Goal: Transaction & Acquisition: Purchase product/service

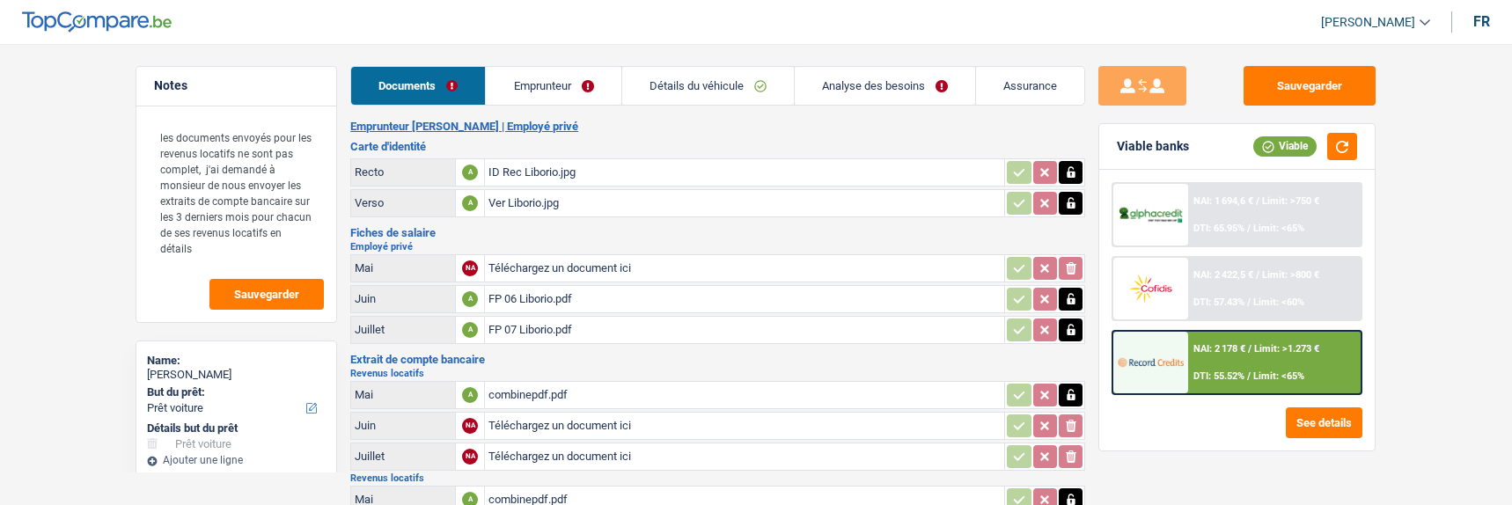
select select "car"
select select "60"
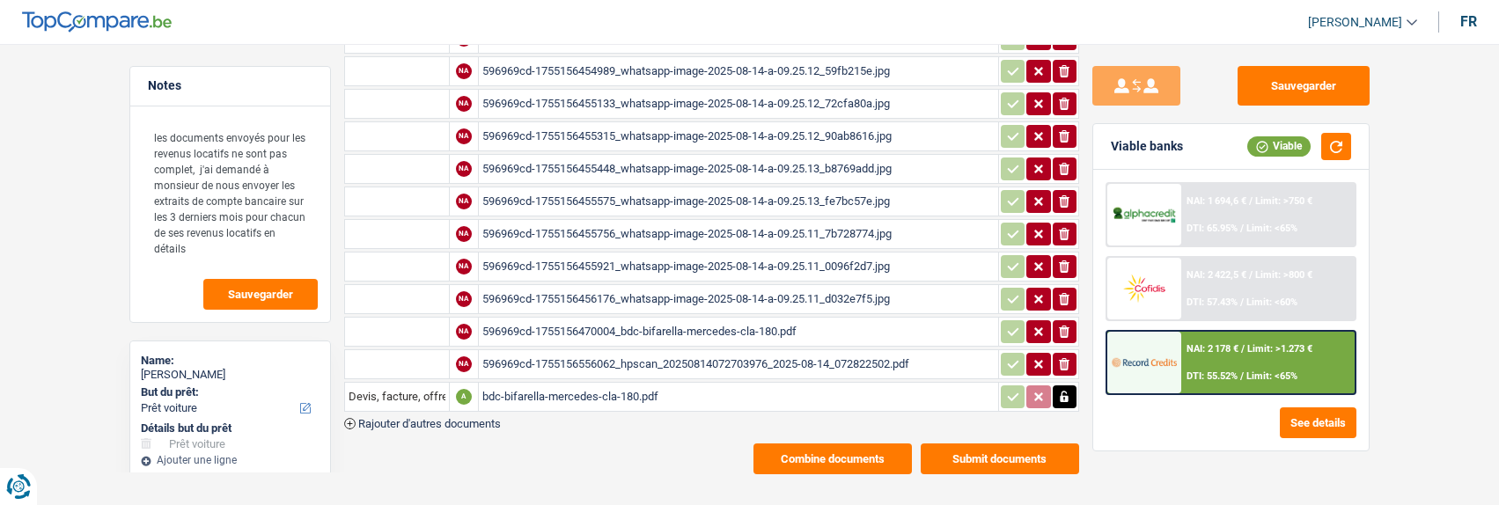
scroll to position [1277, 0]
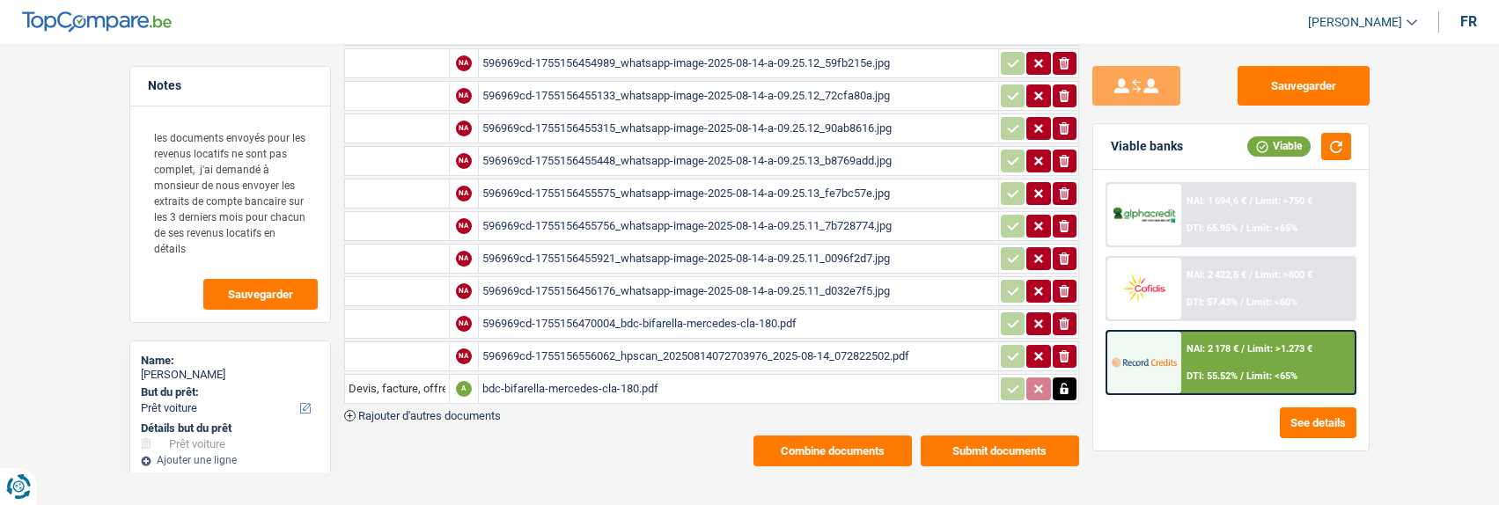
click at [356, 410] on button "Rajouter d'autres documents" at bounding box center [422, 415] width 157 height 11
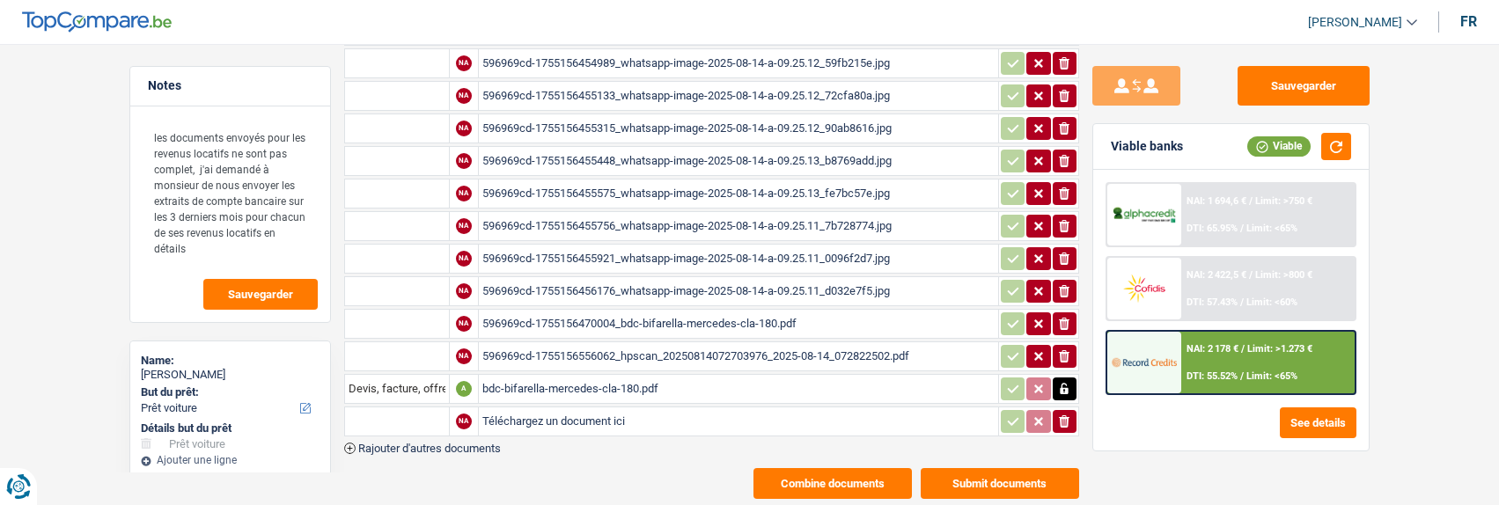
click at [350, 443] on icon "button" at bounding box center [349, 448] width 11 height 11
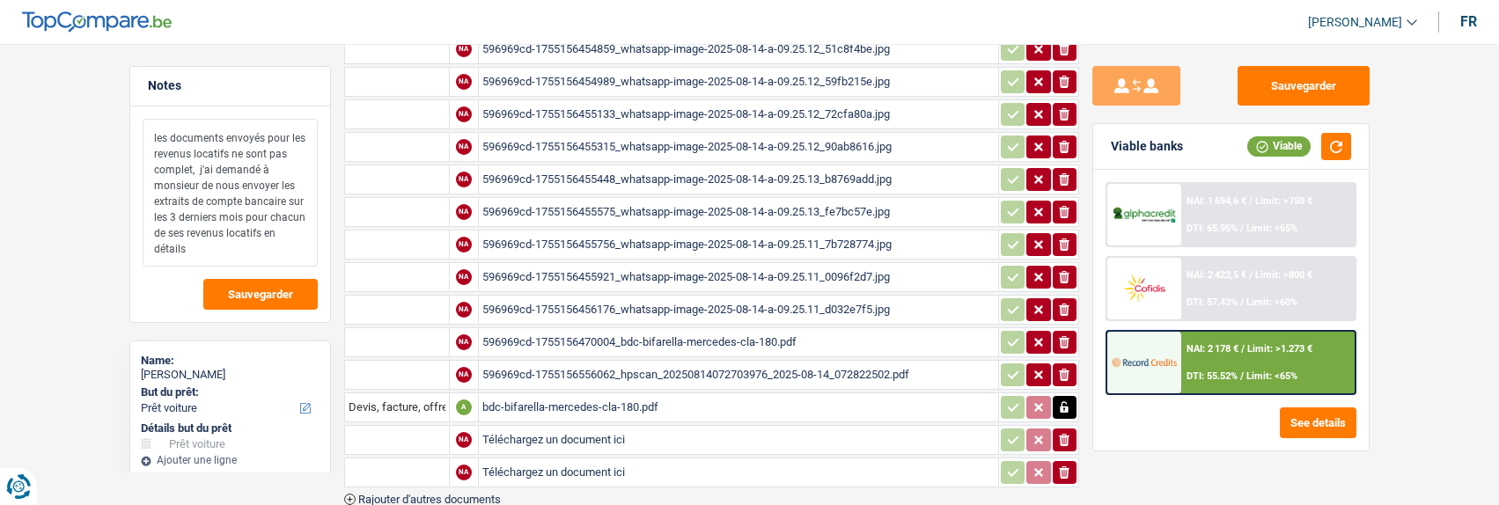
scroll to position [1343, 0]
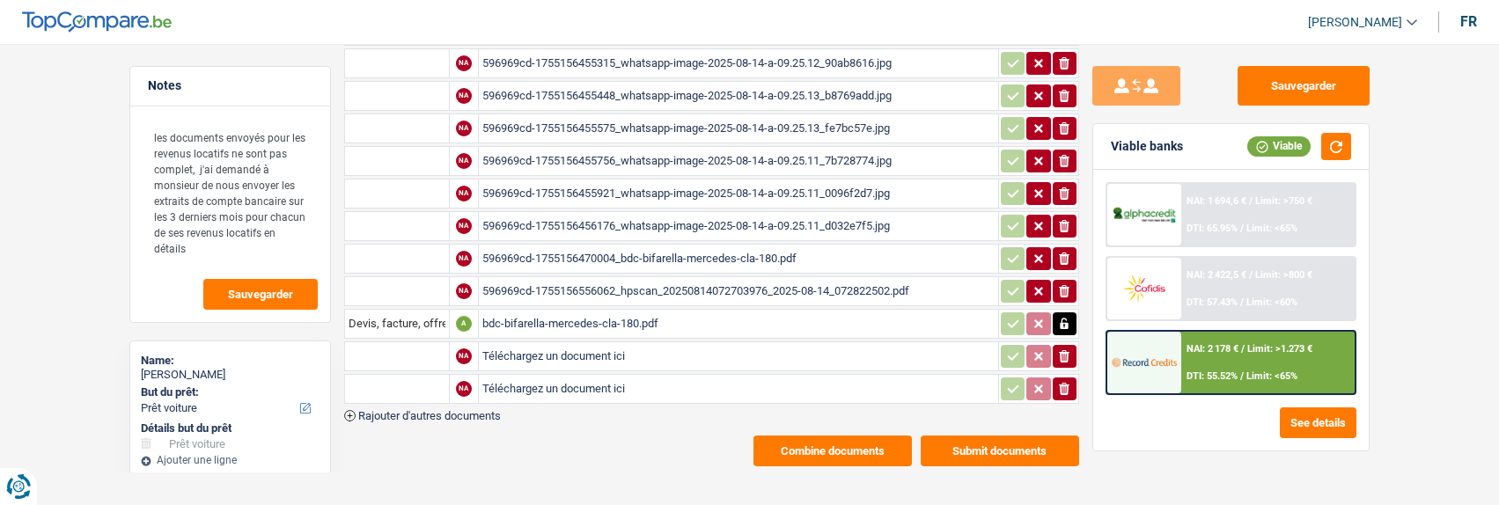
type input "C:\fakepath\BE16001659861774-2025-3-27-UT44680TWXEL.pdf"
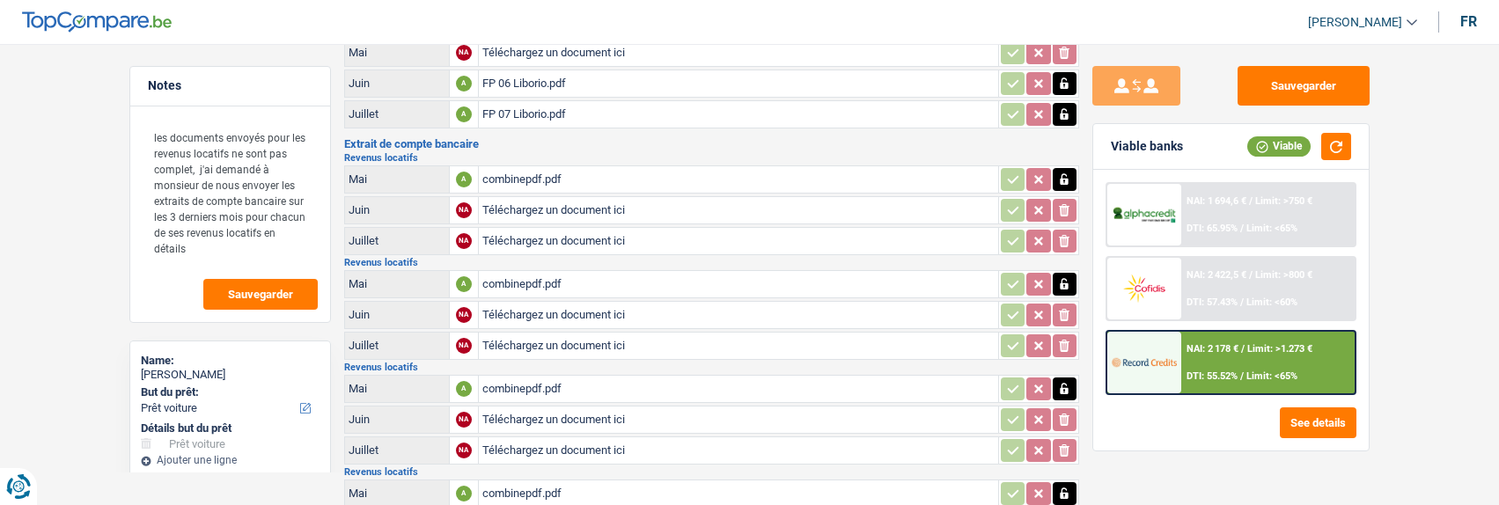
scroll to position [0, 0]
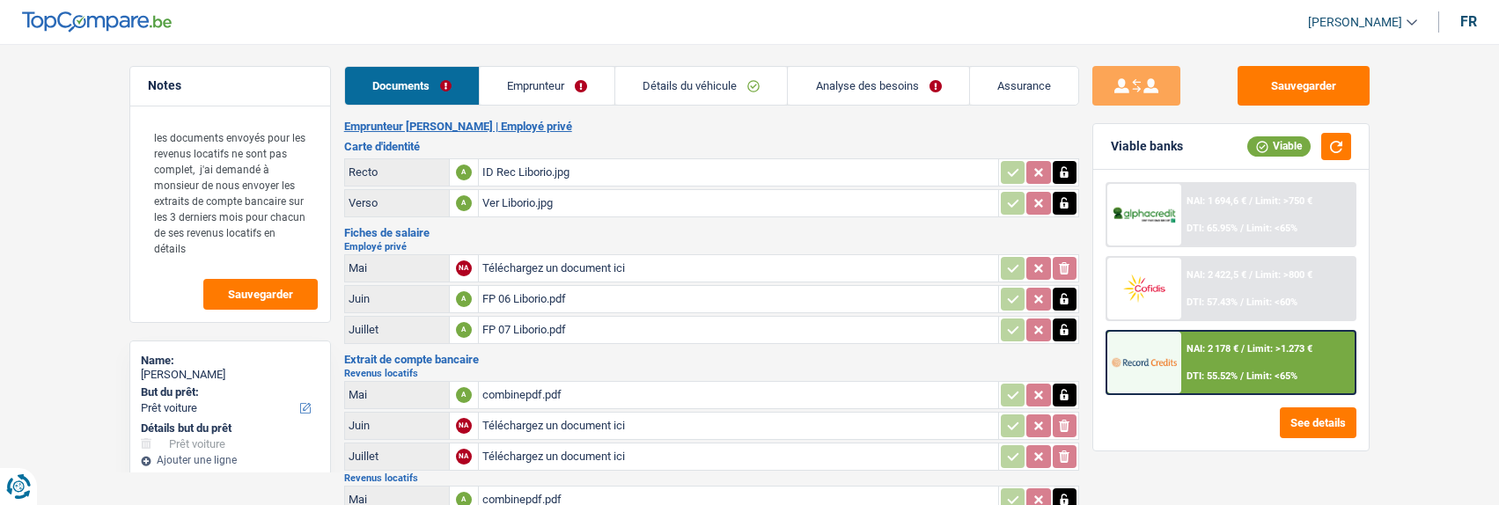
click at [556, 77] on link "Emprunteur" at bounding box center [547, 86] width 135 height 38
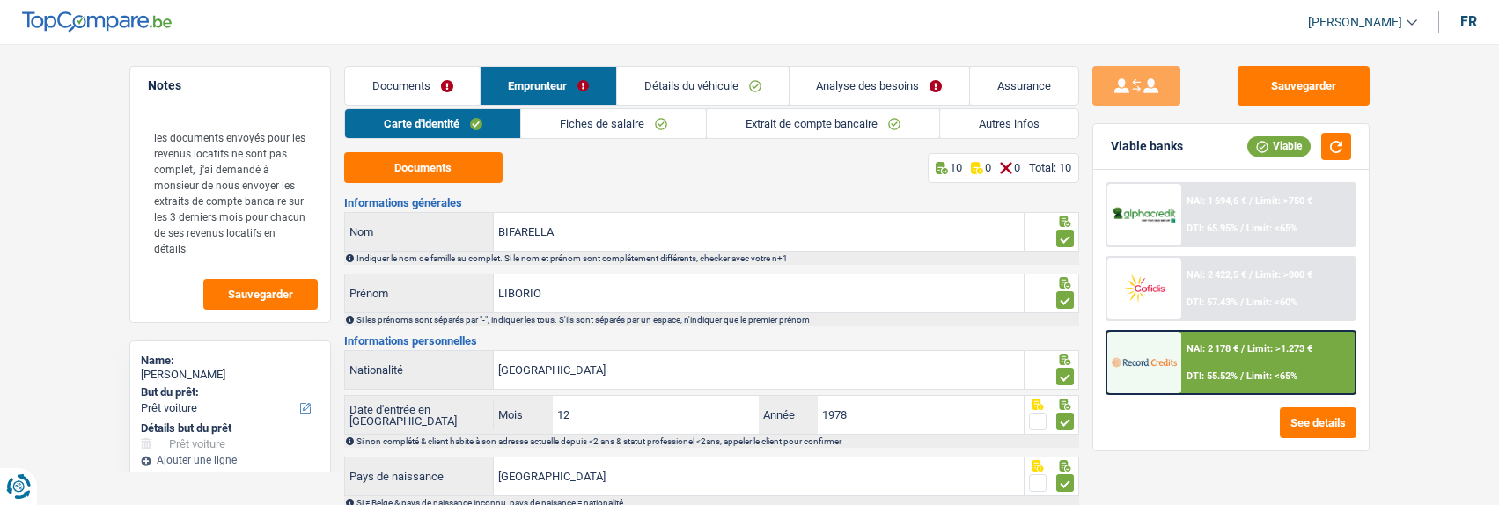
click at [659, 128] on link "Fiches de salaire" at bounding box center [613, 123] width 185 height 29
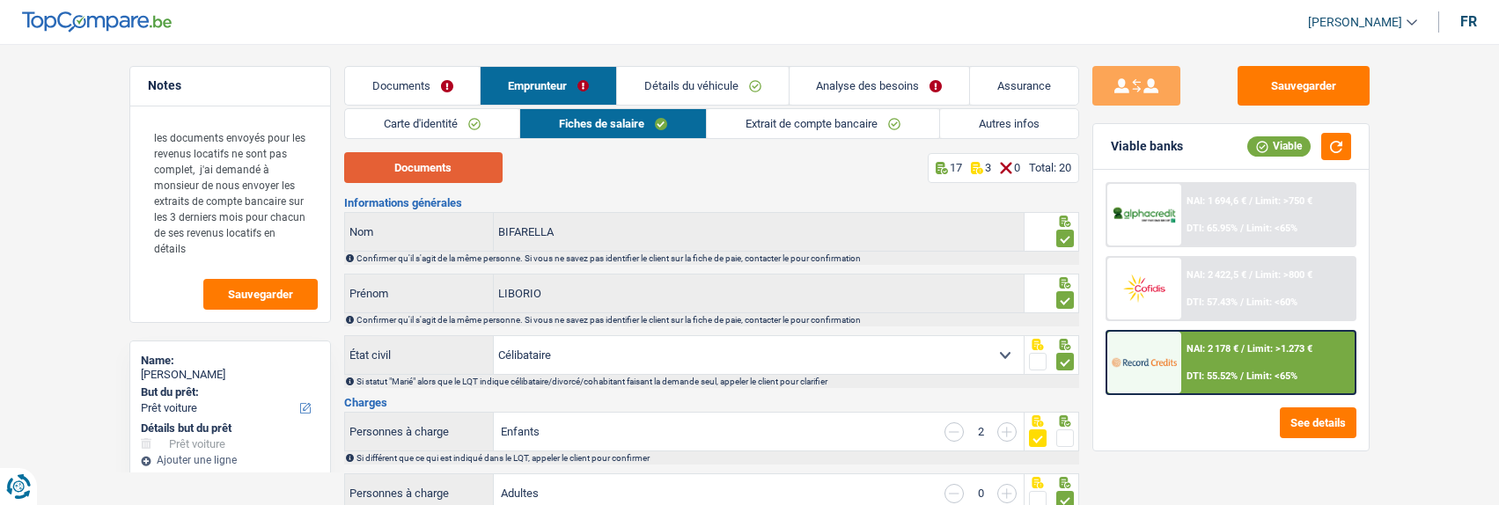
click at [474, 172] on button "Documents" at bounding box center [423, 167] width 158 height 31
drag, startPoint x: 430, startPoint y: 81, endPoint x: 417, endPoint y: 80, distance: 13.2
click at [430, 81] on link "Documents" at bounding box center [413, 86] width 136 height 38
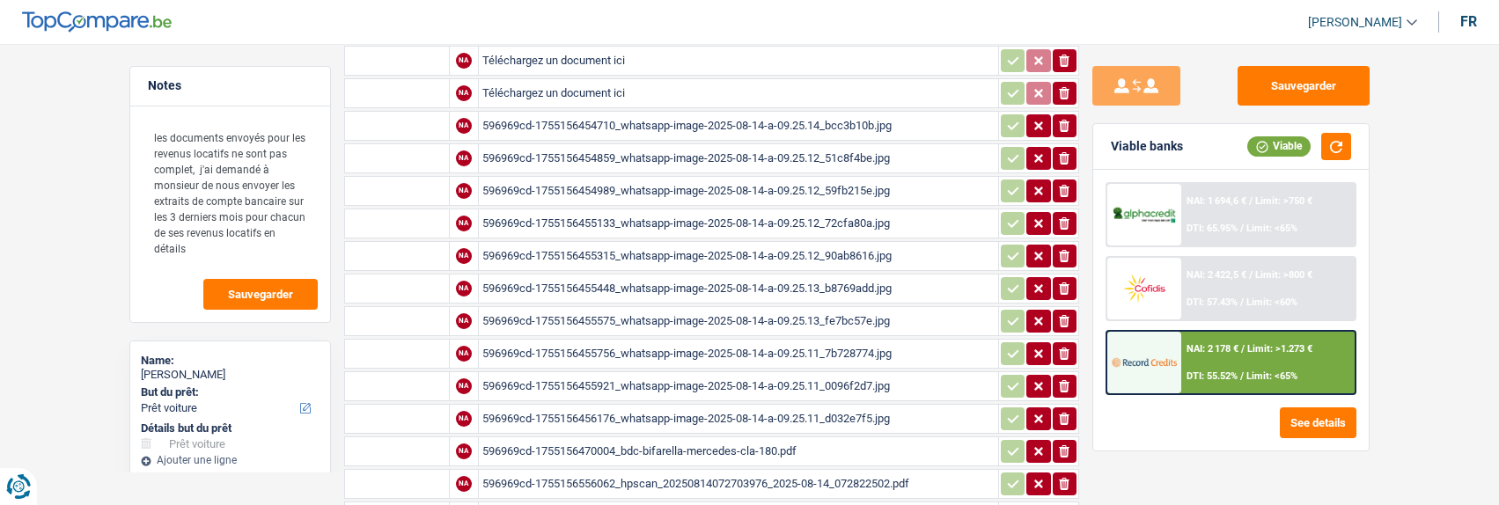
scroll to position [1343, 0]
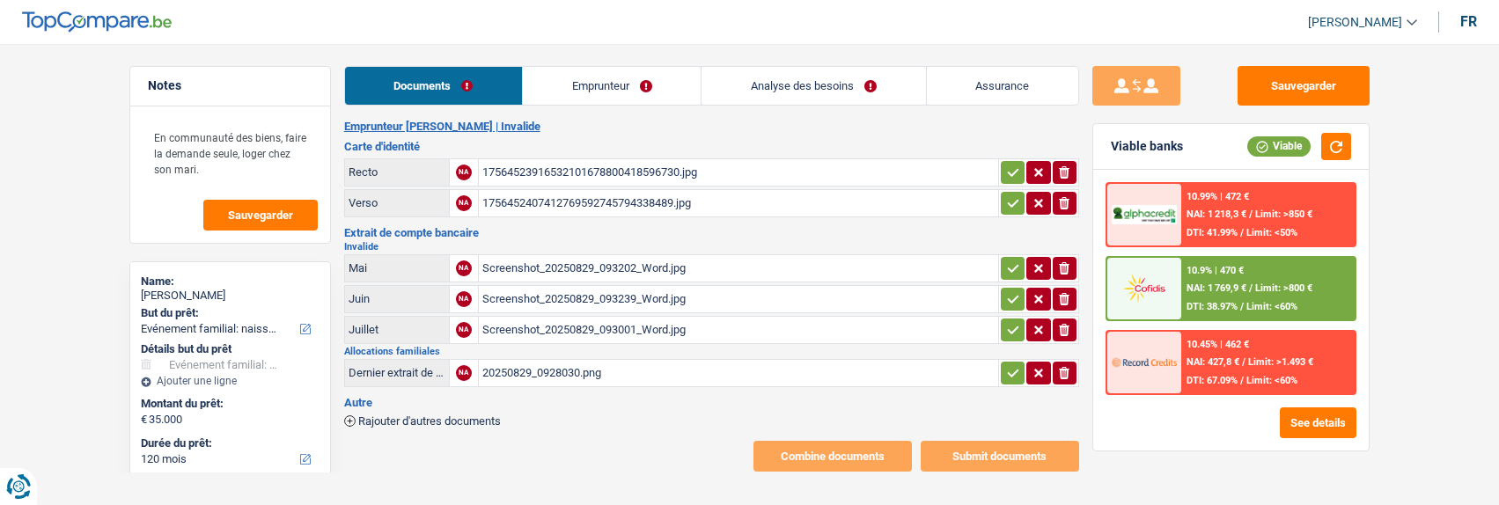
select select "familyEvent"
select select "120"
select select "alphacredit"
click at [629, 85] on link "Emprunteur" at bounding box center [612, 86] width 178 height 38
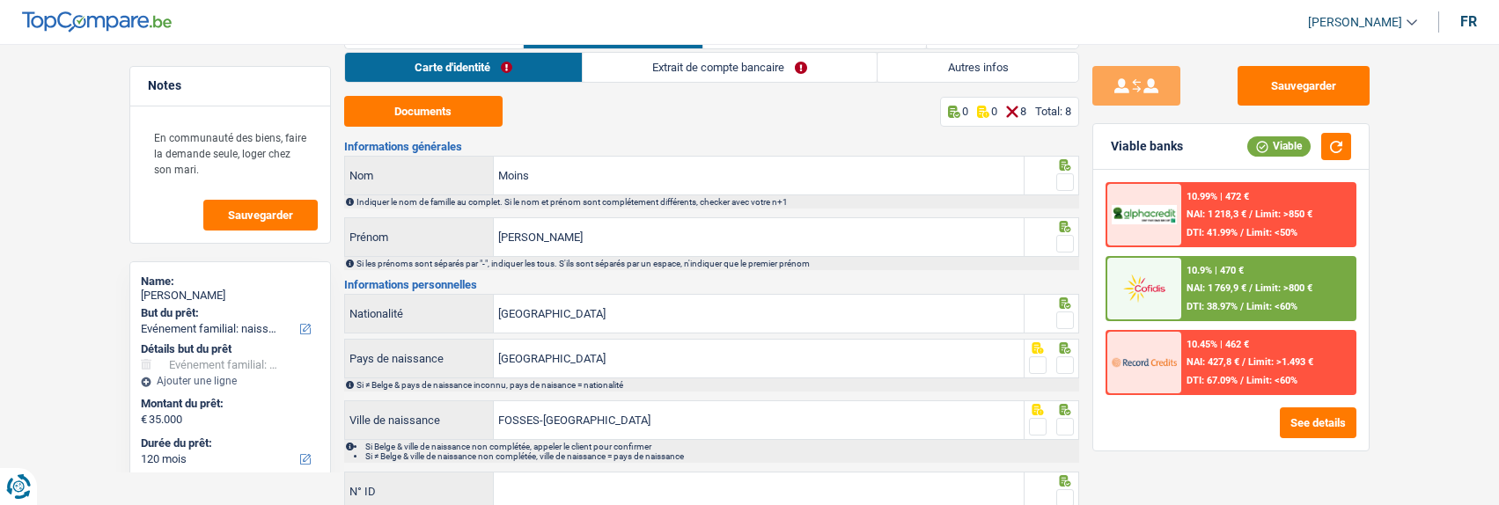
scroll to position [88, 0]
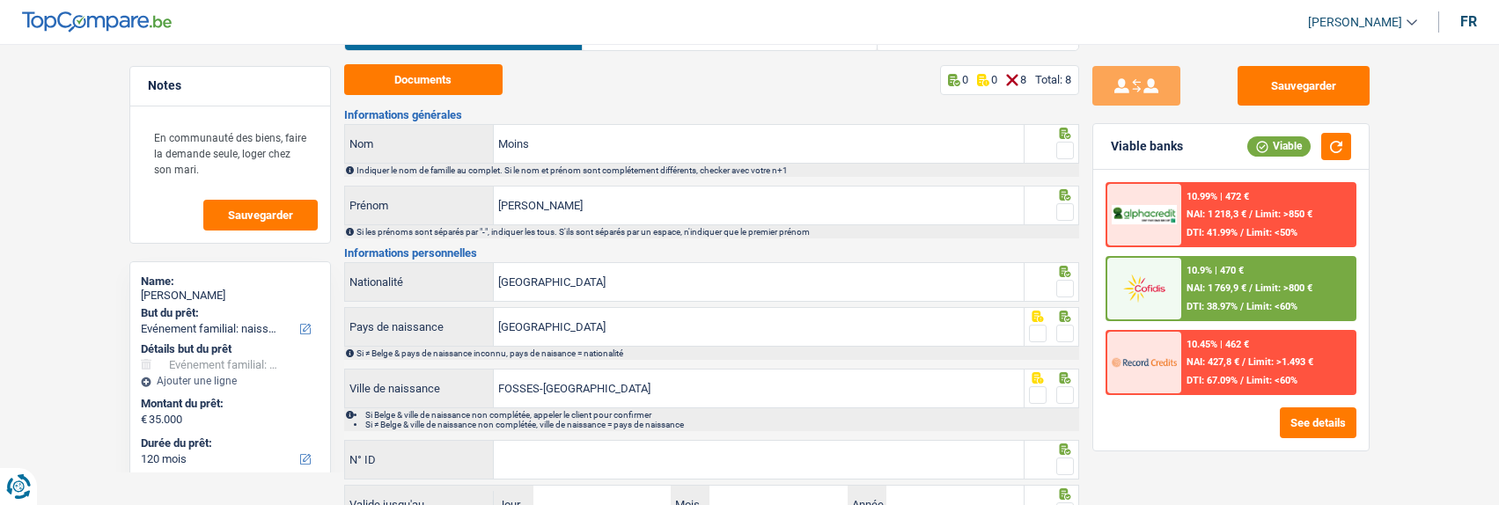
click at [1064, 140] on div at bounding box center [1065, 151] width 18 height 22
click at [1063, 208] on span at bounding box center [1065, 212] width 18 height 18
click at [0, 0] on input "radio" at bounding box center [0, 0] width 0 height 0
click at [1073, 142] on span at bounding box center [1065, 151] width 18 height 18
click at [0, 0] on input "radio" at bounding box center [0, 0] width 0 height 0
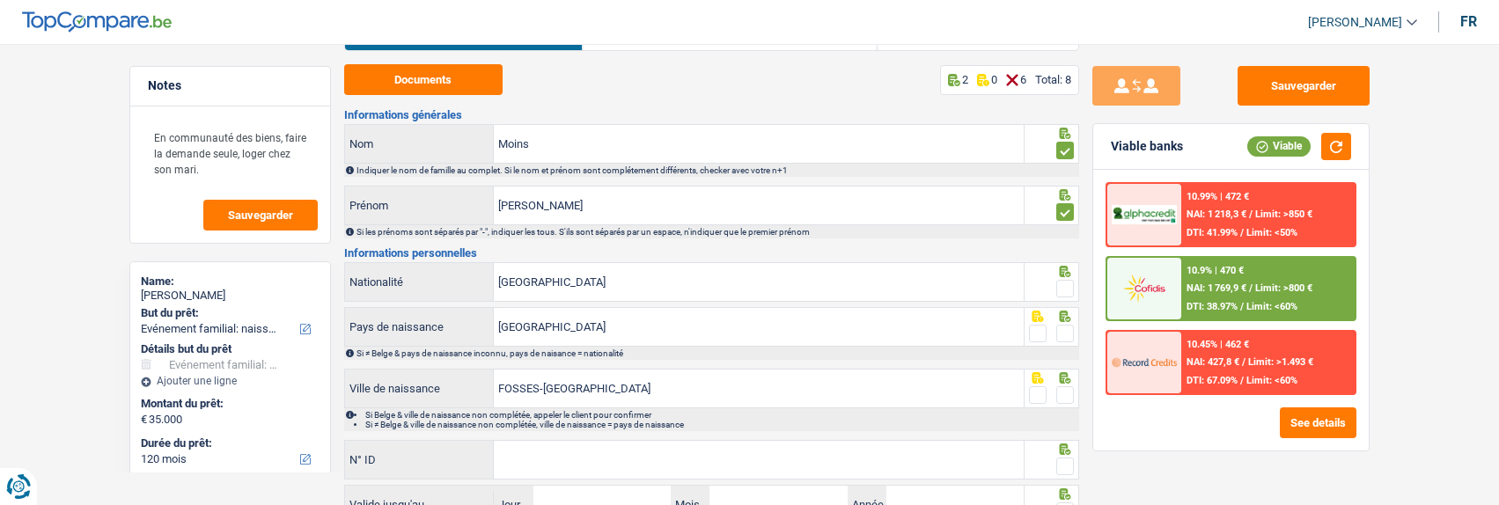
drag, startPoint x: 1065, startPoint y: 282, endPoint x: 1062, endPoint y: 313, distance: 31.9
click at [1063, 284] on span at bounding box center [1065, 289] width 18 height 18
click at [0, 0] on input "radio" at bounding box center [0, 0] width 0 height 0
click at [1062, 327] on span at bounding box center [1065, 334] width 18 height 18
click at [0, 0] on input "radio" at bounding box center [0, 0] width 0 height 0
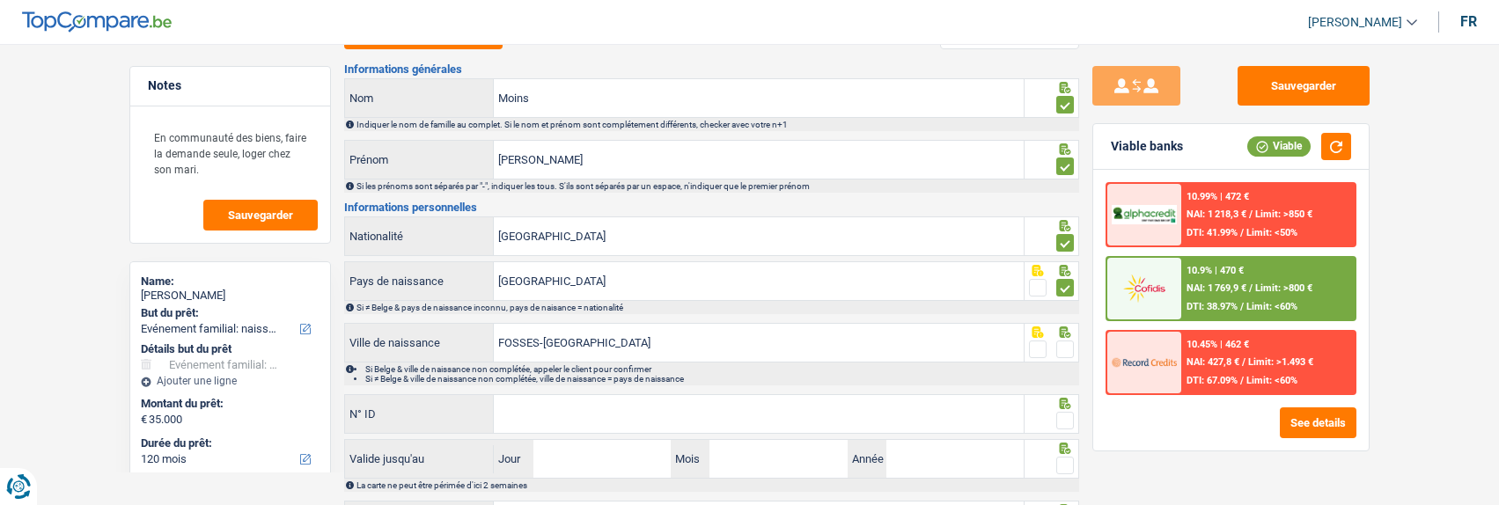
scroll to position [176, 0]
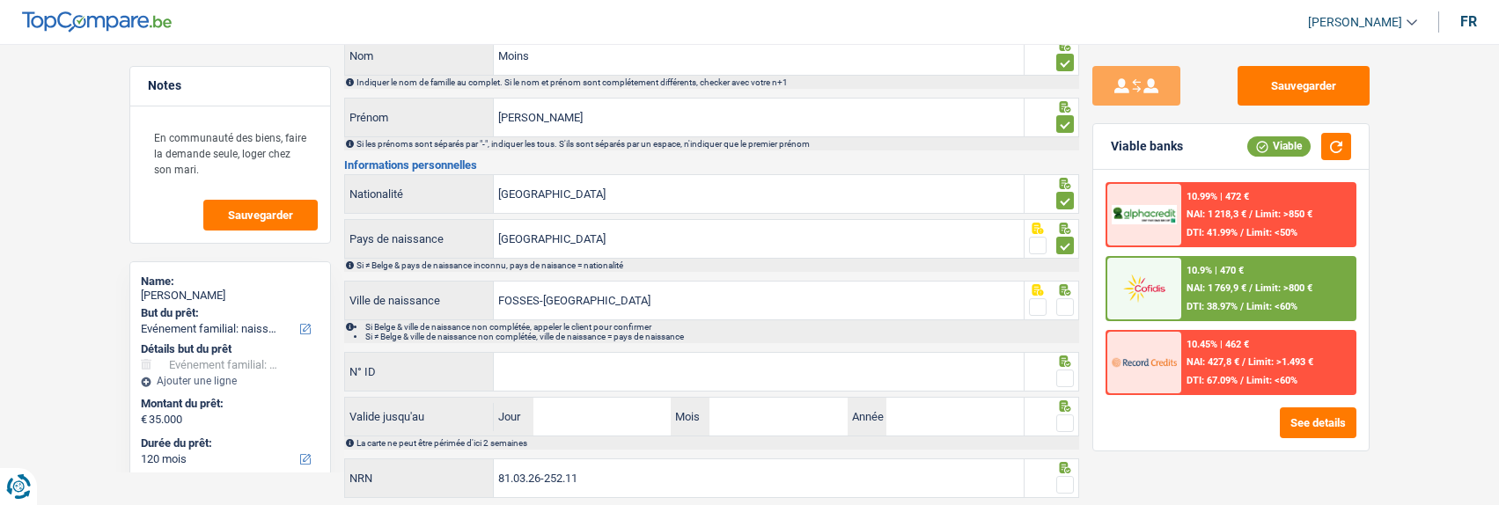
click at [1061, 307] on span at bounding box center [1065, 307] width 18 height 18
click at [0, 0] on input "radio" at bounding box center [0, 0] width 0 height 0
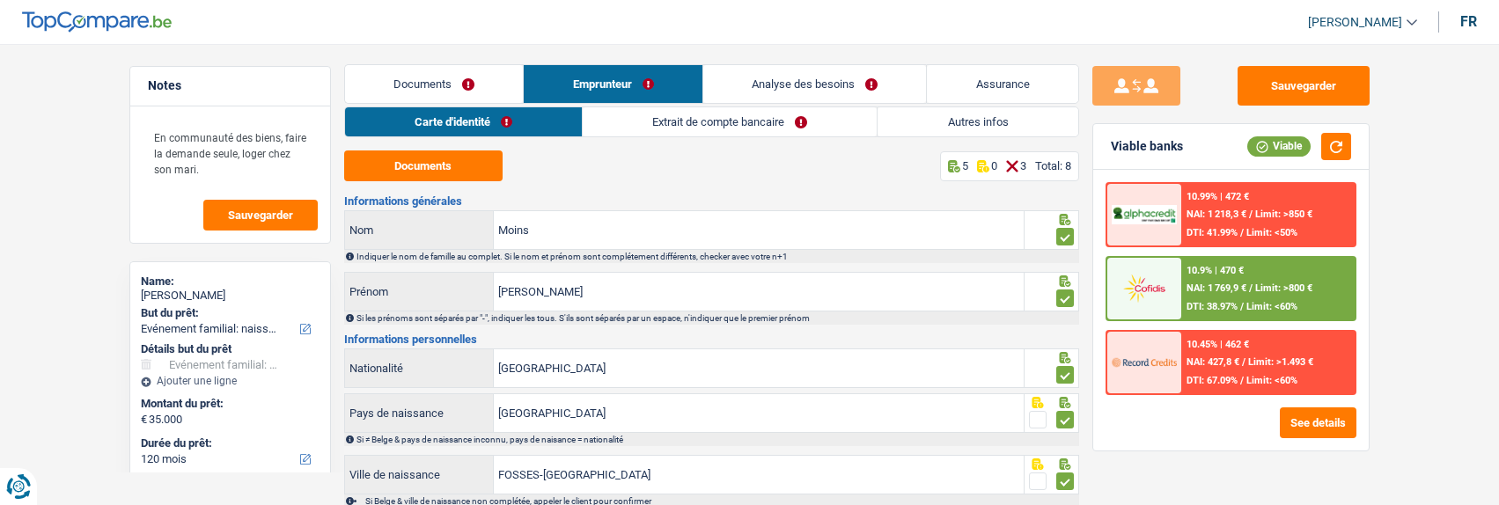
scroll to position [0, 0]
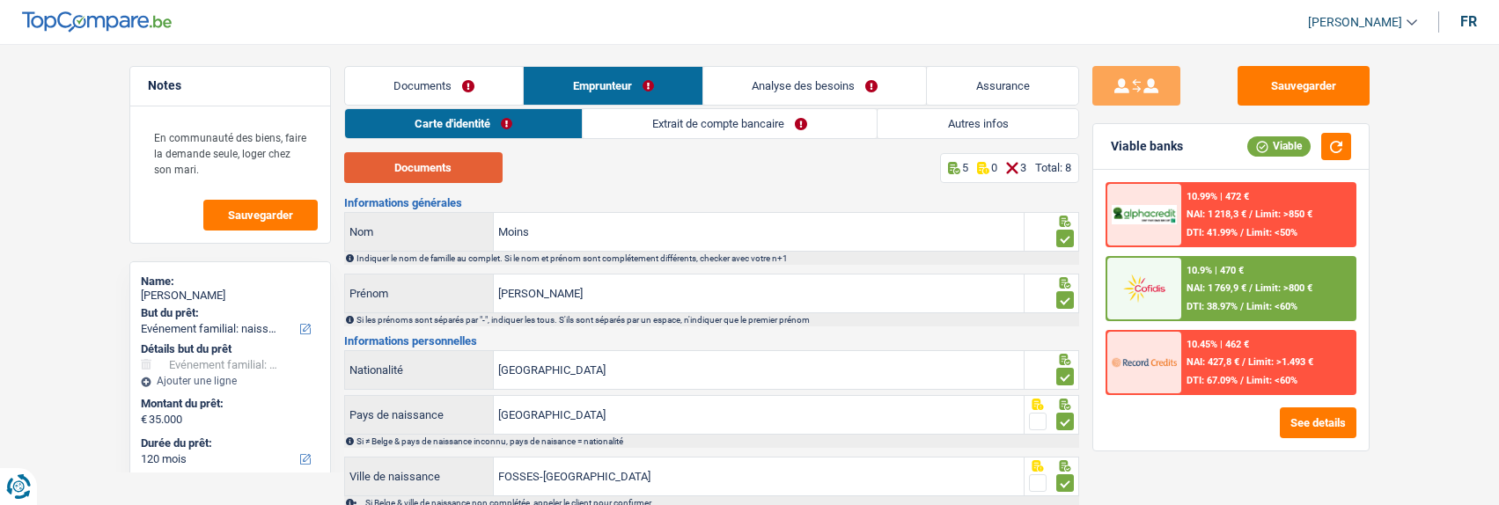
click at [433, 166] on button "Documents" at bounding box center [423, 167] width 158 height 31
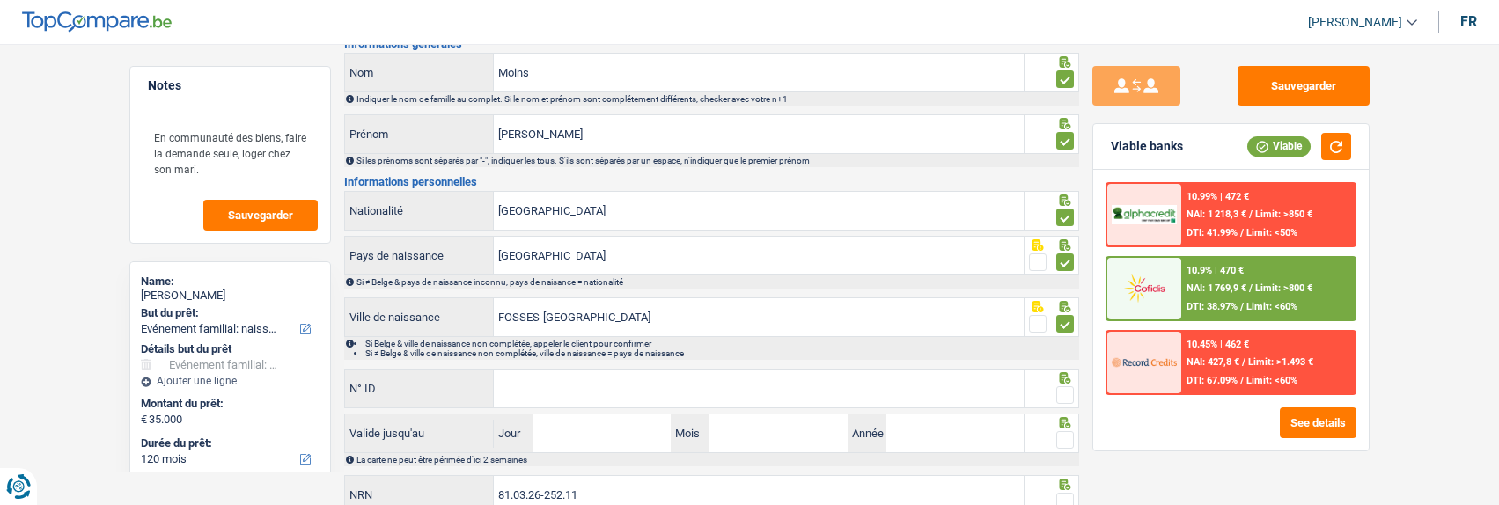
scroll to position [176, 0]
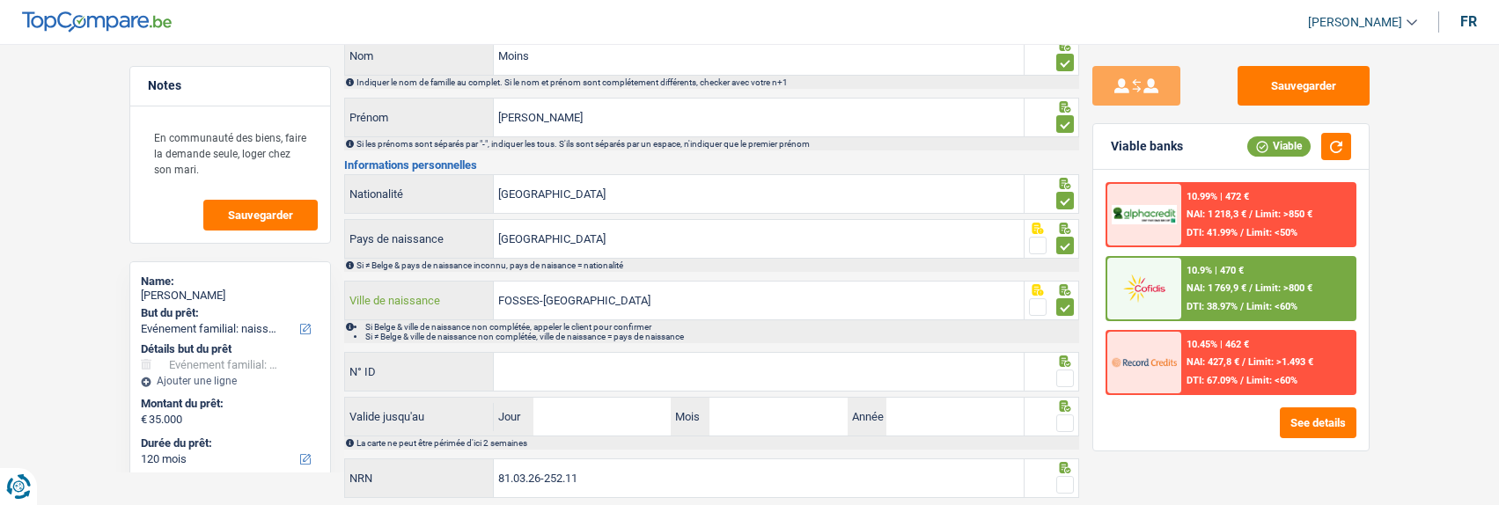
drag, startPoint x: 822, startPoint y: 302, endPoint x: 364, endPoint y: 304, distance: 457.8
click at [364, 304] on div "FOSSES-LA-VILLE Ville de naissance" at bounding box center [685, 301] width 680 height 38
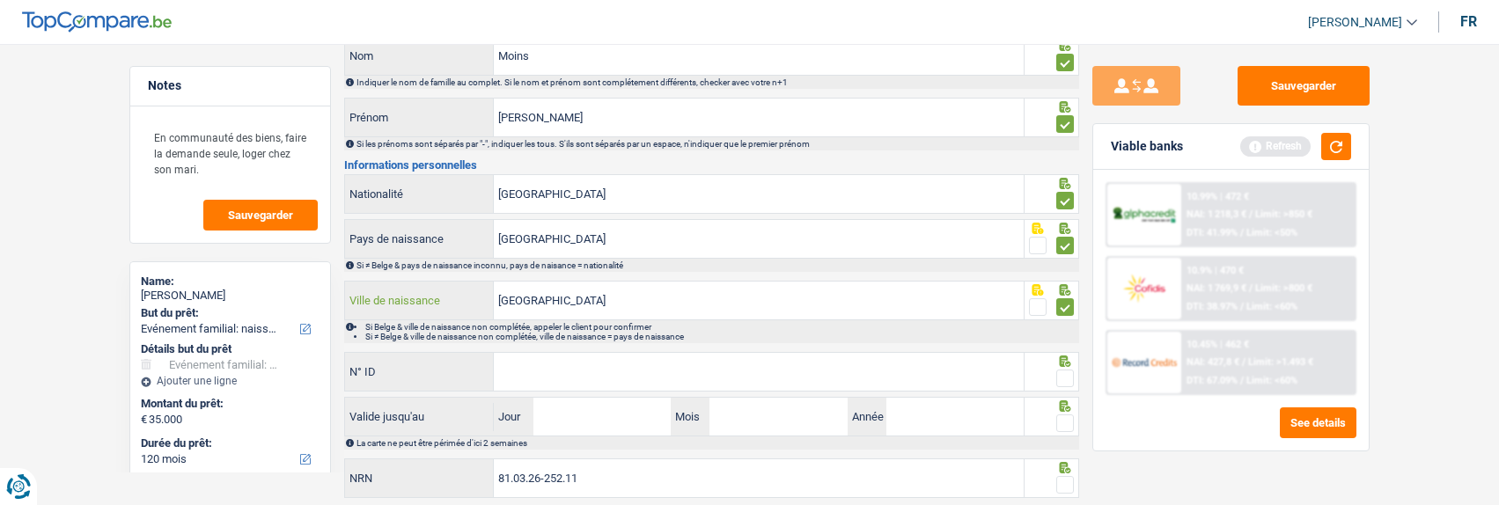
type input "Charleroi"
click at [732, 366] on input "N° ID" at bounding box center [759, 372] width 530 height 38
type input "592-6335483-09"
drag, startPoint x: 1065, startPoint y: 373, endPoint x: 773, endPoint y: 443, distance: 300.4
click at [1063, 373] on span at bounding box center [1065, 379] width 18 height 18
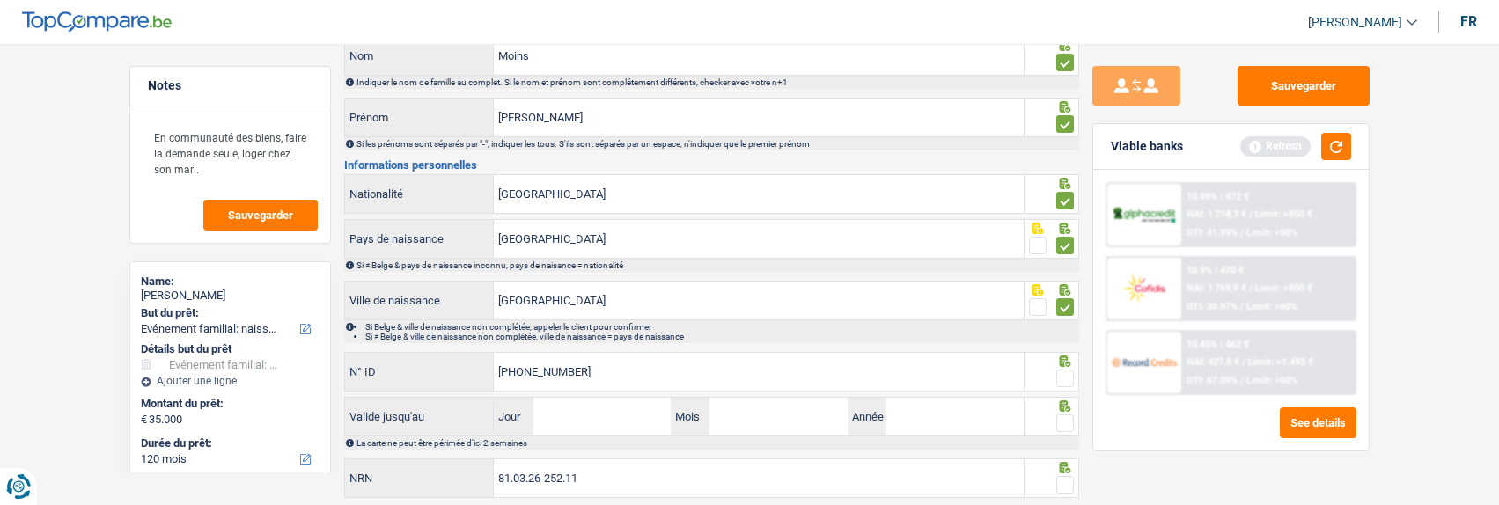
click at [0, 0] on input "radio" at bounding box center [0, 0] width 0 height 0
click at [617, 405] on input "Jour" at bounding box center [601, 417] width 137 height 38
type input "25"
type input "07"
type input "2027"
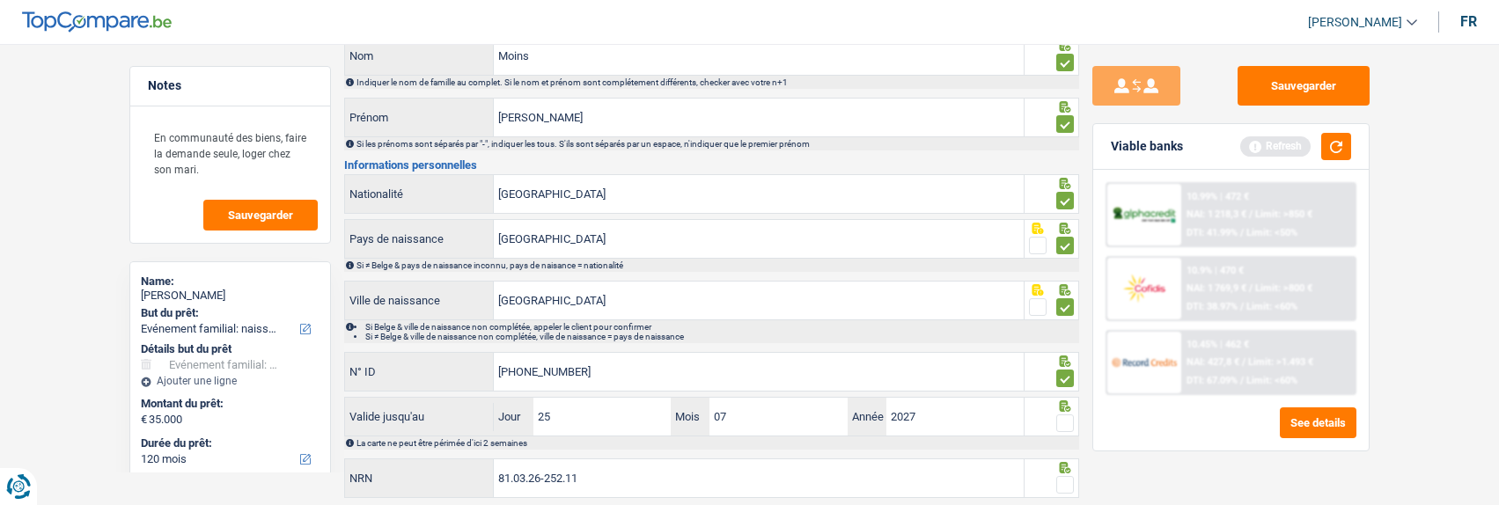
click at [1065, 416] on span at bounding box center [1065, 424] width 18 height 18
click at [0, 0] on input "radio" at bounding box center [0, 0] width 0 height 0
click at [1065, 481] on span at bounding box center [1065, 485] width 18 height 18
click at [0, 0] on input "radio" at bounding box center [0, 0] width 0 height 0
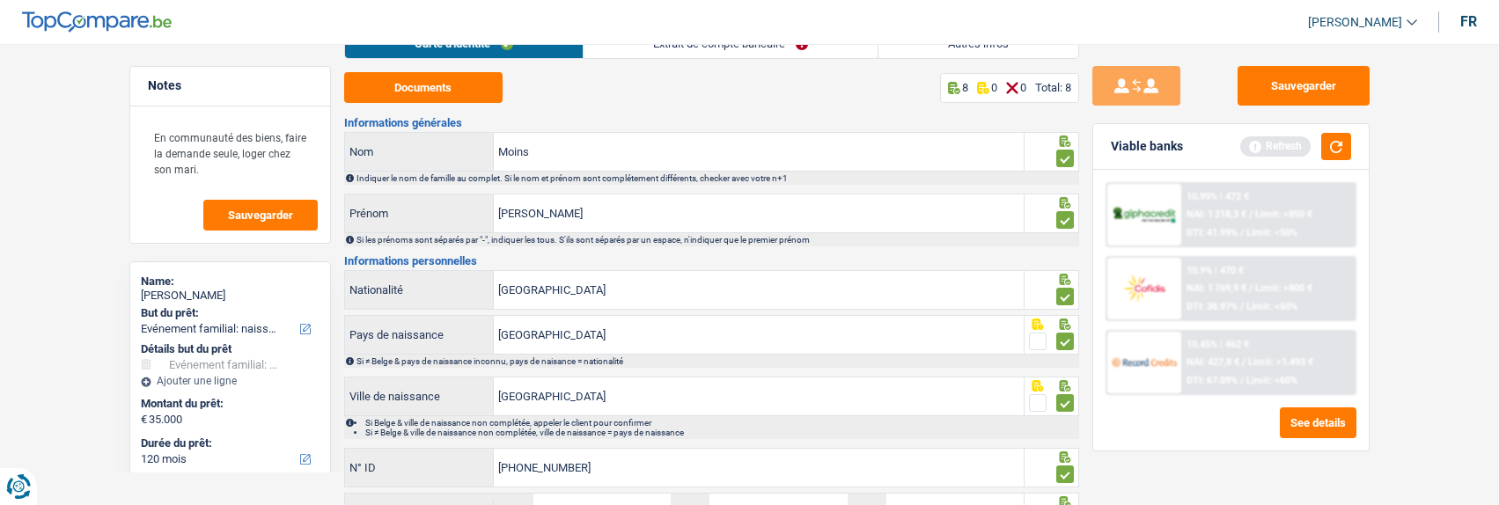
scroll to position [0, 0]
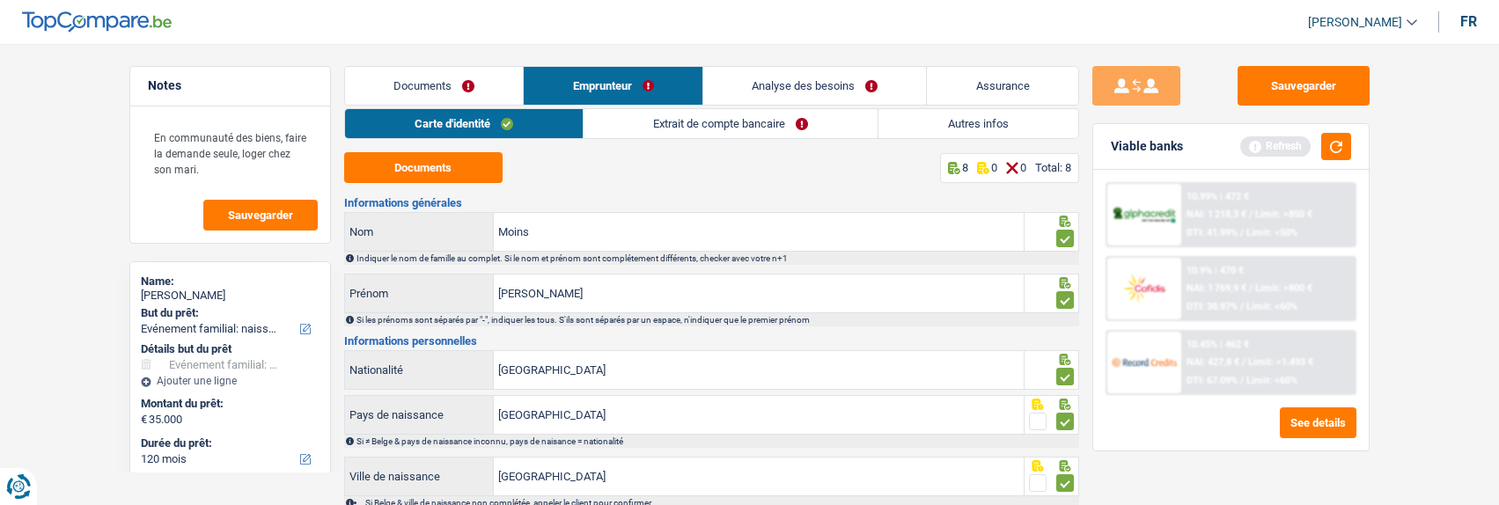
click at [684, 127] on link "Extrait de compte bancaire" at bounding box center [731, 123] width 294 height 29
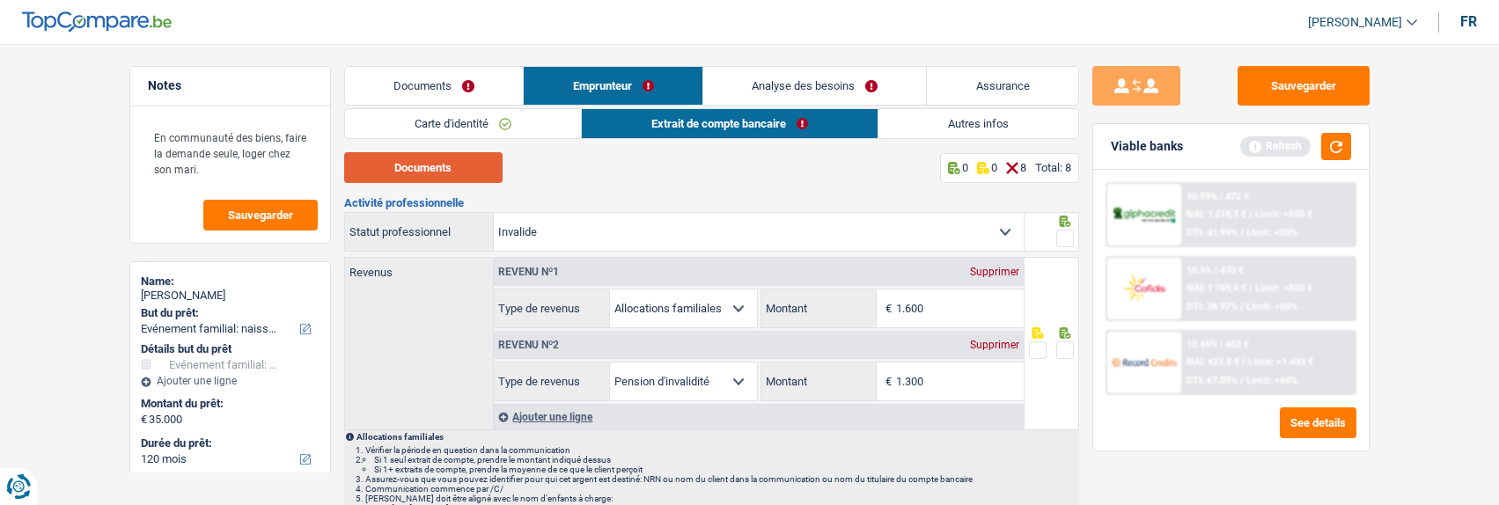
click at [408, 168] on button "Documents" at bounding box center [423, 167] width 158 height 31
click at [1070, 349] on span at bounding box center [1065, 351] width 18 height 18
click at [0, 0] on input "radio" at bounding box center [0, 0] width 0 height 0
click at [954, 299] on input "1.600" at bounding box center [960, 309] width 128 height 38
drag, startPoint x: 954, startPoint y: 299, endPoint x: 941, endPoint y: 302, distance: 13.5
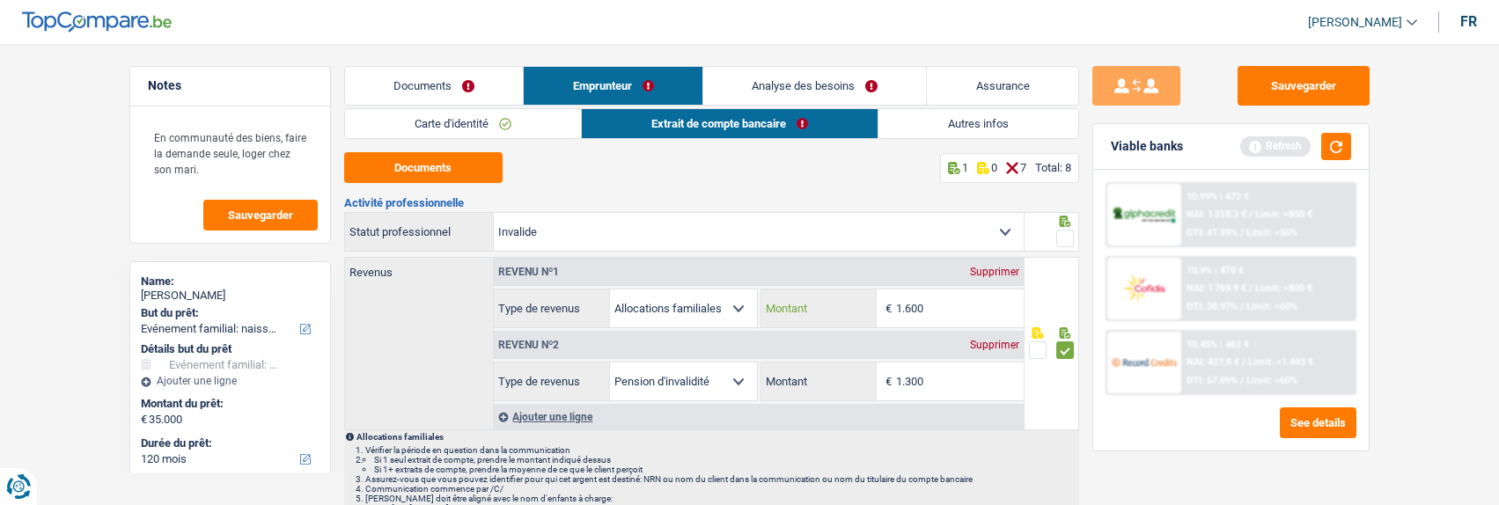
click at [941, 302] on input "1.600" at bounding box center [960, 309] width 128 height 38
drag, startPoint x: 954, startPoint y: 382, endPoint x: 906, endPoint y: 370, distance: 50.0
click at [906, 370] on input "1.300" at bounding box center [960, 382] width 128 height 38
type input "1.404"
click at [1069, 230] on span at bounding box center [1065, 239] width 18 height 18
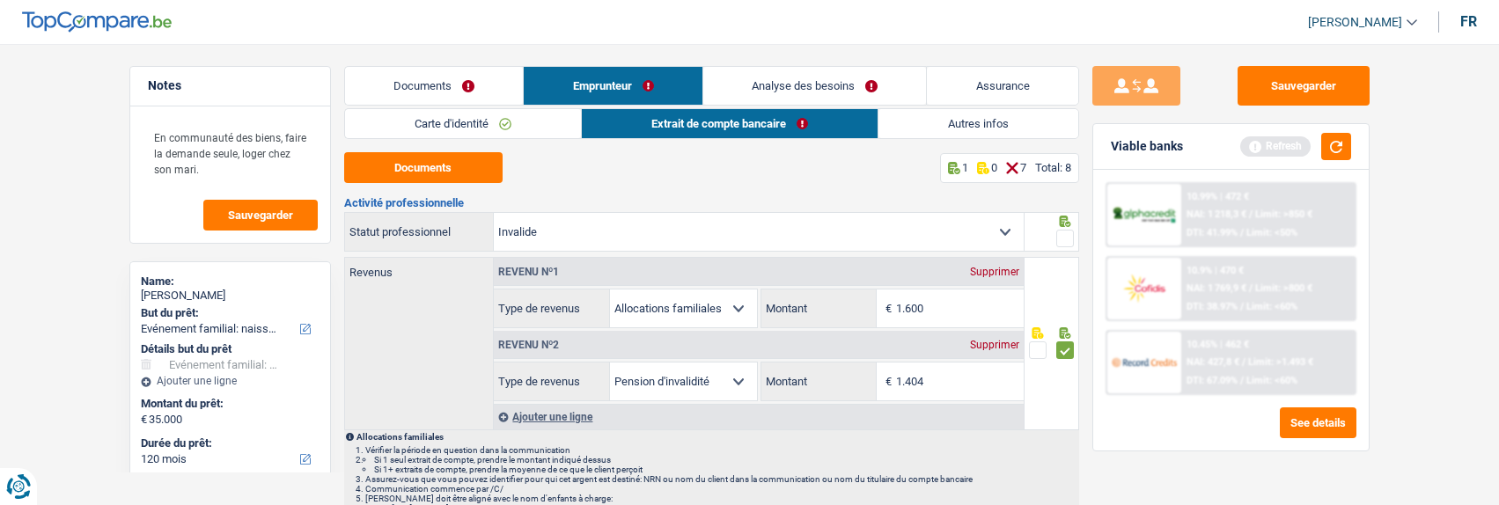
click at [0, 0] on input "radio" at bounding box center [0, 0] width 0 height 0
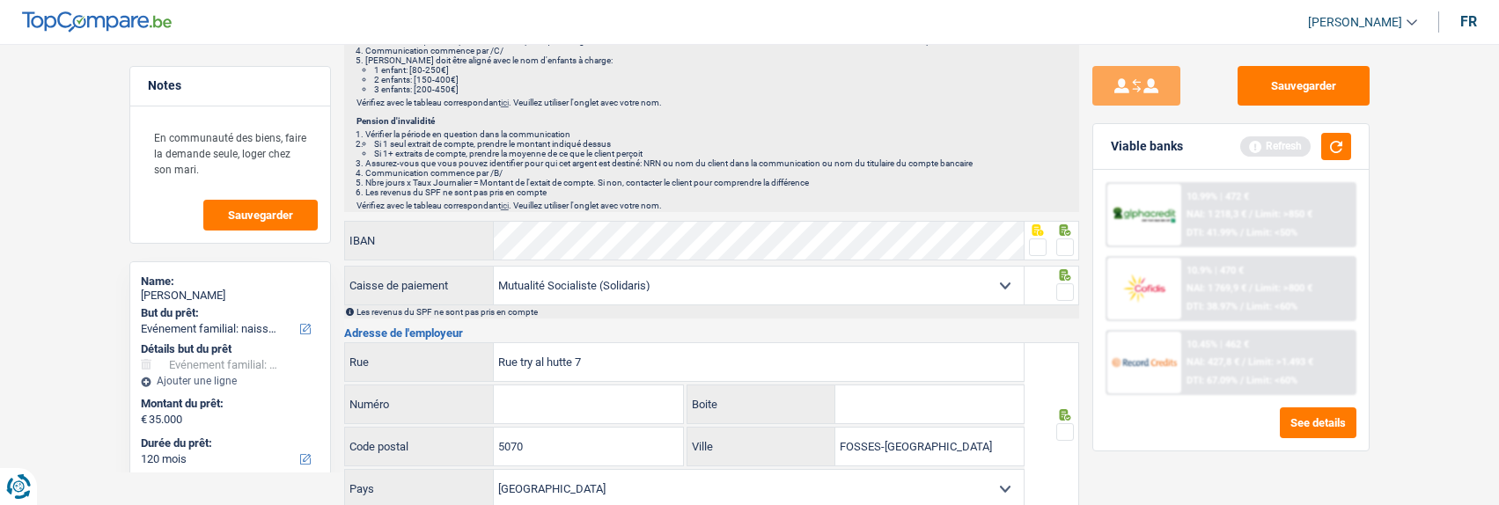
scroll to position [440, 0]
drag, startPoint x: 1062, startPoint y: 235, endPoint x: 1061, endPoint y: 251, distance: 15.9
click at [1062, 237] on span at bounding box center [1065, 246] width 18 height 18
click at [0, 0] on input "radio" at bounding box center [0, 0] width 0 height 0
click at [1066, 283] on span at bounding box center [1065, 291] width 18 height 18
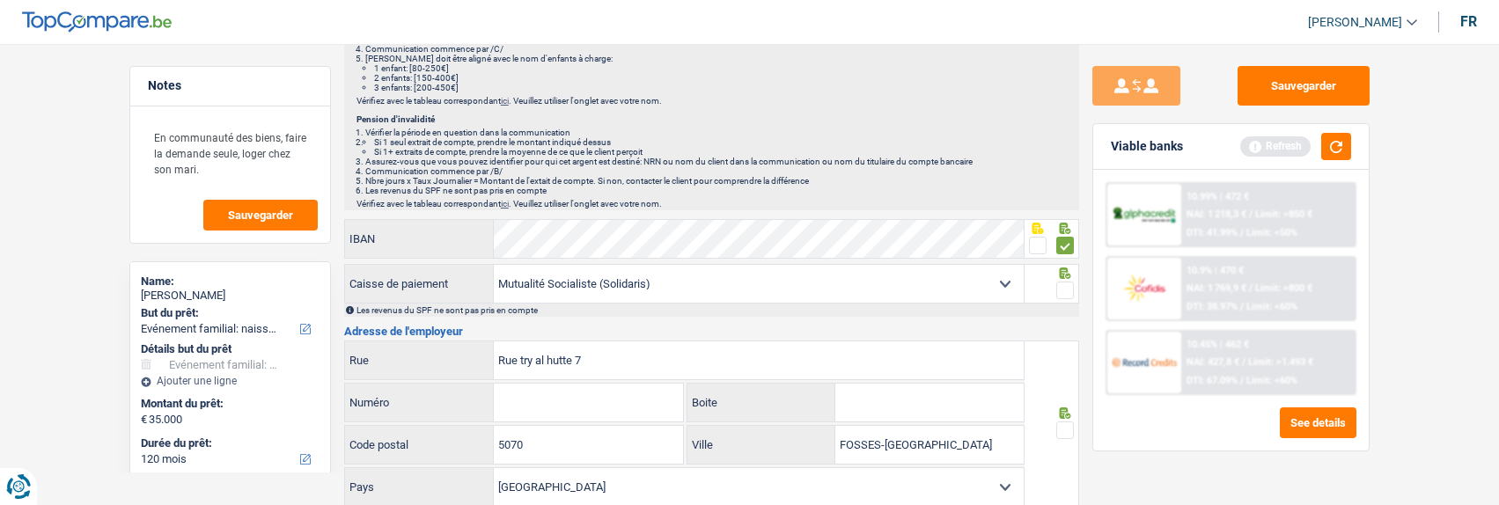
click at [0, 0] on input "radio" at bounding box center [0, 0] width 0 height 0
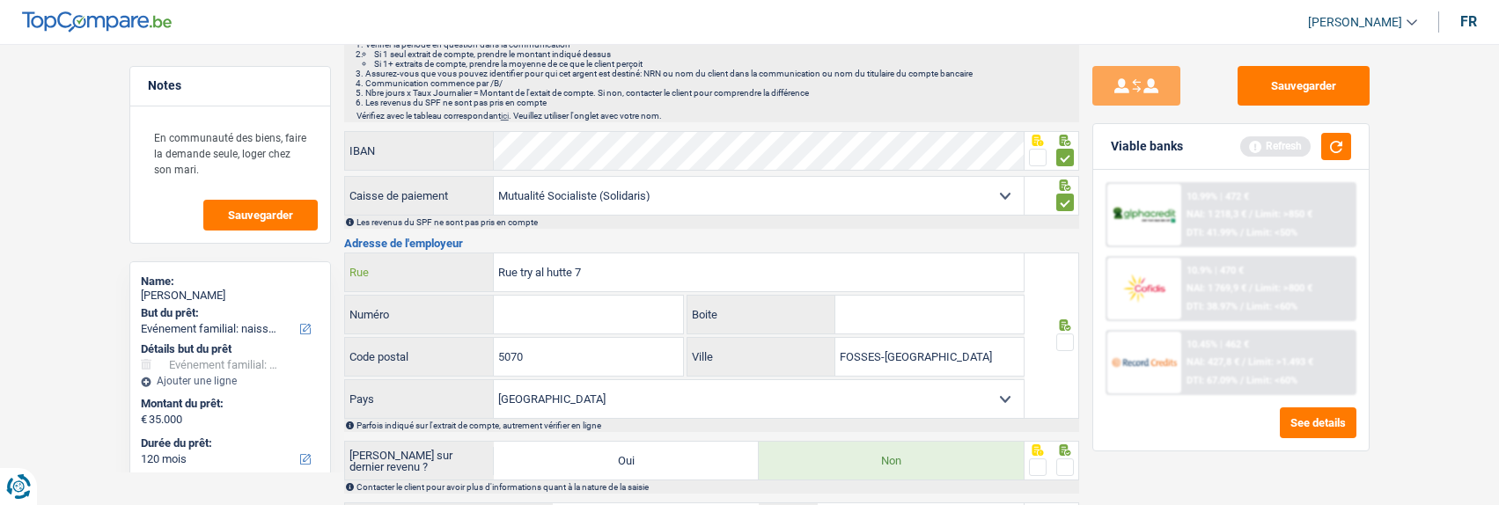
drag, startPoint x: 636, startPoint y: 276, endPoint x: 294, endPoint y: 233, distance: 345.1
click at [304, 241] on div "Notes En communauté des biens, faire la demande seule, loger chez son mari. Sau…" at bounding box center [750, 98] width 1268 height 1120
type input "Avenue des allies"
type input "2"
click at [546, 361] on input "5070" at bounding box center [588, 357] width 189 height 38
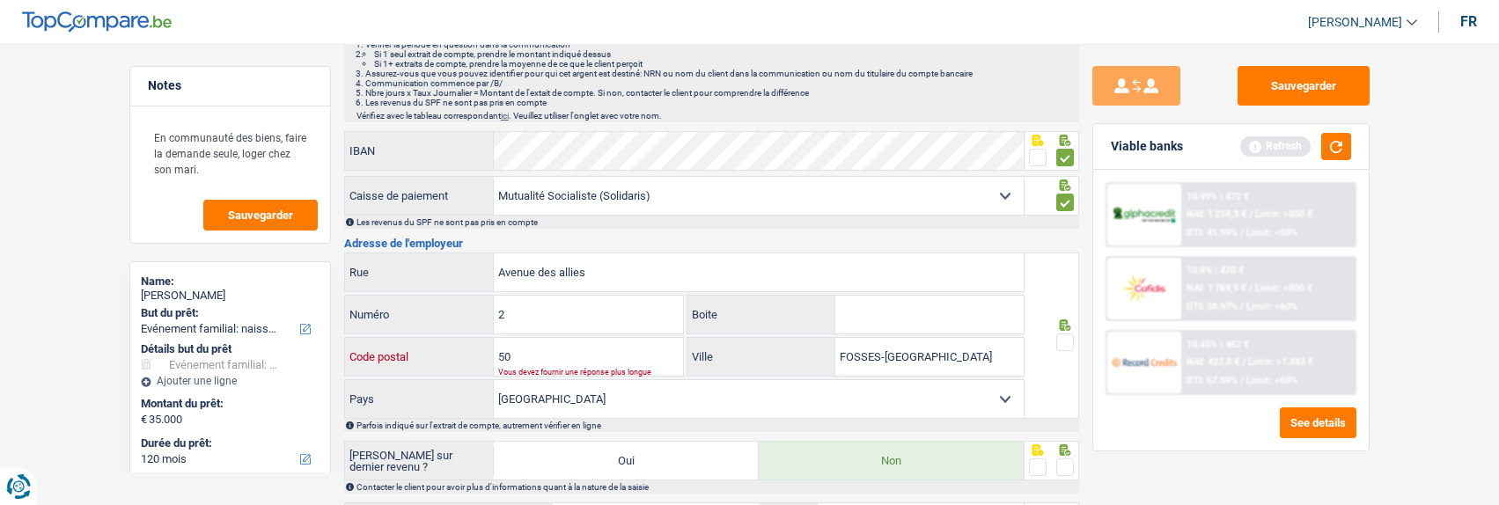
type input "5"
type input "6000"
drag, startPoint x: 993, startPoint y: 354, endPoint x: 646, endPoint y: 353, distance: 346.9
click at [646, 353] on div "6000 Code postal FOSSES-LA-VILLE Ville" at bounding box center [684, 358] width 681 height 42
type input "Charleroi"
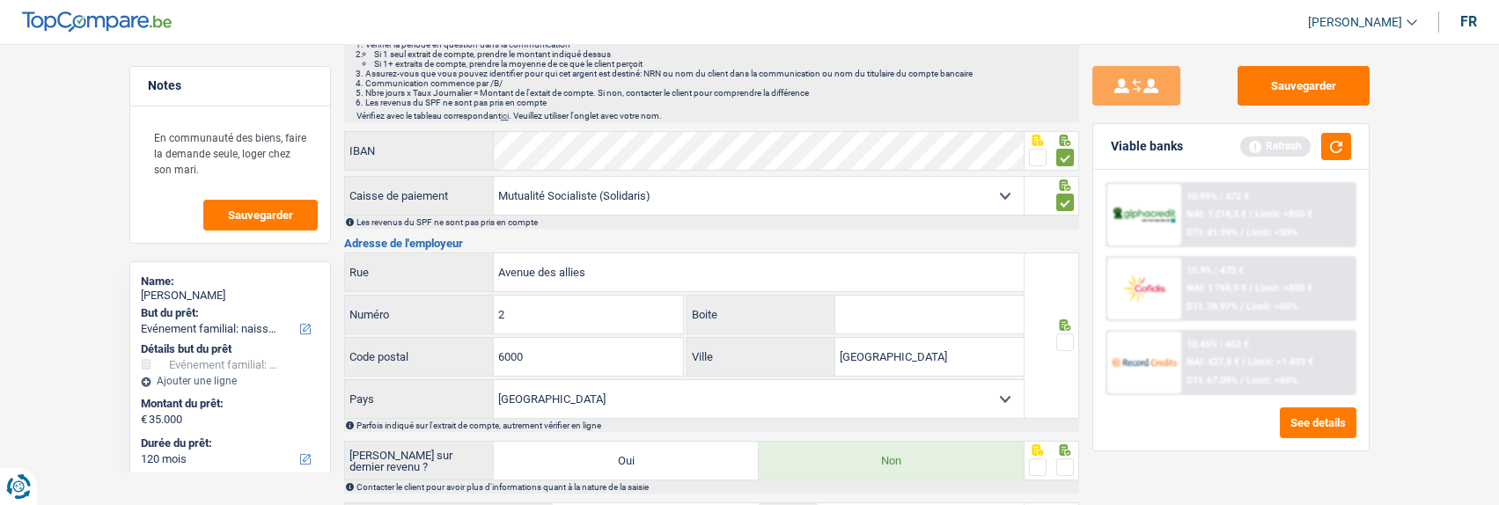
click at [1061, 341] on span at bounding box center [1065, 343] width 18 height 18
click at [0, 0] on input "radio" at bounding box center [0, 0] width 0 height 0
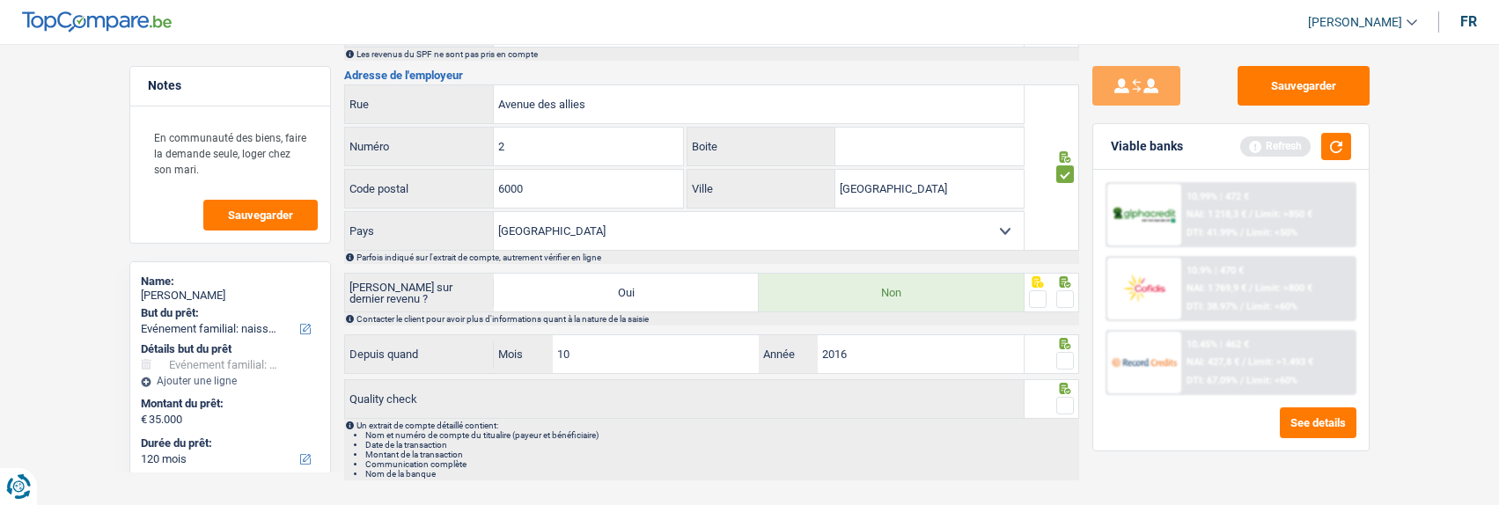
scroll to position [704, 0]
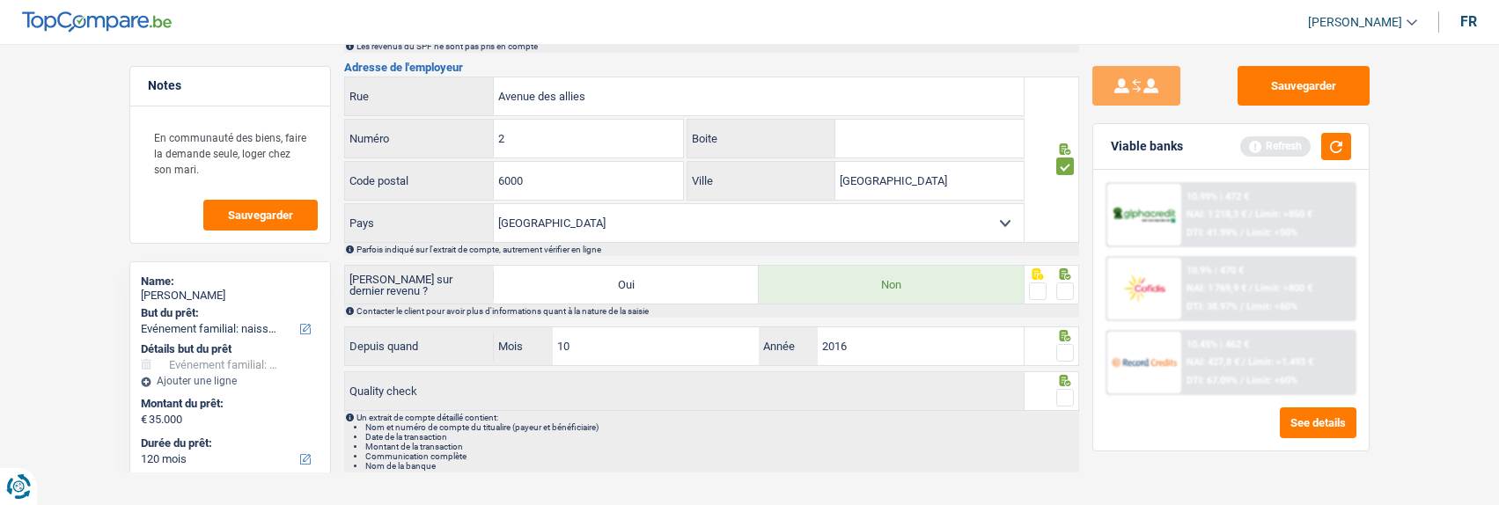
drag, startPoint x: 1072, startPoint y: 289, endPoint x: 1067, endPoint y: 331, distance: 42.6
click at [1073, 294] on span at bounding box center [1065, 292] width 18 height 18
click at [0, 0] on input "radio" at bounding box center [0, 0] width 0 height 0
click at [1071, 354] on span at bounding box center [1065, 353] width 18 height 18
click at [0, 0] on input "radio" at bounding box center [0, 0] width 0 height 0
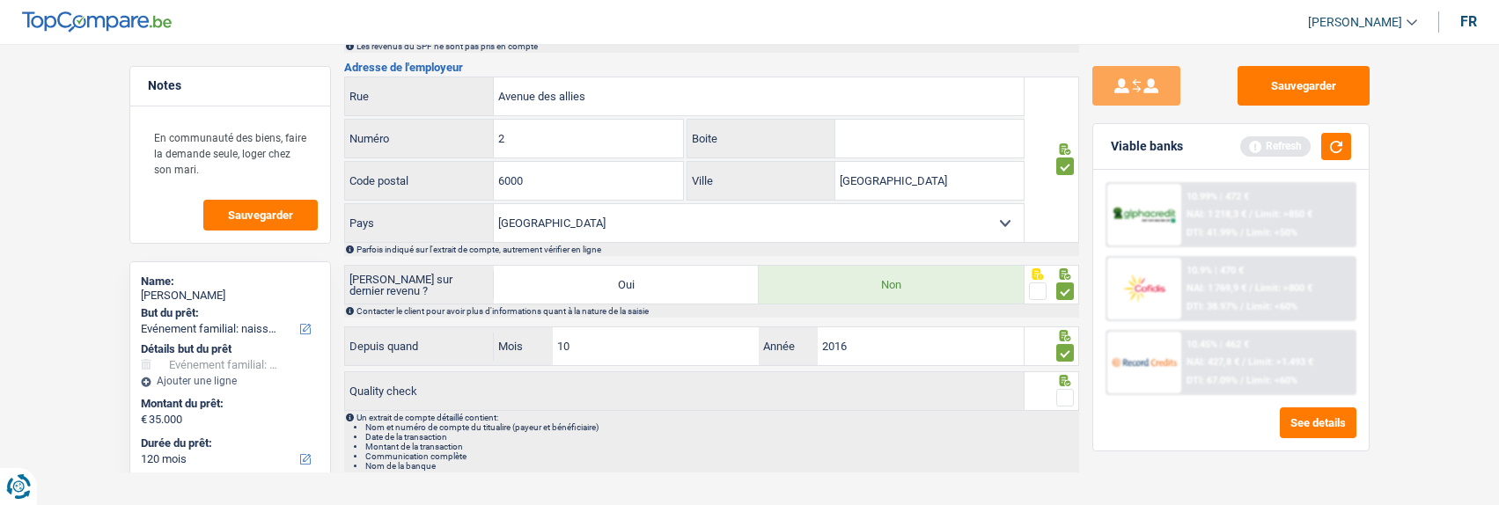
click at [1060, 390] on span at bounding box center [1065, 398] width 18 height 18
click at [0, 0] on input "radio" at bounding box center [0, 0] width 0 height 0
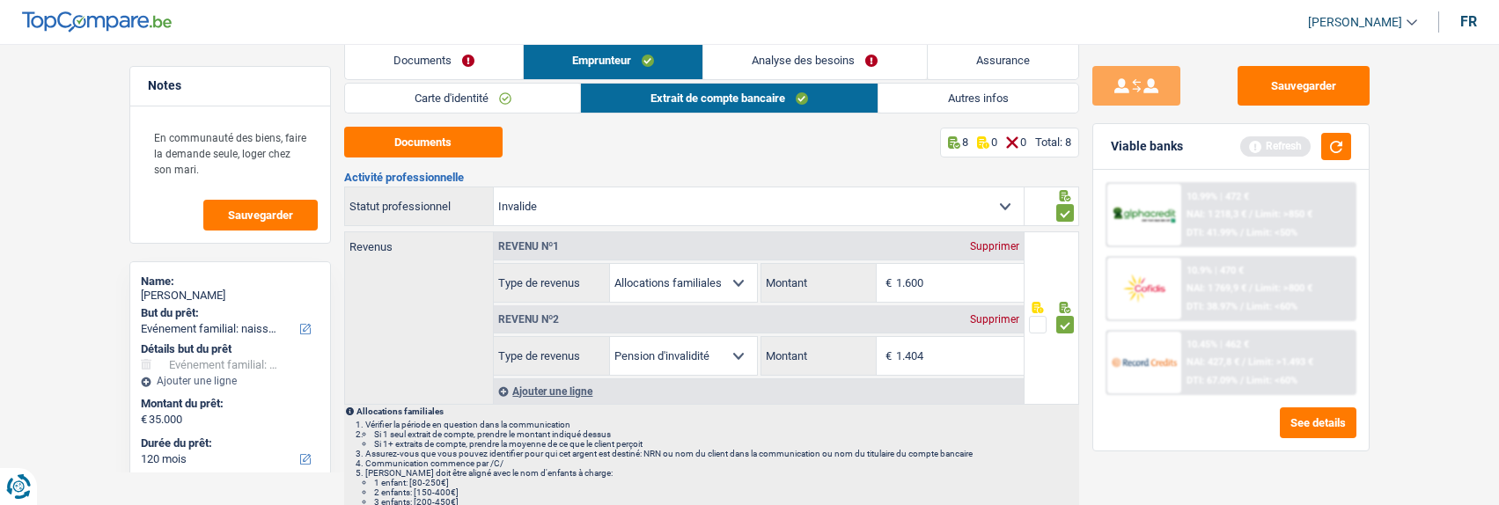
scroll to position [0, 0]
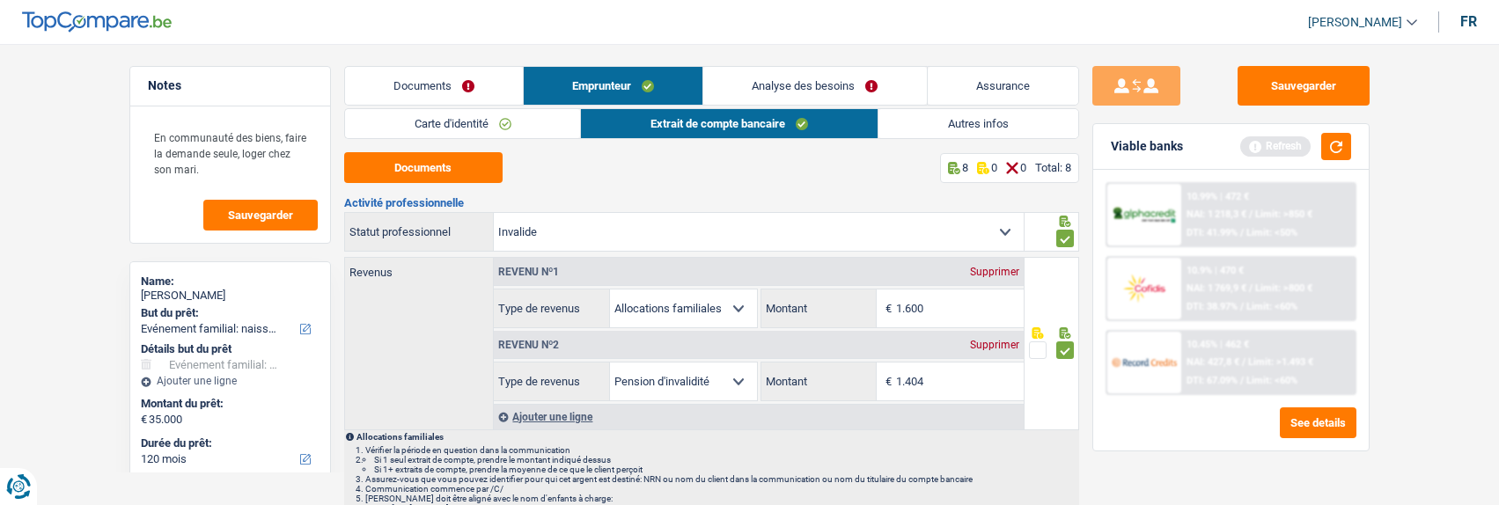
click at [946, 136] on link "Autres infos" at bounding box center [979, 123] width 200 height 29
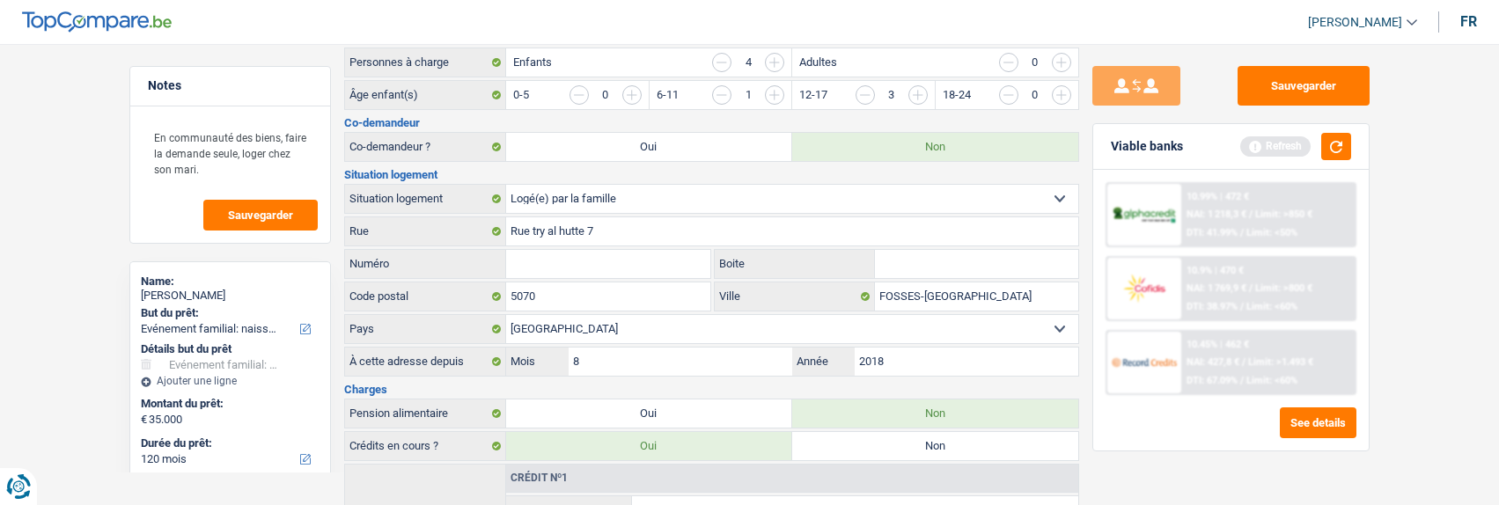
scroll to position [528, 0]
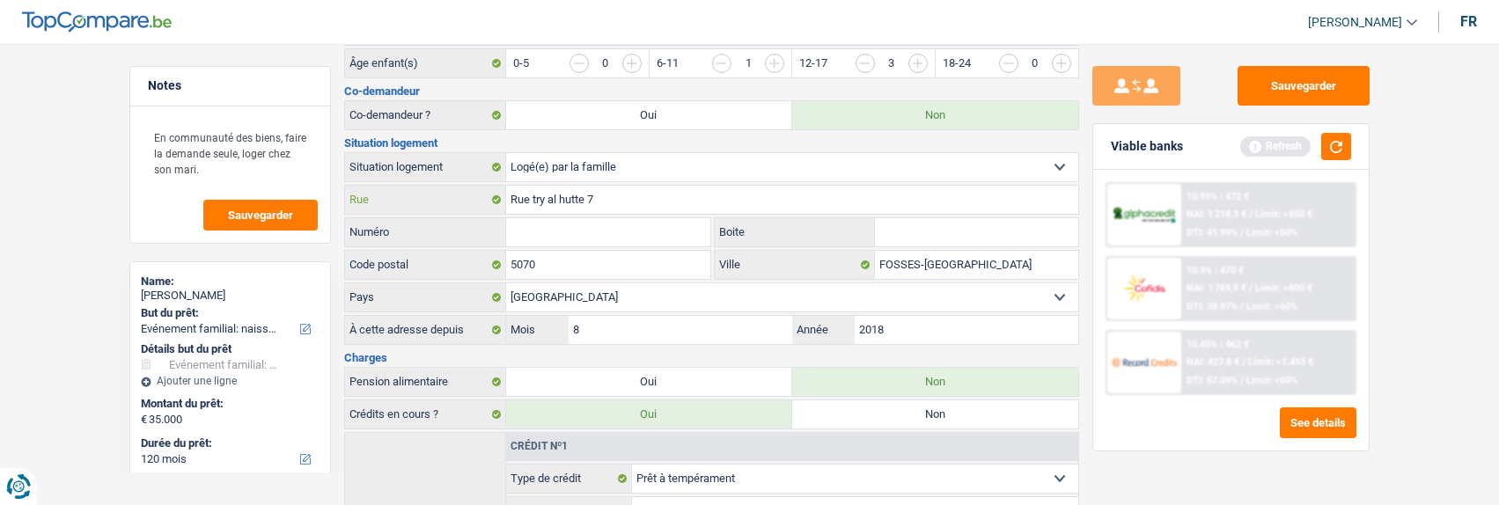
click at [614, 190] on input "Rue try al hutte 7" at bounding box center [792, 200] width 572 height 28
type input "Rue try al hutte"
click at [610, 218] on input "Numéro" at bounding box center [608, 232] width 205 height 28
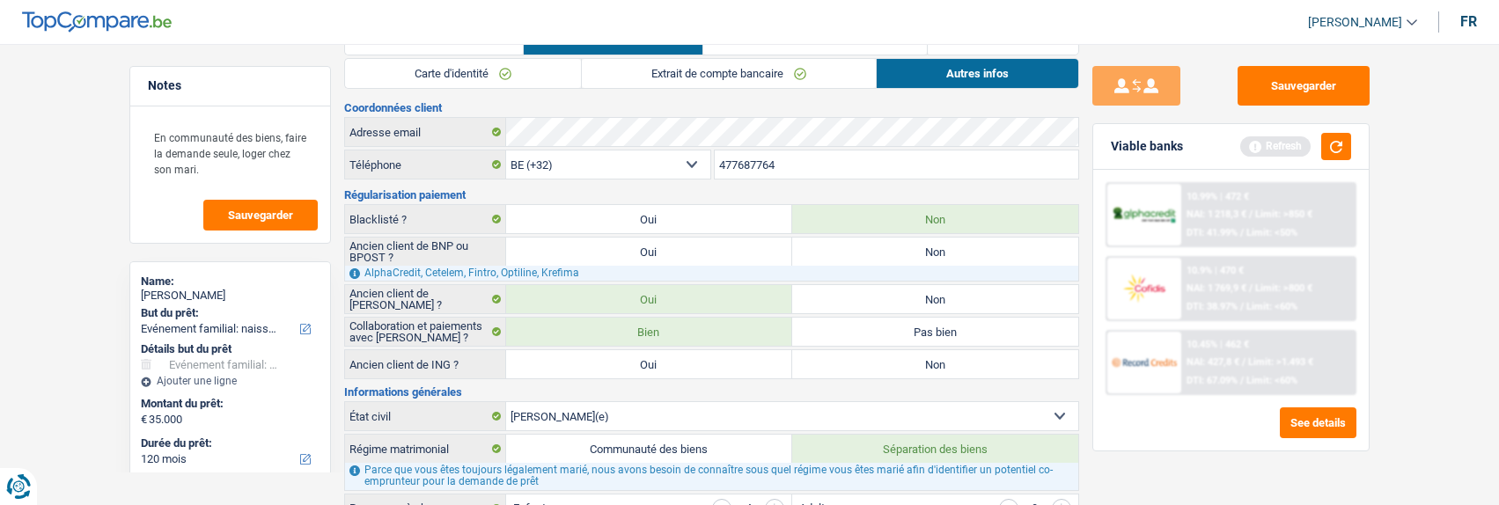
scroll to position [0, 0]
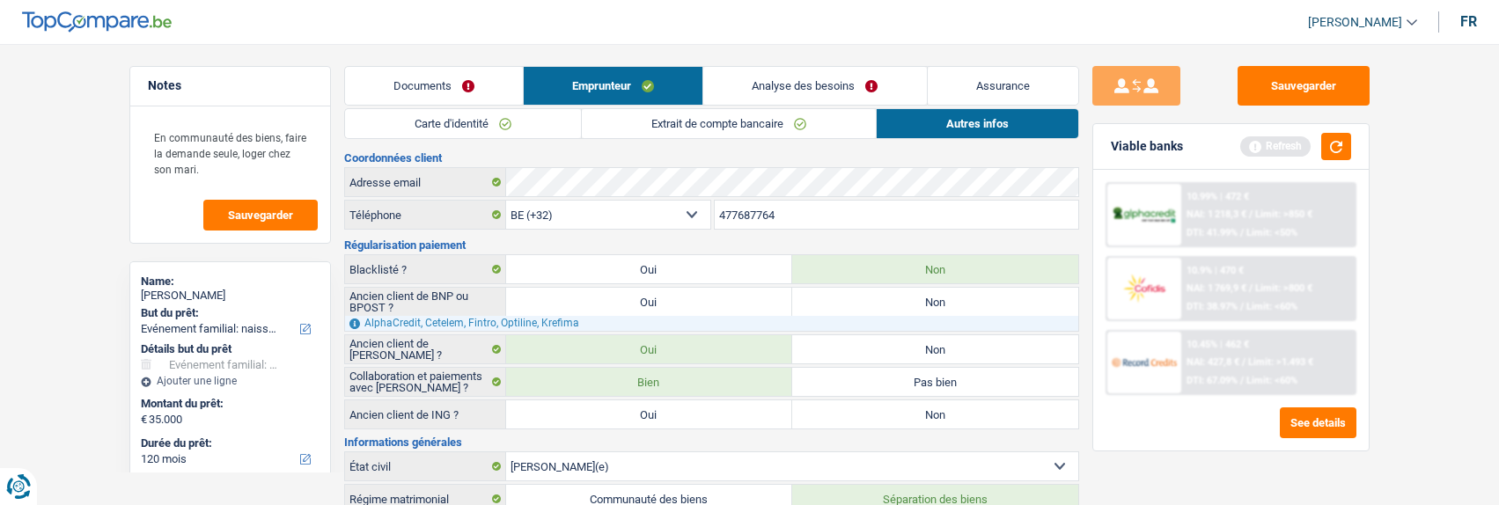
type input "7"
click at [865, 80] on link "Analyse des besoins" at bounding box center [814, 86] width 223 height 38
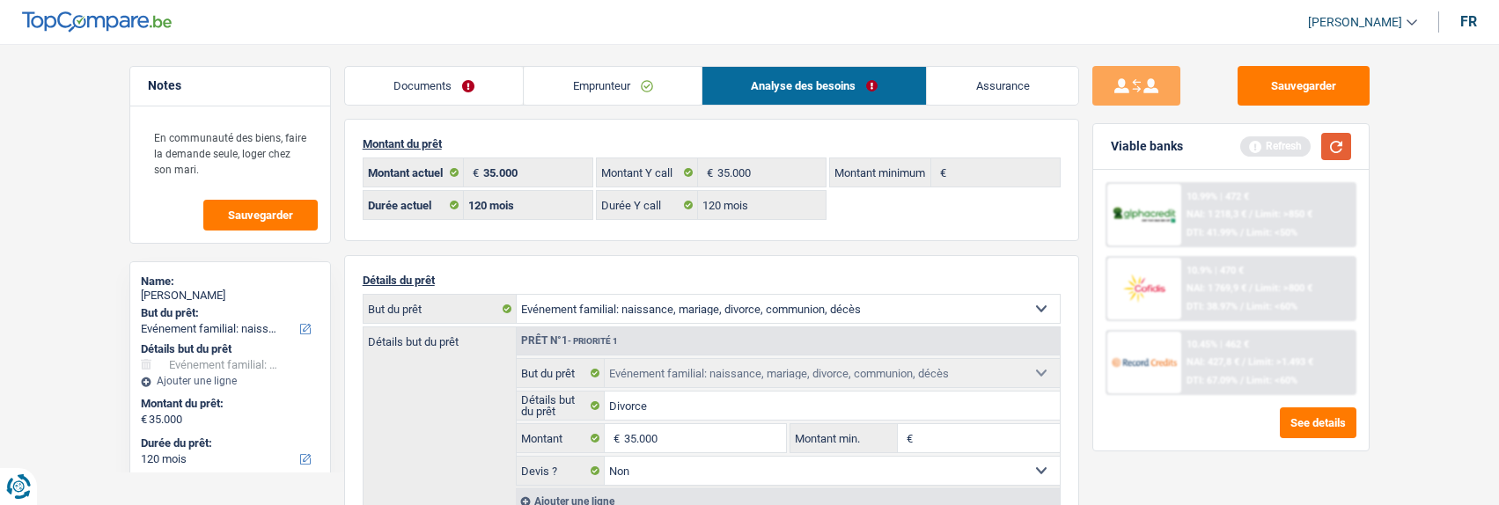
click at [1336, 140] on button "button" at bounding box center [1336, 146] width 30 height 27
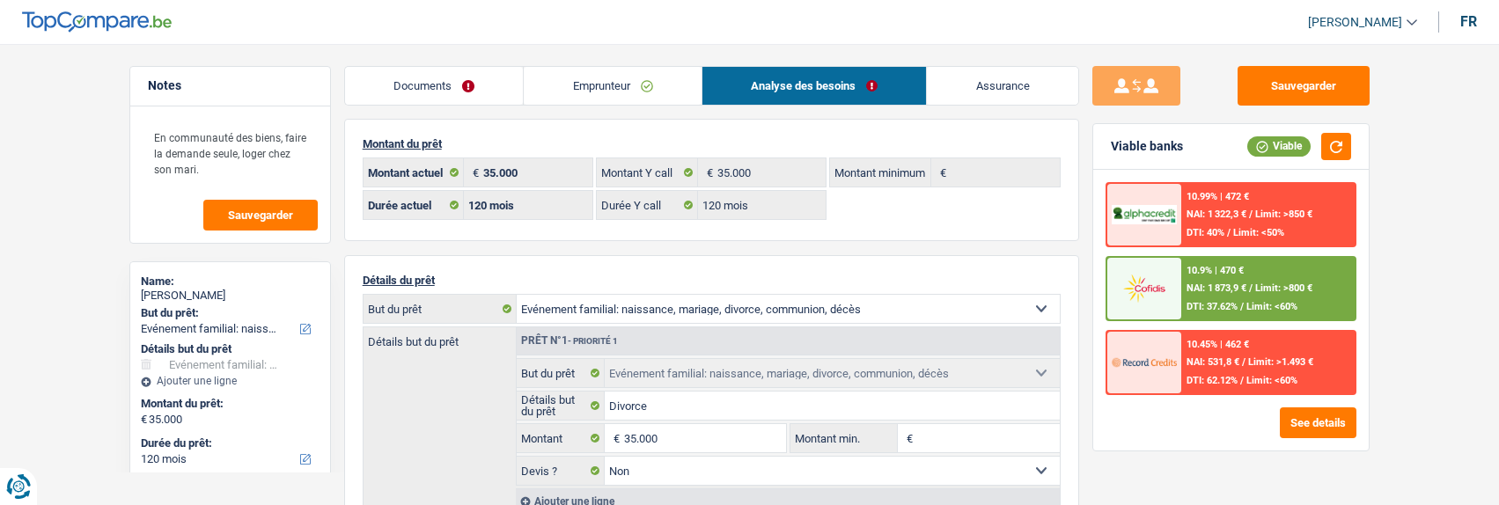
click at [1223, 295] on div "10.9% | 470 € NAI: 1 873,9 € / Limit: >800 € DTI: 37.62% / Limit: <60%" at bounding box center [1267, 289] width 173 height 62
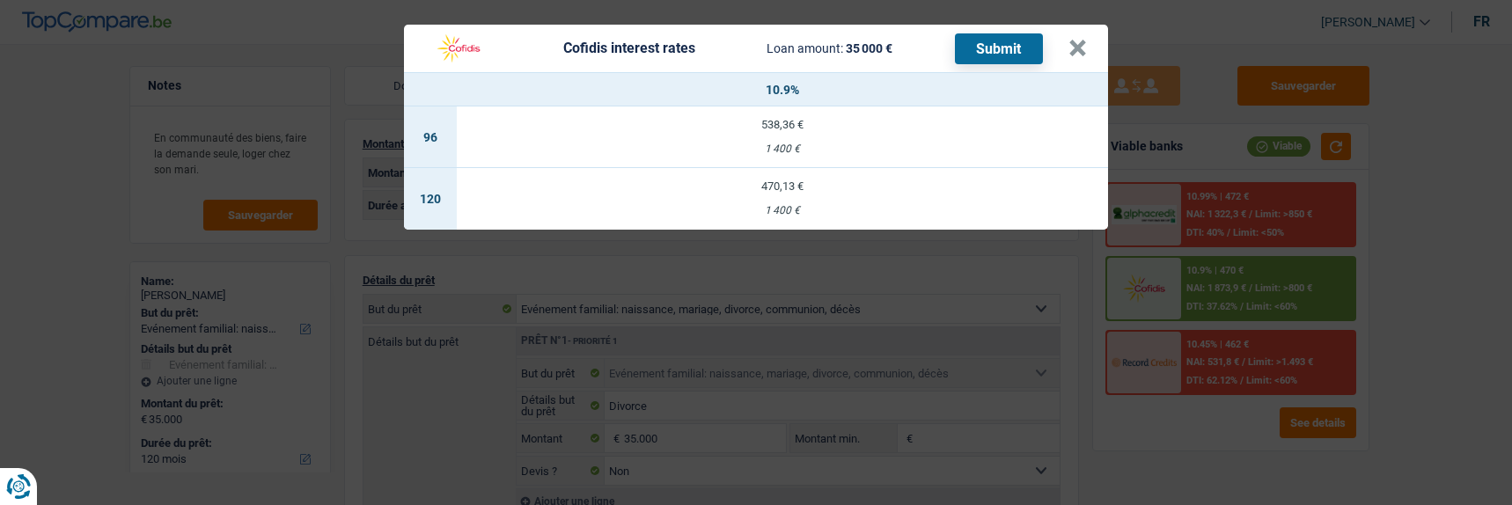
click at [767, 180] on div "470,13 €" at bounding box center [782, 185] width 651 height 11
select select "cofidis"
type input "10,90"
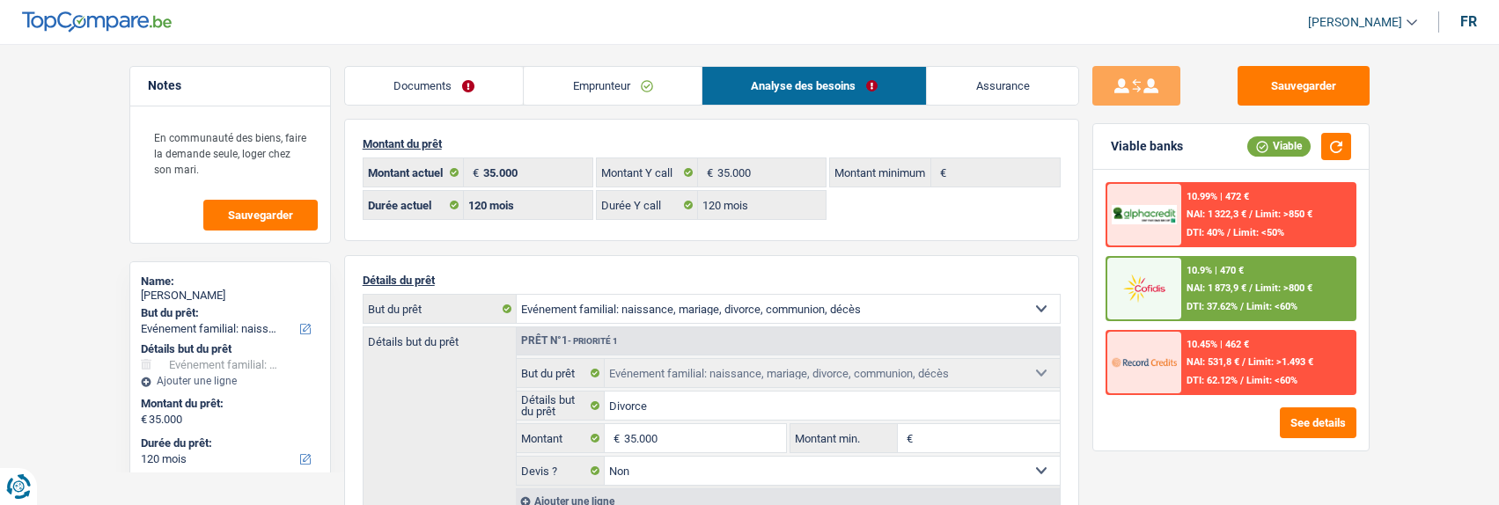
click at [430, 80] on link "Documents" at bounding box center [434, 86] width 179 height 38
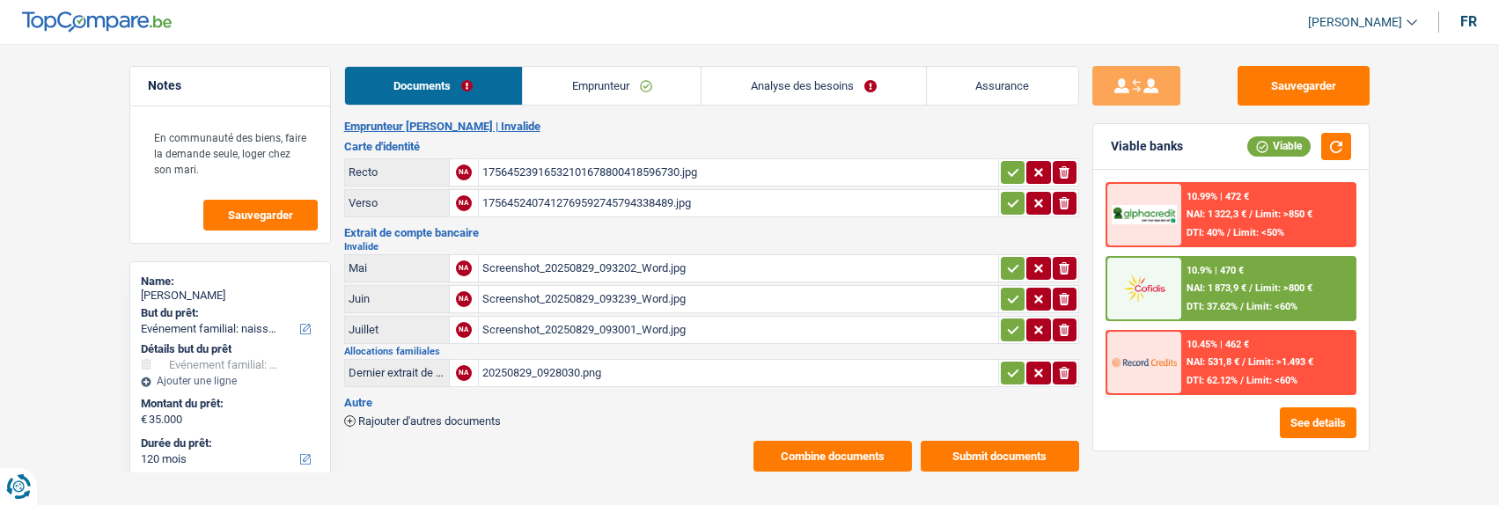
click at [831, 77] on link "Analyse des besoins" at bounding box center [814, 86] width 224 height 38
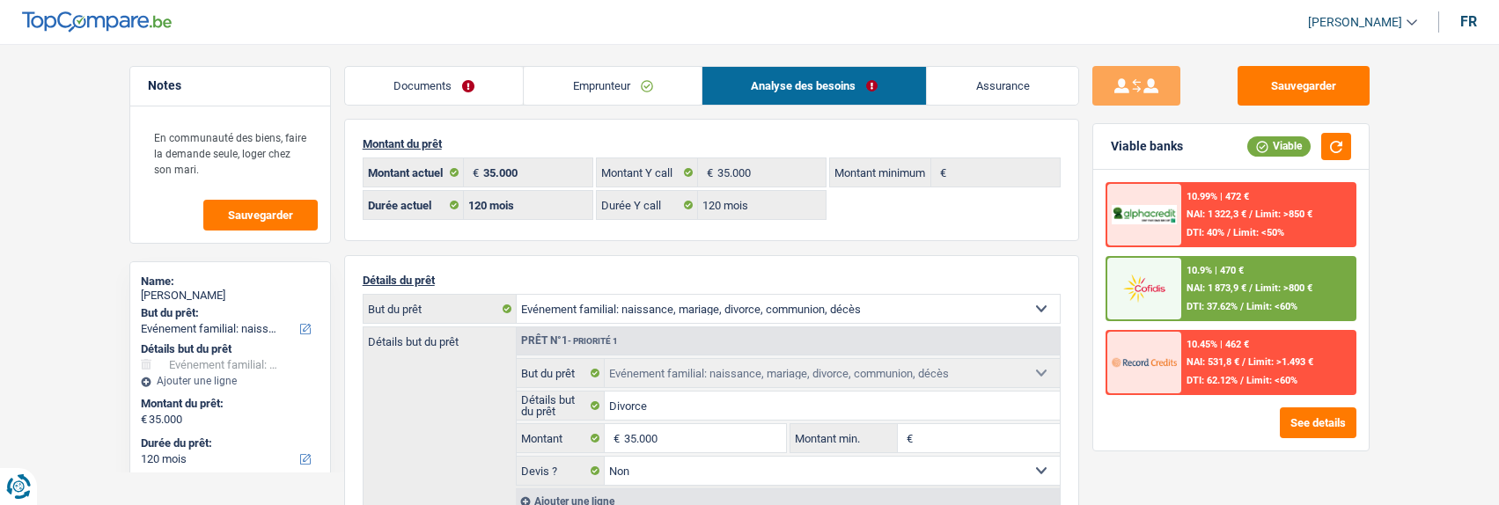
click at [646, 91] on link "Emprunteur" at bounding box center [613, 86] width 178 height 38
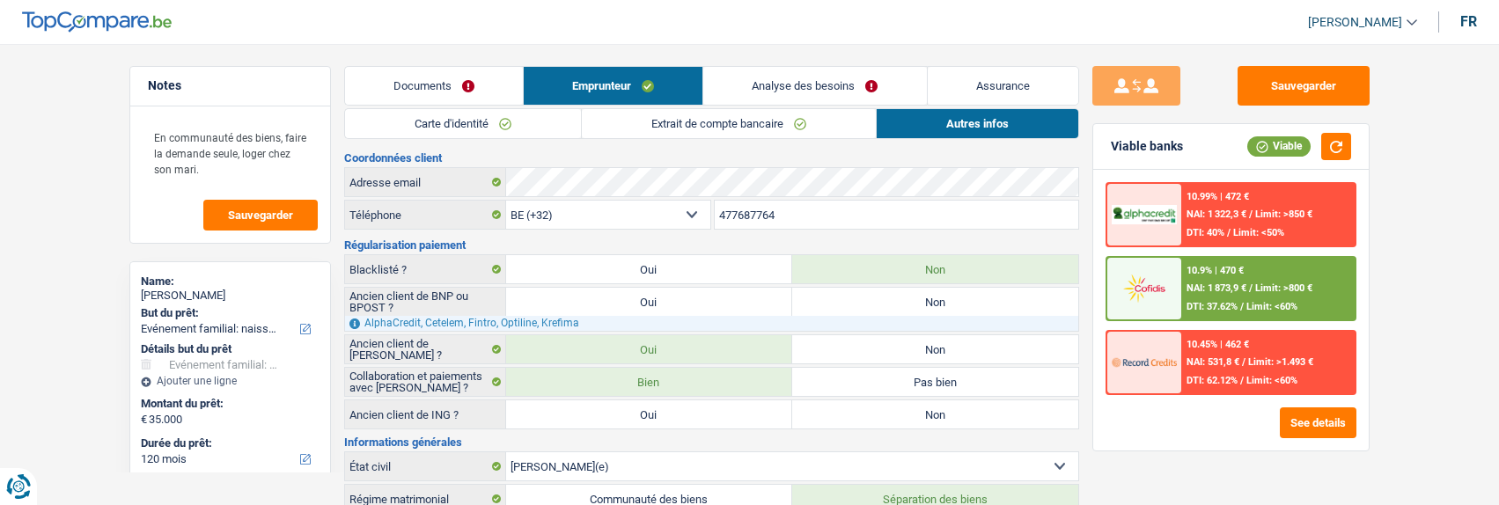
click at [762, 120] on link "Extrait de compte bancaire" at bounding box center [729, 123] width 294 height 29
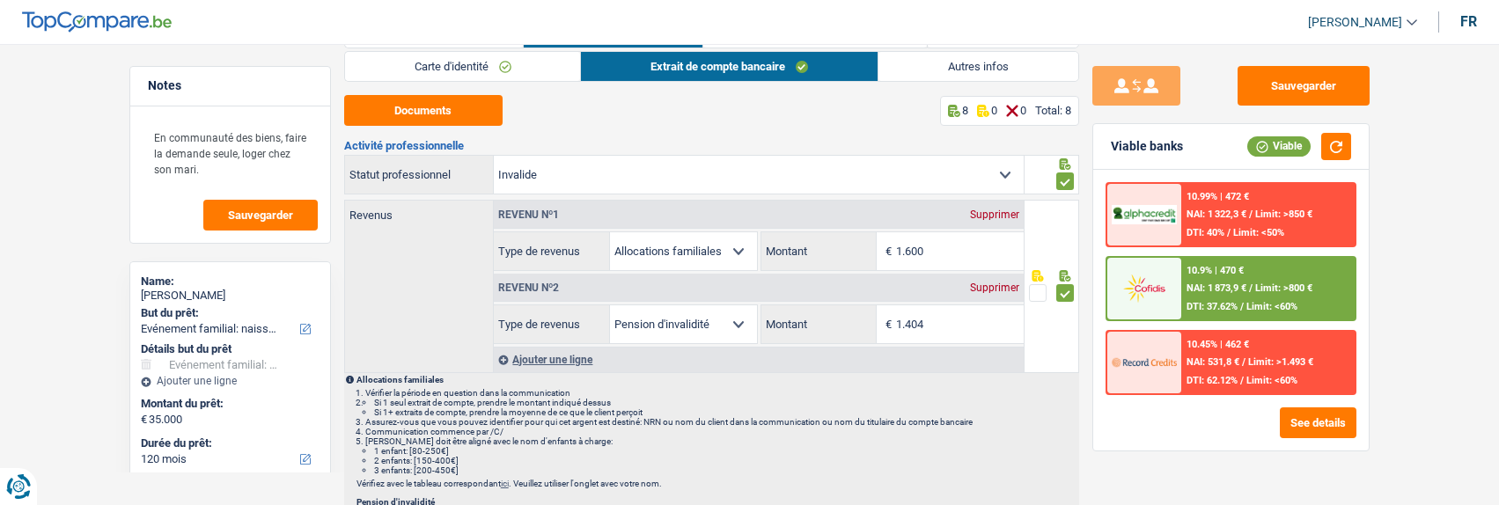
scroll to position [88, 0]
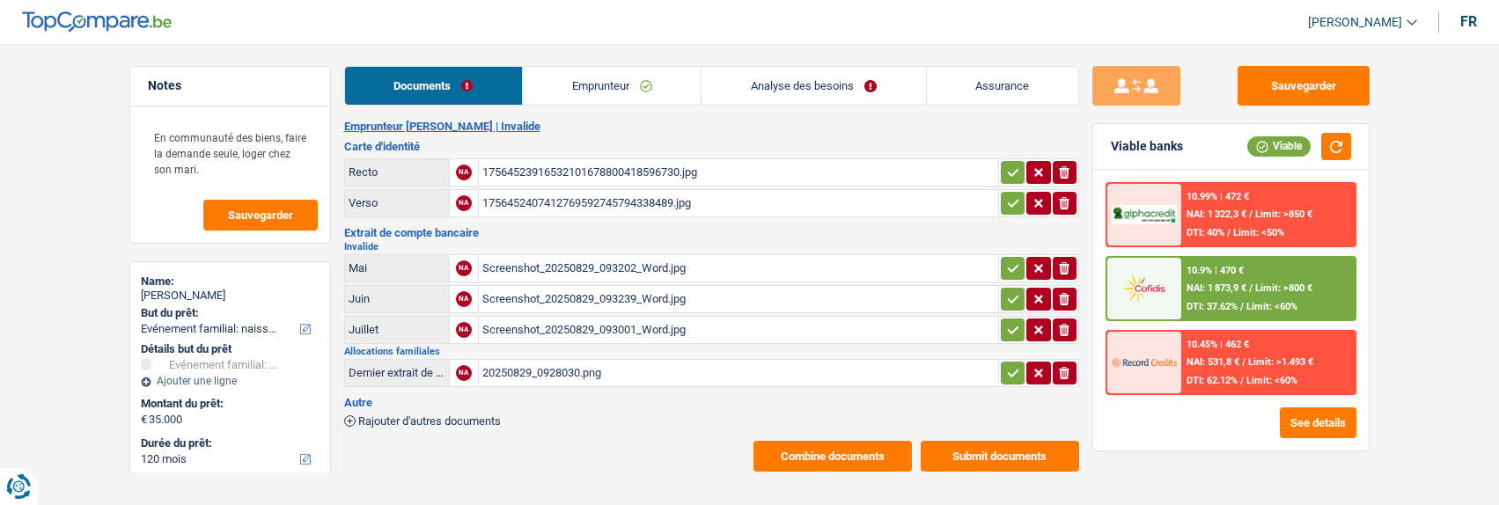
select select "familyEvent"
select select "120"
select select "cofidis"
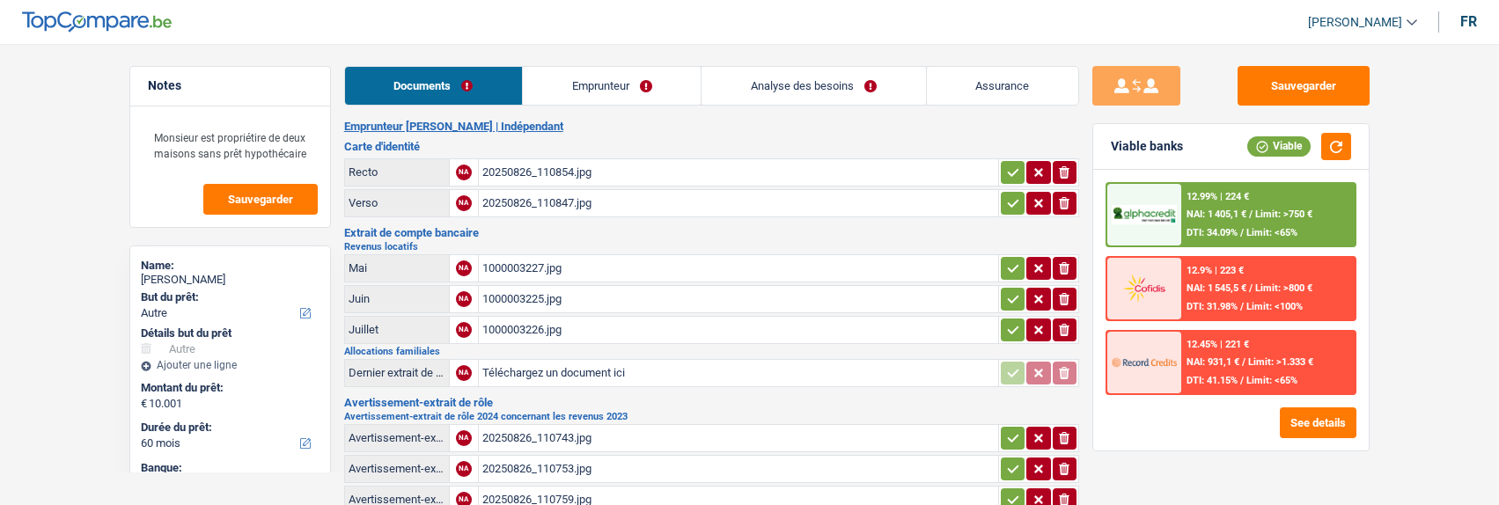
select select "other"
select select "60"
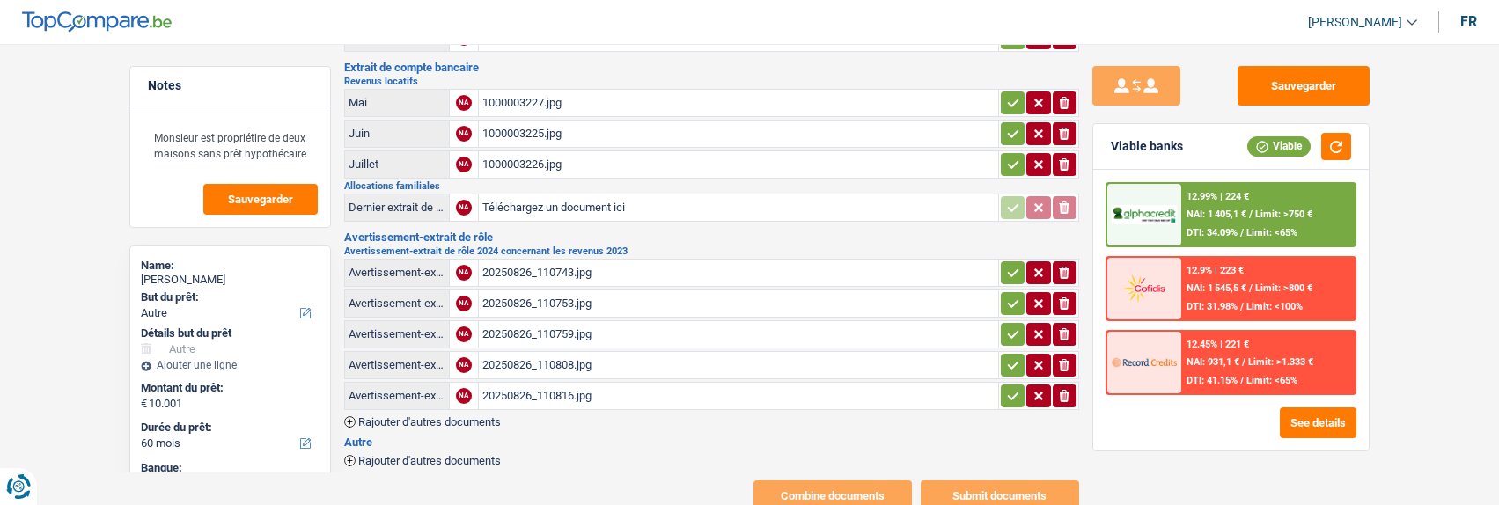
scroll to position [124, 0]
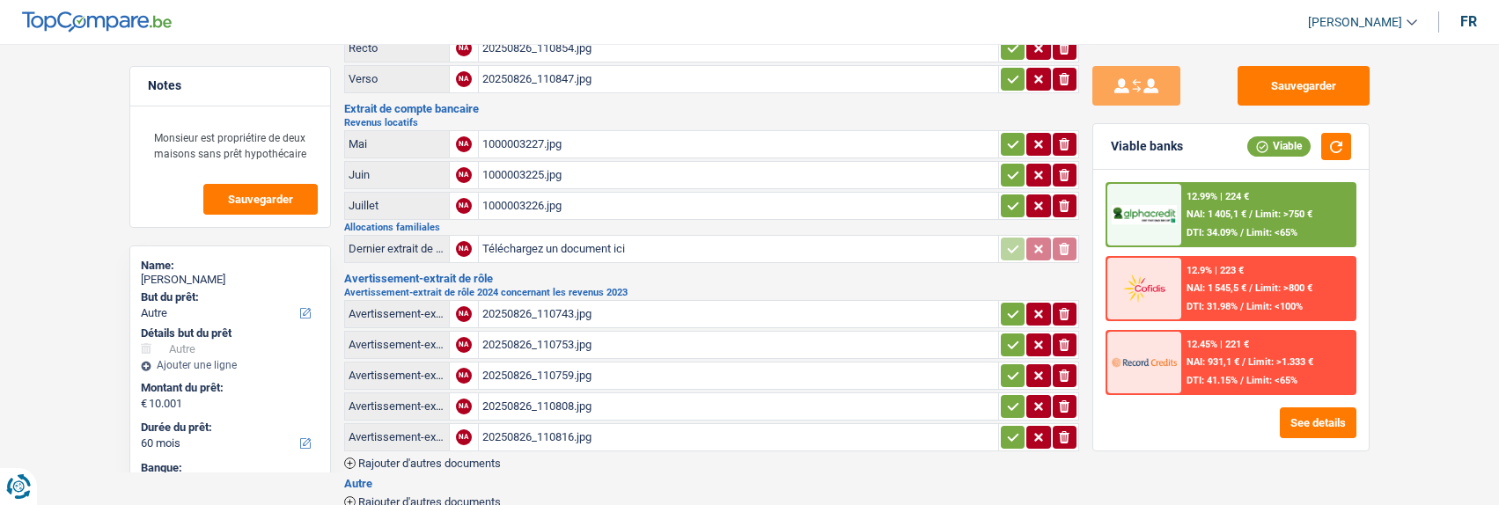
click at [556, 307] on div "20250826_110743.jpg" at bounding box center [738, 314] width 512 height 26
click at [556, 364] on div "20250826_110759.jpg" at bounding box center [738, 376] width 512 height 26
click at [568, 394] on div "20250826_110808.jpg" at bounding box center [738, 407] width 512 height 26
click at [585, 424] on div "20250826_110816.jpg" at bounding box center [738, 437] width 512 height 26
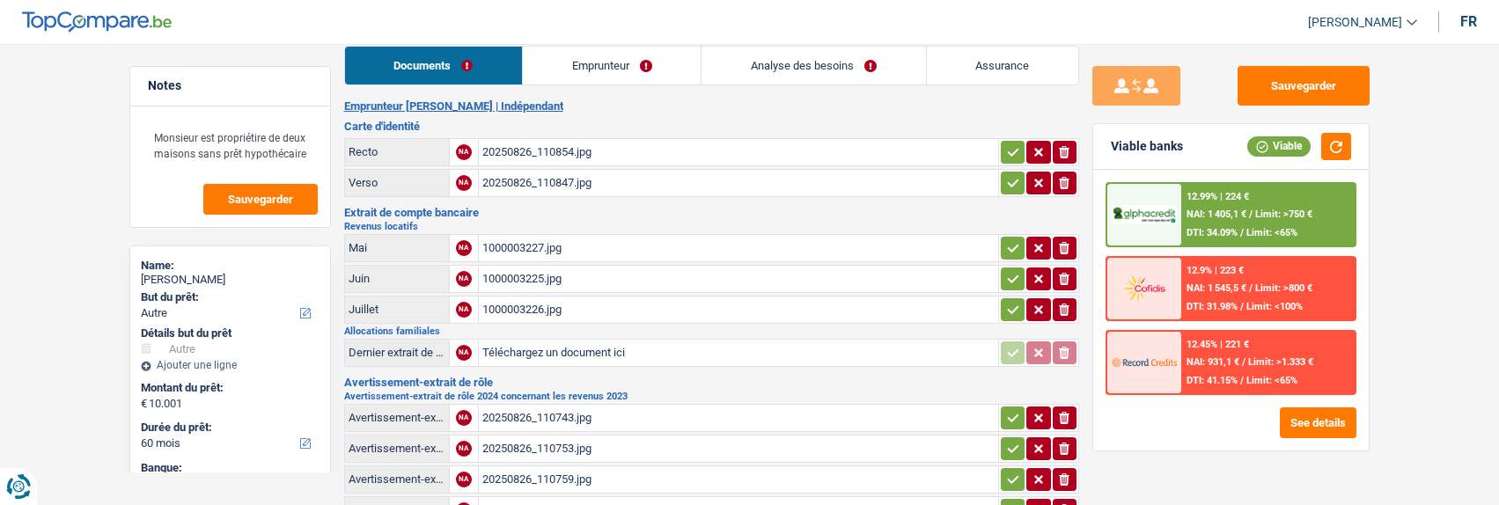
scroll to position [0, 0]
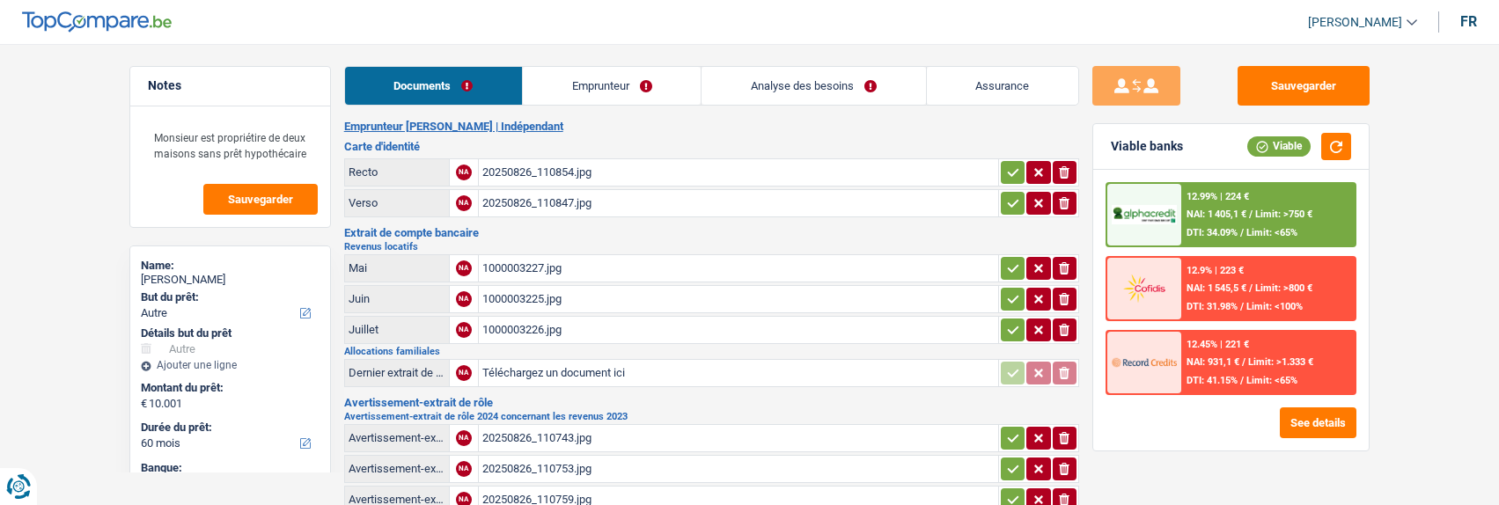
click at [599, 81] on link "Emprunteur" at bounding box center [612, 86] width 178 height 38
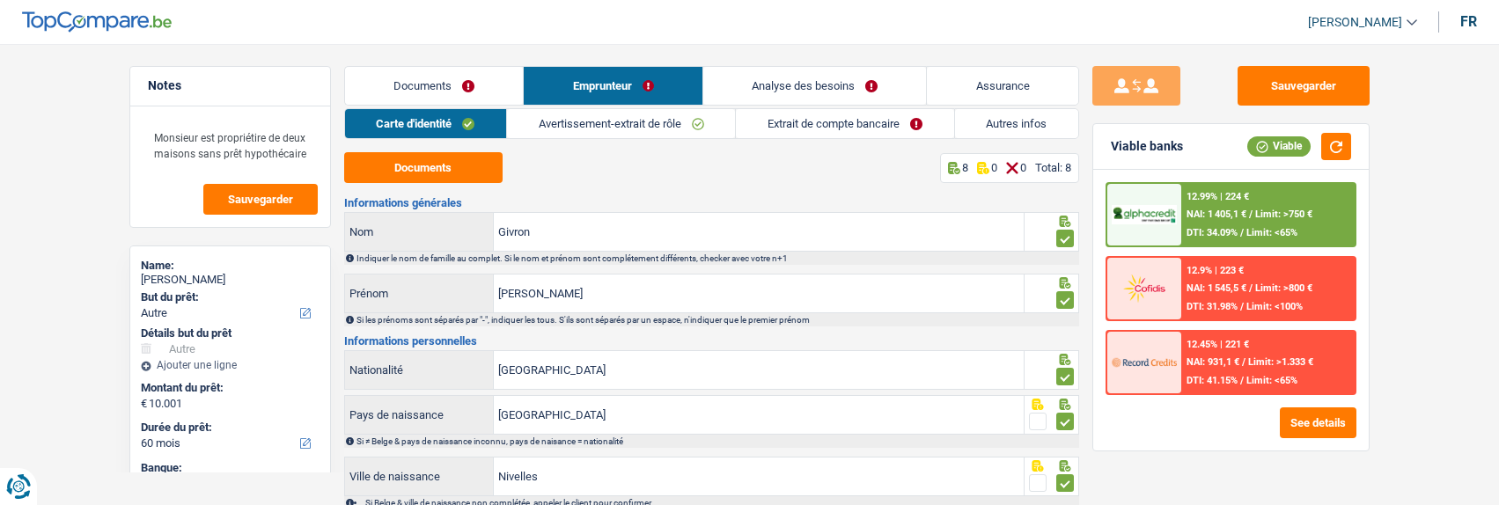
click at [813, 115] on link "Extrait de compte bancaire" at bounding box center [844, 123] width 217 height 29
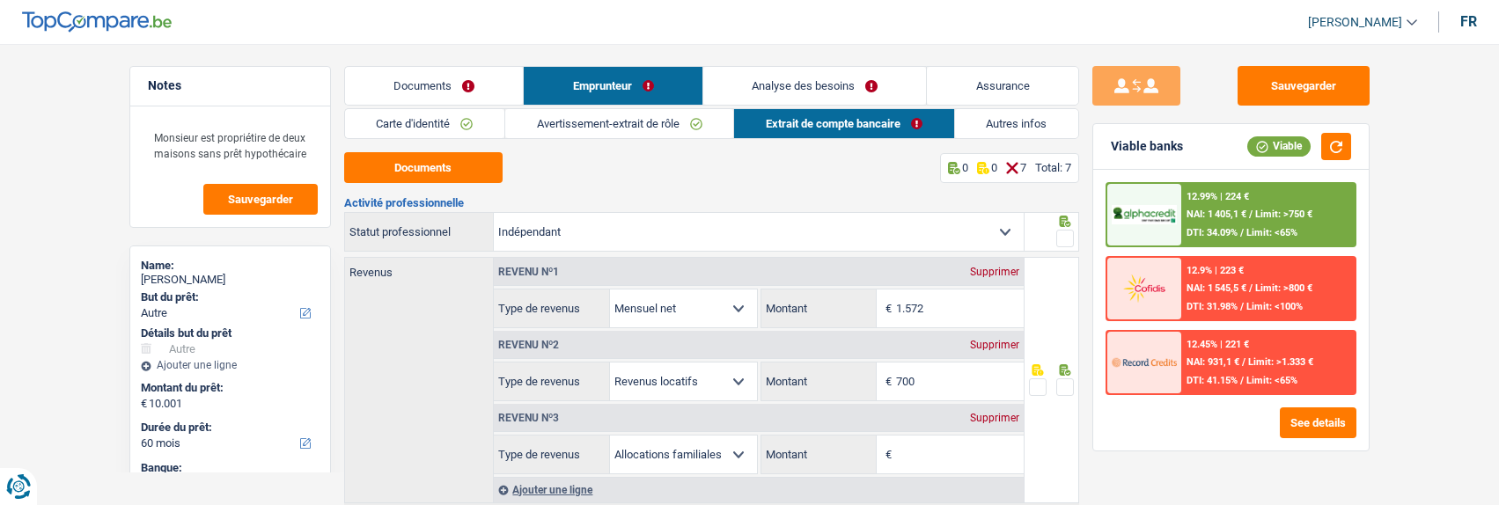
click at [603, 121] on link "Avertissement-extrait de rôle" at bounding box center [619, 123] width 228 height 29
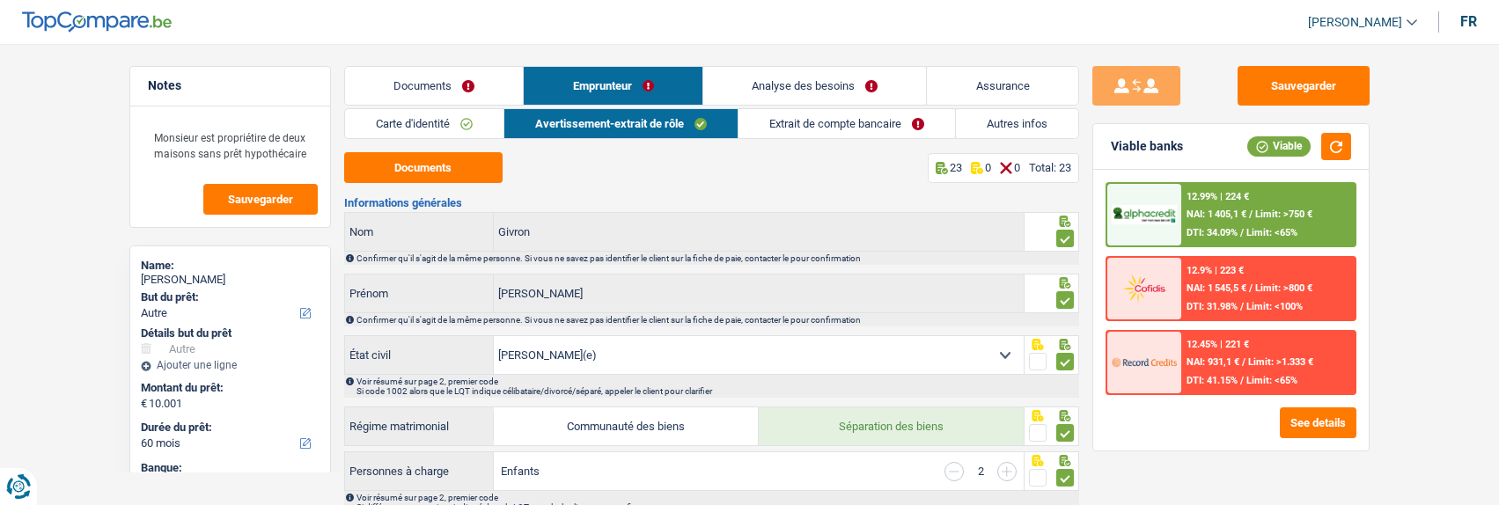
click at [438, 95] on link "Documents" at bounding box center [434, 86] width 179 height 38
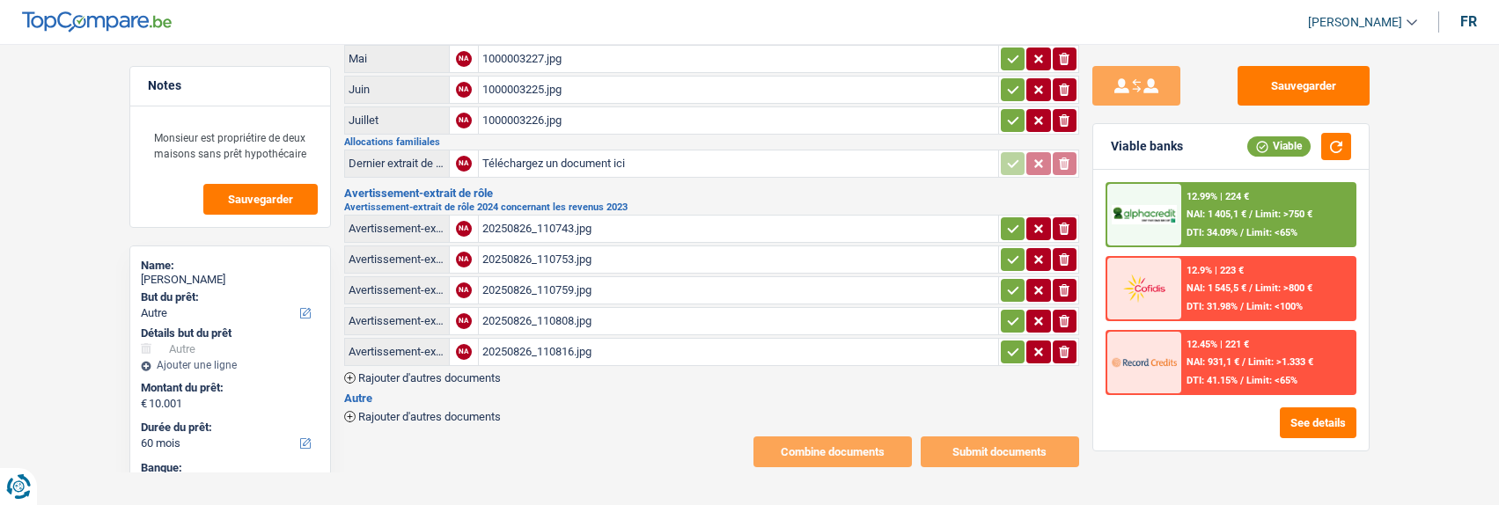
scroll to position [212, 0]
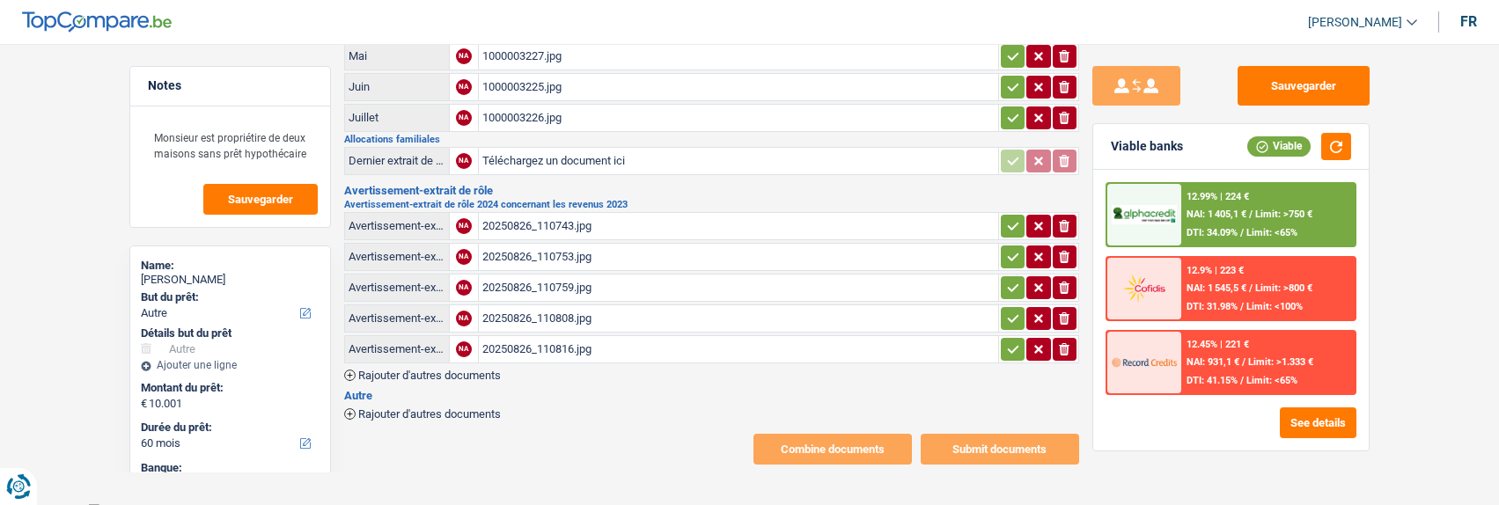
click at [401, 408] on span "Rajouter d'autres documents" at bounding box center [429, 413] width 143 height 11
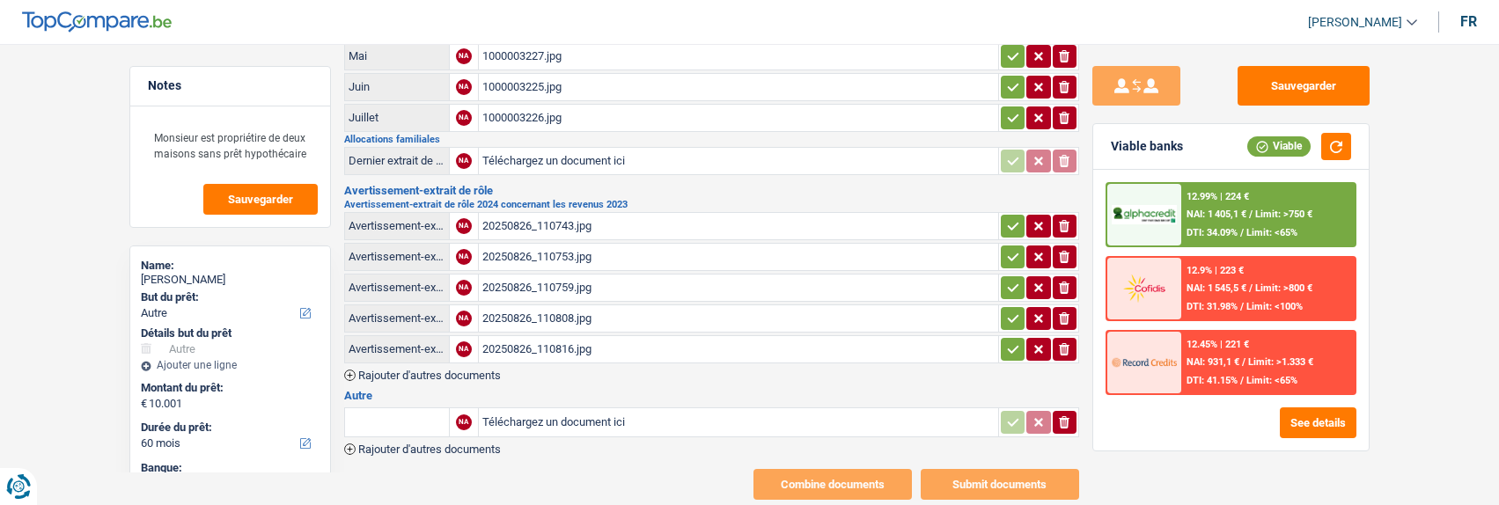
click at [432, 421] on input "text" at bounding box center [397, 422] width 97 height 28
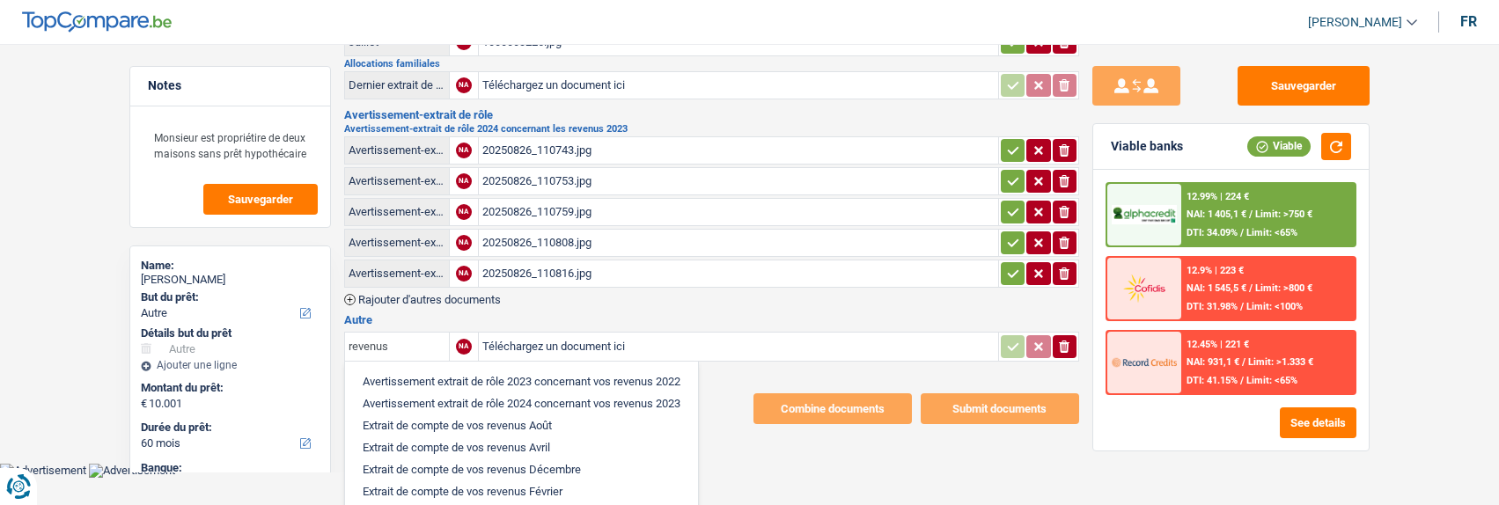
scroll to position [174, 0]
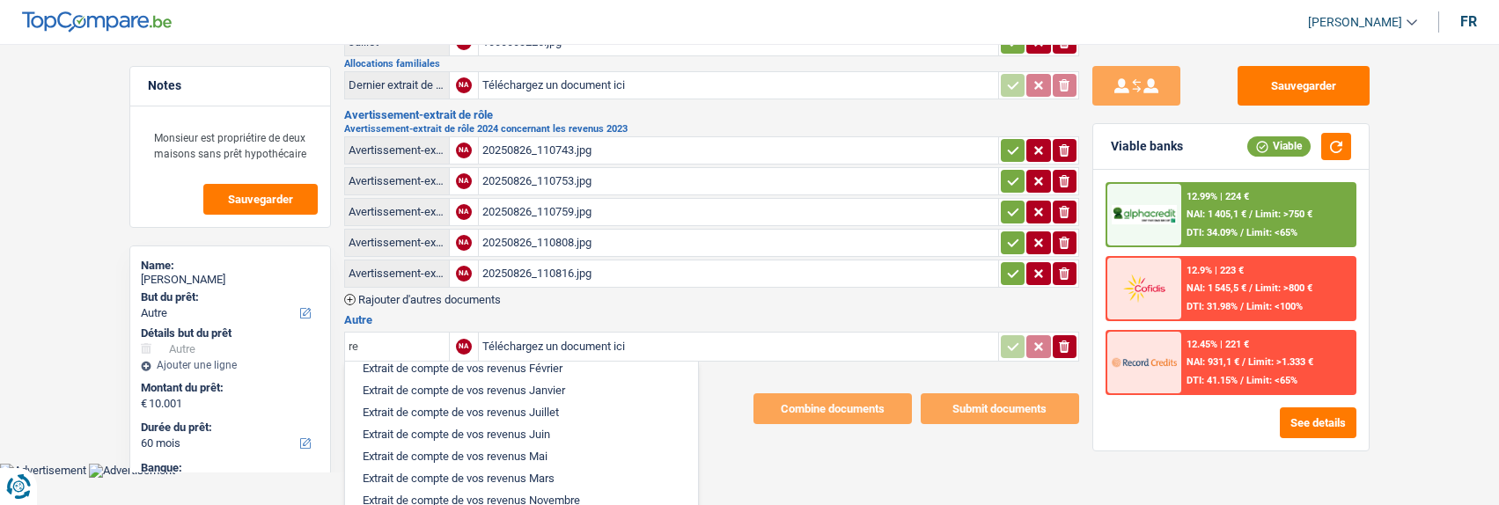
type input "r"
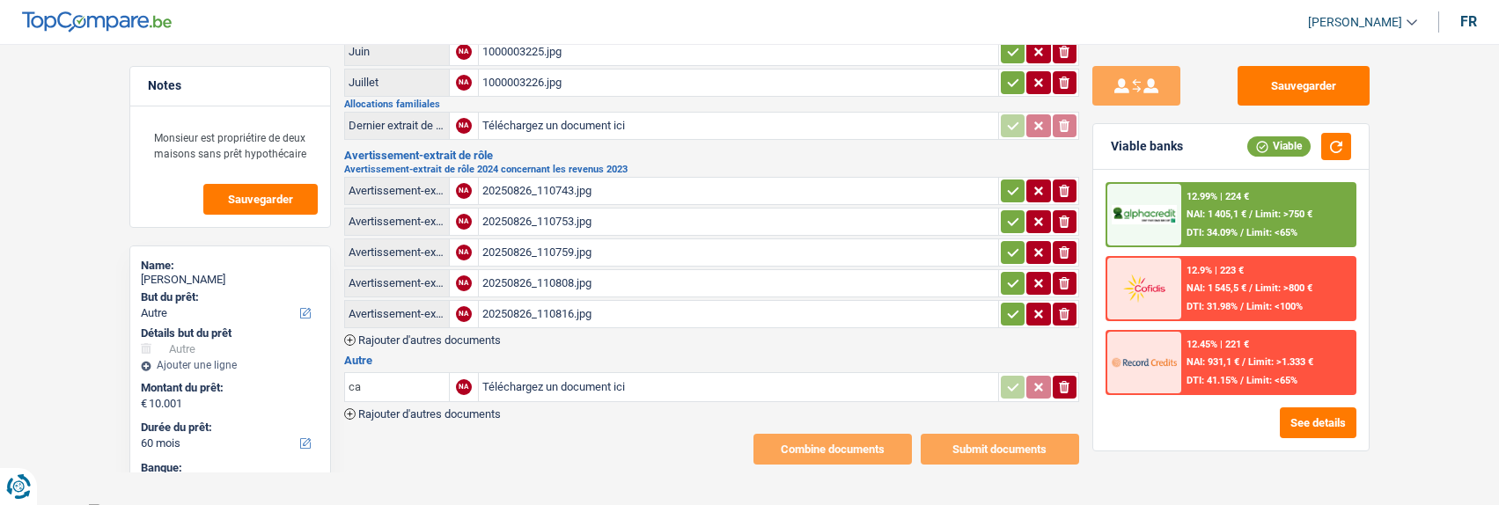
scroll to position [288, 0]
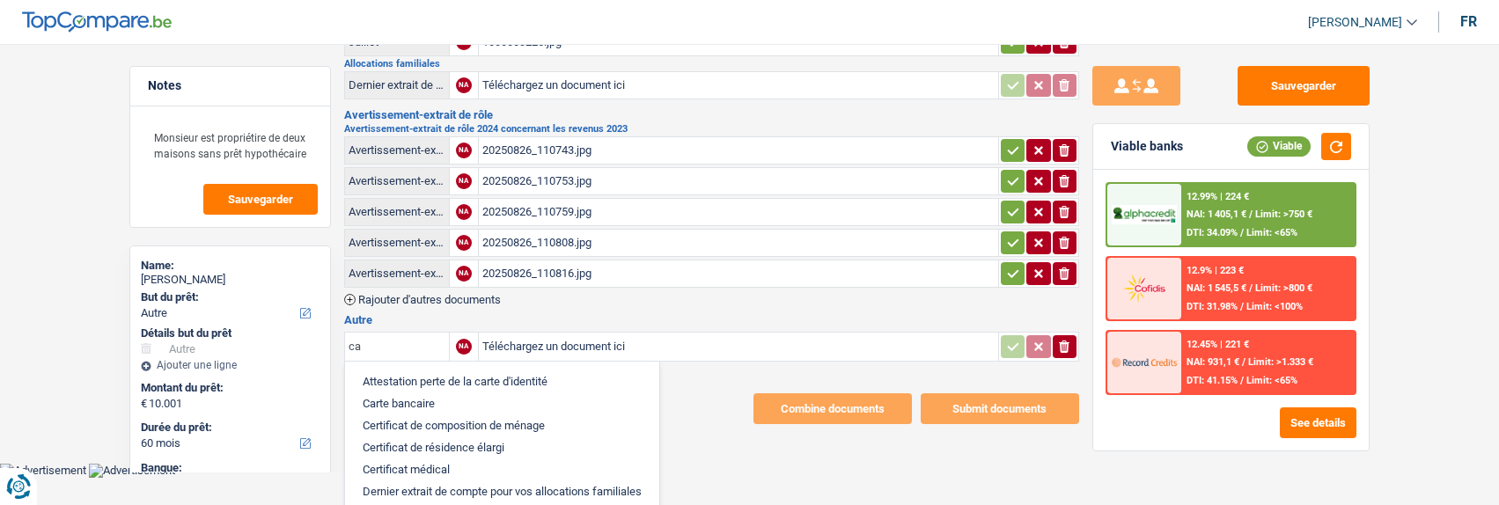
type input "c"
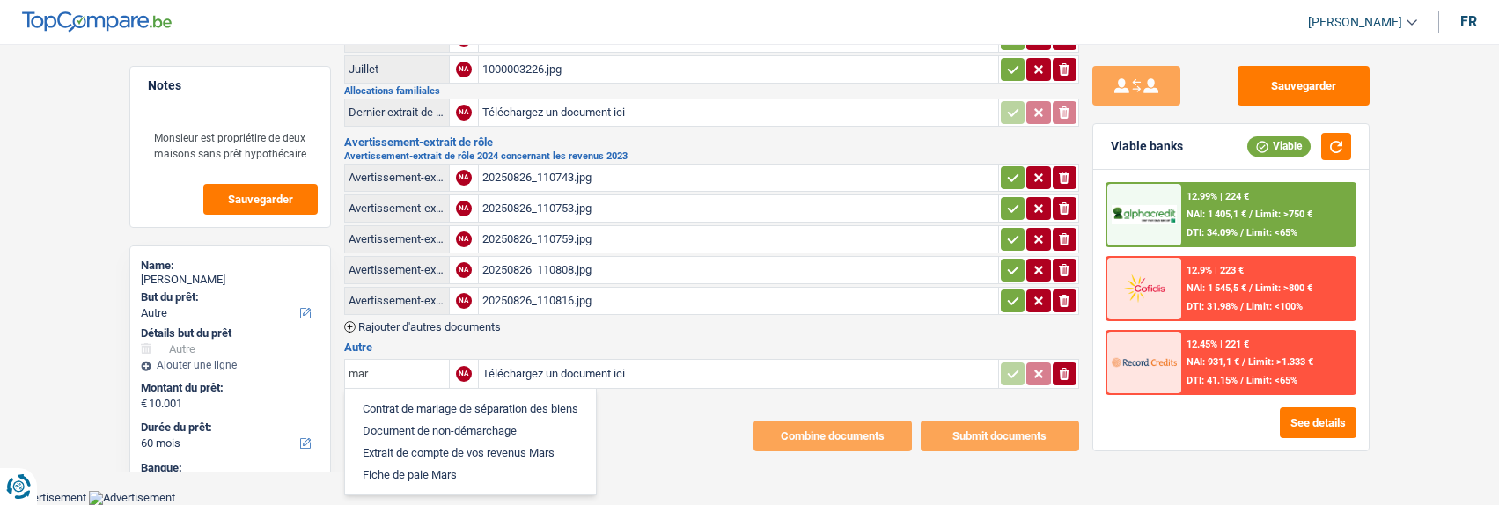
scroll to position [247, 0]
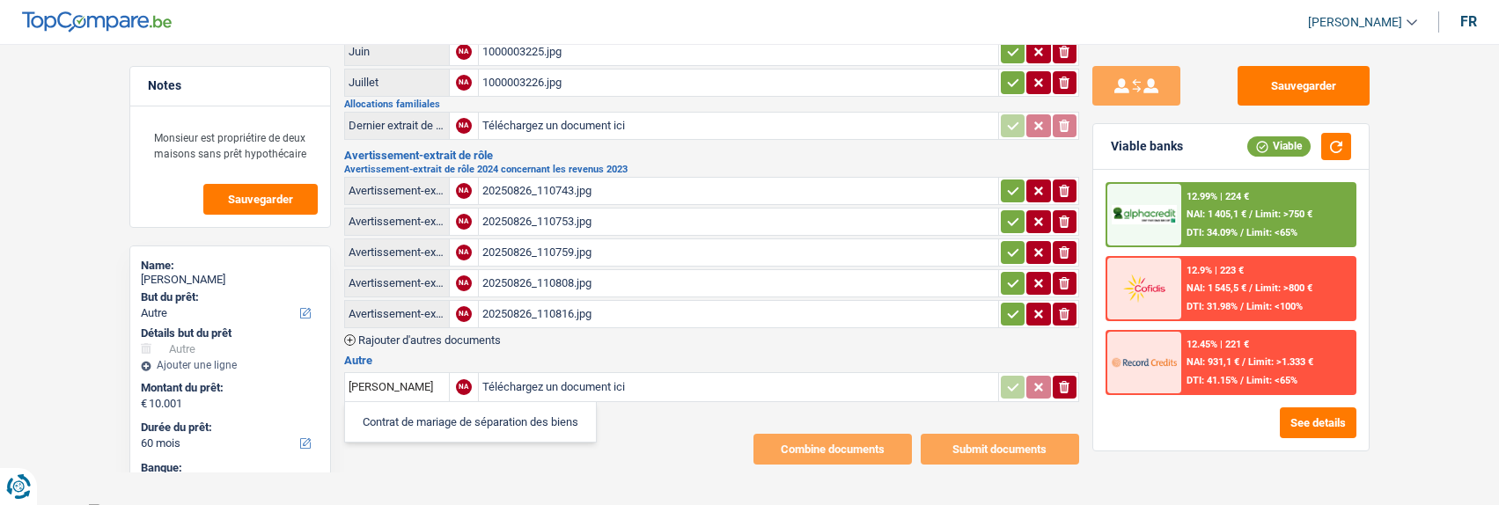
click at [470, 411] on li "Contrat de mariage de séparation des biens" at bounding box center [470, 422] width 233 height 22
type input "Contrat de mariage de séparation des biens"
click at [527, 379] on input "Téléchargez un document ici" at bounding box center [738, 387] width 512 height 26
type input "C:\fakepath\combinepdf.pdf"
click at [356, 408] on button "Rajouter d'autres documents" at bounding box center [422, 413] width 157 height 11
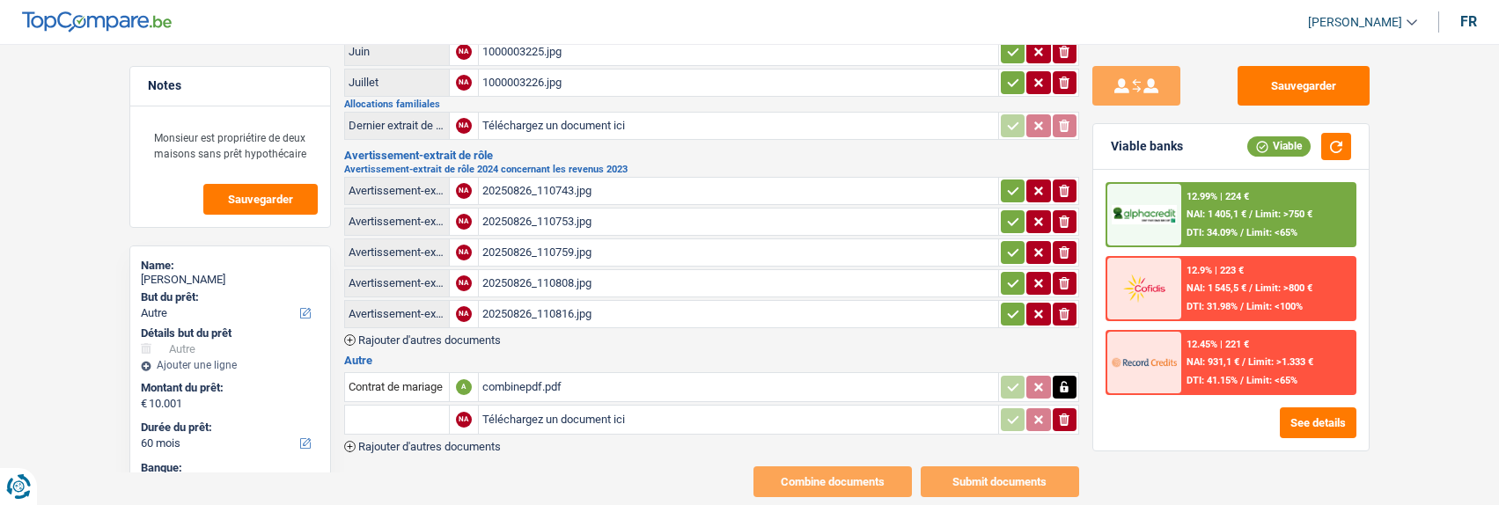
click at [376, 420] on input "text" at bounding box center [397, 420] width 97 height 28
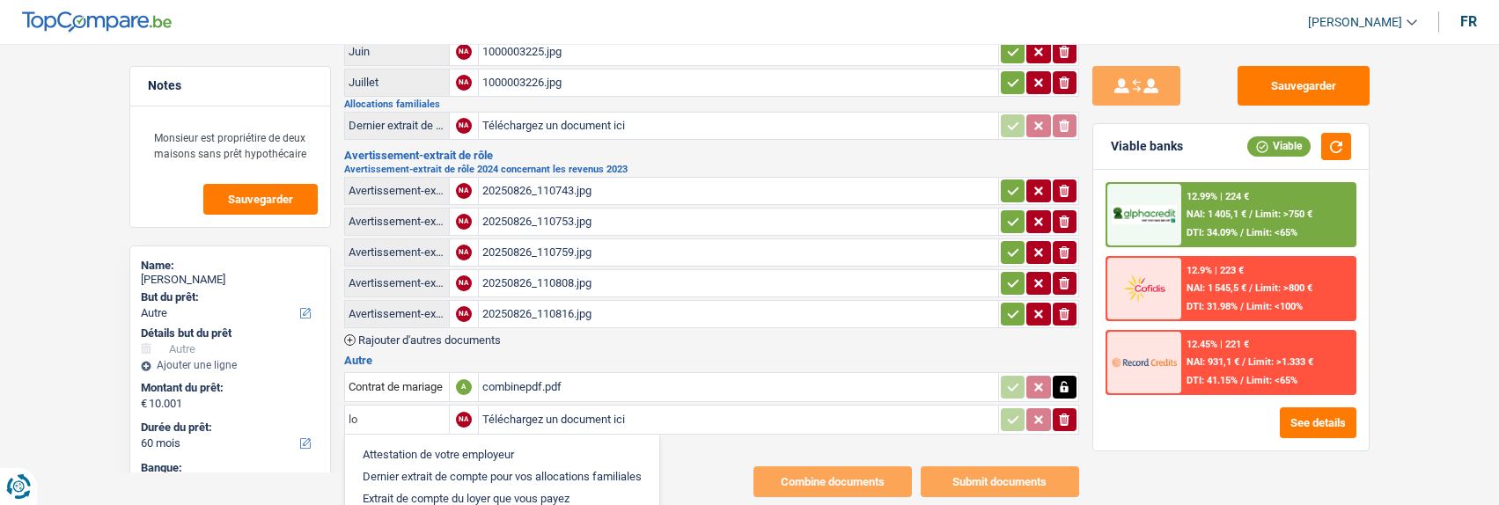
type input "l"
type input "r"
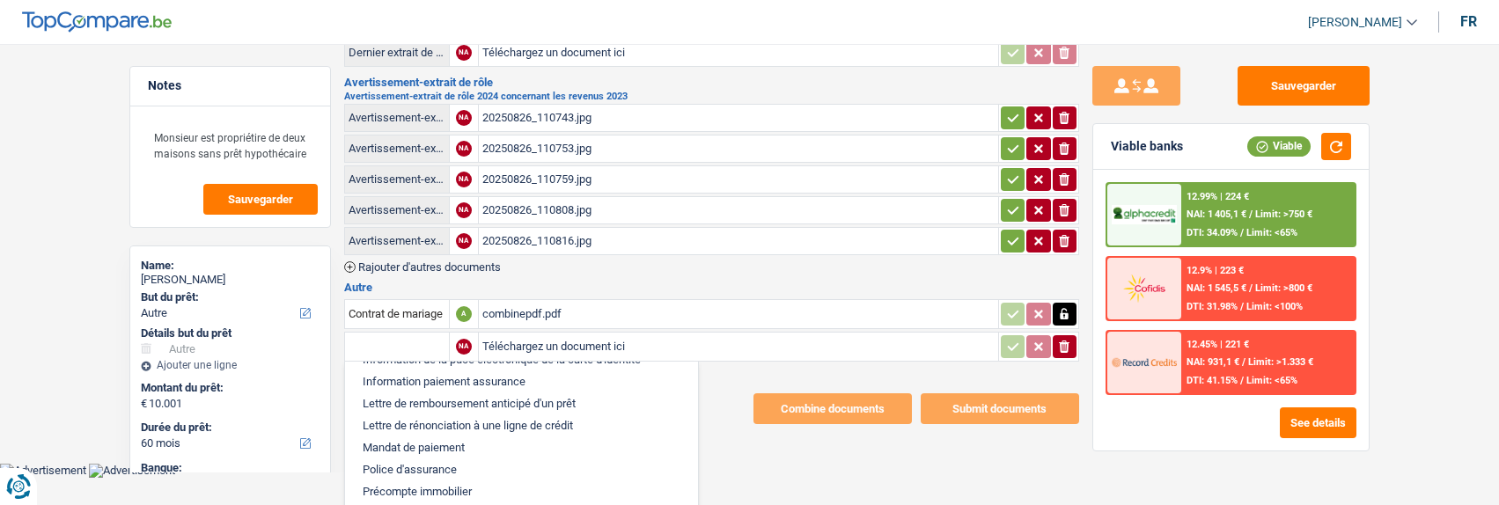
scroll to position [1143, 0]
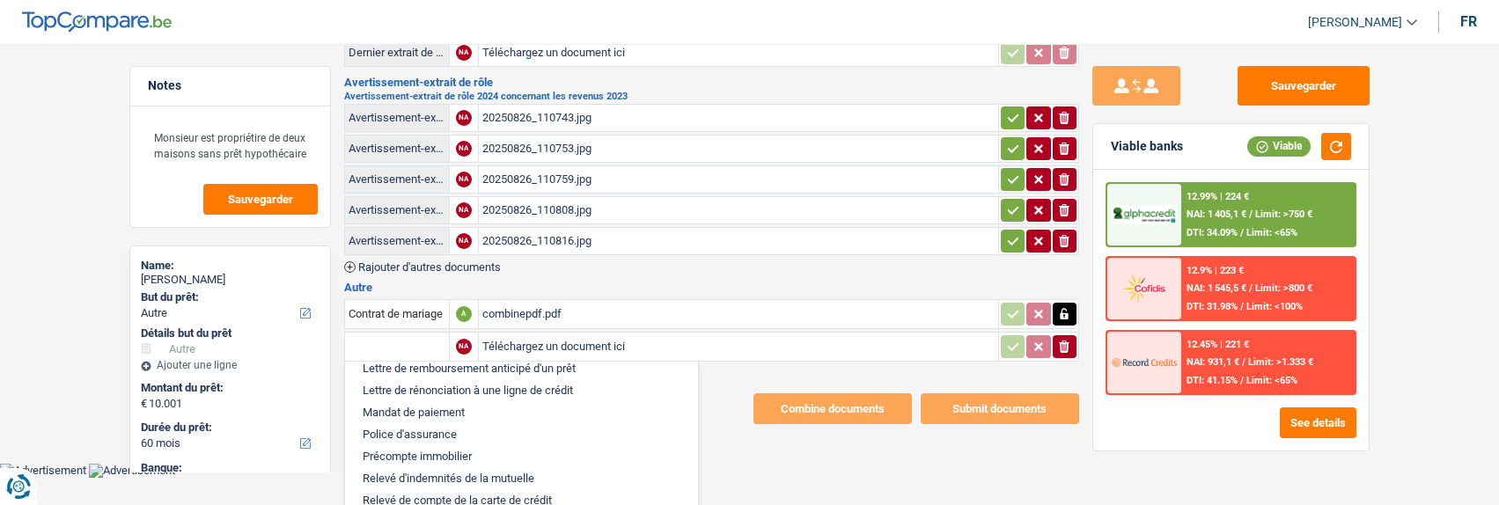
click at [717, 447] on main "Notes Monsieur est propriétire de deux maisons sans prêt hypothécaire Sauvegard…" at bounding box center [749, 85] width 1499 height 758
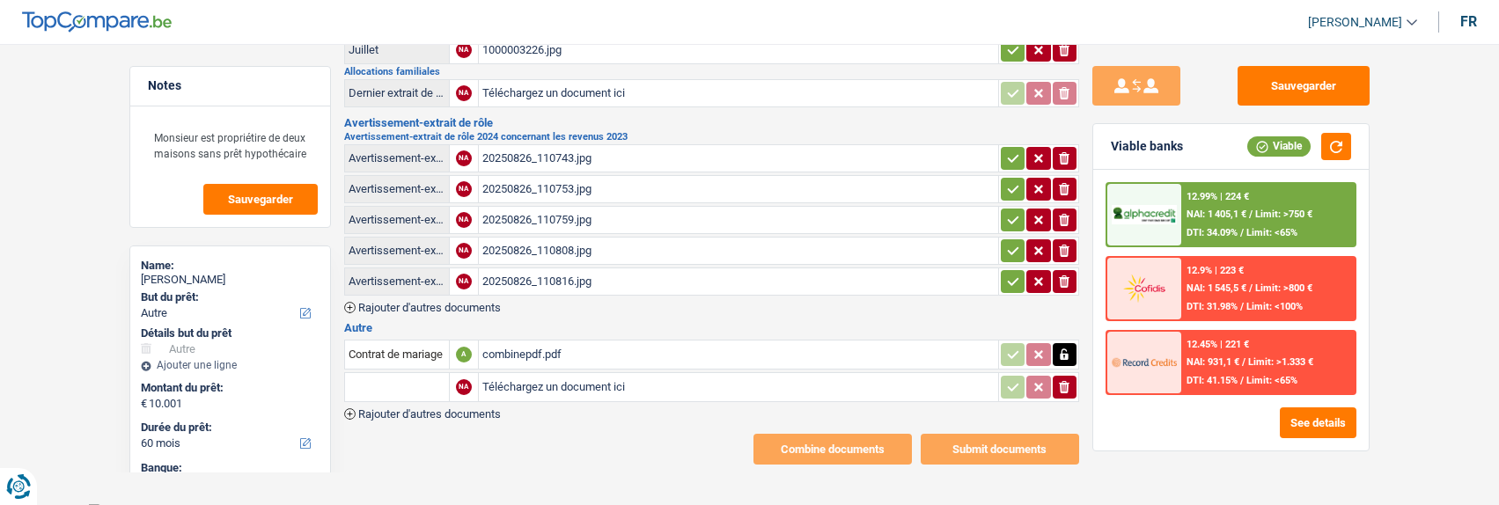
click at [389, 383] on input "text" at bounding box center [397, 387] width 97 height 28
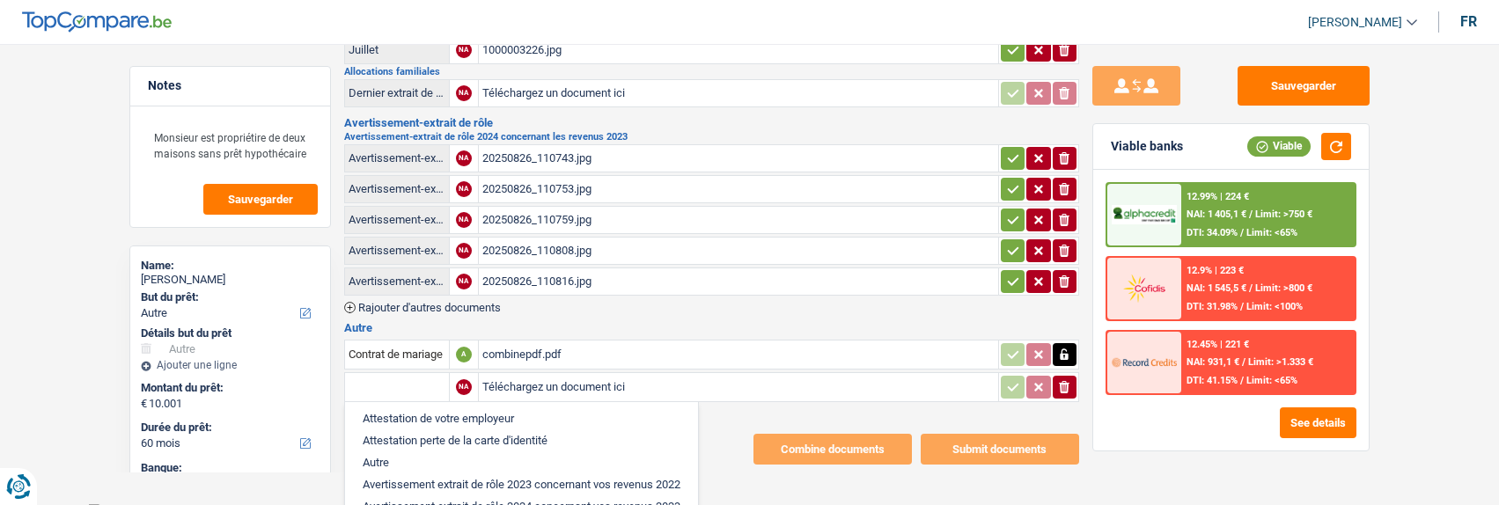
scroll to position [88, 0]
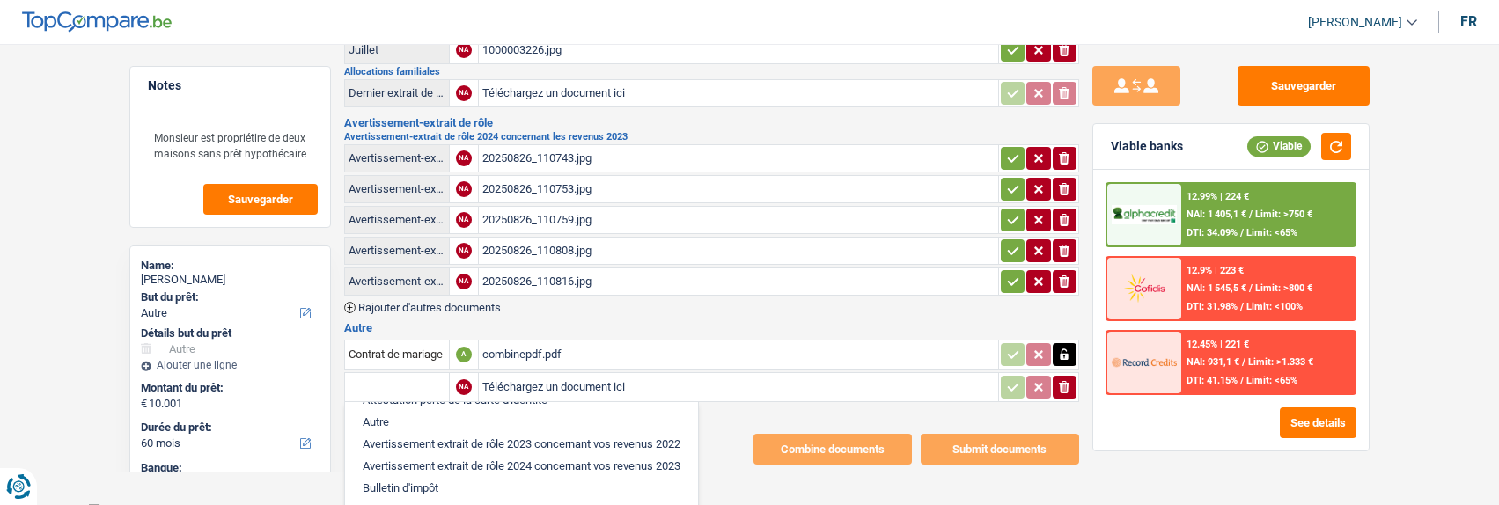
click at [401, 411] on li "Autre" at bounding box center [521, 422] width 335 height 22
type input "Autre"
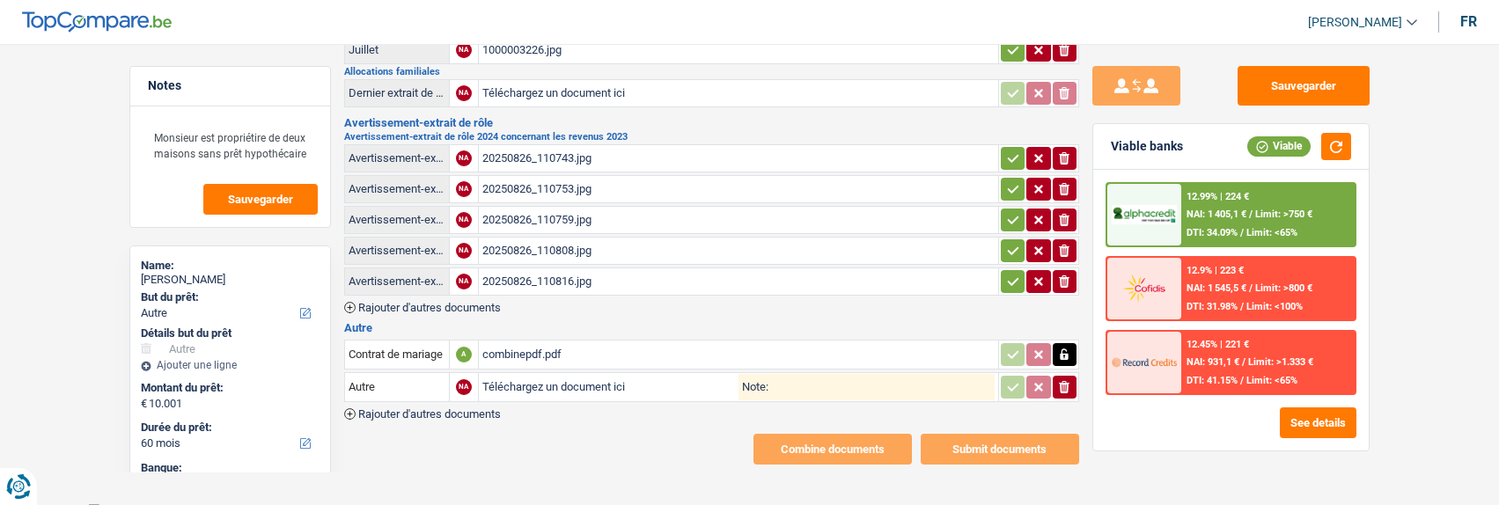
click at [803, 387] on input "Note:" at bounding box center [882, 387] width 226 height 26
type input "r"
type input "cadastral"
click at [597, 386] on input "Téléchargez un document ici" at bounding box center [610, 387] width 256 height 26
type input "C:\fakepath\1000006806.jpg"
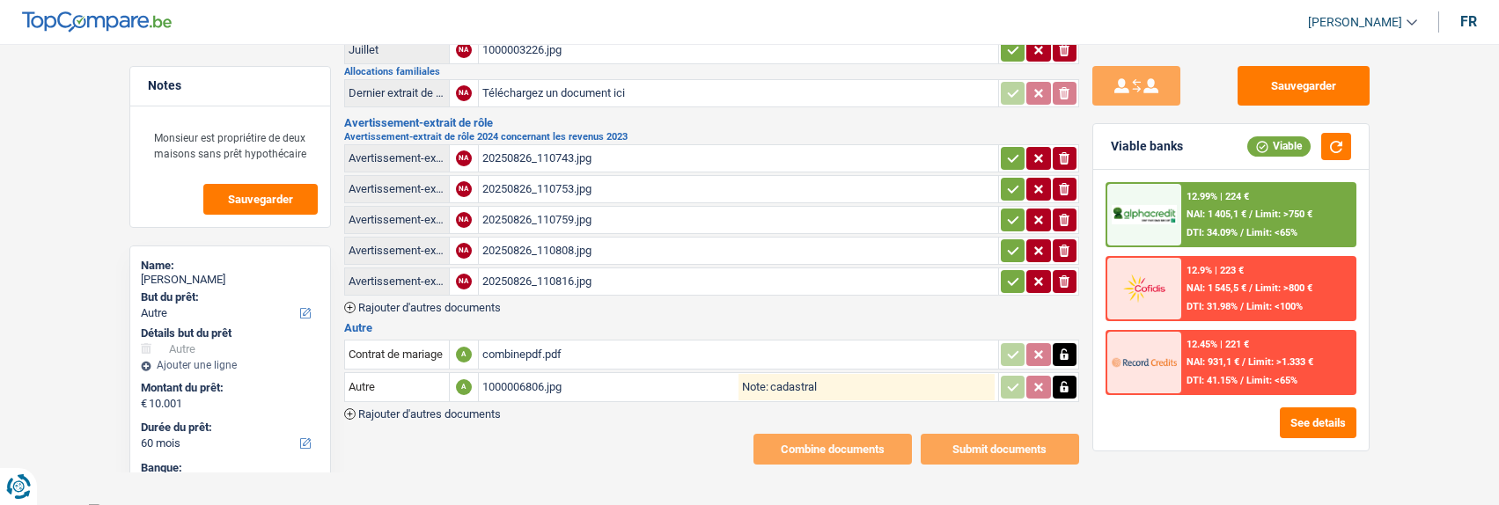
scroll to position [0, 0]
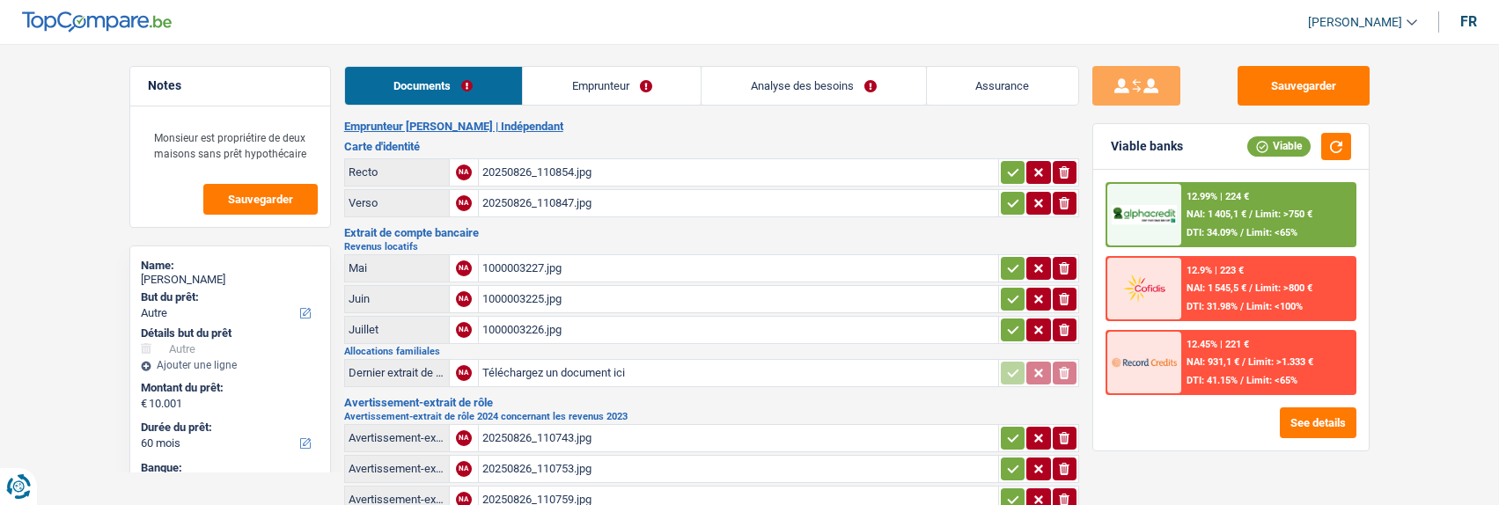
click at [622, 85] on link "Emprunteur" at bounding box center [612, 86] width 178 height 38
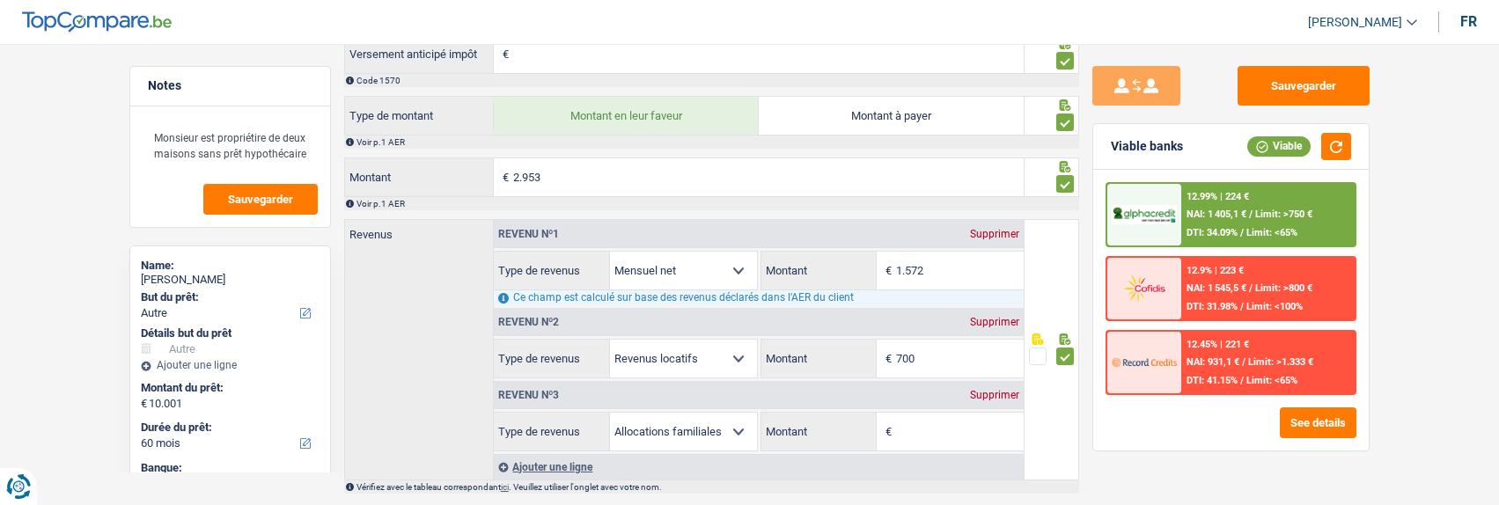
scroll to position [1697, 0]
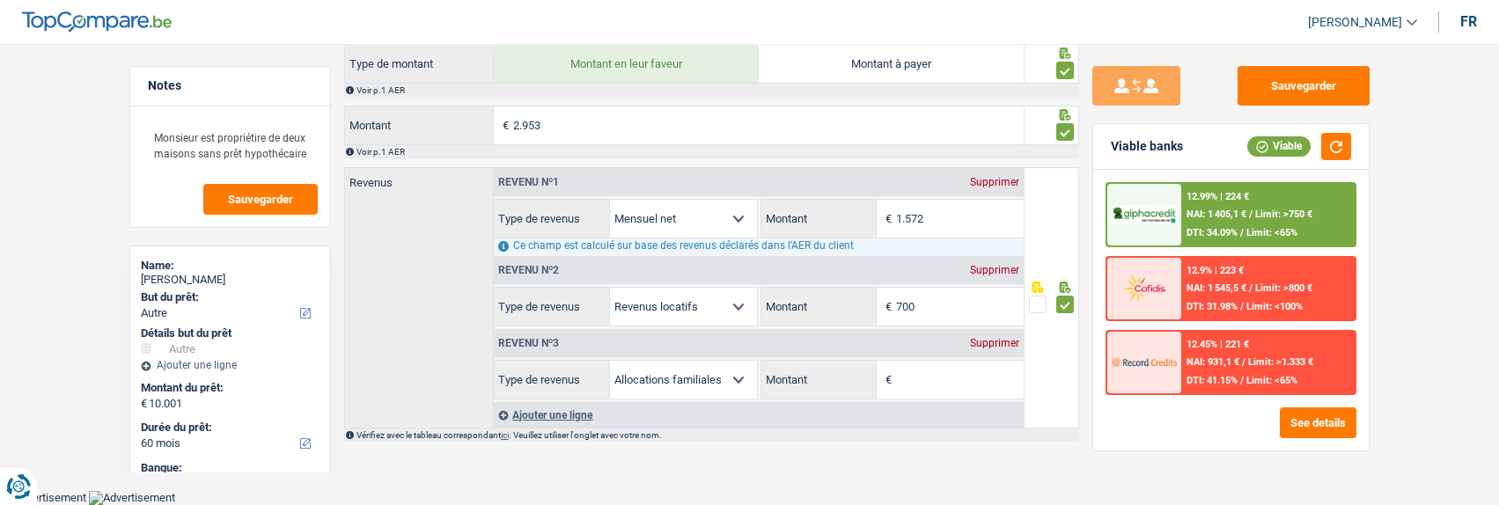
click at [1004, 348] on div "Supprimer" at bounding box center [995, 343] width 58 height 11
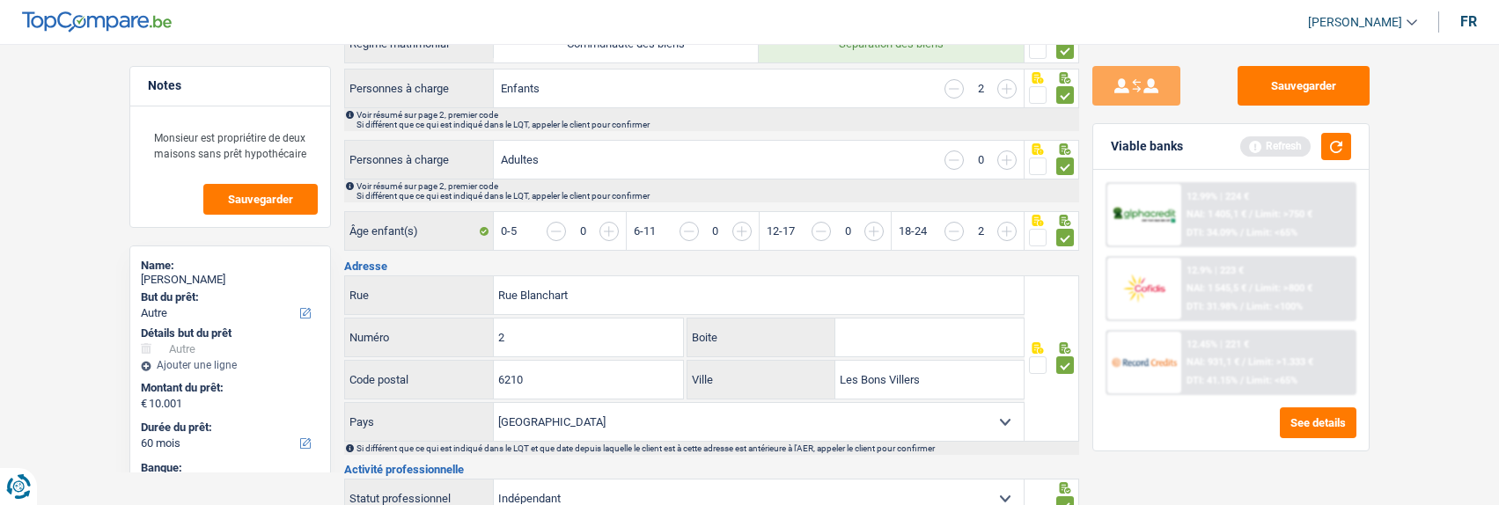
scroll to position [0, 0]
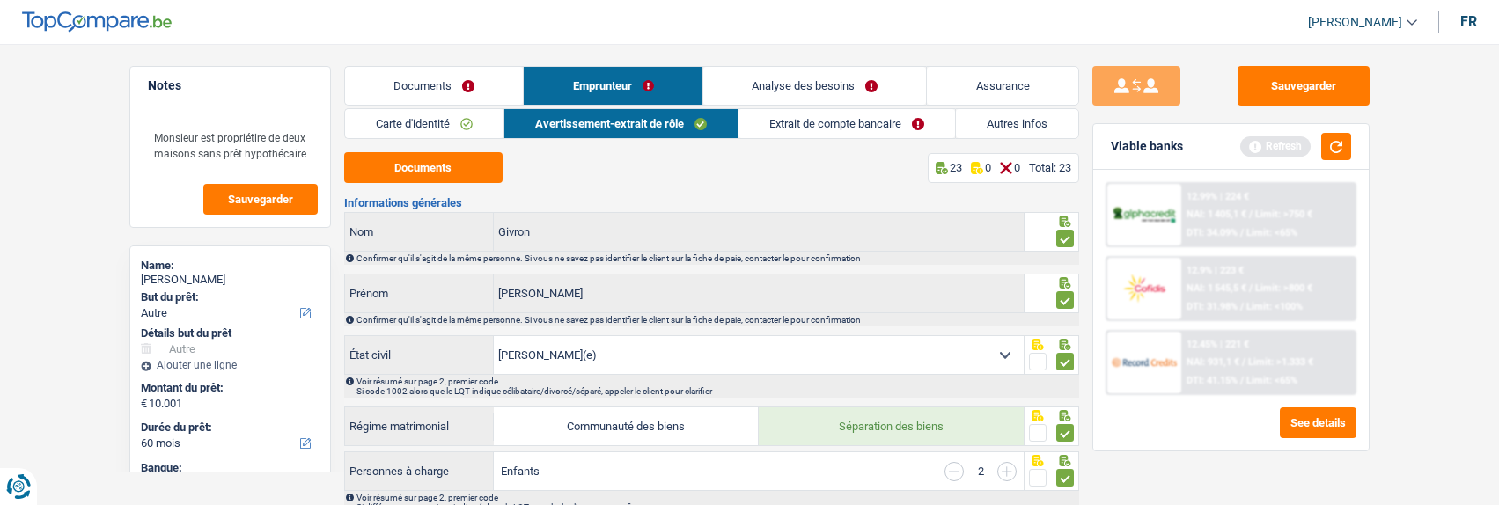
click at [813, 118] on link "Extrait de compte bancaire" at bounding box center [847, 123] width 217 height 29
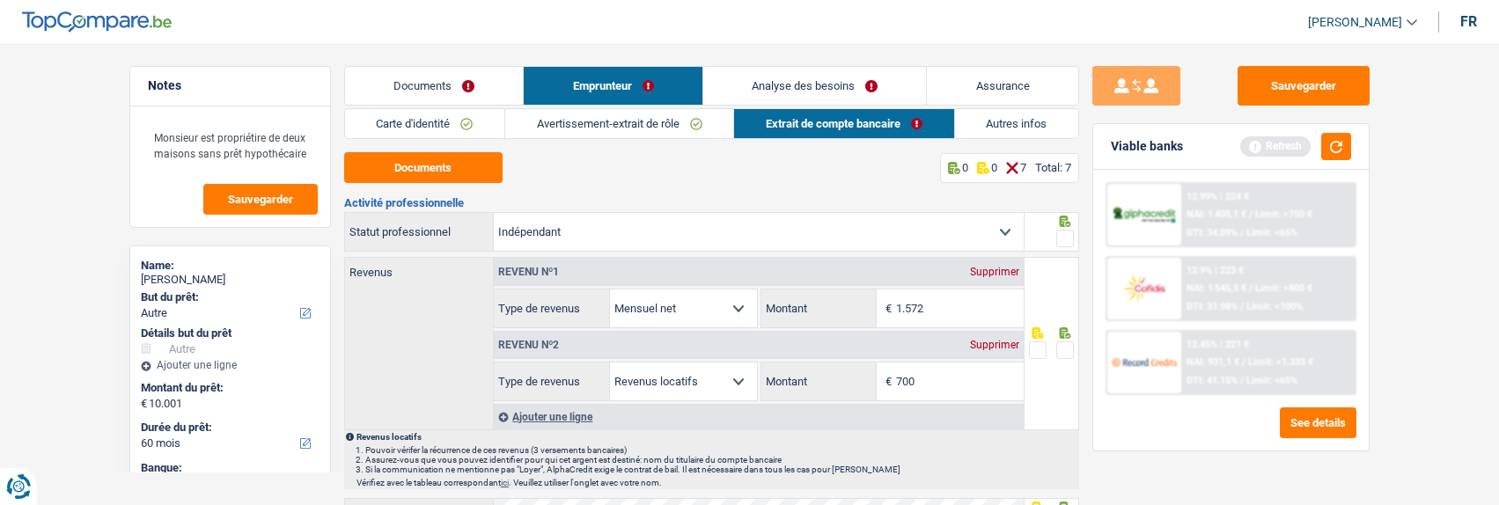
click at [480, 84] on link "Documents" at bounding box center [434, 86] width 179 height 38
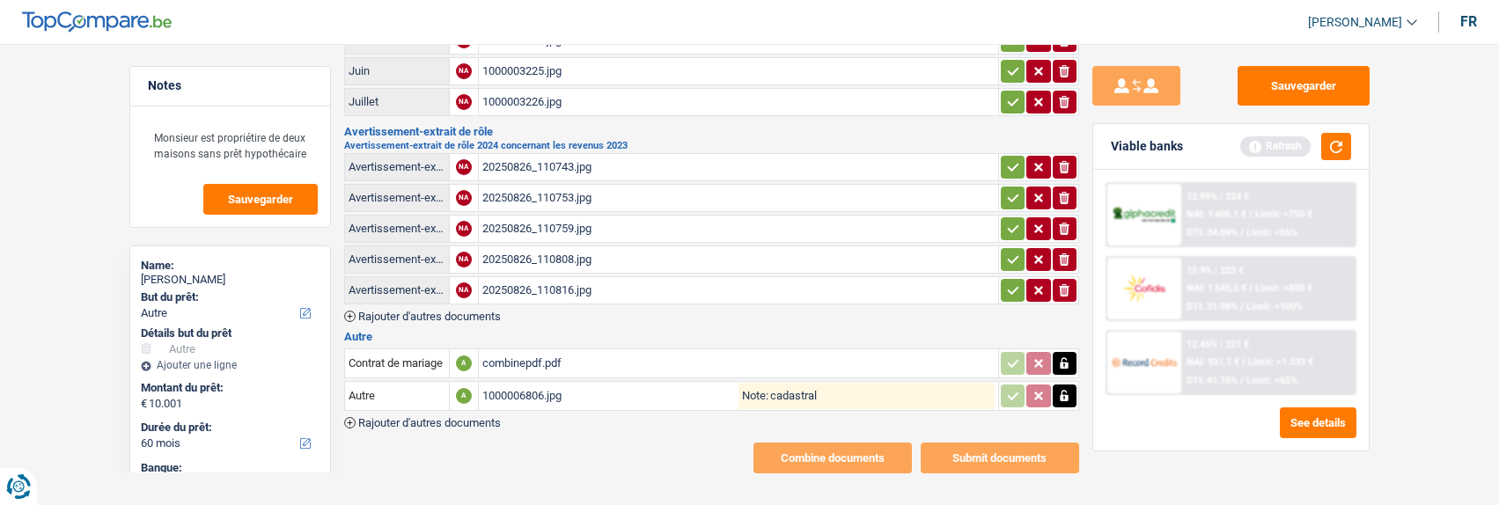
scroll to position [237, 0]
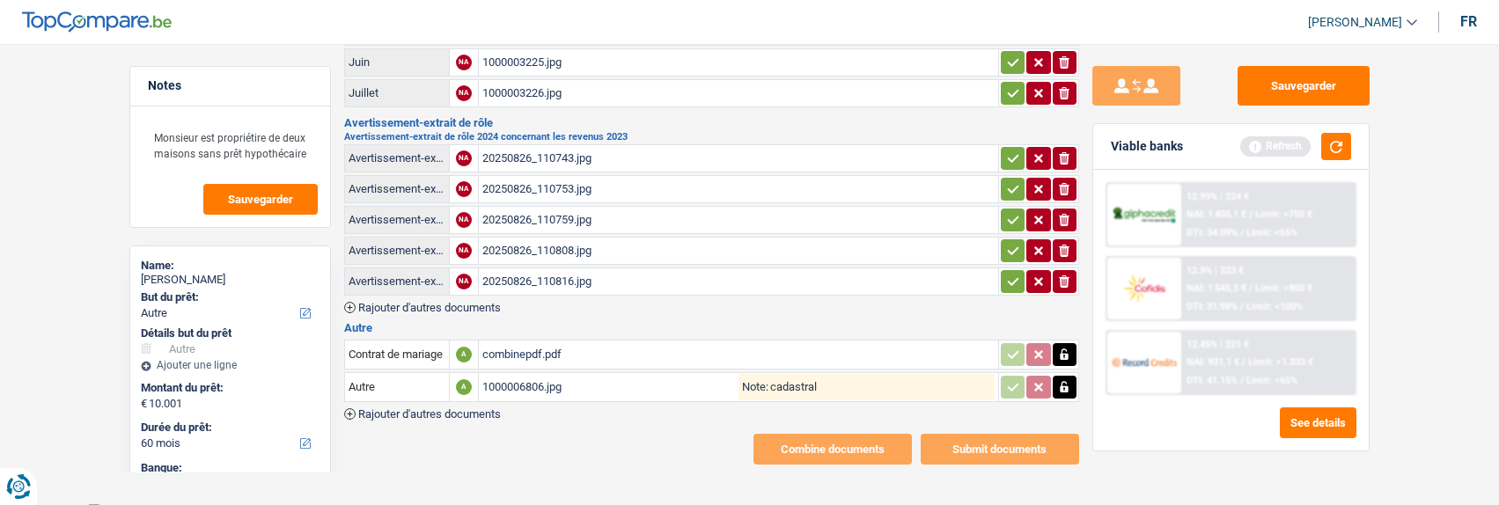
click at [585, 374] on div "1000006806.jpg" at bounding box center [610, 387] width 256 height 26
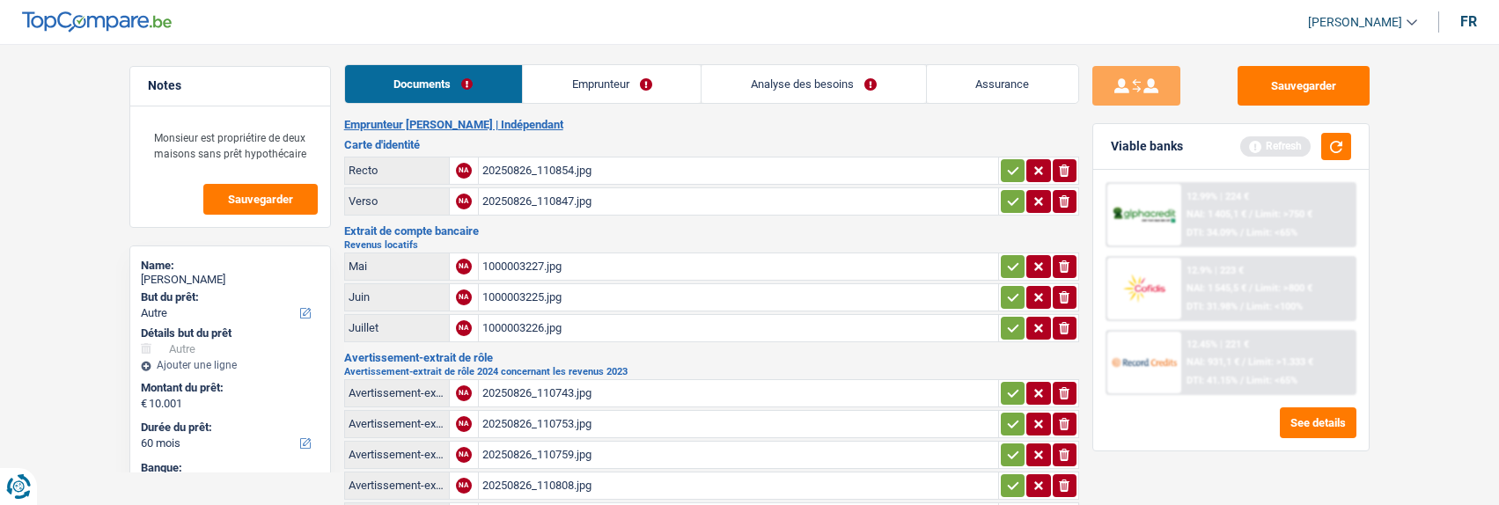
scroll to position [0, 0]
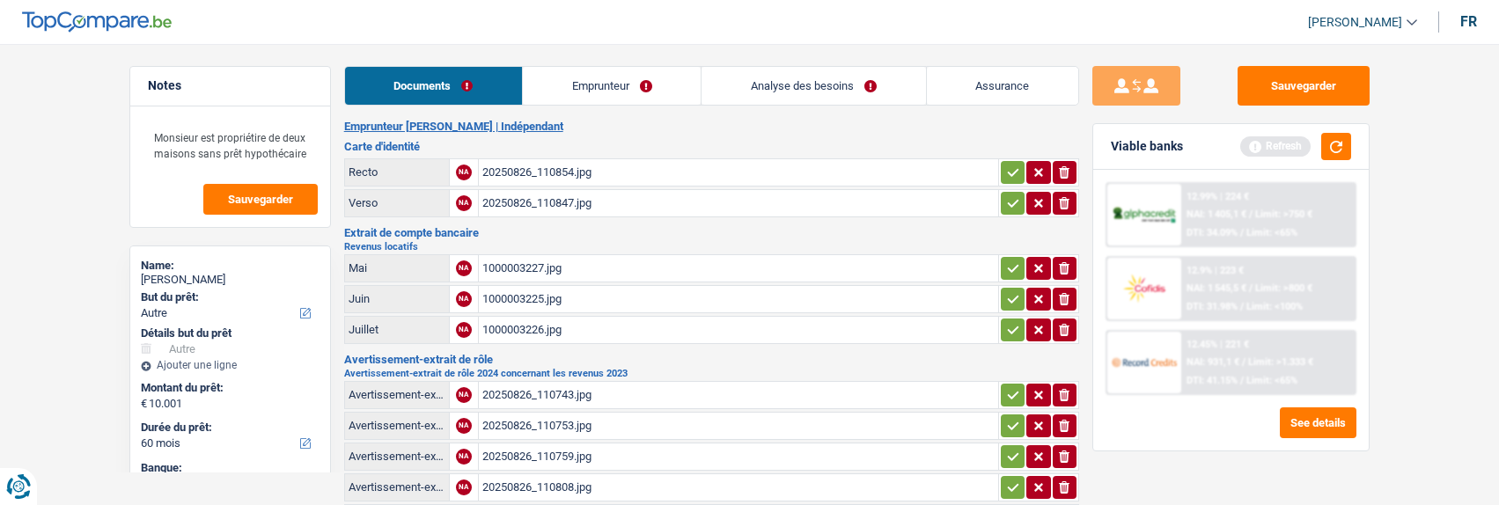
click at [613, 81] on link "Emprunteur" at bounding box center [612, 86] width 178 height 38
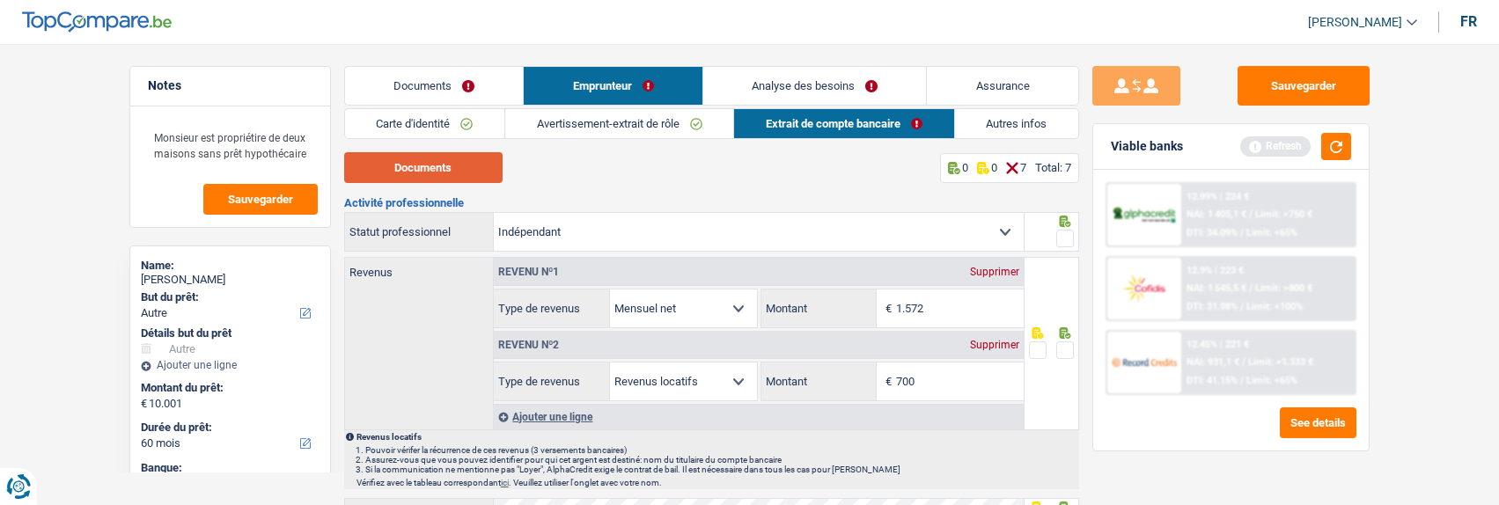
click at [463, 170] on button "Documents" at bounding box center [423, 167] width 158 height 31
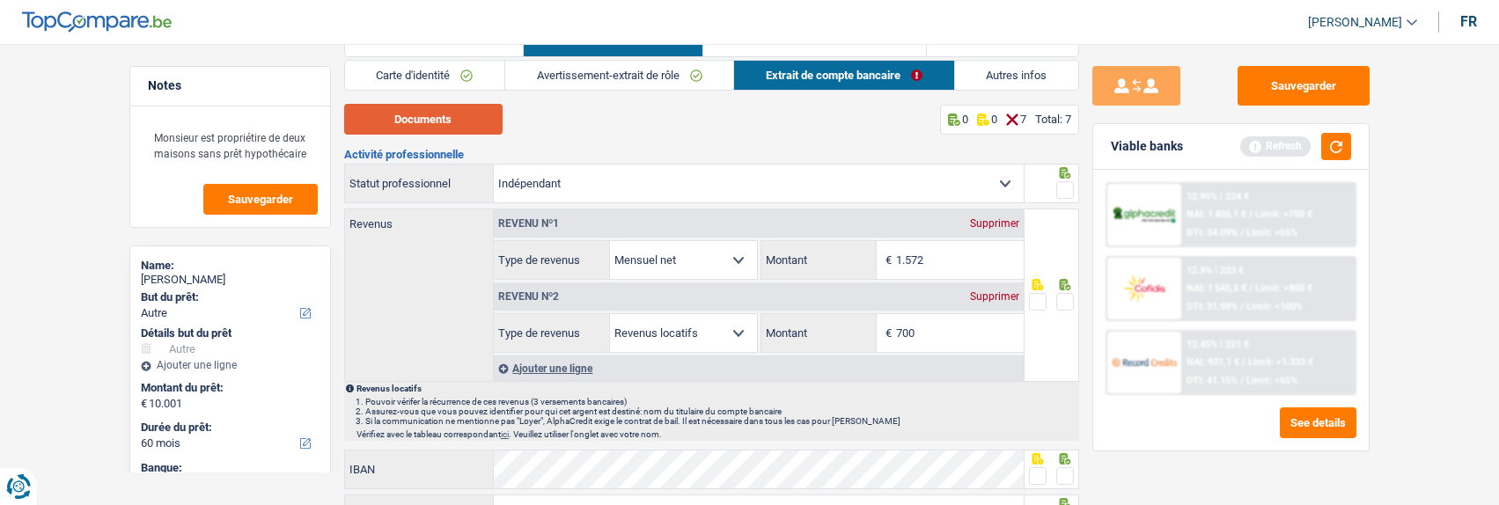
scroll to position [88, 0]
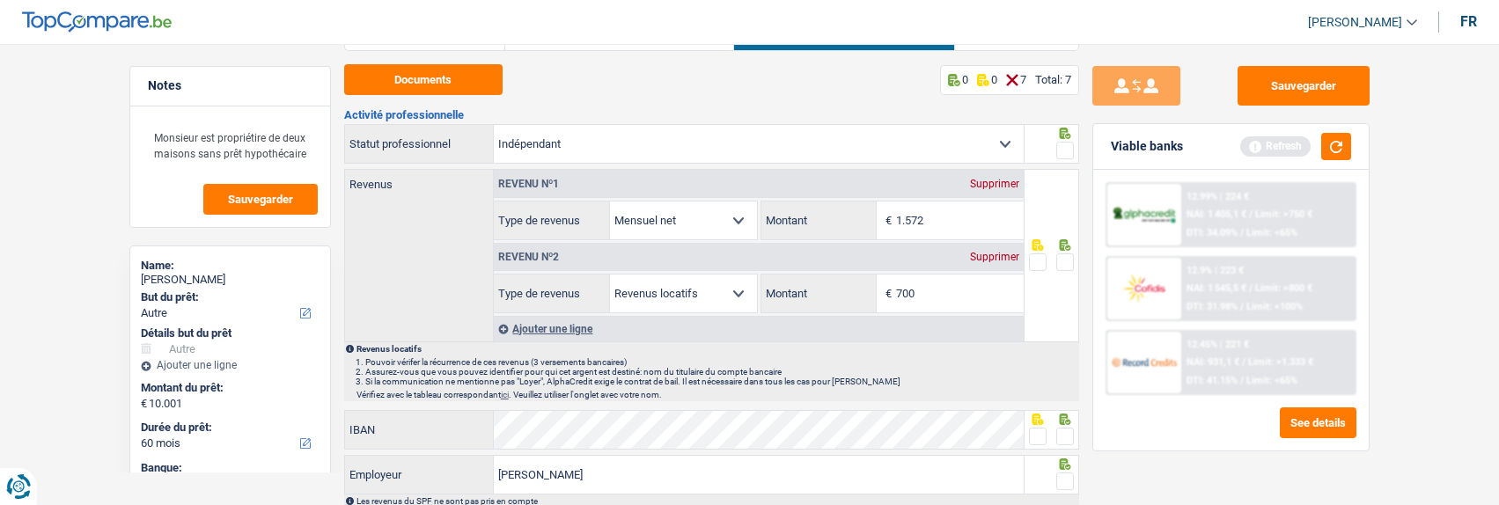
click at [1067, 257] on span at bounding box center [1065, 263] width 18 height 18
click at [0, 0] on input "radio" at bounding box center [0, 0] width 0 height 0
click at [1063, 142] on span at bounding box center [1065, 151] width 18 height 18
click at [0, 0] on input "radio" at bounding box center [0, 0] width 0 height 0
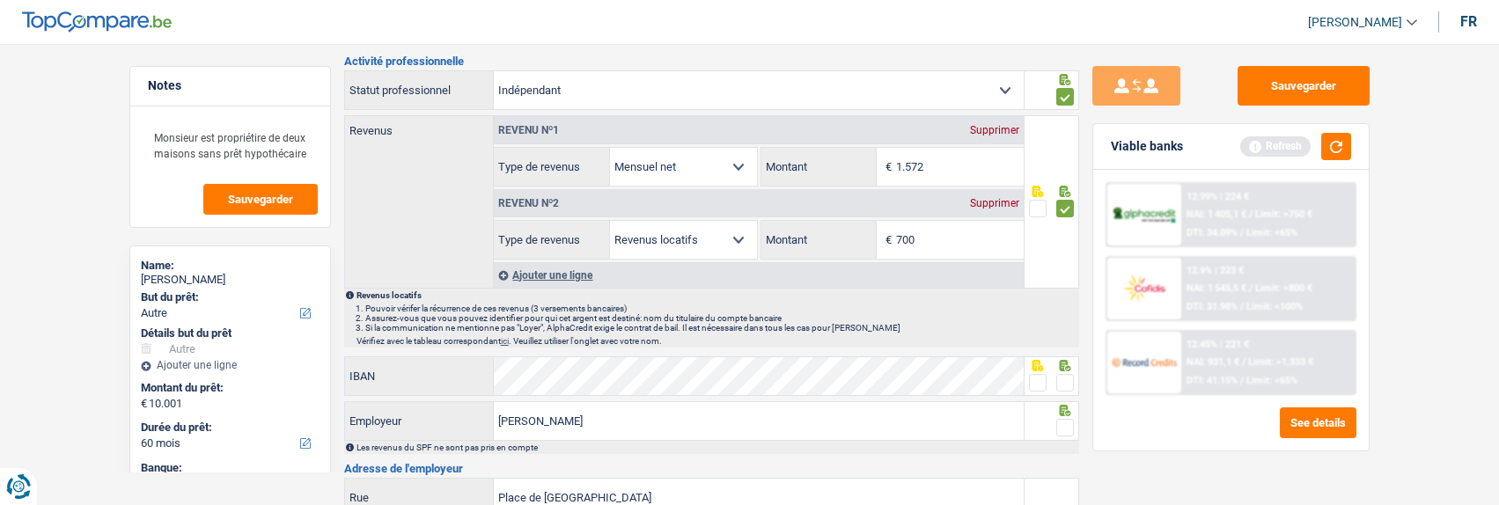
scroll to position [0, 0]
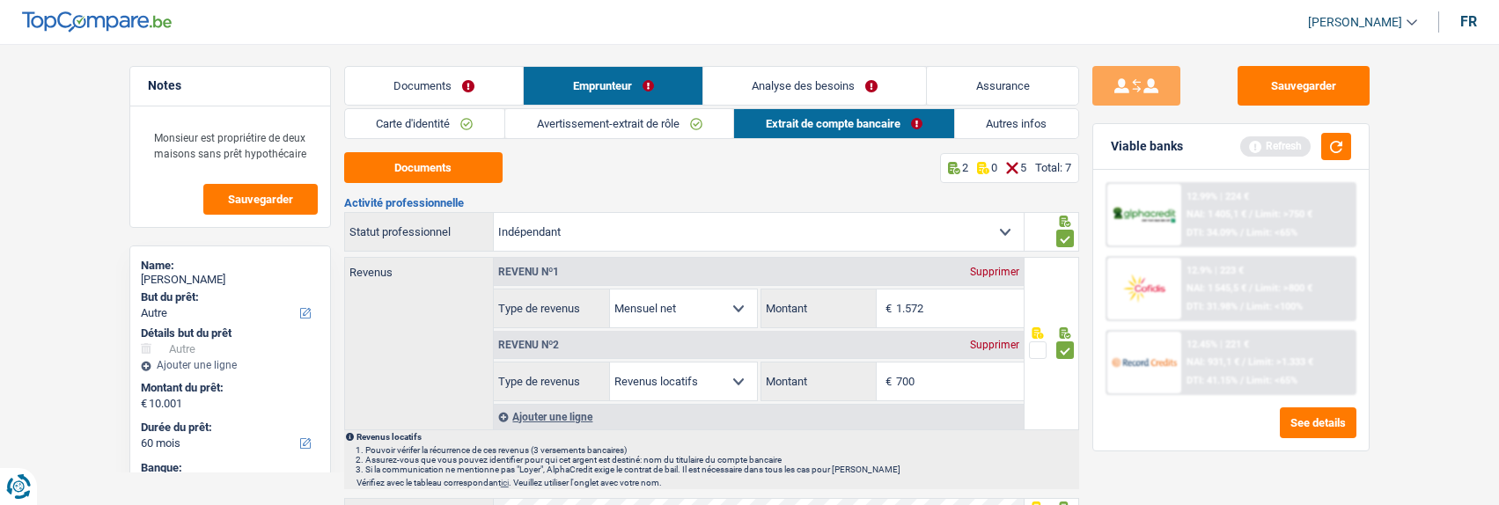
click at [652, 130] on link "Avertissement-extrait de rôle" at bounding box center [619, 123] width 228 height 29
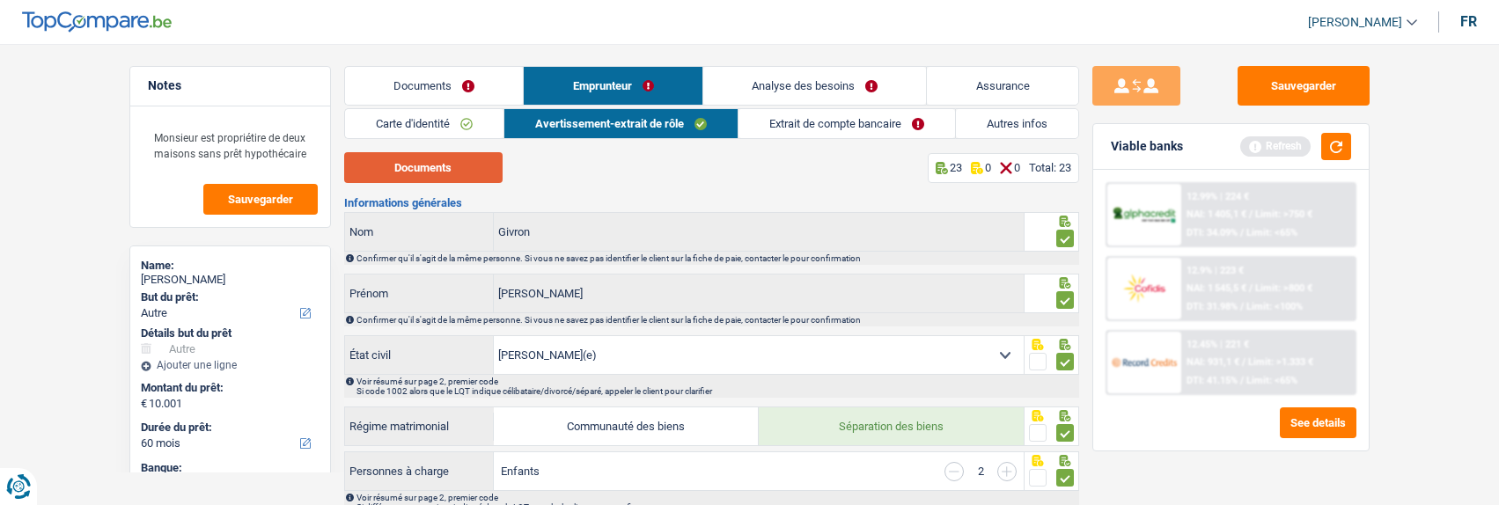
click at [436, 172] on button "Documents" at bounding box center [423, 167] width 158 height 31
click at [843, 127] on link "Extrait de compte bancaire" at bounding box center [847, 123] width 217 height 29
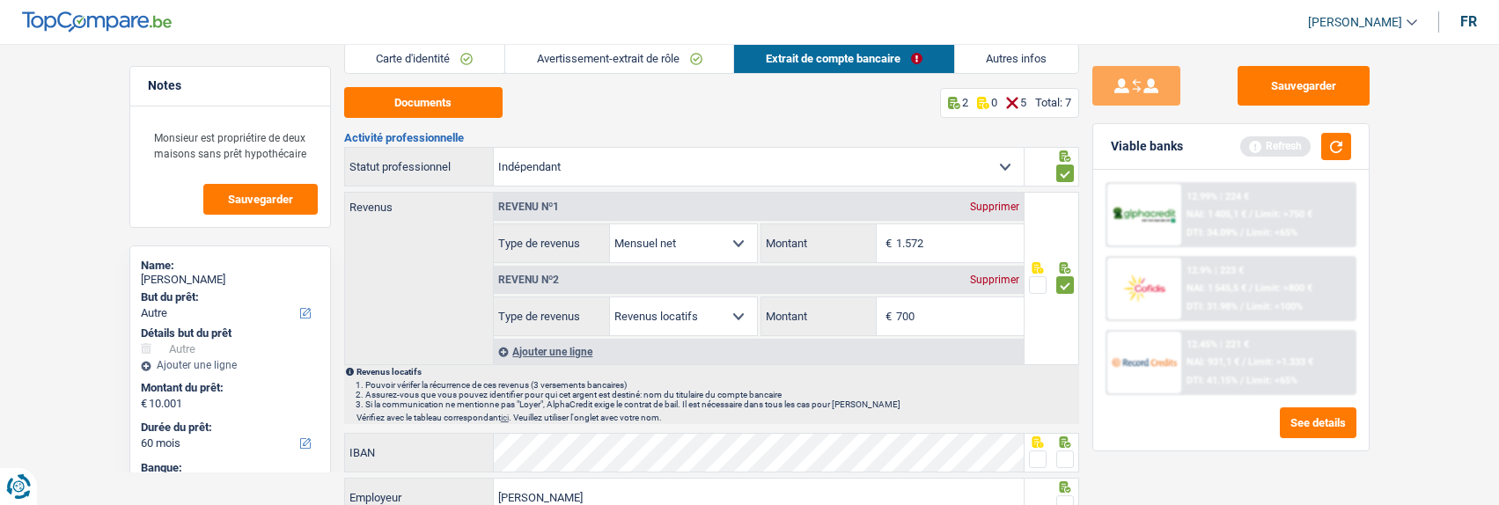
scroll to position [264, 0]
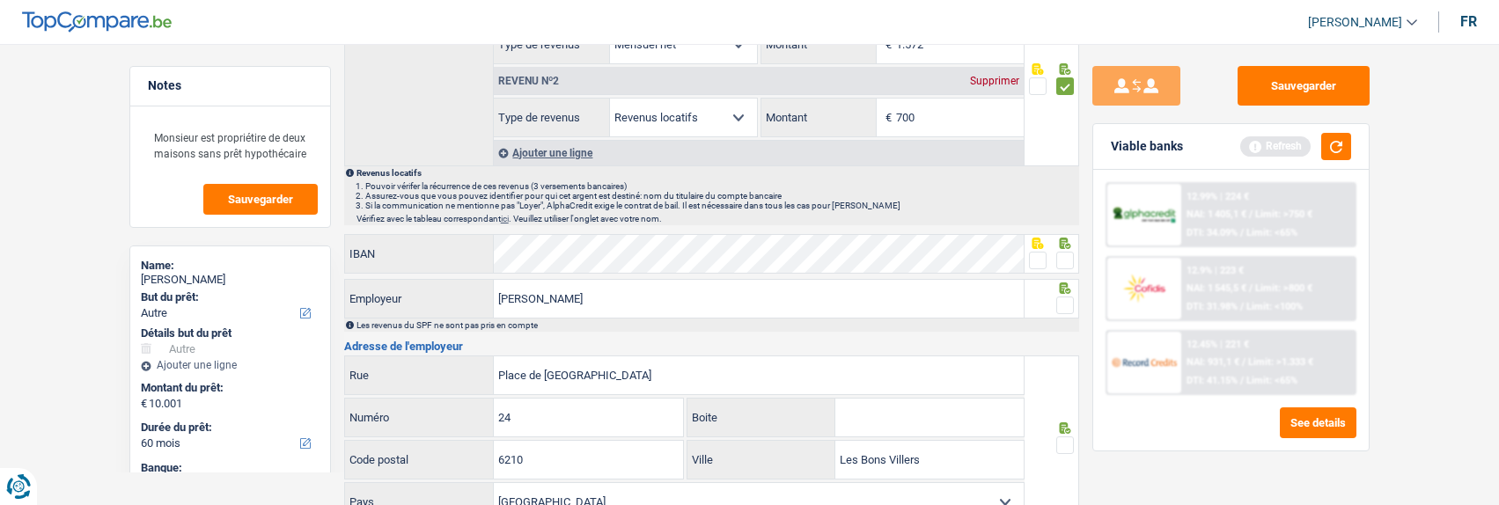
click at [1049, 264] on fieldset at bounding box center [1051, 261] width 45 height 22
click at [1034, 255] on span at bounding box center [1038, 261] width 18 height 18
click at [0, 0] on input "radio" at bounding box center [0, 0] width 0 height 0
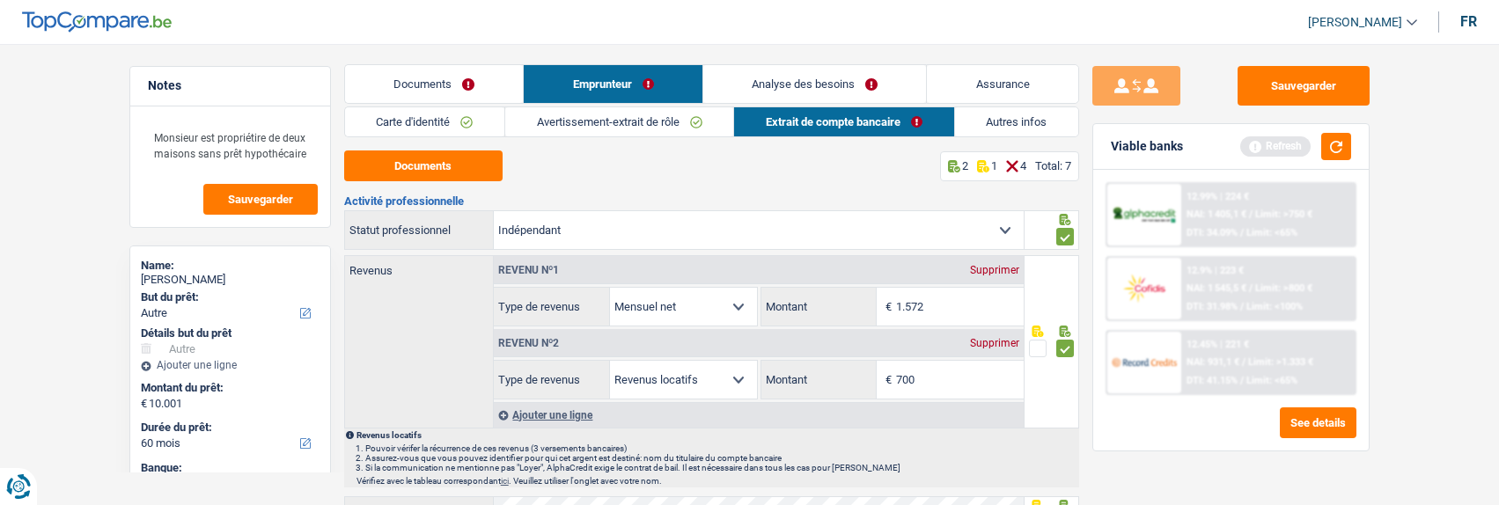
scroll to position [0, 0]
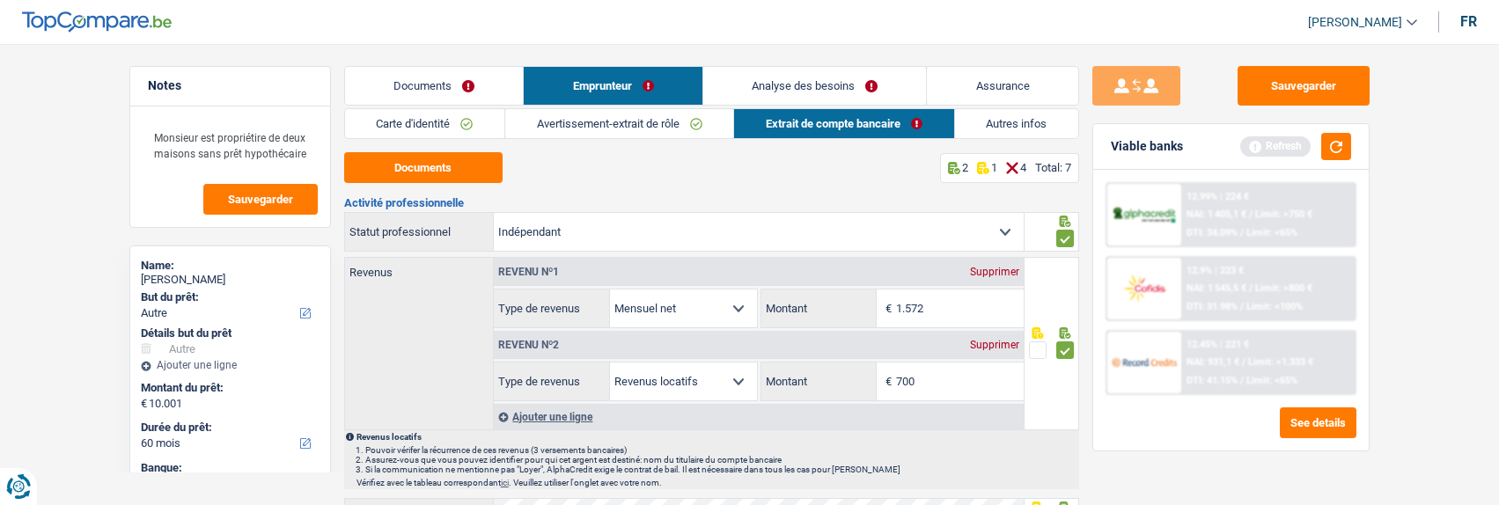
click at [607, 115] on link "Avertissement-extrait de rôle" at bounding box center [619, 123] width 228 height 29
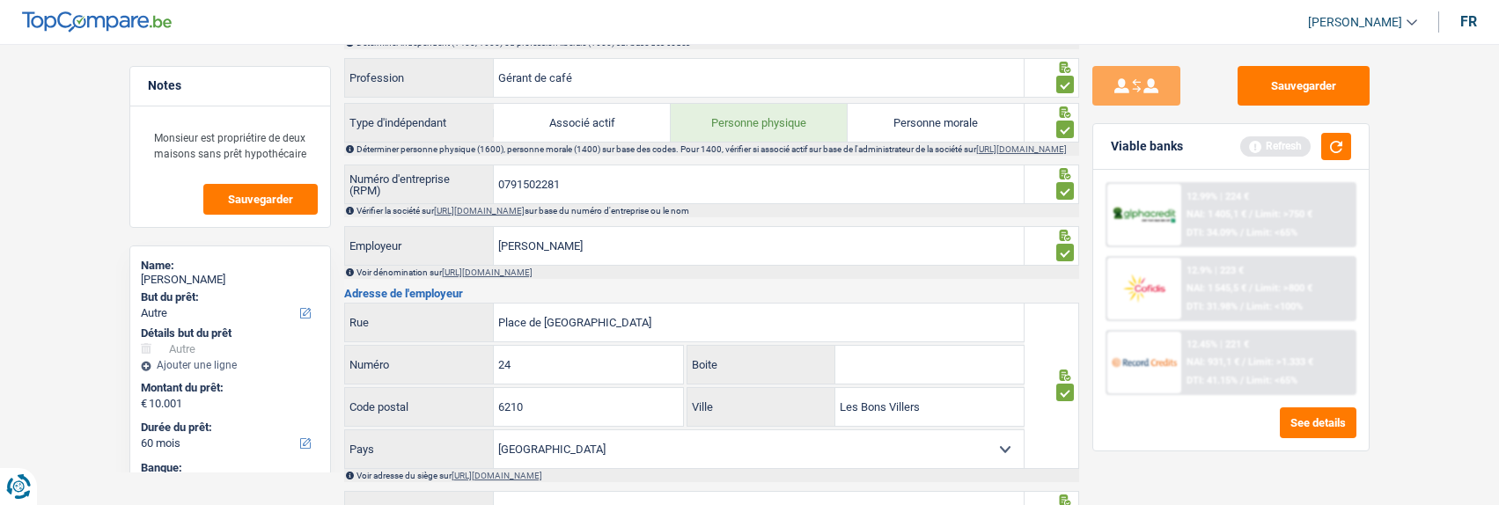
scroll to position [880, 0]
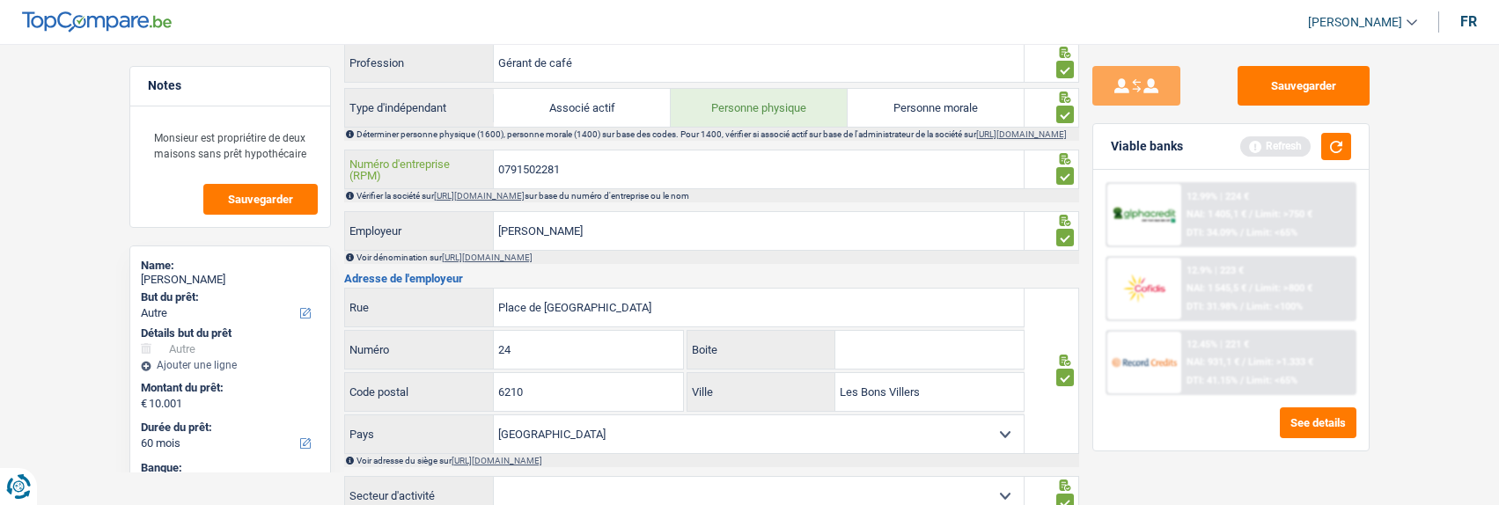
click at [593, 177] on input "0791502281" at bounding box center [759, 170] width 530 height 38
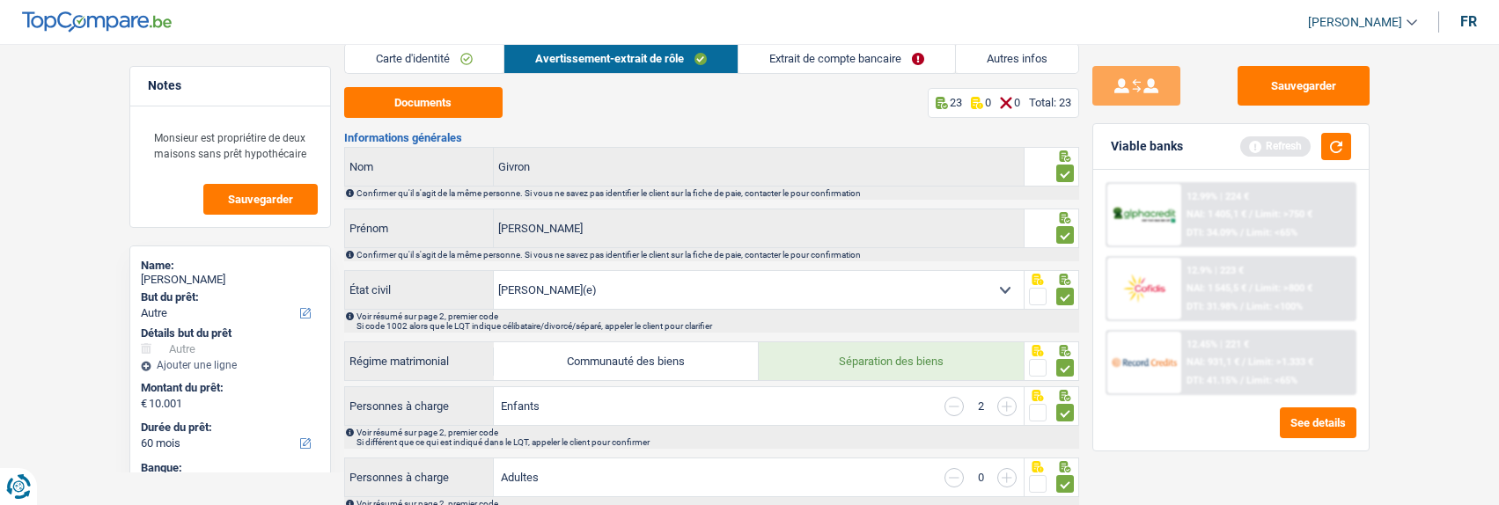
scroll to position [0, 0]
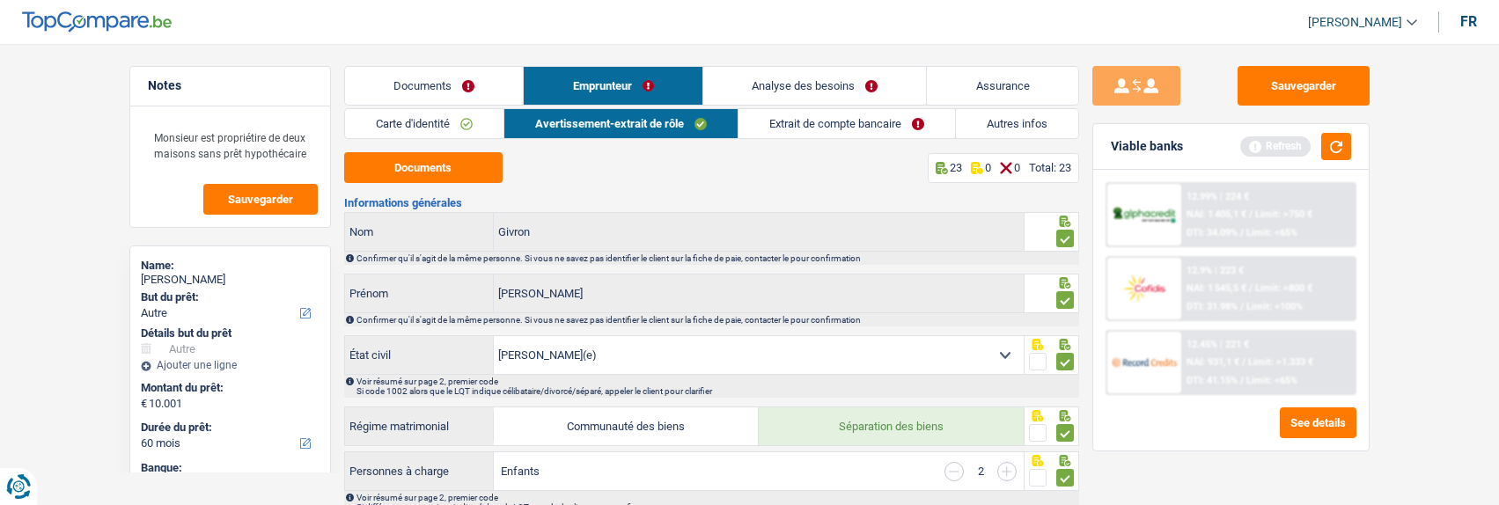
click at [817, 124] on link "Extrait de compte bancaire" at bounding box center [847, 123] width 217 height 29
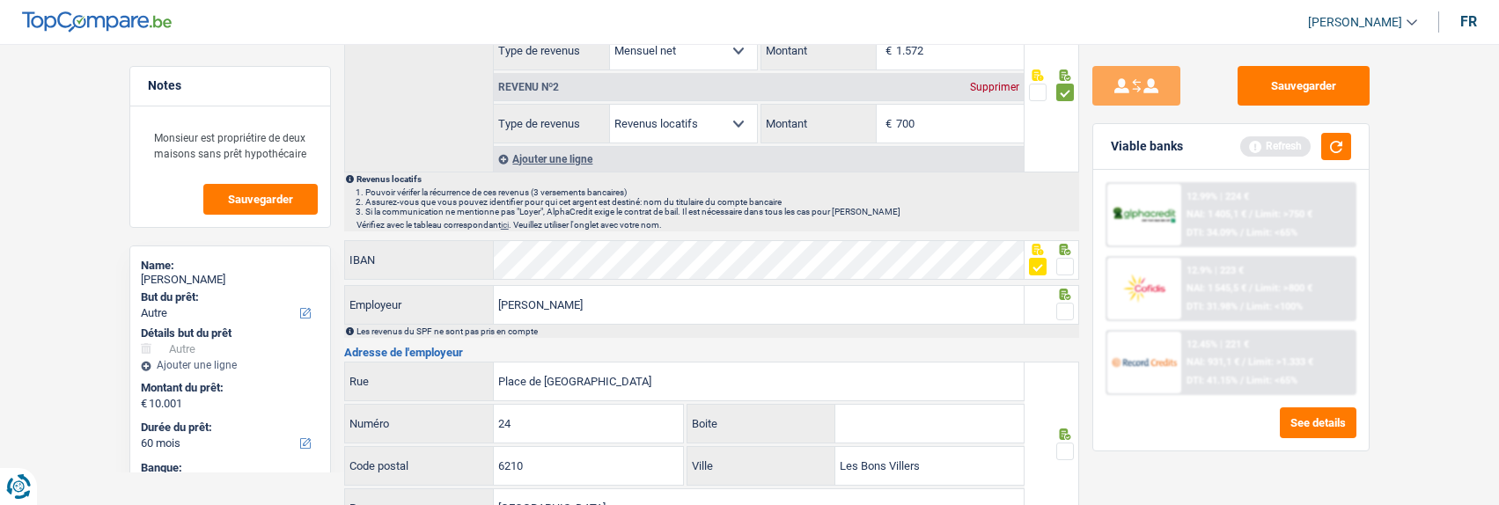
scroll to position [440, 0]
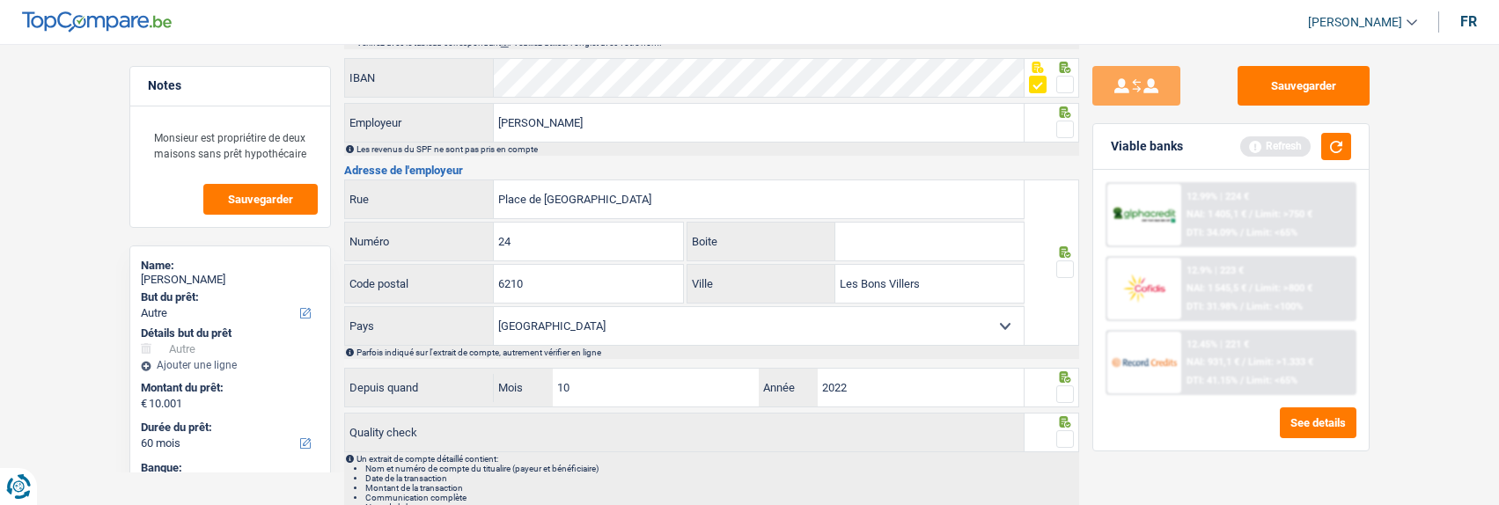
click at [1065, 124] on span at bounding box center [1065, 130] width 18 height 18
click at [0, 0] on input "radio" at bounding box center [0, 0] width 0 height 0
drag, startPoint x: 1061, startPoint y: 258, endPoint x: 1062, endPoint y: 356, distance: 97.7
click at [1061, 262] on span at bounding box center [1065, 270] width 18 height 18
click at [0, 0] on input "radio" at bounding box center [0, 0] width 0 height 0
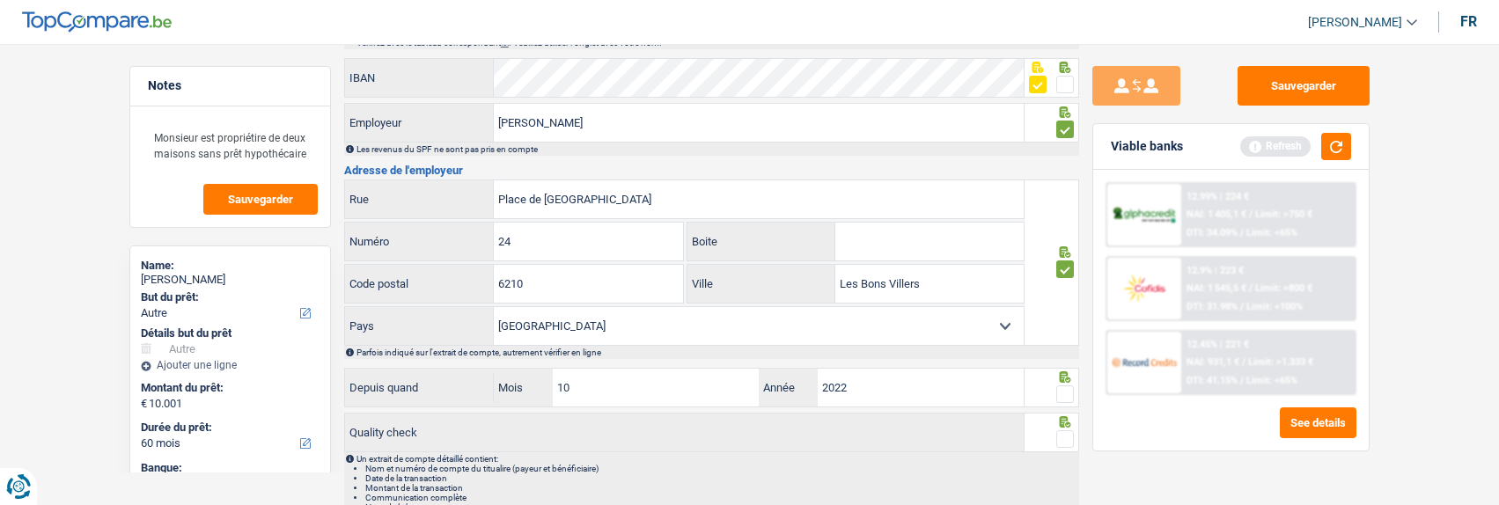
drag, startPoint x: 1066, startPoint y: 391, endPoint x: 1063, endPoint y: 416, distance: 24.9
click at [1066, 400] on div at bounding box center [1065, 395] width 18 height 22
click at [1059, 429] on div at bounding box center [1065, 440] width 18 height 22
click at [1060, 389] on span at bounding box center [1065, 395] width 18 height 18
click at [0, 0] on input "radio" at bounding box center [0, 0] width 0 height 0
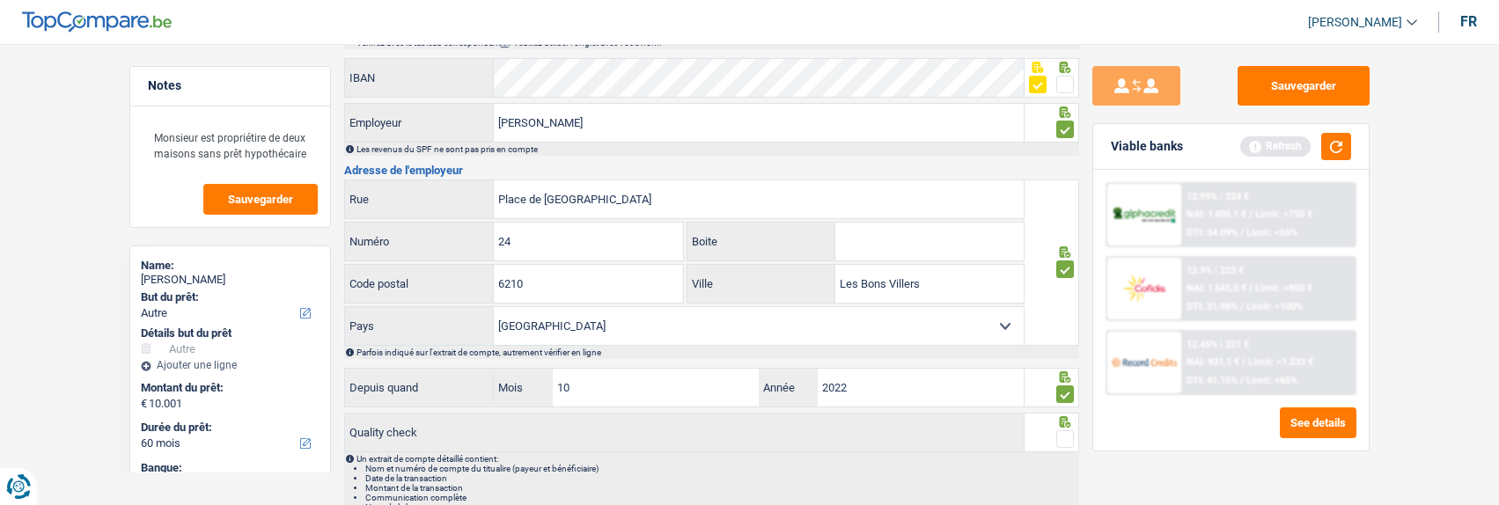
click at [1063, 437] on span at bounding box center [1065, 439] width 18 height 18
click at [0, 0] on input "radio" at bounding box center [0, 0] width 0 height 0
click at [1335, 140] on button "button" at bounding box center [1336, 146] width 30 height 27
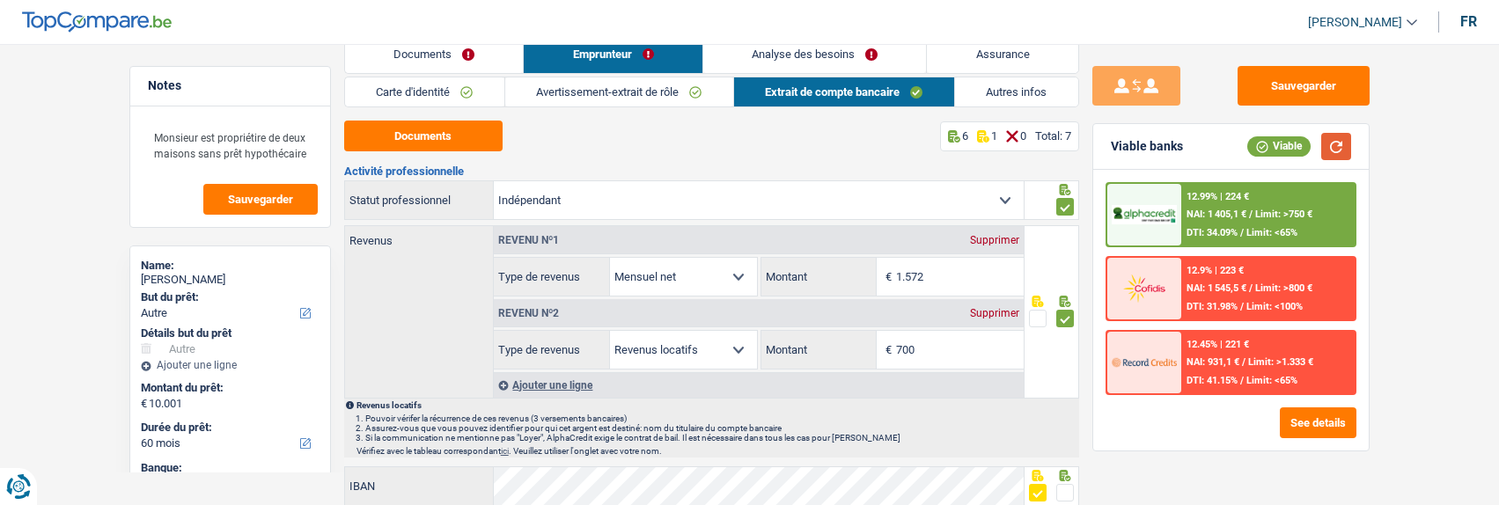
scroll to position [0, 0]
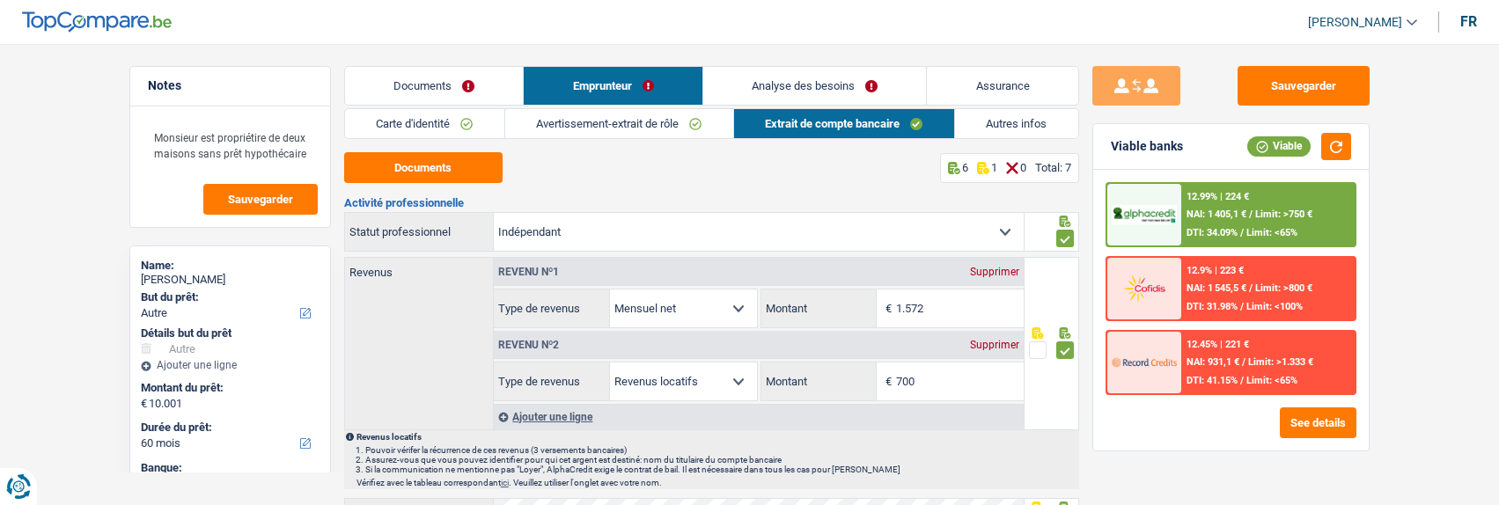
click at [605, 119] on link "Avertissement-extrait de rôle" at bounding box center [619, 123] width 228 height 29
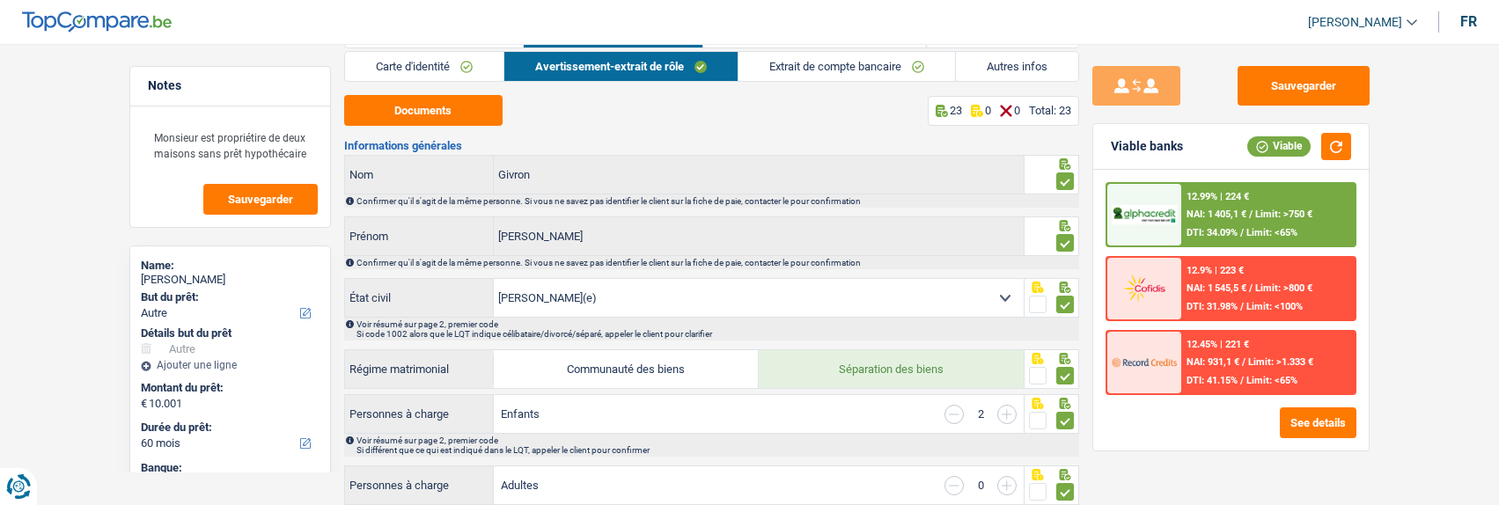
scroll to position [88, 0]
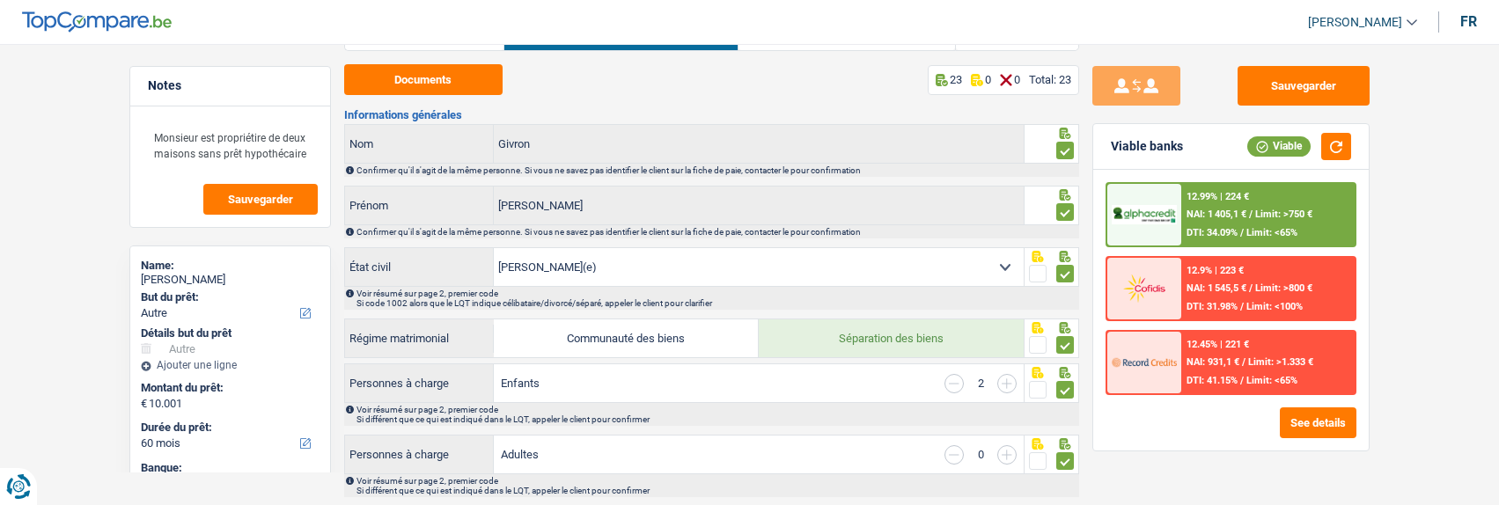
click at [1282, 217] on div "12.99% | 224 € NAI: 1 405,1 € / Limit: >750 € DTI: 34.09% / Limit: <65%" at bounding box center [1267, 215] width 173 height 62
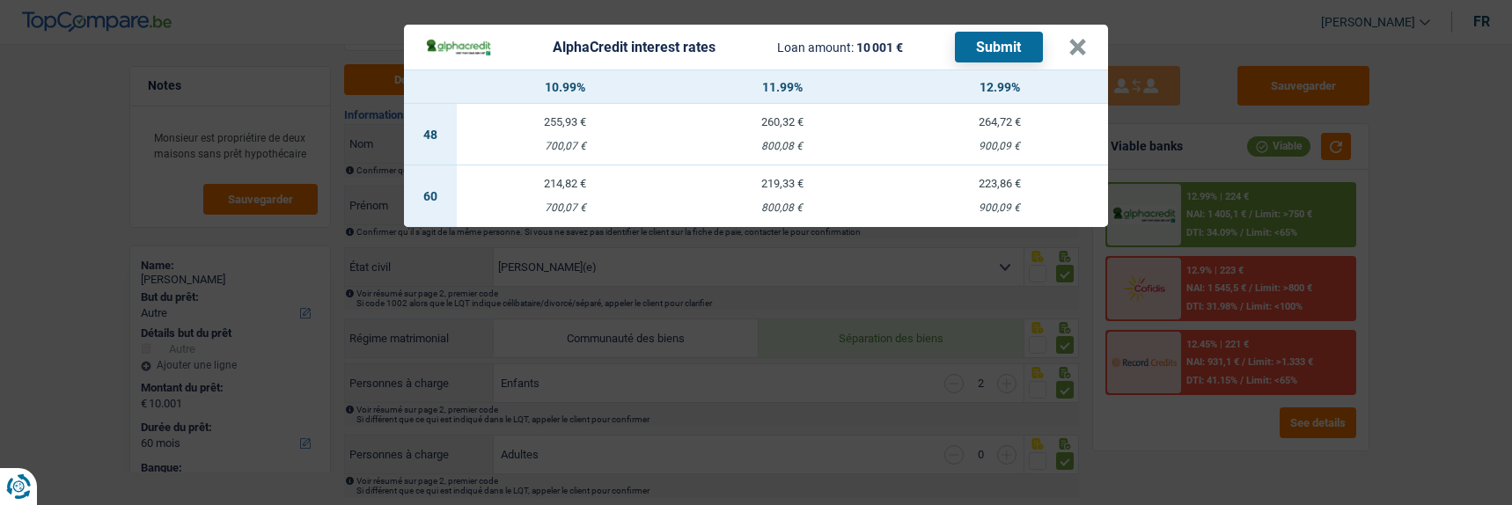
click at [575, 190] on td "214,82 € 700,07 €" at bounding box center [565, 197] width 217 height 62
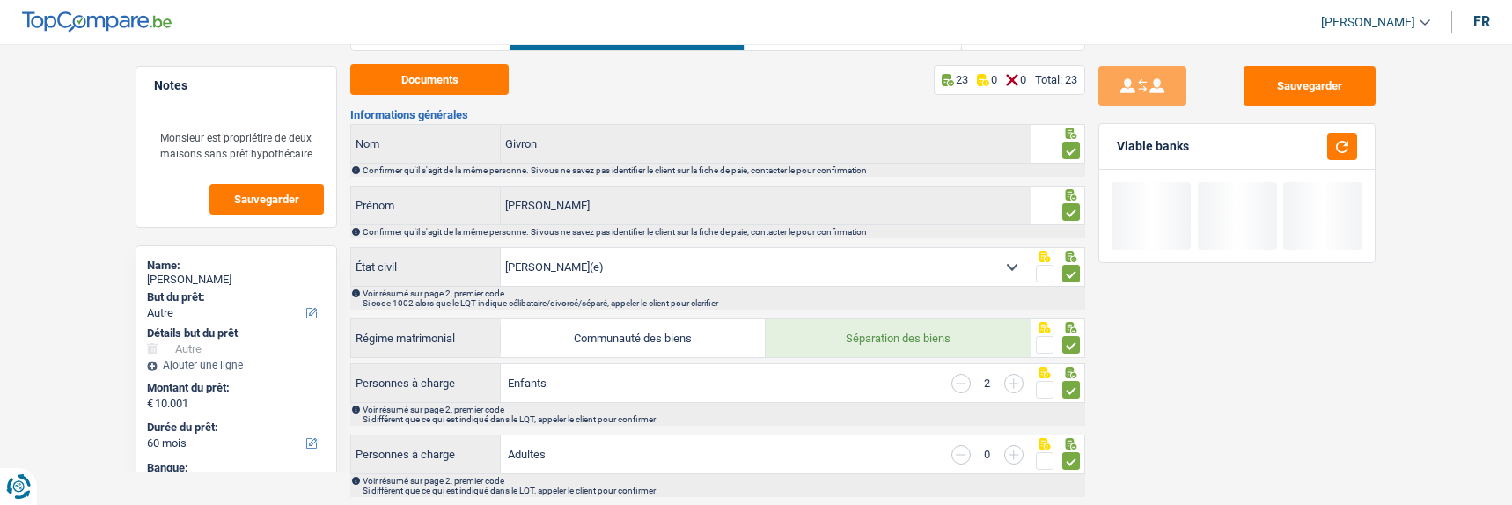
select select "alphacredit"
type input "10,99"
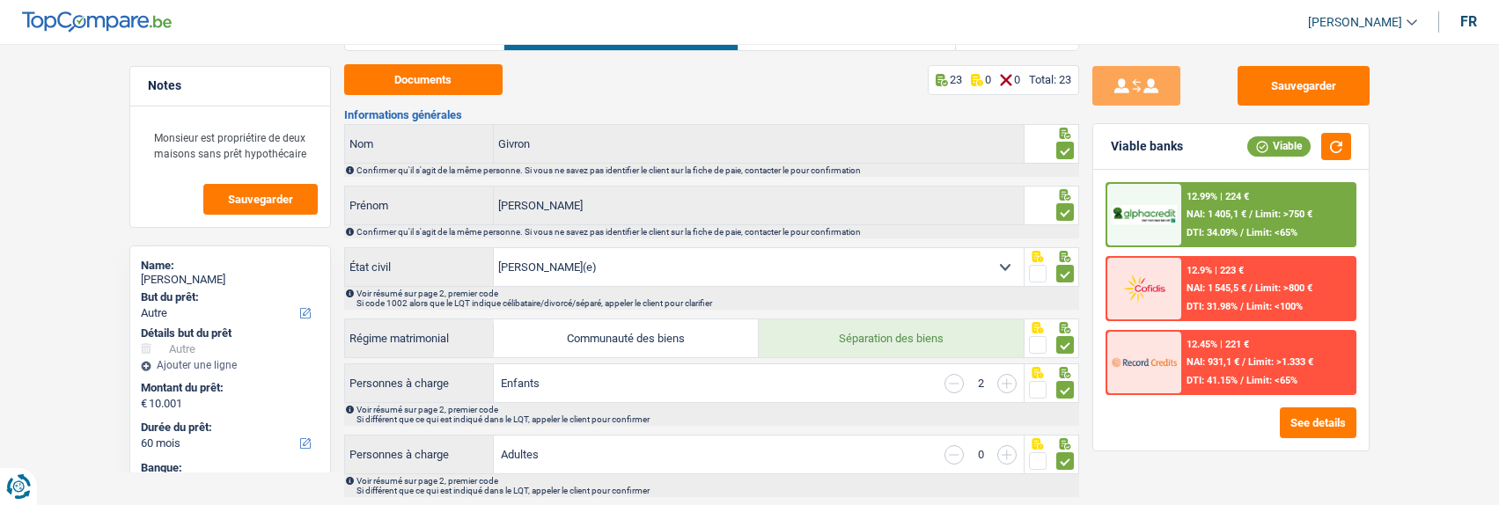
click at [1216, 224] on div "12.99% | 224 € NAI: 1 405,1 € / Limit: >750 € DTI: 34.09% / Limit: <65%" at bounding box center [1267, 215] width 173 height 62
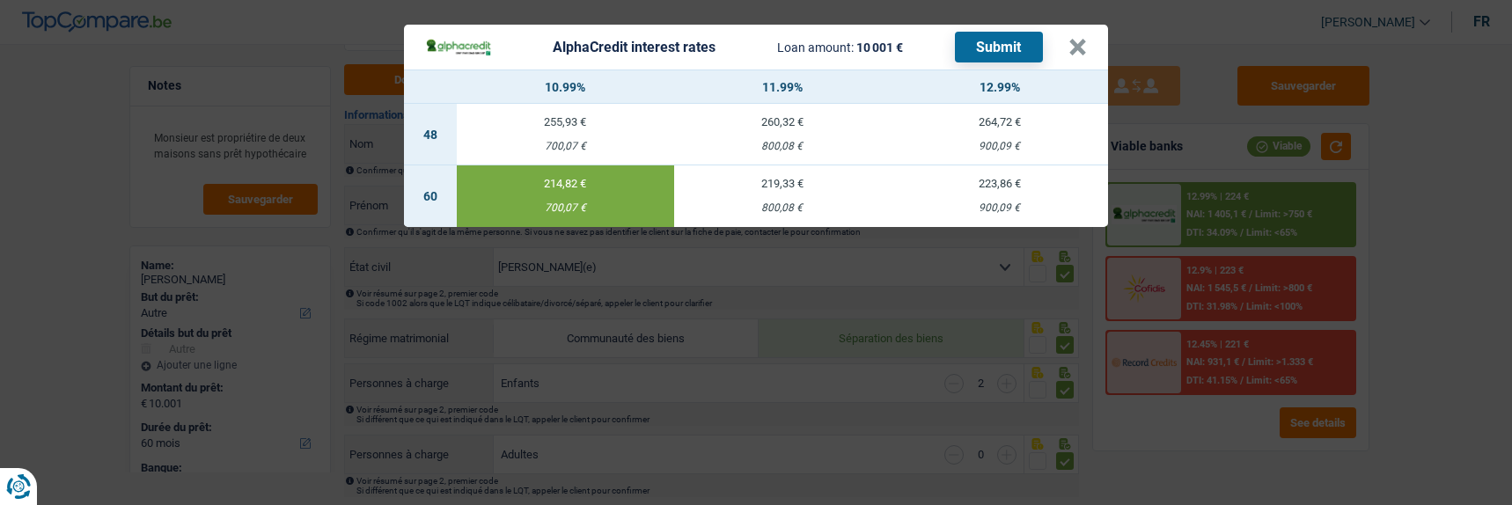
click at [1019, 44] on button "Submit" at bounding box center [999, 47] width 88 height 31
click at [1084, 43] on button "×" at bounding box center [1078, 48] width 18 height 18
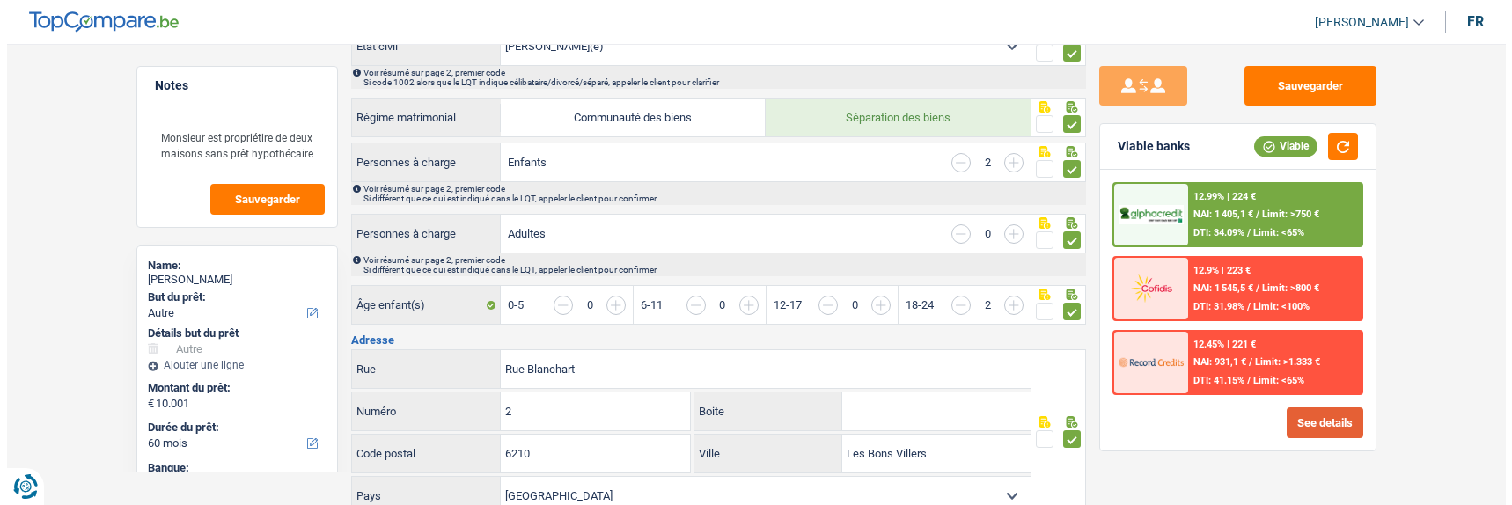
scroll to position [352, 0]
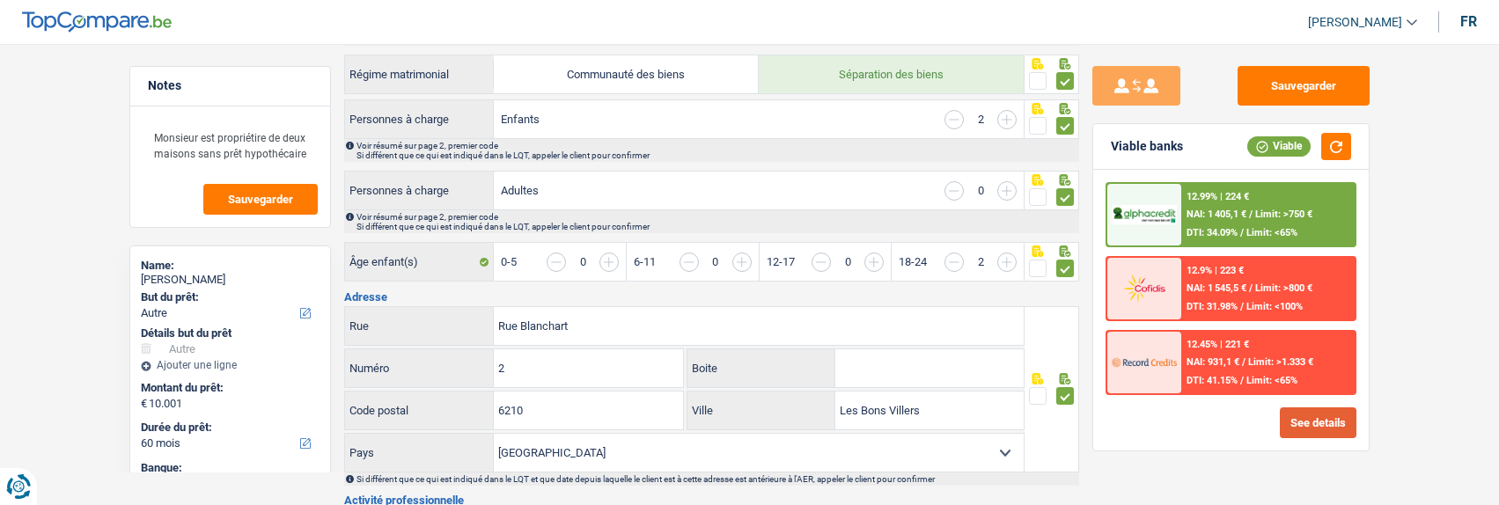
click at [1328, 426] on button "See details" at bounding box center [1318, 423] width 77 height 31
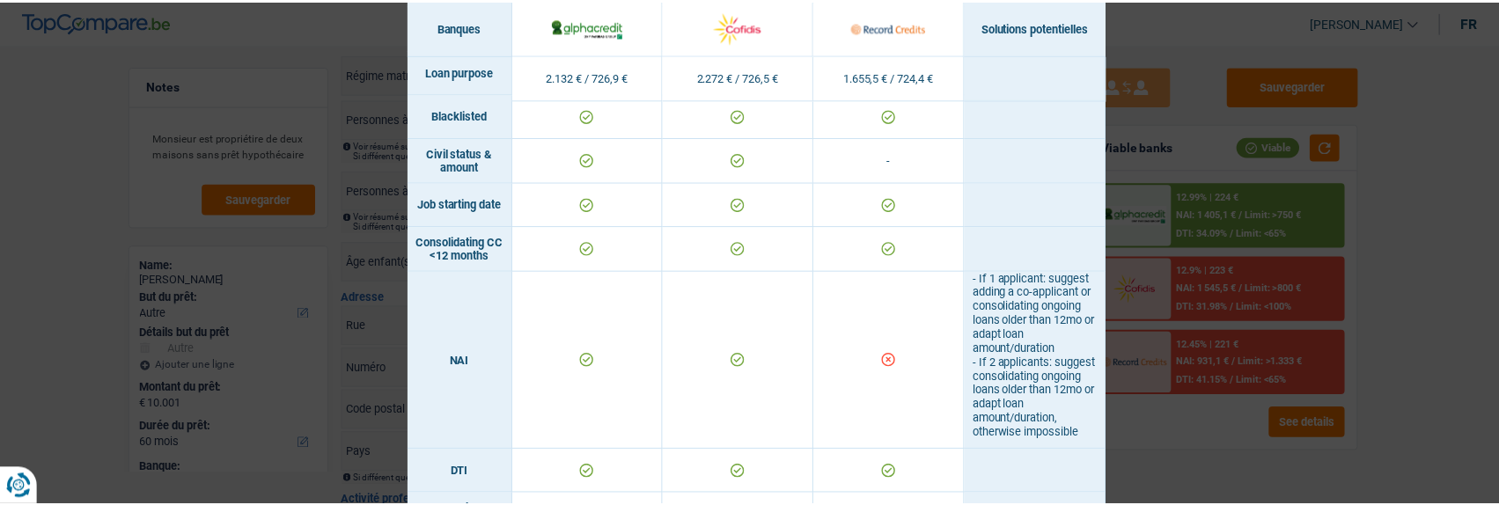
scroll to position [570, 0]
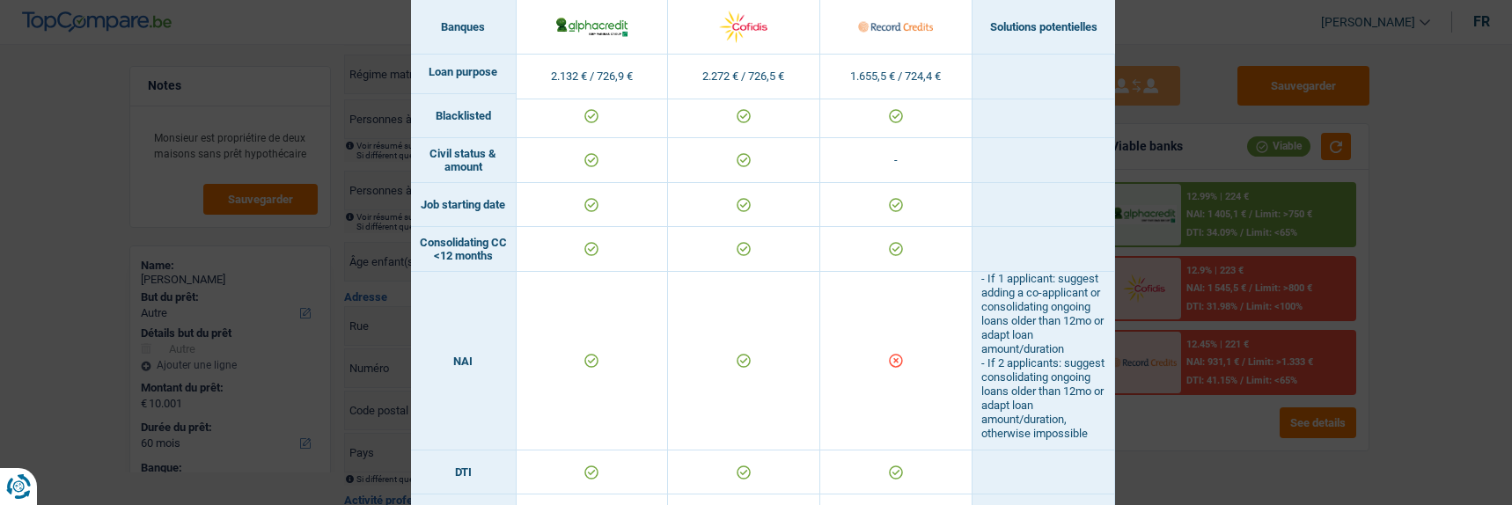
click at [1148, 48] on div "Banks conditions × Banques Solutions potentielles Revenus / Charges 2.132 € / 7…" at bounding box center [756, 252] width 1512 height 505
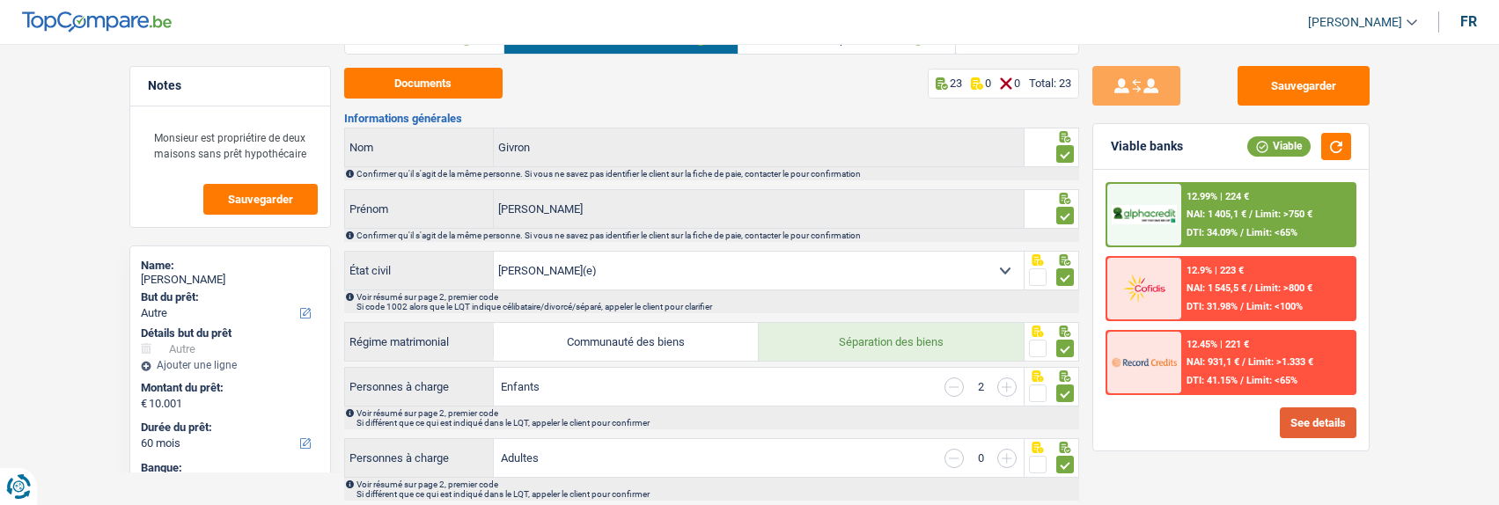
scroll to position [0, 0]
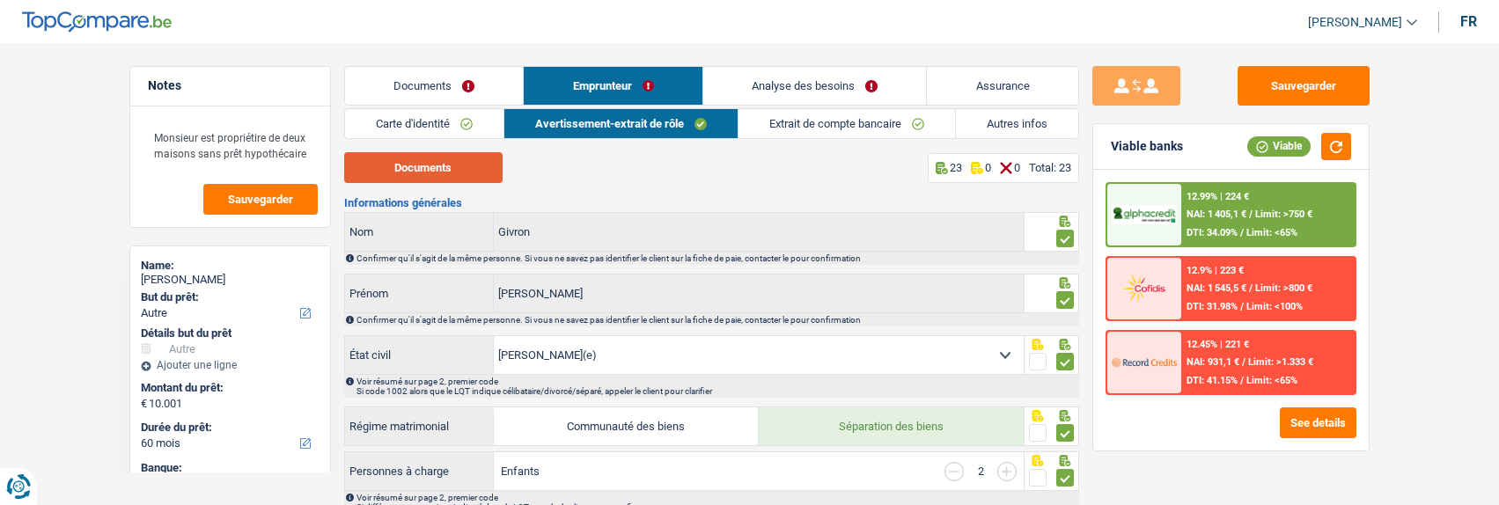
click at [430, 162] on button "Documents" at bounding box center [423, 167] width 158 height 31
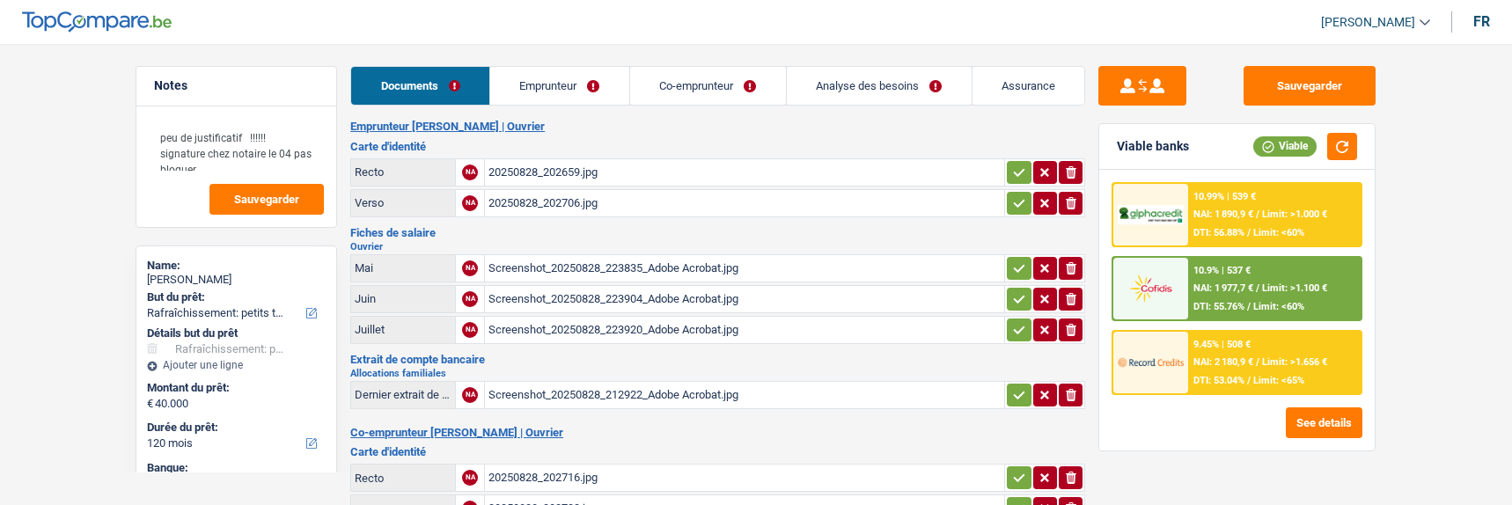
select select "houseOrGarden"
select select "120"
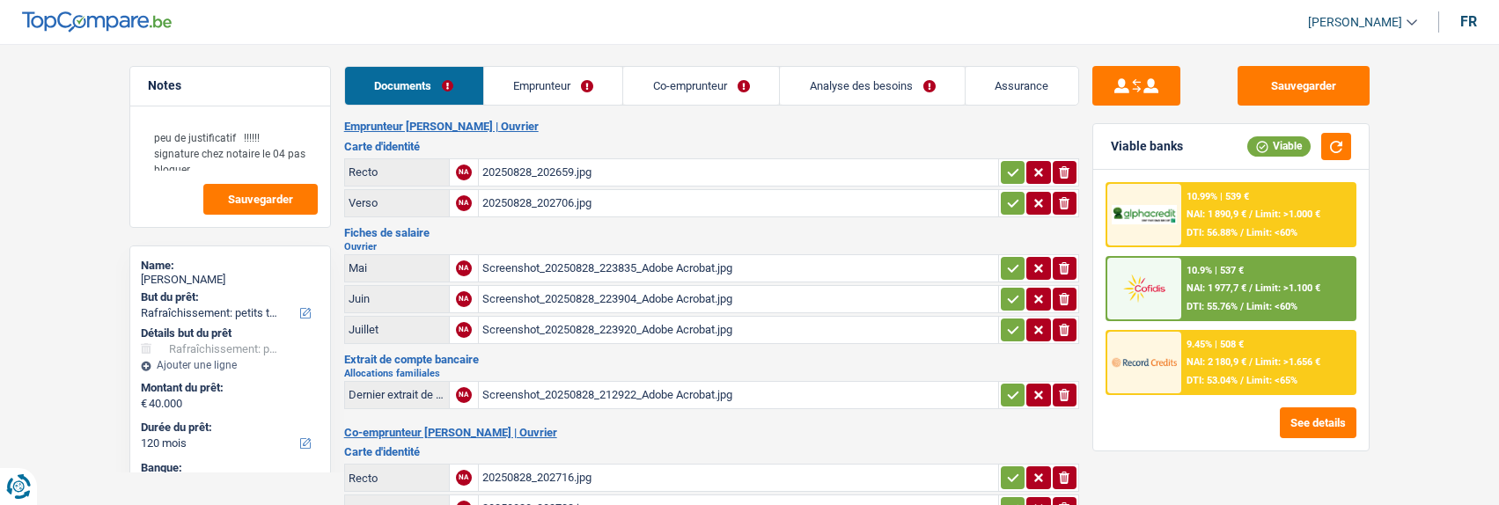
click at [597, 92] on link "Emprunteur" at bounding box center [553, 86] width 139 height 38
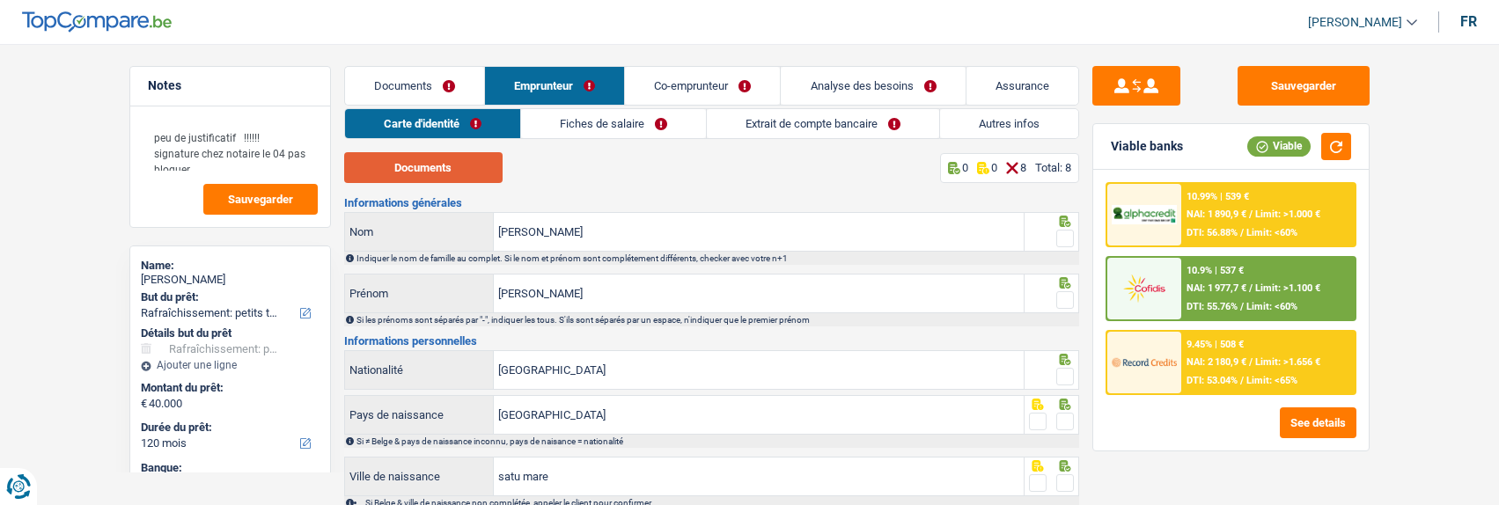
click at [462, 167] on button "Documents" at bounding box center [423, 167] width 158 height 31
click at [1057, 239] on span at bounding box center [1065, 239] width 18 height 18
click at [0, 0] on input "radio" at bounding box center [0, 0] width 0 height 0
click at [1059, 291] on span at bounding box center [1065, 300] width 18 height 18
click at [0, 0] on input "radio" at bounding box center [0, 0] width 0 height 0
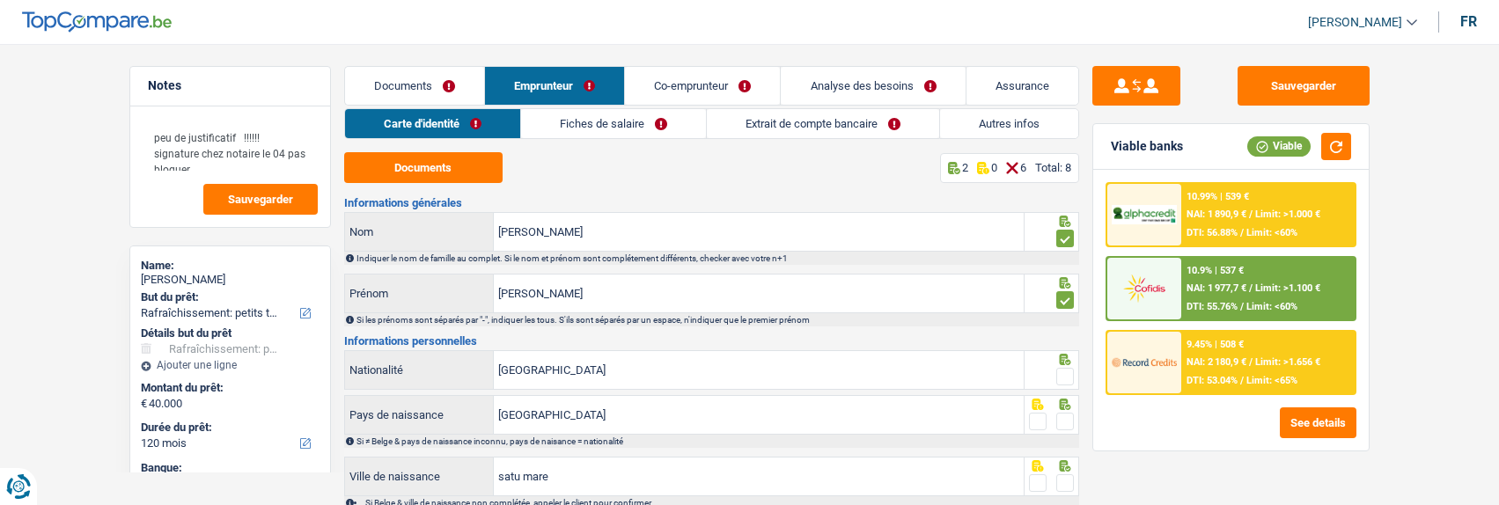
drag, startPoint x: 1062, startPoint y: 363, endPoint x: 1065, endPoint y: 389, distance: 26.6
click at [1062, 366] on div at bounding box center [1065, 377] width 18 height 22
click at [1063, 372] on span at bounding box center [1065, 377] width 18 height 18
click at [0, 0] on input "radio" at bounding box center [0, 0] width 0 height 0
click at [621, 366] on input "[GEOGRAPHIC_DATA]" at bounding box center [759, 370] width 530 height 38
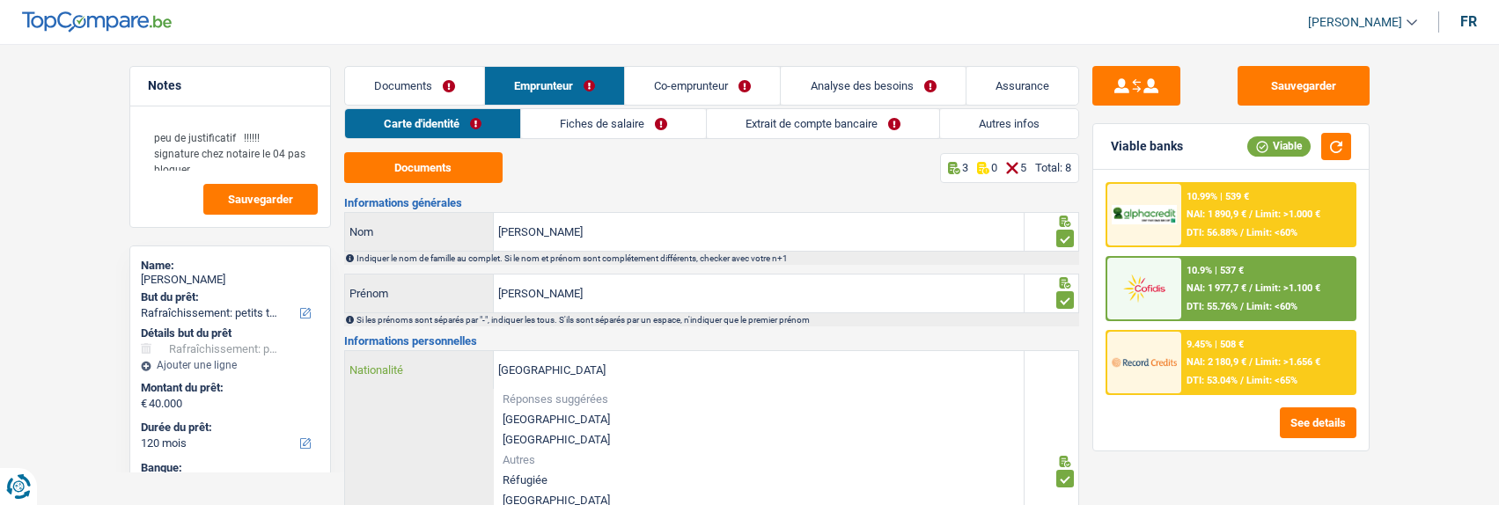
drag, startPoint x: 611, startPoint y: 364, endPoint x: 308, endPoint y: 370, distance: 302.9
click at [308, 370] on div "Notes peu de justificatif !!!!!! signature chez notaire le 04 pas bloquer Sauve…" at bounding box center [750, 475] width 1268 height 818
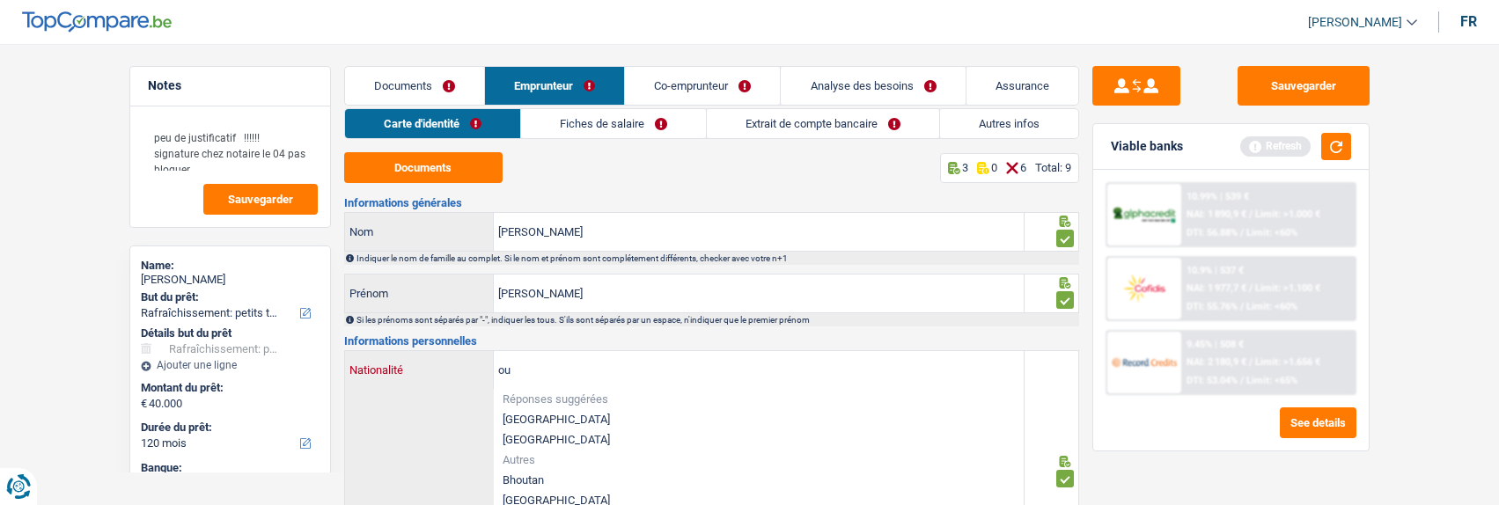
type input "o"
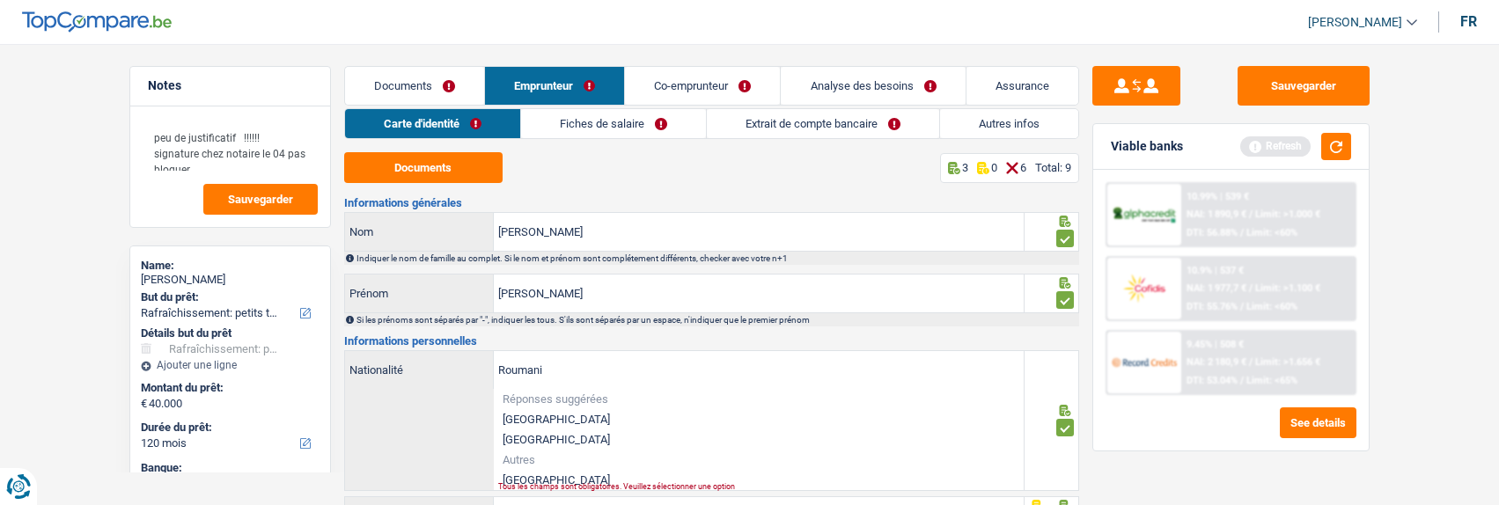
click at [592, 483] on div "Tous les champs sont obligatoires. Veuillez sélectionner une option" at bounding box center [733, 486] width 471 height 7
click at [547, 470] on li "Roumanie" at bounding box center [759, 480] width 530 height 20
type input "Roumanie"
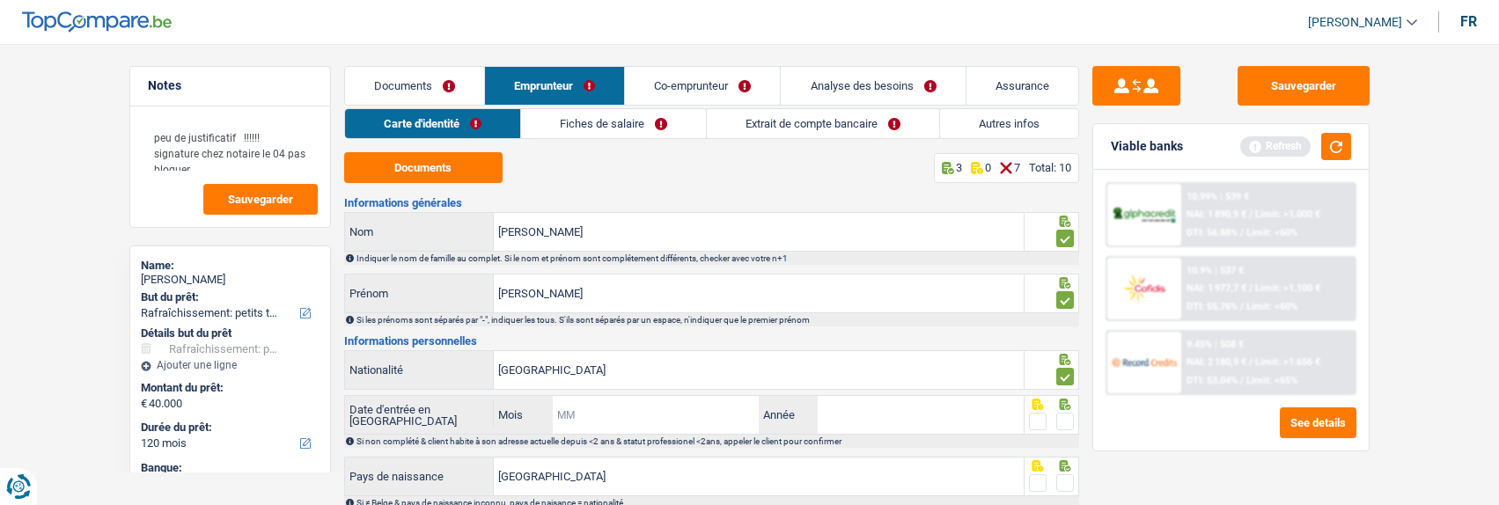
click at [666, 419] on input "Mois" at bounding box center [656, 415] width 207 height 38
type input "01"
type input "2019"
click at [1061, 418] on span at bounding box center [1065, 422] width 18 height 18
click at [0, 0] on input "radio" at bounding box center [0, 0] width 0 height 0
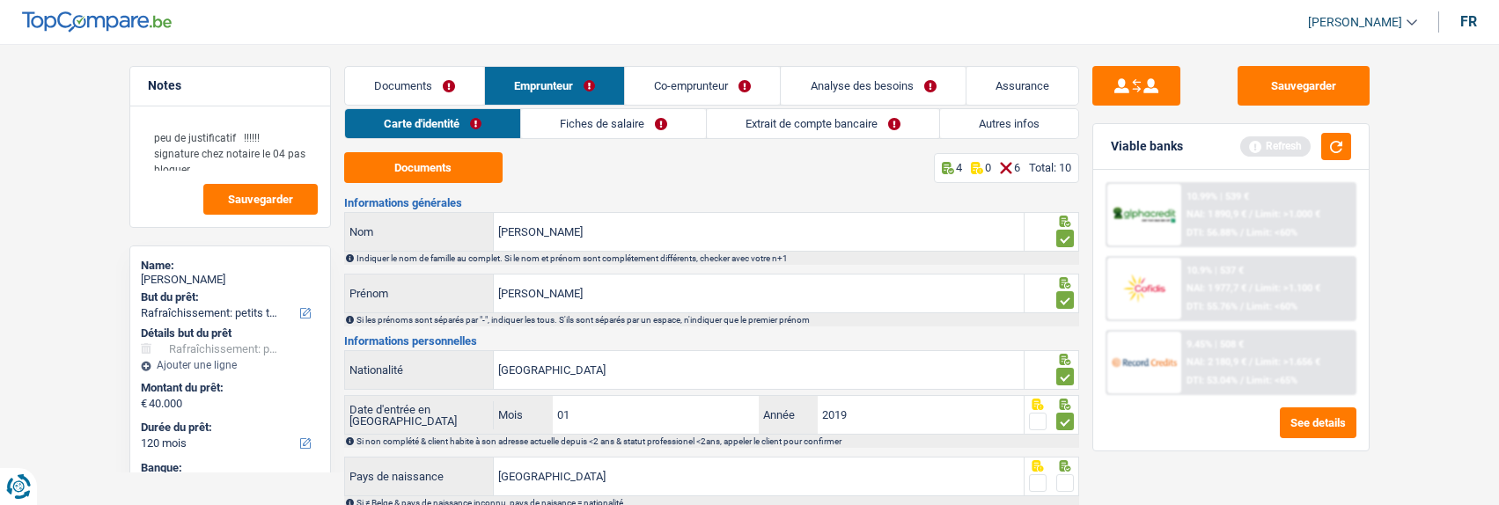
click at [1063, 475] on span at bounding box center [1065, 484] width 18 height 18
click at [0, 0] on input "radio" at bounding box center [0, 0] width 0 height 0
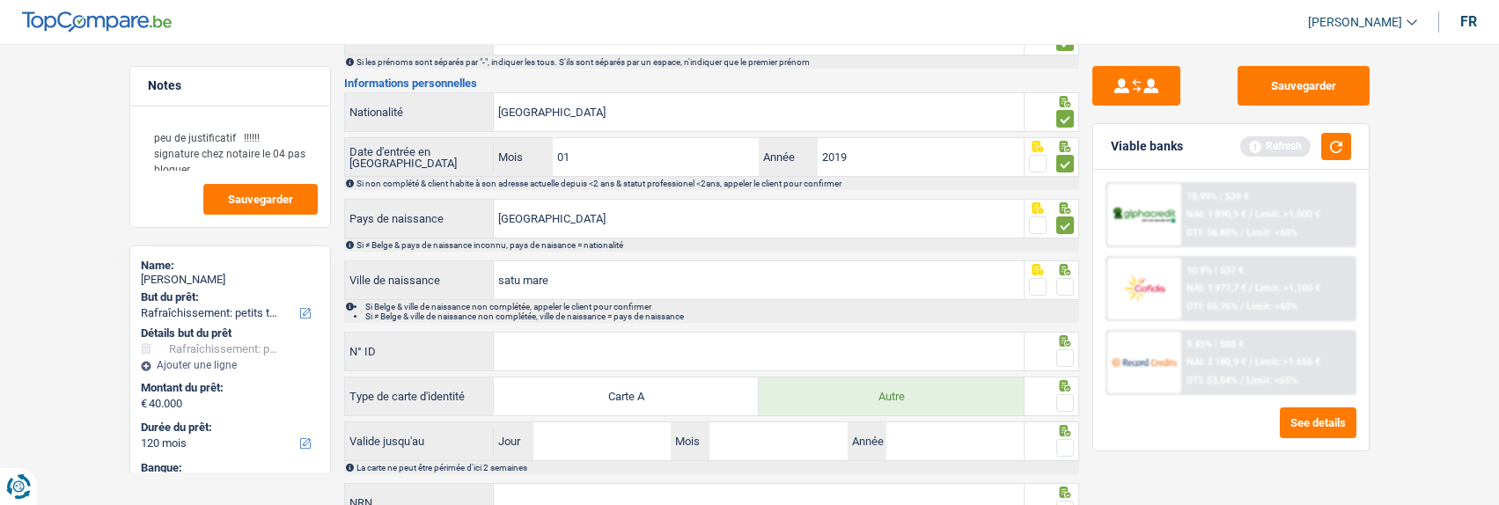
scroll to position [264, 0]
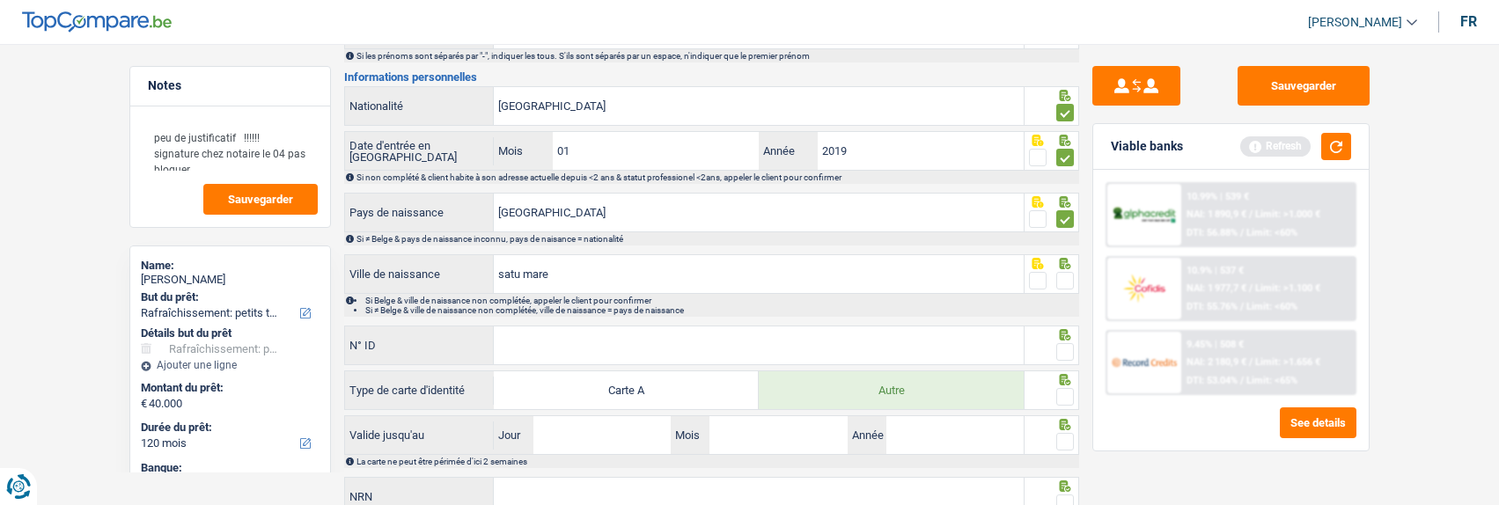
click at [1061, 277] on span at bounding box center [1065, 281] width 18 height 18
click at [0, 0] on input "radio" at bounding box center [0, 0] width 0 height 0
click at [624, 339] on input "N° ID" at bounding box center [759, 346] width 530 height 38
type input "B-4384291-85"
drag, startPoint x: 1062, startPoint y: 345, endPoint x: 1063, endPoint y: 385, distance: 39.7
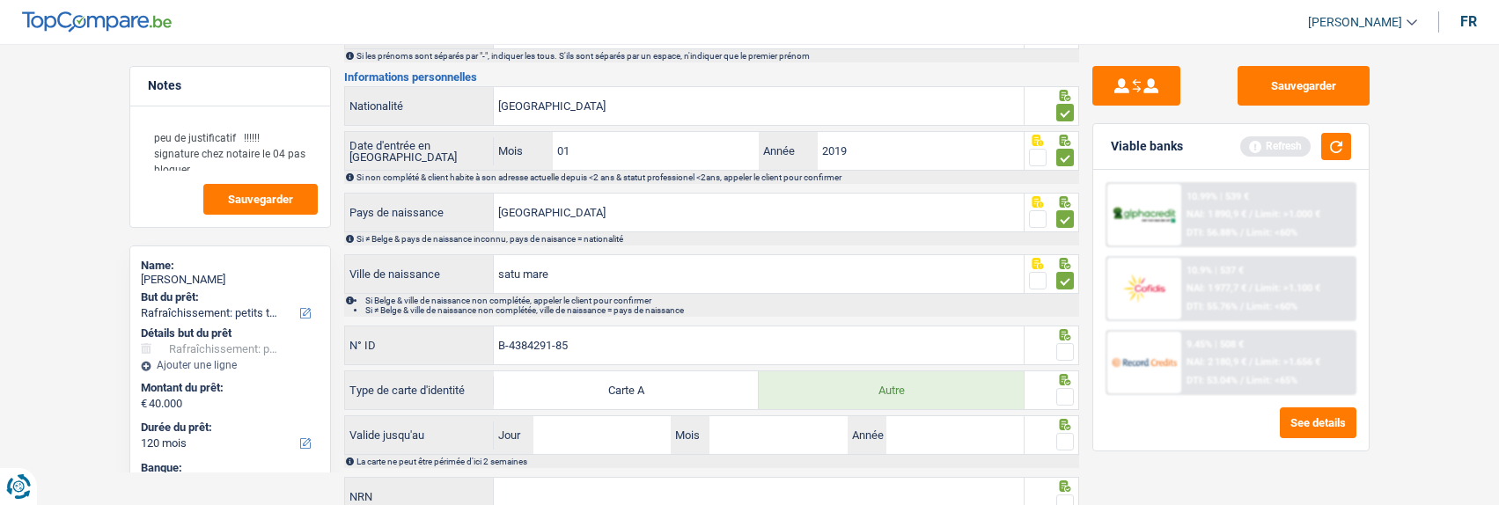
click at [1062, 348] on span at bounding box center [1065, 352] width 18 height 18
click at [0, 0] on input "radio" at bounding box center [0, 0] width 0 height 0
click at [1063, 390] on span at bounding box center [1065, 397] width 18 height 18
click at [0, 0] on input "radio" at bounding box center [0, 0] width 0 height 0
click at [582, 437] on input "Jour" at bounding box center [601, 435] width 137 height 38
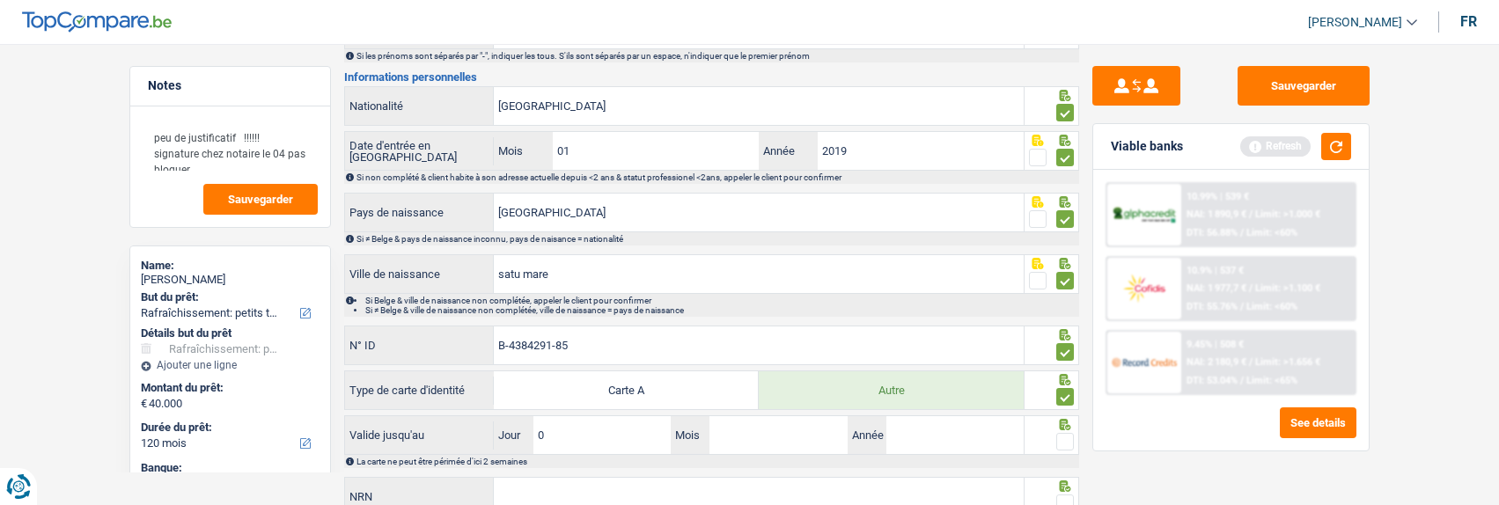
type input "08"
type input "01"
type input "2026"
click at [1070, 439] on span at bounding box center [1065, 442] width 18 height 18
click at [0, 0] on input "radio" at bounding box center [0, 0] width 0 height 0
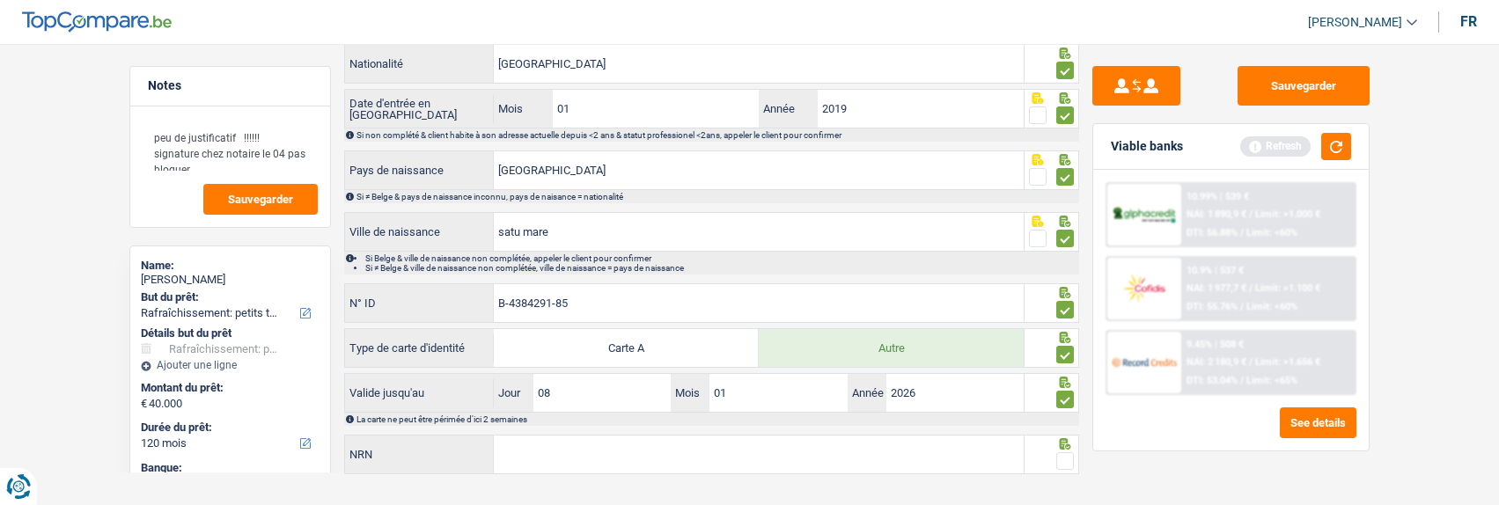
scroll to position [330, 0]
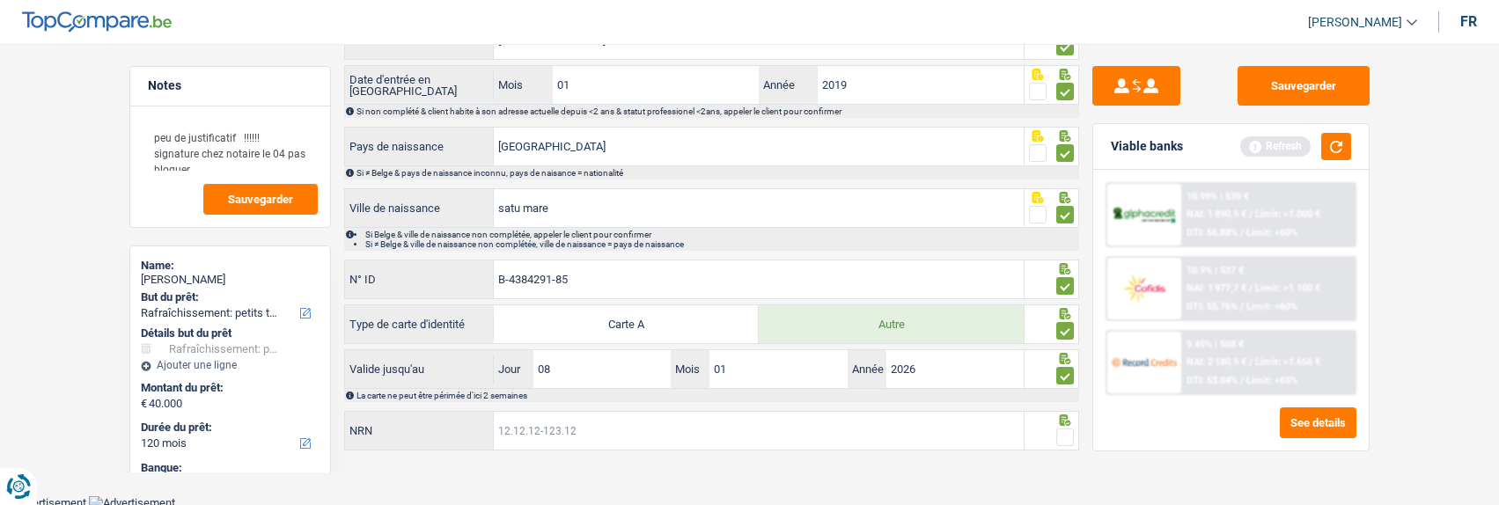
click at [570, 425] on input "NRN" at bounding box center [759, 431] width 530 height 38
type input "80.02.17-410.95"
click at [1068, 440] on span at bounding box center [1065, 438] width 18 height 18
click at [0, 0] on input "radio" at bounding box center [0, 0] width 0 height 0
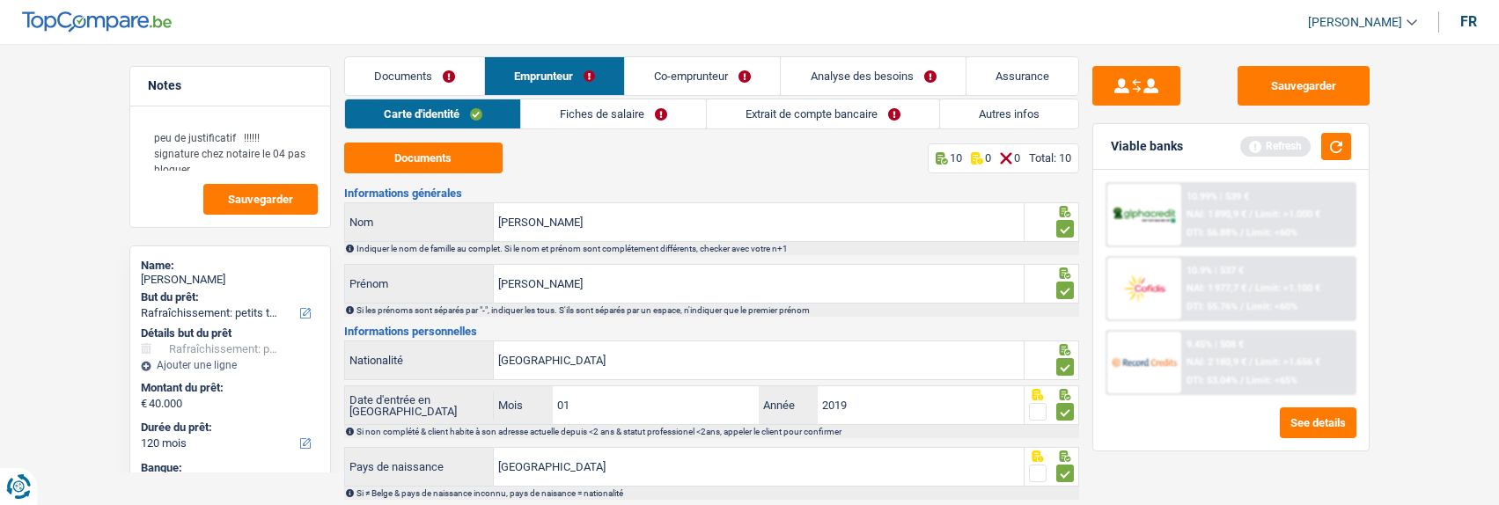
scroll to position [0, 0]
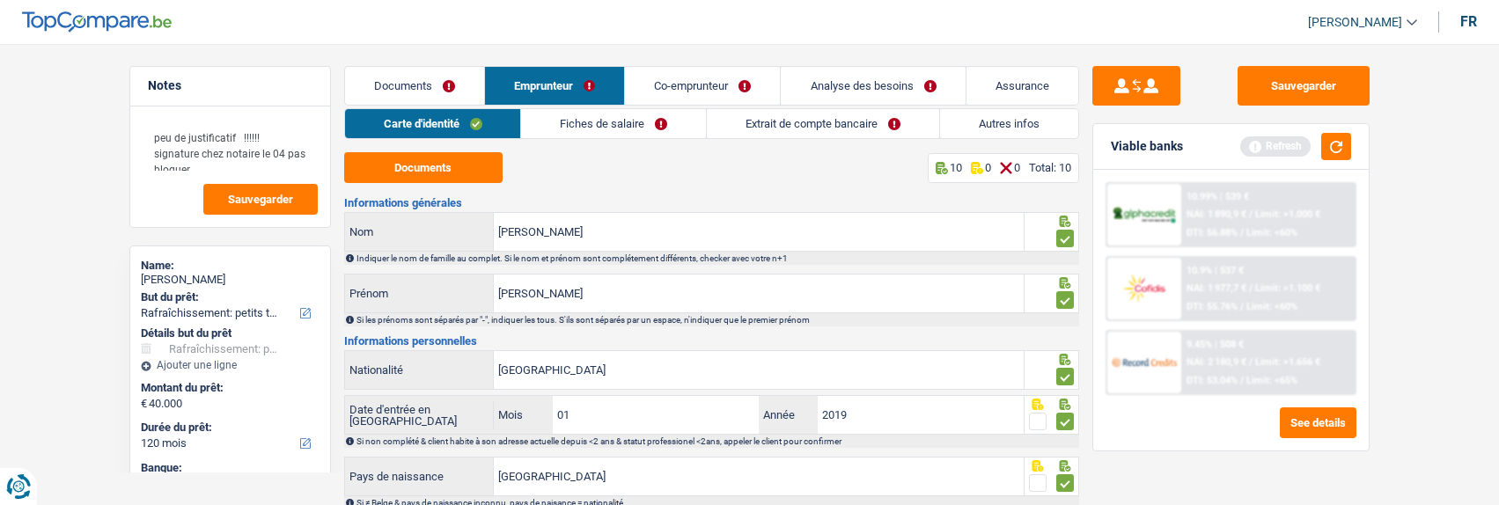
click at [662, 123] on link "Fiches de salaire" at bounding box center [613, 123] width 185 height 29
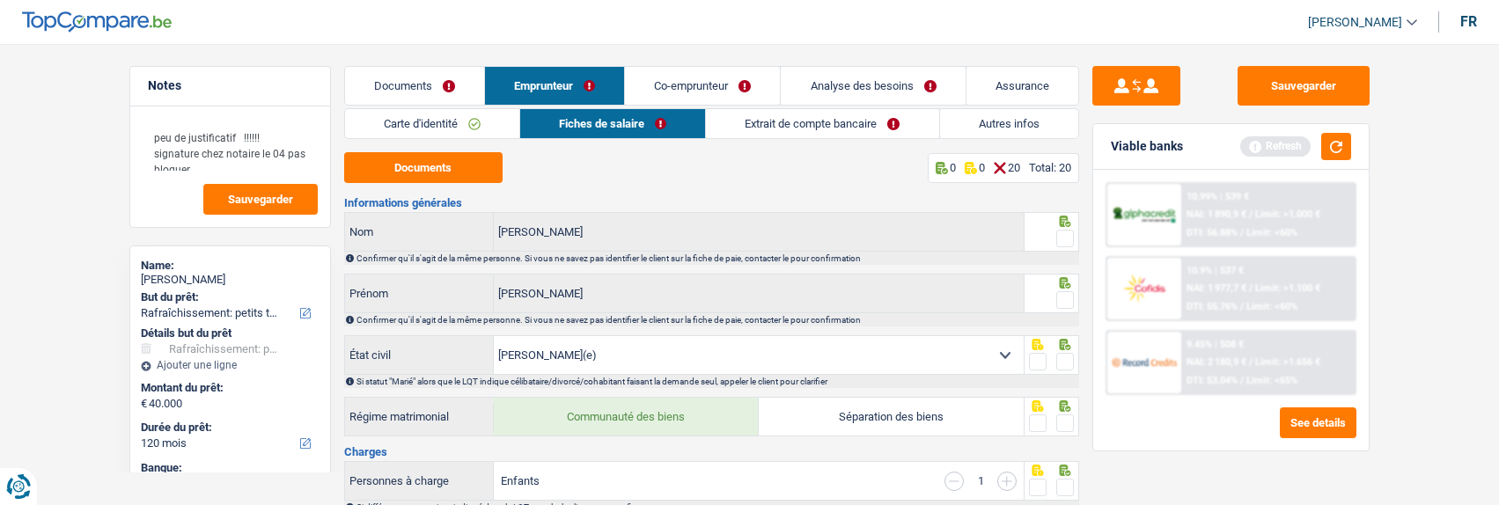
drag, startPoint x: 1066, startPoint y: 231, endPoint x: 1065, endPoint y: 243, distance: 12.4
click at [1066, 230] on span at bounding box center [1065, 239] width 18 height 18
click at [0, 0] on input "radio" at bounding box center [0, 0] width 0 height 0
click at [1070, 292] on span at bounding box center [1065, 300] width 18 height 18
click at [0, 0] on input "radio" at bounding box center [0, 0] width 0 height 0
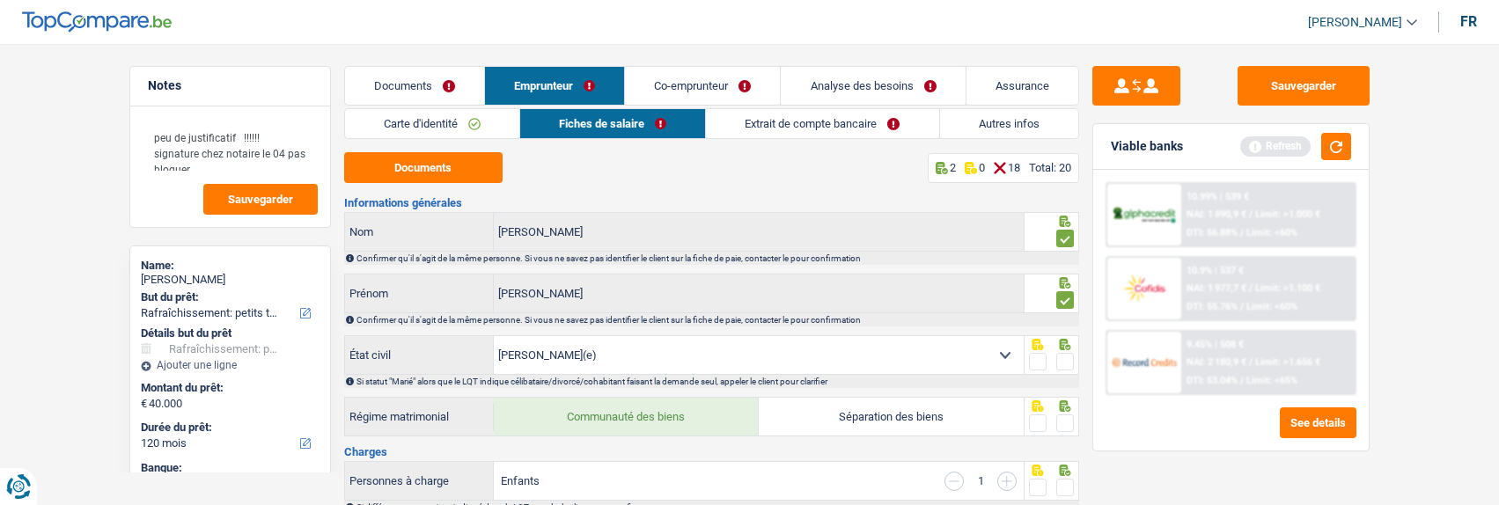
click at [1069, 357] on span at bounding box center [1065, 362] width 18 height 18
click at [0, 0] on input "radio" at bounding box center [0, 0] width 0 height 0
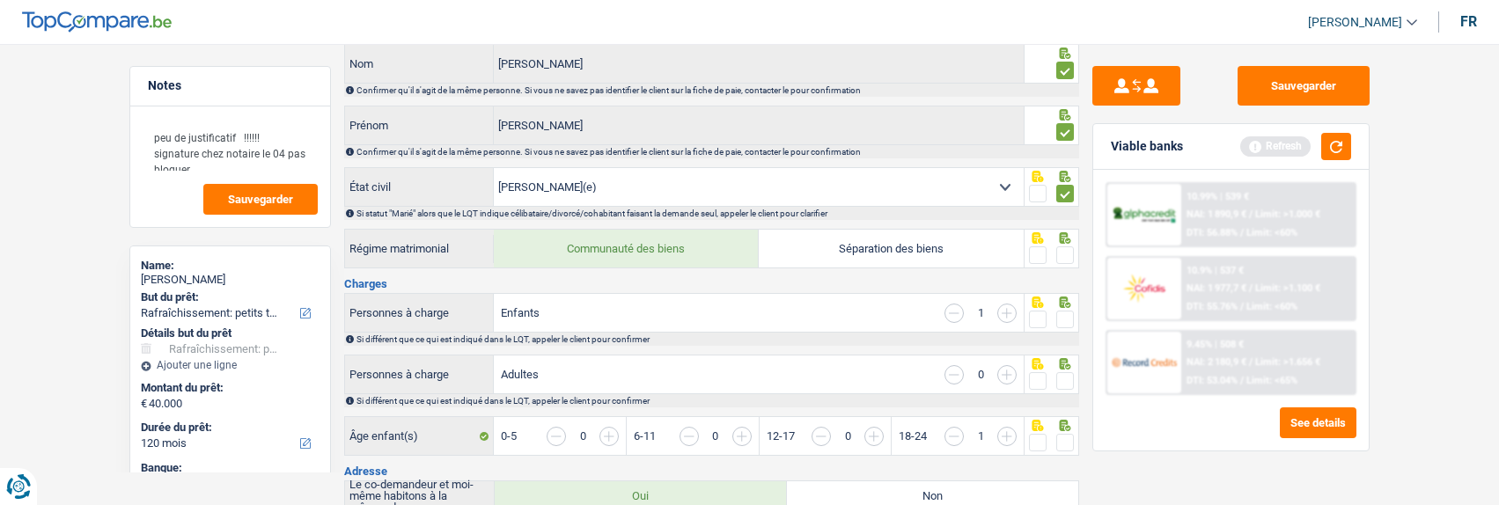
scroll to position [176, 0]
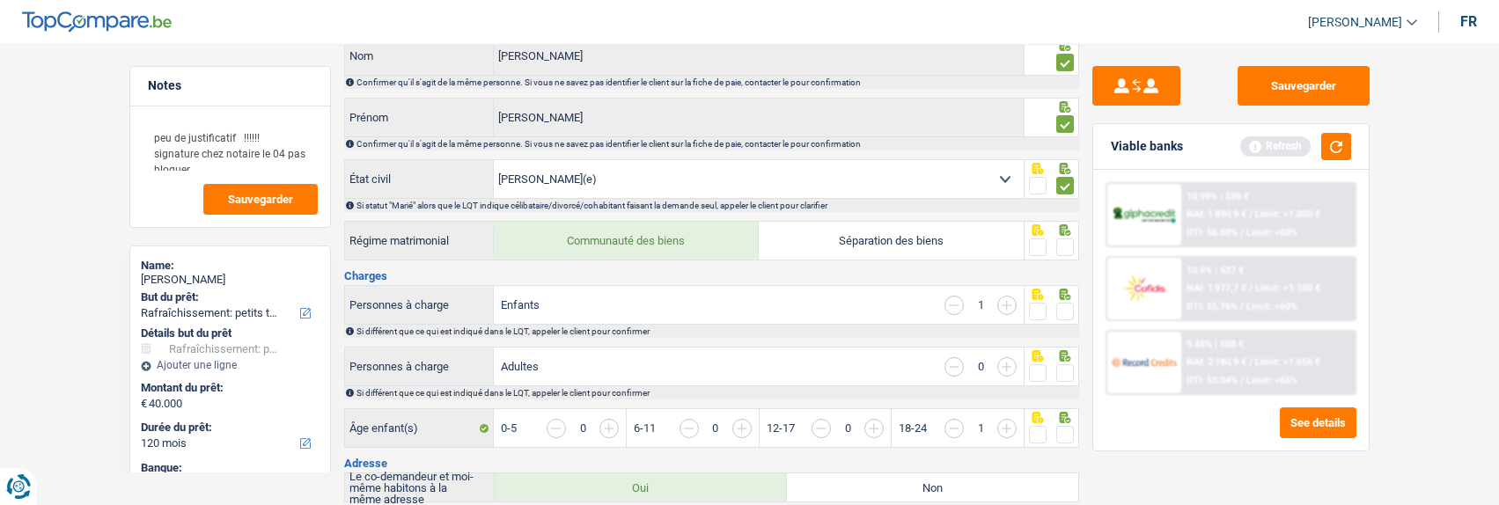
click at [1064, 249] on span at bounding box center [1065, 248] width 18 height 18
click at [0, 0] on input "radio" at bounding box center [0, 0] width 0 height 0
click at [1063, 308] on span at bounding box center [1065, 312] width 18 height 18
click at [0, 0] on input "radio" at bounding box center [0, 0] width 0 height 0
click at [1063, 364] on span at bounding box center [1065, 373] width 18 height 18
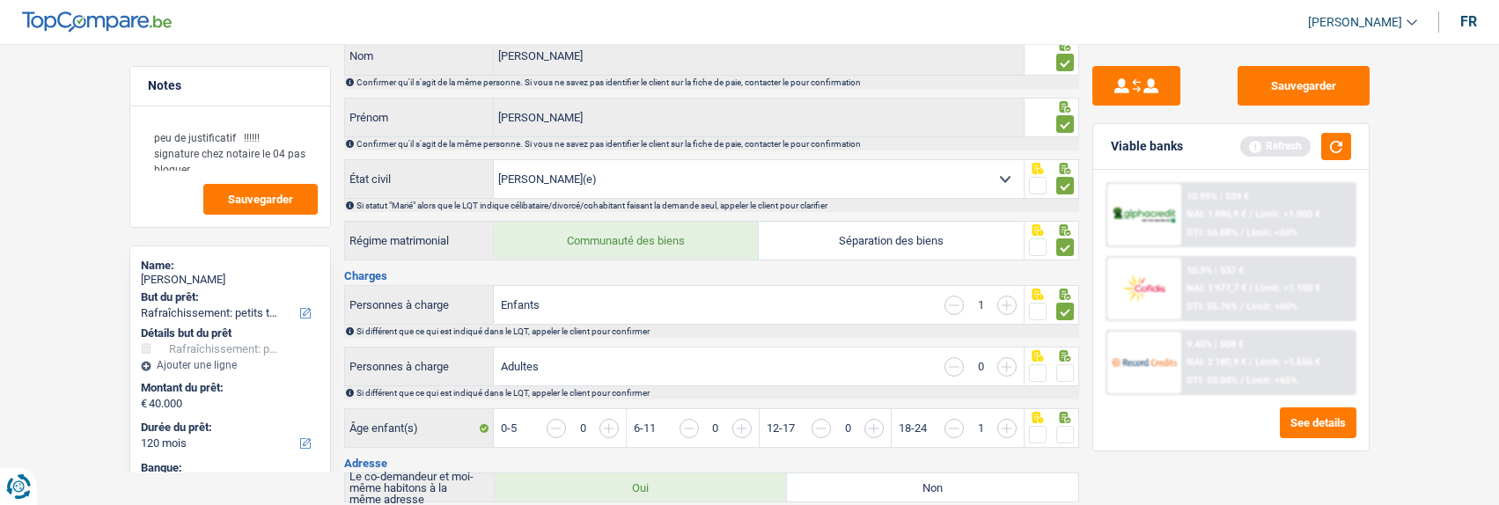
click at [0, 0] on input "radio" at bounding box center [0, 0] width 0 height 0
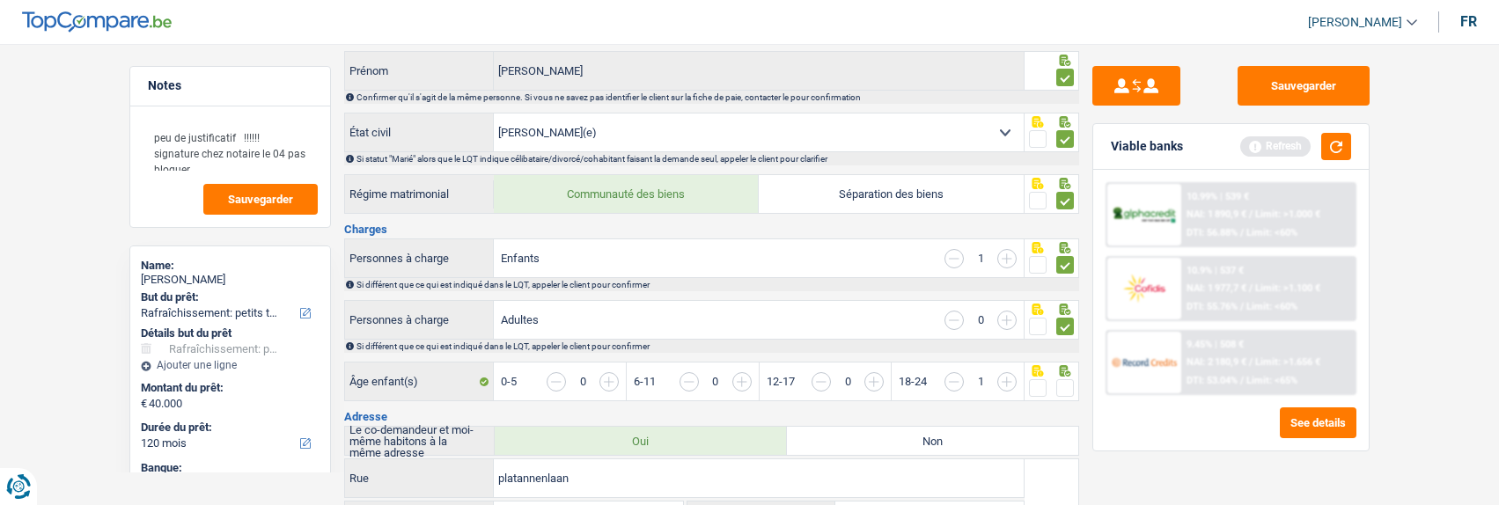
scroll to position [264, 0]
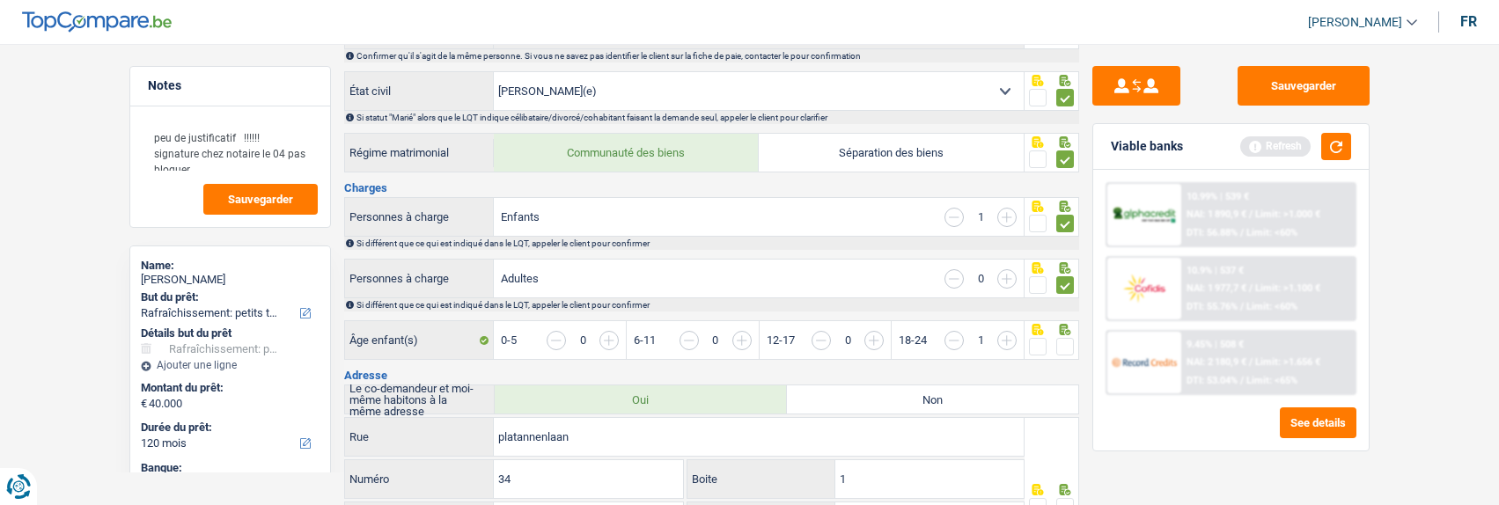
click at [1063, 341] on span at bounding box center [1065, 347] width 18 height 18
click at [0, 0] on input "radio" at bounding box center [0, 0] width 0 height 0
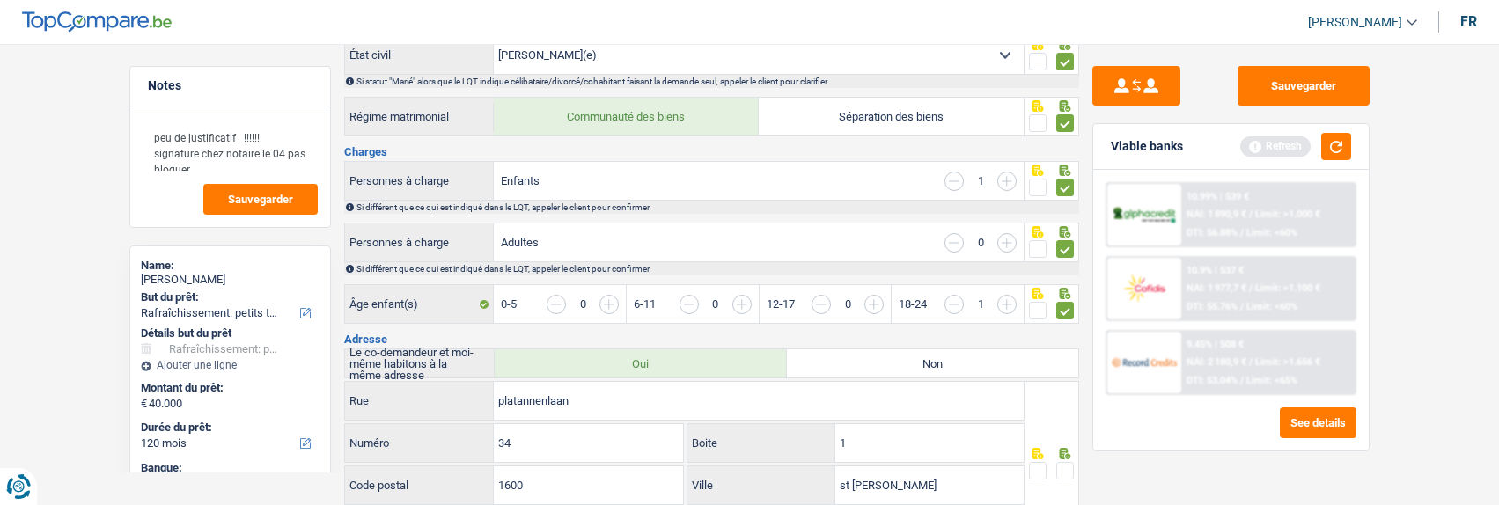
scroll to position [0, 0]
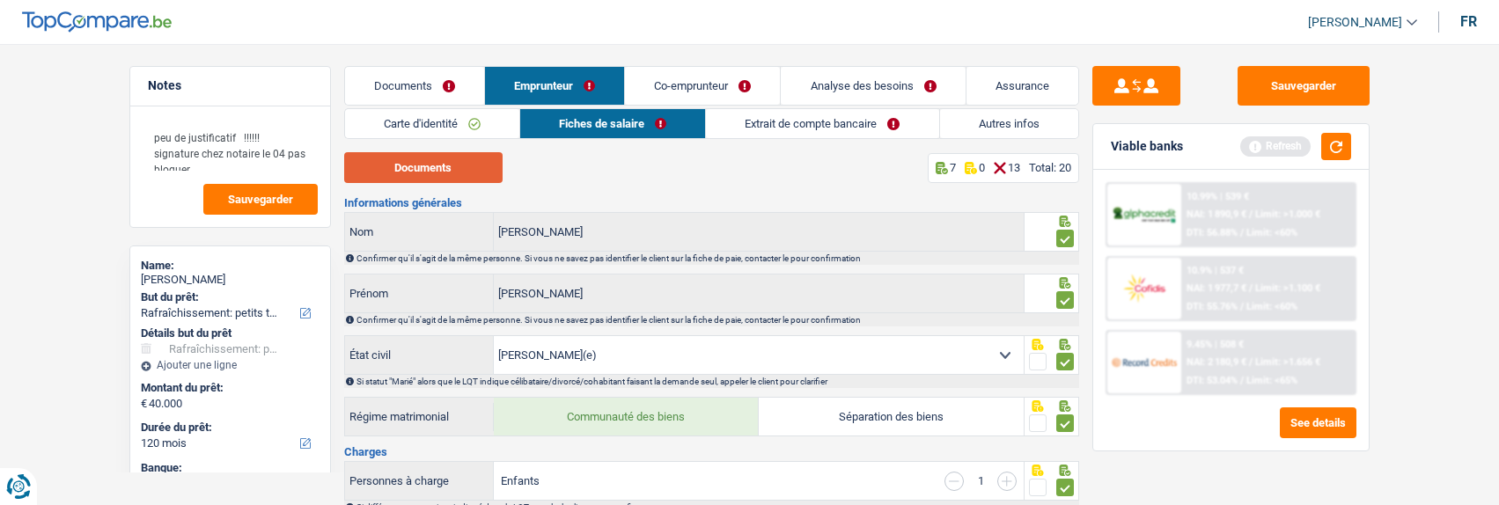
click at [420, 158] on button "Documents" at bounding box center [423, 167] width 158 height 31
click at [709, 83] on link "Co-emprunteur" at bounding box center [702, 86] width 155 height 38
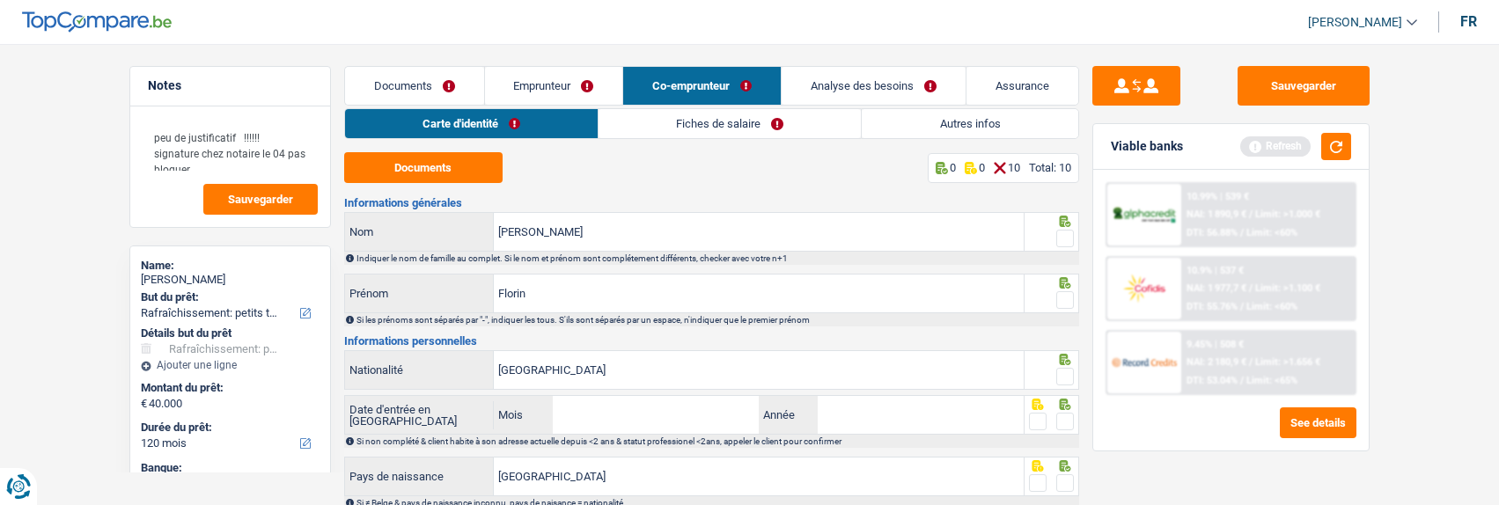
click at [756, 128] on link "Fiches de salaire" at bounding box center [730, 123] width 262 height 29
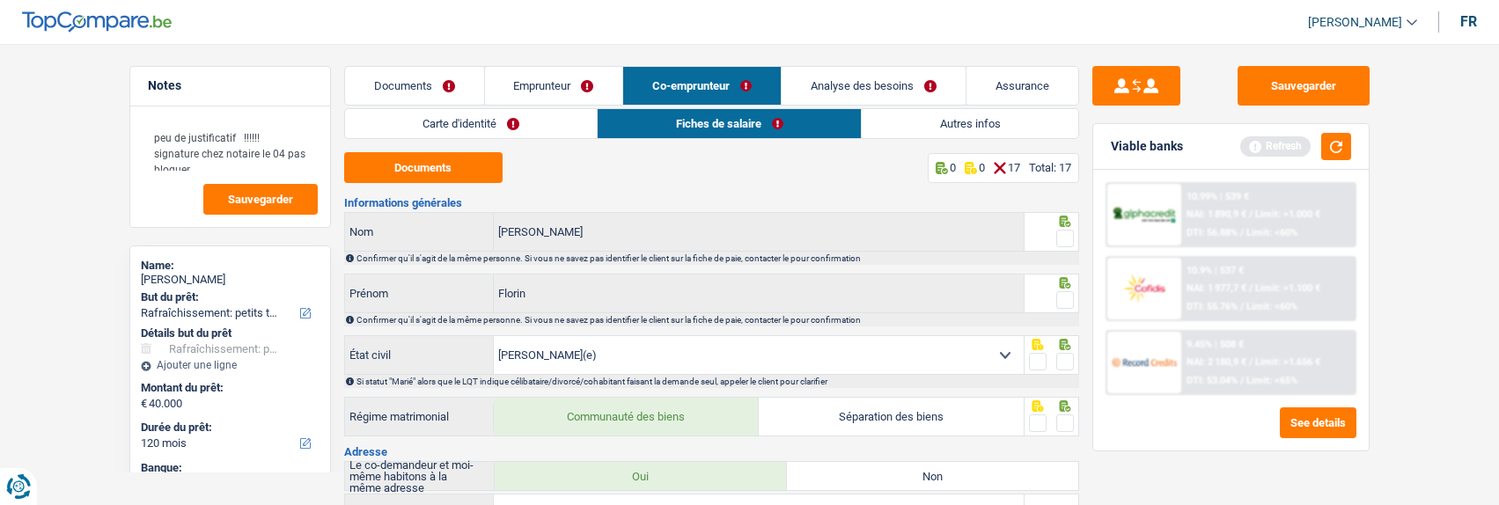
click at [949, 132] on link "Autres infos" at bounding box center [970, 123] width 217 height 29
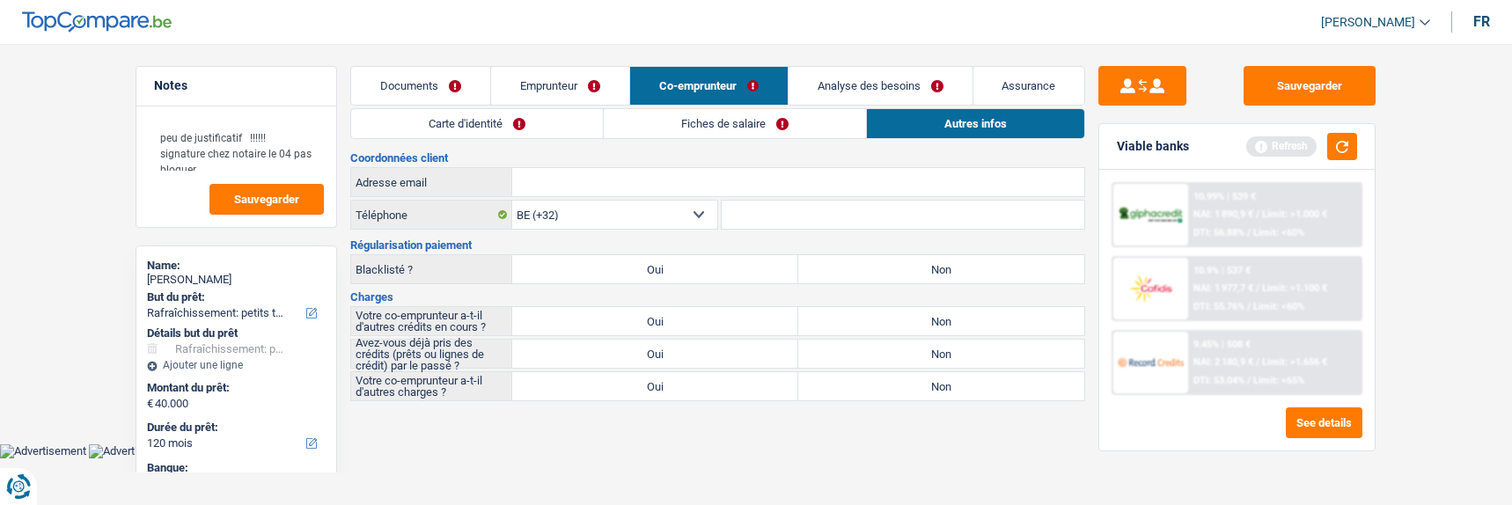
click at [744, 131] on link "Fiches de salaire" at bounding box center [735, 123] width 262 height 29
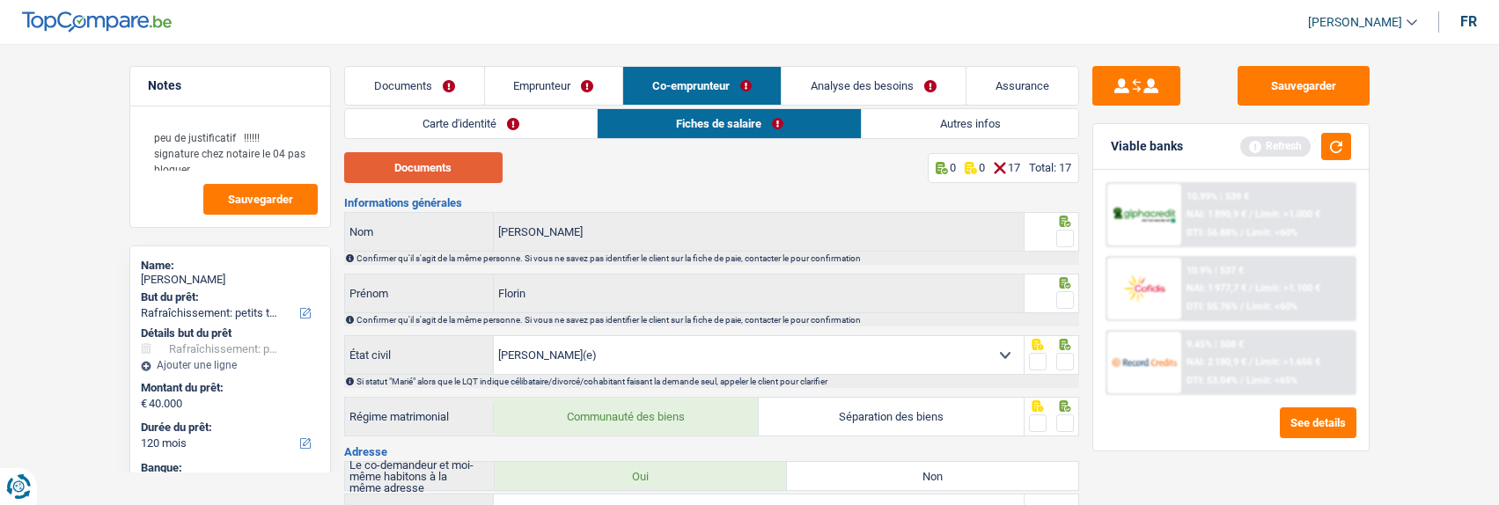
click at [449, 166] on button "Documents" at bounding box center [423, 167] width 158 height 31
click at [516, 86] on link "Emprunteur" at bounding box center [554, 86] width 138 height 38
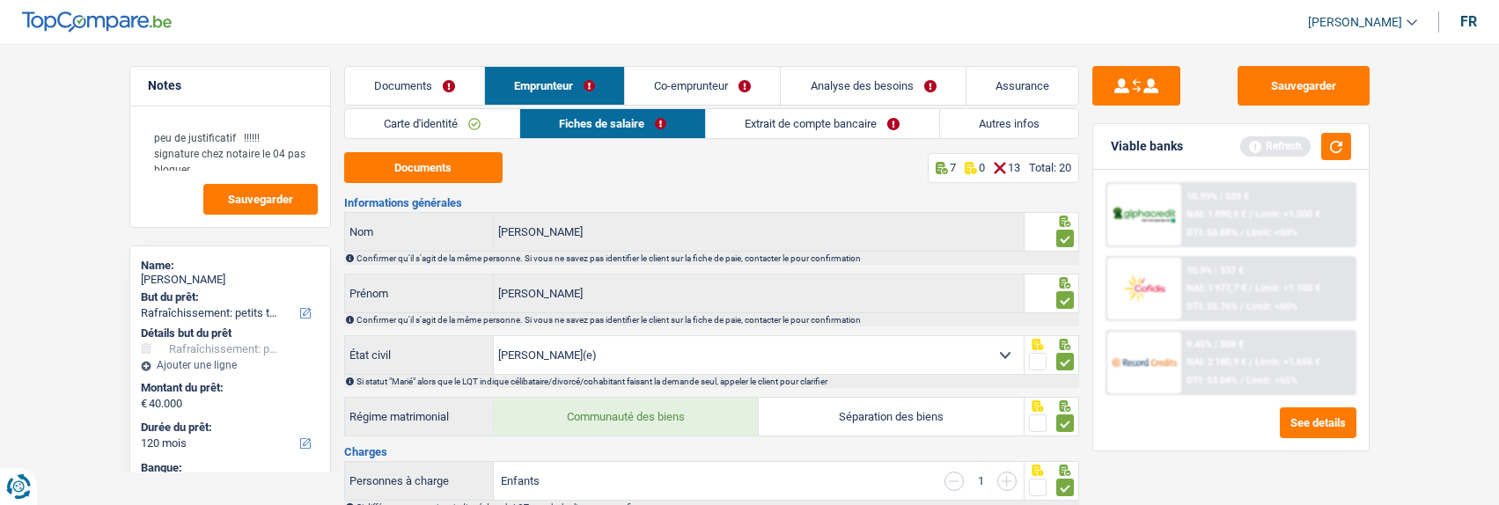
scroll to position [88, 0]
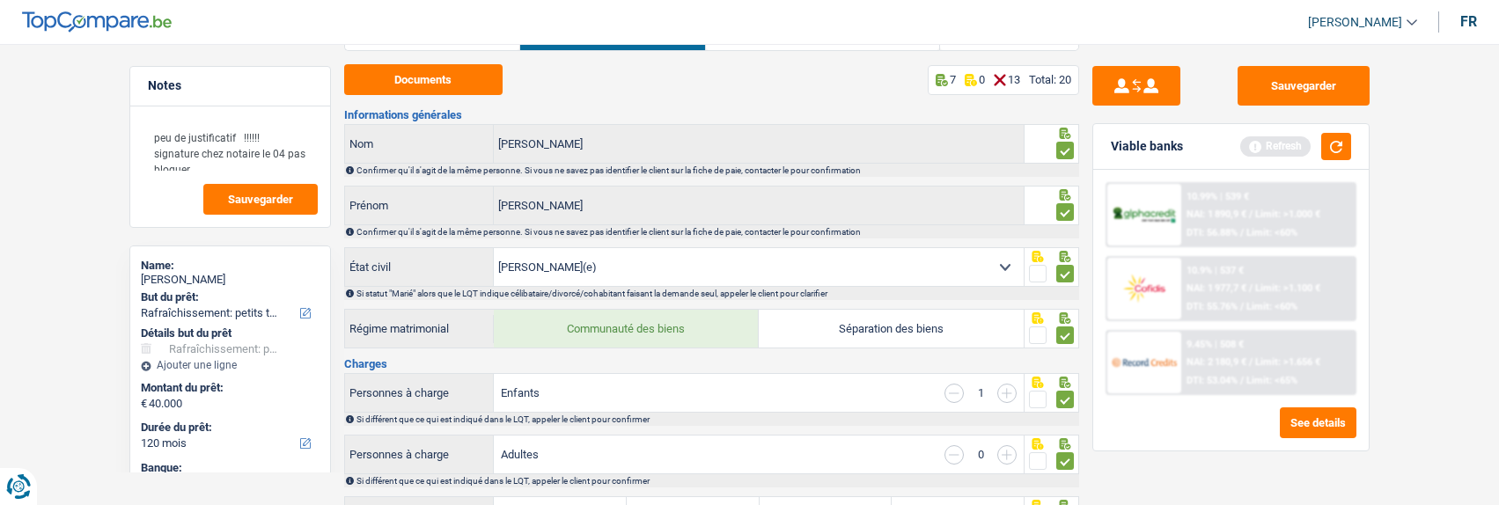
click at [1006, 384] on input "button" at bounding box center [1006, 393] width 19 height 19
click at [1042, 266] on span at bounding box center [1038, 274] width 18 height 18
click at [0, 0] on input "radio" at bounding box center [0, 0] width 0 height 0
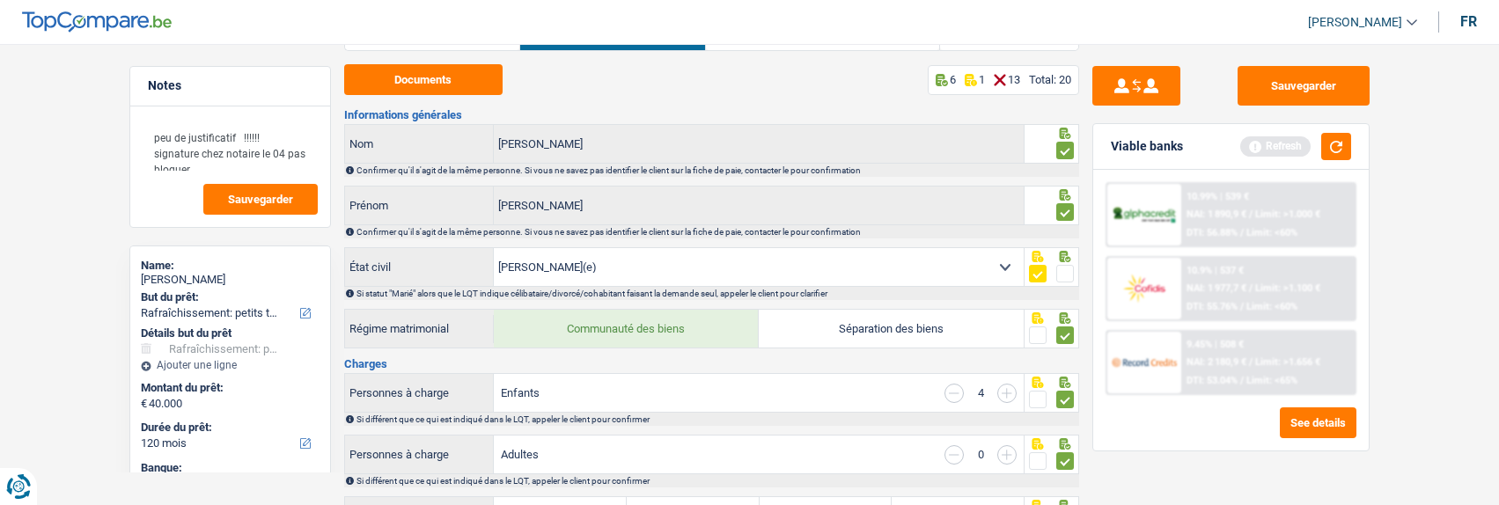
click at [969, 260] on select "Célibataire Marié(e) Cohabitant(e) légal(e) Divorcé(e) Veuf(ve) Séparé (de fait…" at bounding box center [759, 267] width 530 height 38
select select "divorced"
click at [494, 248] on select "Célibataire Marié(e) Cohabitant(e) légal(e) Divorcé(e) Veuf(ve) Séparé (de fait…" at bounding box center [759, 267] width 530 height 38
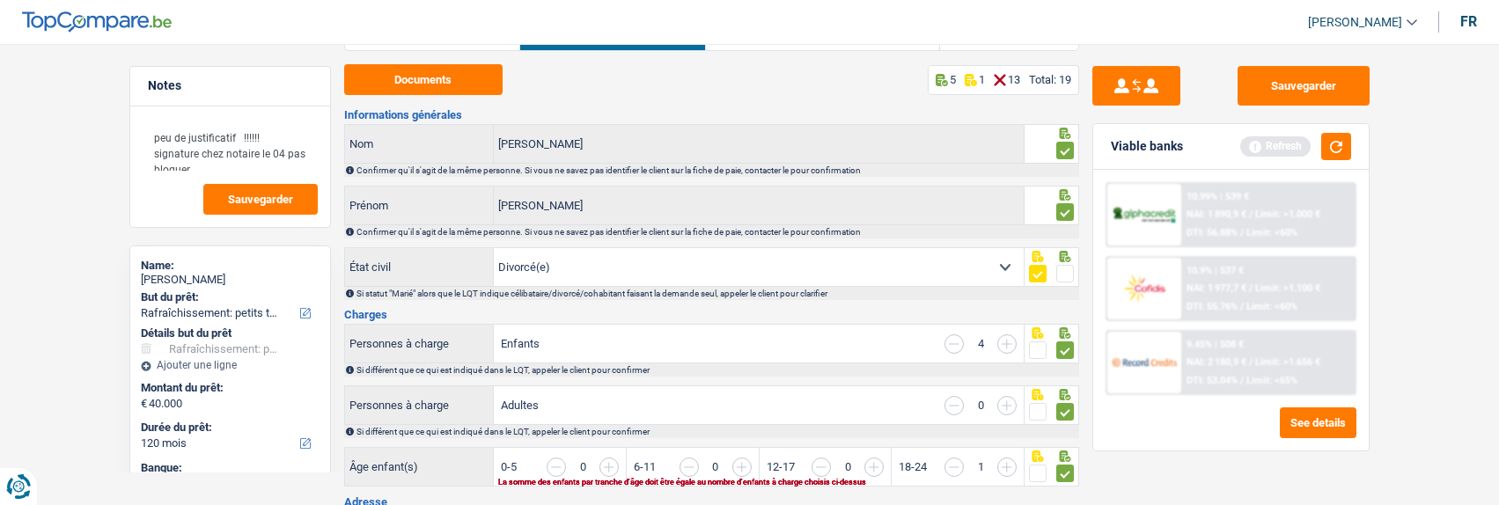
click at [953, 336] on input "button" at bounding box center [954, 344] width 19 height 19
click at [1000, 458] on input "button" at bounding box center [1337, 477] width 680 height 38
click at [869, 464] on input "button" at bounding box center [1205, 477] width 680 height 38
click at [1034, 465] on span at bounding box center [1038, 474] width 18 height 18
click at [0, 0] on input "radio" at bounding box center [0, 0] width 0 height 0
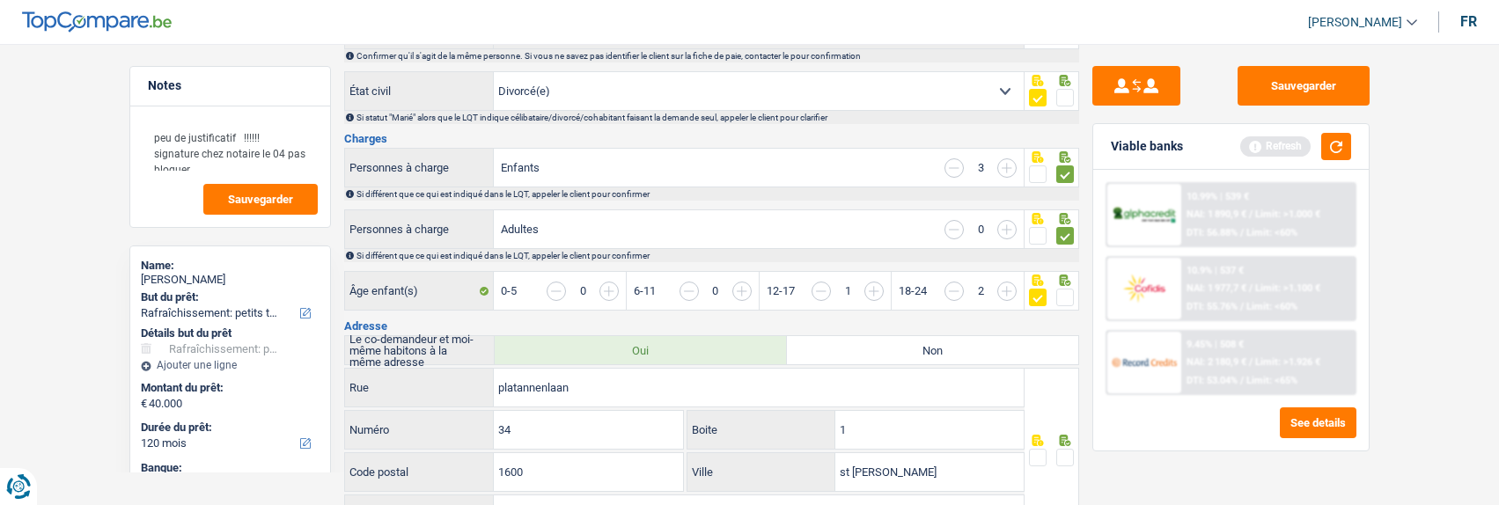
scroll to position [352, 0]
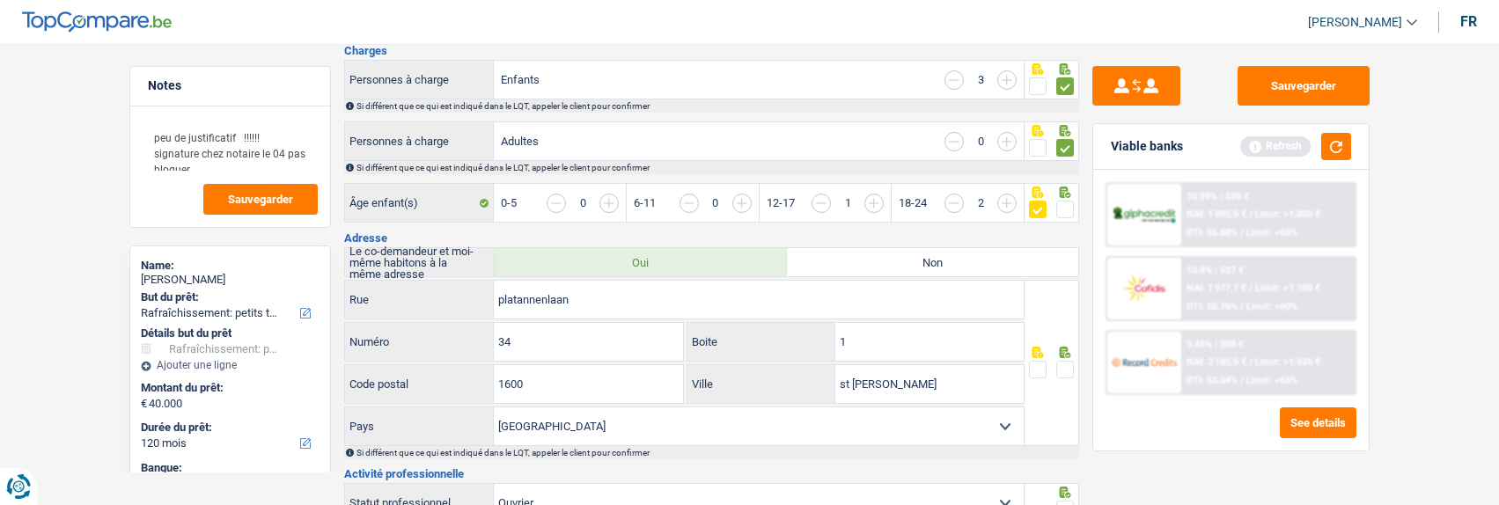
click at [1040, 366] on span at bounding box center [1038, 370] width 18 height 18
click at [0, 0] on input "radio" at bounding box center [0, 0] width 0 height 0
click at [854, 377] on input "st peter leew" at bounding box center [929, 384] width 188 height 38
type input "sint peter leew"
click at [1067, 373] on div at bounding box center [1065, 370] width 18 height 22
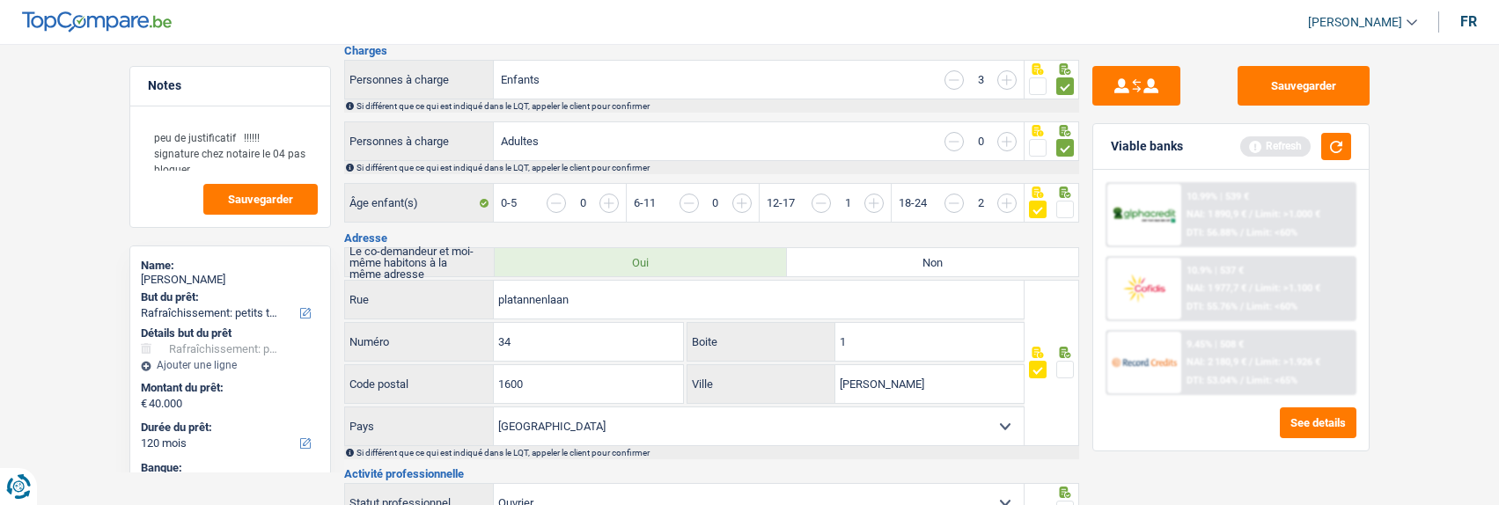
click at [1067, 362] on span at bounding box center [1065, 370] width 18 height 18
click at [0, 0] on input "radio" at bounding box center [0, 0] width 0 height 0
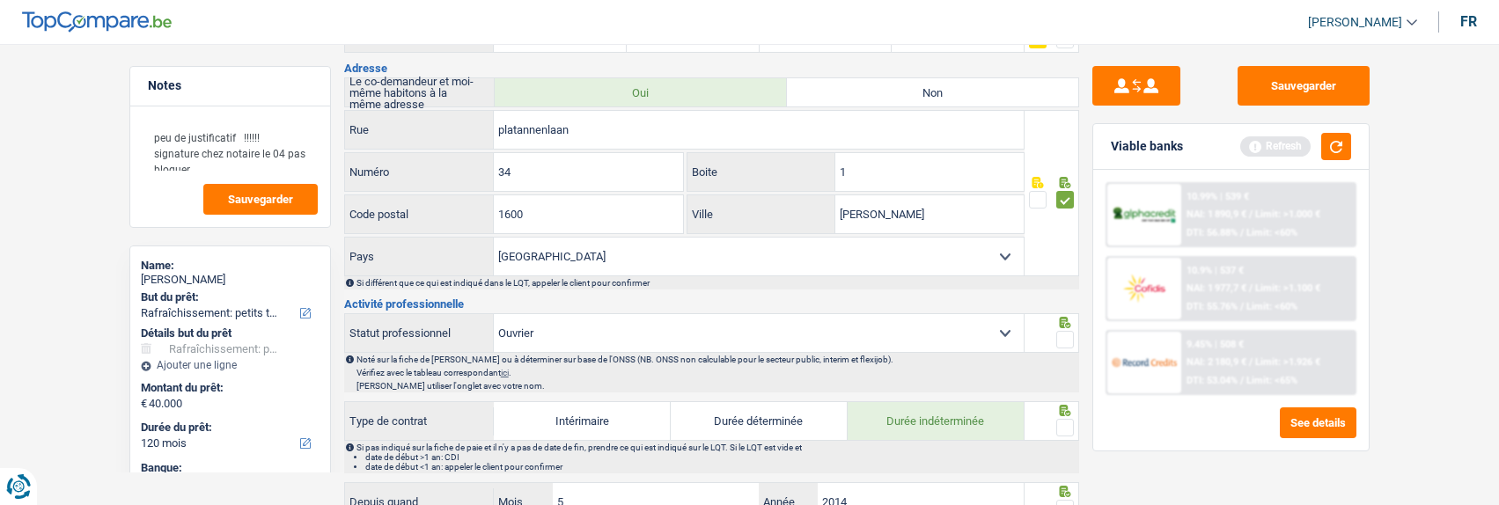
scroll to position [528, 0]
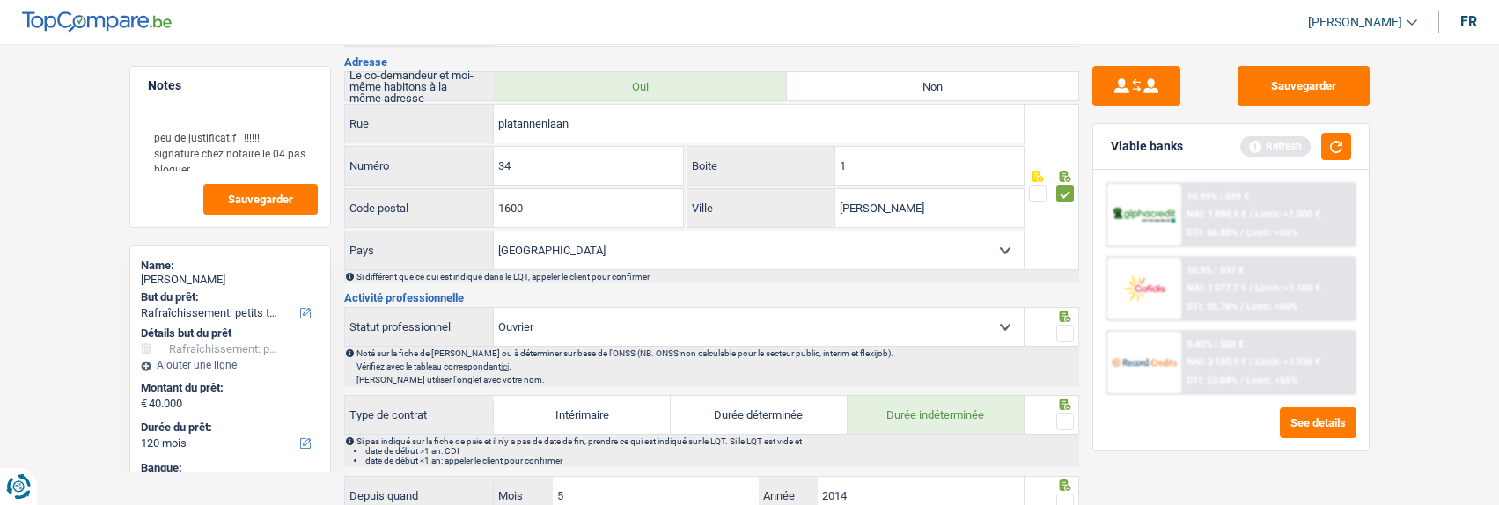
click at [1059, 325] on span at bounding box center [1065, 334] width 18 height 18
click at [0, 0] on input "radio" at bounding box center [0, 0] width 0 height 0
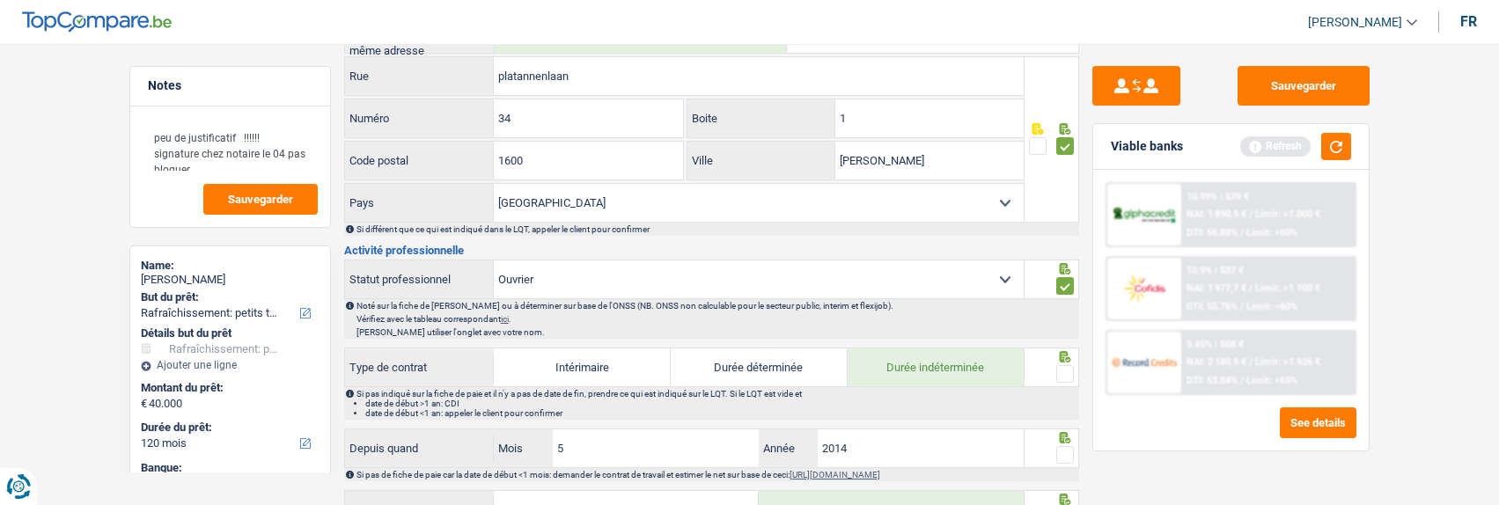
scroll to position [616, 0]
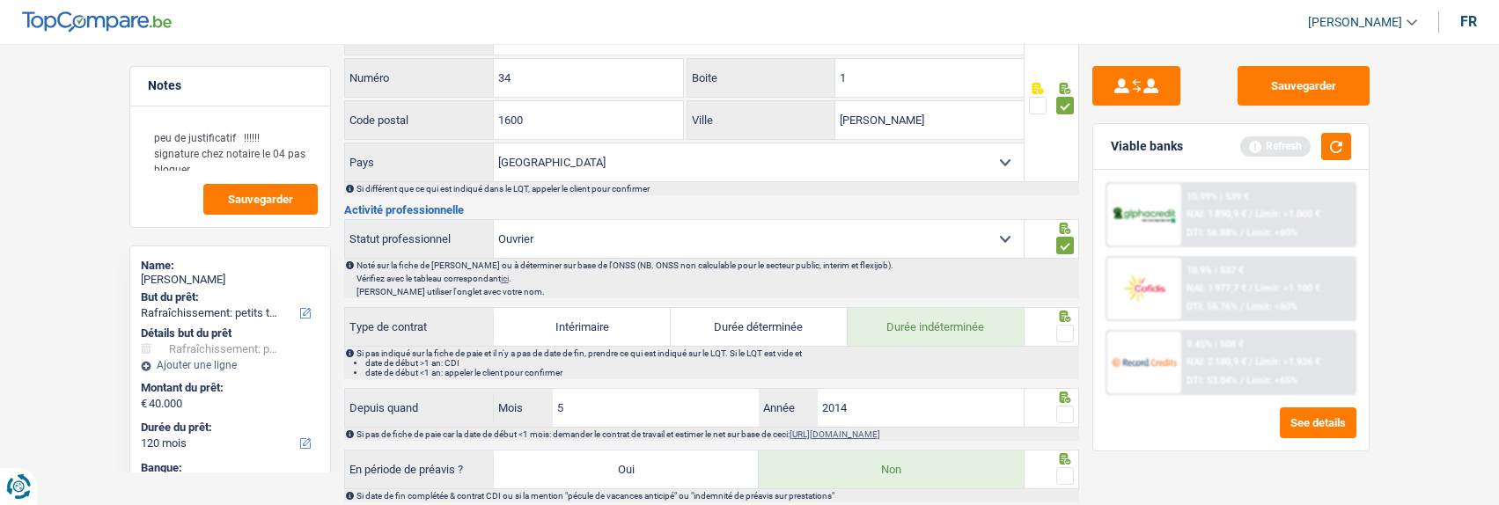
click at [1064, 330] on span at bounding box center [1065, 334] width 18 height 18
click at [0, 0] on input "radio" at bounding box center [0, 0] width 0 height 0
click at [597, 399] on input "5" at bounding box center [656, 408] width 207 height 38
type input "11"
click at [1059, 408] on span at bounding box center [1065, 415] width 18 height 18
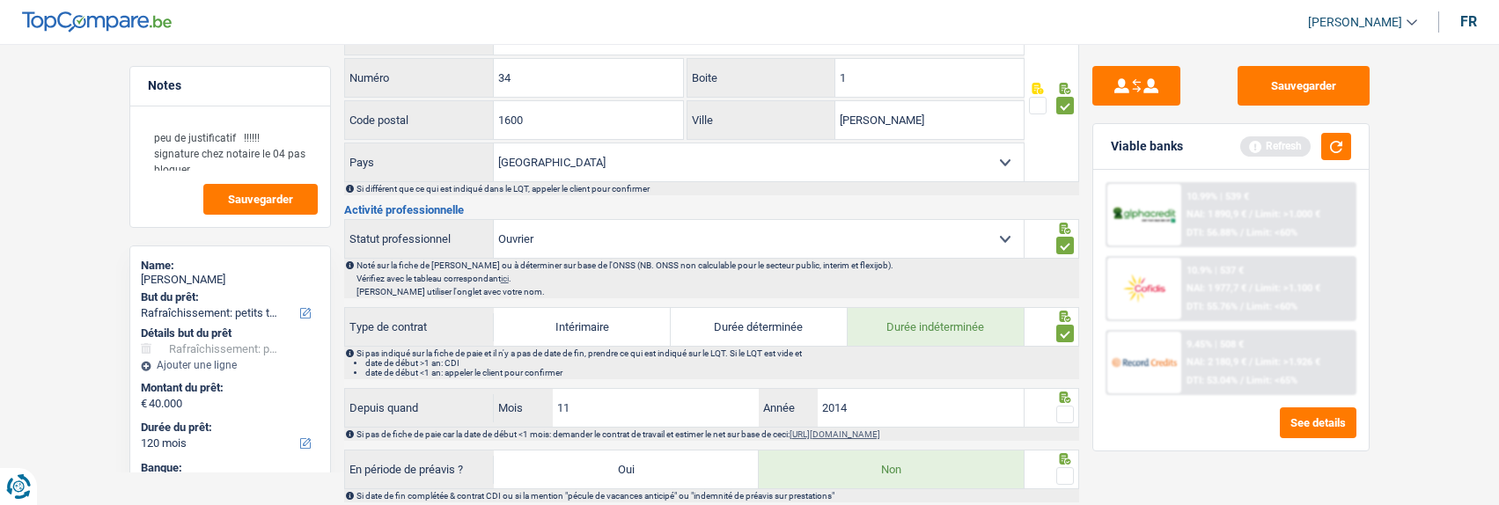
click at [0, 0] on input "radio" at bounding box center [0, 0] width 0 height 0
click at [1059, 473] on span at bounding box center [1065, 476] width 18 height 18
click at [0, 0] on input "radio" at bounding box center [0, 0] width 0 height 0
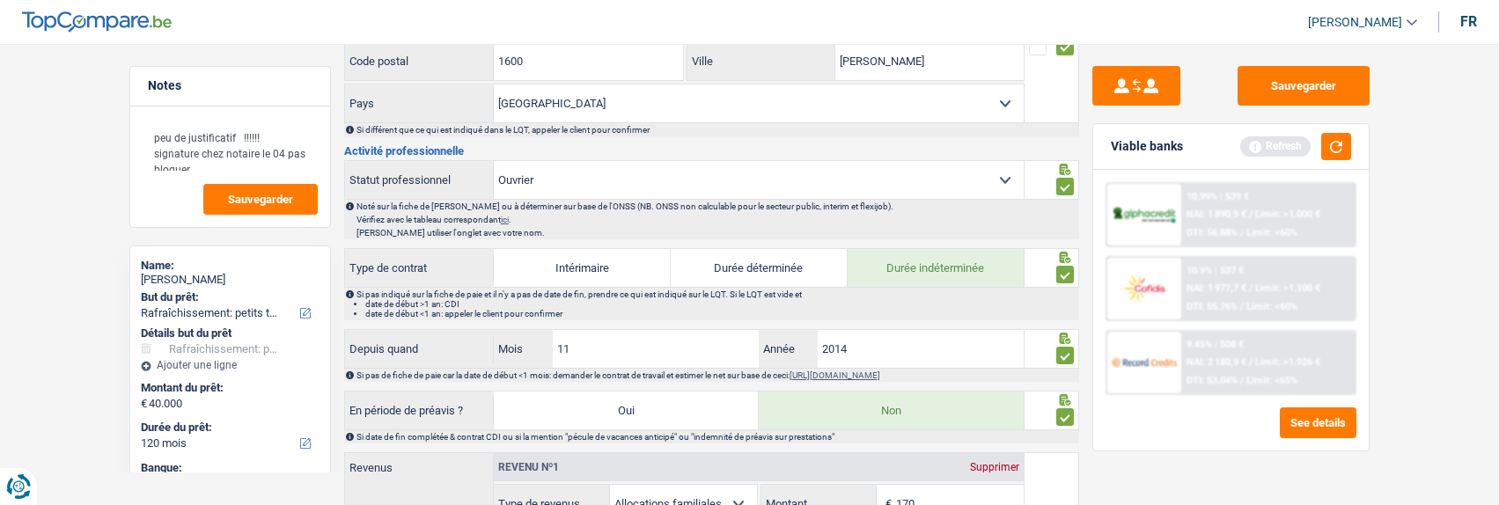
scroll to position [792, 0]
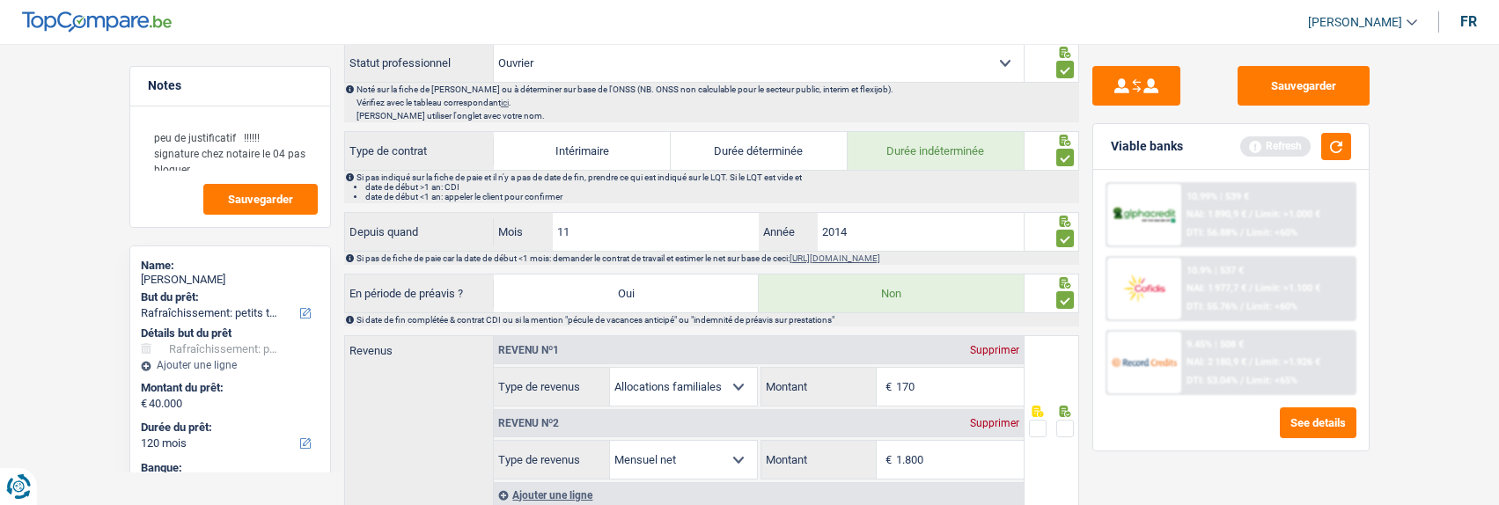
click at [947, 452] on input "1.800" at bounding box center [960, 460] width 128 height 38
type input "1.859"
click at [1063, 423] on span at bounding box center [1065, 429] width 18 height 18
click at [0, 0] on input "radio" at bounding box center [0, 0] width 0 height 0
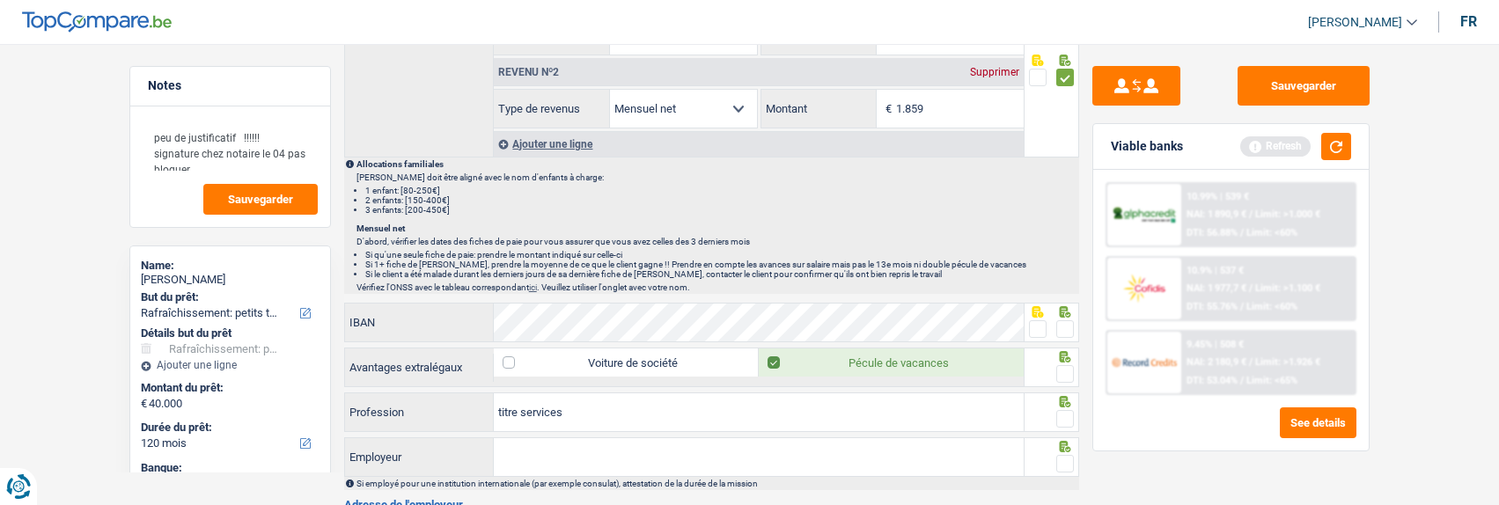
scroll to position [1144, 0]
click at [1039, 325] on span at bounding box center [1038, 329] width 18 height 18
click at [0, 0] on input "radio" at bounding box center [0, 0] width 0 height 0
click at [1073, 364] on span at bounding box center [1065, 373] width 18 height 18
click at [0, 0] on input "radio" at bounding box center [0, 0] width 0 height 0
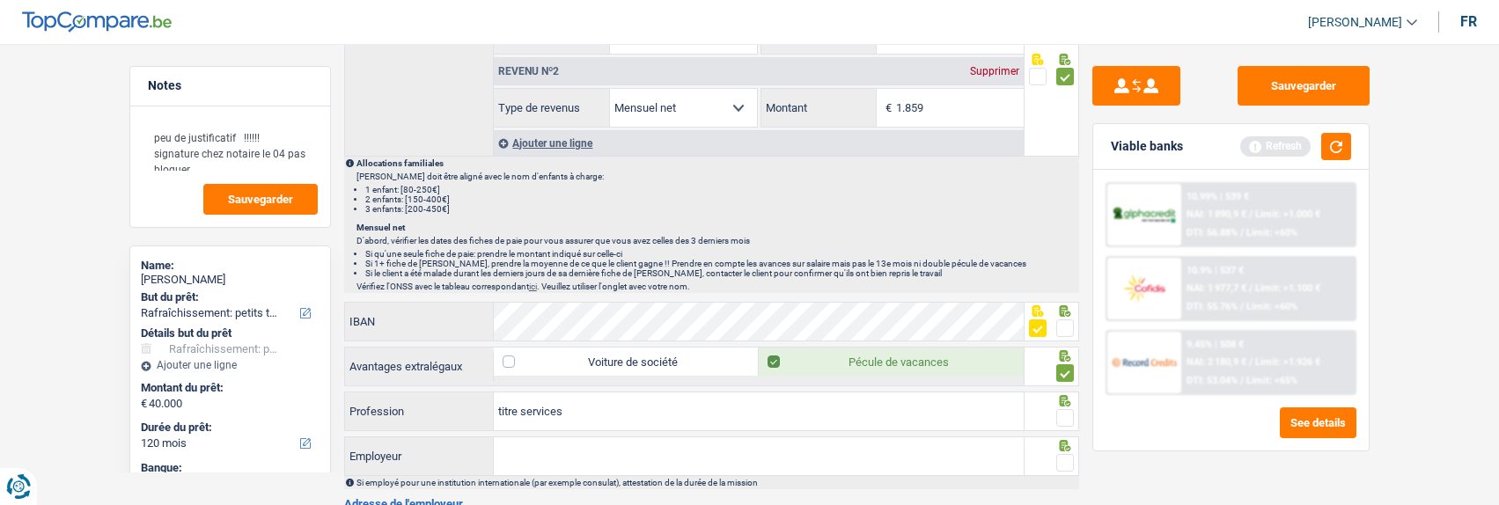
click at [1071, 416] on span at bounding box center [1065, 418] width 18 height 18
click at [0, 0] on input "radio" at bounding box center [0, 0] width 0 height 0
click at [946, 443] on input "Employeur" at bounding box center [759, 457] width 530 height 38
type input "Martine Wash & Home"
click at [1063, 455] on span at bounding box center [1065, 463] width 18 height 18
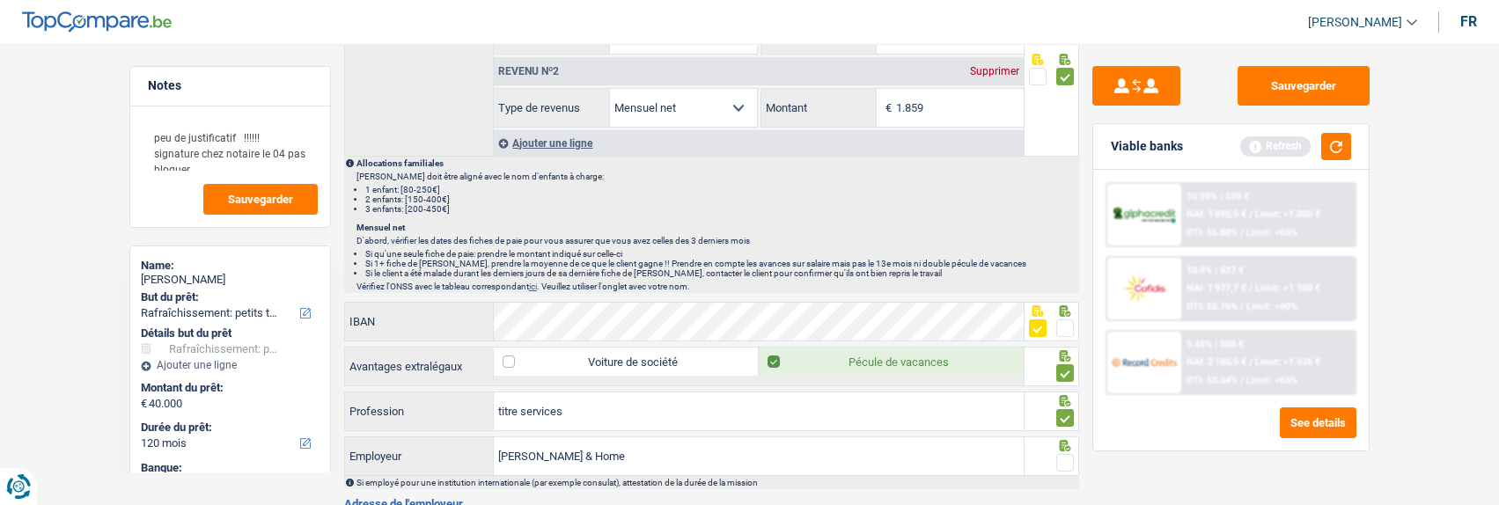
click at [0, 0] on input "radio" at bounding box center [0, 0] width 0 height 0
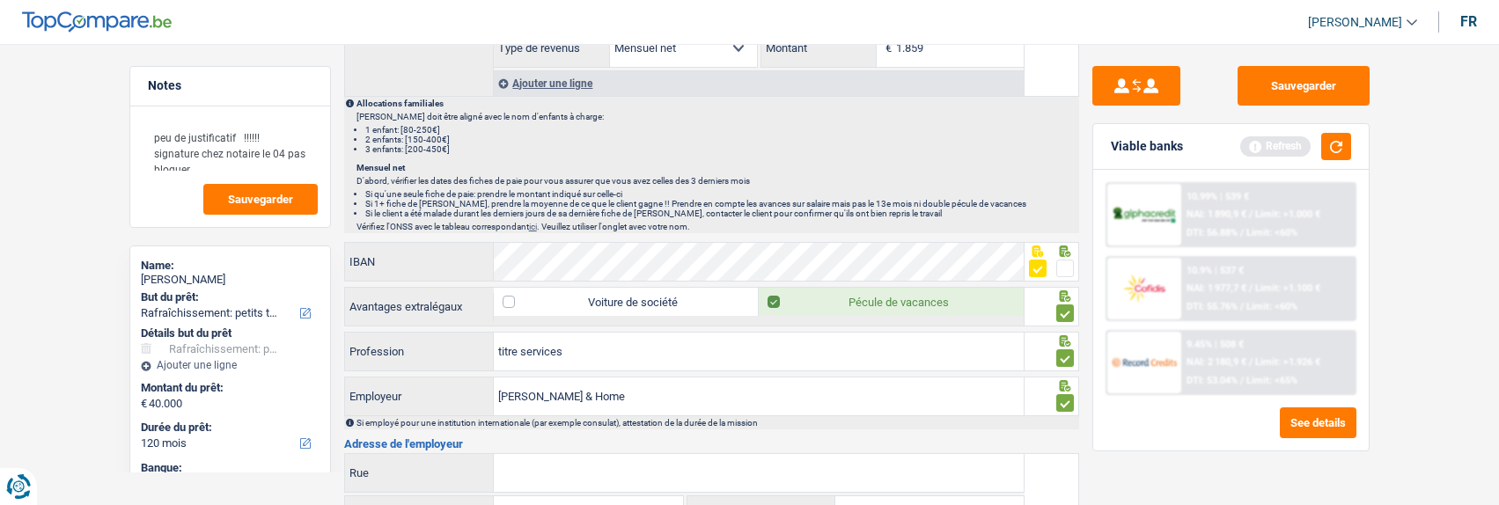
scroll to position [1321, 0]
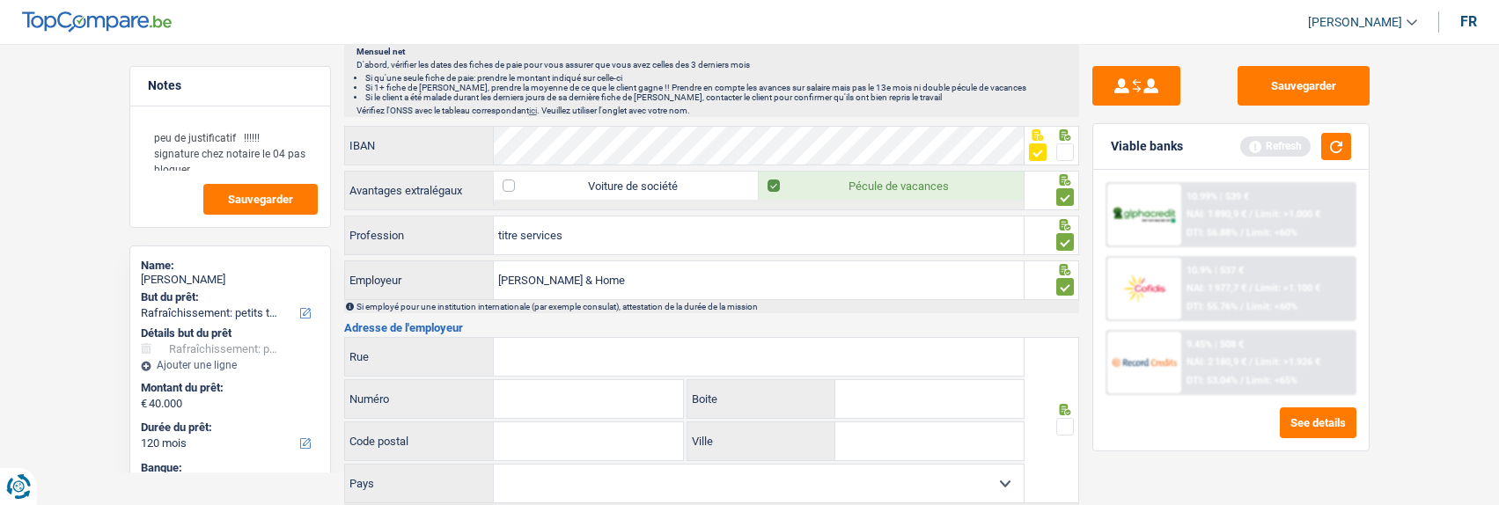
click at [825, 361] on input "Rue" at bounding box center [759, 357] width 530 height 38
type input "Brusselbaan"
type input "185"
type input "1790"
type input "Affligem"
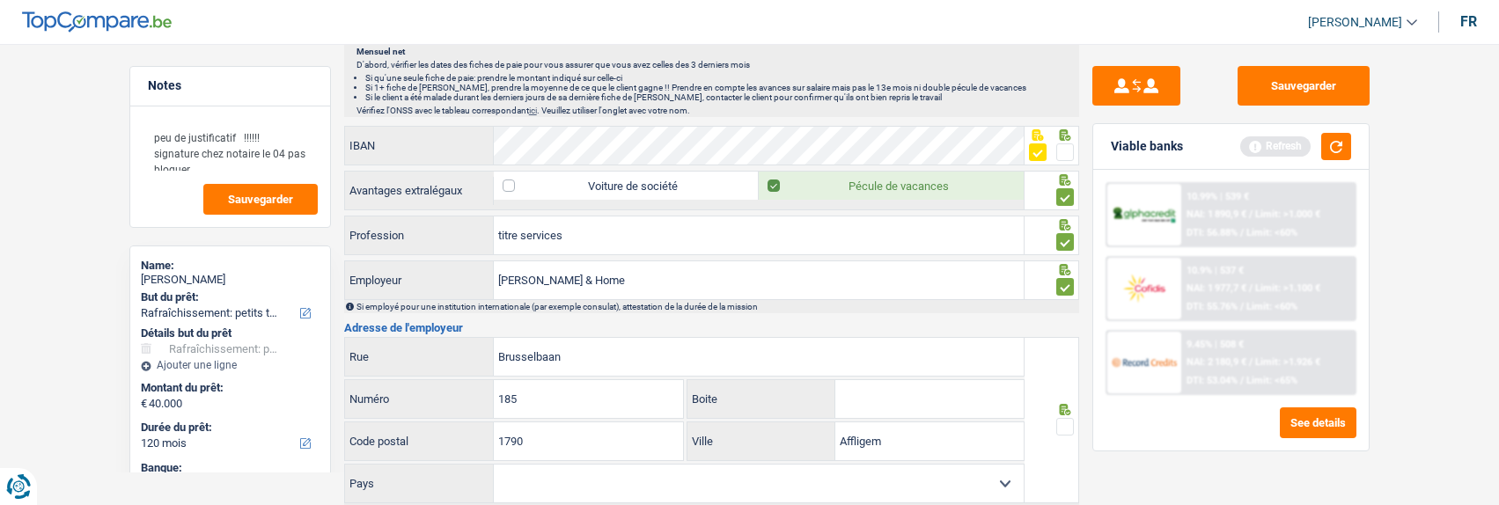
click at [553, 483] on select "Belgique France Allemagne Italie Luxembourg Pays-Bas Espagne Suisse Sélectionne…" at bounding box center [759, 484] width 530 height 38
select select "BE"
click at [494, 465] on select "Belgique France Allemagne Italie Luxembourg Pays-Bas Espagne Suisse Sélectionne…" at bounding box center [759, 484] width 530 height 38
click at [1071, 421] on span at bounding box center [1065, 427] width 18 height 18
click at [0, 0] on input "radio" at bounding box center [0, 0] width 0 height 0
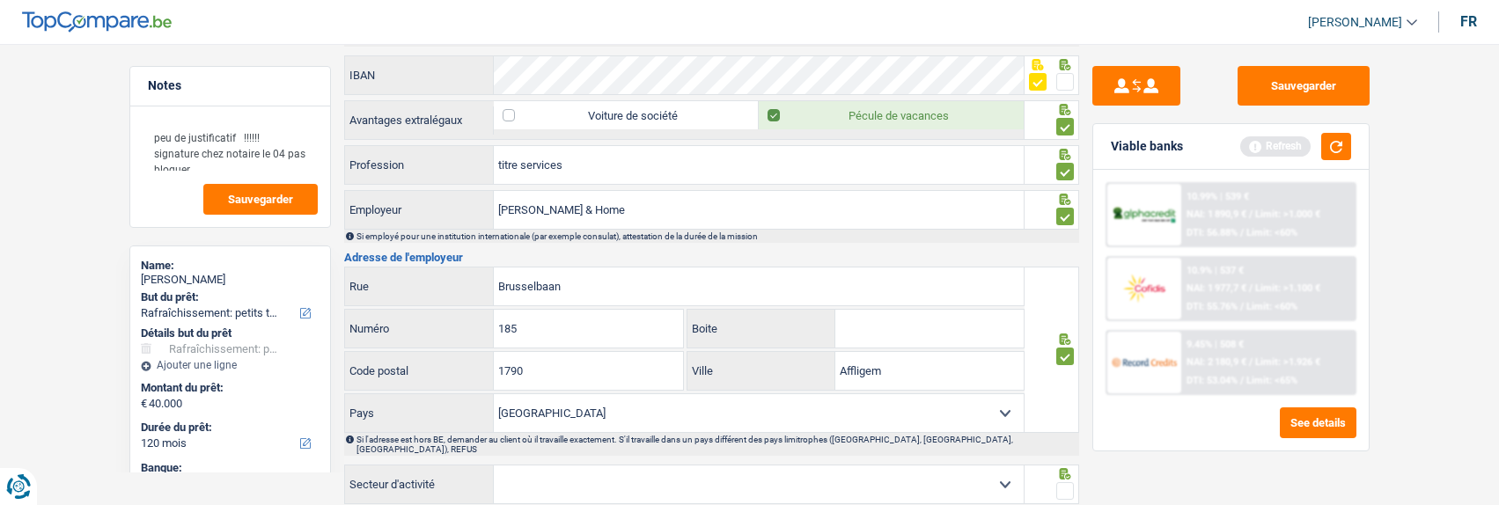
scroll to position [1585, 0]
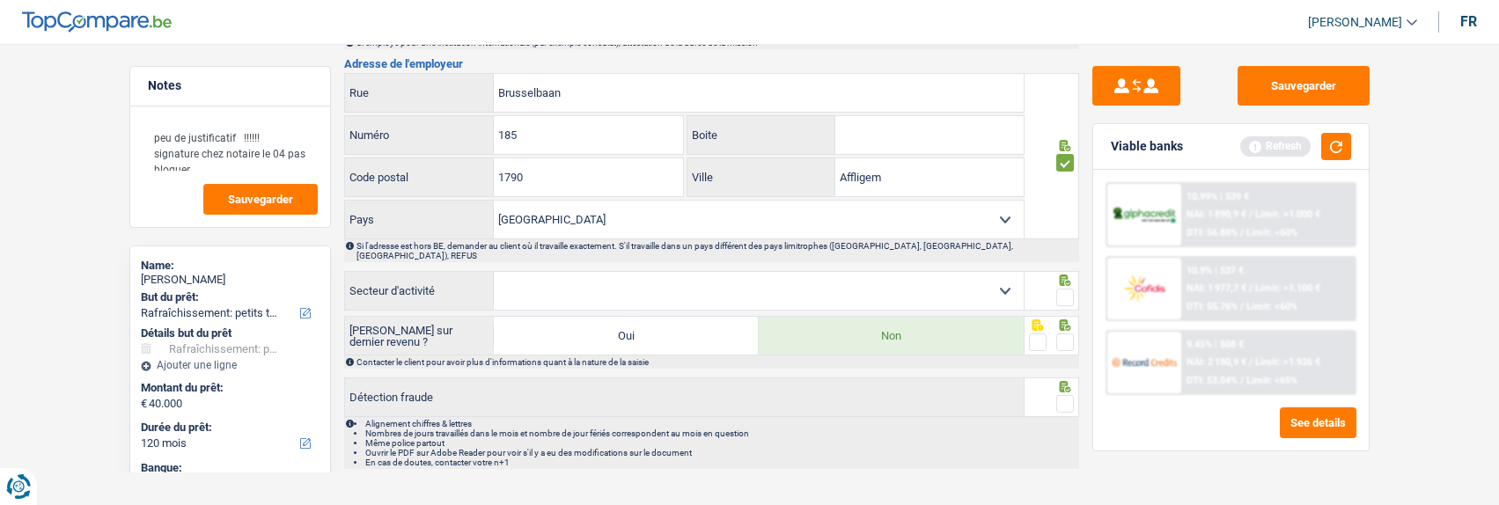
click at [820, 291] on select "Agriculture/Pêche Industrie Horeca Courier/Fitness/Taxi Construction Banques/As…" at bounding box center [759, 291] width 530 height 38
select select "smallCompanies"
click at [494, 272] on select "Agriculture/Pêche Industrie Horeca Courier/Fitness/Taxi Construction Banques/As…" at bounding box center [759, 291] width 530 height 38
click at [1063, 289] on span at bounding box center [1065, 298] width 18 height 18
click at [0, 0] on input "radio" at bounding box center [0, 0] width 0 height 0
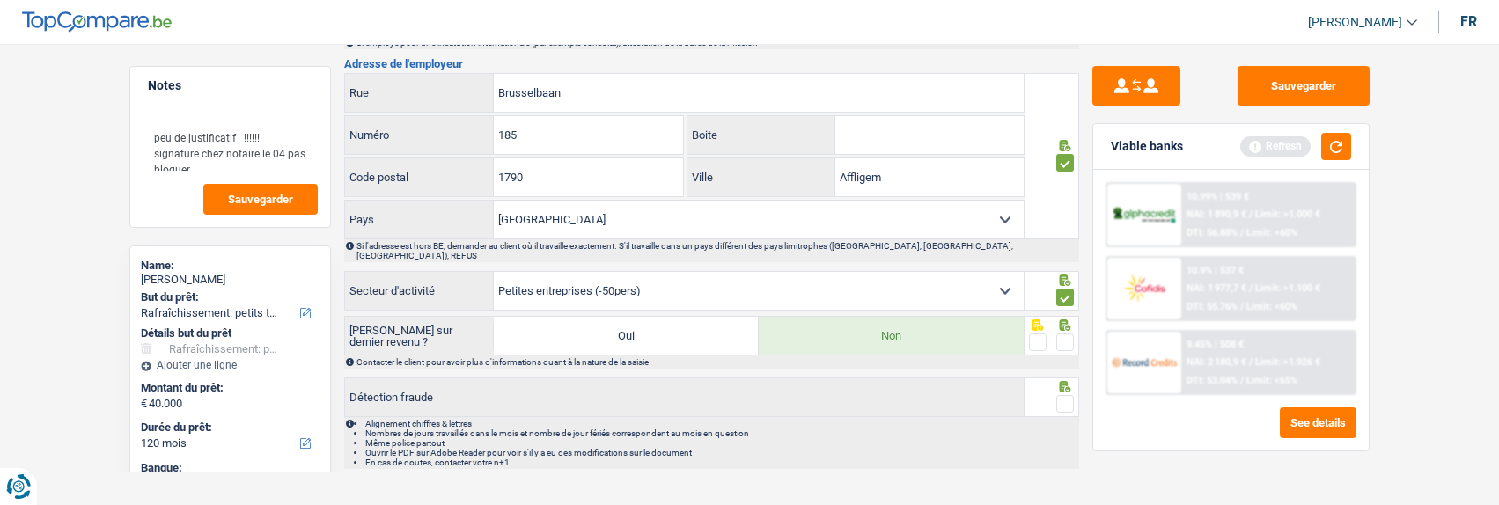
click at [1063, 334] on span at bounding box center [1065, 343] width 18 height 18
click at [0, 0] on input "radio" at bounding box center [0, 0] width 0 height 0
click at [1060, 395] on span at bounding box center [1065, 404] width 18 height 18
click at [0, 0] on input "radio" at bounding box center [0, 0] width 0 height 0
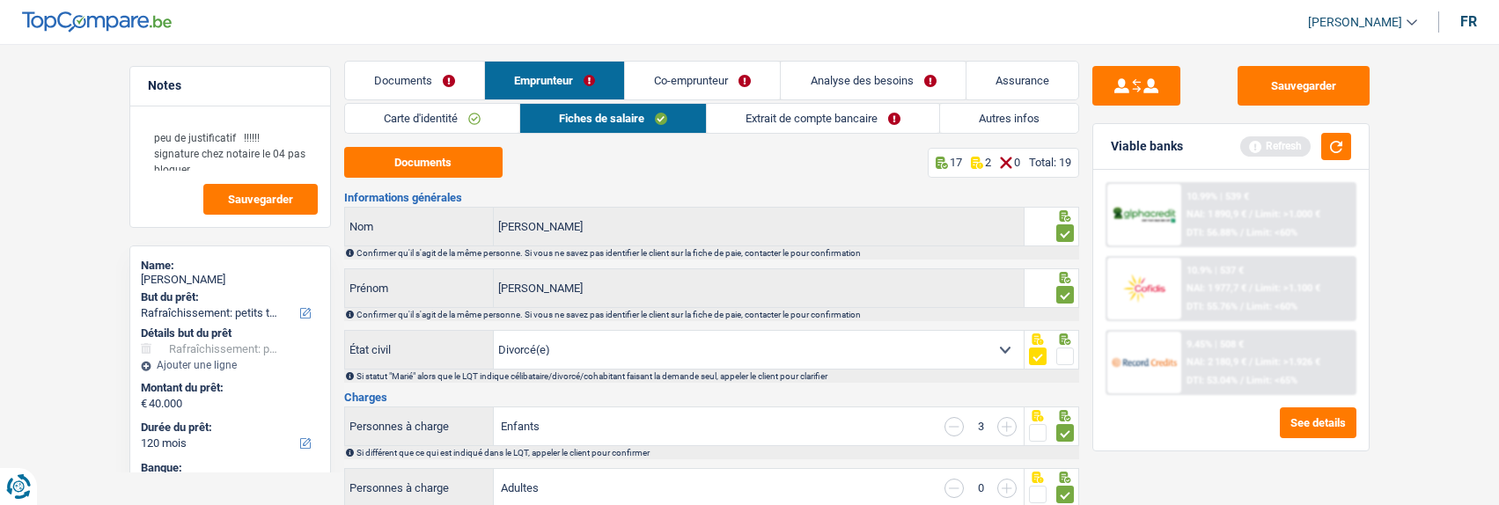
scroll to position [0, 0]
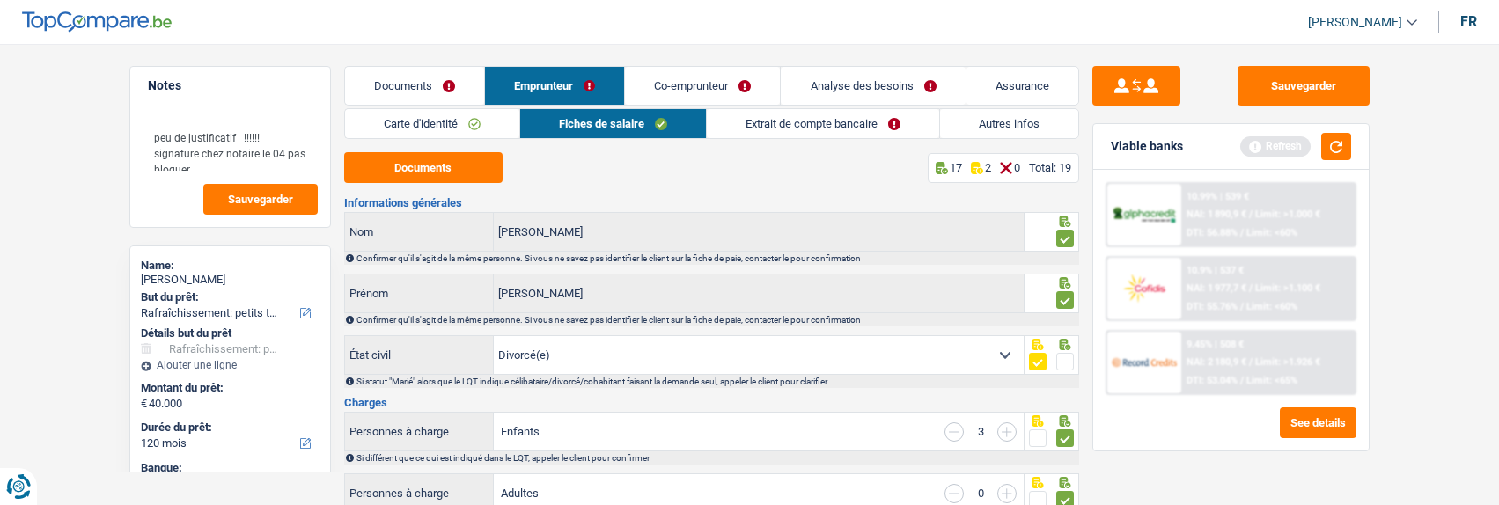
click at [792, 128] on link "Extrait de compte bancaire" at bounding box center [823, 123] width 232 height 29
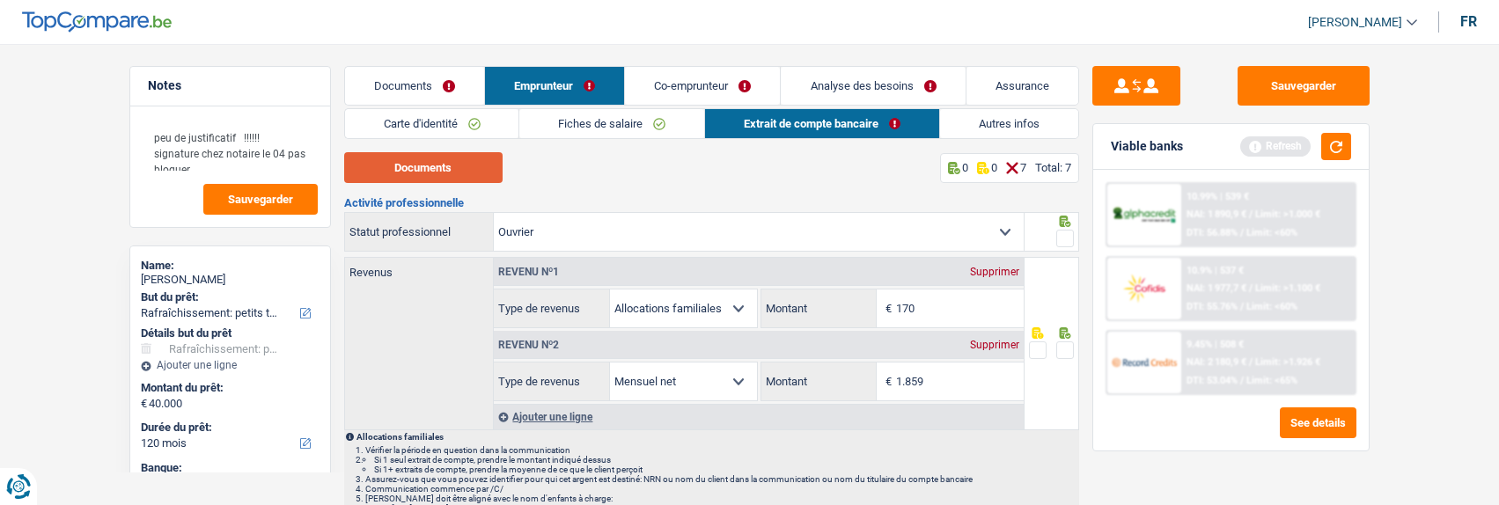
click at [464, 167] on button "Documents" at bounding box center [423, 167] width 158 height 31
click at [943, 308] on input "170" at bounding box center [960, 309] width 128 height 38
type input "196"
click at [1064, 235] on span at bounding box center [1065, 239] width 18 height 18
click at [0, 0] on input "radio" at bounding box center [0, 0] width 0 height 0
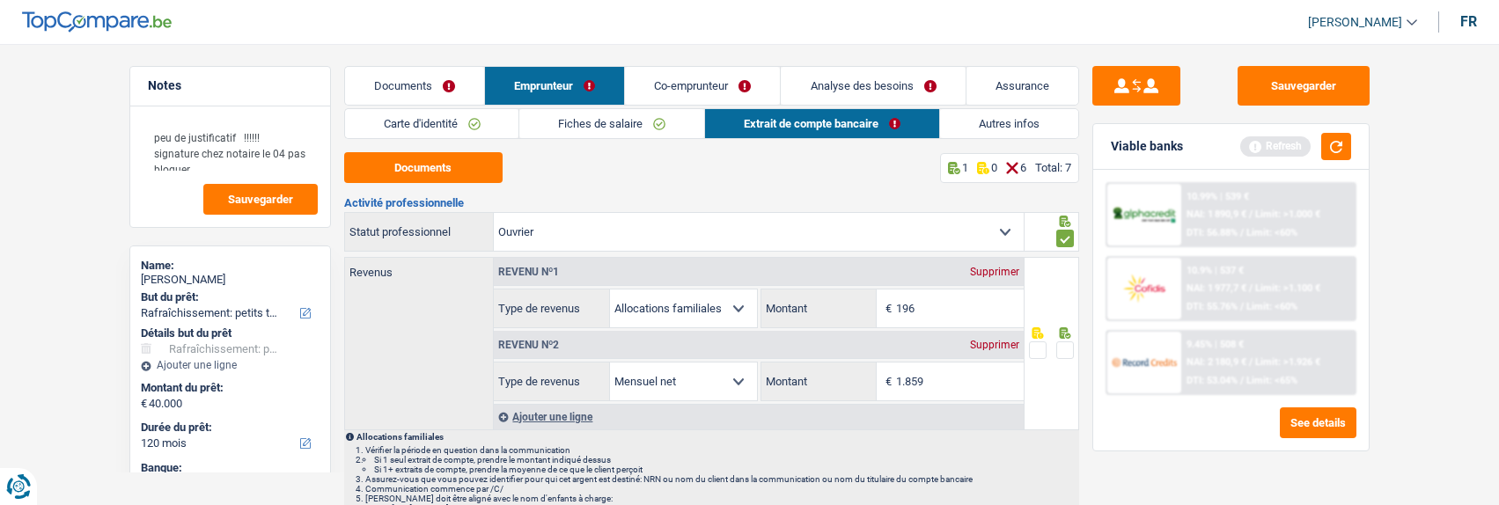
click at [1064, 349] on span at bounding box center [1065, 351] width 18 height 18
click at [0, 0] on input "radio" at bounding box center [0, 0] width 0 height 0
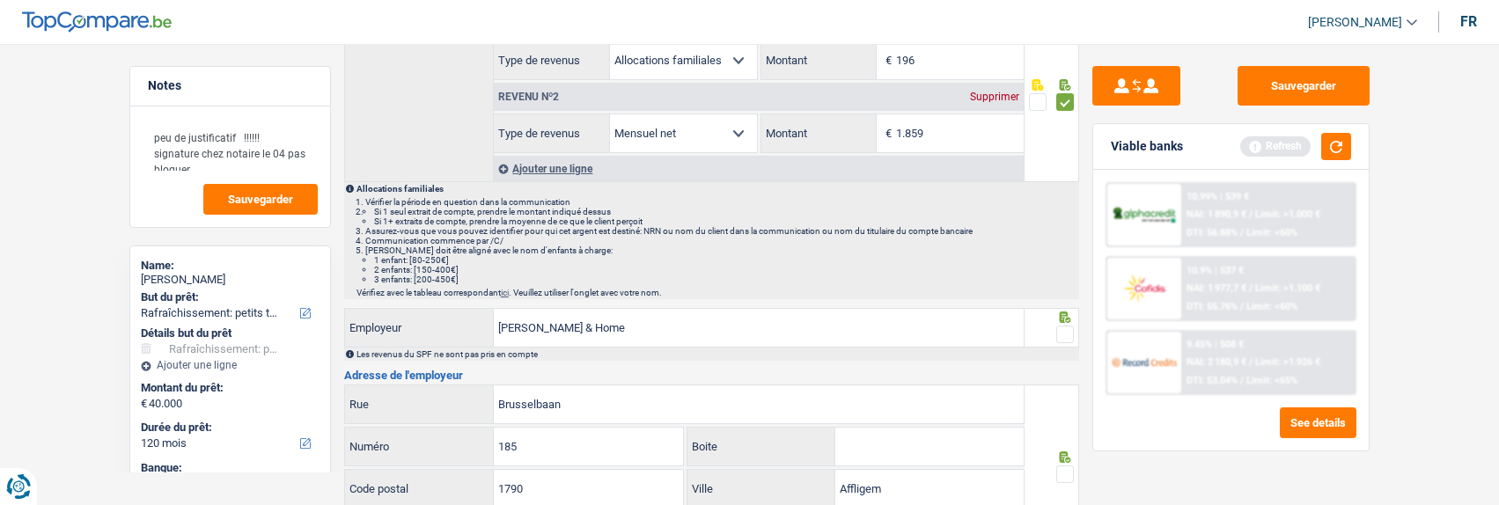
scroll to position [264, 0]
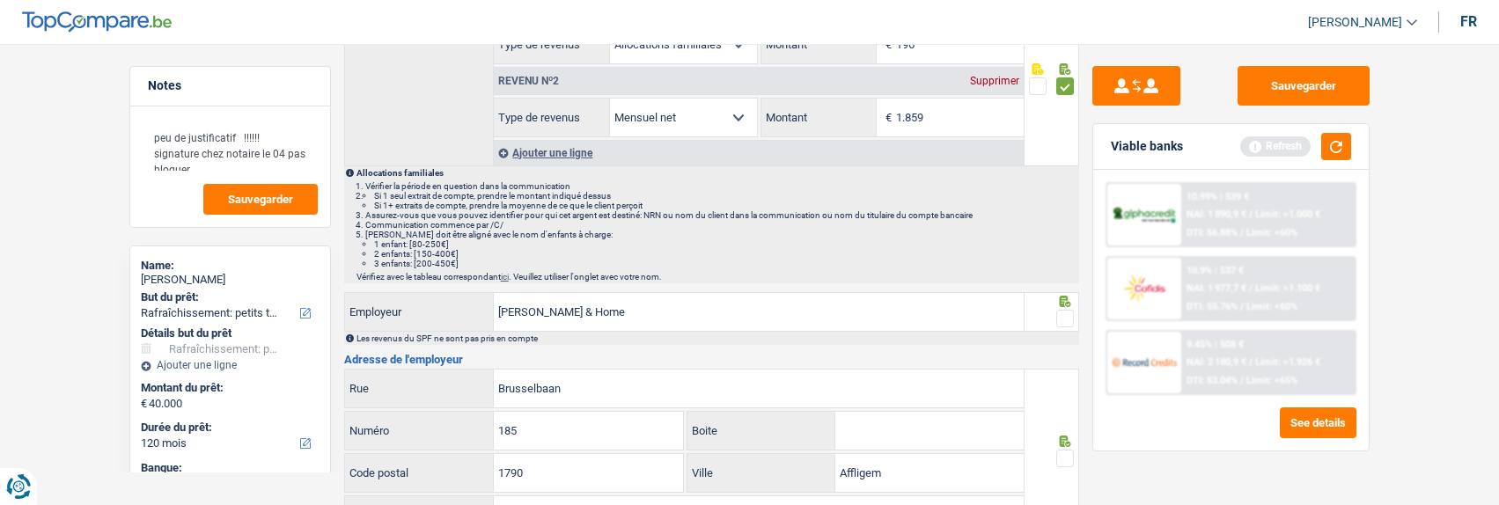
click at [1064, 320] on span at bounding box center [1065, 319] width 18 height 18
click at [0, 0] on input "radio" at bounding box center [0, 0] width 0 height 0
click at [1063, 450] on span at bounding box center [1065, 459] width 18 height 18
click at [0, 0] on input "radio" at bounding box center [0, 0] width 0 height 0
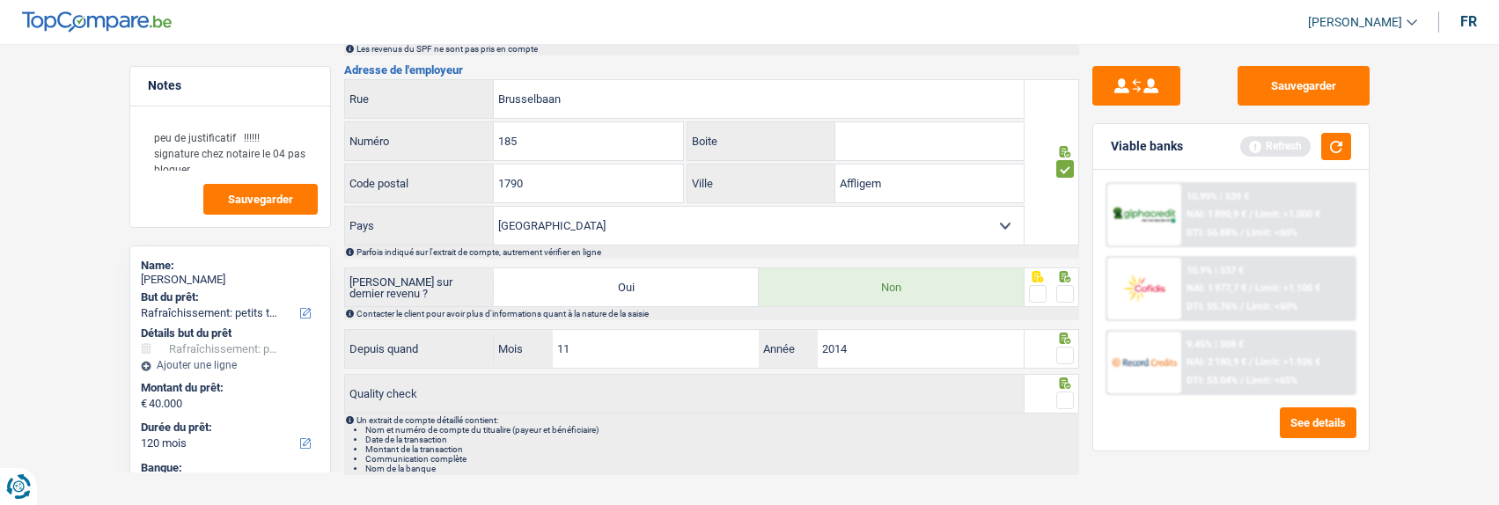
scroll to position [582, 0]
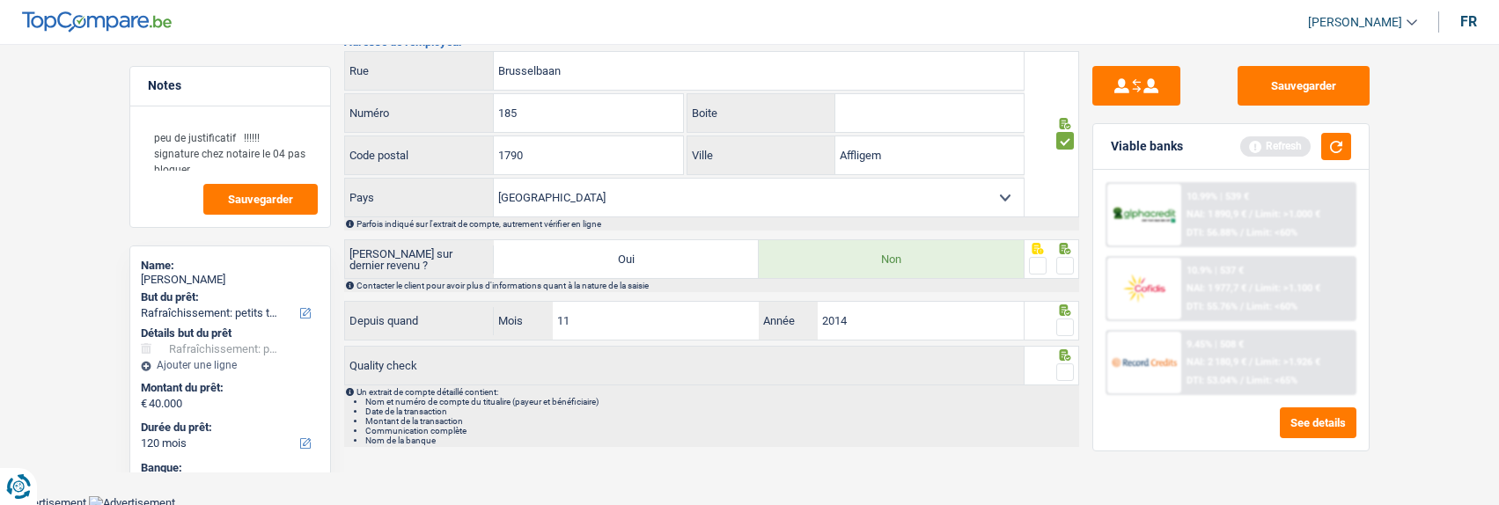
drag, startPoint x: 1059, startPoint y: 258, endPoint x: 1089, endPoint y: 343, distance: 90.5
click at [1059, 262] on span at bounding box center [1065, 266] width 18 height 18
click at [0, 0] on input "radio" at bounding box center [0, 0] width 0 height 0
drag, startPoint x: 1069, startPoint y: 322, endPoint x: 1065, endPoint y: 343, distance: 21.4
click at [1067, 327] on span at bounding box center [1065, 328] width 18 height 18
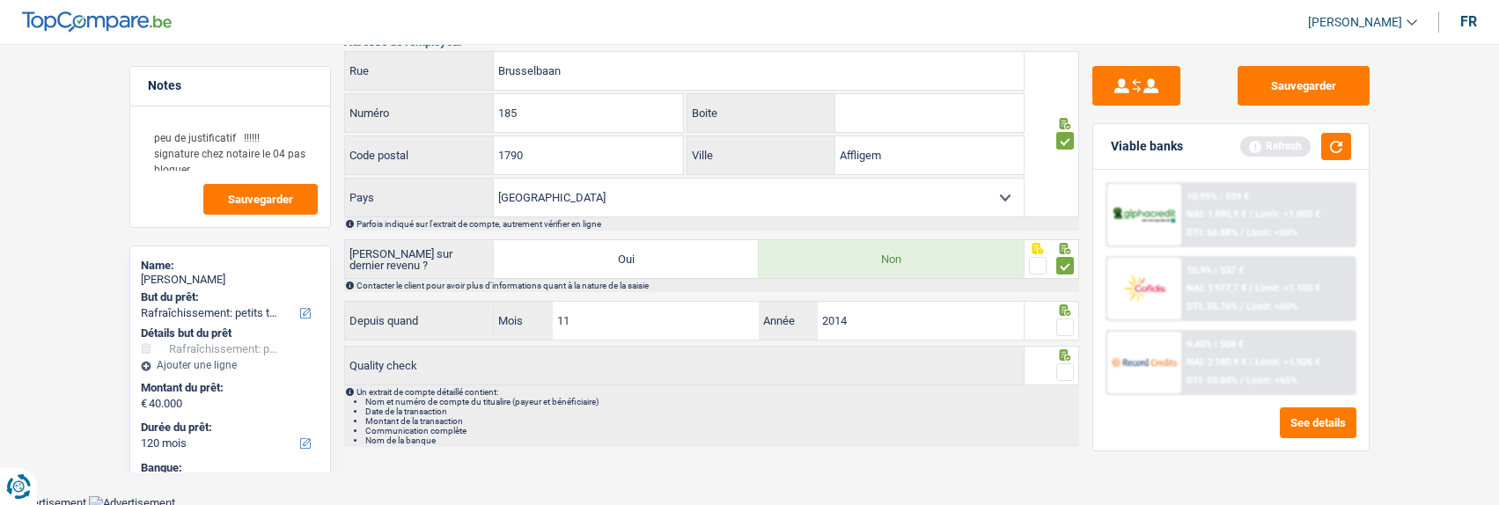
click at [0, 0] on input "radio" at bounding box center [0, 0] width 0 height 0
click at [1070, 378] on div at bounding box center [1065, 373] width 18 height 22
click at [1072, 372] on span at bounding box center [1065, 373] width 18 height 18
click at [0, 0] on input "radio" at bounding box center [0, 0] width 0 height 0
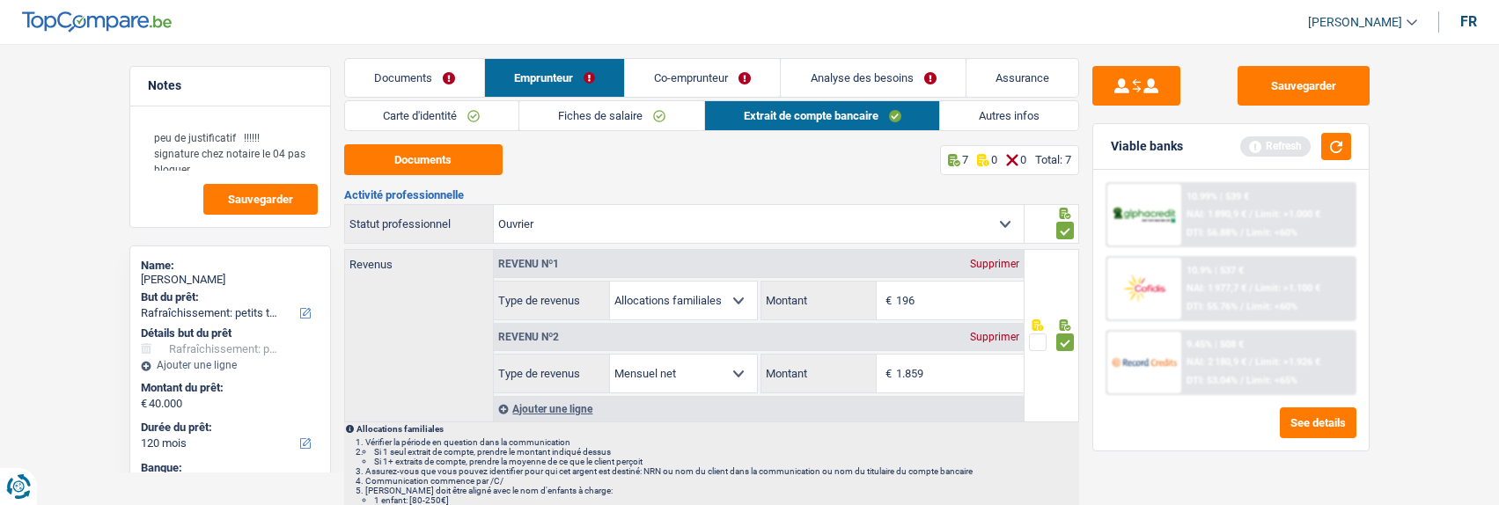
scroll to position [0, 0]
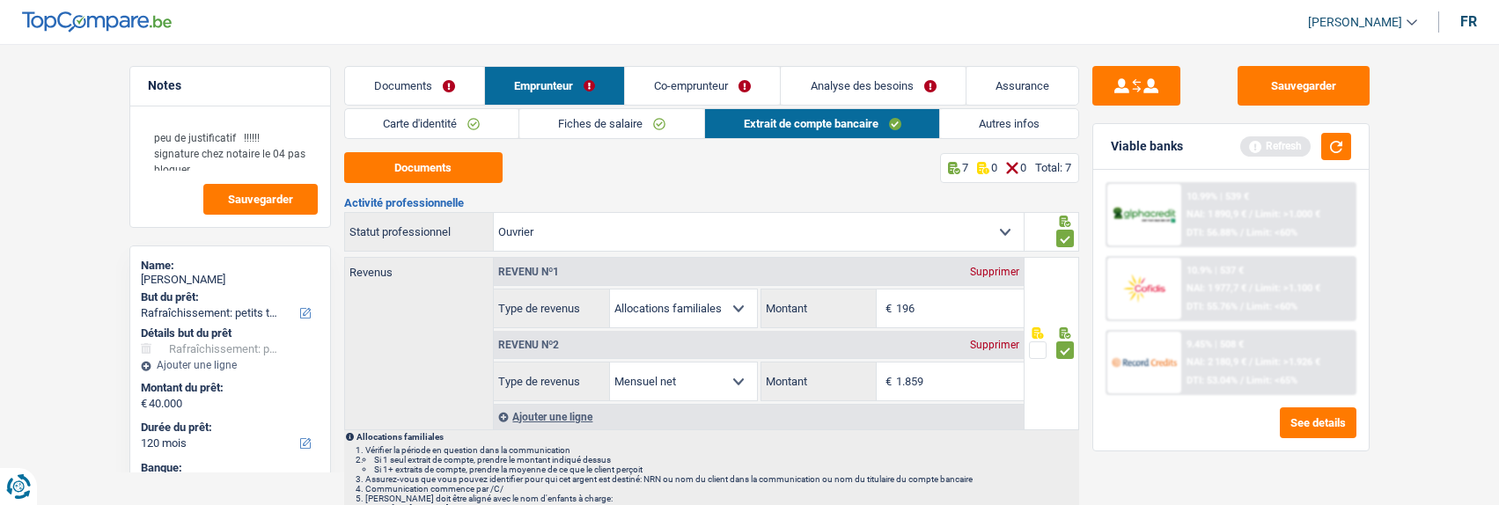
click at [622, 122] on link "Fiches de salaire" at bounding box center [611, 123] width 185 height 29
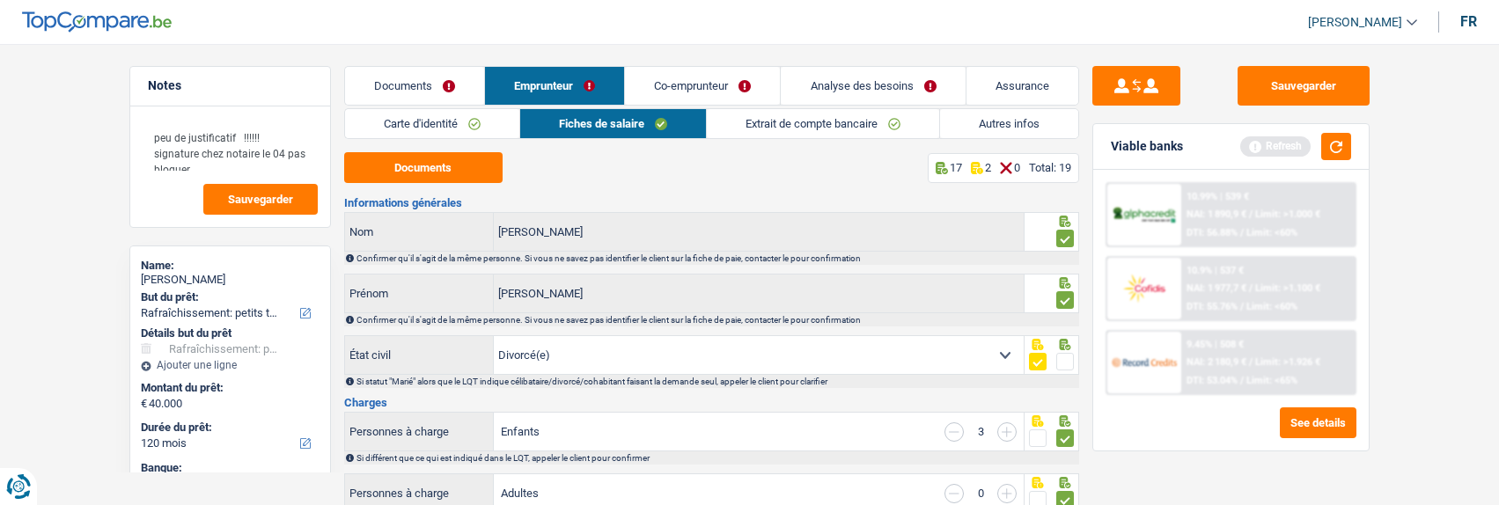
click at [1070, 362] on span at bounding box center [1065, 362] width 18 height 18
click at [0, 0] on input "radio" at bounding box center [0, 0] width 0 height 0
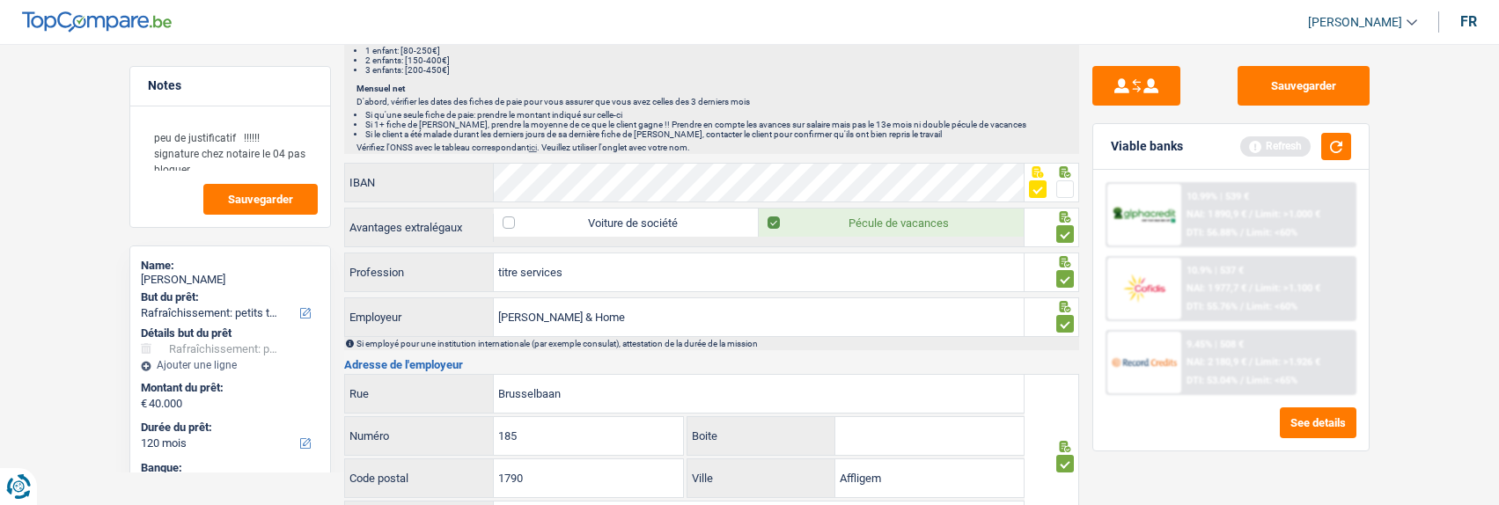
scroll to position [1321, 0]
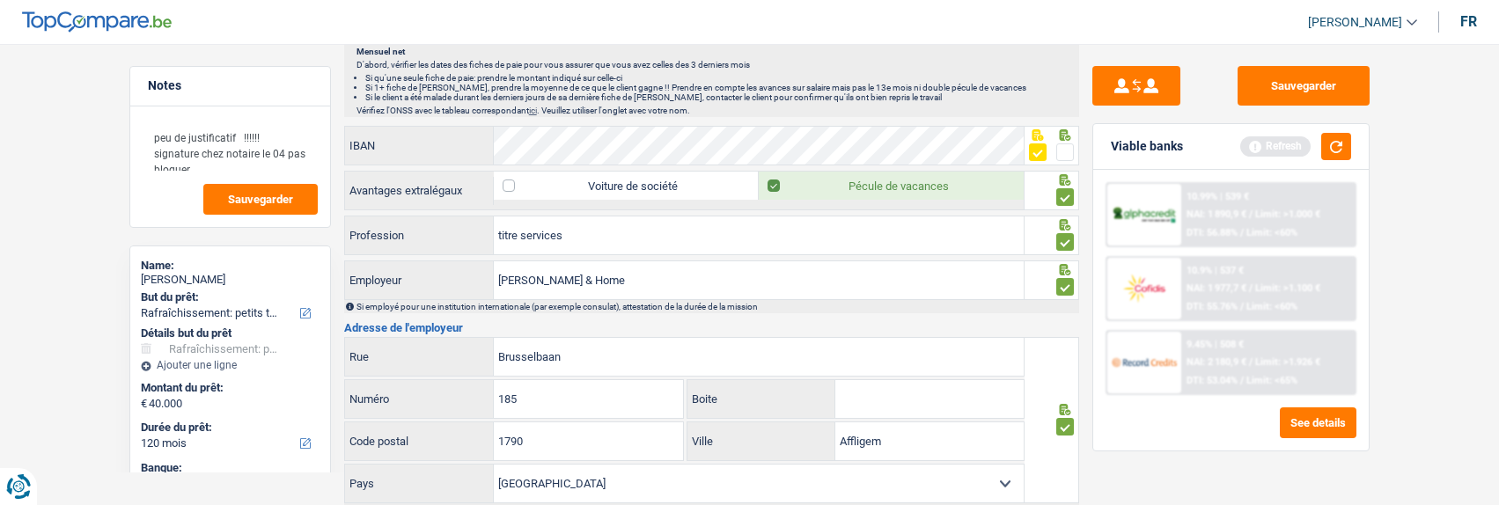
drag, startPoint x: 1067, startPoint y: 142, endPoint x: 1038, endPoint y: 149, distance: 29.9
click at [1066, 145] on span at bounding box center [1065, 152] width 18 height 18
click at [0, 0] on input "radio" at bounding box center [0, 0] width 0 height 0
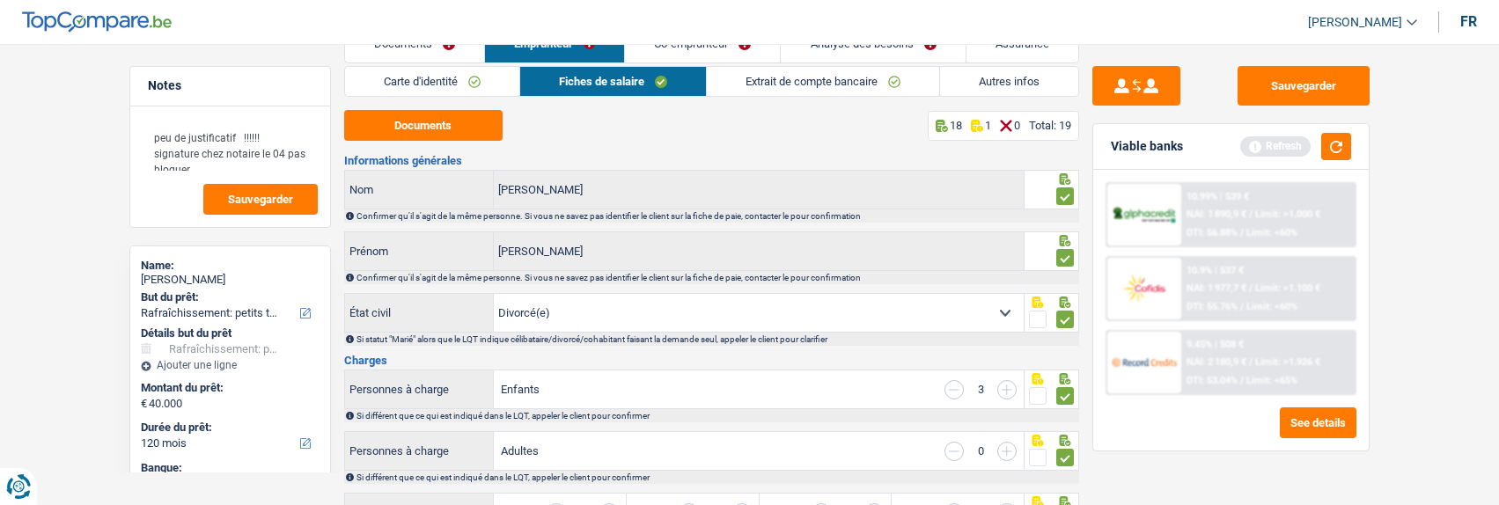
scroll to position [0, 0]
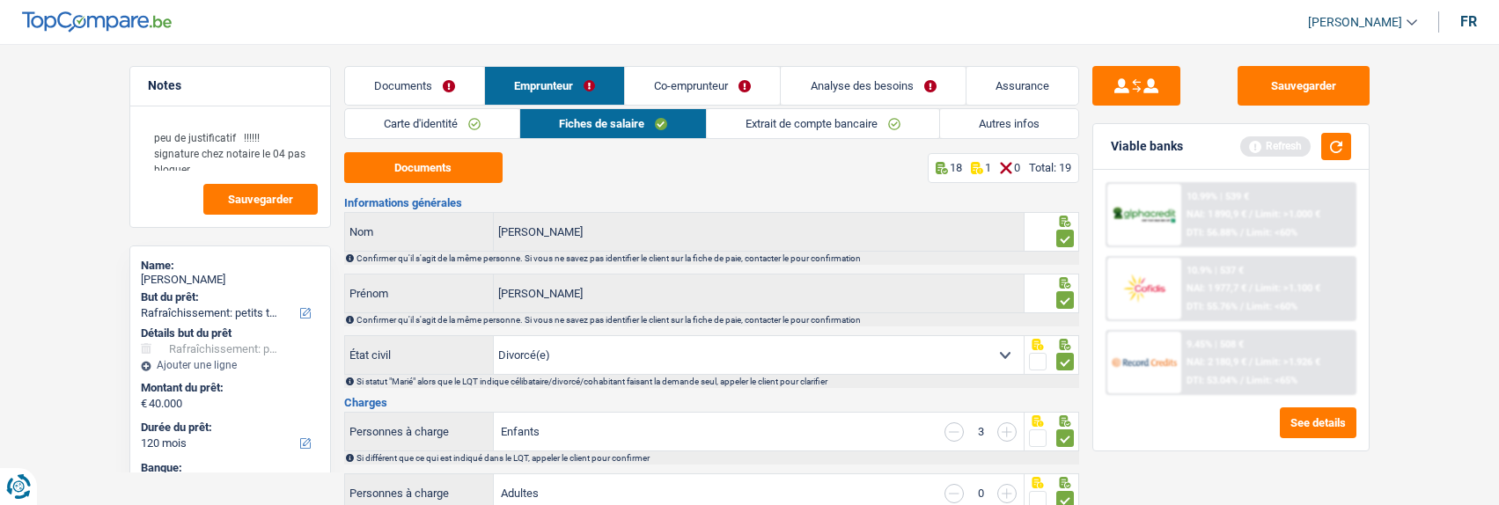
click at [710, 89] on link "Co-emprunteur" at bounding box center [702, 86] width 155 height 38
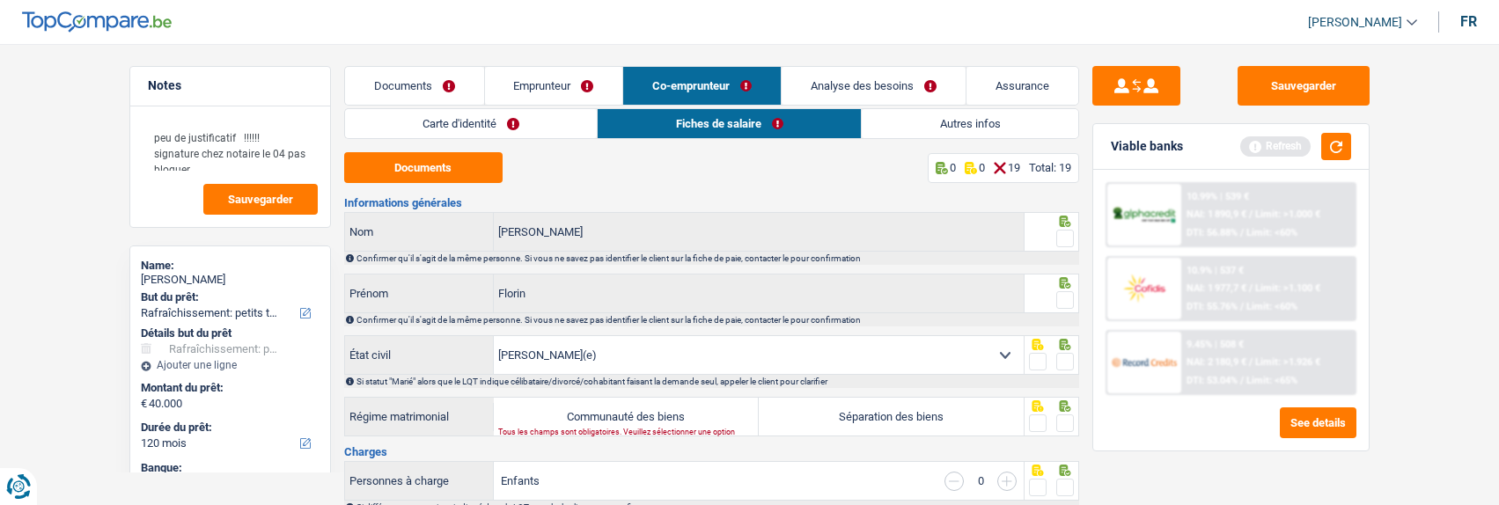
click at [551, 111] on link "Carte d'identité" at bounding box center [471, 123] width 253 height 29
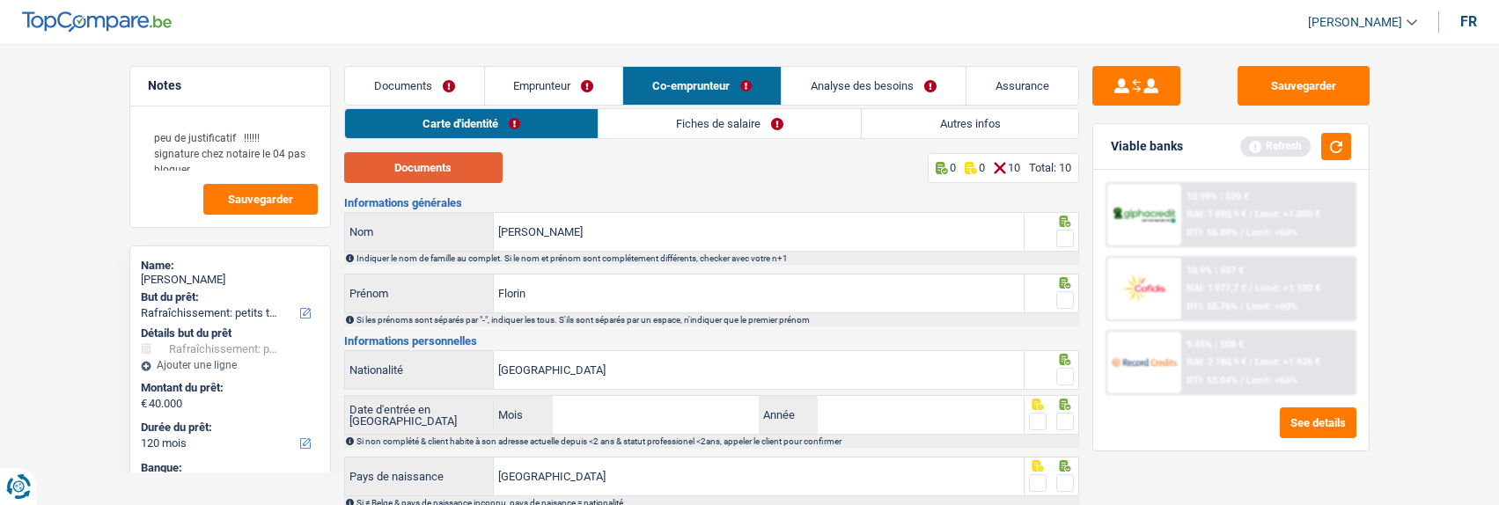
click at [451, 164] on button "Documents" at bounding box center [423, 167] width 158 height 31
click at [1064, 234] on span at bounding box center [1065, 239] width 18 height 18
click at [0, 0] on input "radio" at bounding box center [0, 0] width 0 height 0
click at [1063, 290] on div at bounding box center [1065, 301] width 18 height 22
drag, startPoint x: 1072, startPoint y: 295, endPoint x: 1076, endPoint y: 320, distance: 24.9
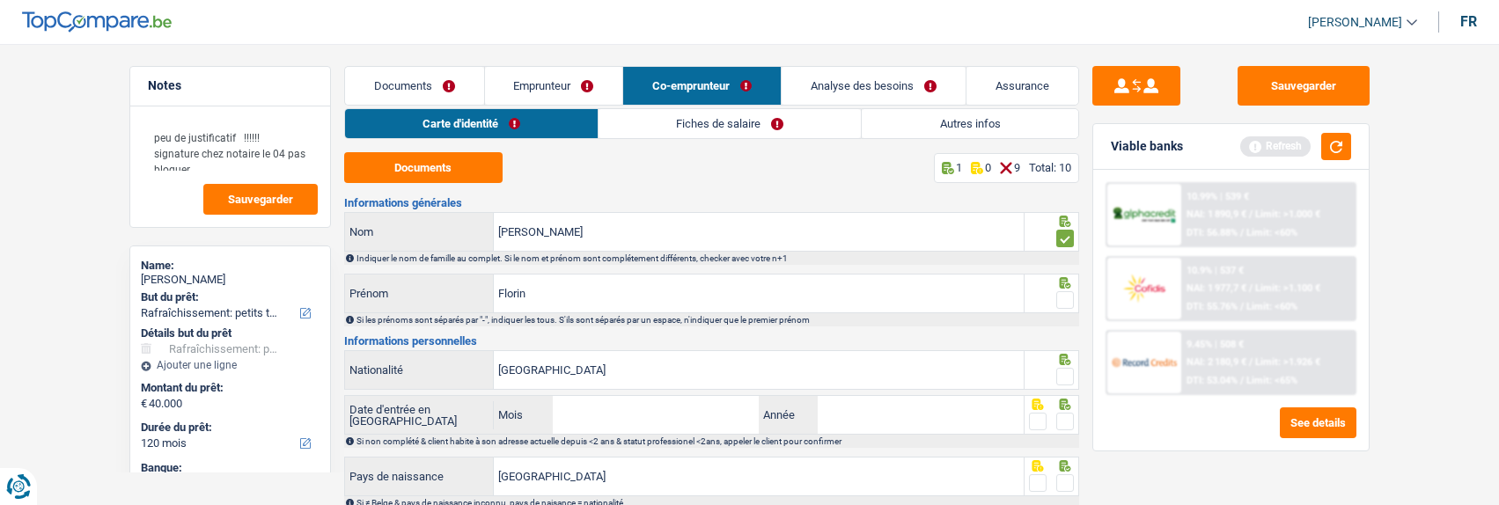
click at [1073, 293] on span at bounding box center [1065, 300] width 18 height 18
click at [0, 0] on input "radio" at bounding box center [0, 0] width 0 height 0
click at [1070, 371] on span at bounding box center [1065, 377] width 18 height 18
click at [0, 0] on input "radio" at bounding box center [0, 0] width 0 height 0
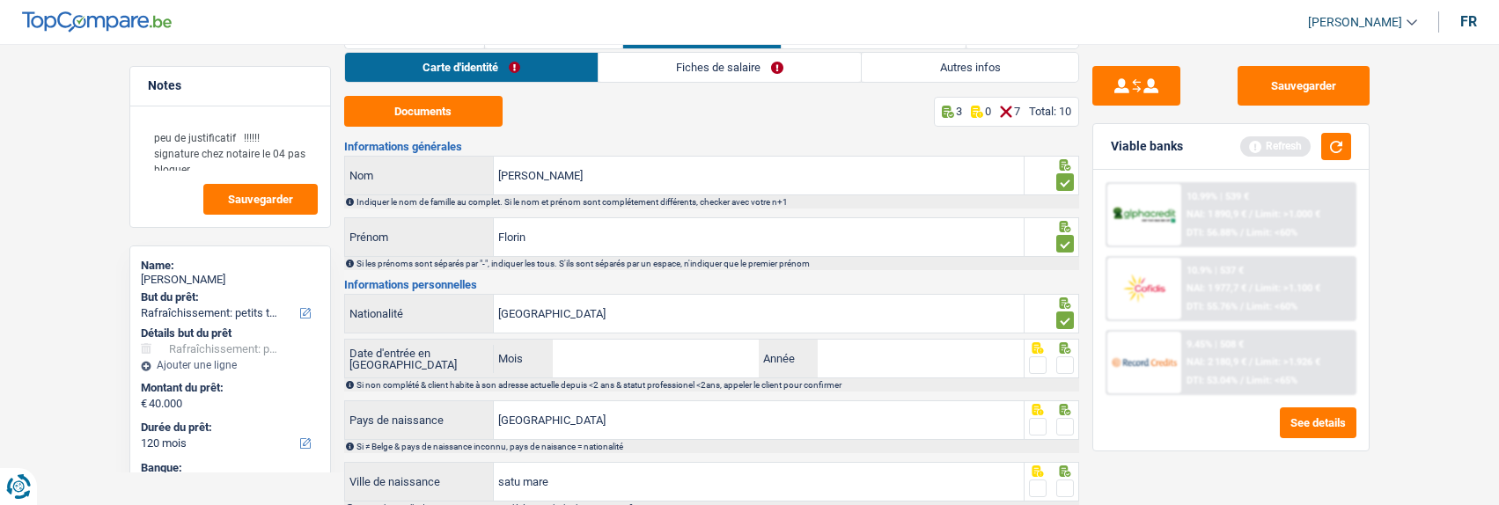
scroll to position [88, 0]
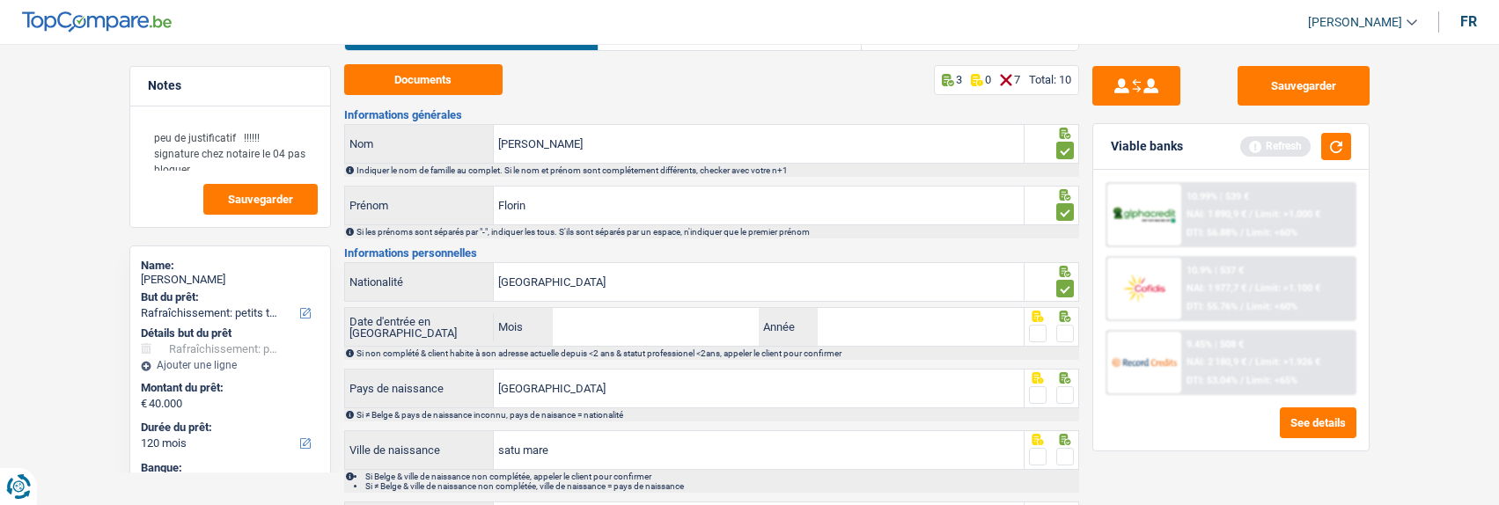
click at [1061, 333] on span at bounding box center [1065, 334] width 18 height 18
click at [0, 0] on input "radio" at bounding box center [0, 0] width 0 height 0
click at [1070, 390] on span at bounding box center [1065, 395] width 18 height 18
click at [0, 0] on input "radio" at bounding box center [0, 0] width 0 height 0
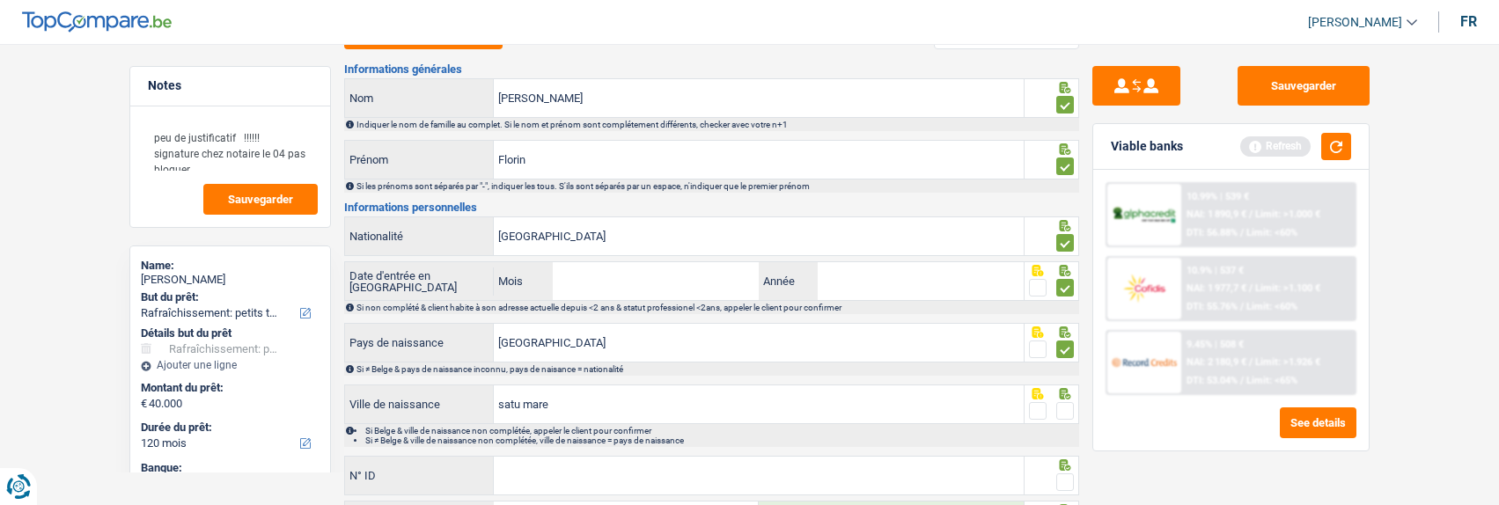
scroll to position [176, 0]
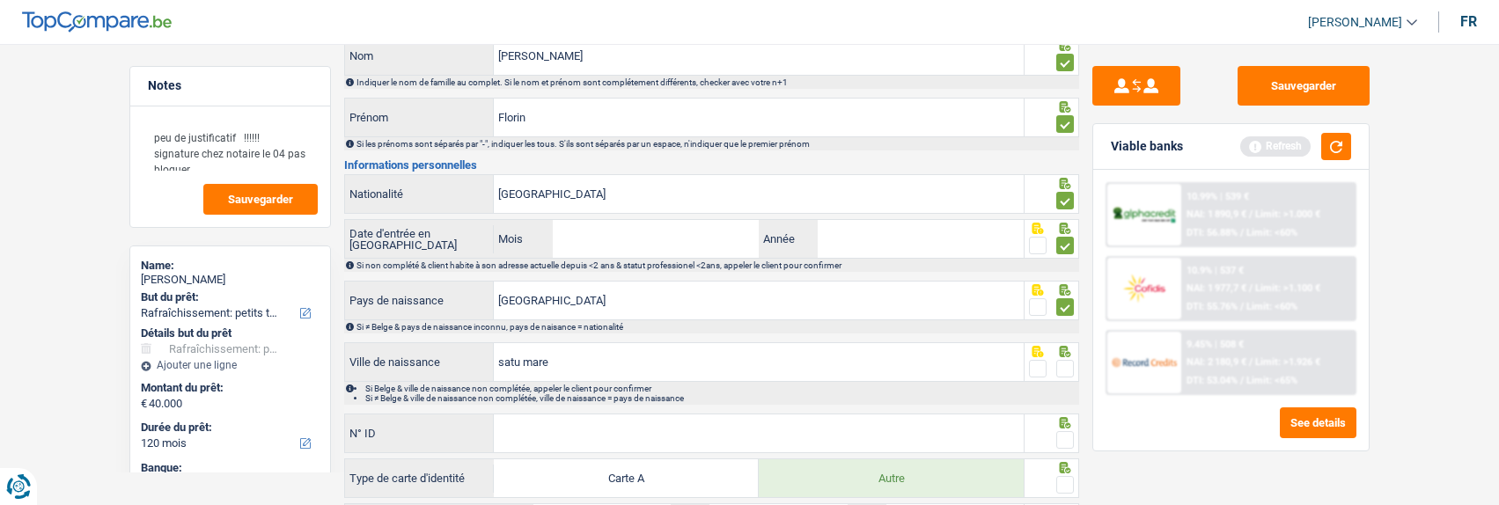
click at [1063, 364] on span at bounding box center [1065, 369] width 18 height 18
click at [0, 0] on input "radio" at bounding box center [0, 0] width 0 height 0
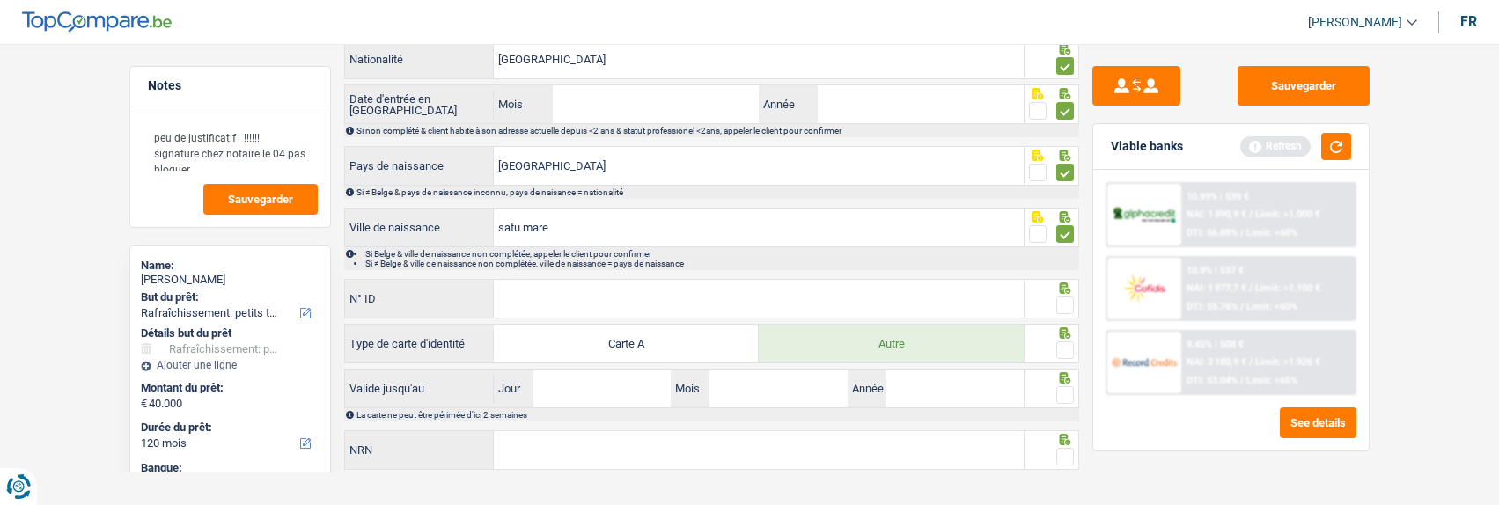
scroll to position [330, 0]
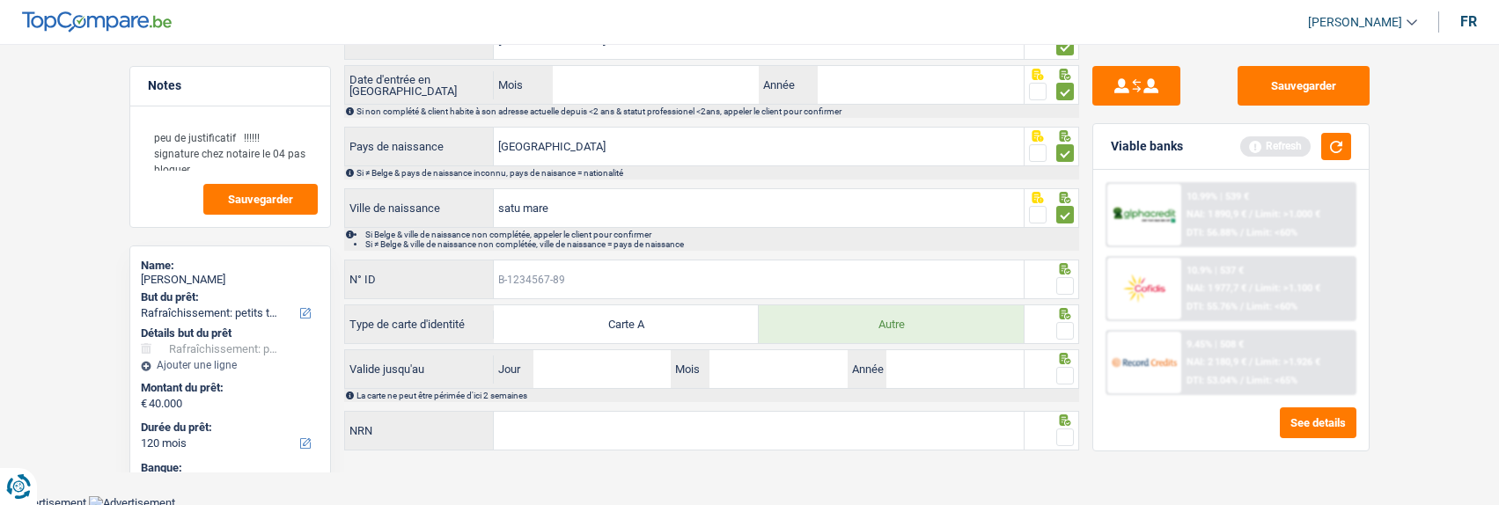
click at [894, 283] on input "N° ID" at bounding box center [759, 280] width 530 height 38
type input "B-4384304-01"
click at [1070, 277] on span at bounding box center [1065, 286] width 18 height 18
click at [0, 0] on input "radio" at bounding box center [0, 0] width 0 height 0
drag, startPoint x: 1061, startPoint y: 326, endPoint x: 1035, endPoint y: 333, distance: 26.5
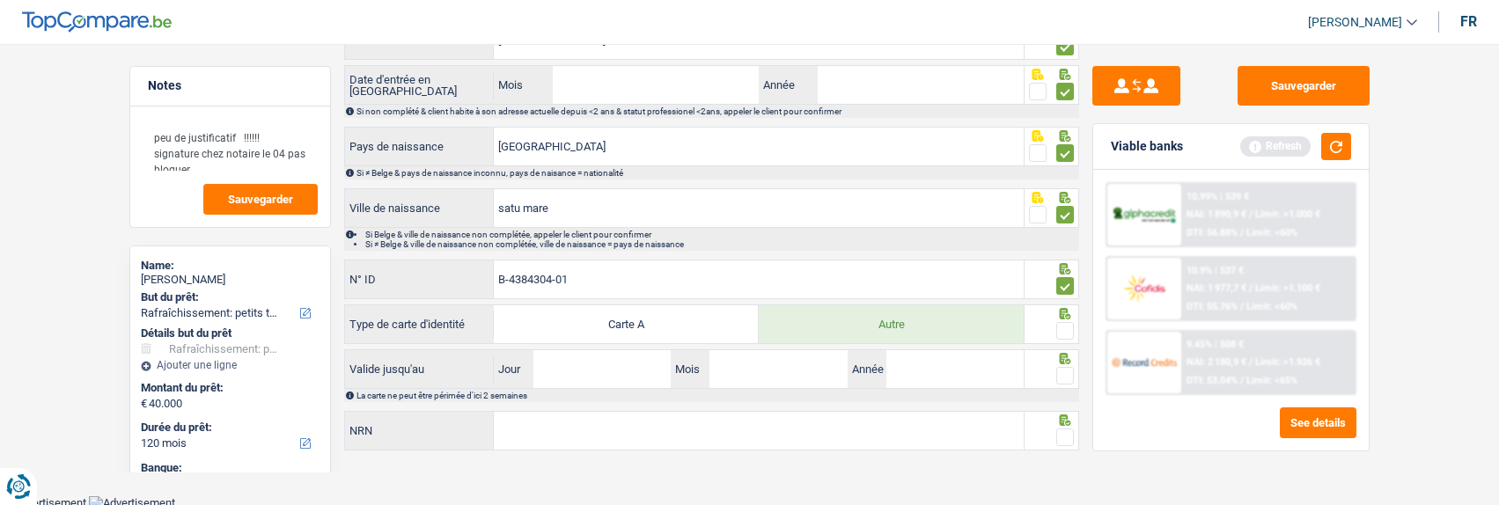
click at [1048, 330] on fieldset at bounding box center [1051, 331] width 45 height 22
click at [598, 372] on input "Jour" at bounding box center [601, 369] width 137 height 38
click at [1063, 325] on span at bounding box center [1065, 331] width 18 height 18
click at [0, 0] on input "radio" at bounding box center [0, 0] width 0 height 0
click at [657, 364] on input "Jour" at bounding box center [601, 369] width 137 height 38
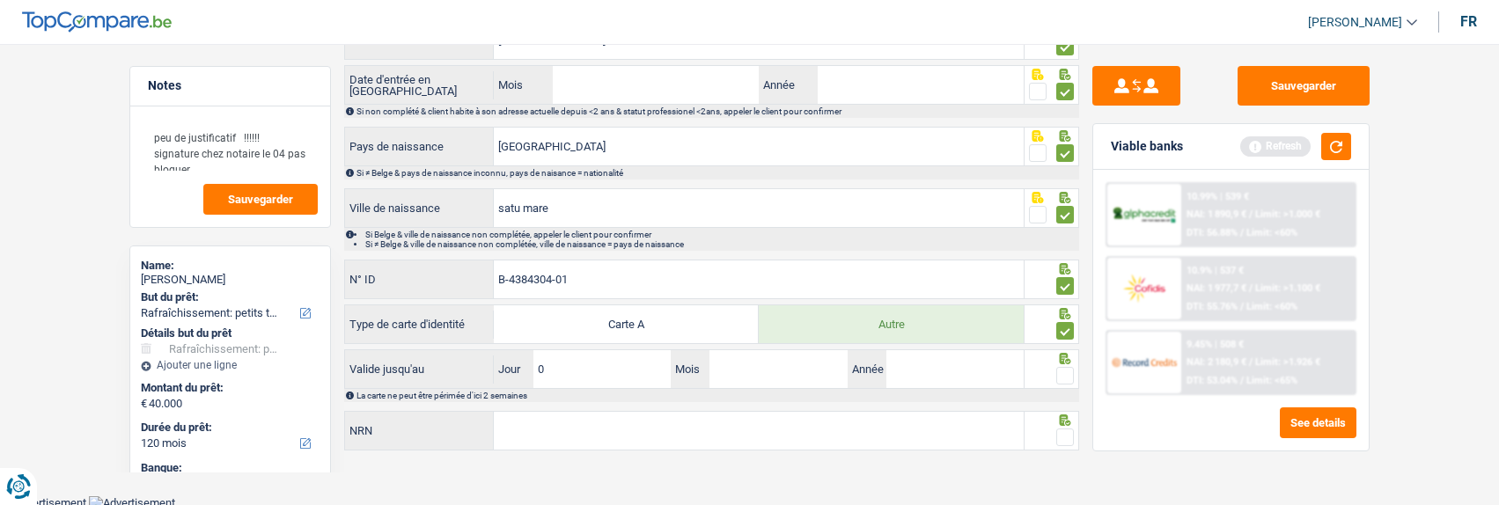
type input "08"
type input "01"
type input "2026"
click at [1063, 375] on span at bounding box center [1065, 376] width 18 height 18
click at [0, 0] on input "radio" at bounding box center [0, 0] width 0 height 0
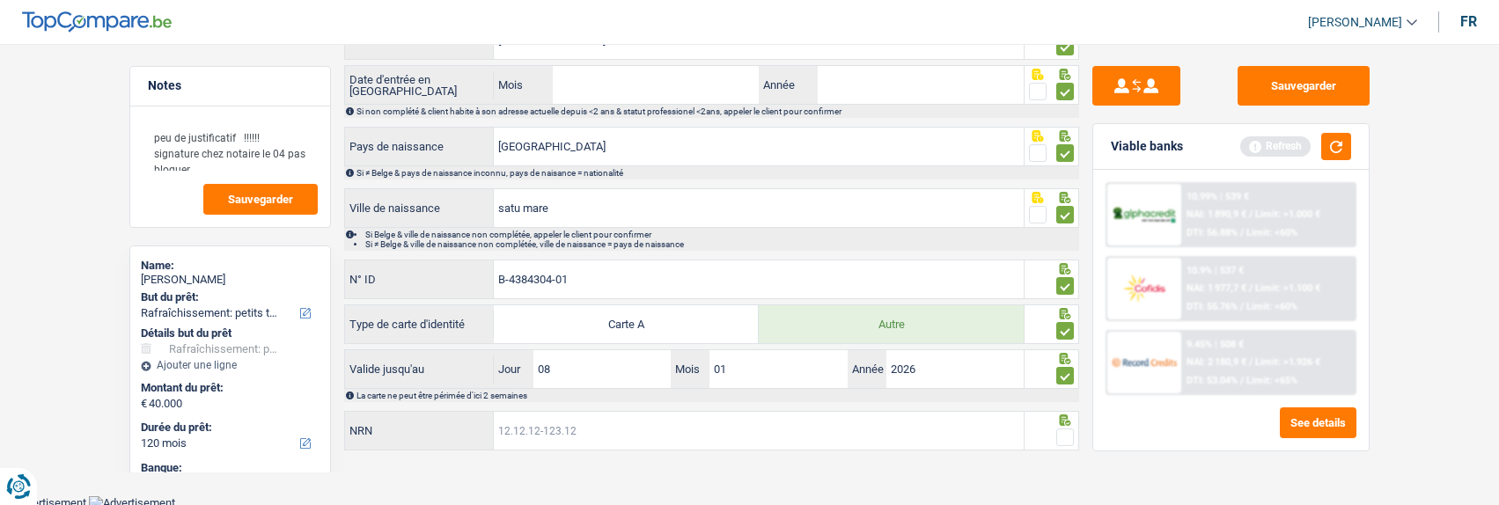
click at [864, 434] on input "NRN" at bounding box center [759, 431] width 530 height 38
click at [634, 426] on input "NRN" at bounding box center [759, 431] width 530 height 38
type input "77.03.12-493.09"
click at [1065, 434] on span at bounding box center [1065, 438] width 18 height 18
click at [0, 0] on input "radio" at bounding box center [0, 0] width 0 height 0
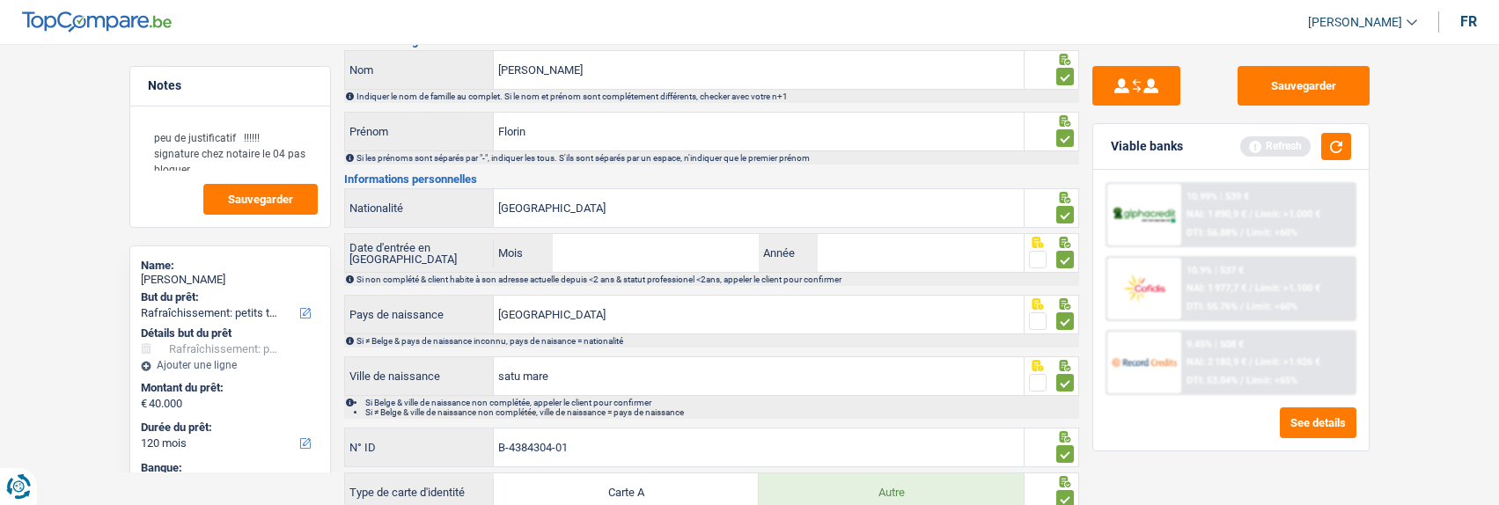
scroll to position [0, 0]
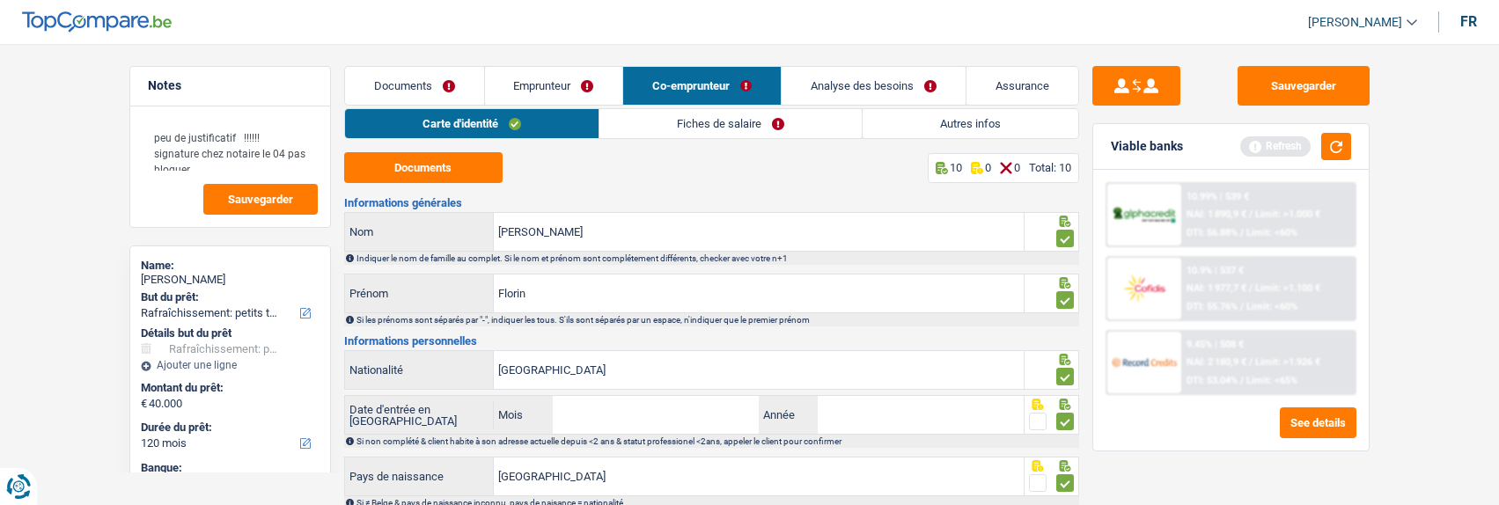
click at [772, 118] on link "Fiches de salaire" at bounding box center [731, 123] width 262 height 29
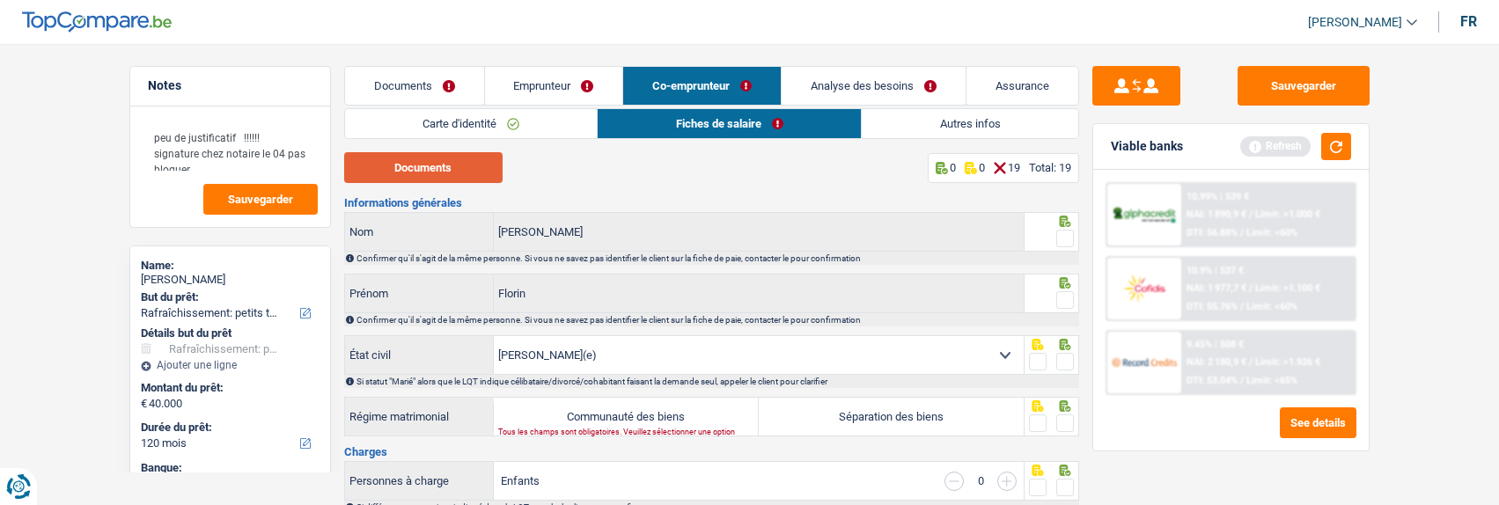
click at [395, 168] on button "Documents" at bounding box center [423, 167] width 158 height 31
click at [1064, 230] on span at bounding box center [1065, 239] width 18 height 18
click at [0, 0] on input "radio" at bounding box center [0, 0] width 0 height 0
click at [1063, 291] on span at bounding box center [1065, 300] width 18 height 18
click at [0, 0] on input "radio" at bounding box center [0, 0] width 0 height 0
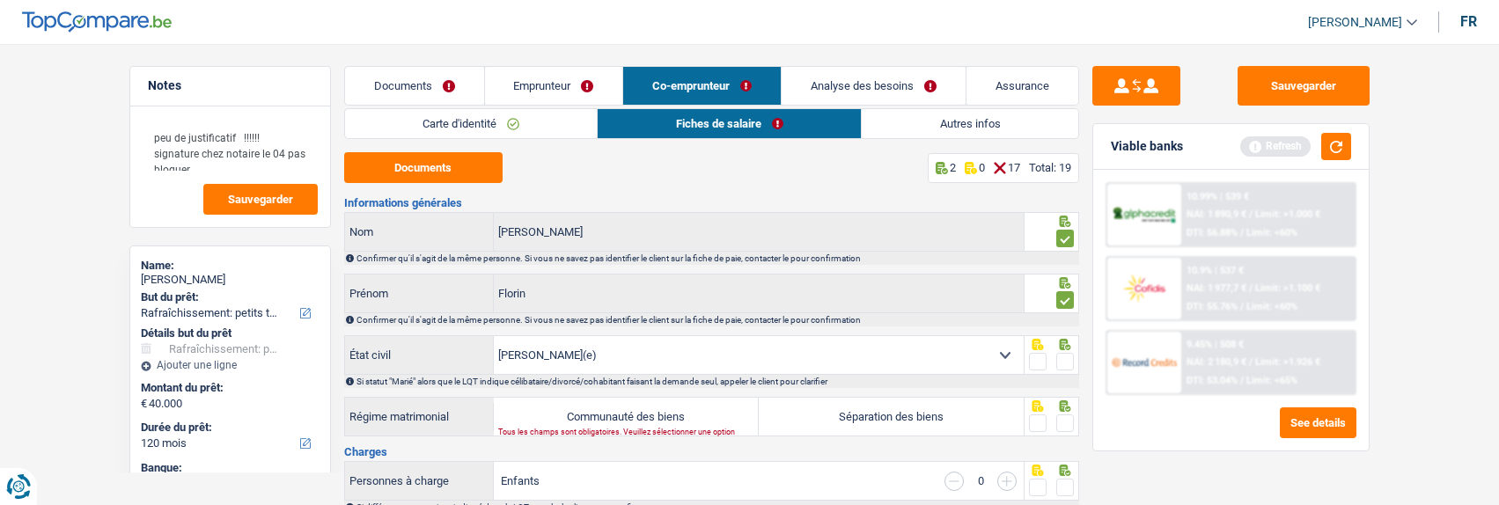
drag, startPoint x: 1036, startPoint y: 353, endPoint x: 1030, endPoint y: 372, distance: 20.3
click at [1033, 355] on span at bounding box center [1038, 362] width 18 height 18
click at [0, 0] on input "radio" at bounding box center [0, 0] width 0 height 0
click at [1037, 420] on span at bounding box center [1038, 424] width 18 height 18
click at [0, 0] on input "radio" at bounding box center [0, 0] width 0 height 0
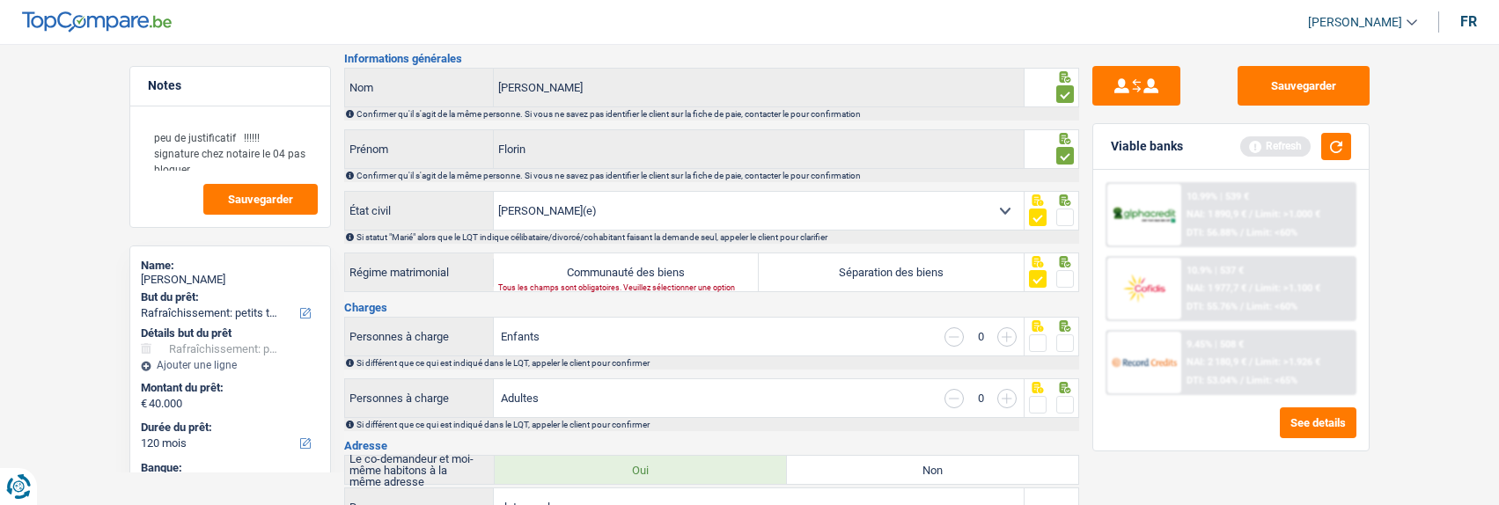
scroll to position [176, 0]
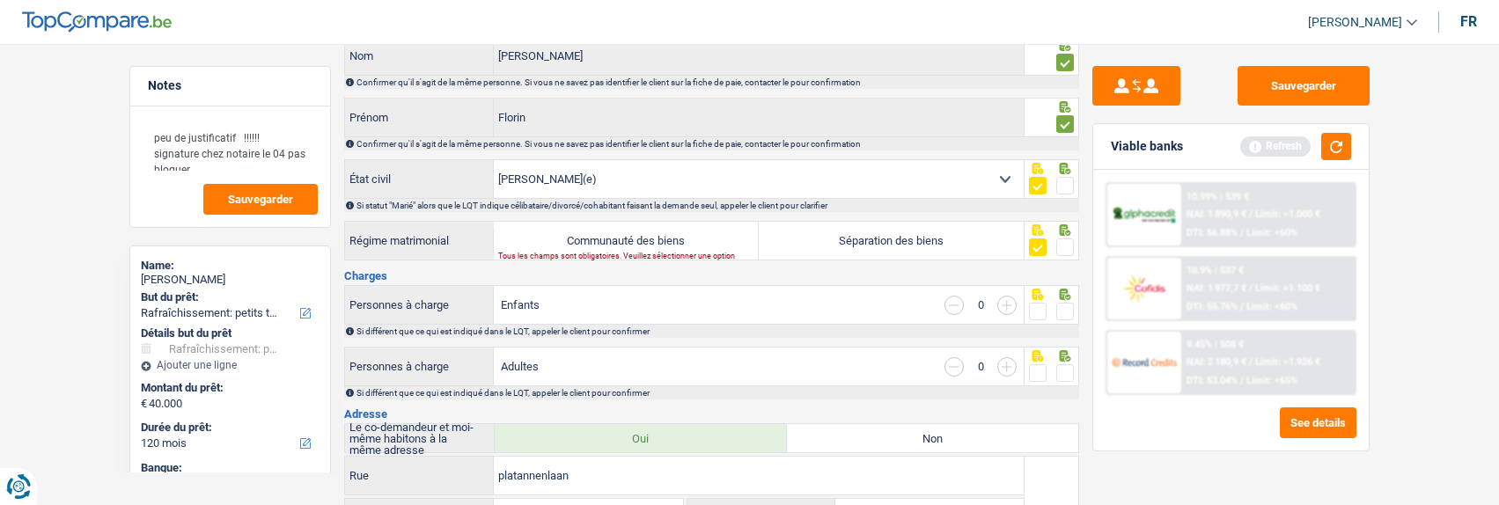
click at [984, 180] on select "Célibataire Marié(e) Cohabitant(e) légal(e) Divorcé(e) Veuf(ve) Séparé (de fait…" at bounding box center [759, 179] width 530 height 38
select select "cohabitation"
click at [494, 160] on select "Célibataire Marié(e) Cohabitant(e) légal(e) Divorcé(e) Veuf(ve) Séparé (de fait…" at bounding box center [759, 179] width 530 height 38
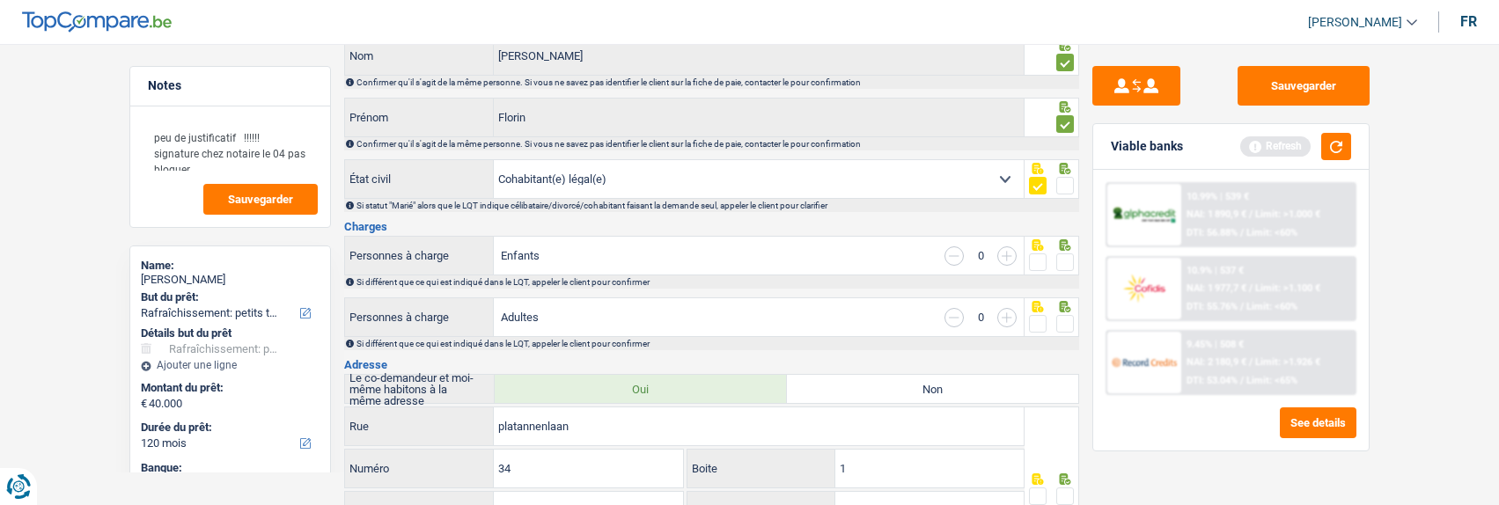
click at [1010, 254] on input "button" at bounding box center [1006, 255] width 19 height 19
select select "familyAllowances"
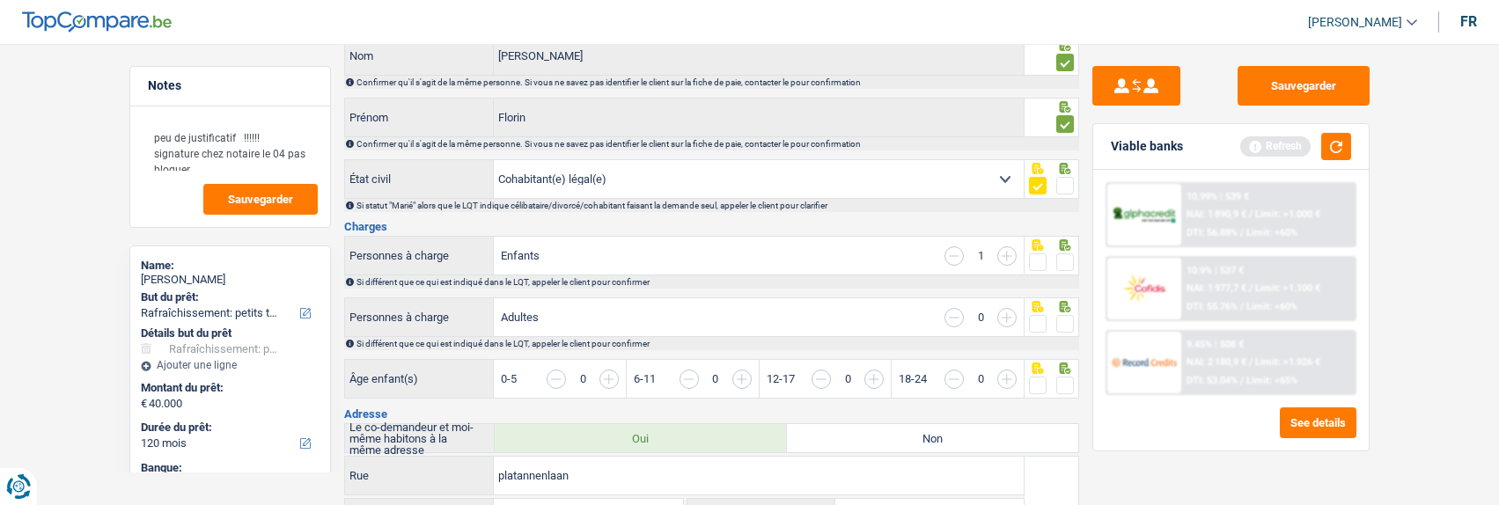
click at [1003, 377] on input "button" at bounding box center [1337, 389] width 680 height 38
click at [1066, 262] on span at bounding box center [1065, 263] width 18 height 18
click at [0, 0] on input "radio" at bounding box center [0, 0] width 0 height 0
click at [1061, 320] on span at bounding box center [1065, 324] width 18 height 18
click at [0, 0] on input "radio" at bounding box center [0, 0] width 0 height 0
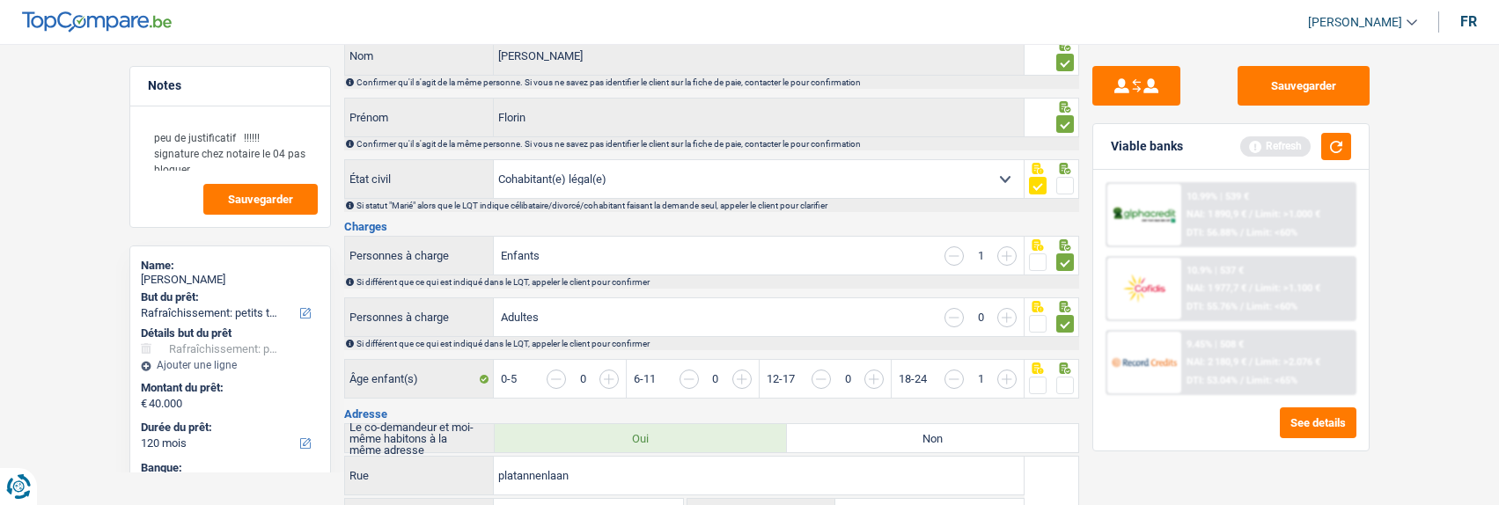
click at [1038, 377] on span at bounding box center [1038, 386] width 18 height 18
click at [0, 0] on input "radio" at bounding box center [0, 0] width 0 height 0
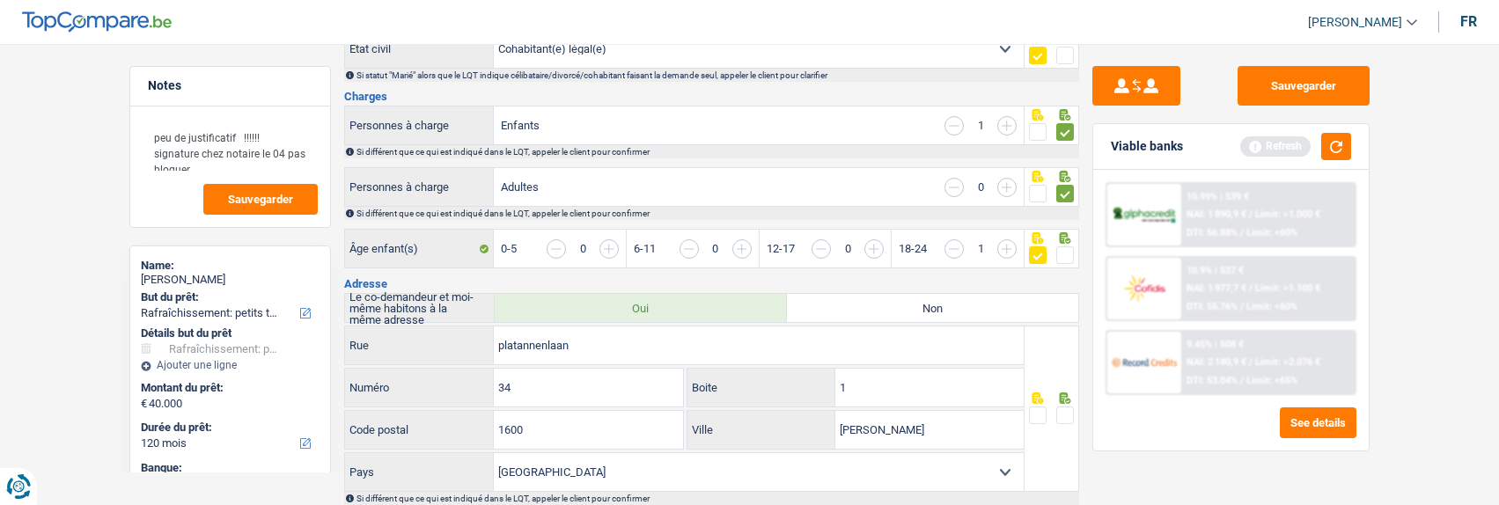
scroll to position [352, 0]
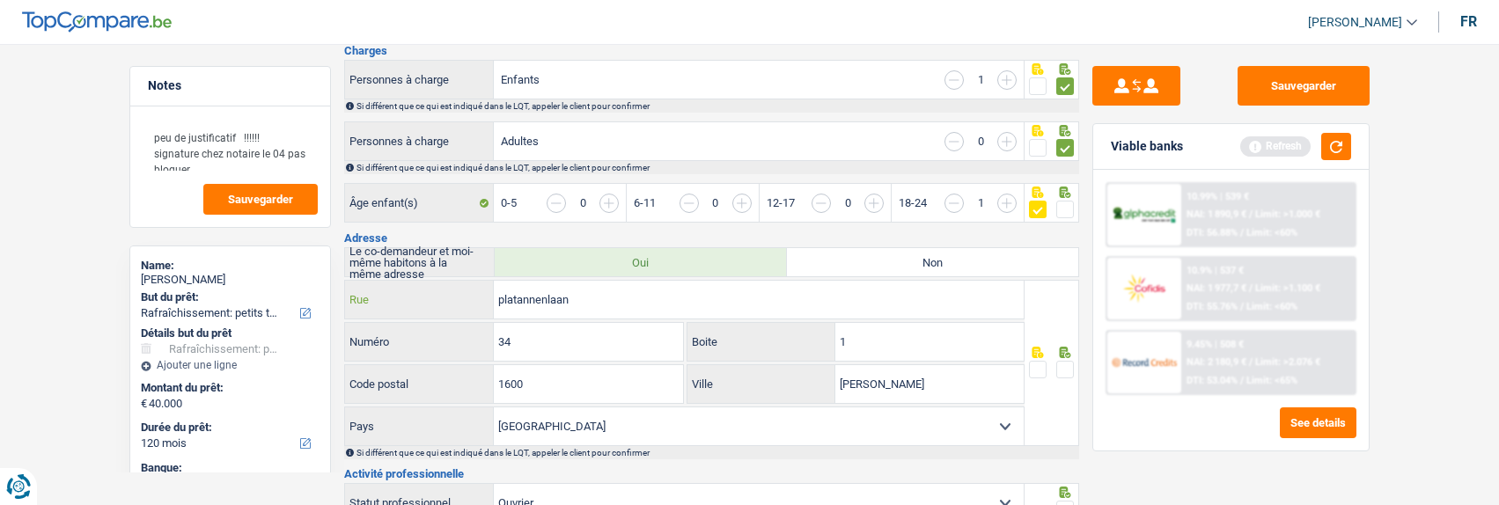
drag, startPoint x: 673, startPoint y: 304, endPoint x: 357, endPoint y: 293, distance: 315.3
click at [357, 293] on div "platannenlaan Rue" at bounding box center [685, 300] width 680 height 38
type input "platannenlaan"
click at [1044, 362] on span at bounding box center [1038, 370] width 18 height 18
click at [0, 0] on input "radio" at bounding box center [0, 0] width 0 height 0
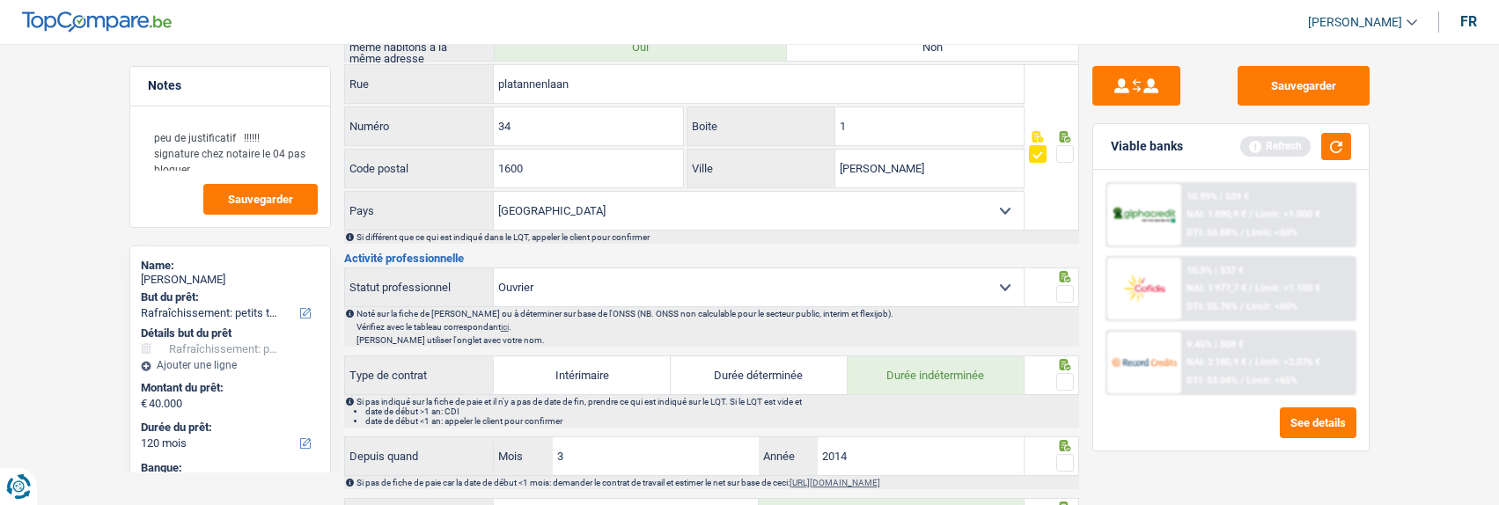
scroll to position [616, 0]
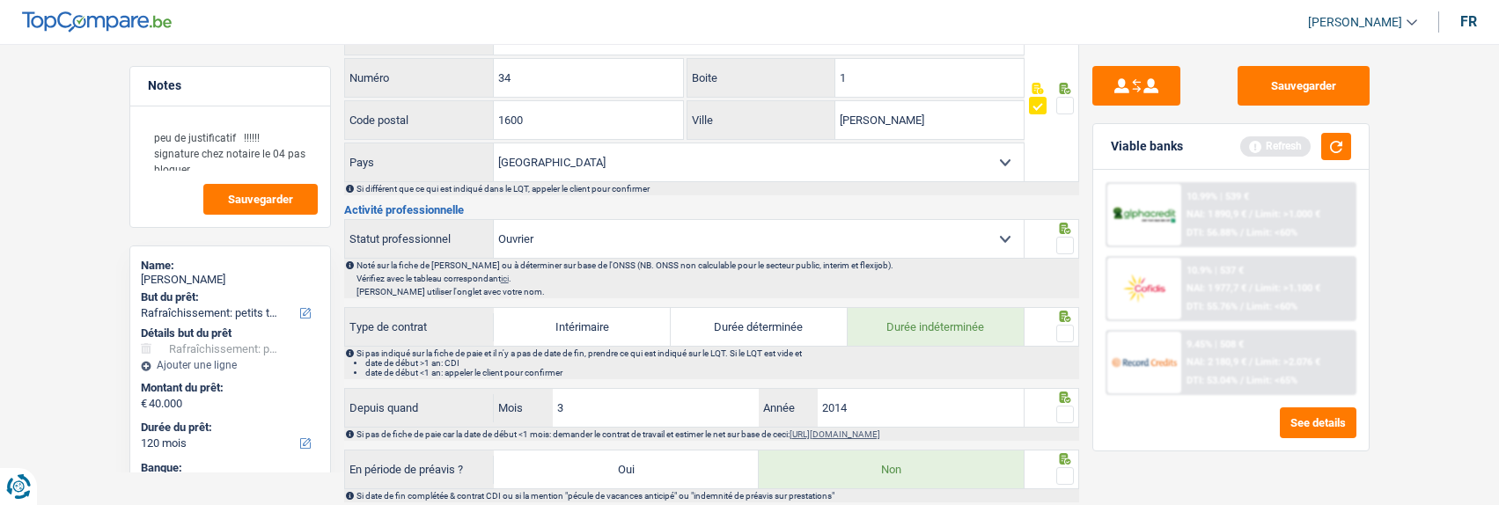
click at [1065, 241] on span at bounding box center [1065, 246] width 18 height 18
click at [0, 0] on input "radio" at bounding box center [0, 0] width 0 height 0
click at [1068, 330] on span at bounding box center [1065, 334] width 18 height 18
click at [0, 0] on input "radio" at bounding box center [0, 0] width 0 height 0
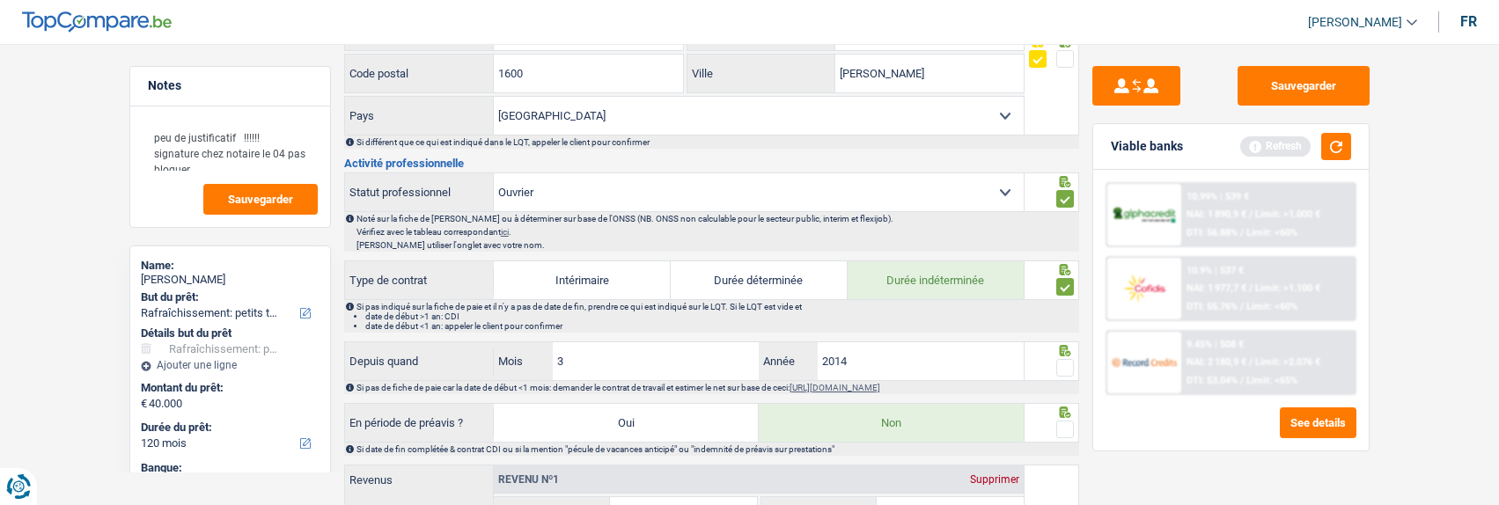
scroll to position [704, 0]
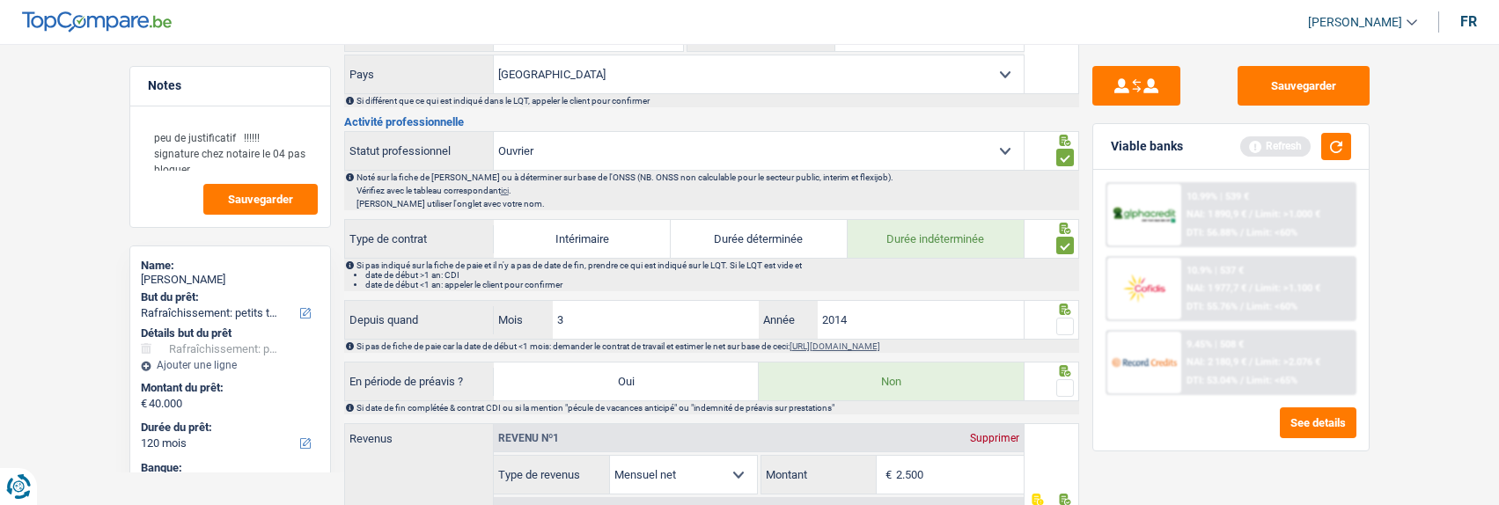
click at [1071, 319] on span at bounding box center [1065, 327] width 18 height 18
click at [0, 0] on input "radio" at bounding box center [0, 0] width 0 height 0
click at [693, 307] on input "3" at bounding box center [656, 320] width 207 height 38
type input "10"
click at [1069, 386] on span at bounding box center [1065, 388] width 18 height 18
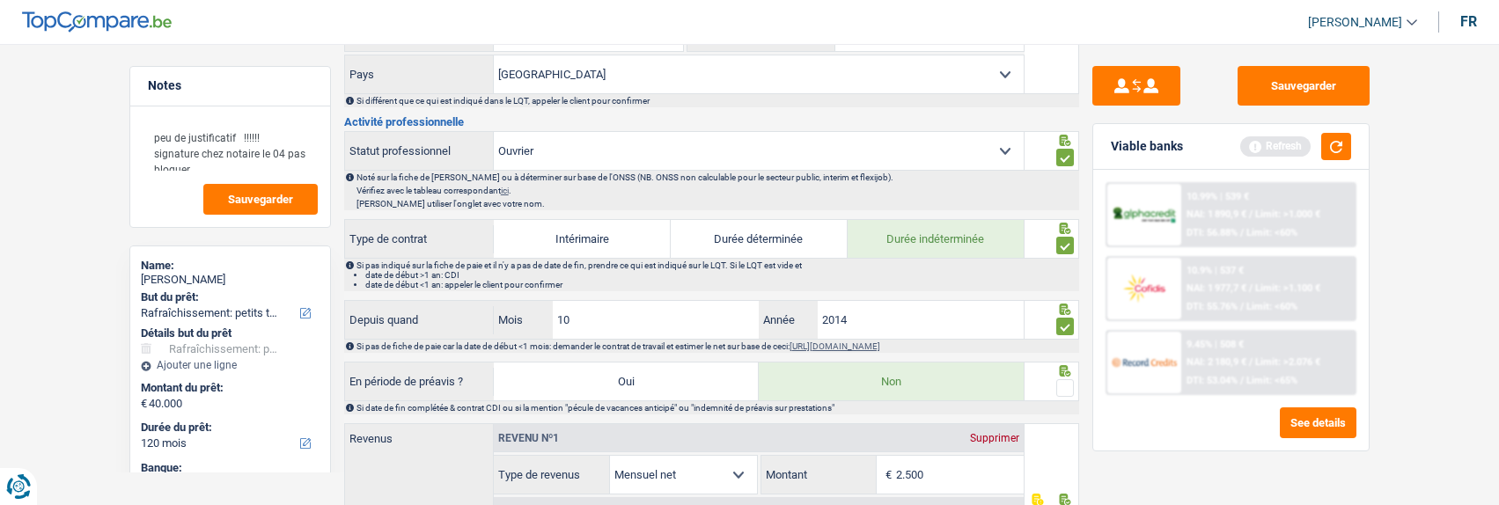
click at [0, 0] on input "radio" at bounding box center [0, 0] width 0 height 0
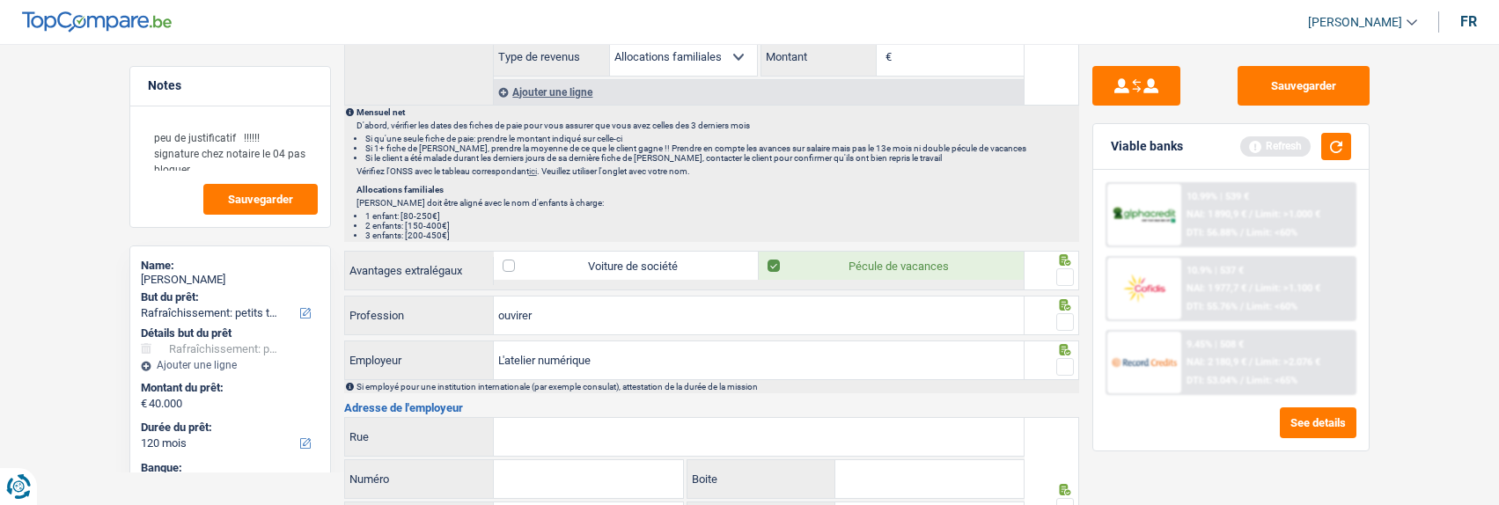
scroll to position [1232, 0]
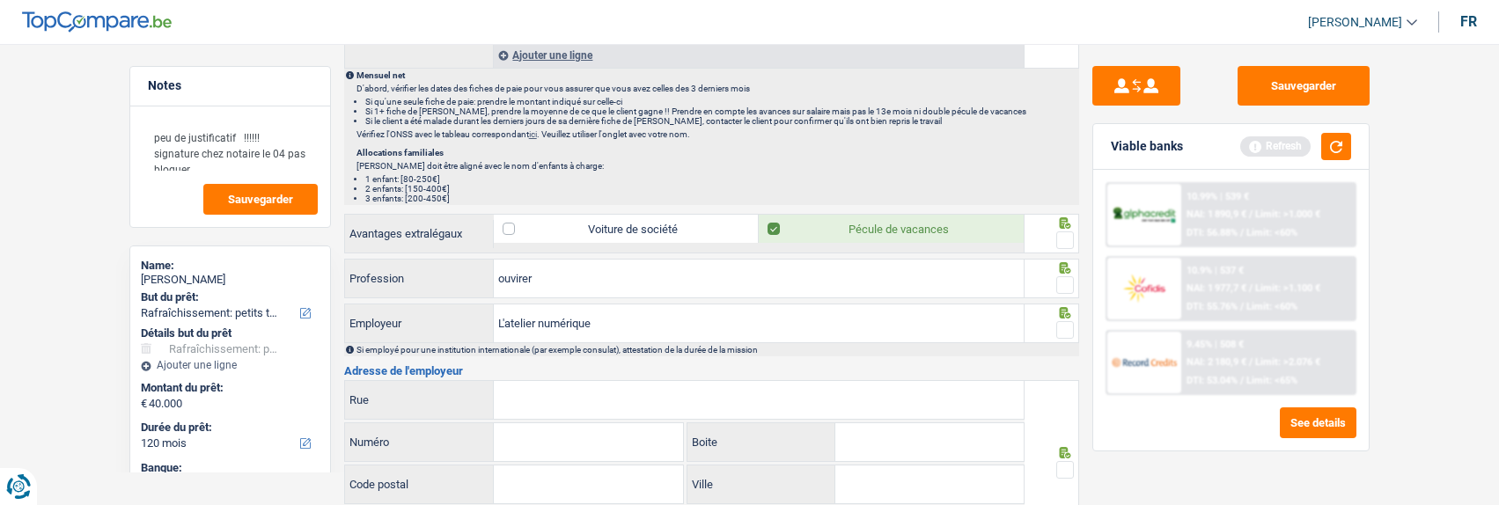
click at [1063, 235] on span at bounding box center [1065, 241] width 18 height 18
click at [0, 0] on input "radio" at bounding box center [0, 0] width 0 height 0
click at [1071, 276] on span at bounding box center [1065, 285] width 18 height 18
click at [0, 0] on input "radio" at bounding box center [0, 0] width 0 height 0
click at [1061, 326] on span at bounding box center [1065, 330] width 18 height 18
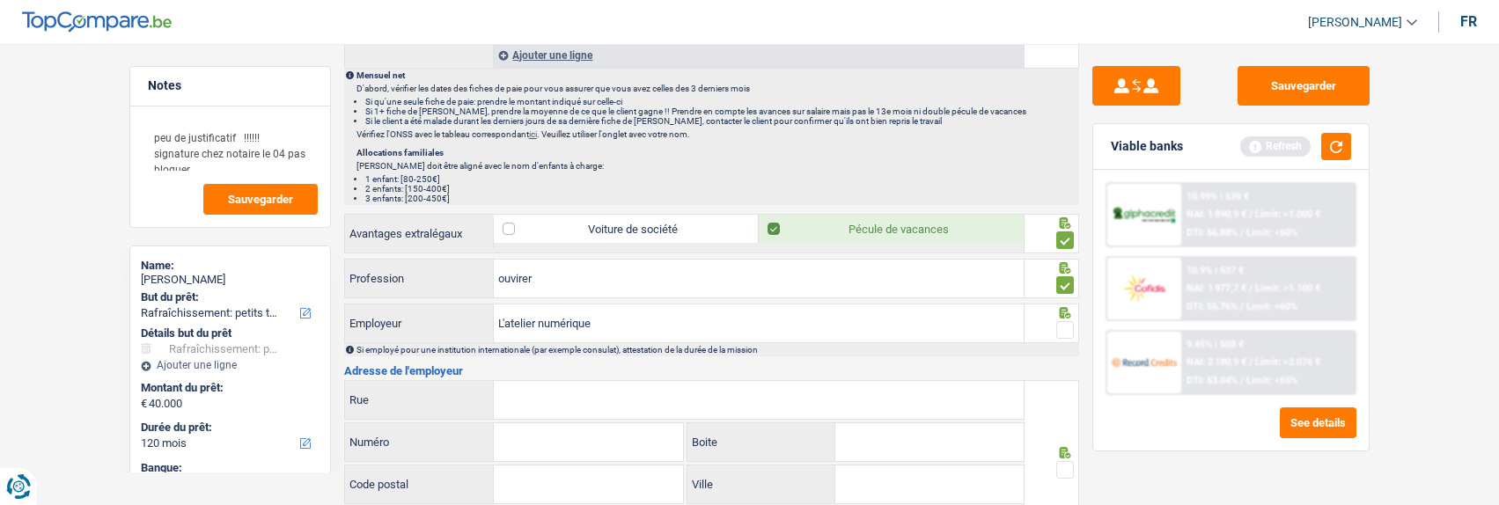
click at [0, 0] on input "radio" at bounding box center [0, 0] width 0 height 0
click at [834, 394] on input "Rue" at bounding box center [759, 400] width 530 height 38
type input "Rue Edmond de Grimberghe"
click at [616, 440] on input "Numéro" at bounding box center [588, 442] width 189 height 38
type input "34"
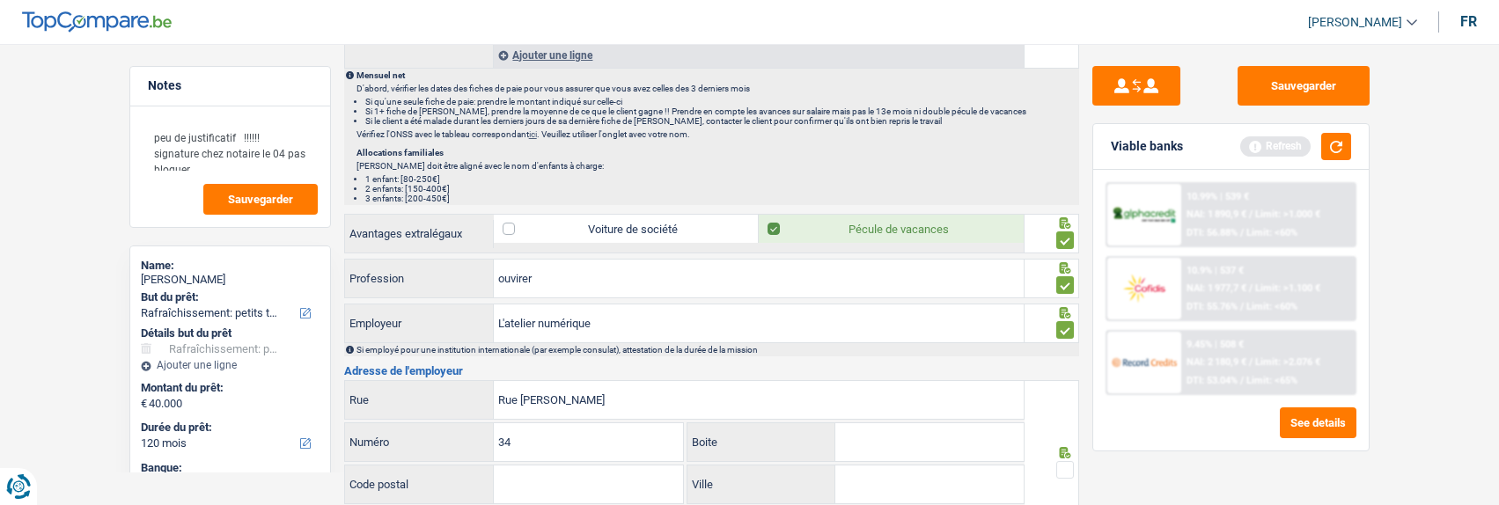
click at [576, 487] on input "Code postal" at bounding box center [588, 485] width 189 height 38
type input "1080"
click at [972, 489] on input "Ville" at bounding box center [929, 485] width 188 height 38
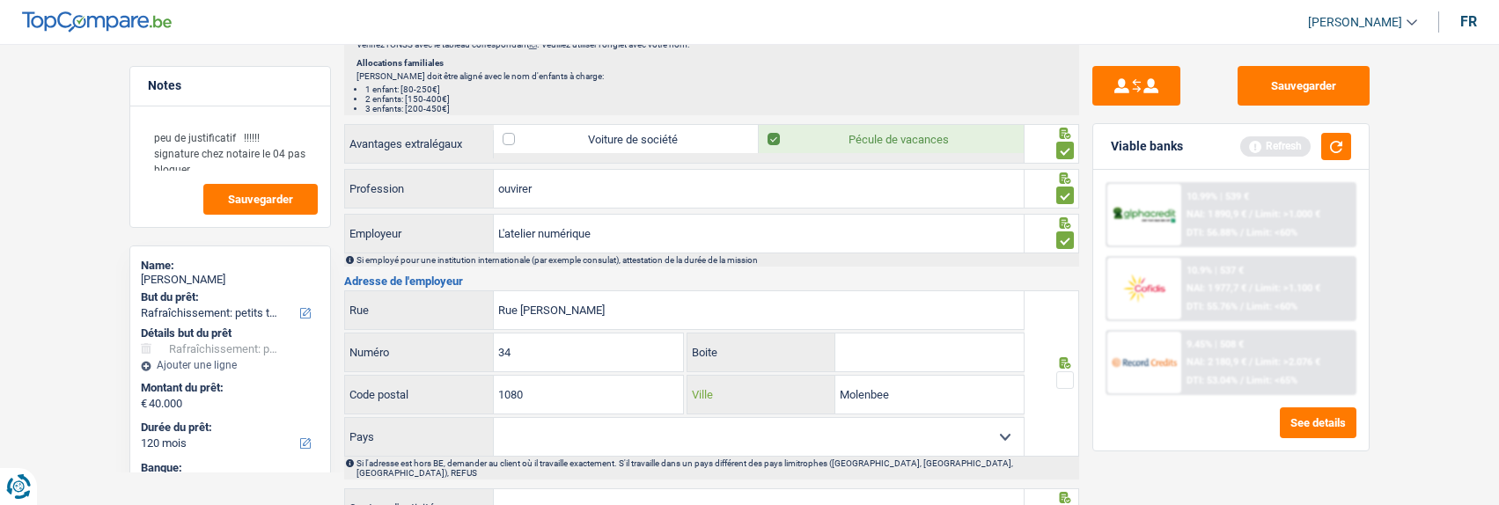
scroll to position [1497, 0]
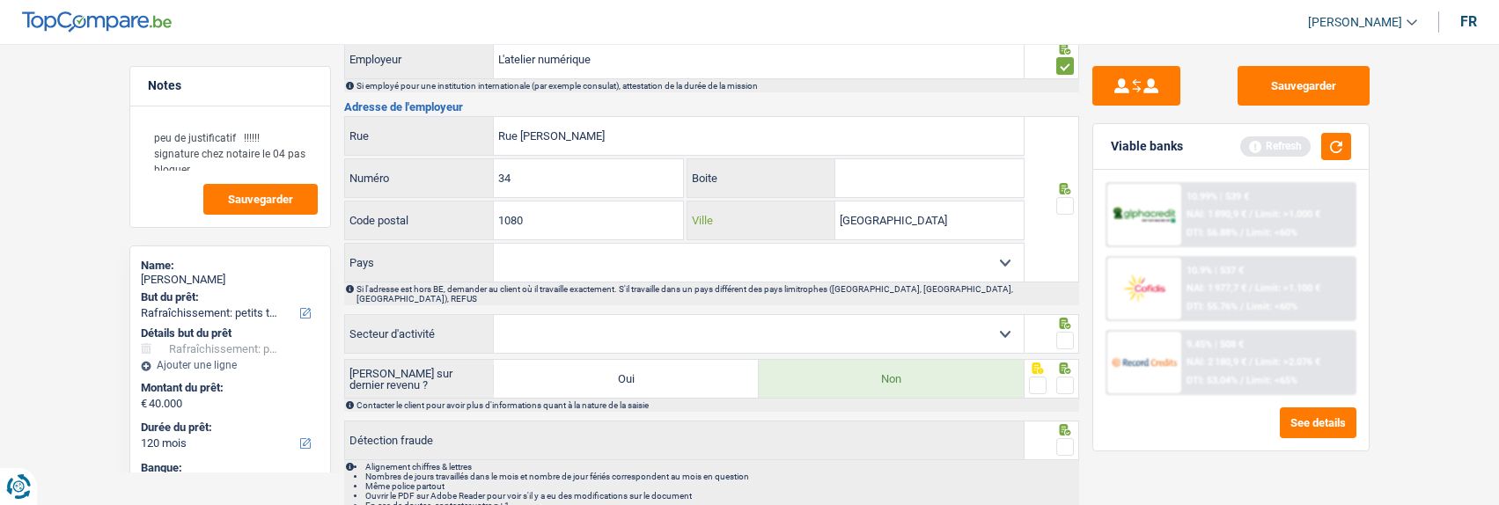
type input "Molenbeek-Saint-Jean"
click at [1063, 203] on span at bounding box center [1065, 206] width 18 height 18
click at [0, 0] on input "radio" at bounding box center [0, 0] width 0 height 0
click at [938, 252] on select "Belgique France Allemagne Italie Luxembourg Pays-Bas Espagne Suisse Sélectionne…" at bounding box center [759, 263] width 530 height 38
select select "BE"
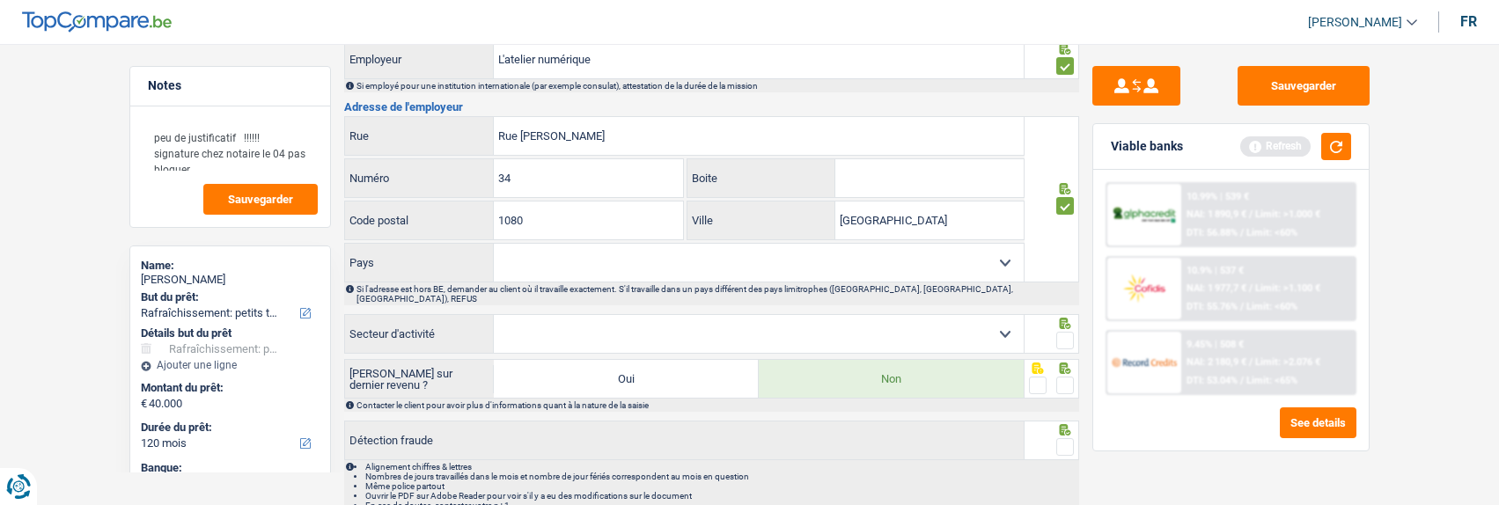
click at [494, 244] on select "Belgique France Allemagne Italie Luxembourg Pays-Bas Espagne Suisse Sélectionne…" at bounding box center [759, 263] width 530 height 38
click at [913, 322] on select "Agriculture/Pêche Industrie Horeca Courier/Fitness/Taxi Construction Banques/As…" at bounding box center [759, 334] width 530 height 38
select select "smallCompanies"
click at [494, 315] on select "Agriculture/Pêche Industrie Horeca Courier/Fitness/Taxi Construction Banques/As…" at bounding box center [759, 334] width 530 height 38
click at [1068, 332] on span at bounding box center [1065, 341] width 18 height 18
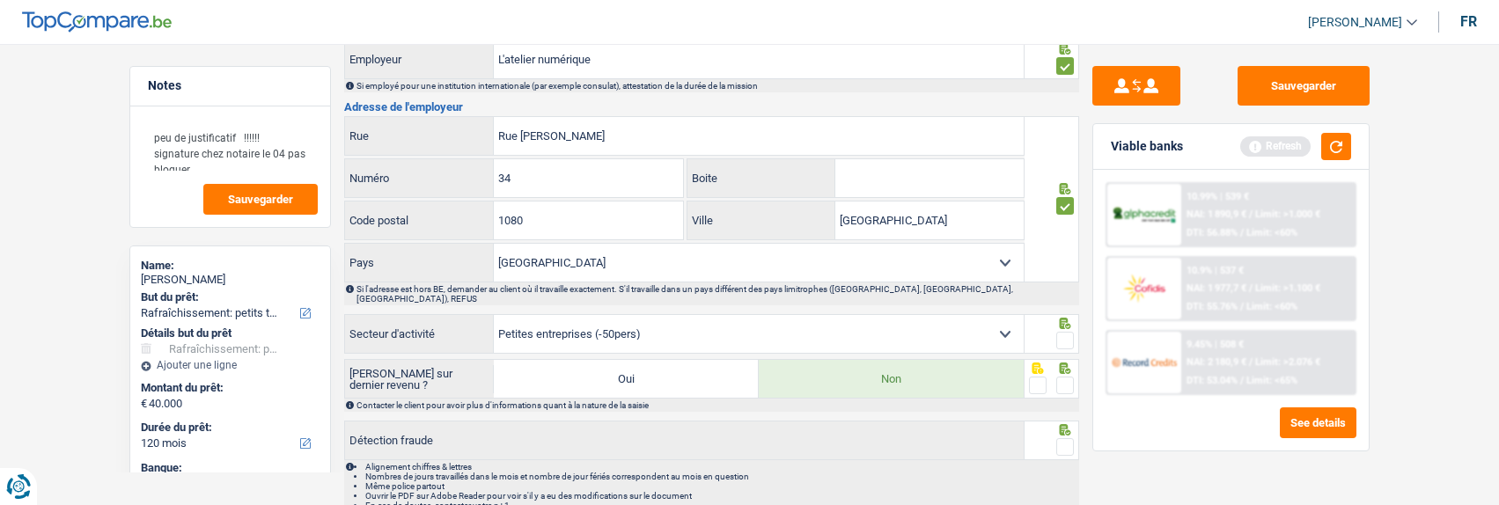
click at [0, 0] on input "radio" at bounding box center [0, 0] width 0 height 0
click at [1064, 377] on span at bounding box center [1065, 386] width 18 height 18
click at [0, 0] on input "radio" at bounding box center [0, 0] width 0 height 0
click at [1062, 438] on span at bounding box center [1065, 447] width 18 height 18
click at [0, 0] on input "radio" at bounding box center [0, 0] width 0 height 0
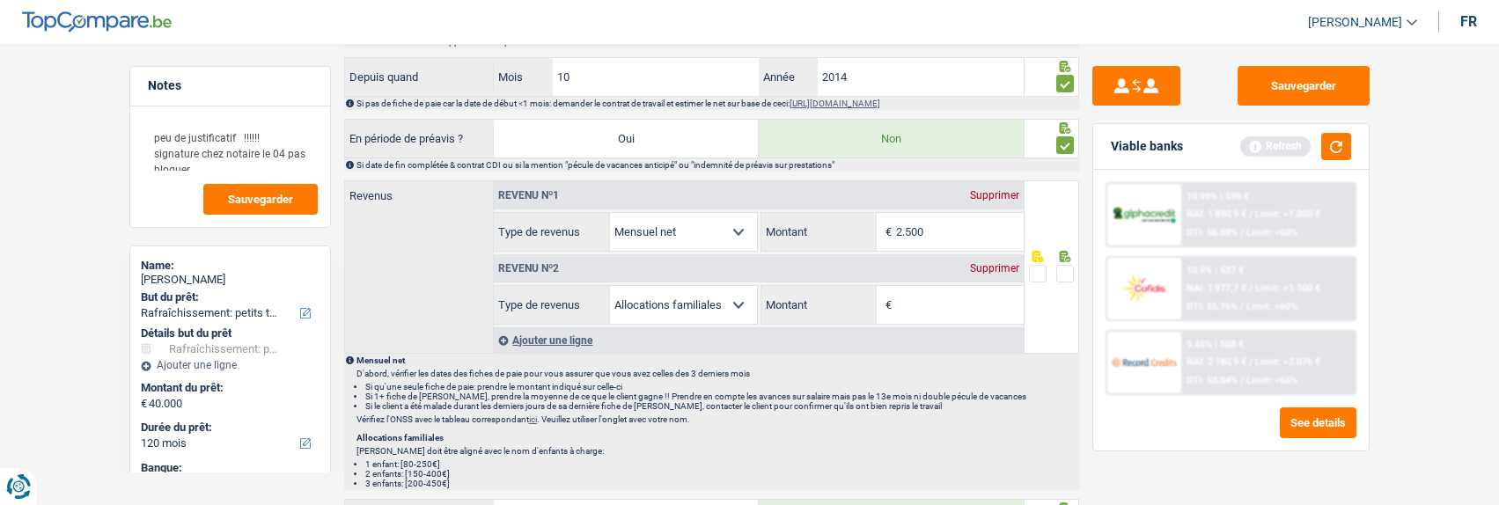
scroll to position [792, 0]
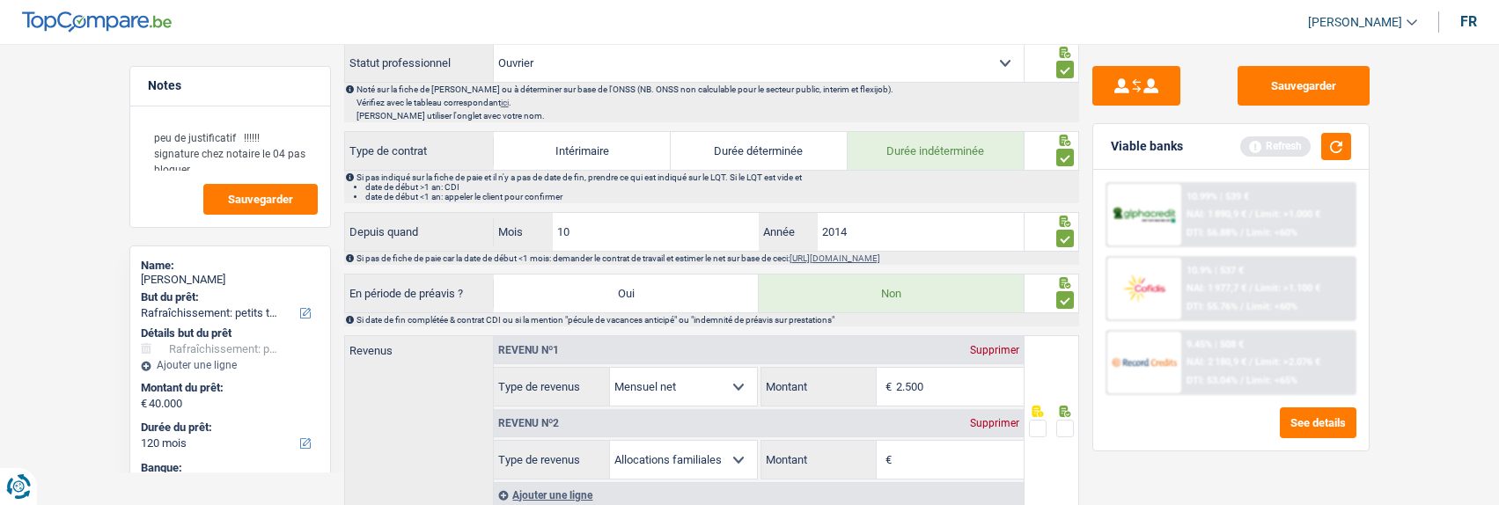
click at [1035, 423] on span at bounding box center [1038, 429] width 18 height 18
click at [0, 0] on input "radio" at bounding box center [0, 0] width 0 height 0
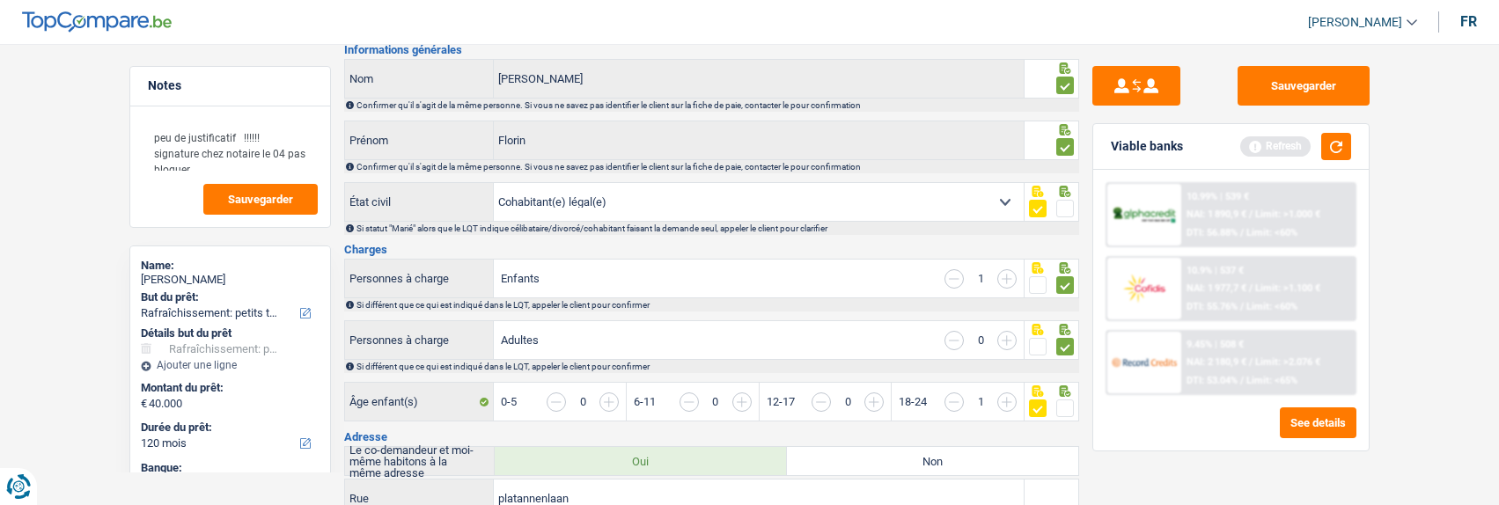
scroll to position [0, 0]
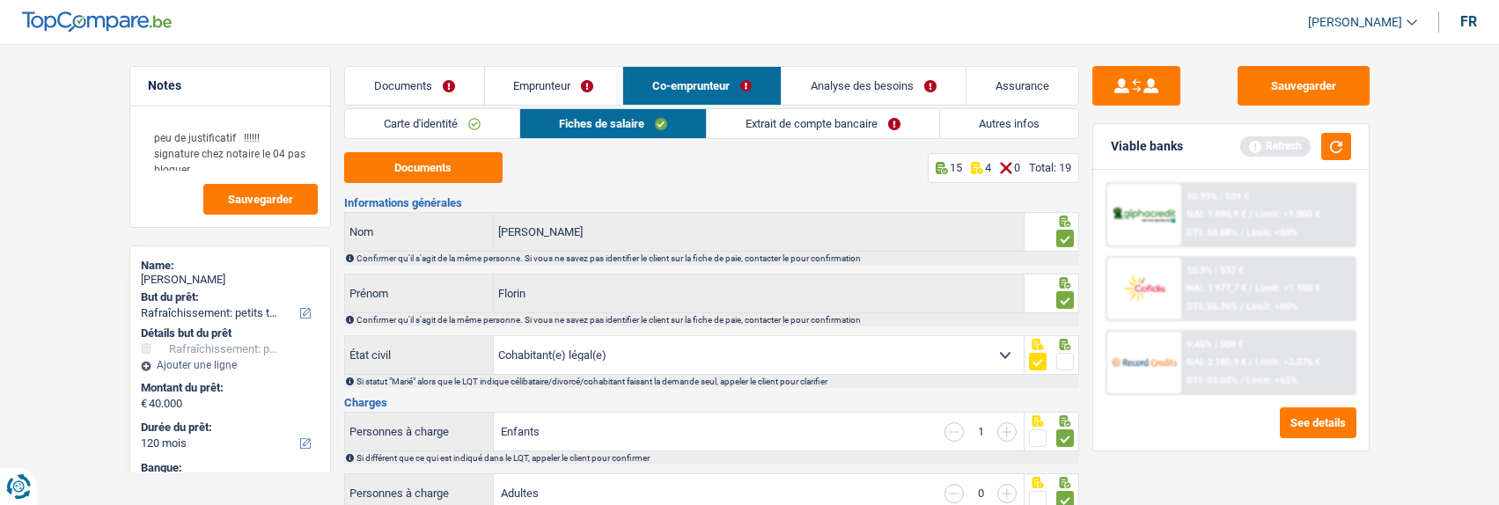
click at [858, 133] on link "Extrait de compte bancaire" at bounding box center [823, 123] width 232 height 29
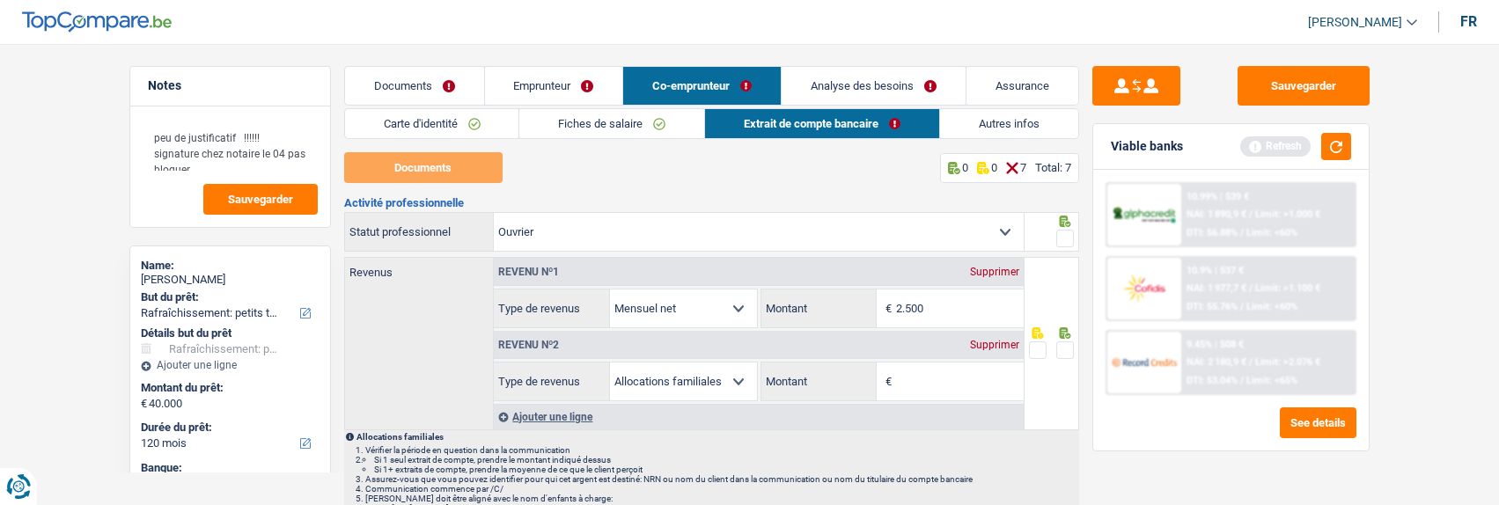
click at [1061, 237] on span at bounding box center [1065, 239] width 18 height 18
click at [0, 0] on input "radio" at bounding box center [0, 0] width 0 height 0
click at [1026, 350] on div at bounding box center [1052, 343] width 55 height 173
click at [1029, 350] on span at bounding box center [1038, 351] width 18 height 18
click at [0, 0] on input "radio" at bounding box center [0, 0] width 0 height 0
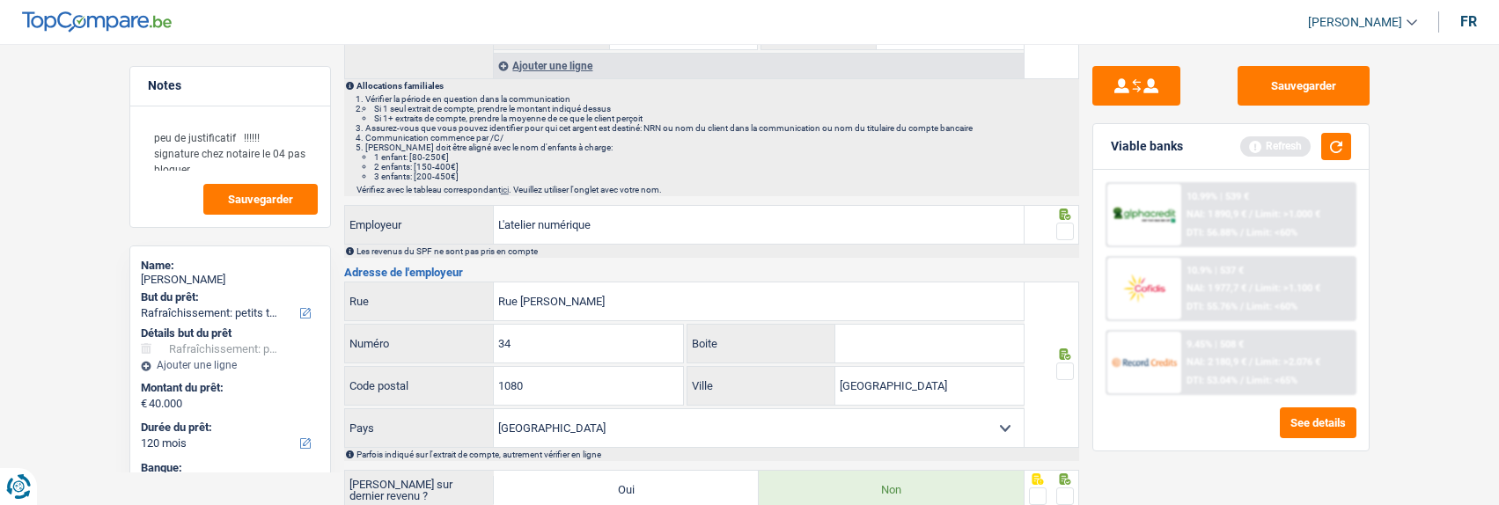
scroll to position [352, 0]
click at [1068, 229] on span at bounding box center [1065, 231] width 18 height 18
click at [0, 0] on input "radio" at bounding box center [0, 0] width 0 height 0
click at [1066, 350] on icon at bounding box center [1064, 353] width 11 height 11
click at [1066, 365] on span at bounding box center [1065, 371] width 18 height 18
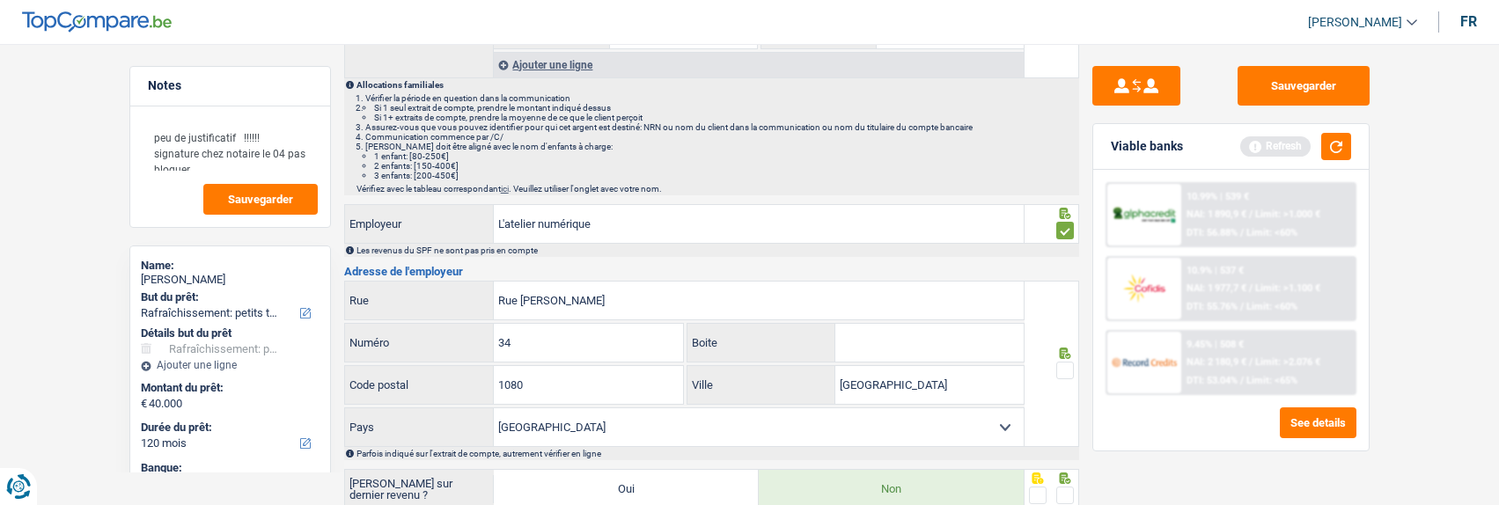
click at [0, 0] on input "radio" at bounding box center [0, 0] width 0 height 0
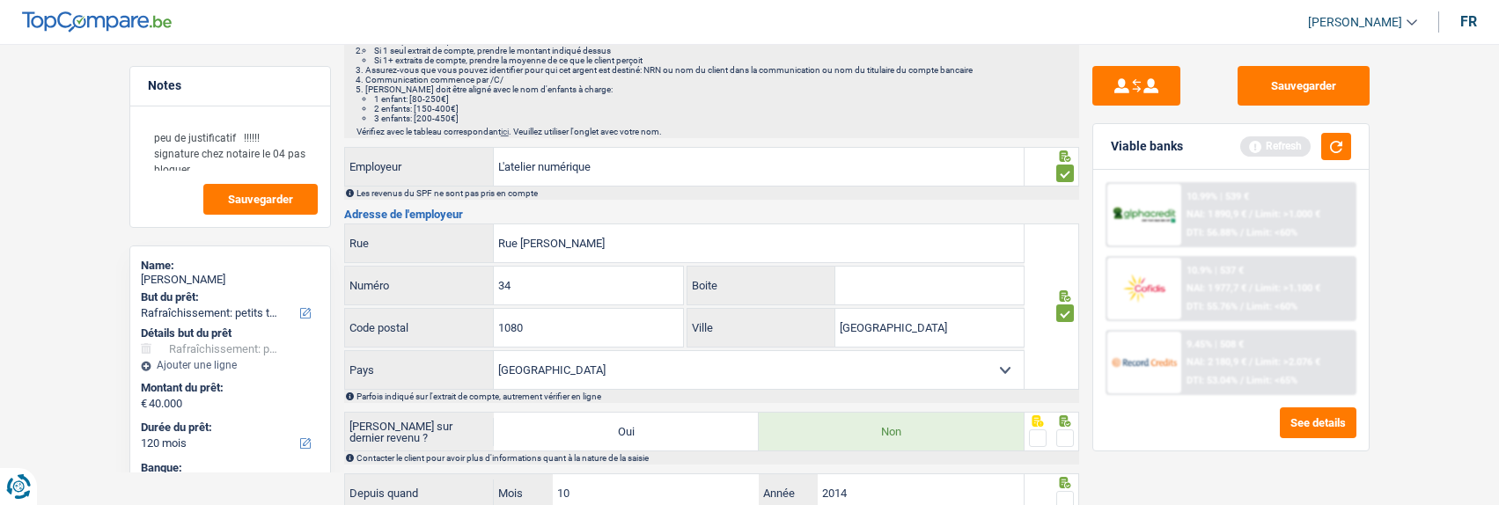
scroll to position [528, 0]
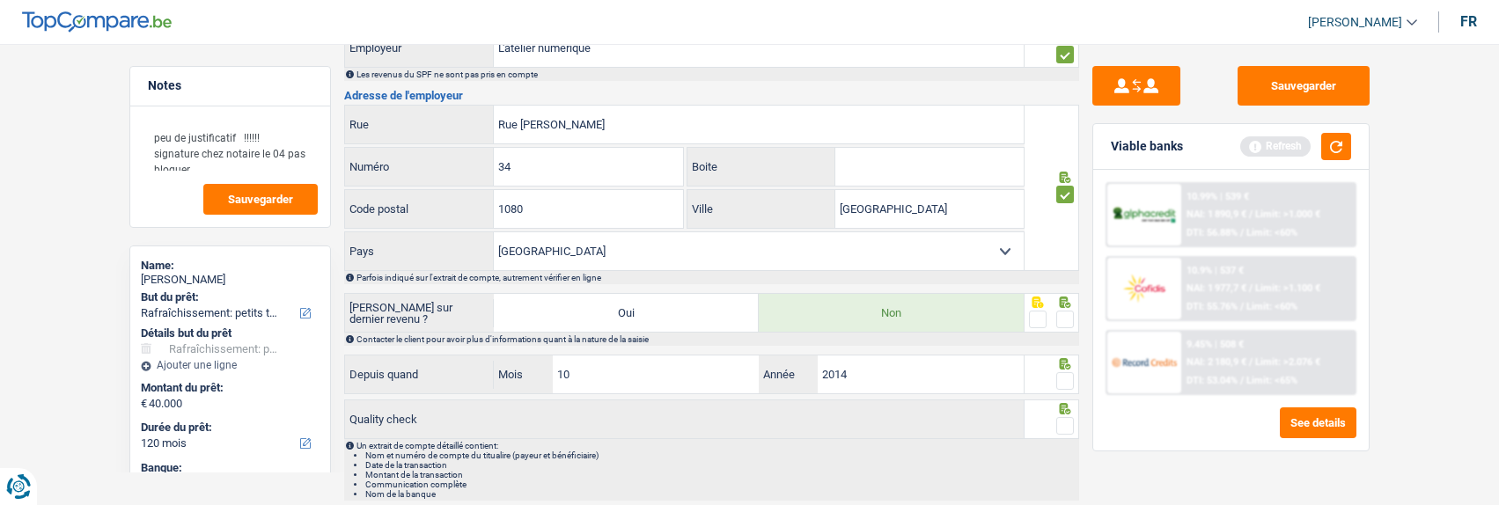
click at [1064, 320] on span at bounding box center [1065, 320] width 18 height 18
click at [0, 0] on input "radio" at bounding box center [0, 0] width 0 height 0
click at [1064, 375] on span at bounding box center [1065, 381] width 18 height 18
click at [0, 0] on input "radio" at bounding box center [0, 0] width 0 height 0
click at [1071, 423] on span at bounding box center [1065, 426] width 18 height 18
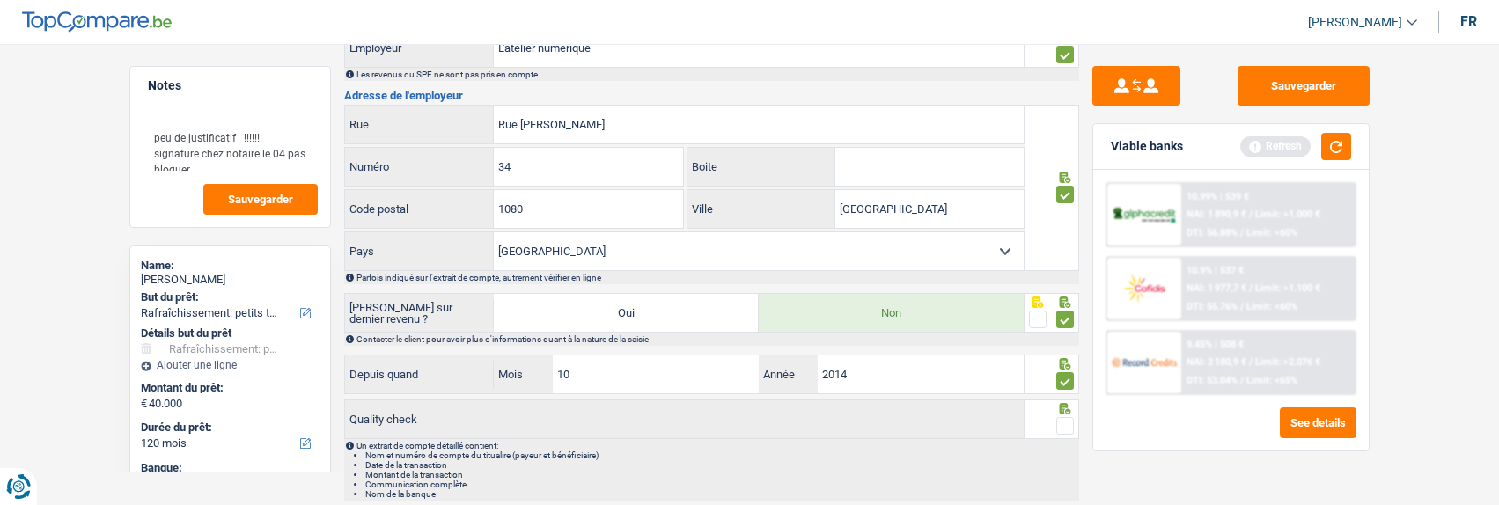
click at [0, 0] on input "radio" at bounding box center [0, 0] width 0 height 0
click at [1343, 153] on button "button" at bounding box center [1336, 146] width 30 height 27
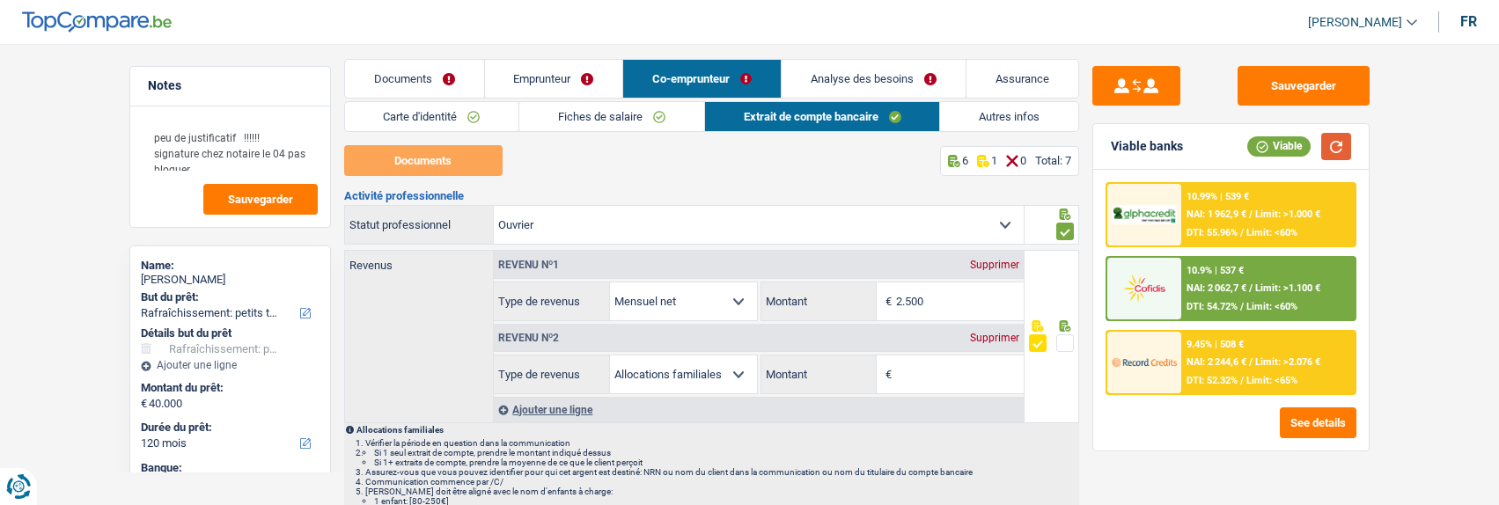
scroll to position [0, 0]
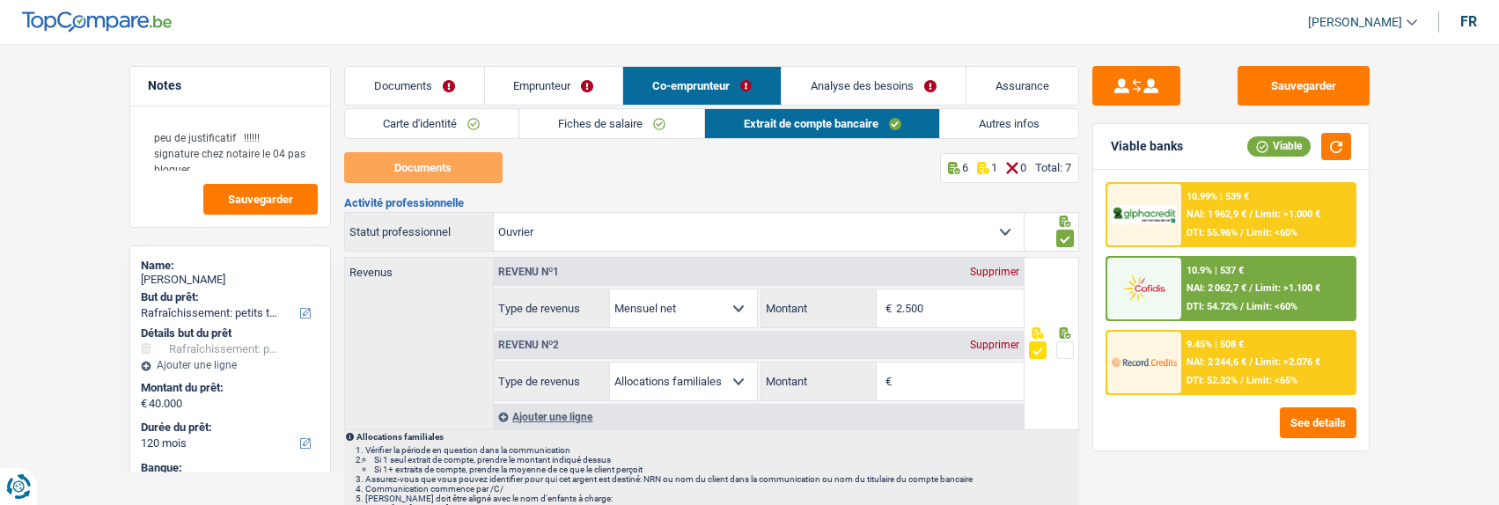
click at [432, 88] on link "Documents" at bounding box center [414, 86] width 139 height 38
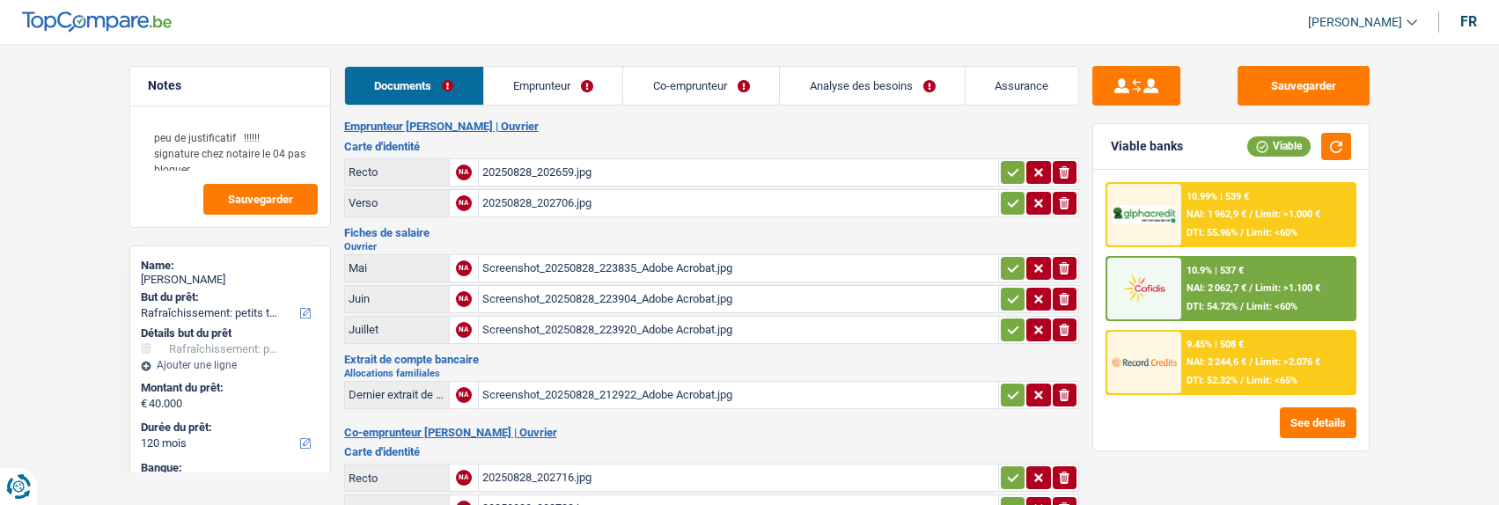
click at [735, 83] on link "Co-emprunteur" at bounding box center [701, 86] width 156 height 38
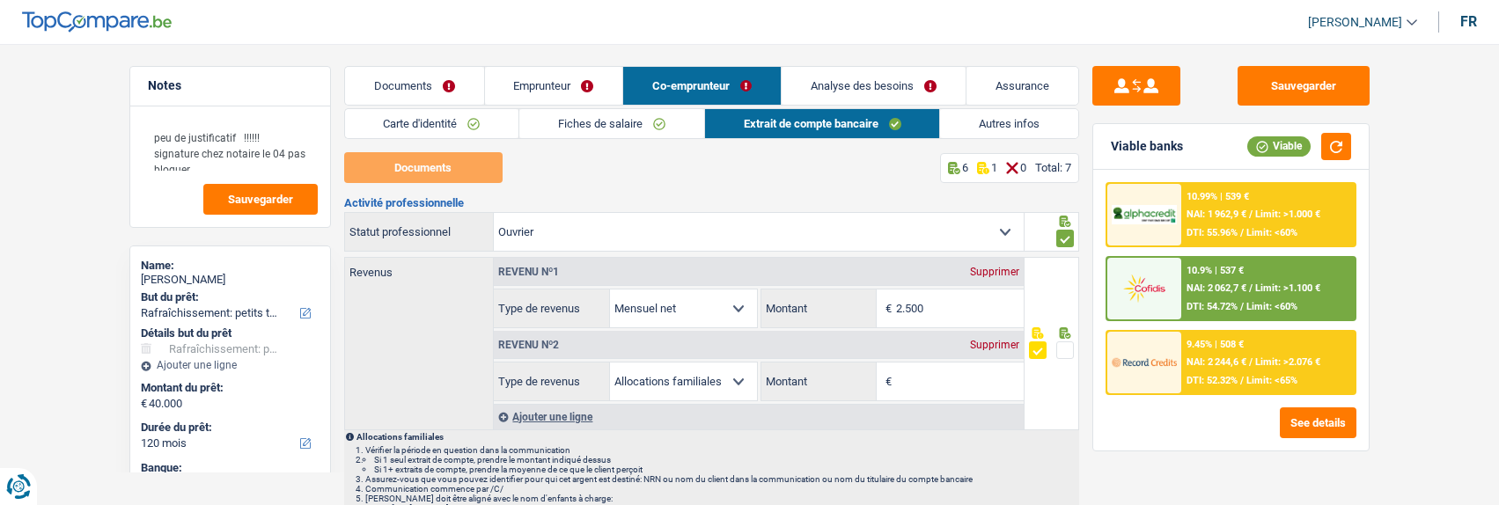
click at [552, 81] on link "Emprunteur" at bounding box center [554, 86] width 138 height 38
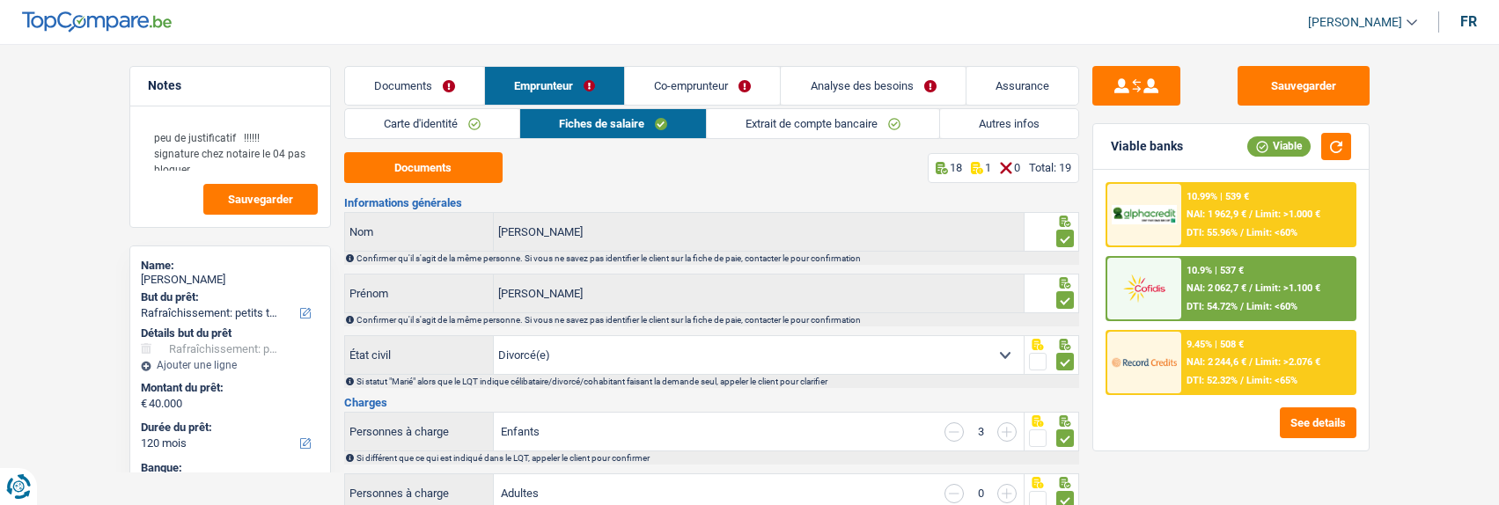
click at [788, 123] on link "Extrait de compte bancaire" at bounding box center [823, 123] width 232 height 29
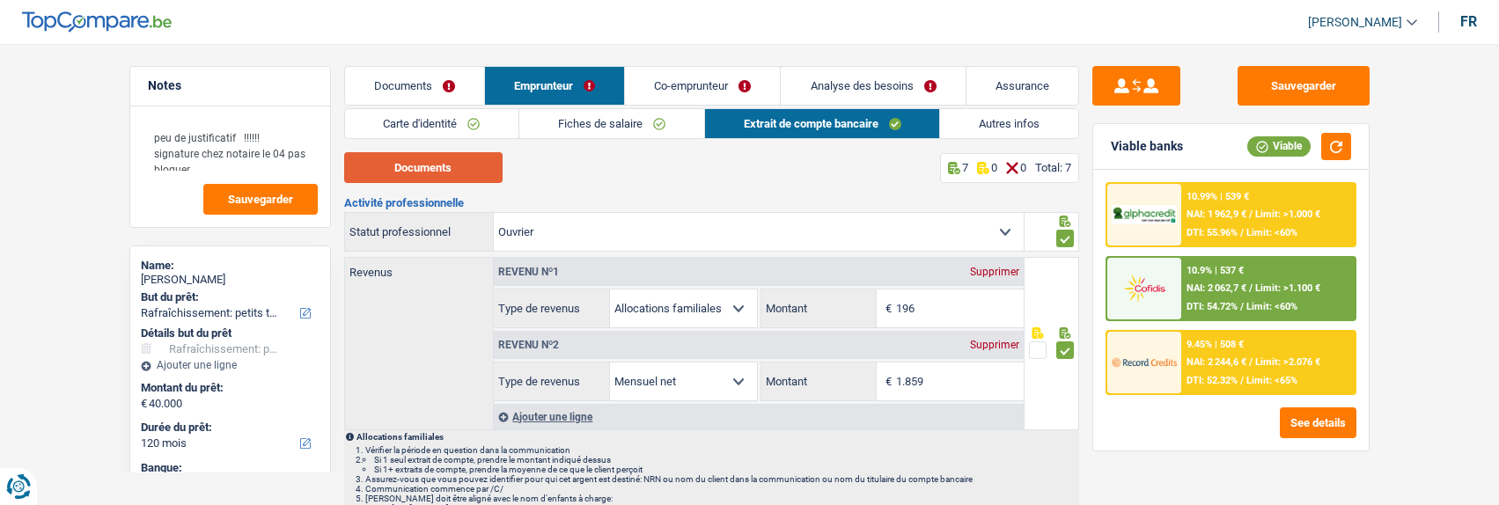
click at [470, 163] on button "Documents" at bounding box center [423, 167] width 158 height 31
click at [743, 80] on link "Co-emprunteur" at bounding box center [702, 86] width 155 height 38
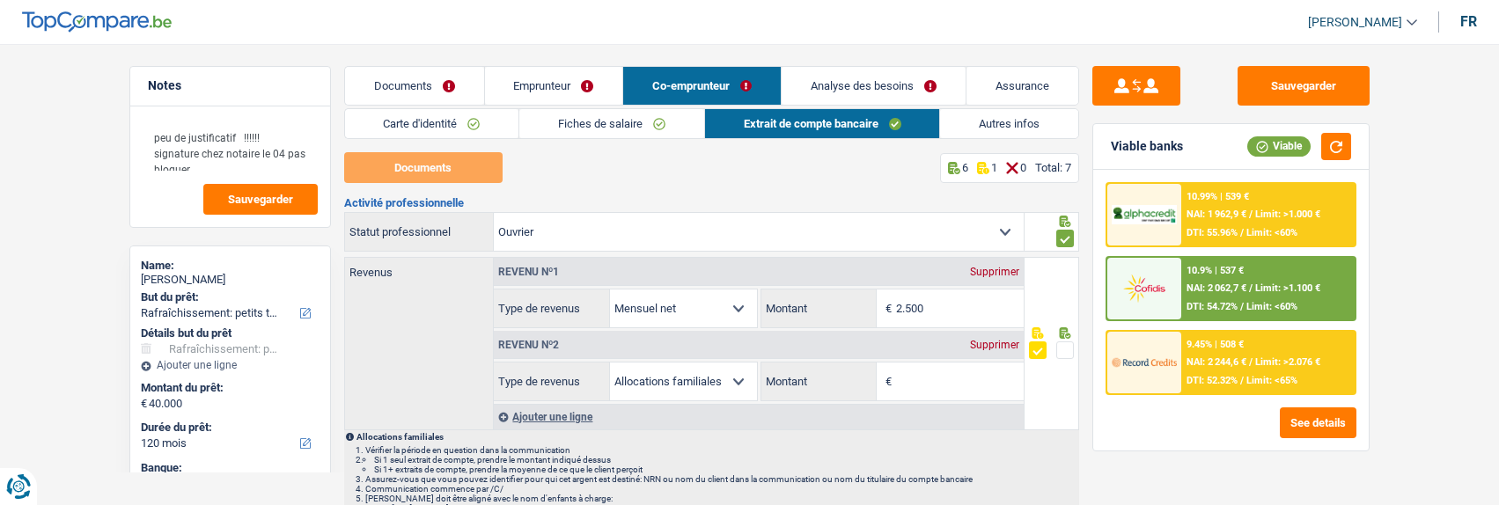
click at [564, 85] on link "Emprunteur" at bounding box center [554, 86] width 138 height 38
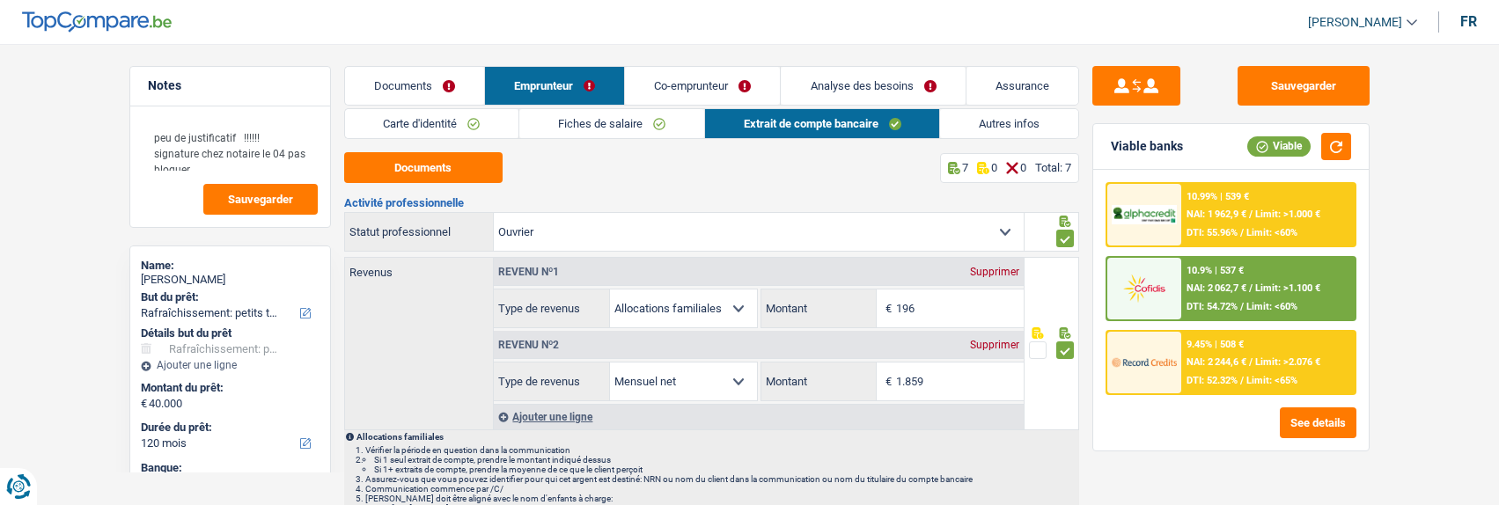
click at [658, 114] on link "Fiches de salaire" at bounding box center [611, 123] width 185 height 29
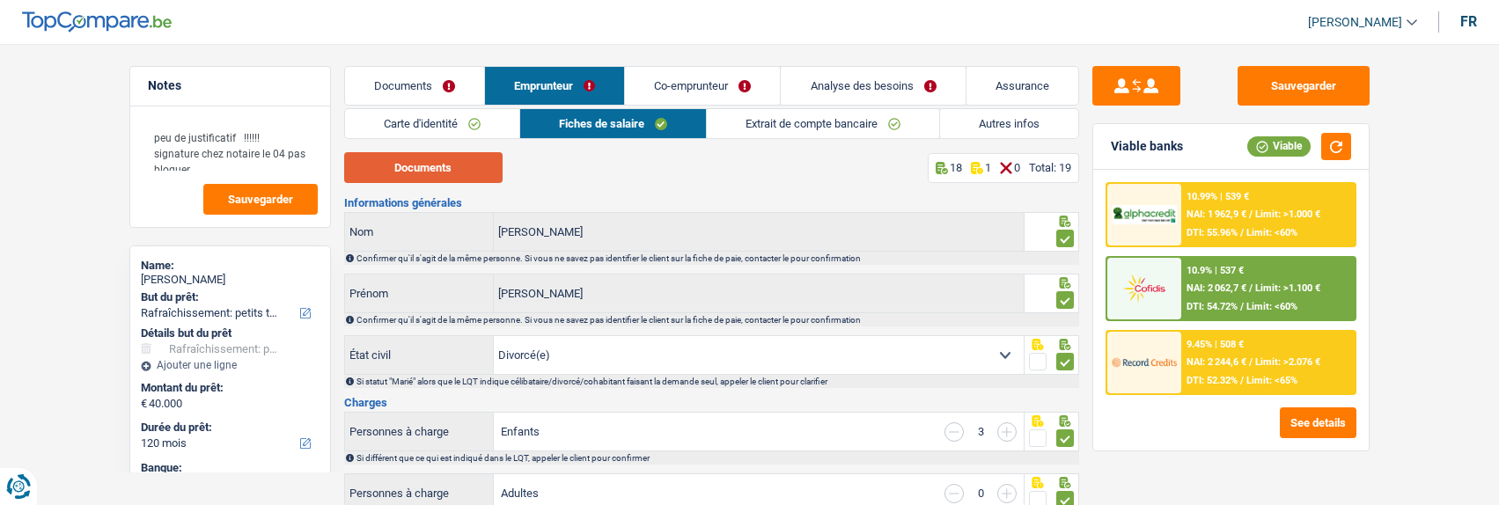
click at [479, 164] on button "Documents" at bounding box center [423, 167] width 158 height 31
click at [848, 121] on link "Extrait de compte bancaire" at bounding box center [823, 123] width 232 height 29
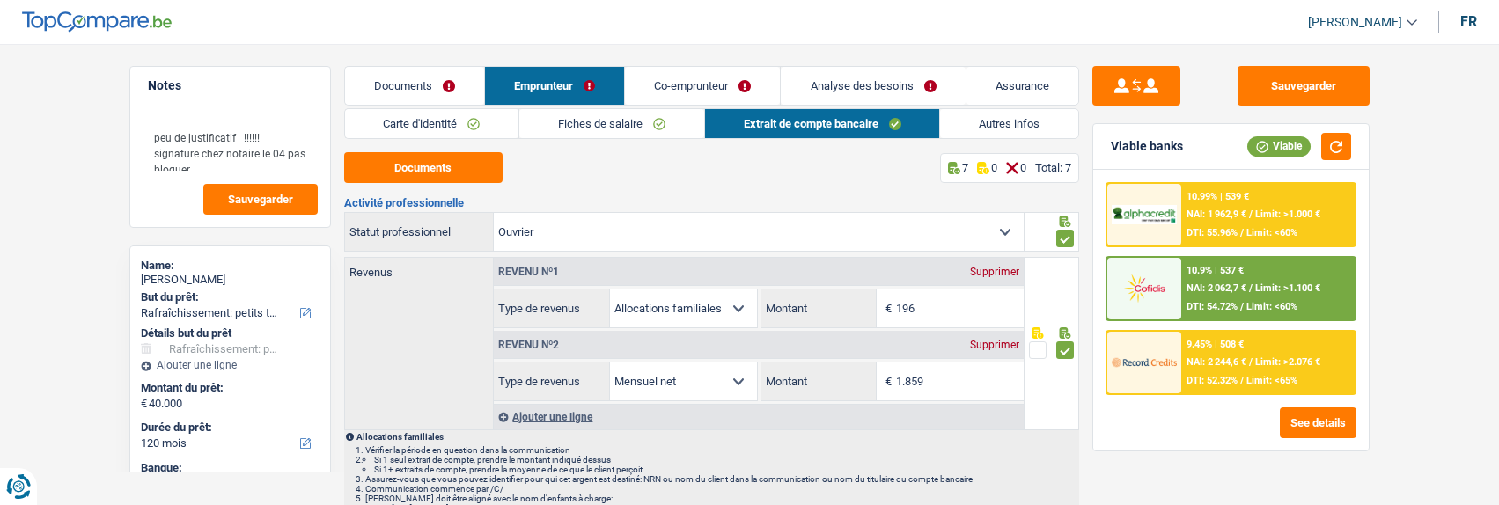
click at [728, 85] on link "Co-emprunteur" at bounding box center [702, 86] width 155 height 38
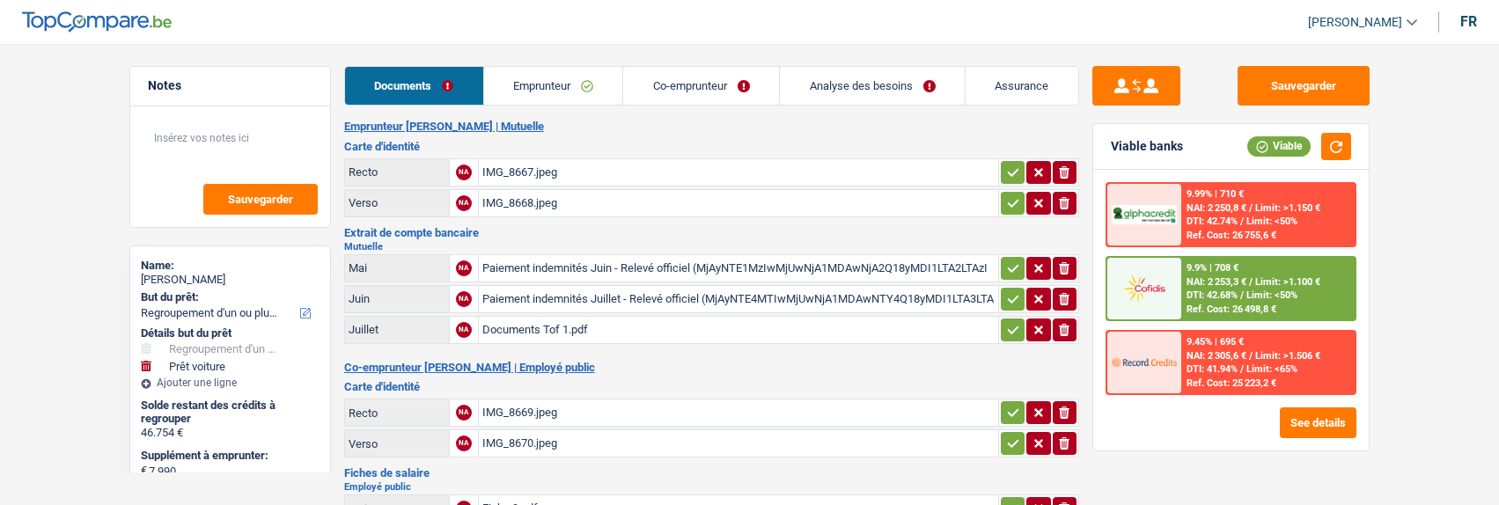
select select "refinancing"
select select "car"
select select "120"
click at [559, 85] on link "Emprunteur" at bounding box center [553, 86] width 139 height 38
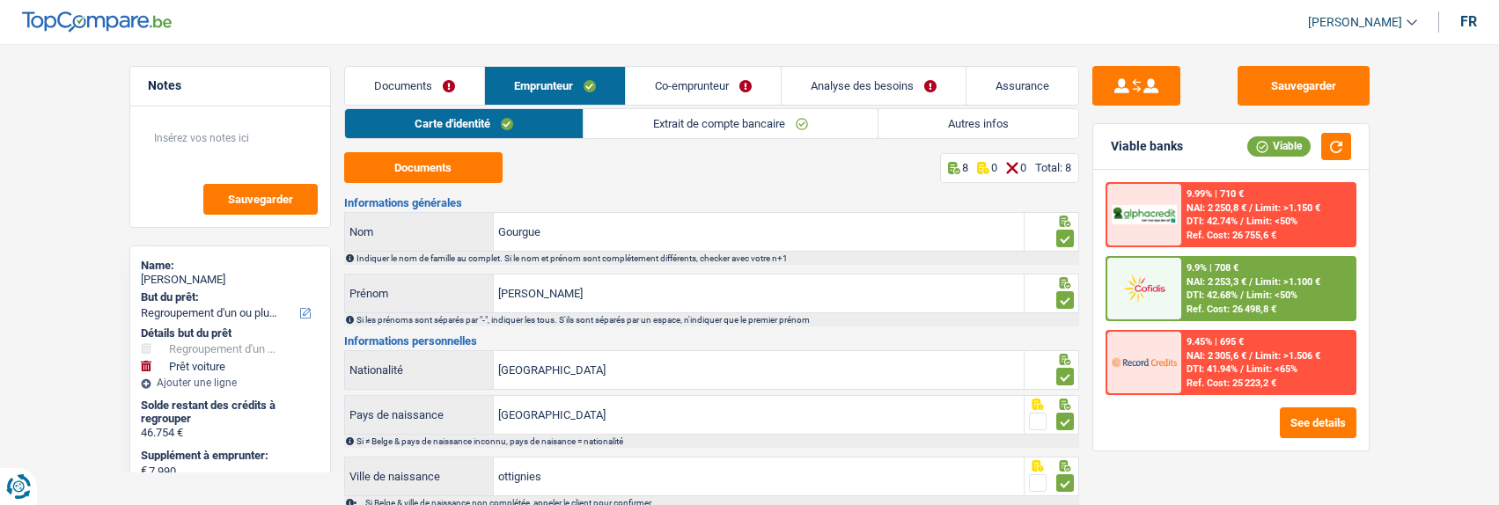
click at [435, 82] on link "Documents" at bounding box center [414, 86] width 139 height 38
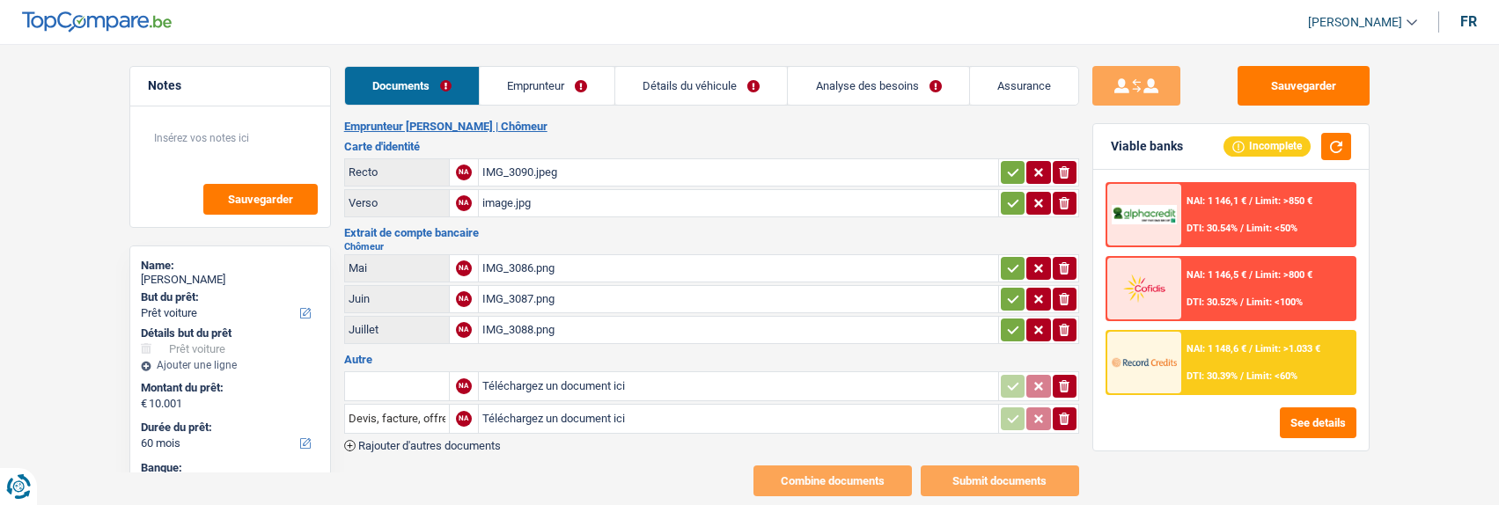
select select "car"
select select "60"
select select "record credits"
click at [556, 82] on link "Emprunteur" at bounding box center [547, 86] width 135 height 38
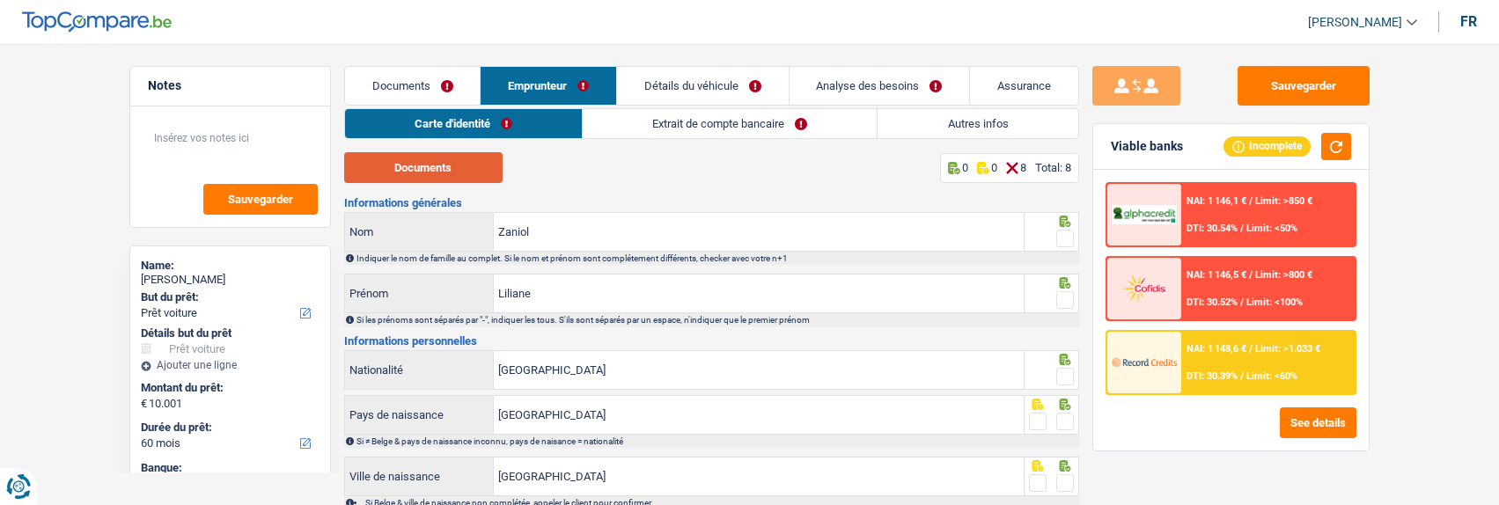
click at [470, 162] on button "Documents" at bounding box center [423, 167] width 158 height 31
click at [1074, 231] on div at bounding box center [1052, 232] width 55 height 40
click at [1063, 234] on span at bounding box center [1065, 239] width 18 height 18
click at [0, 0] on input "radio" at bounding box center [0, 0] width 0 height 0
click at [1061, 293] on span at bounding box center [1065, 300] width 18 height 18
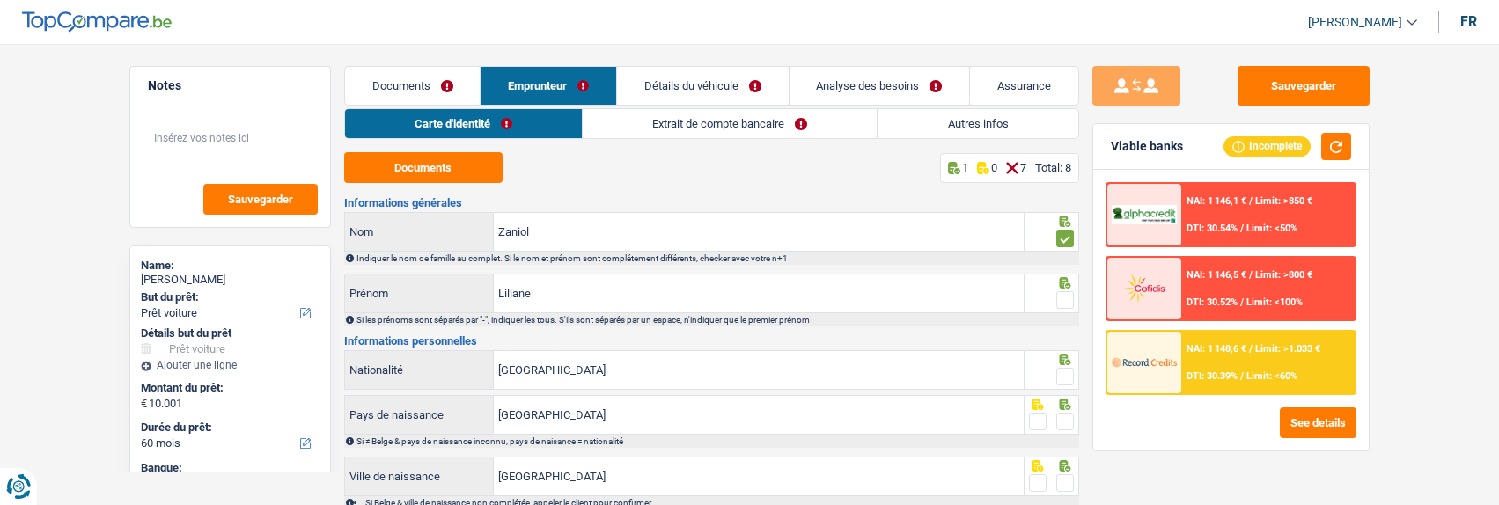
click at [0, 0] on input "radio" at bounding box center [0, 0] width 0 height 0
click at [1064, 377] on span at bounding box center [1065, 377] width 18 height 18
click at [0, 0] on input "radio" at bounding box center [0, 0] width 0 height 0
click at [1060, 417] on span at bounding box center [1065, 422] width 18 height 18
click at [0, 0] on input "radio" at bounding box center [0, 0] width 0 height 0
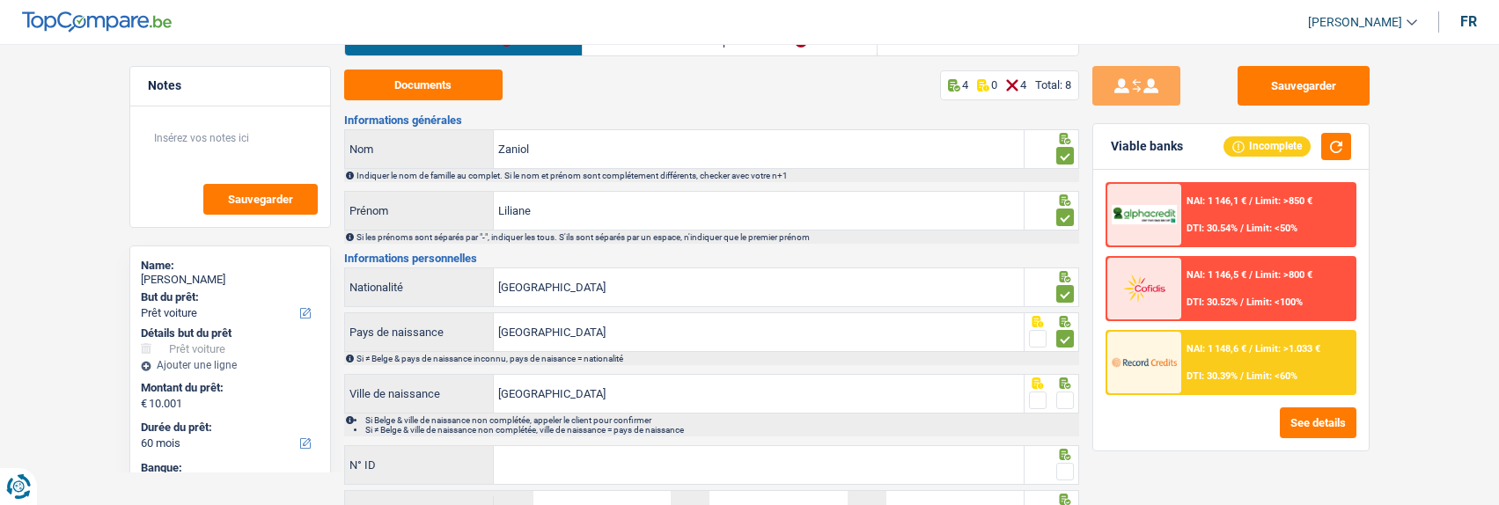
scroll to position [176, 0]
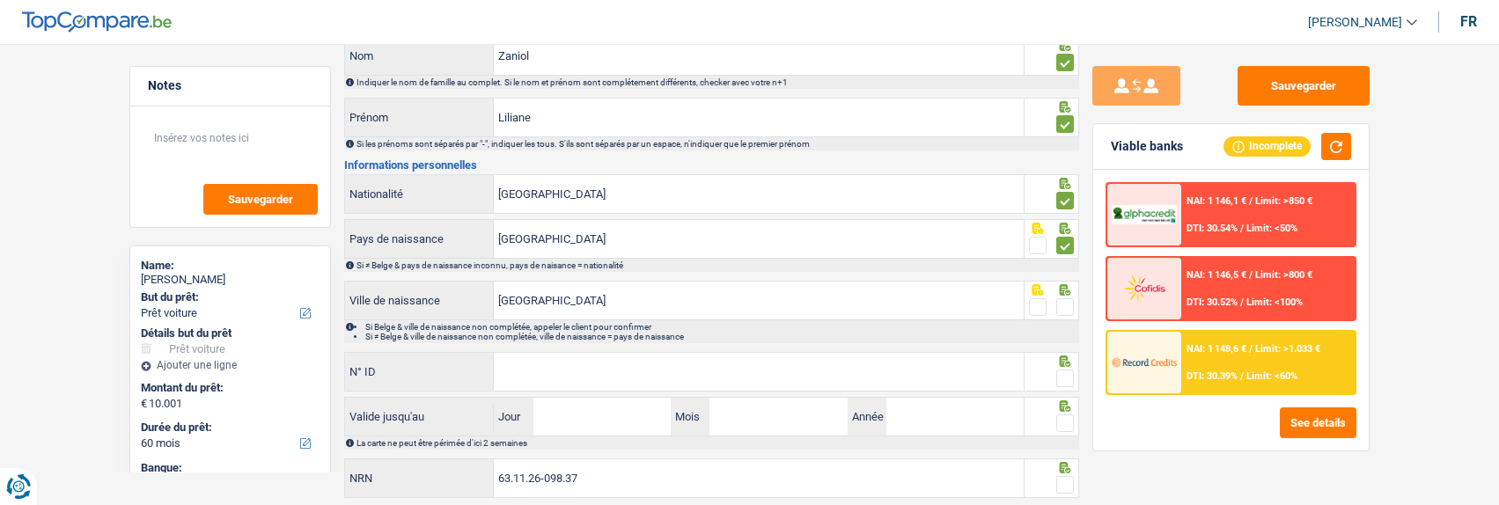
click at [1058, 303] on span at bounding box center [1065, 307] width 18 height 18
click at [0, 0] on input "radio" at bounding box center [0, 0] width 0 height 0
click at [855, 377] on input "N° ID" at bounding box center [759, 372] width 530 height 38
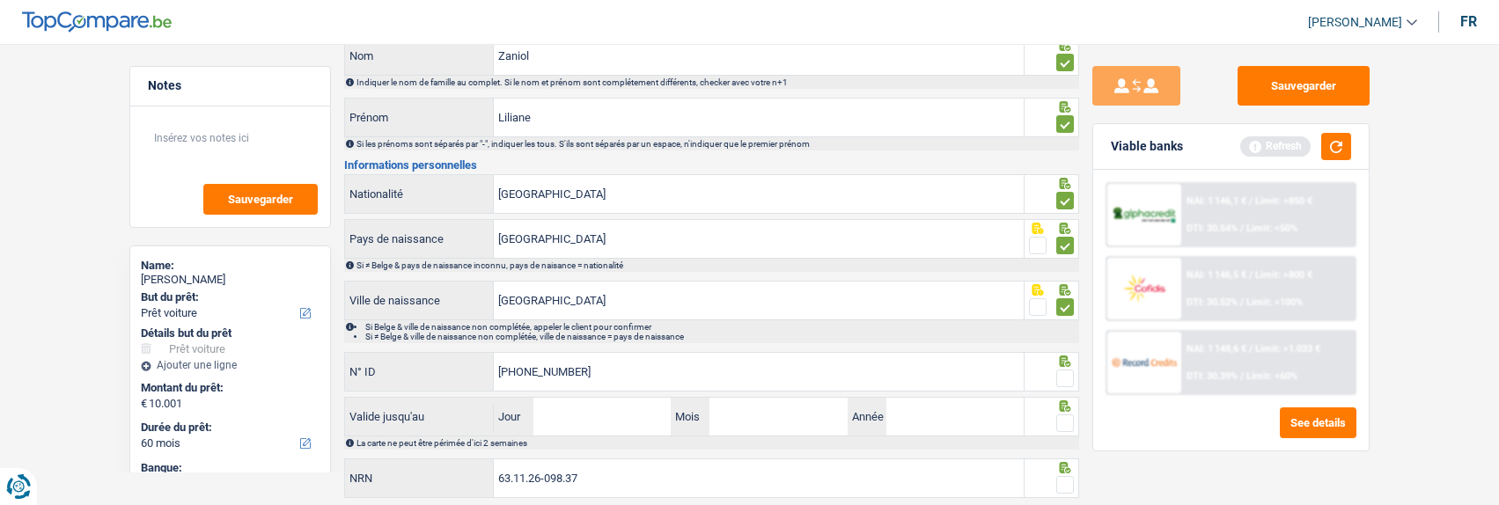
type input "[PHONE_NUMBER]"
click at [1063, 372] on span at bounding box center [1065, 379] width 18 height 18
click at [0, 0] on input "radio" at bounding box center [0, 0] width 0 height 0
click at [587, 416] on input "Jour" at bounding box center [601, 417] width 137 height 38
type input "03"
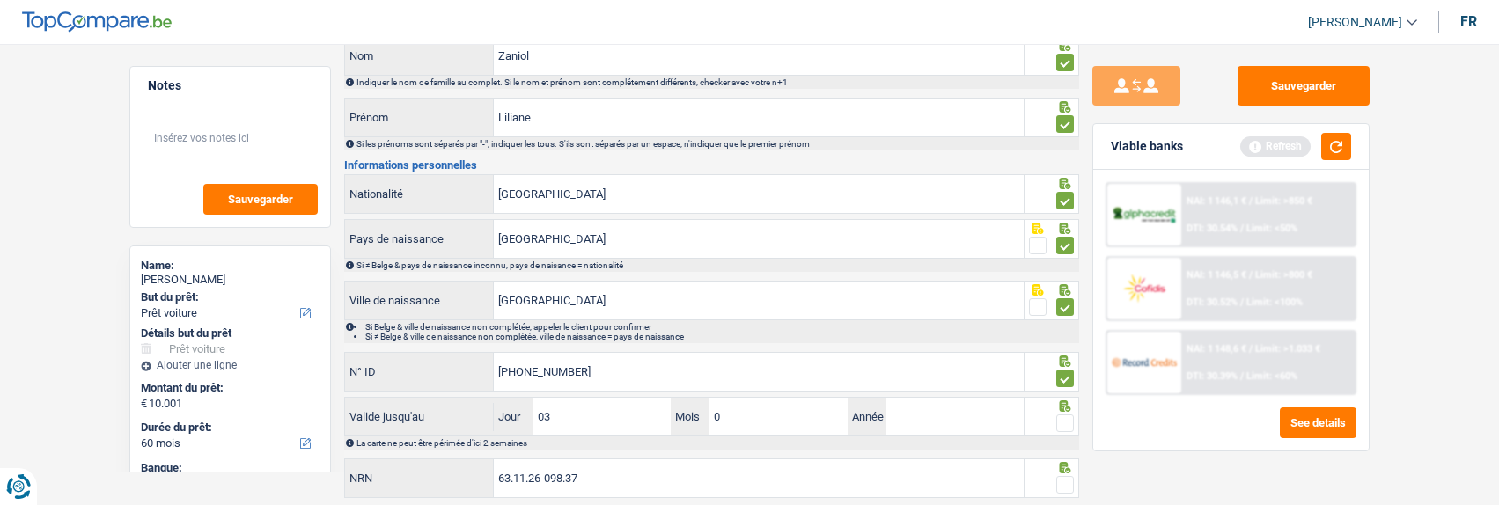
type input "06"
type input "2030"
click at [1054, 413] on fieldset at bounding box center [1051, 424] width 45 height 22
click at [1071, 423] on span at bounding box center [1065, 424] width 18 height 18
click at [0, 0] on input "radio" at bounding box center [0, 0] width 0 height 0
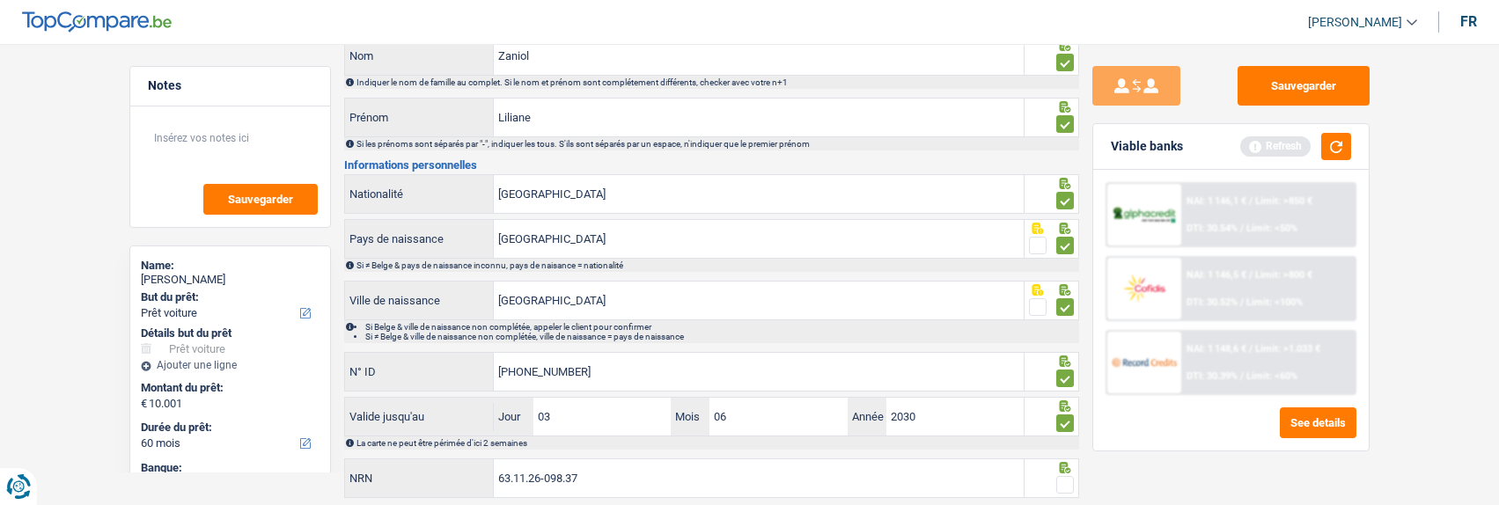
click at [1064, 481] on span at bounding box center [1065, 485] width 18 height 18
click at [0, 0] on input "radio" at bounding box center [0, 0] width 0 height 0
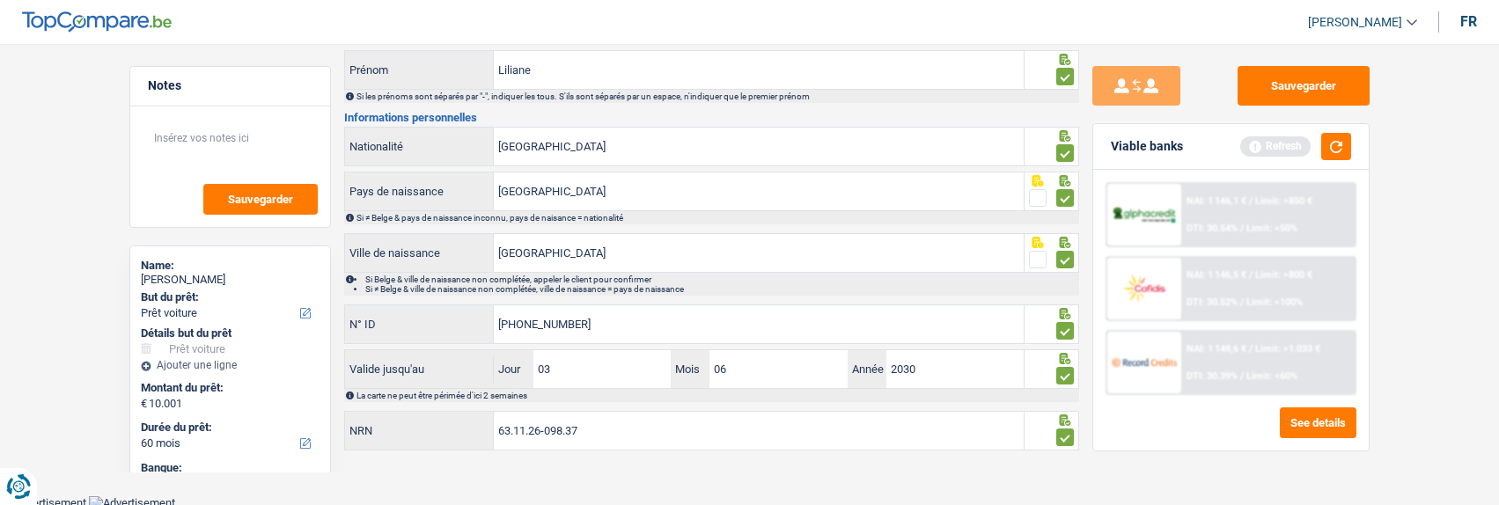
scroll to position [0, 0]
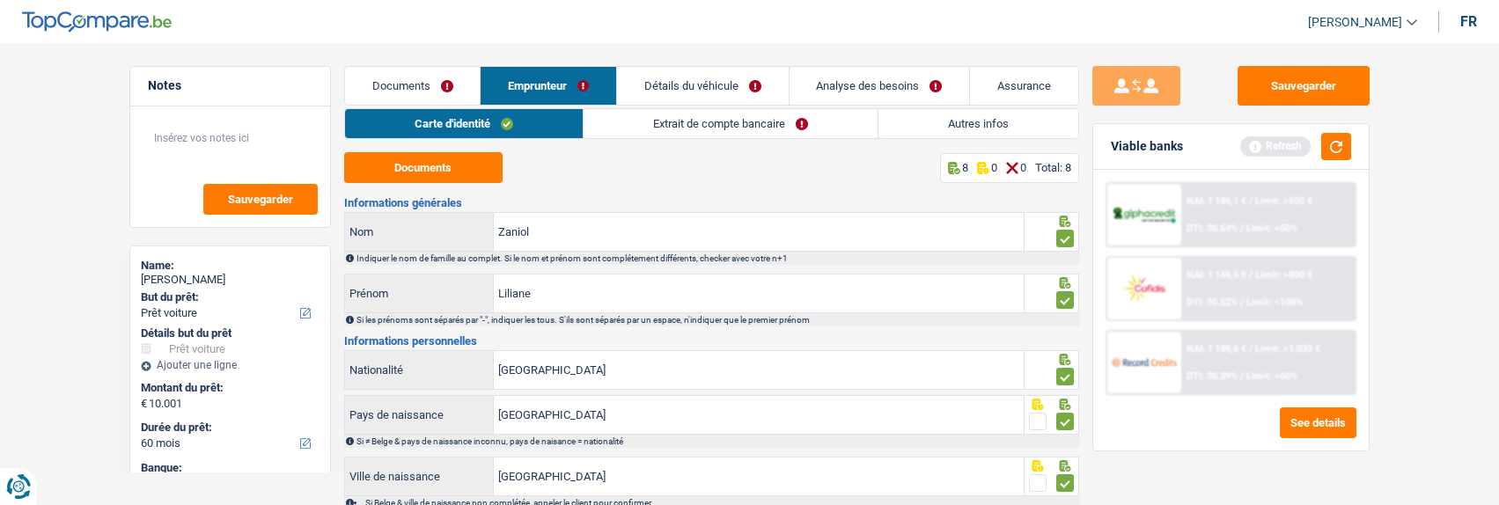
click at [755, 127] on link "Extrait de compte bancaire" at bounding box center [731, 123] width 294 height 29
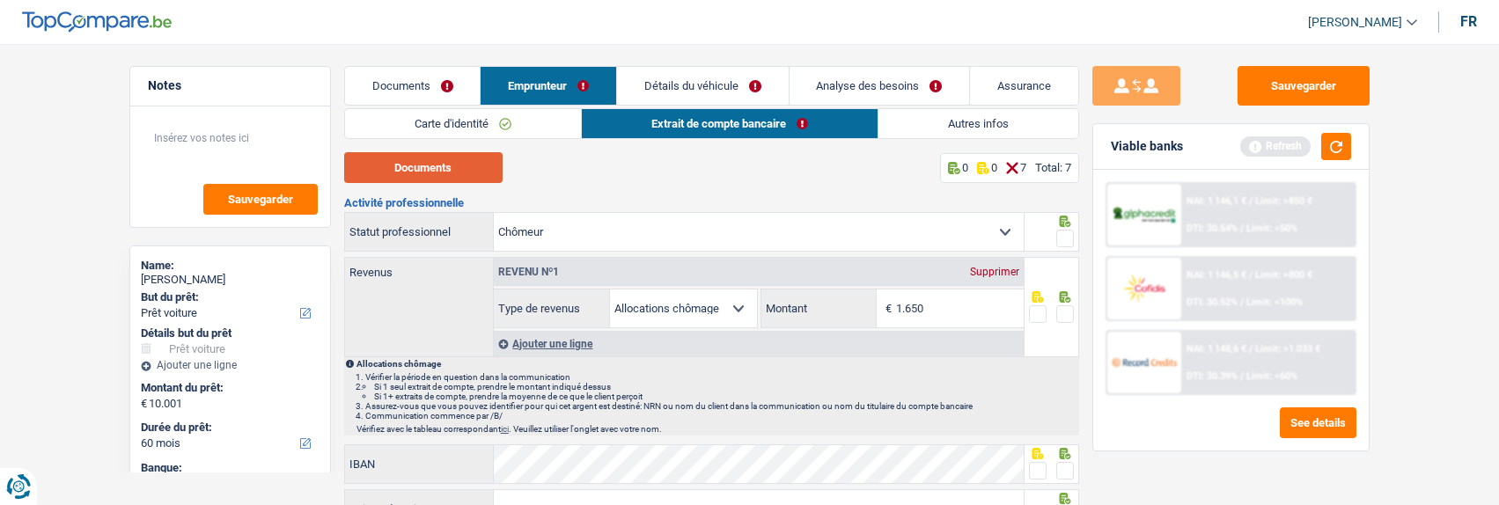
click at [464, 170] on button "Documents" at bounding box center [423, 167] width 158 height 31
click at [941, 302] on input "1.650" at bounding box center [960, 309] width 128 height 38
type input "1.455"
drag, startPoint x: 1063, startPoint y: 237, endPoint x: 1054, endPoint y: 333, distance: 96.4
click at [1064, 242] on span at bounding box center [1065, 239] width 18 height 18
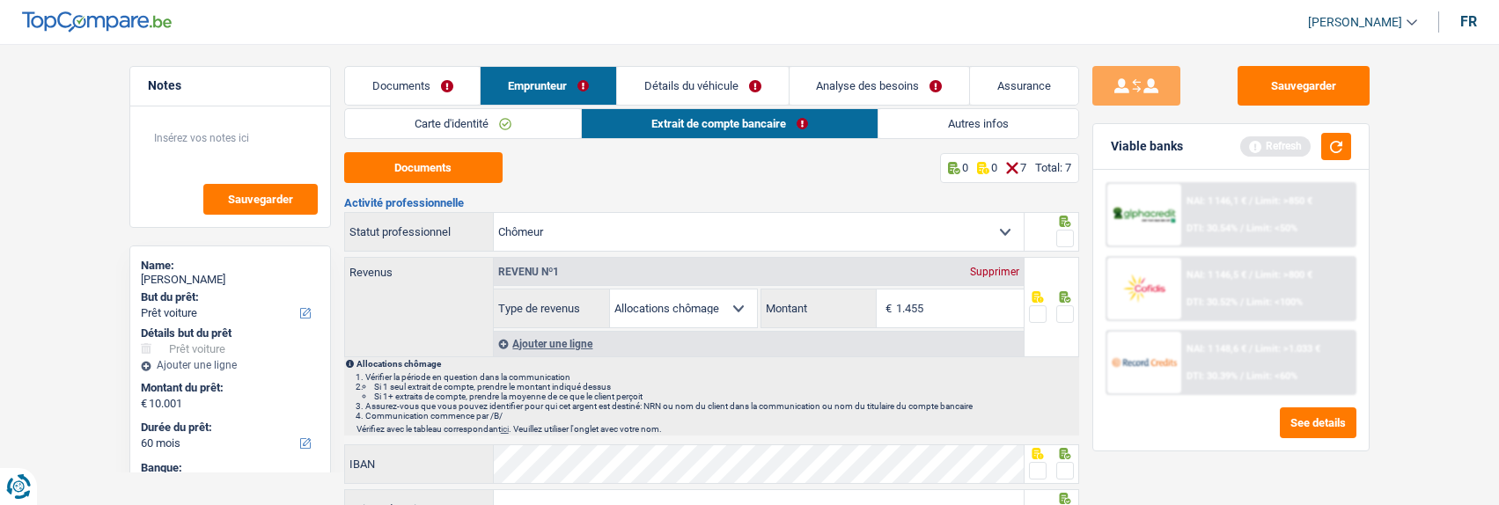
click at [0, 0] on input "radio" at bounding box center [0, 0] width 0 height 0
click at [1066, 313] on span at bounding box center [1065, 314] width 18 height 18
click at [0, 0] on input "radio" at bounding box center [0, 0] width 0 height 0
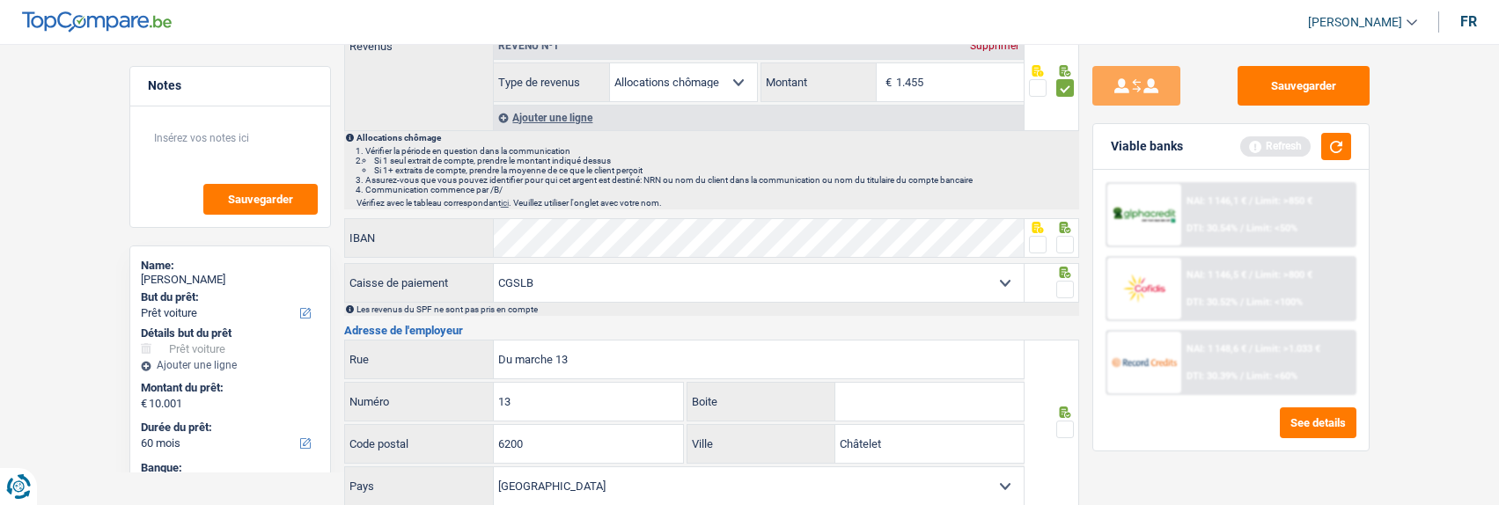
scroll to position [264, 0]
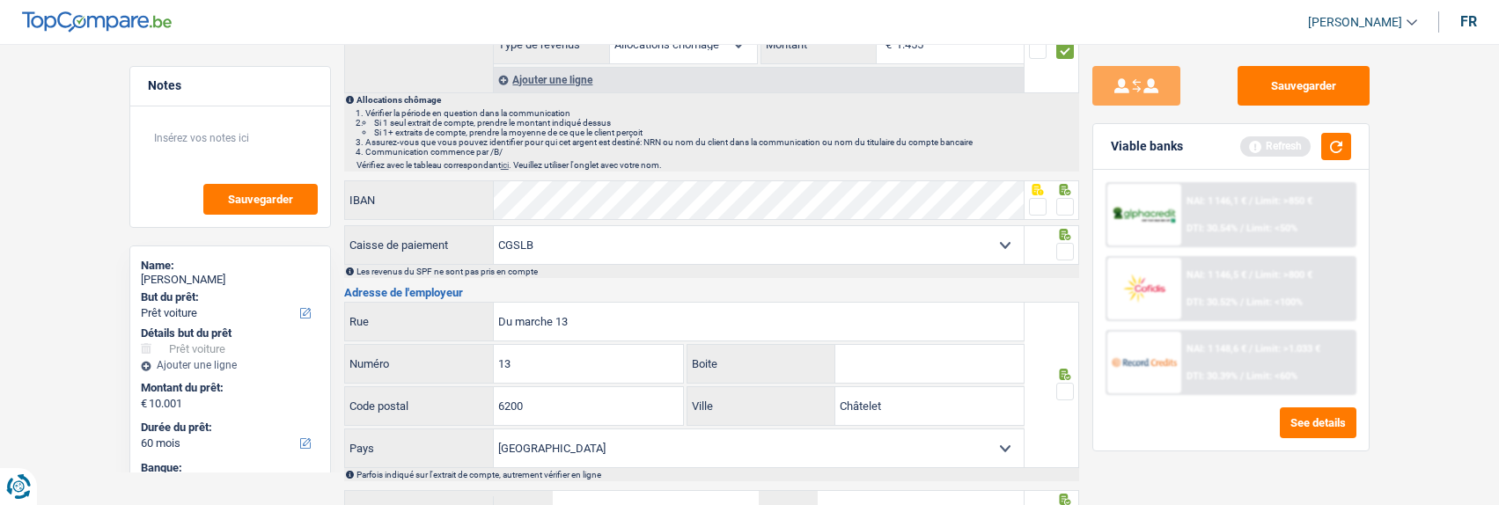
drag, startPoint x: 1041, startPoint y: 200, endPoint x: 1056, endPoint y: 236, distance: 39.1
click at [1041, 205] on span at bounding box center [1038, 207] width 18 height 18
click at [0, 0] on input "radio" at bounding box center [0, 0] width 0 height 0
click at [1063, 247] on span at bounding box center [1065, 252] width 18 height 18
click at [0, 0] on input "radio" at bounding box center [0, 0] width 0 height 0
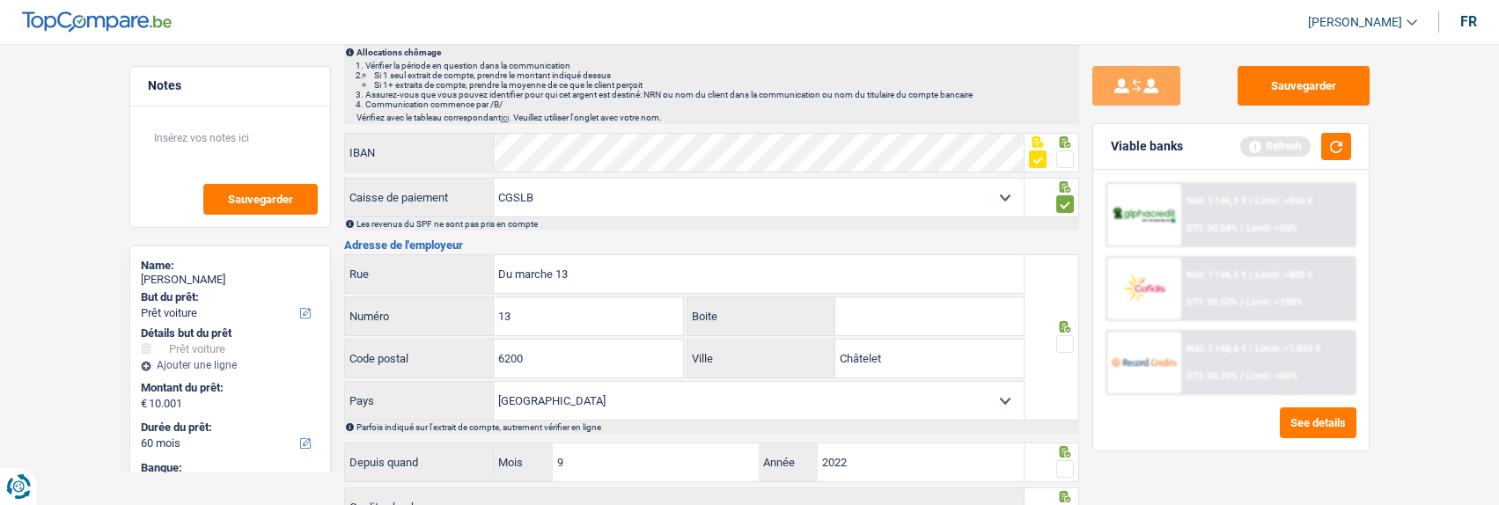
scroll to position [352, 0]
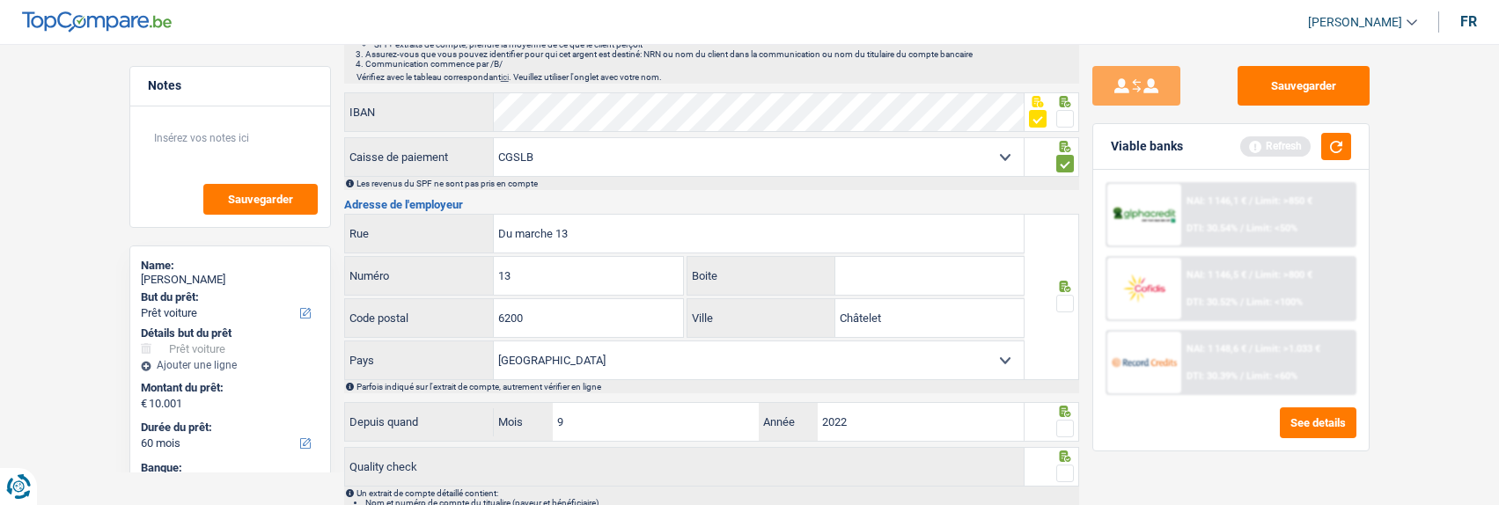
click at [1063, 423] on span at bounding box center [1065, 429] width 18 height 18
click at [0, 0] on input "radio" at bounding box center [0, 0] width 0 height 0
click at [1056, 467] on span at bounding box center [1065, 474] width 18 height 18
click at [0, 0] on input "radio" at bounding box center [0, 0] width 0 height 0
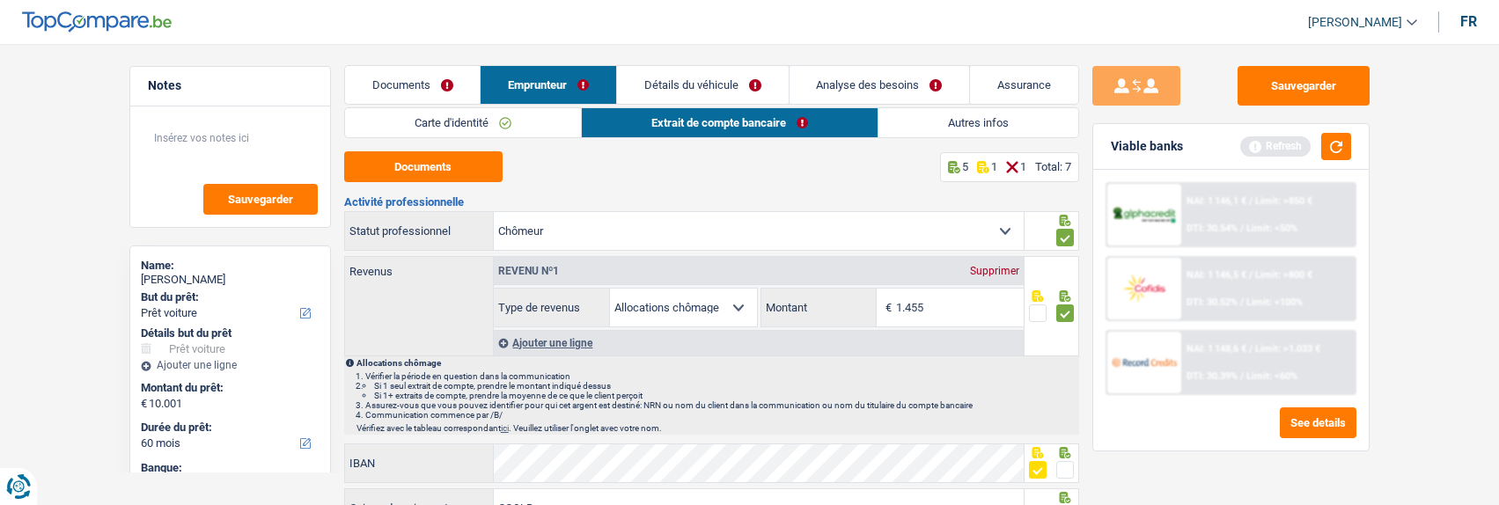
scroll to position [0, 0]
click at [717, 84] on link "Détails du véhicule" at bounding box center [703, 86] width 172 height 38
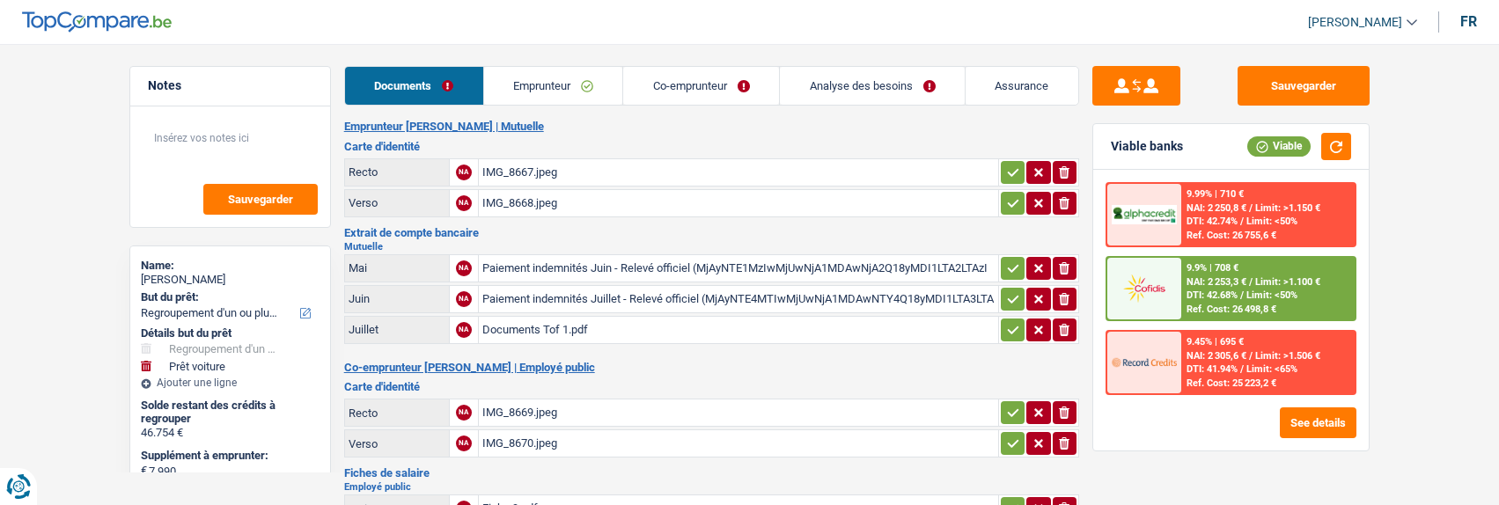
select select "refinancing"
select select "car"
select select "120"
click at [569, 88] on link "Emprunteur" at bounding box center [553, 86] width 139 height 38
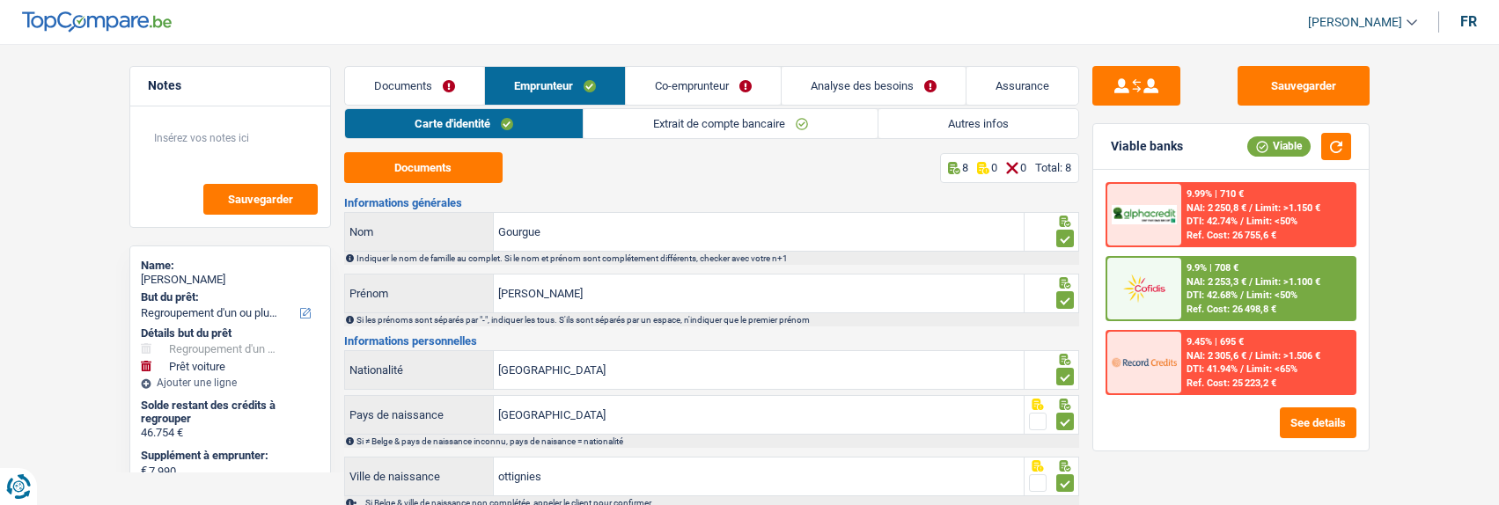
click at [733, 113] on link "Extrait de compte bancaire" at bounding box center [731, 123] width 294 height 29
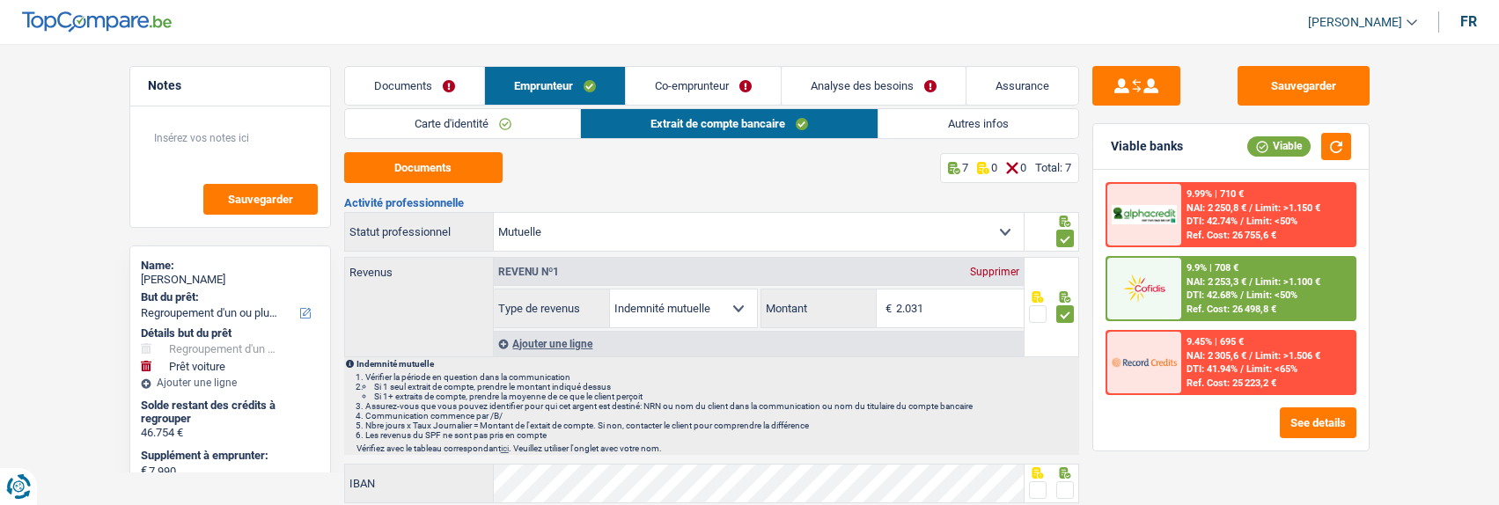
click at [1002, 119] on link "Autres infos" at bounding box center [979, 123] width 200 height 29
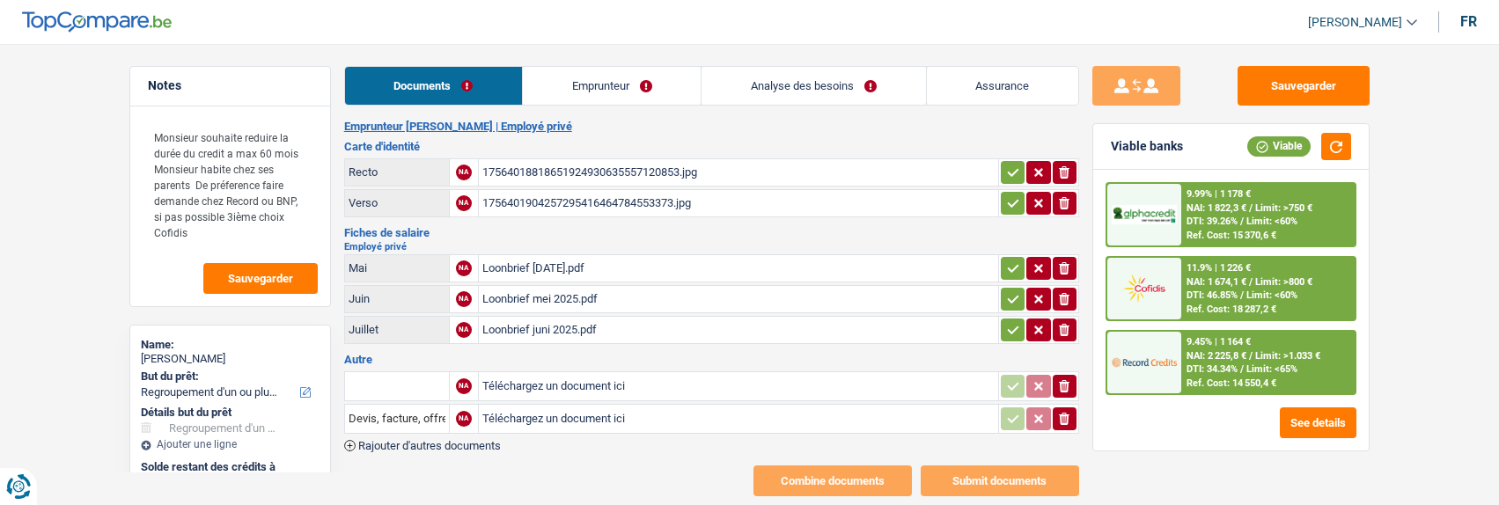
select select "refinancing"
select select "60"
click at [562, 317] on div "Loonbrief juni 2025.pdf" at bounding box center [738, 330] width 512 height 26
click at [589, 93] on link "Emprunteur" at bounding box center [612, 86] width 178 height 38
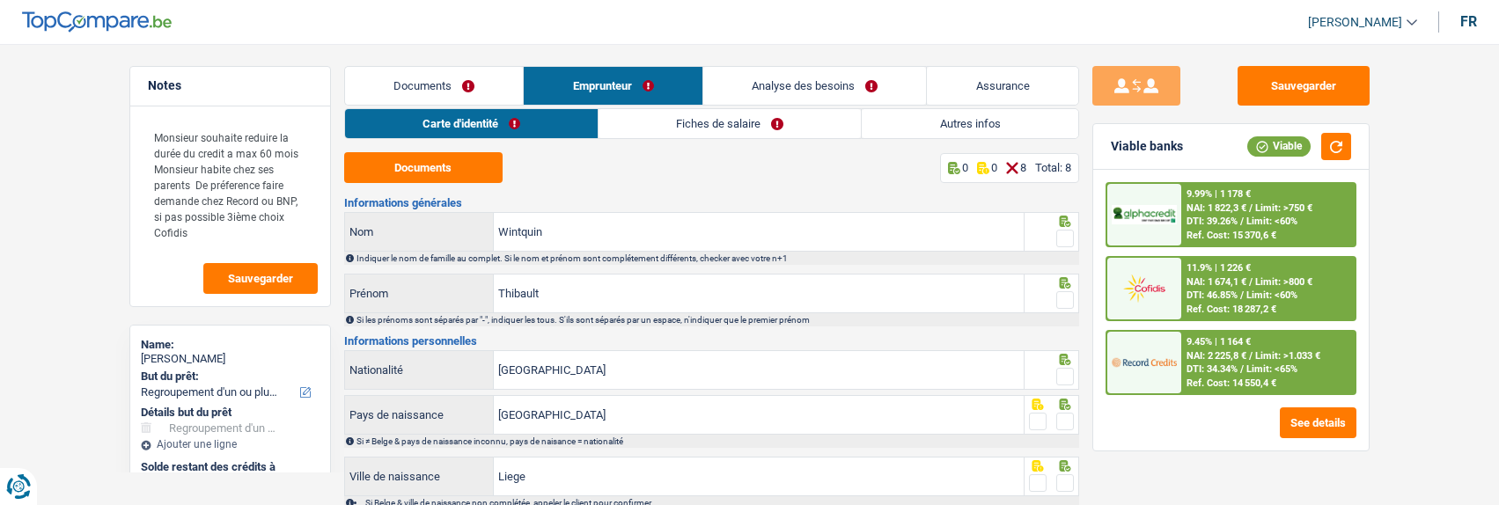
click at [1066, 236] on span at bounding box center [1065, 239] width 18 height 18
click at [0, 0] on input "radio" at bounding box center [0, 0] width 0 height 0
drag, startPoint x: 1068, startPoint y: 295, endPoint x: 1065, endPoint y: 315, distance: 20.4
click at [1068, 298] on span at bounding box center [1065, 300] width 18 height 18
click at [0, 0] on input "radio" at bounding box center [0, 0] width 0 height 0
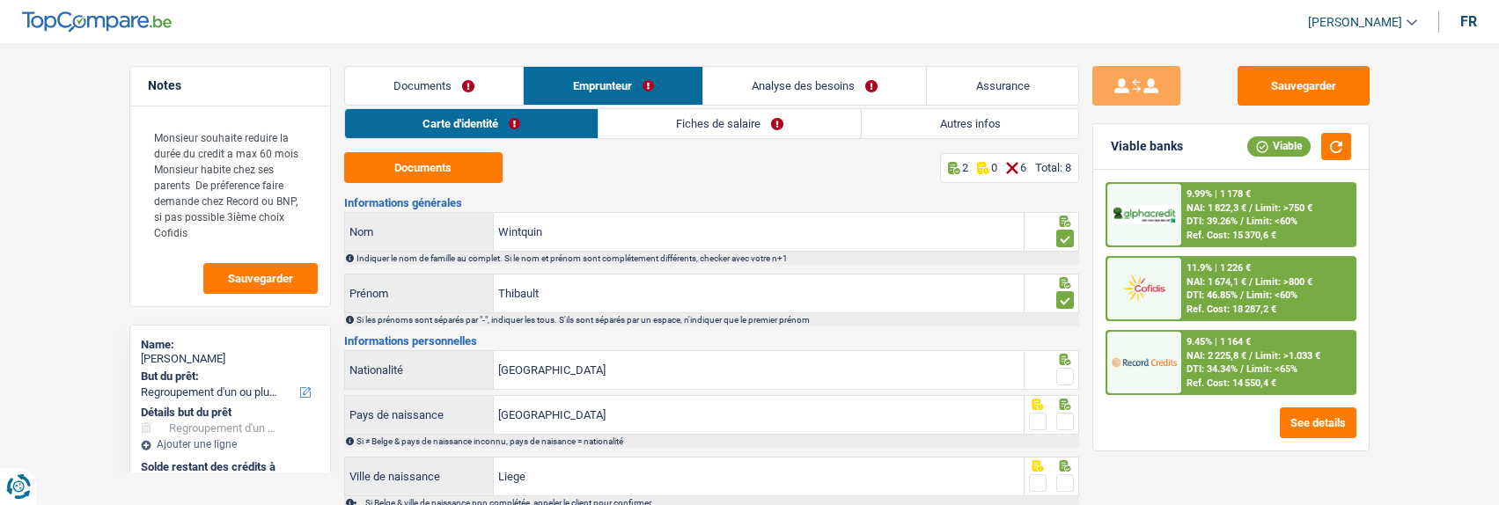
drag, startPoint x: 1067, startPoint y: 369, endPoint x: 1058, endPoint y: 387, distance: 20.5
click at [1066, 371] on span at bounding box center [1065, 377] width 18 height 18
click at [0, 0] on input "radio" at bounding box center [0, 0] width 0 height 0
click at [1063, 416] on span at bounding box center [1065, 422] width 18 height 18
click at [0, 0] on input "radio" at bounding box center [0, 0] width 0 height 0
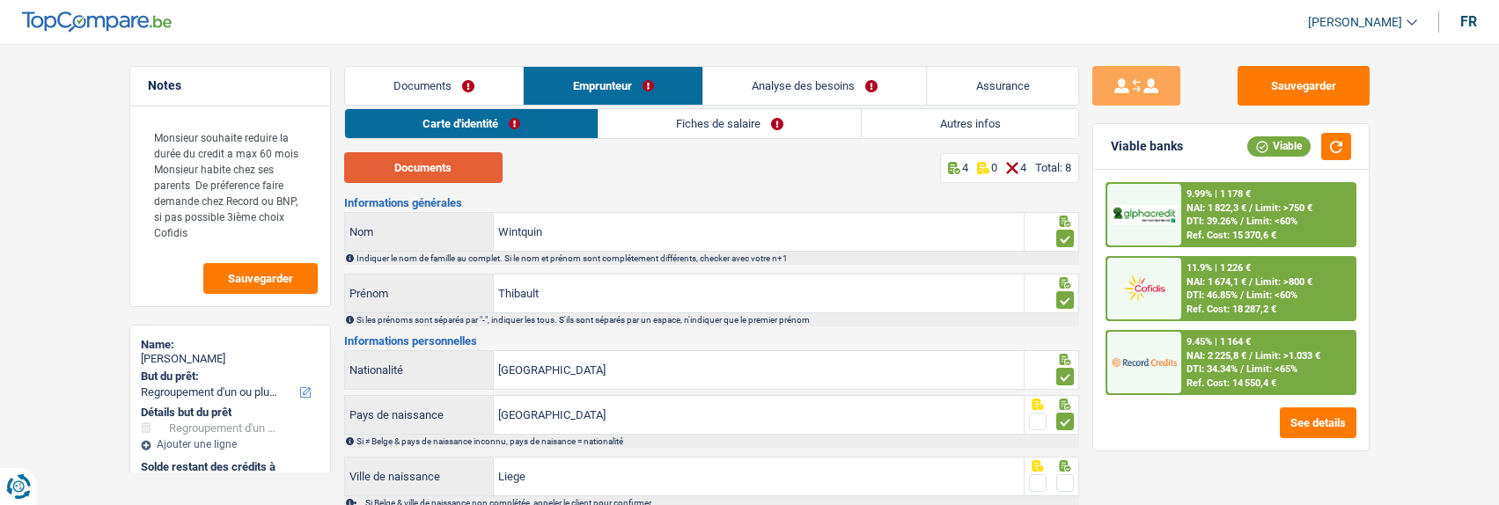
click at [402, 165] on button "Documents" at bounding box center [423, 167] width 158 height 31
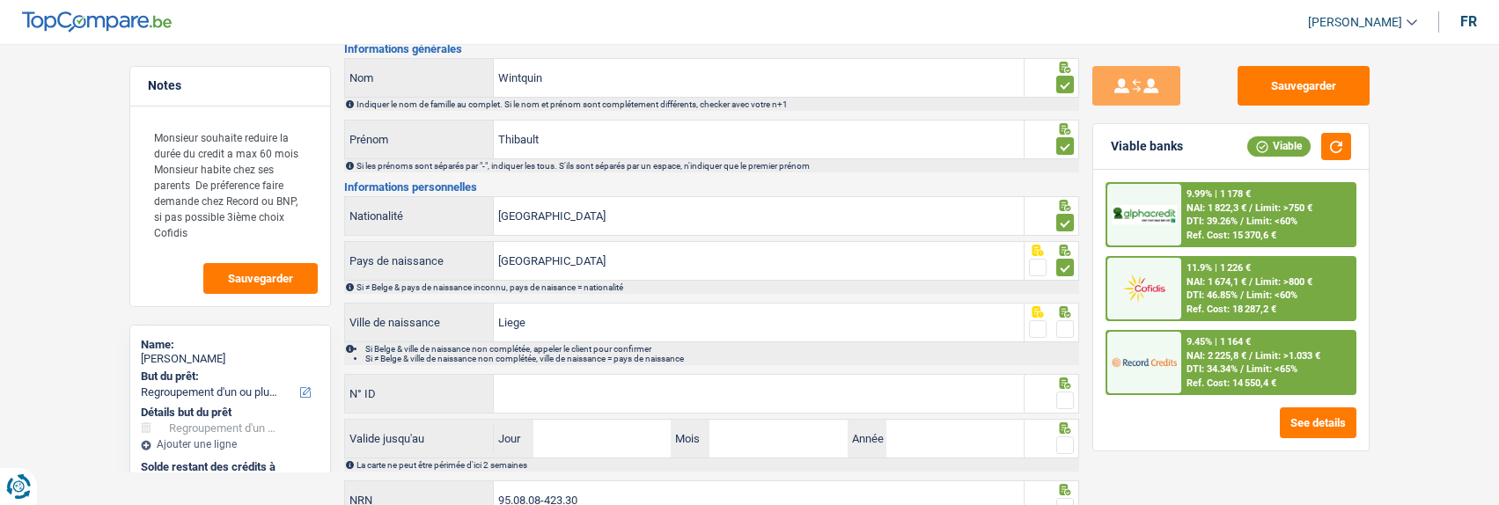
scroll to position [176, 0]
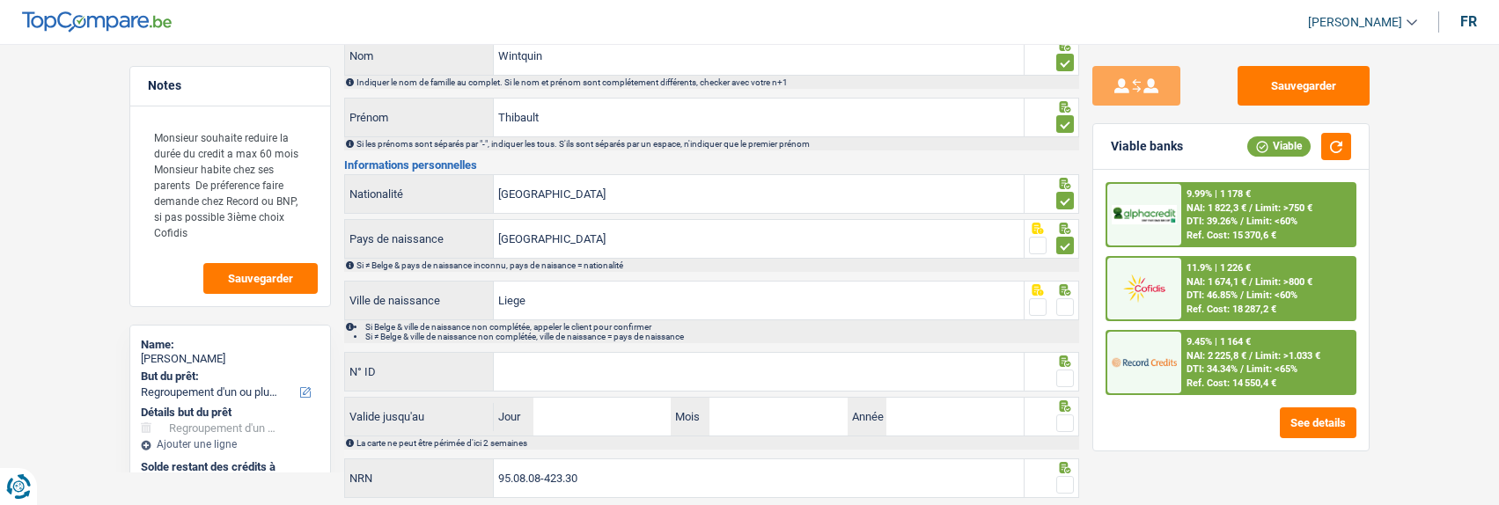
drag, startPoint x: 1067, startPoint y: 301, endPoint x: 1062, endPoint y: 326, distance: 25.2
click at [1067, 307] on span at bounding box center [1065, 307] width 18 height 18
click at [0, 0] on input "radio" at bounding box center [0, 0] width 0 height 0
click at [940, 356] on input "N° ID" at bounding box center [759, 372] width 530 height 38
click at [669, 364] on input "N° ID" at bounding box center [759, 372] width 530 height 38
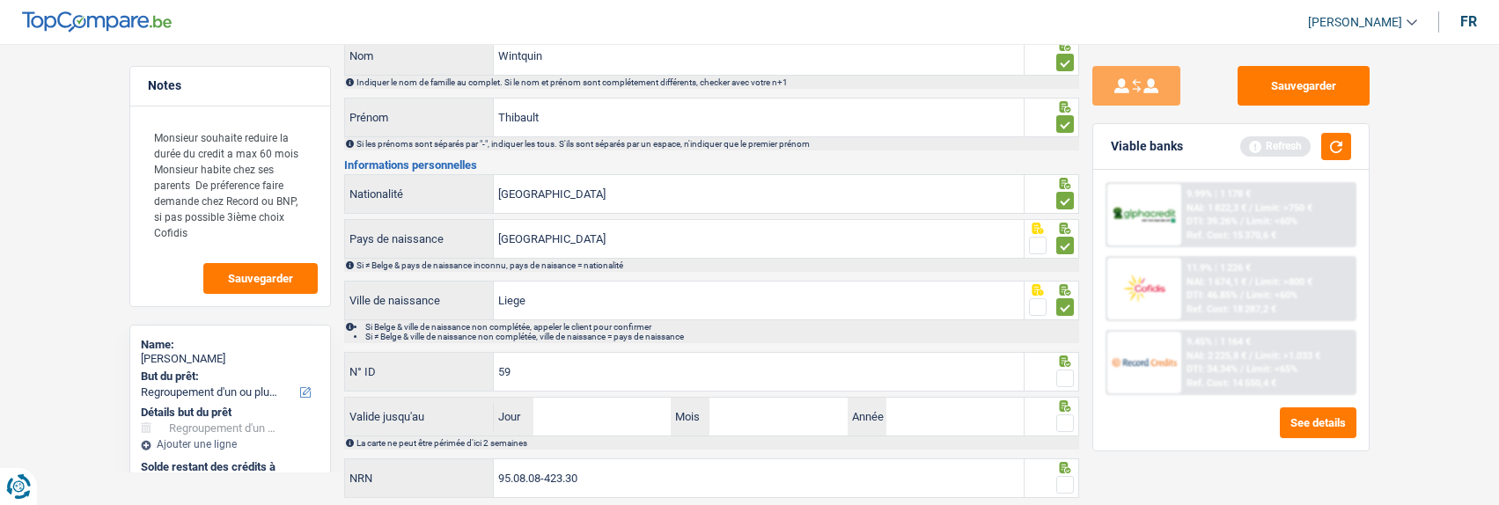
type input "5"
type input "592-6211658-53"
click at [1066, 372] on span at bounding box center [1065, 379] width 18 height 18
click at [0, 0] on input "radio" at bounding box center [0, 0] width 0 height 0
click at [634, 422] on input "Jour" at bounding box center [601, 417] width 137 height 38
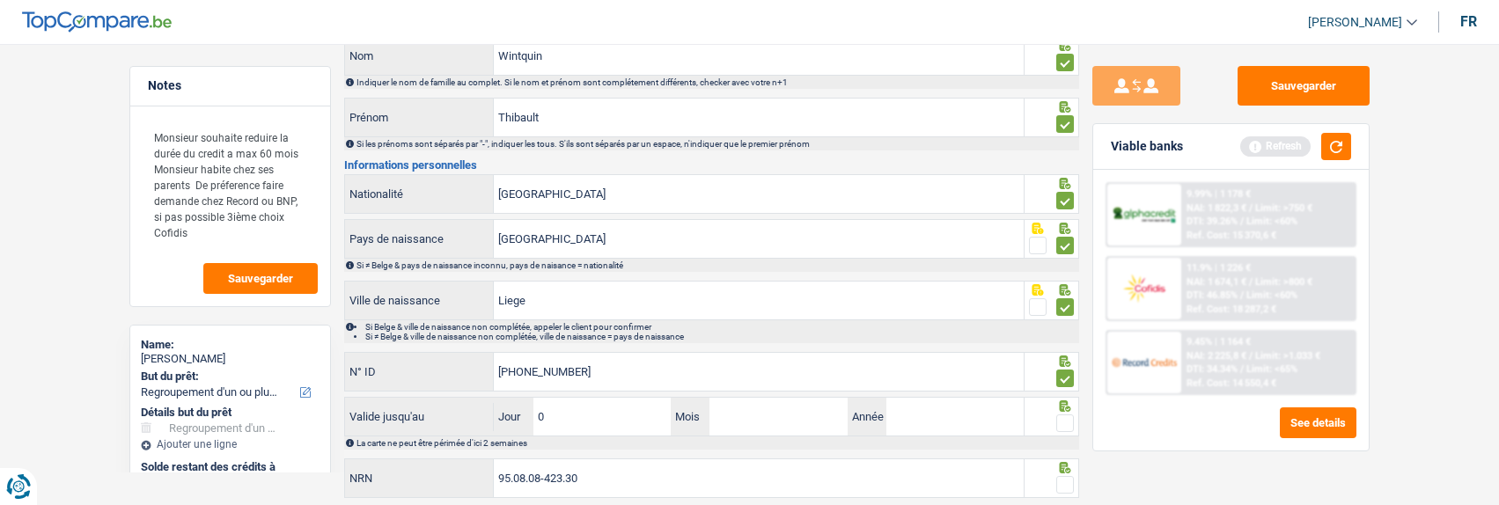
type input "03"
type input "07"
type input "2027"
click at [1060, 423] on span at bounding box center [1065, 424] width 18 height 18
click at [0, 0] on input "radio" at bounding box center [0, 0] width 0 height 0
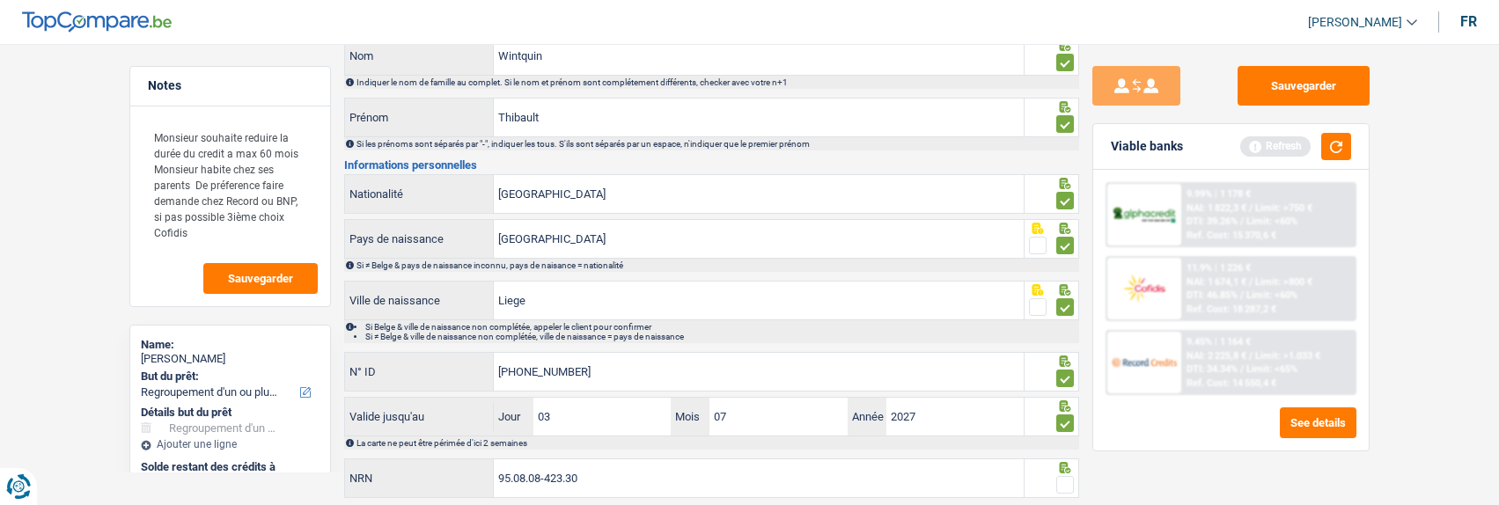
click at [1068, 476] on span at bounding box center [1065, 485] width 18 height 18
click at [0, 0] on input "radio" at bounding box center [0, 0] width 0 height 0
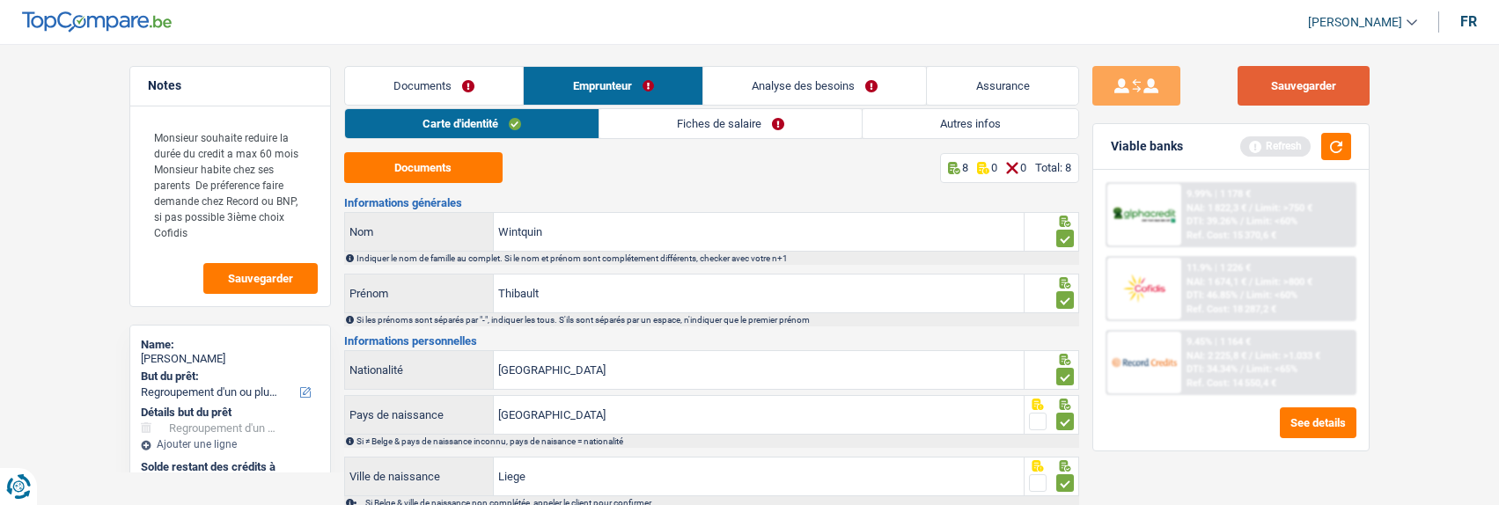
drag, startPoint x: 1306, startPoint y: 85, endPoint x: 1285, endPoint y: 82, distance: 21.4
click at [1301, 85] on button "Sauvegarder" at bounding box center [1304, 86] width 132 height 40
click at [700, 114] on link "Fiches de salaire" at bounding box center [731, 123] width 262 height 29
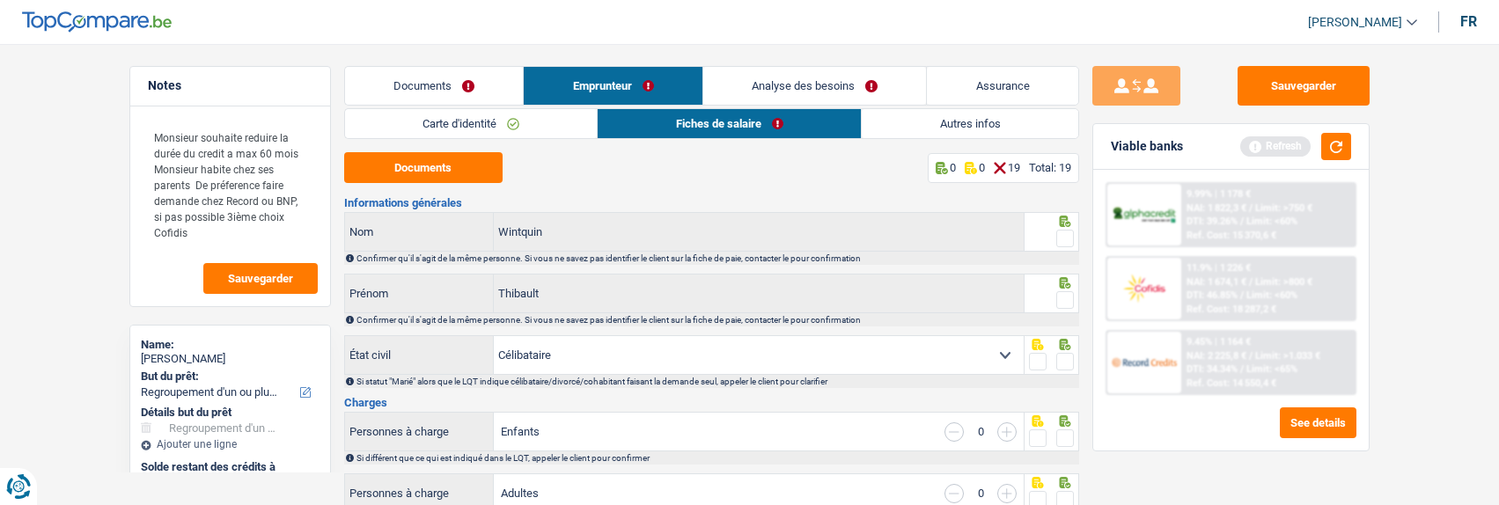
drag, startPoint x: 1059, startPoint y: 239, endPoint x: 1059, endPoint y: 254, distance: 14.1
click at [1059, 242] on span at bounding box center [1065, 239] width 18 height 18
click at [0, 0] on input "radio" at bounding box center [0, 0] width 0 height 0
click at [1058, 283] on icon at bounding box center [1065, 282] width 18 height 11
click at [1062, 300] on span at bounding box center [1065, 300] width 18 height 18
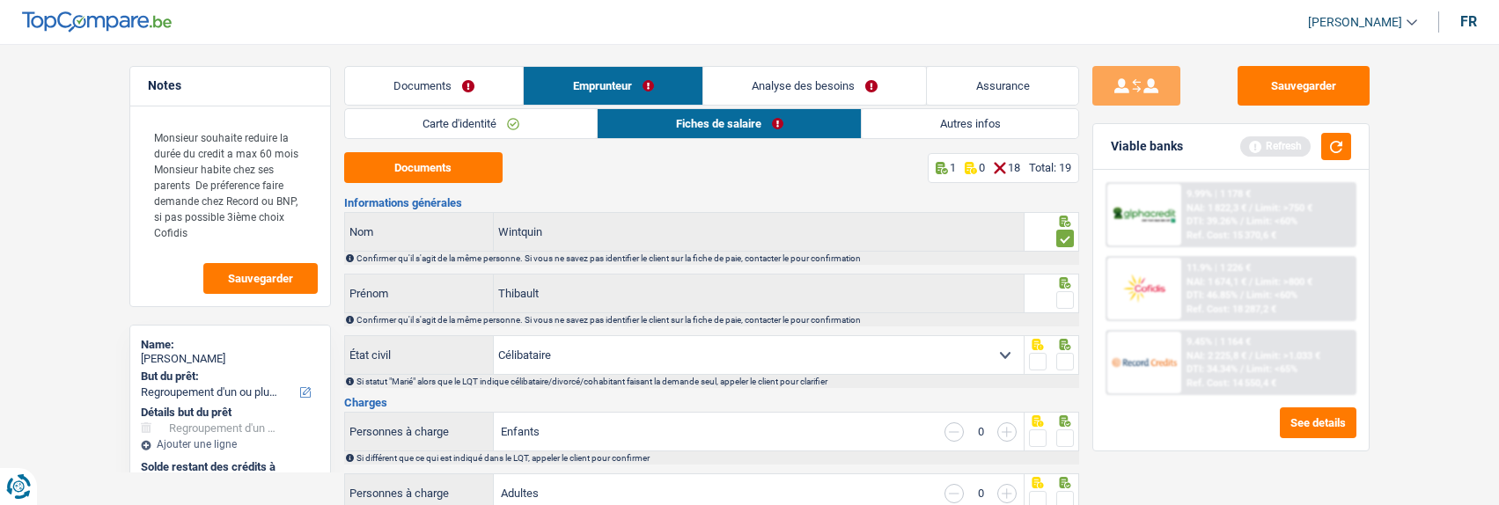
click at [0, 0] on input "radio" at bounding box center [0, 0] width 0 height 0
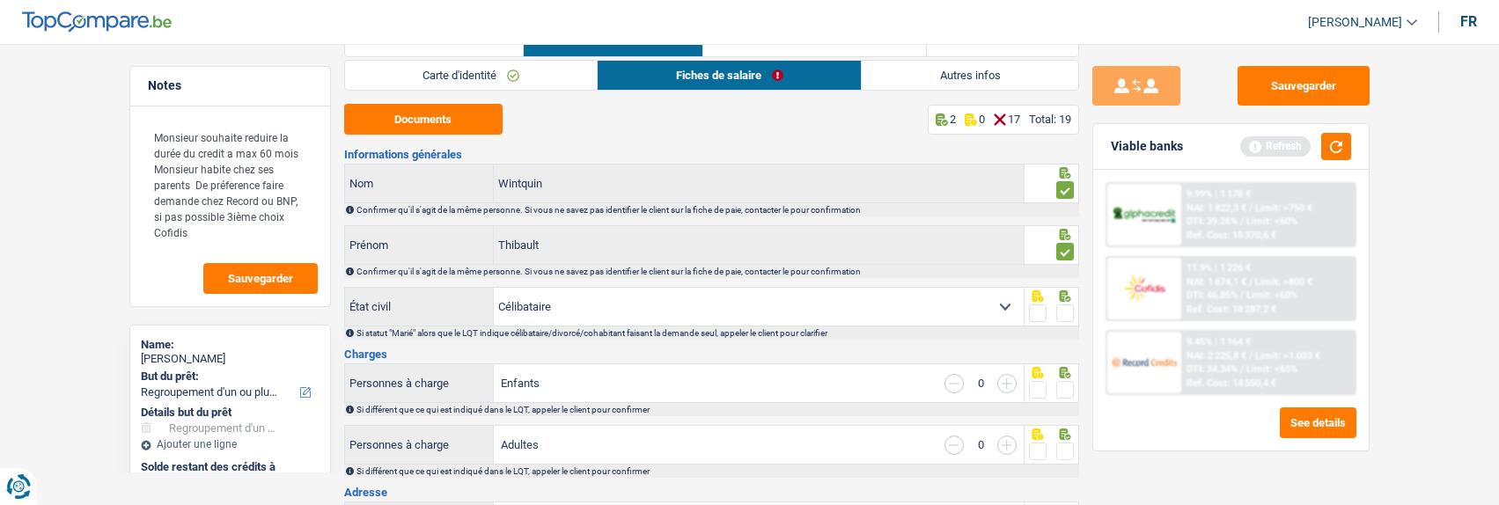
scroll to position [88, 0]
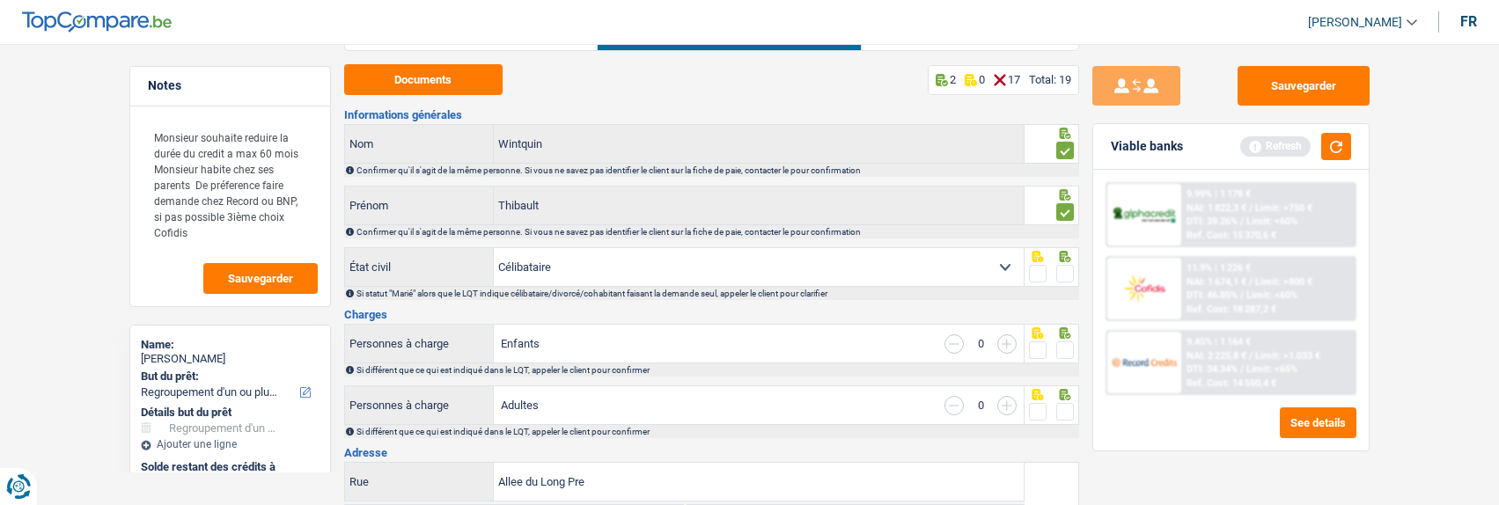
click at [1070, 271] on span at bounding box center [1065, 274] width 18 height 18
click at [0, 0] on input "radio" at bounding box center [0, 0] width 0 height 0
click at [1070, 348] on span at bounding box center [1065, 351] width 18 height 18
click at [0, 0] on input "radio" at bounding box center [0, 0] width 0 height 0
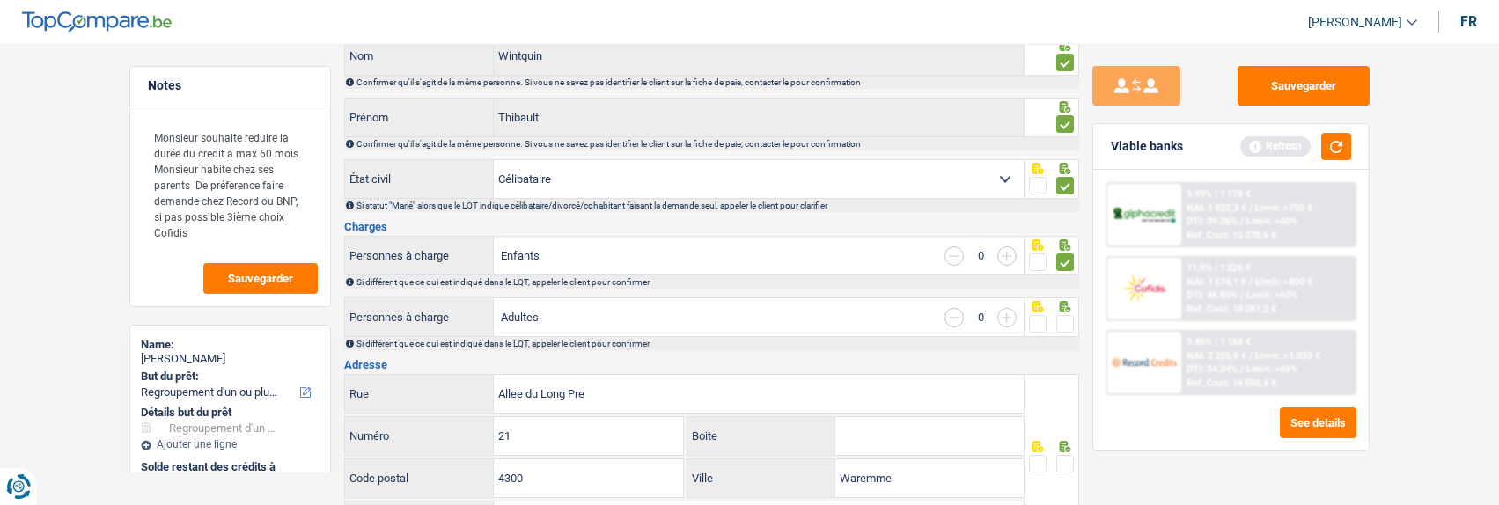
scroll to position [264, 0]
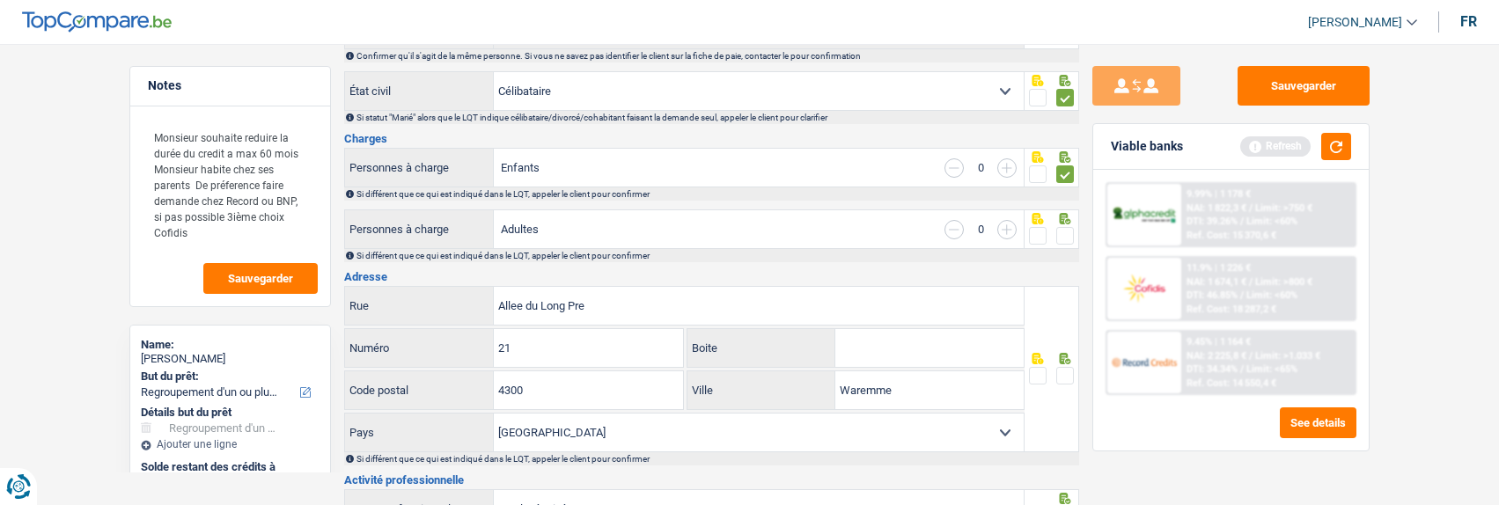
drag, startPoint x: 1056, startPoint y: 229, endPoint x: 1052, endPoint y: 238, distance: 9.5
click at [1056, 230] on span at bounding box center [1065, 236] width 18 height 18
click at [0, 0] on input "radio" at bounding box center [0, 0] width 0 height 0
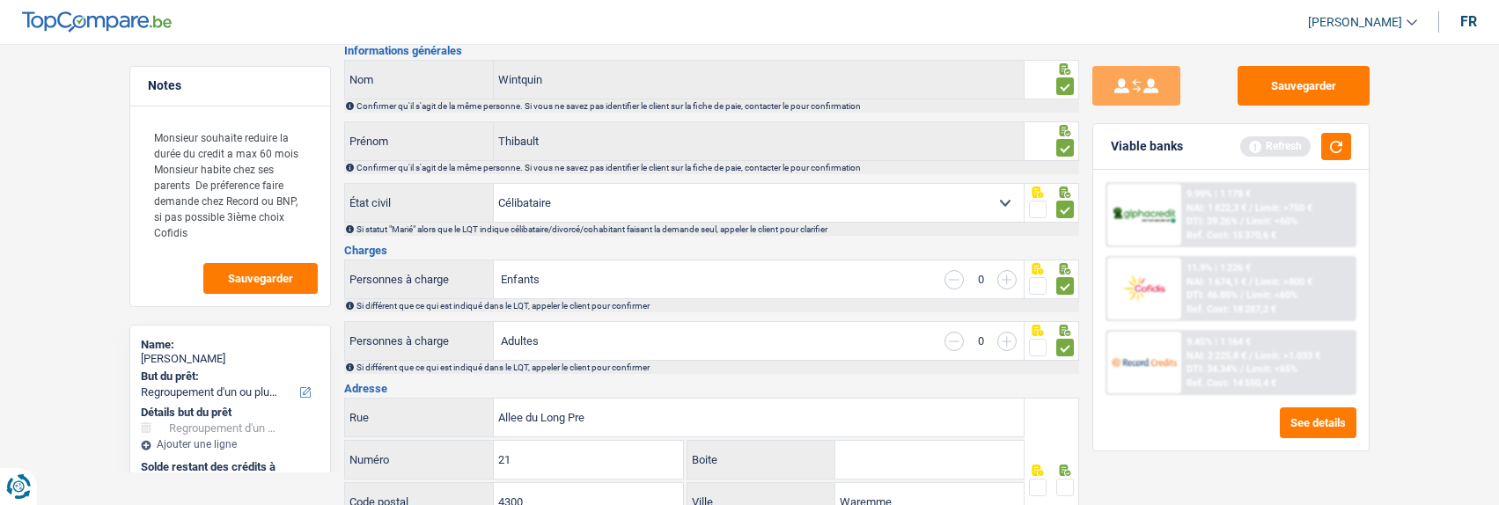
scroll to position [0, 0]
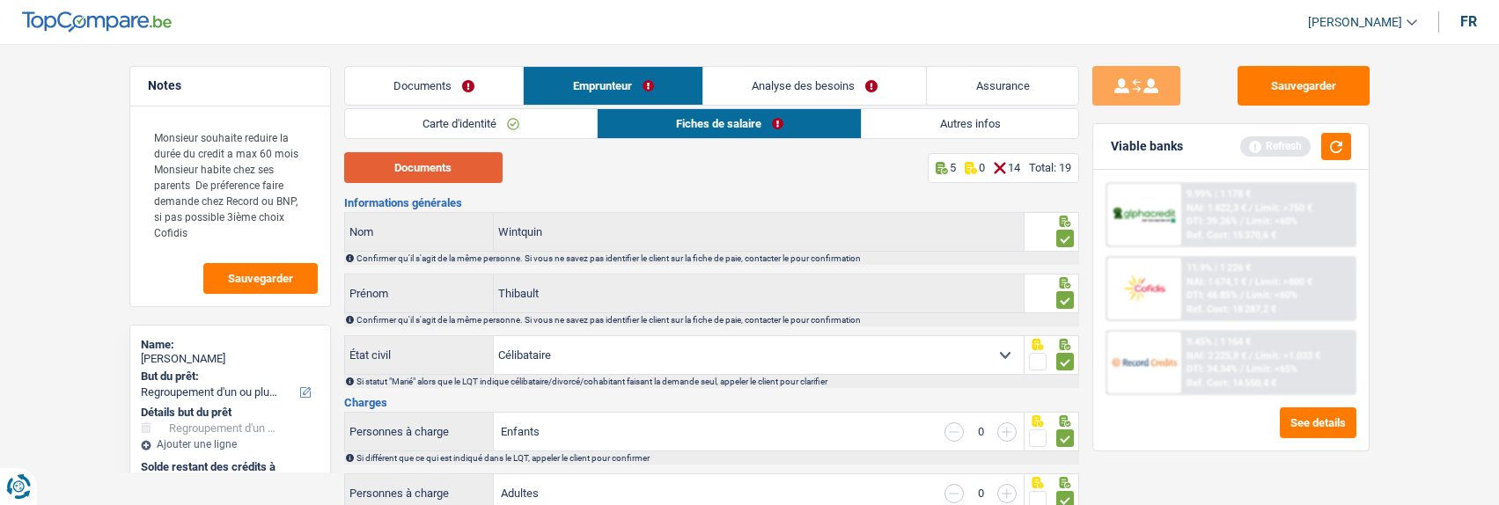
click at [438, 163] on button "Documents" at bounding box center [423, 167] width 158 height 31
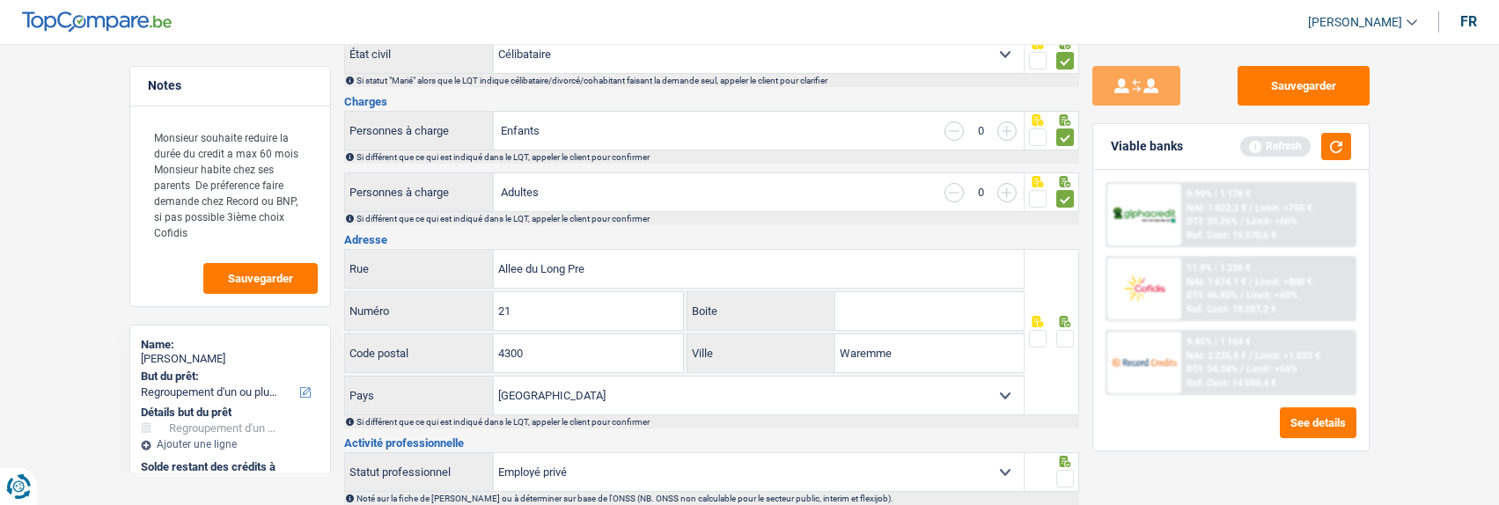
scroll to position [352, 0]
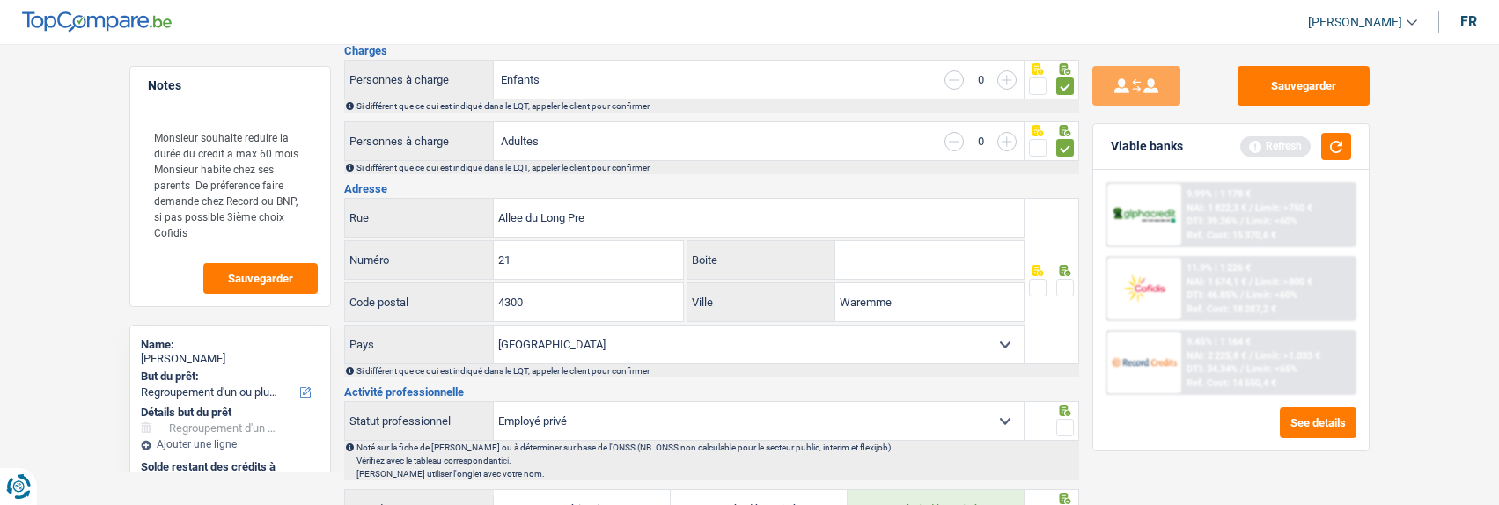
click at [1069, 286] on span at bounding box center [1065, 288] width 18 height 18
click at [0, 0] on input "radio" at bounding box center [0, 0] width 0 height 0
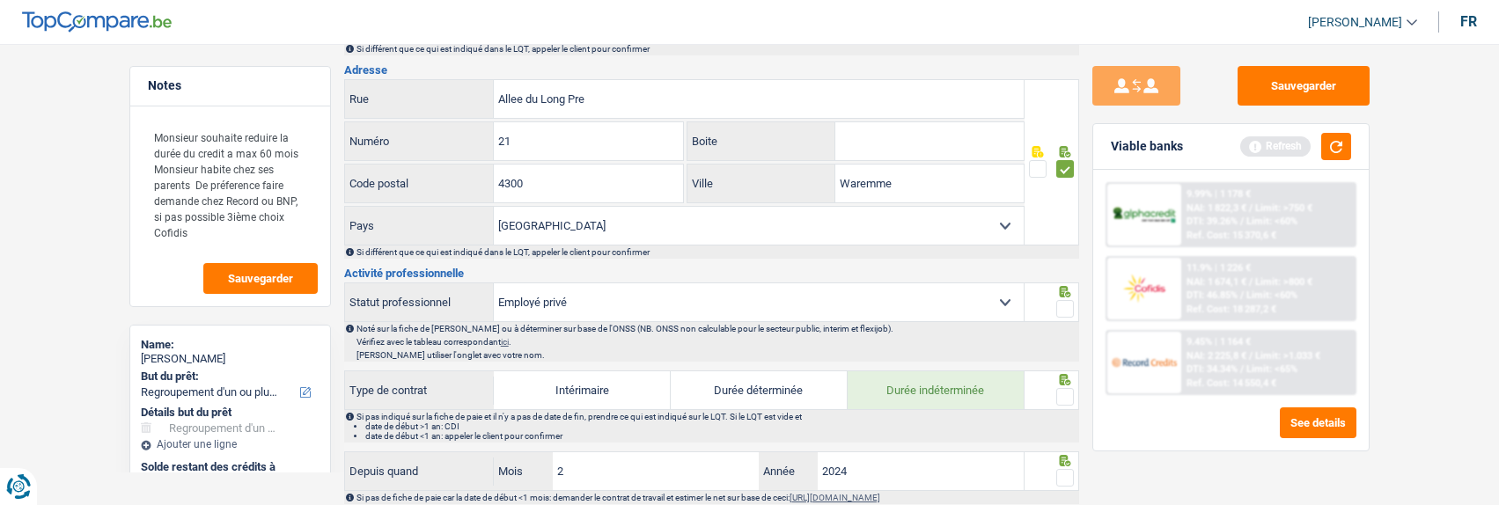
scroll to position [440, 0]
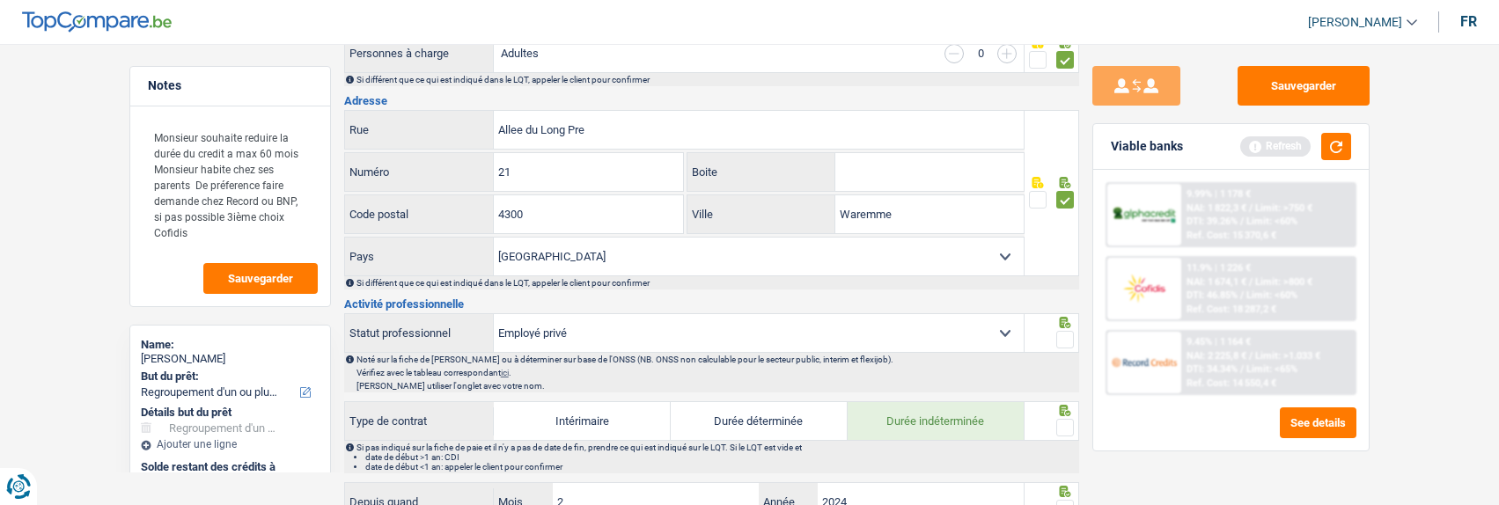
click at [1065, 334] on span at bounding box center [1065, 340] width 18 height 18
click at [0, 0] on input "radio" at bounding box center [0, 0] width 0 height 0
click at [1065, 424] on span at bounding box center [1065, 428] width 18 height 18
click at [0, 0] on input "radio" at bounding box center [0, 0] width 0 height 0
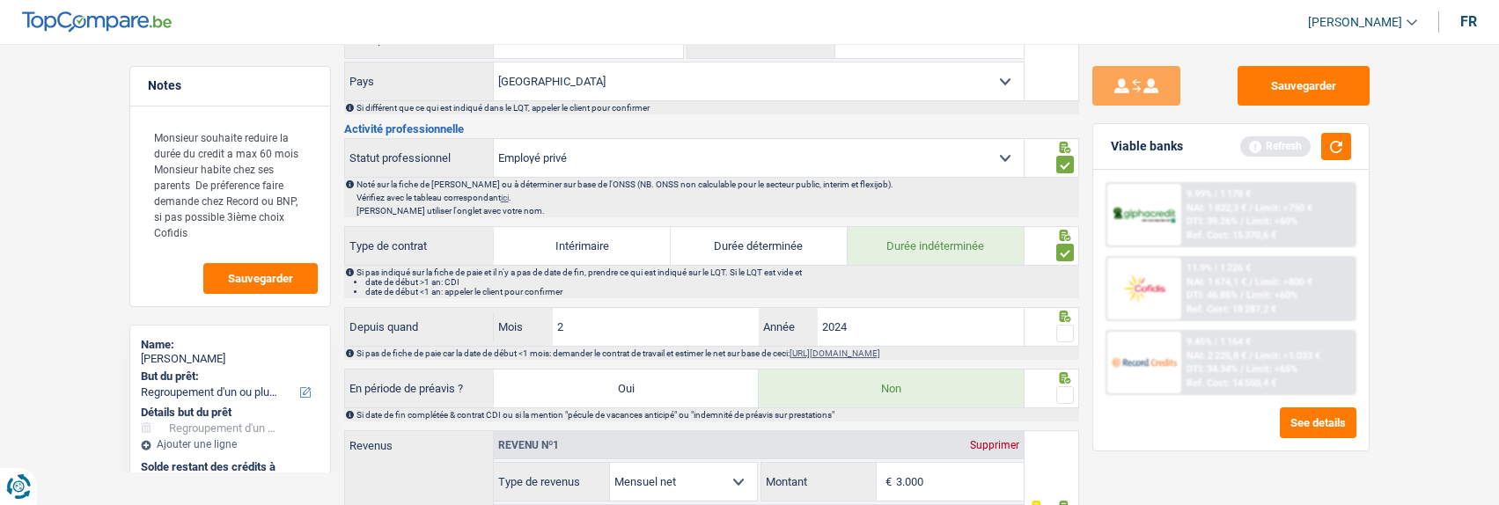
scroll to position [616, 0]
click at [1076, 327] on div at bounding box center [1052, 326] width 55 height 40
click at [891, 338] on input "2024" at bounding box center [921, 326] width 207 height 38
type input "2025"
click at [1067, 336] on span at bounding box center [1065, 333] width 18 height 18
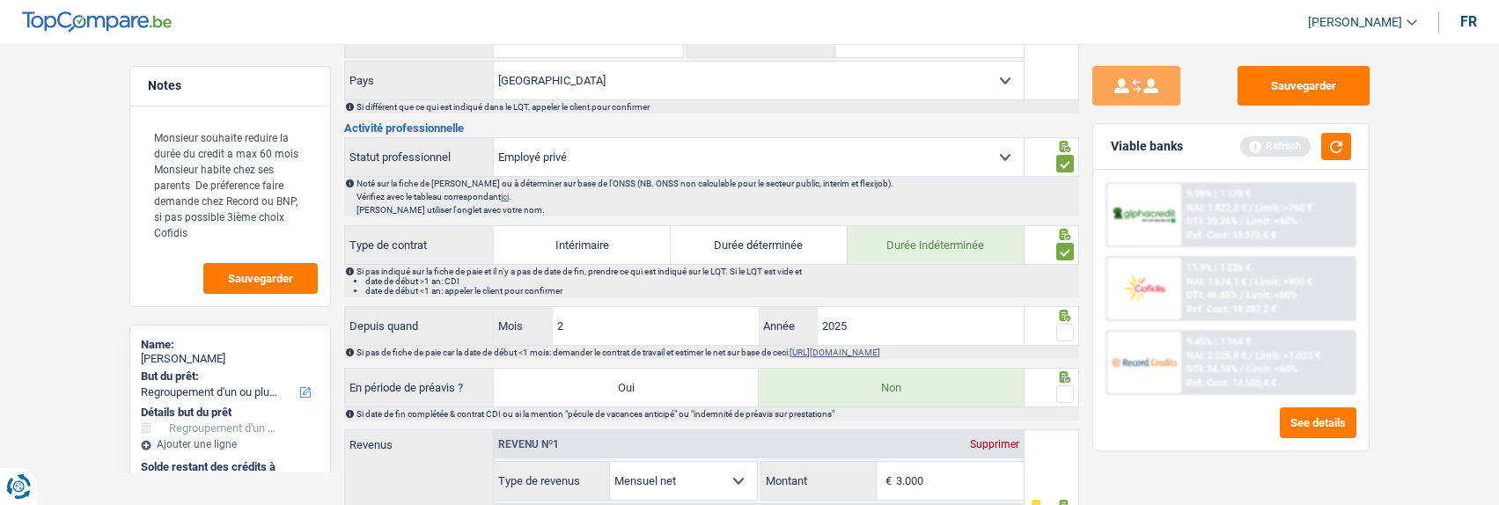
click at [0, 0] on input "radio" at bounding box center [0, 0] width 0 height 0
click at [1065, 386] on span at bounding box center [1065, 395] width 18 height 18
click at [0, 0] on input "radio" at bounding box center [0, 0] width 0 height 0
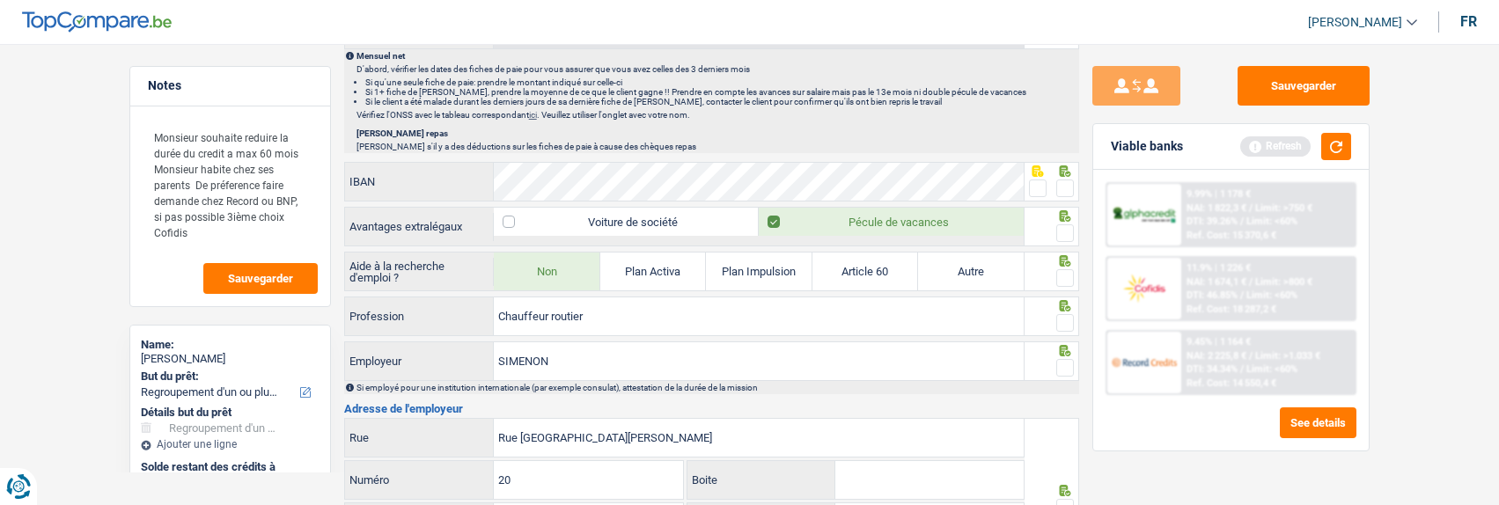
scroll to position [1144, 0]
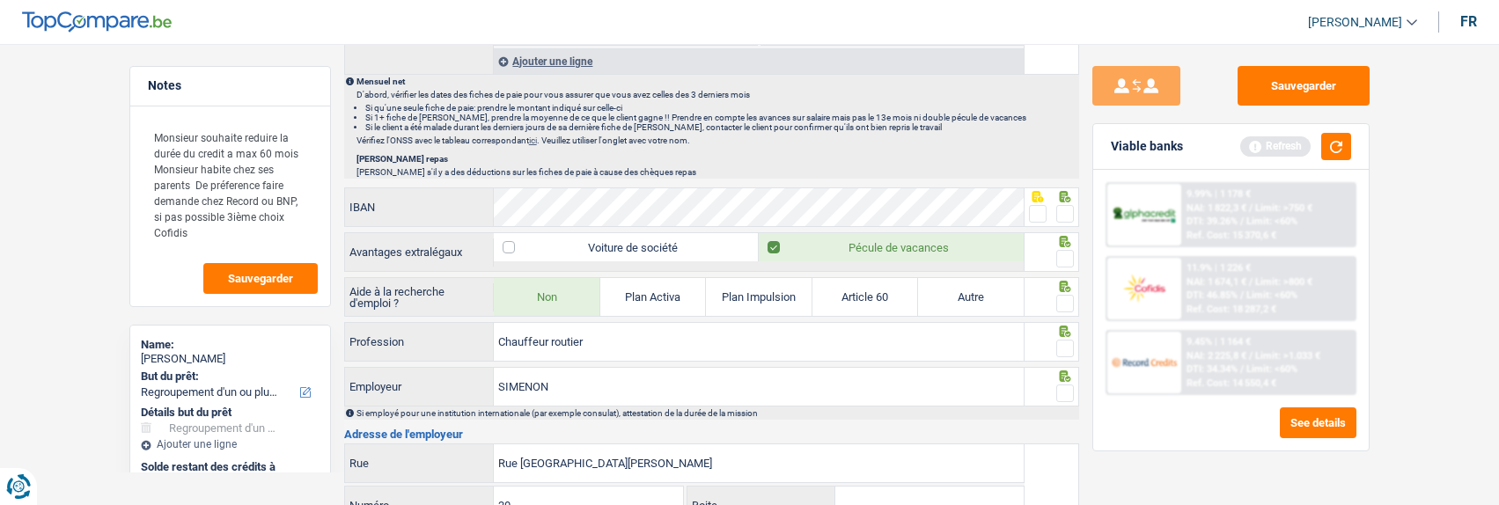
drag, startPoint x: 1042, startPoint y: 208, endPoint x: 1041, endPoint y: 217, distance: 8.8
click at [1042, 209] on span at bounding box center [1038, 214] width 18 height 18
click at [0, 0] on input "radio" at bounding box center [0, 0] width 0 height 0
click at [1069, 255] on span at bounding box center [1065, 259] width 18 height 18
click at [0, 0] on input "radio" at bounding box center [0, 0] width 0 height 0
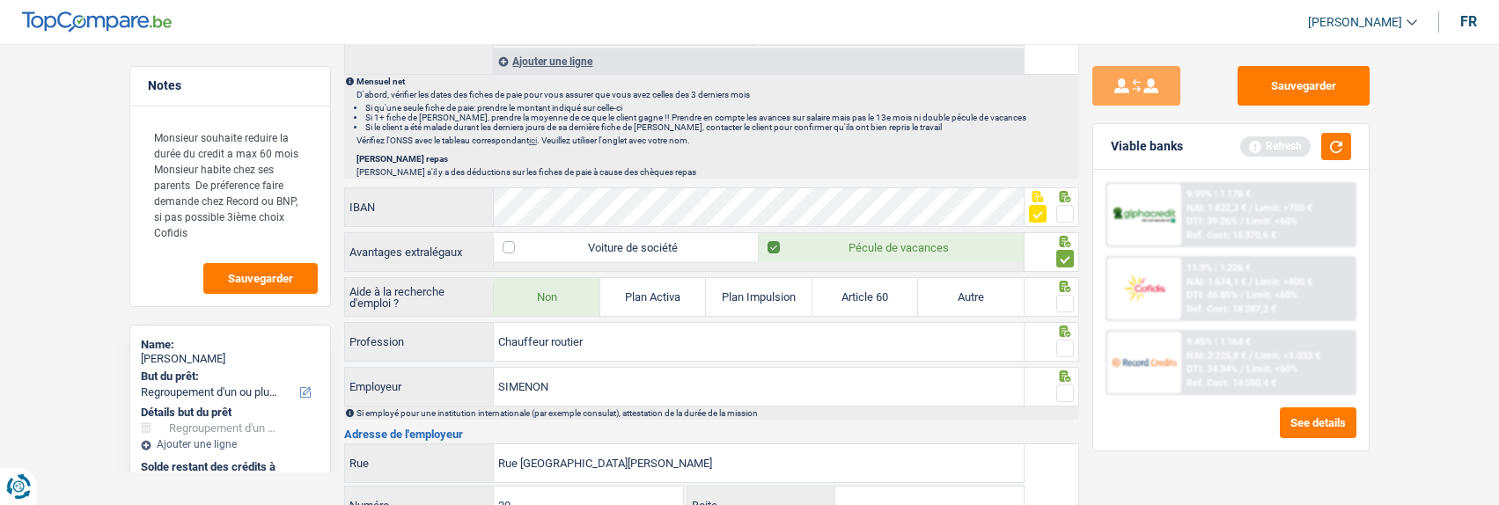
click at [1058, 293] on div at bounding box center [1065, 304] width 18 height 22
drag, startPoint x: 1066, startPoint y: 298, endPoint x: 1067, endPoint y: 315, distance: 17.6
click at [1065, 300] on span at bounding box center [1065, 304] width 18 height 18
click at [0, 0] on input "radio" at bounding box center [0, 0] width 0 height 0
click at [1065, 343] on span at bounding box center [1065, 349] width 18 height 18
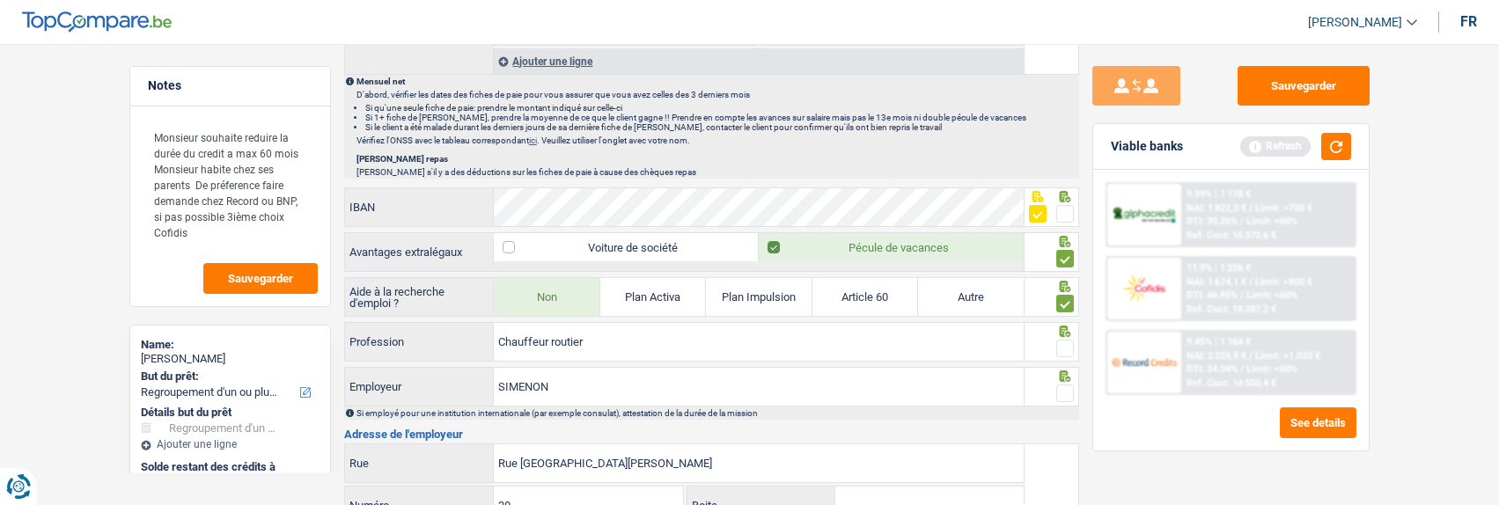
click at [0, 0] on input "radio" at bounding box center [0, 0] width 0 height 0
click at [1068, 391] on span at bounding box center [1065, 394] width 18 height 18
click at [0, 0] on input "radio" at bounding box center [0, 0] width 0 height 0
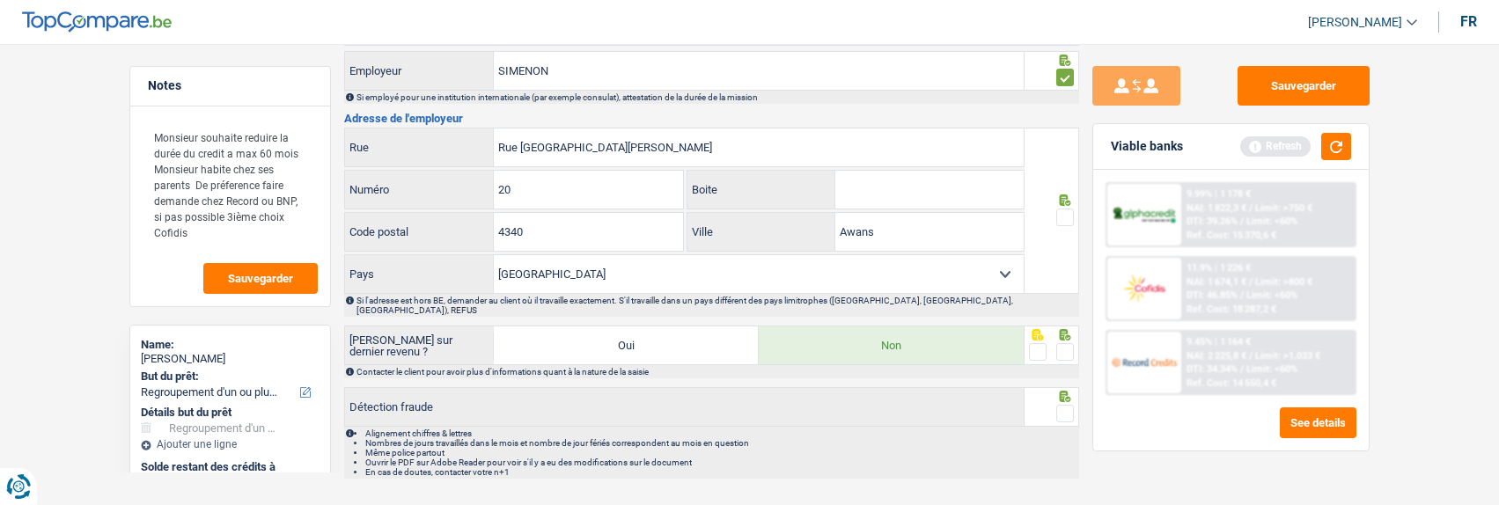
scroll to position [1483, 0]
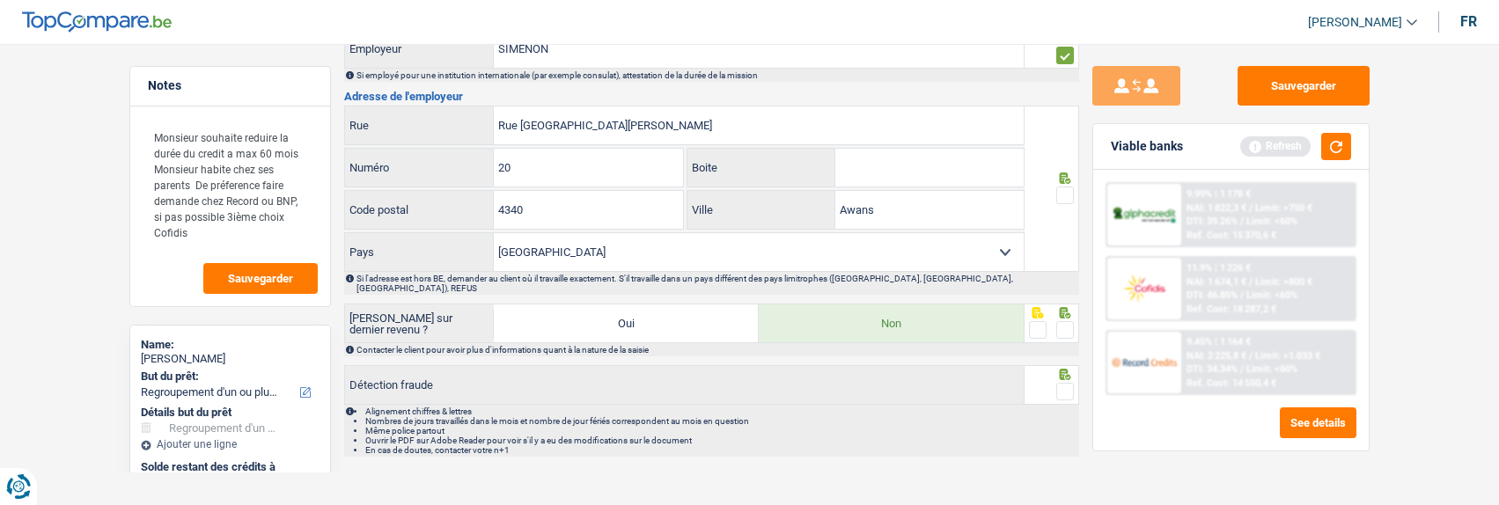
click at [1060, 188] on span at bounding box center [1065, 196] width 18 height 18
click at [0, 0] on input "radio" at bounding box center [0, 0] width 0 height 0
click at [919, 174] on input "Boite" at bounding box center [929, 168] width 188 height 38
type input "C"
drag, startPoint x: 1065, startPoint y: 318, endPoint x: 1063, endPoint y: 342, distance: 23.8
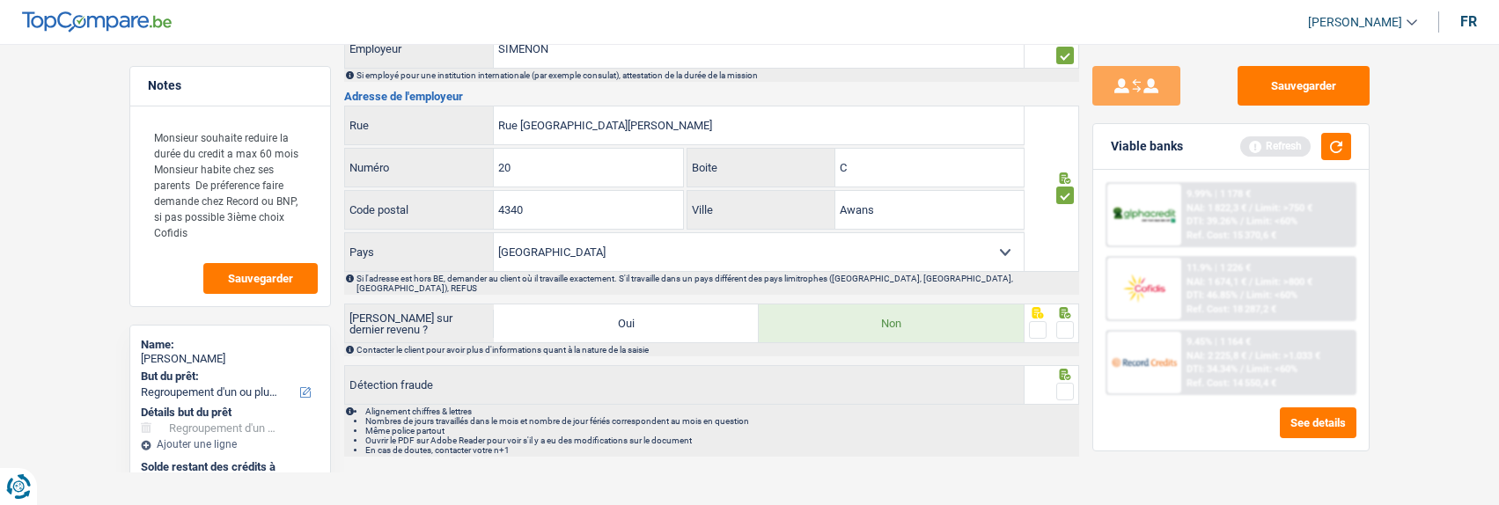
click at [1065, 321] on span at bounding box center [1065, 330] width 18 height 18
click at [0, 0] on input "radio" at bounding box center [0, 0] width 0 height 0
click at [1060, 369] on icon at bounding box center [1064, 374] width 11 height 11
click at [1063, 386] on span at bounding box center [1065, 392] width 18 height 18
click at [0, 0] on input "radio" at bounding box center [0, 0] width 0 height 0
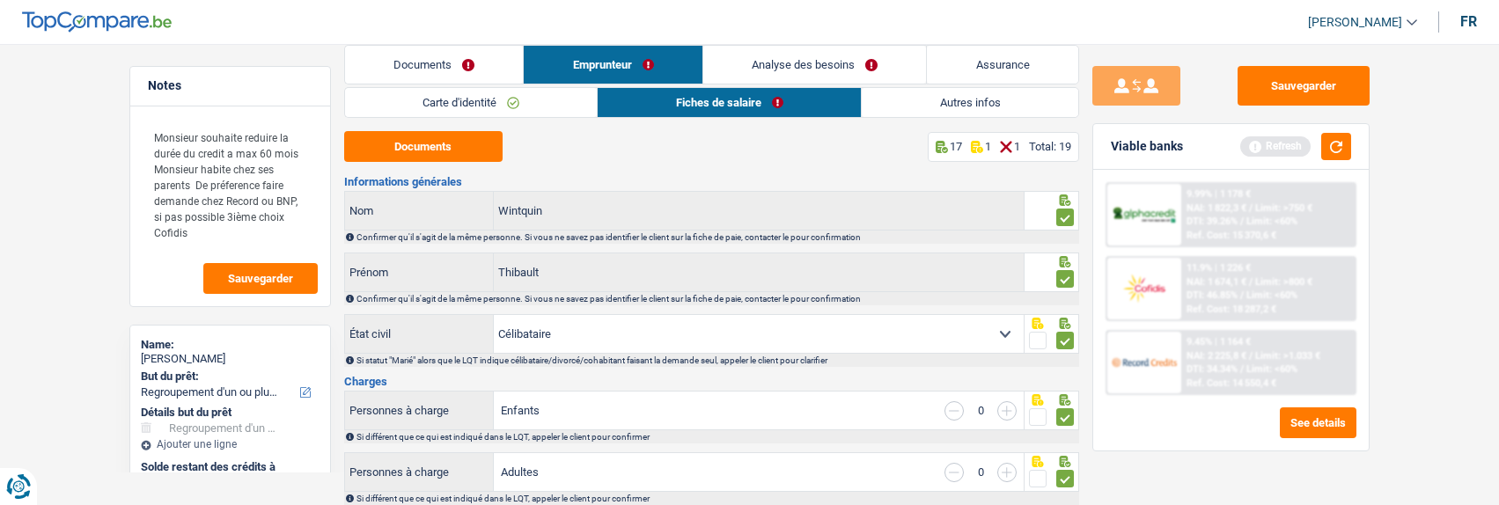
scroll to position [0, 0]
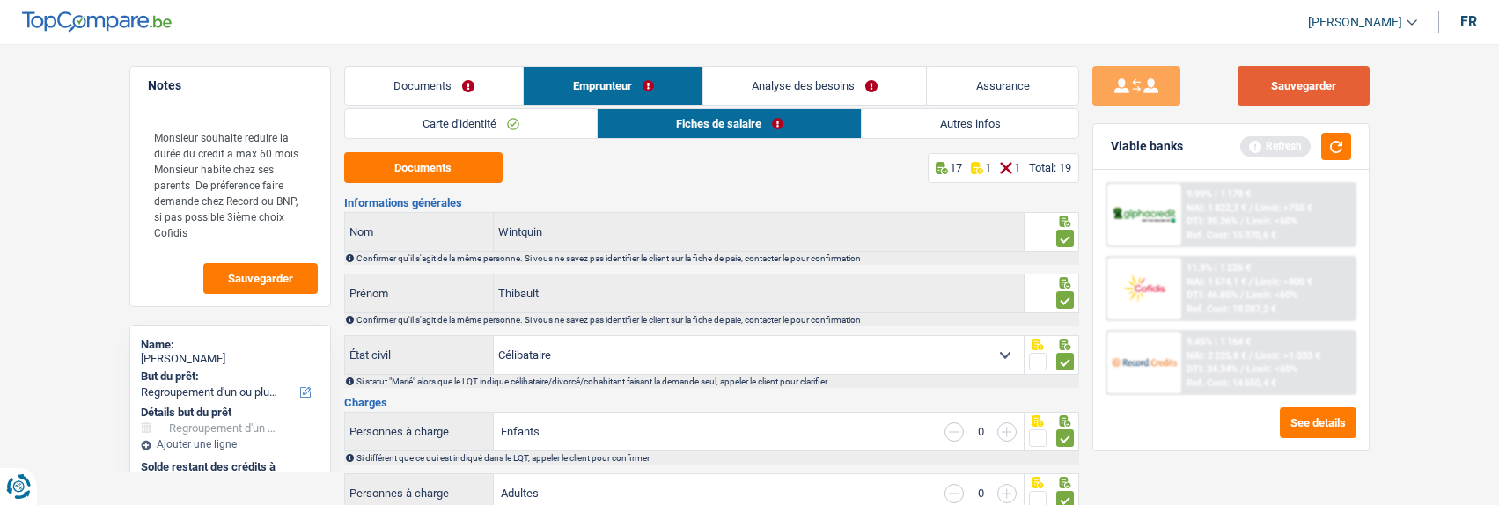
drag, startPoint x: 1291, startPoint y: 72, endPoint x: 1226, endPoint y: 84, distance: 66.1
click at [1281, 79] on button "Sauvegarder" at bounding box center [1304, 86] width 132 height 40
click at [933, 122] on link "Autres infos" at bounding box center [970, 123] width 217 height 29
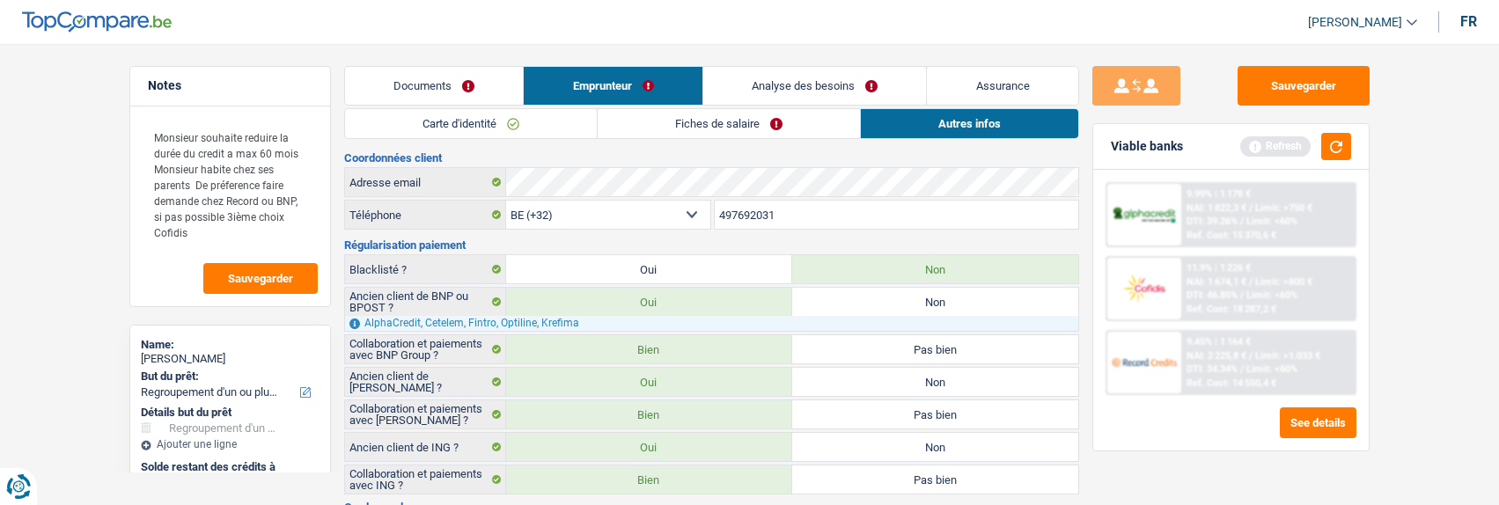
click at [401, 79] on link "Documents" at bounding box center [434, 86] width 179 height 38
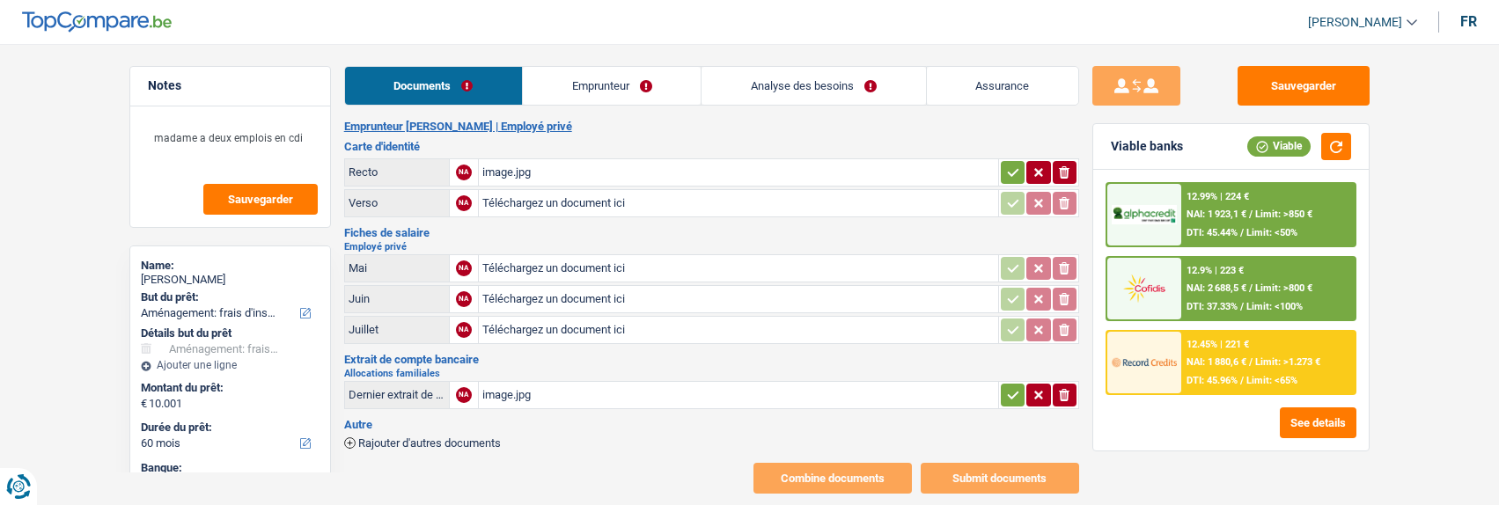
select select "movingOrInstallation"
select select "60"
click at [517, 167] on div "image.jpg" at bounding box center [738, 172] width 512 height 26
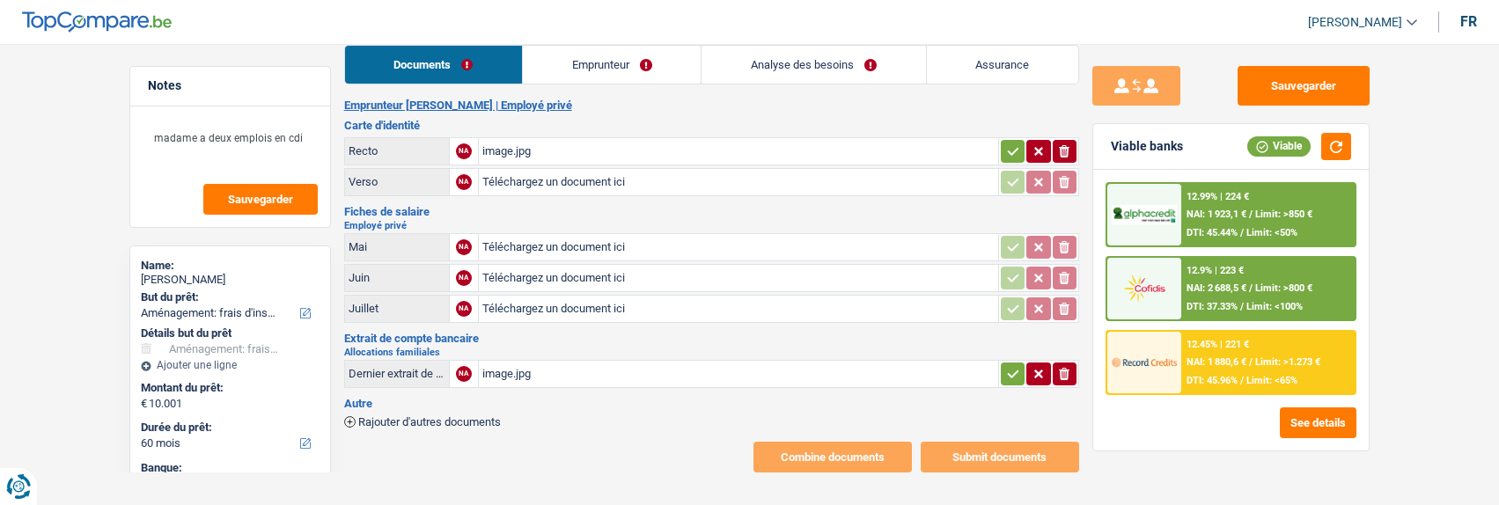
scroll to position [27, 0]
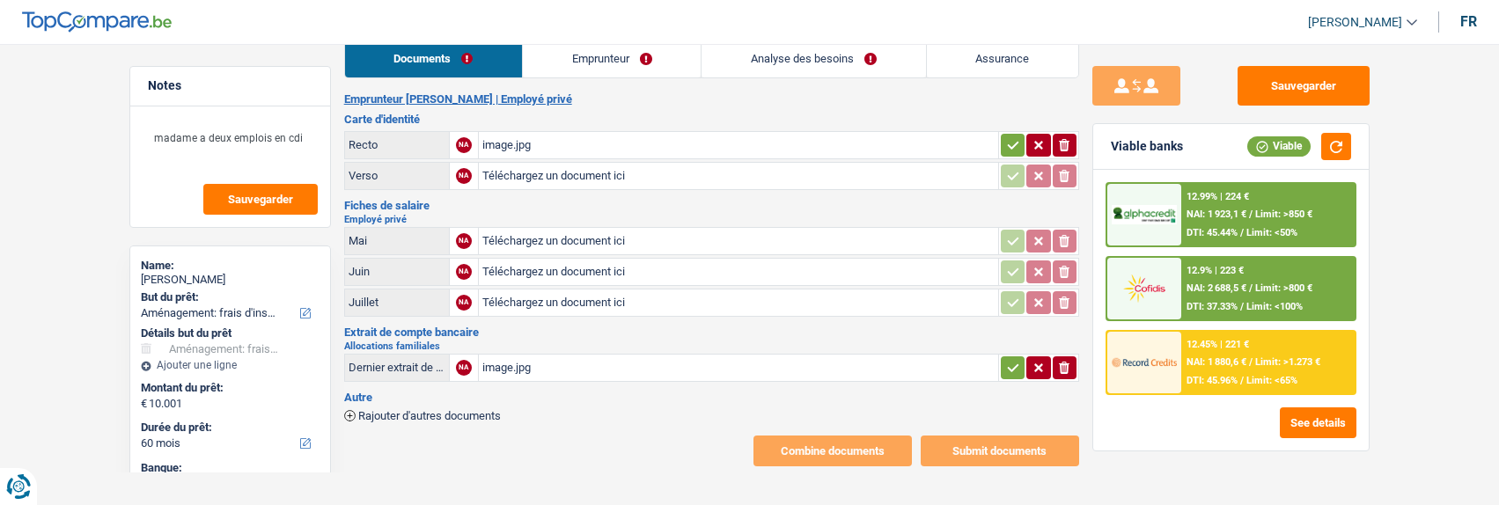
click at [650, 50] on link "Emprunteur" at bounding box center [612, 59] width 178 height 38
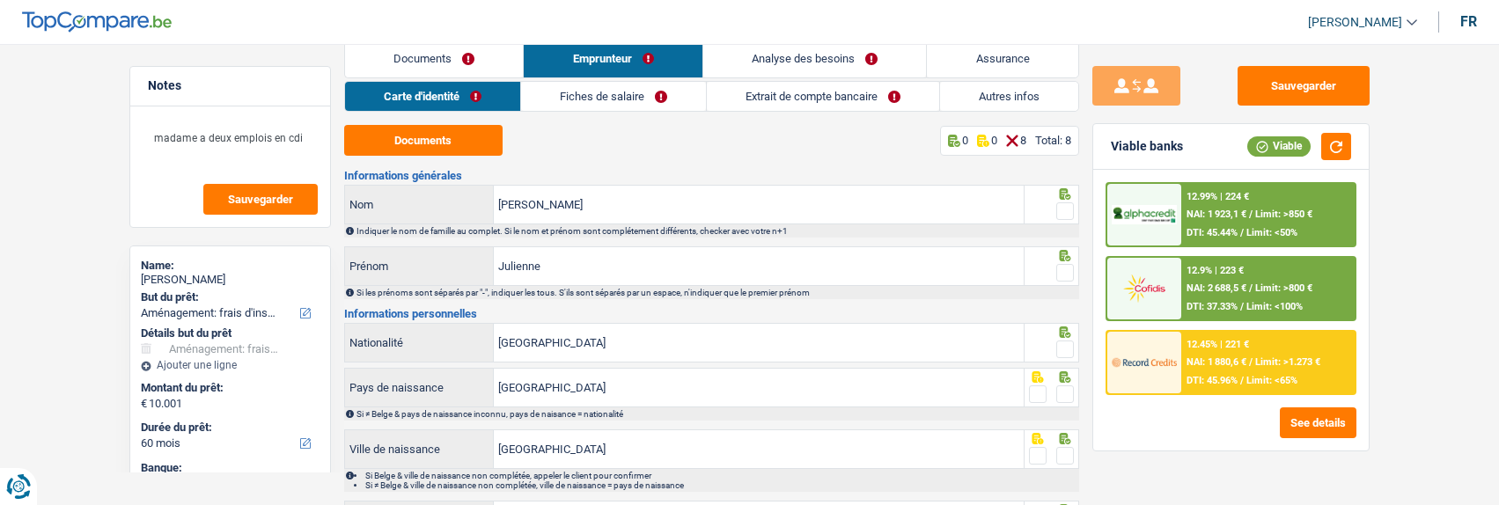
click at [659, 90] on link "Fiches de salaire" at bounding box center [613, 96] width 185 height 29
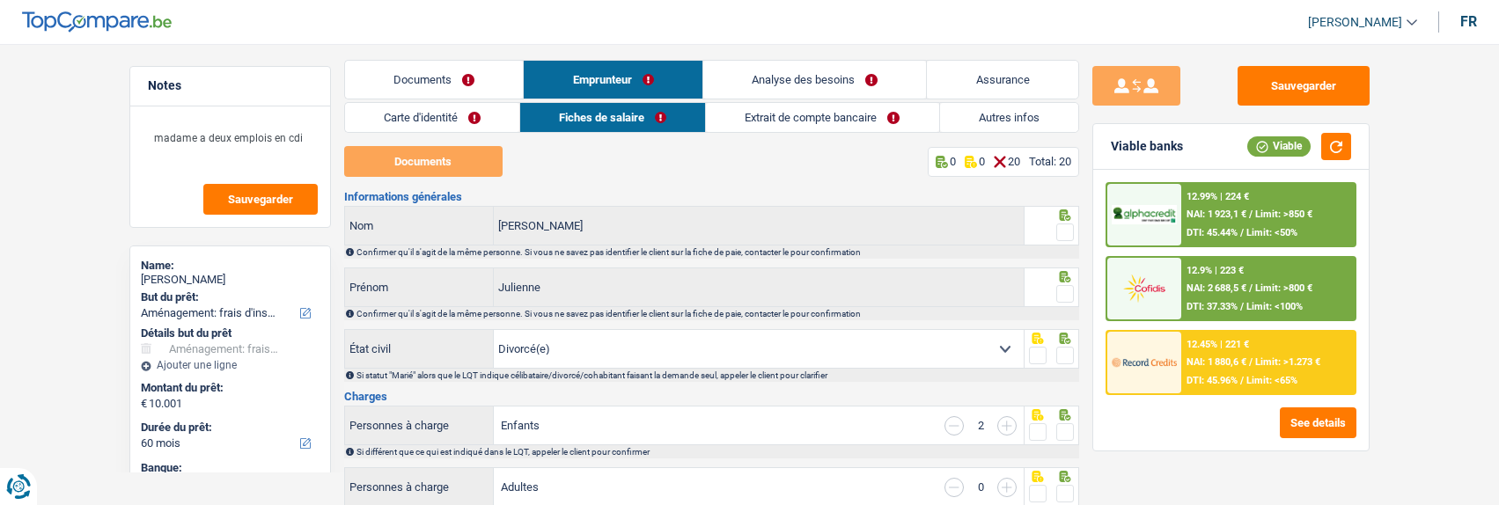
scroll to position [0, 0]
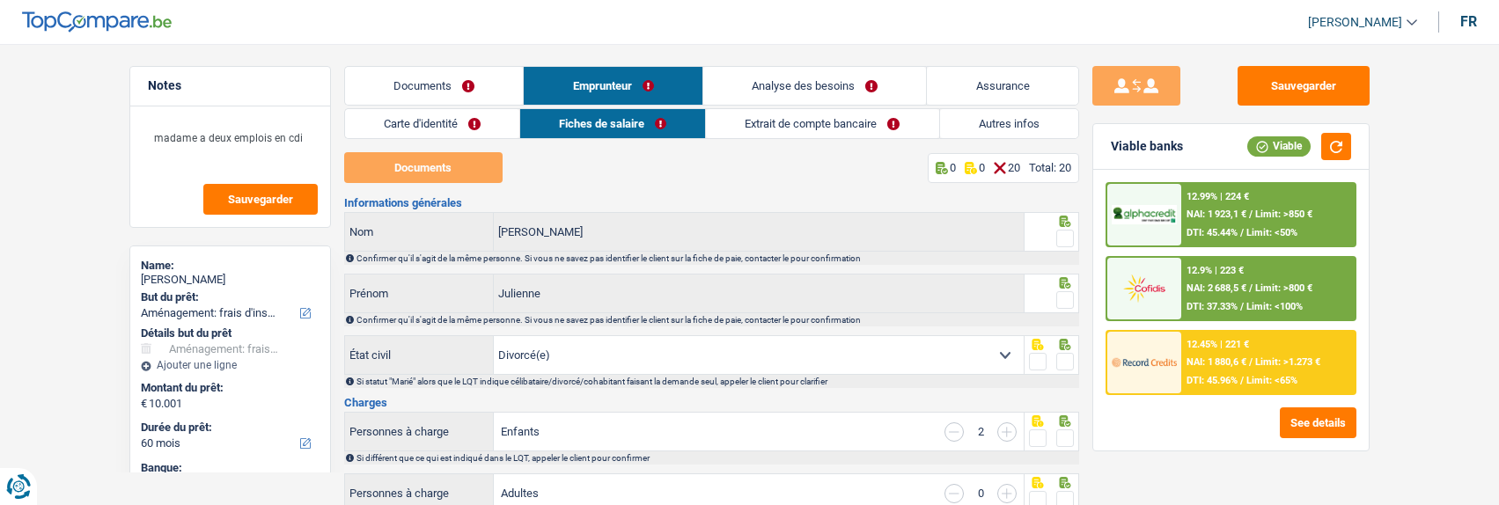
click at [824, 73] on link "Analyse des besoins" at bounding box center [815, 86] width 224 height 38
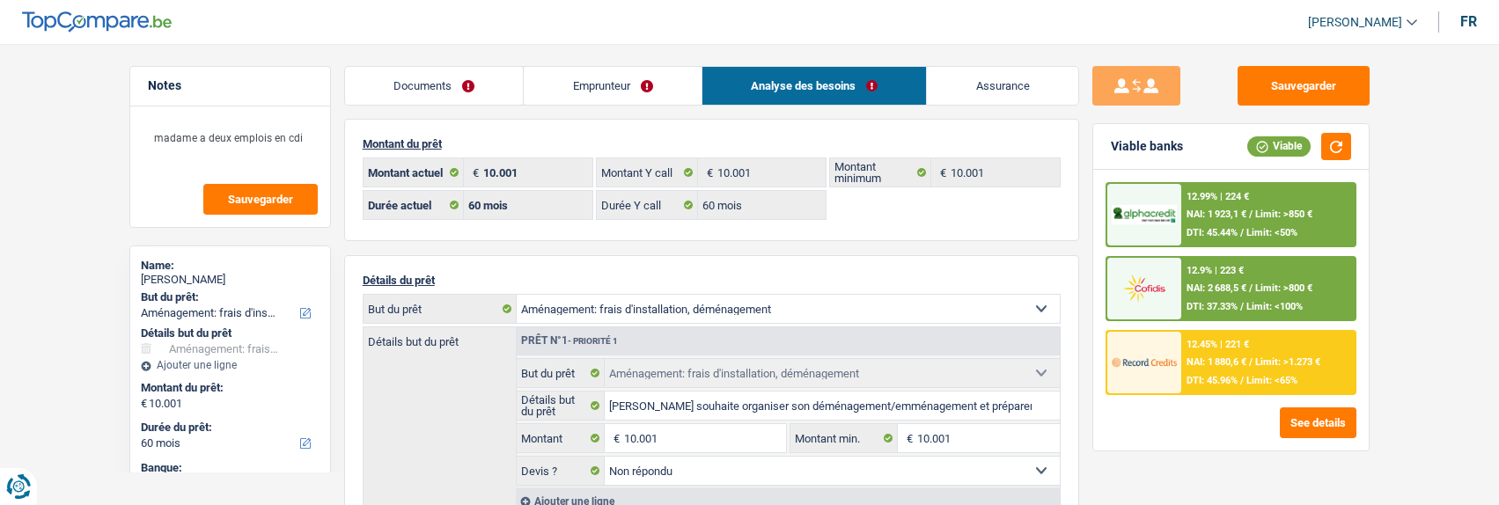
click at [432, 86] on link "Documents" at bounding box center [434, 86] width 179 height 38
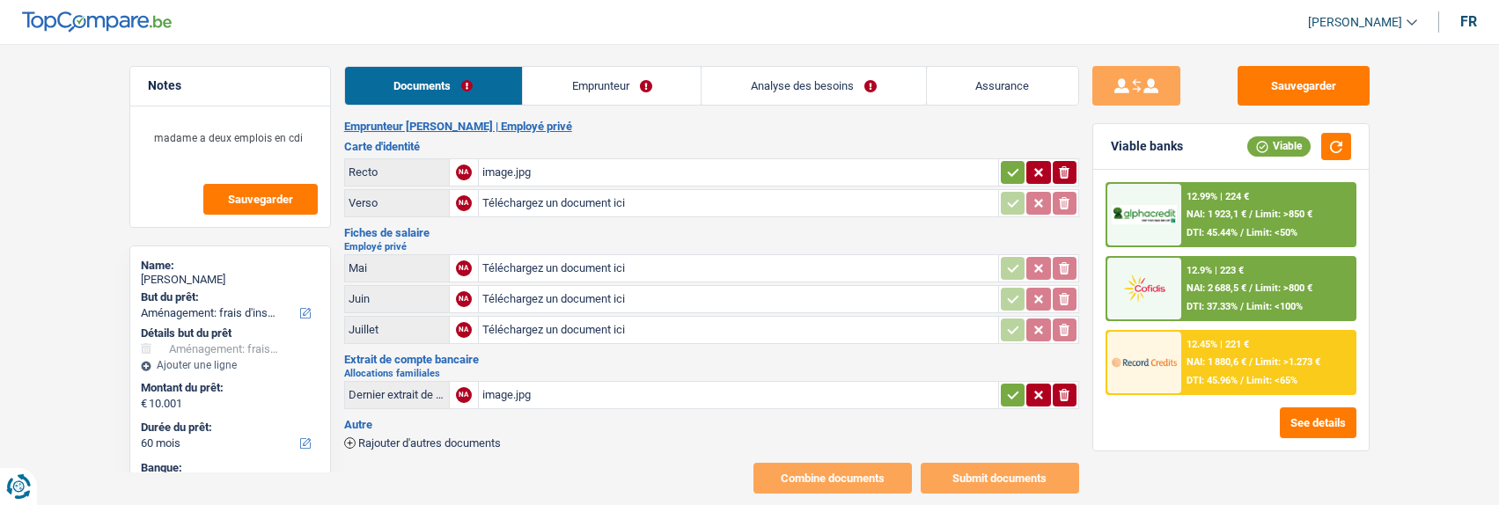
click at [575, 76] on link "Emprunteur" at bounding box center [612, 86] width 178 height 38
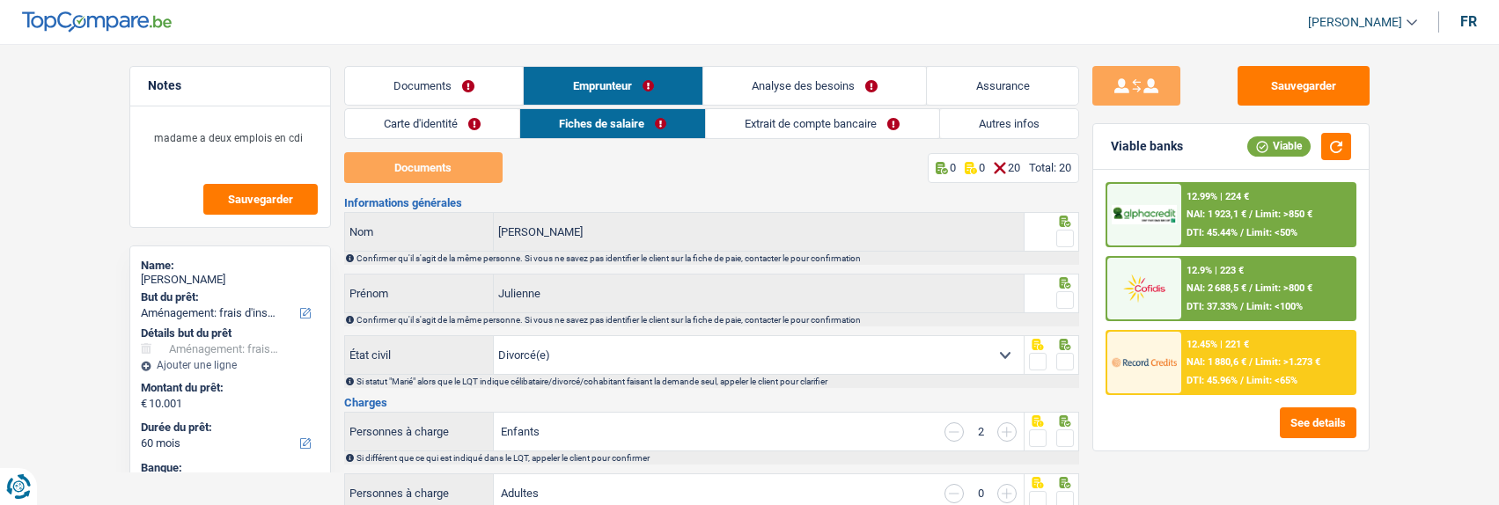
click at [453, 121] on link "Carte d'identité" at bounding box center [432, 123] width 174 height 29
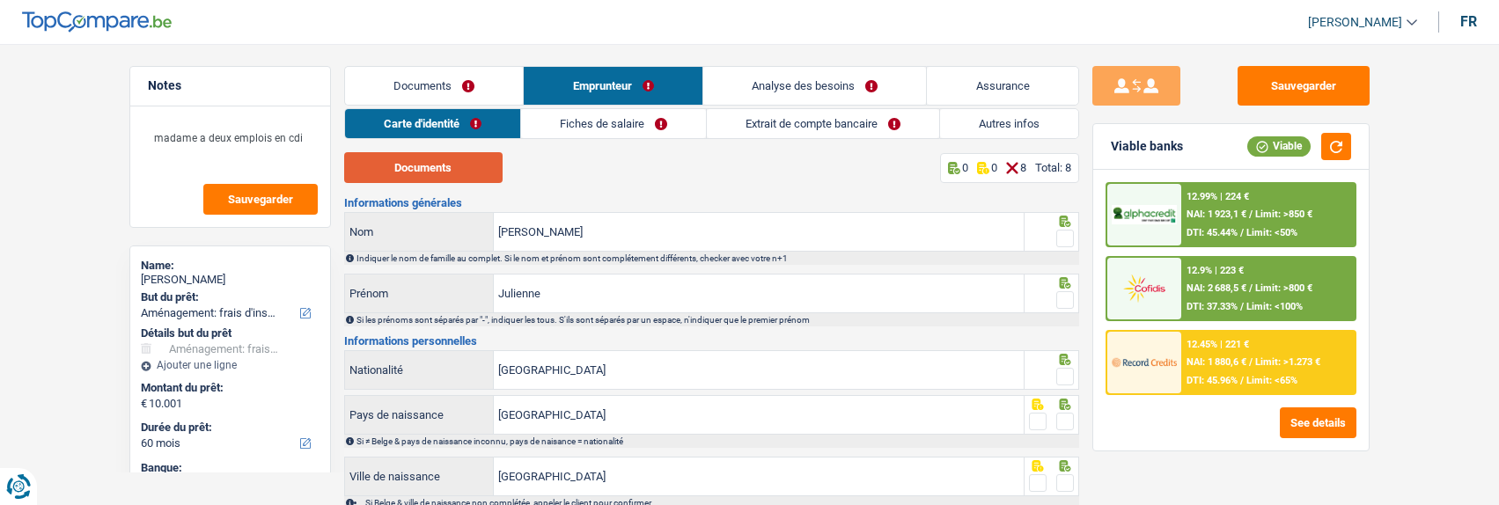
click at [450, 166] on button "Documents" at bounding box center [423, 167] width 158 height 31
drag, startPoint x: 782, startPoint y: 239, endPoint x: 529, endPoint y: 235, distance: 252.7
click at [529, 235] on input "[PERSON_NAME]" at bounding box center [759, 232] width 530 height 38
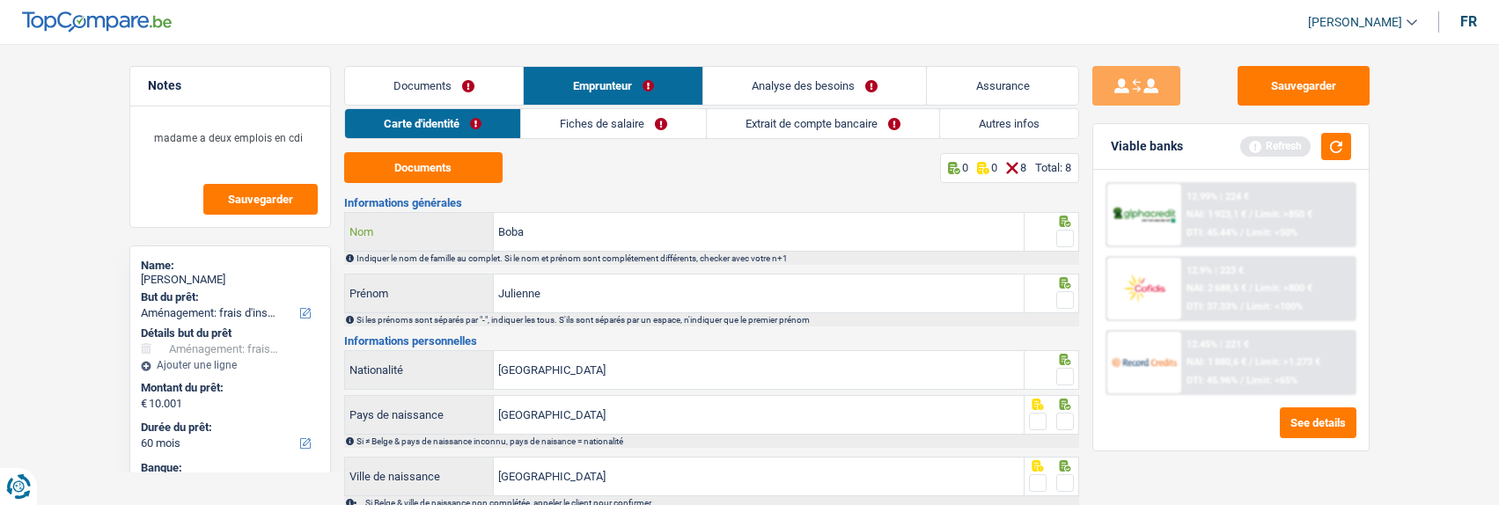
type input "Boba"
drag, startPoint x: 1072, startPoint y: 230, endPoint x: 1069, endPoint y: 249, distance: 19.7
click at [1072, 231] on span at bounding box center [1065, 239] width 18 height 18
click at [0, 0] on input "radio" at bounding box center [0, 0] width 0 height 0
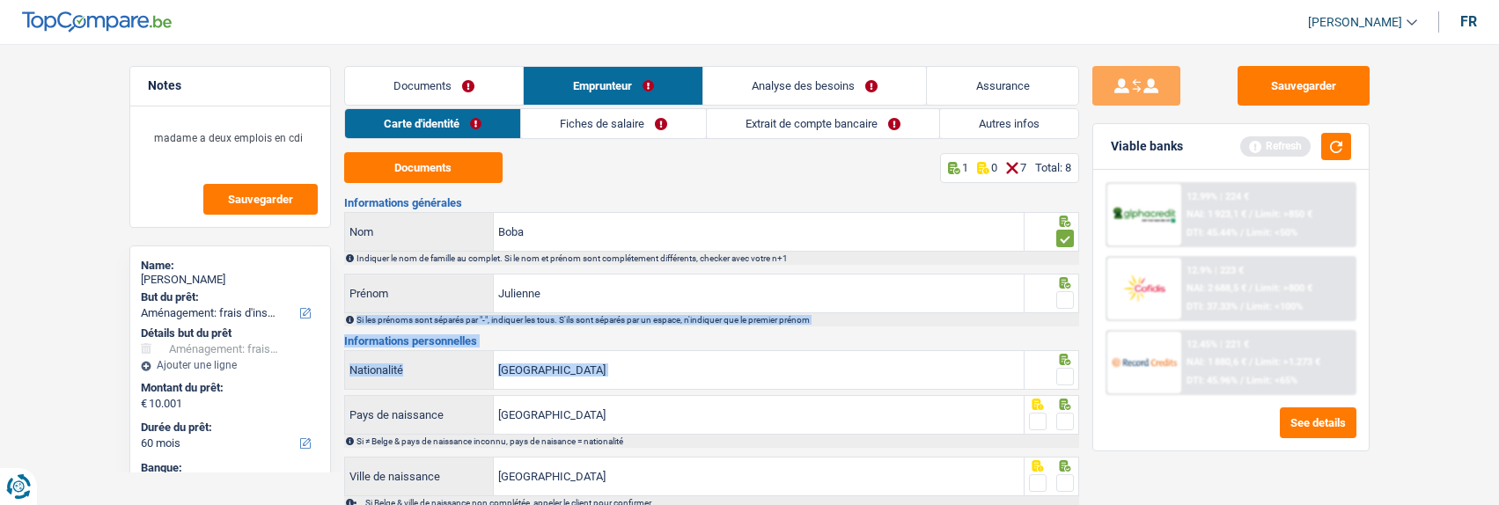
drag, startPoint x: 1061, startPoint y: 292, endPoint x: 1066, endPoint y: 353, distance: 61.0
click at [1066, 353] on div "Informations générales Boba Nom Indiquer le nom de famille au complet. Si le no…" at bounding box center [711, 437] width 735 height 480
click at [1067, 297] on span at bounding box center [1065, 300] width 18 height 18
click at [0, 0] on input "radio" at bounding box center [0, 0] width 0 height 0
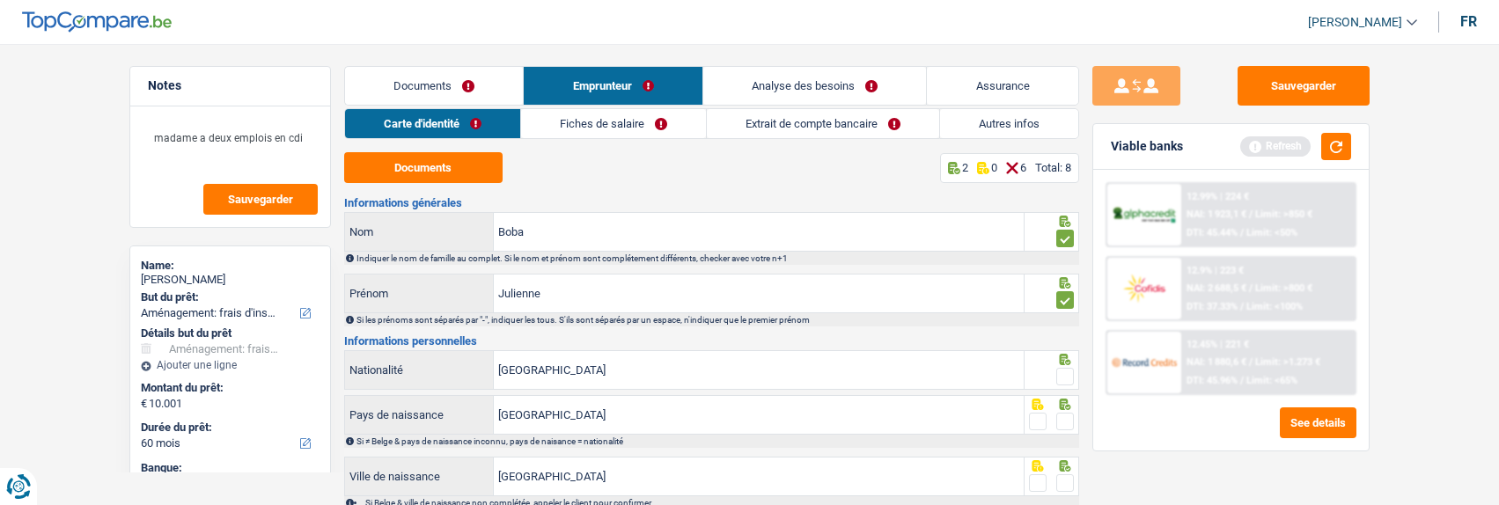
click at [1066, 368] on span at bounding box center [1065, 377] width 18 height 18
click at [0, 0] on input "radio" at bounding box center [0, 0] width 0 height 0
click at [1066, 413] on span at bounding box center [1065, 422] width 18 height 18
click at [0, 0] on input "radio" at bounding box center [0, 0] width 0 height 0
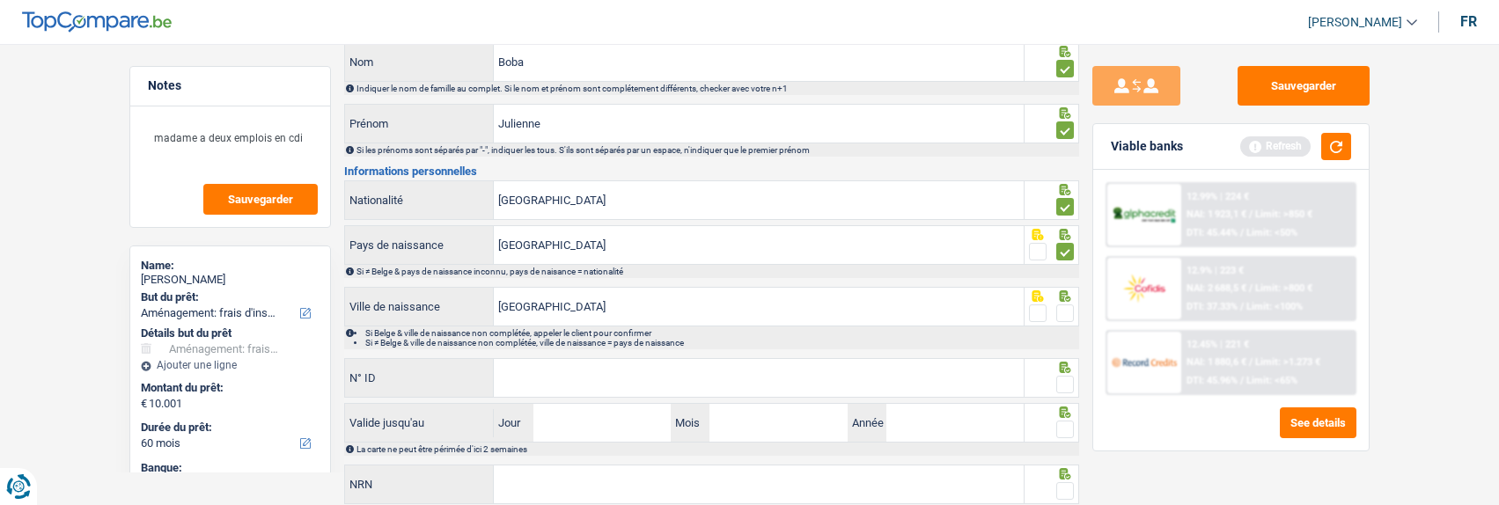
scroll to position [176, 0]
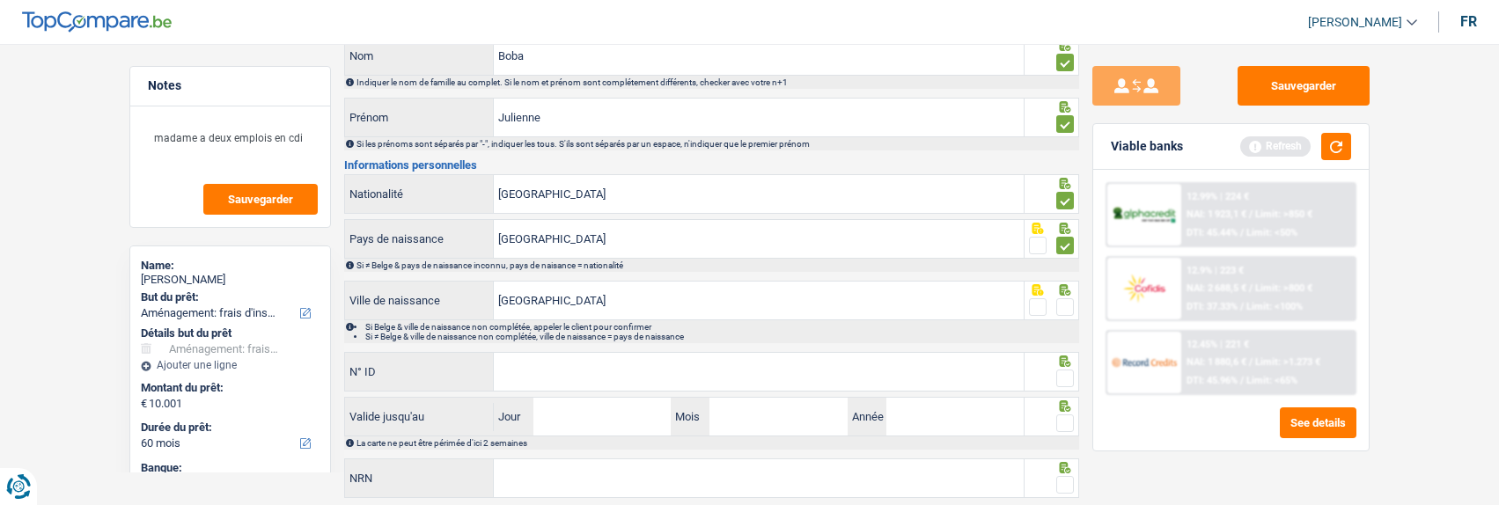
drag, startPoint x: 1071, startPoint y: 304, endPoint x: 1047, endPoint y: 327, distance: 33.0
click at [1064, 309] on span at bounding box center [1065, 307] width 18 height 18
click at [0, 0] on input "radio" at bounding box center [0, 0] width 0 height 0
click at [963, 369] on input "N° ID" at bounding box center [759, 372] width 530 height 38
type input "[PHONE_NUMBER]"
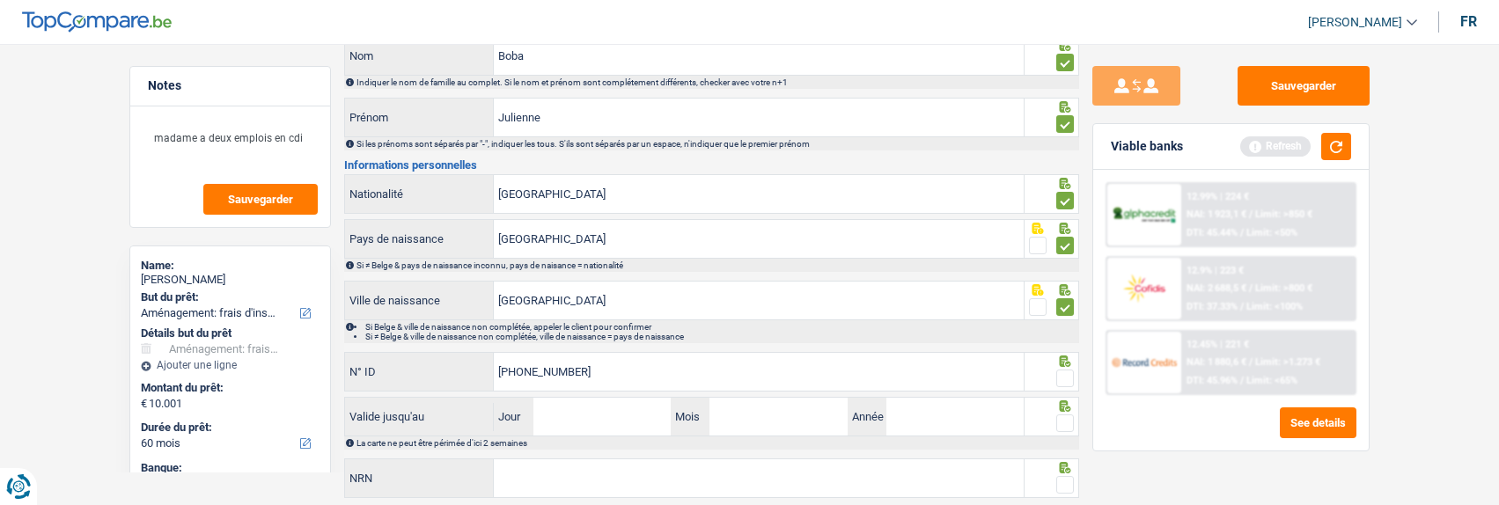
drag, startPoint x: 1065, startPoint y: 371, endPoint x: 1026, endPoint y: 394, distance: 45.8
click at [1062, 374] on span at bounding box center [1065, 379] width 18 height 18
click at [0, 0] on input "radio" at bounding box center [0, 0] width 0 height 0
click at [629, 412] on input "Jour" at bounding box center [601, 417] width 137 height 38
type input "15"
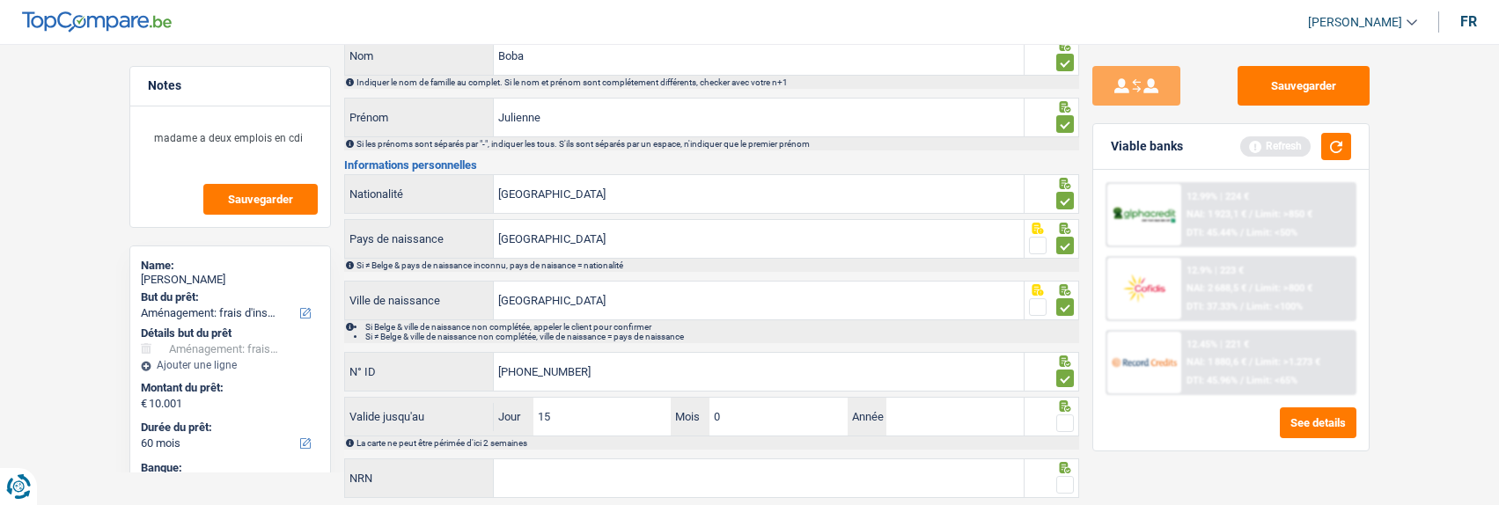
type input "05"
type input "2029"
click at [1069, 419] on span at bounding box center [1065, 424] width 18 height 18
click at [0, 0] on input "radio" at bounding box center [0, 0] width 0 height 0
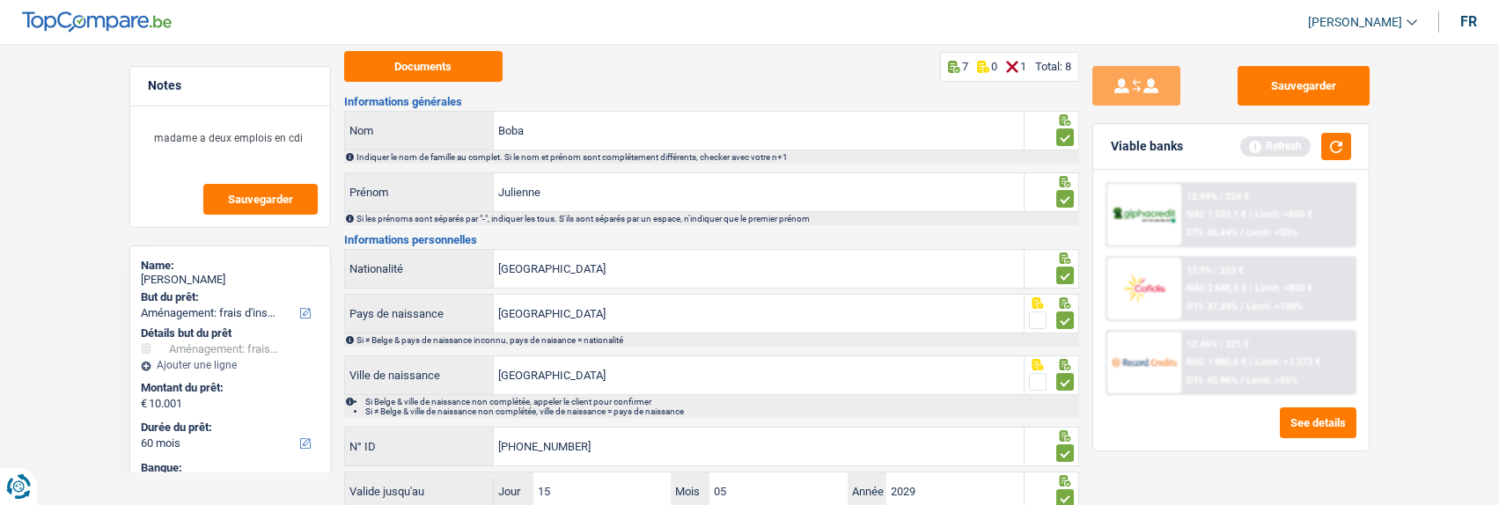
scroll to position [0, 0]
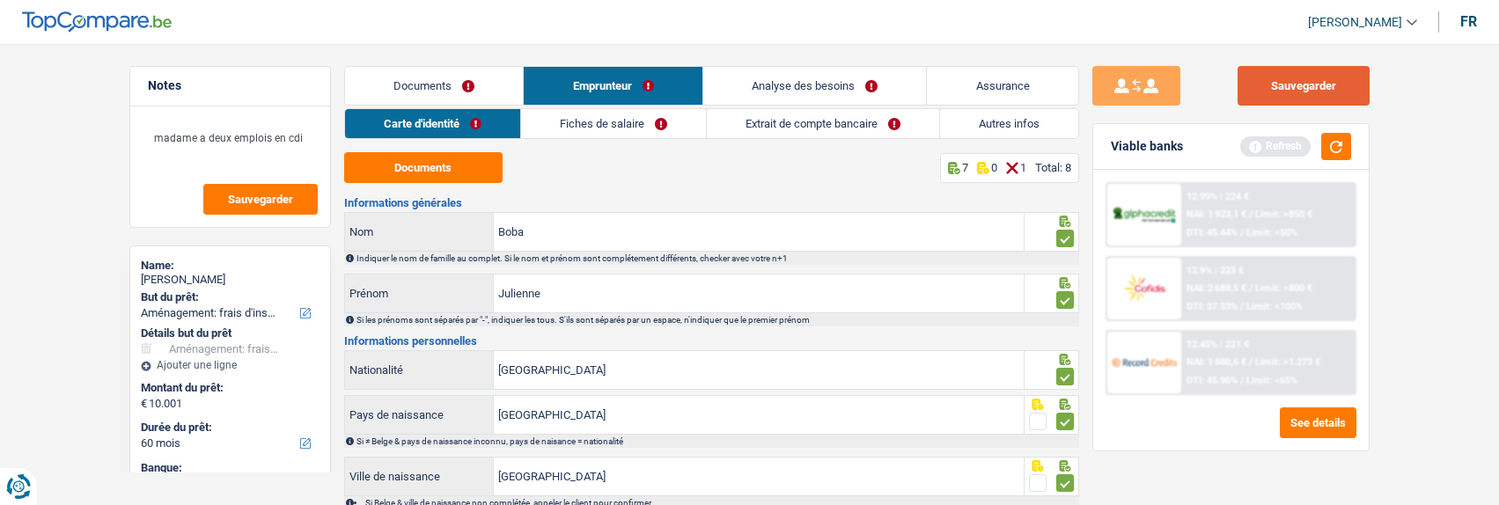
click at [1293, 90] on button "Sauvegarder" at bounding box center [1304, 86] width 132 height 40
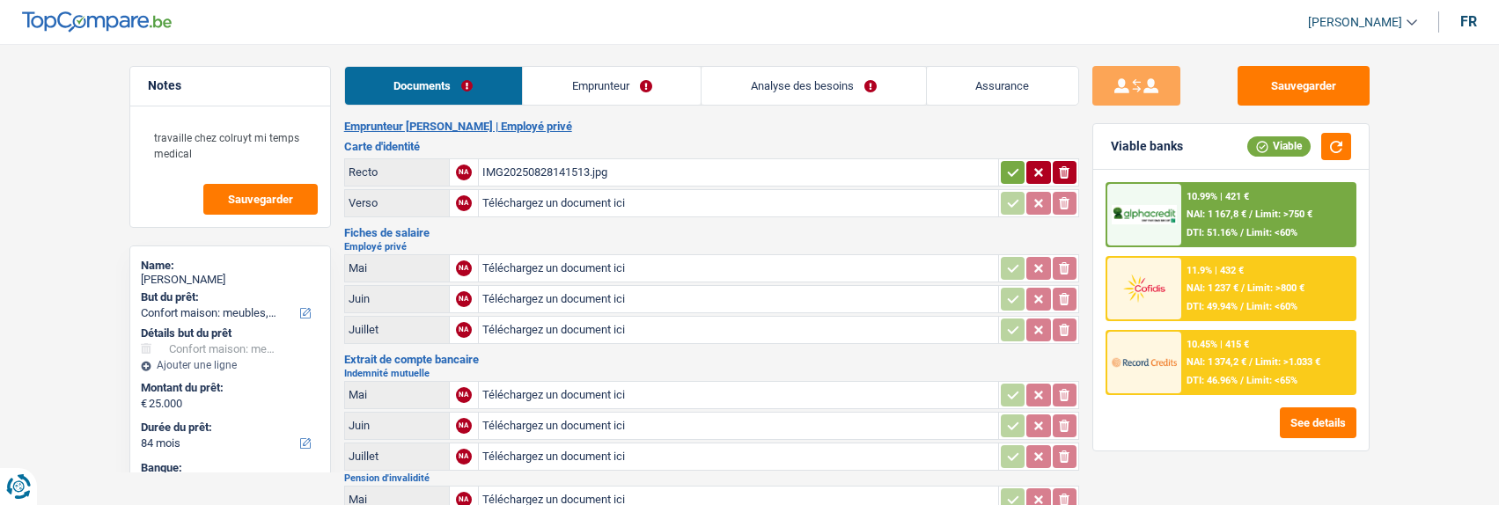
select select "household"
select select "84"
select select "alphacredit"
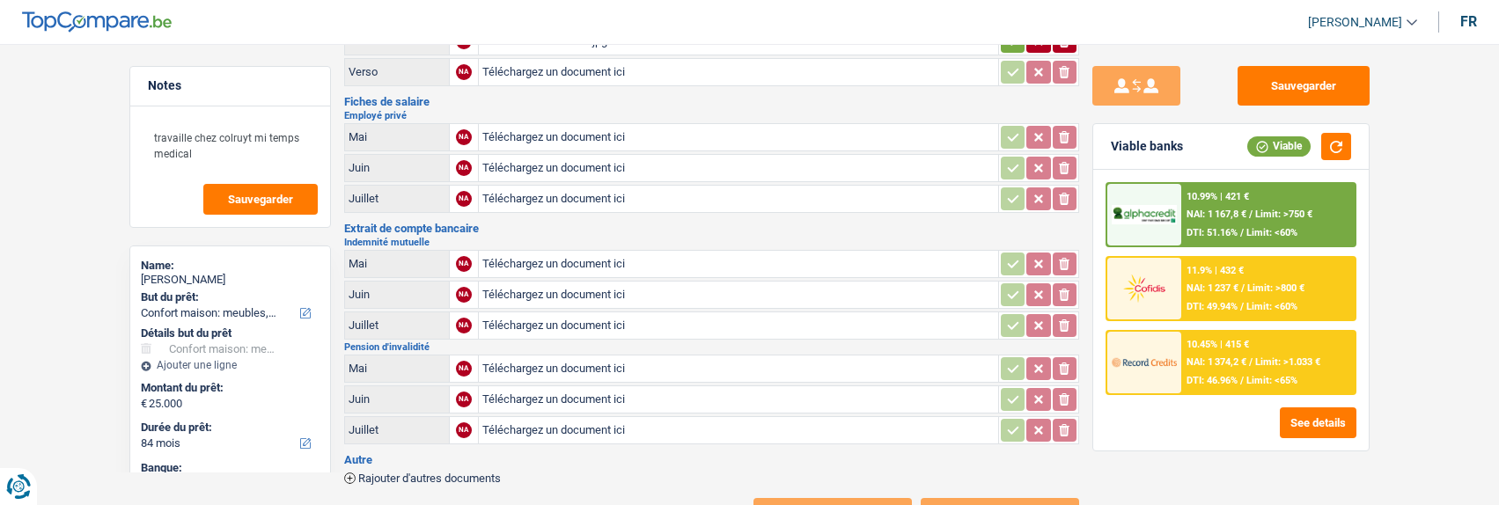
scroll to position [88, 0]
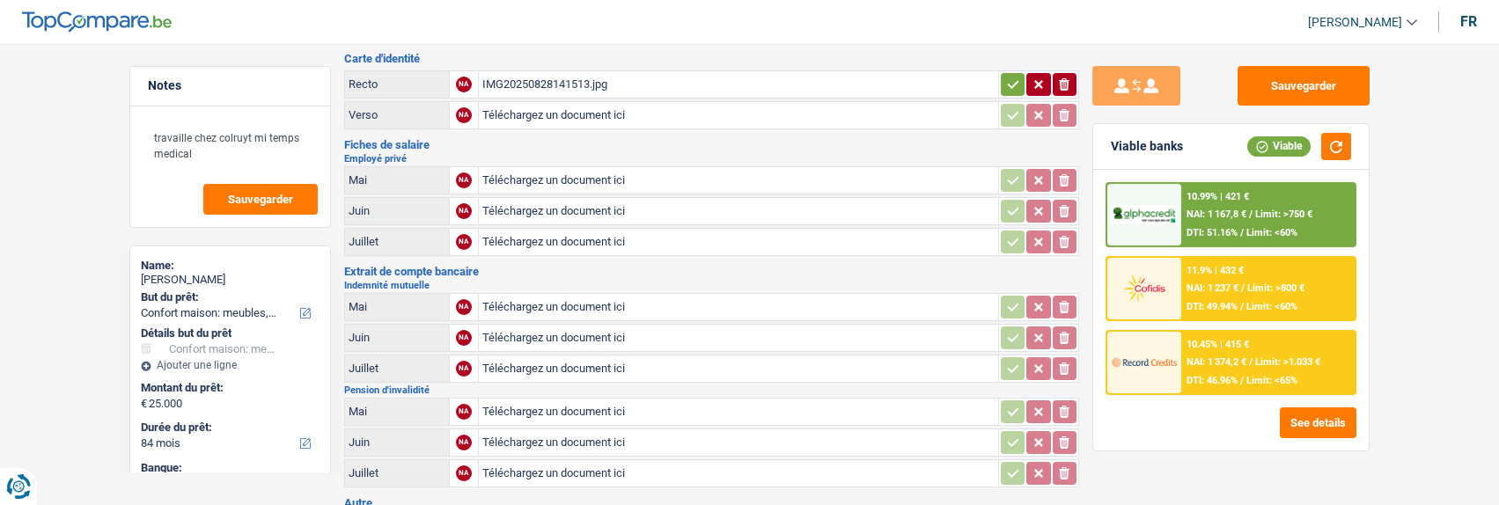
click at [529, 118] on input "Téléchargez un document ici" at bounding box center [738, 115] width 512 height 26
type input "C:\fakepath\ID ver Jemmali.jpg"
click at [656, 83] on div "IMG20250828141513.jpg" at bounding box center [738, 84] width 512 height 26
click at [1059, 109] on icon "button" at bounding box center [1064, 116] width 14 height 18
click at [1061, 109] on icon "button" at bounding box center [1064, 115] width 11 height 12
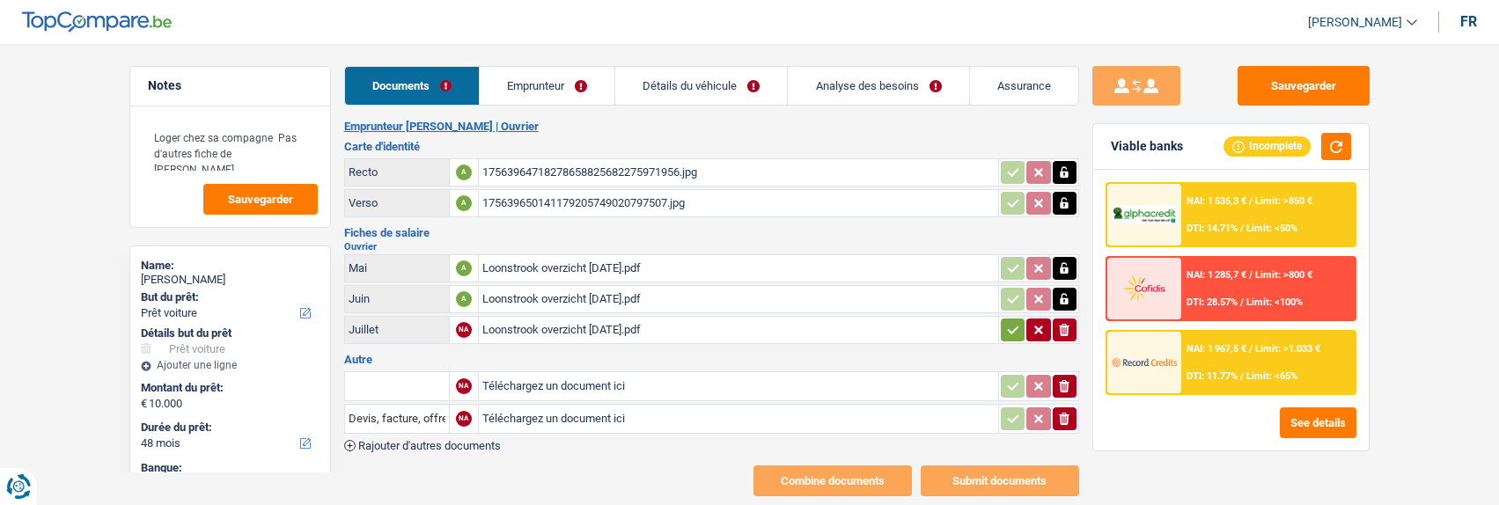
select select "car"
select select "48"
select select "cofidis"
click at [535, 91] on link "Emprunteur" at bounding box center [547, 86] width 135 height 38
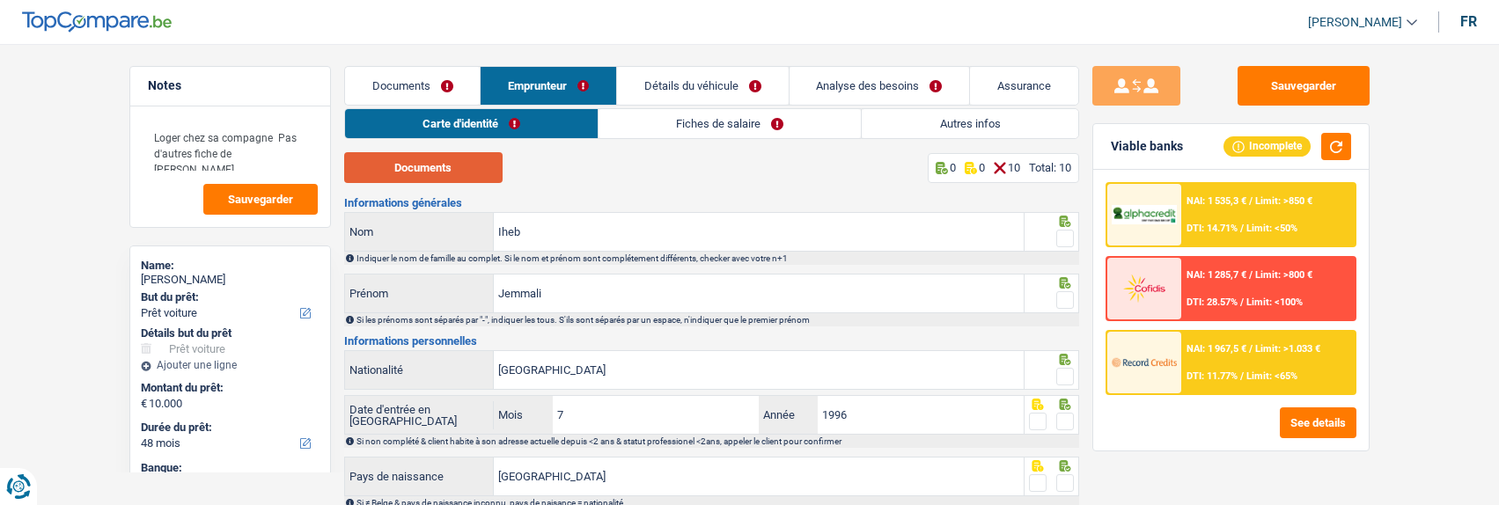
click at [463, 170] on button "Documents" at bounding box center [423, 167] width 158 height 31
drag, startPoint x: 578, startPoint y: 232, endPoint x: 381, endPoint y: 259, distance: 198.2
click at [381, 259] on div "Iheb Nom Indiquer le nom de famille au complet. Si le nom et prénom sont complé…" at bounding box center [711, 238] width 735 height 53
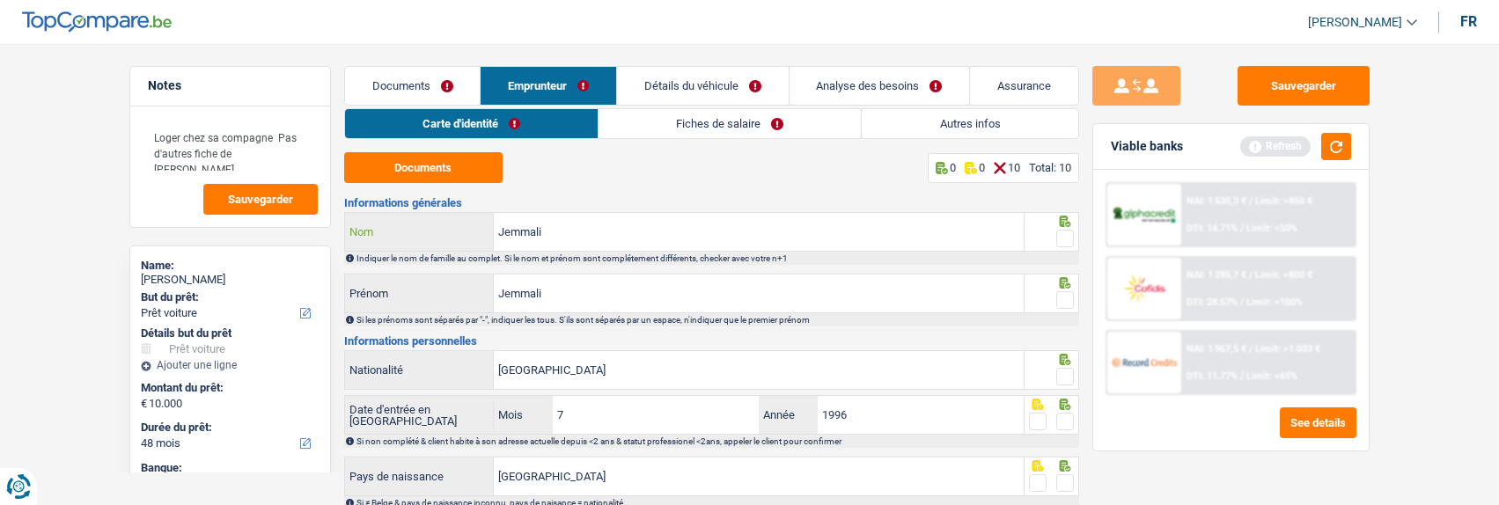
type input "Jemmali"
type input "Iheb"
drag, startPoint x: 1068, startPoint y: 234, endPoint x: 1062, endPoint y: 248, distance: 15.4
click at [1065, 237] on span at bounding box center [1065, 239] width 18 height 18
click at [0, 0] on input "radio" at bounding box center [0, 0] width 0 height 0
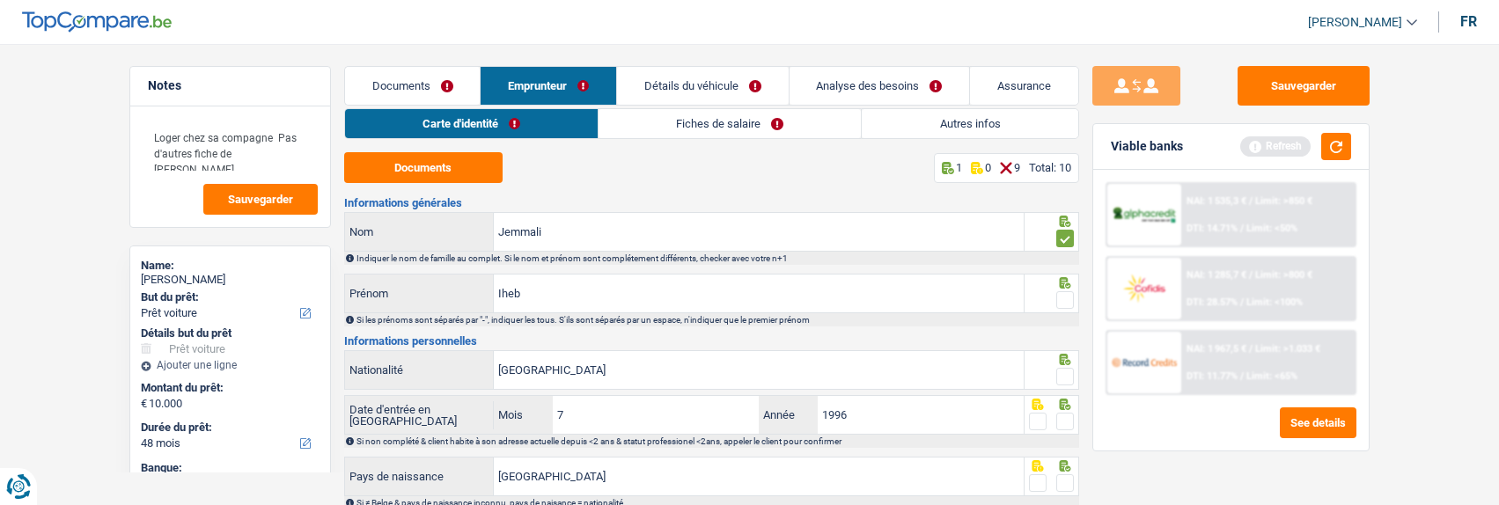
click at [1063, 295] on span at bounding box center [1065, 300] width 18 height 18
click at [0, 0] on input "radio" at bounding box center [0, 0] width 0 height 0
click at [1063, 372] on span at bounding box center [1065, 377] width 18 height 18
click at [0, 0] on input "radio" at bounding box center [0, 0] width 0 height 0
click at [1068, 419] on span at bounding box center [1065, 422] width 18 height 18
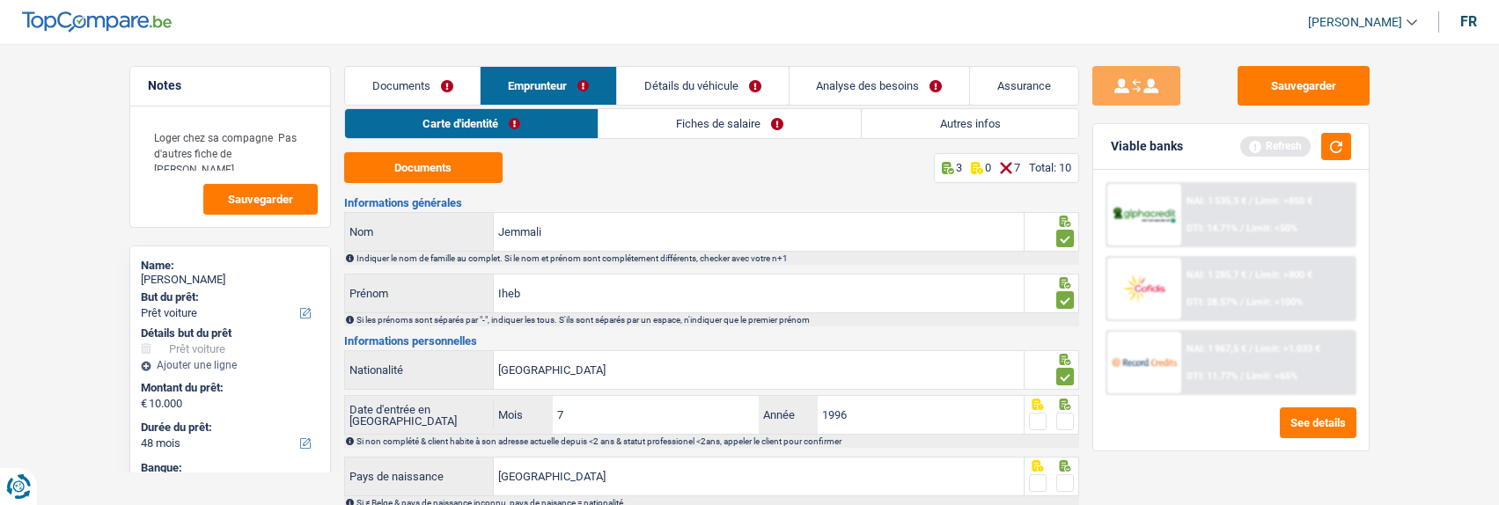
click at [0, 0] on input "radio" at bounding box center [0, 0] width 0 height 0
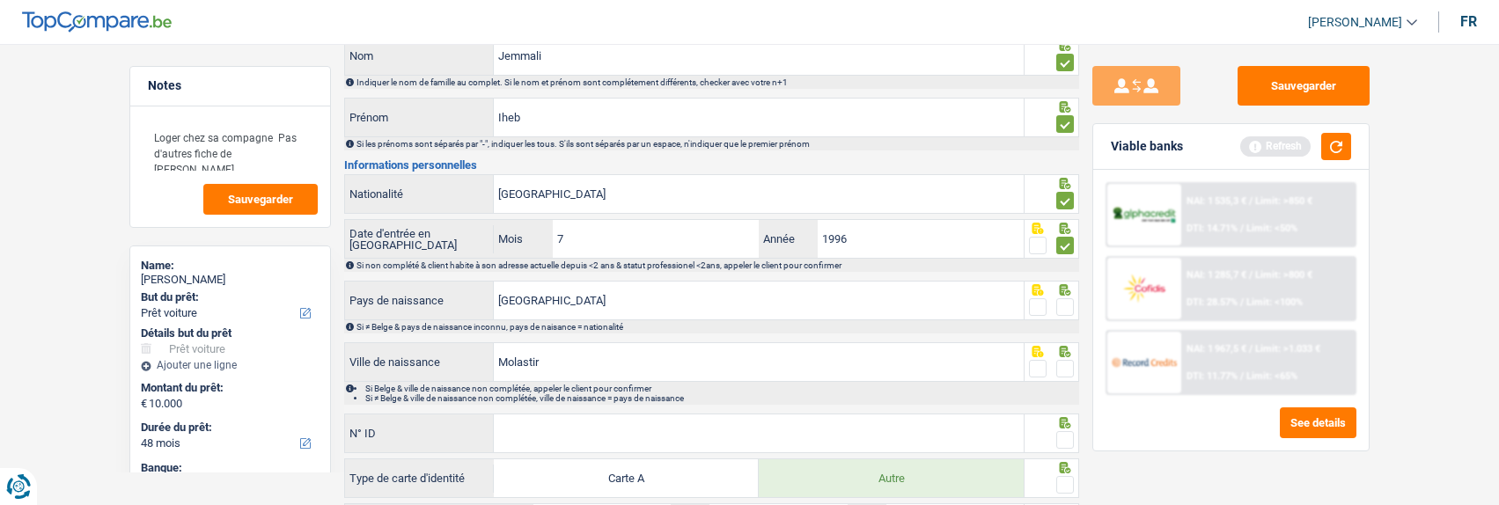
drag, startPoint x: 1063, startPoint y: 305, endPoint x: 1056, endPoint y: 313, distance: 10.6
click at [1063, 308] on span at bounding box center [1065, 307] width 18 height 18
click at [0, 0] on input "radio" at bounding box center [0, 0] width 0 height 0
click at [1072, 360] on span at bounding box center [1065, 369] width 18 height 18
click at [0, 0] on input "radio" at bounding box center [0, 0] width 0 height 0
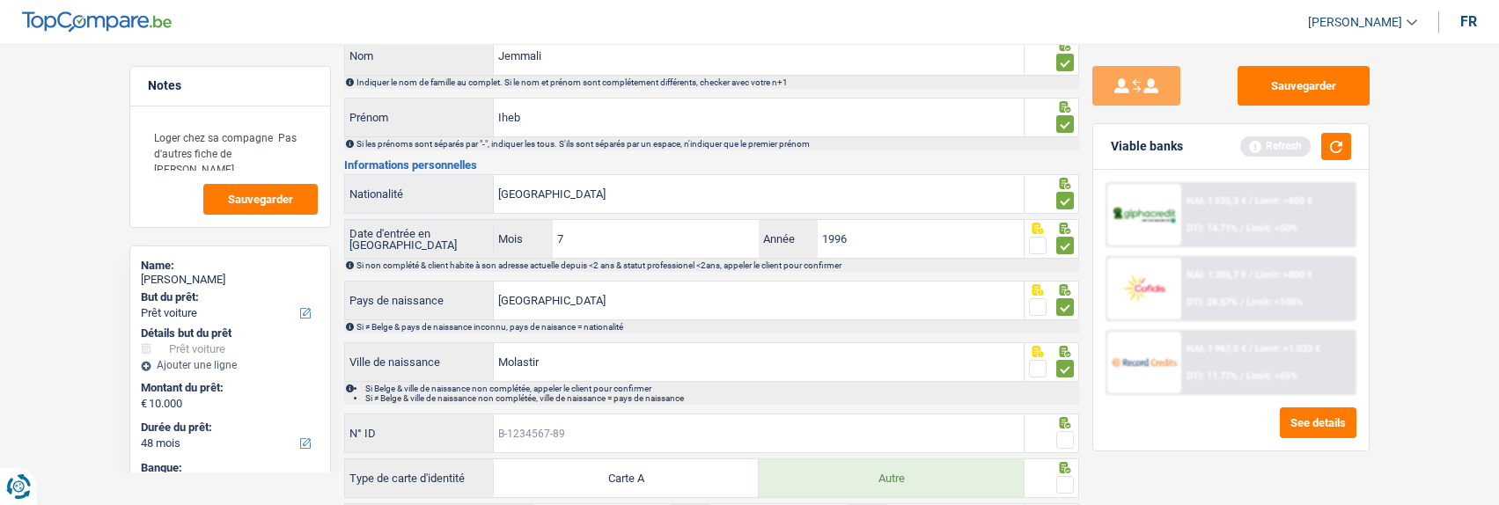
click at [763, 438] on input "N° ID" at bounding box center [759, 434] width 530 height 38
type input "B-5578636-69"
click at [1063, 423] on icon at bounding box center [1064, 422] width 11 height 11
click at [1064, 444] on span at bounding box center [1065, 440] width 18 height 18
click at [0, 0] on input "radio" at bounding box center [0, 0] width 0 height 0
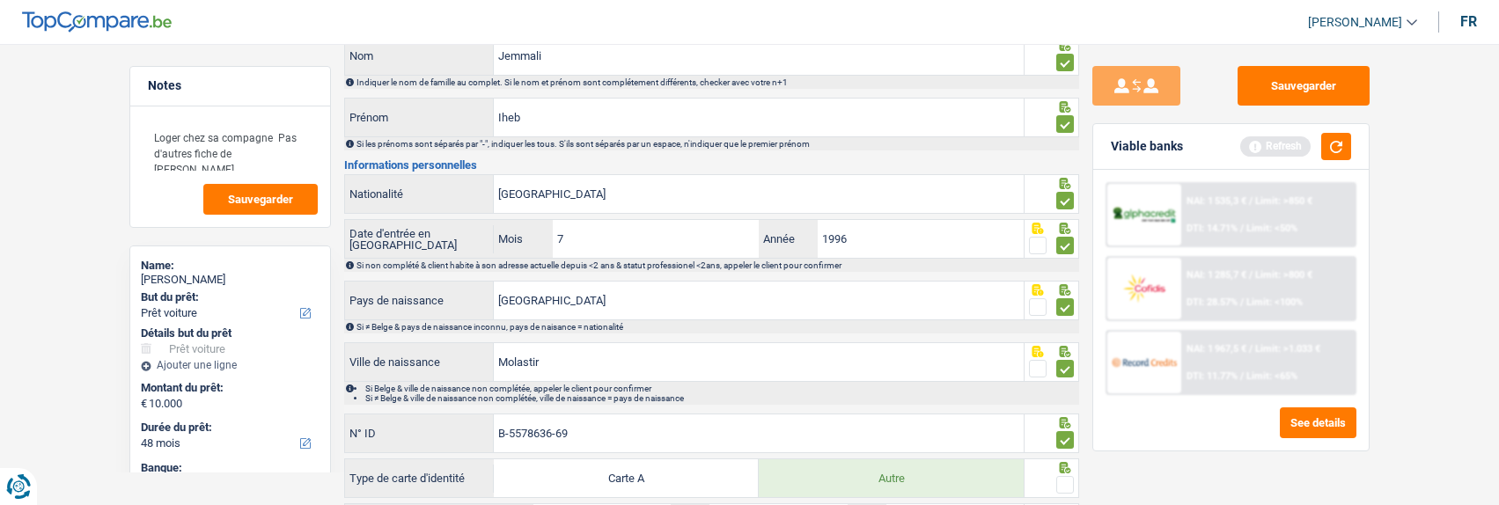
click at [1069, 482] on span at bounding box center [1065, 485] width 18 height 18
click at [0, 0] on input "radio" at bounding box center [0, 0] width 0 height 0
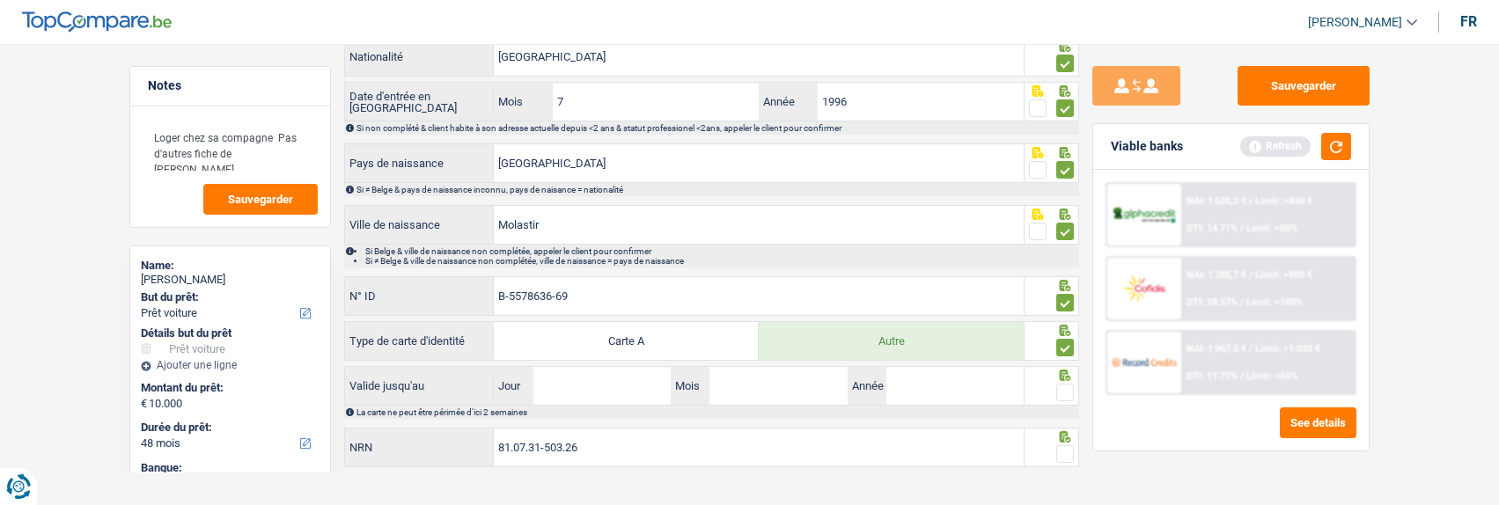
scroll to position [330, 0]
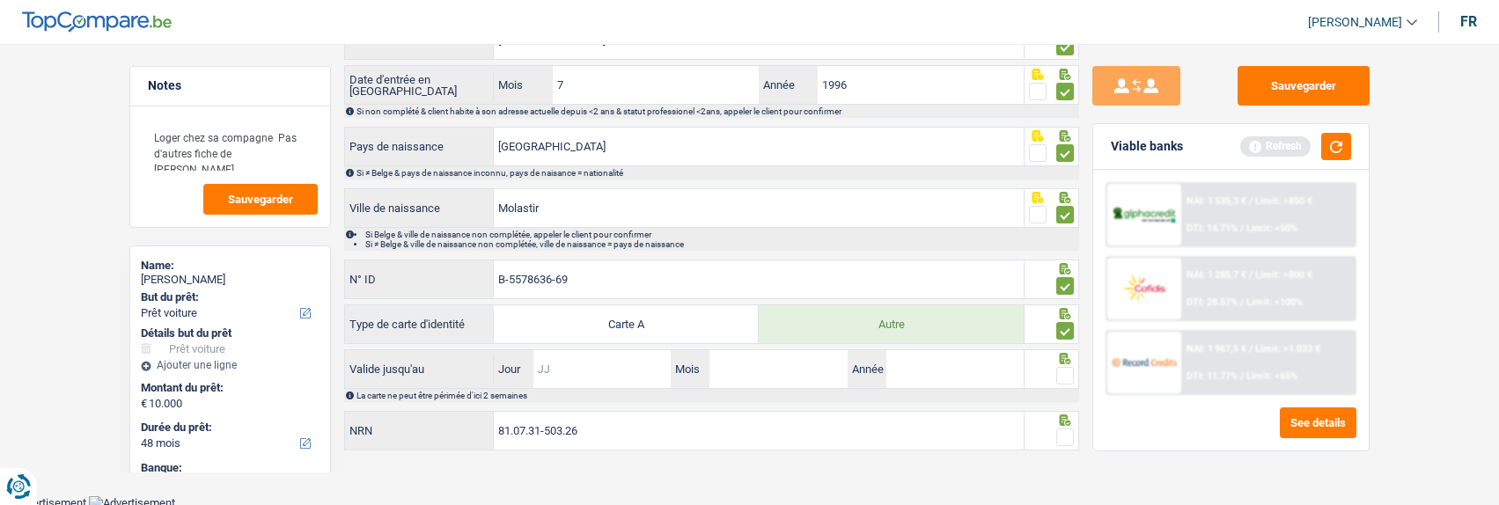
click at [574, 372] on input "Jour" at bounding box center [601, 369] width 137 height 38
type input "8"
type input "25"
type input "09"
type input "2033"
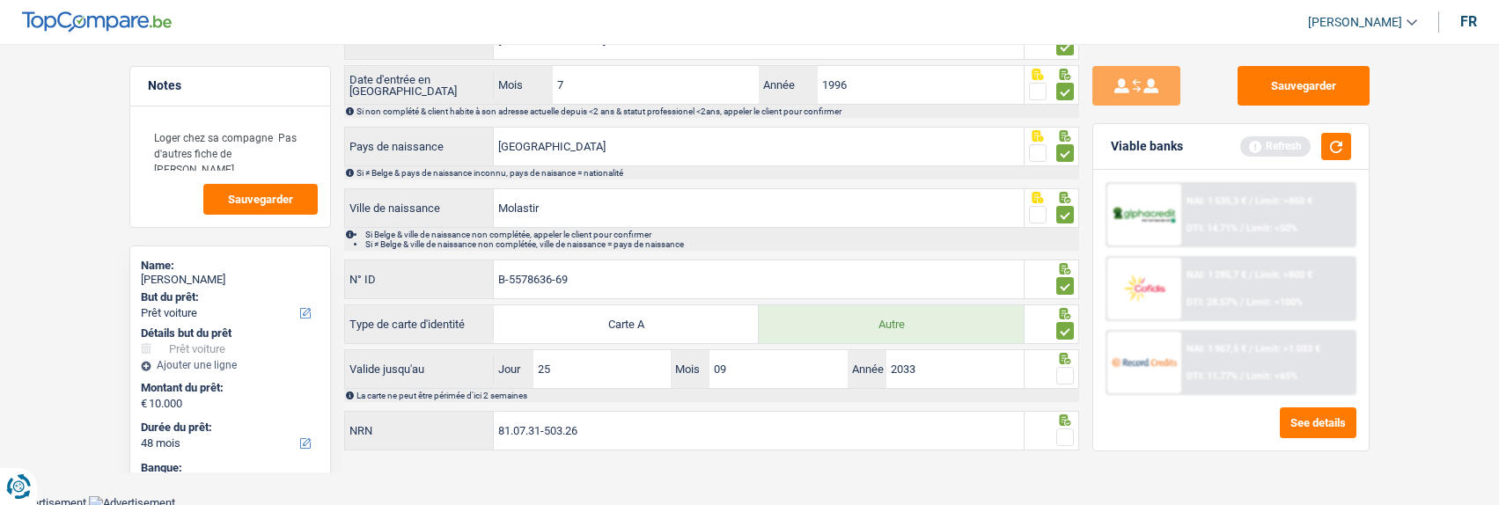
click at [1062, 372] on span at bounding box center [1065, 376] width 18 height 18
click at [0, 0] on input "radio" at bounding box center [0, 0] width 0 height 0
click at [1064, 442] on span at bounding box center [1065, 438] width 18 height 18
click at [0, 0] on input "radio" at bounding box center [0, 0] width 0 height 0
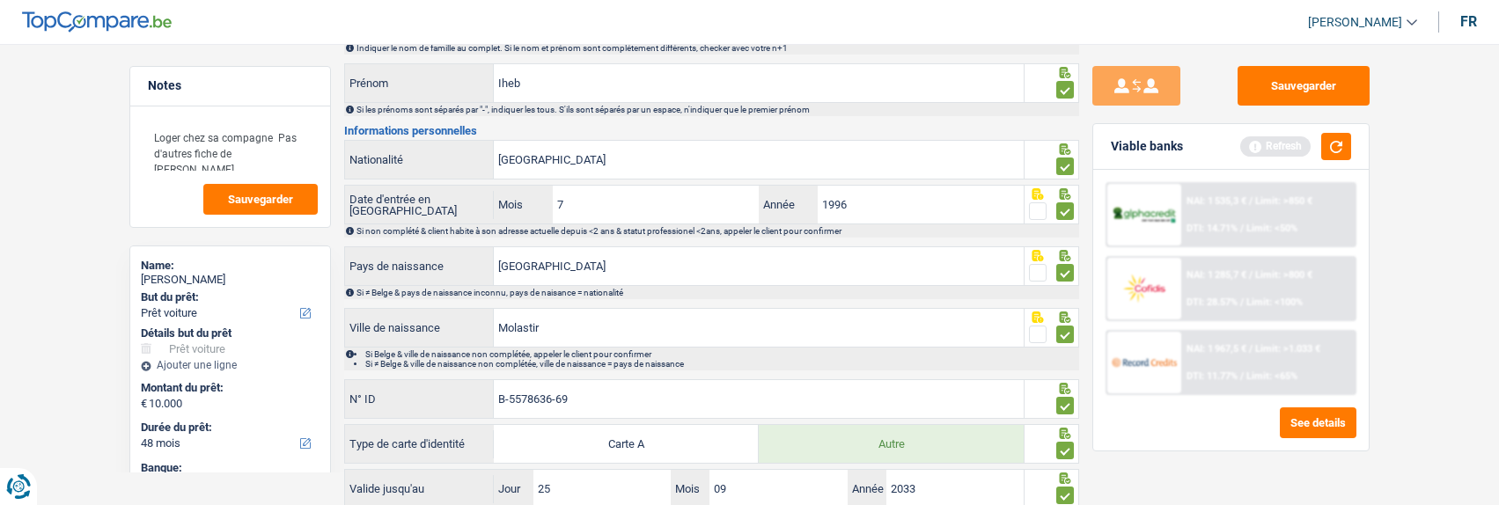
scroll to position [0, 0]
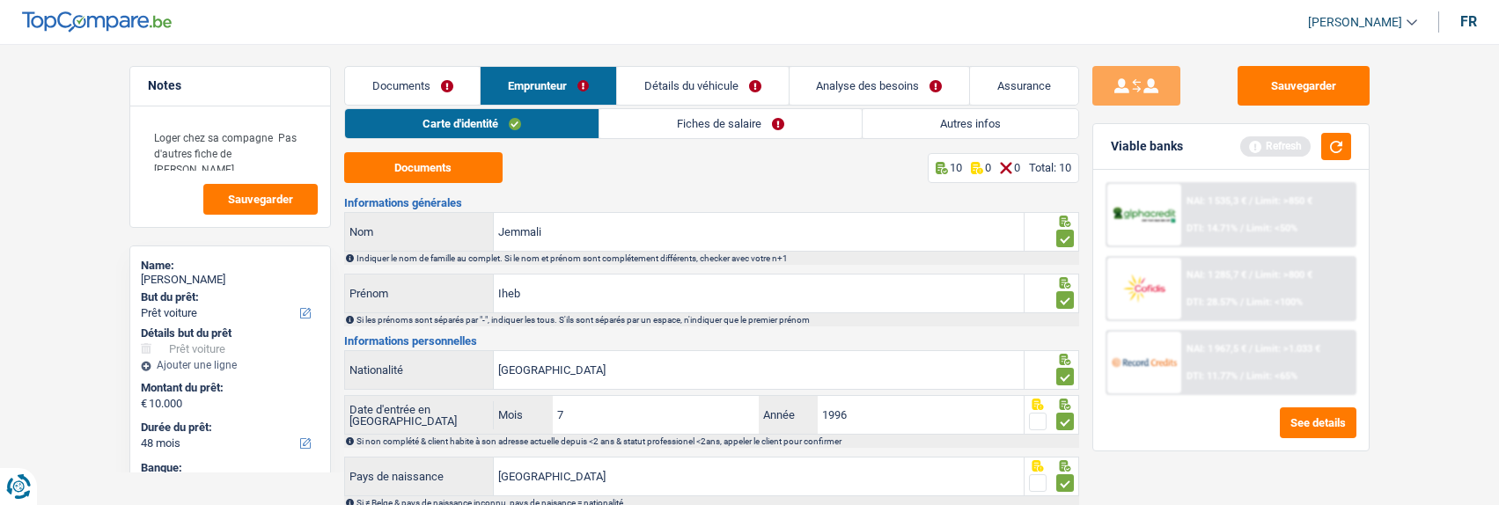
click at [752, 126] on link "Fiches de salaire" at bounding box center [731, 123] width 262 height 29
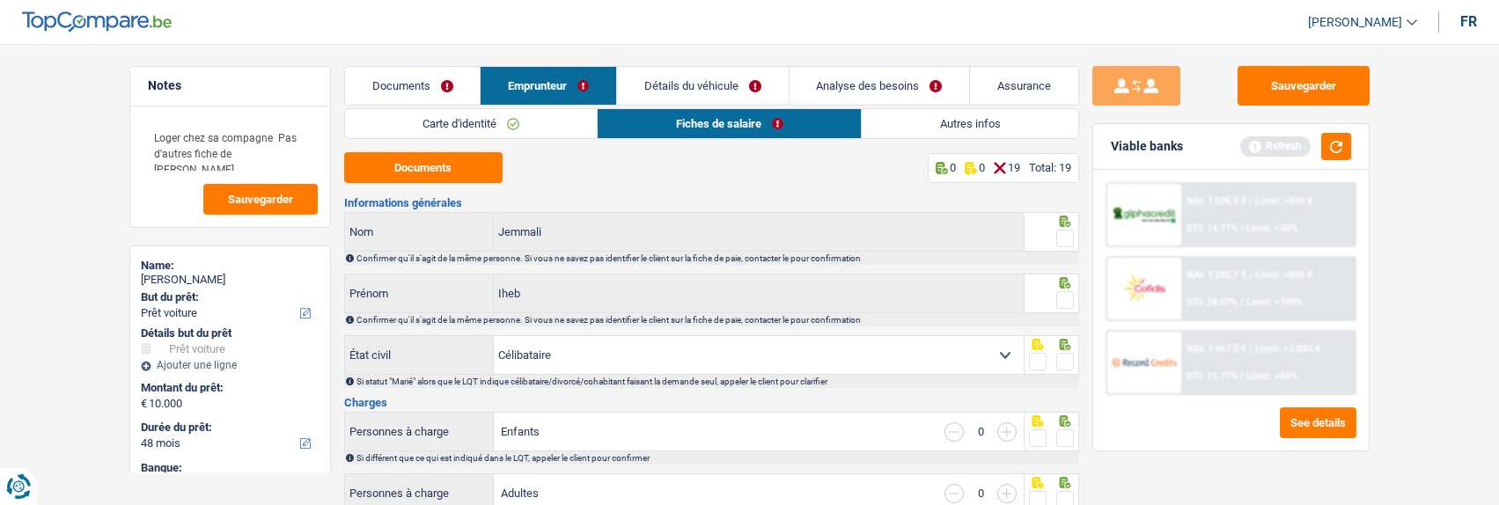
click at [1064, 233] on span at bounding box center [1065, 239] width 18 height 18
click at [0, 0] on input "radio" at bounding box center [0, 0] width 0 height 0
click at [1057, 296] on span at bounding box center [1065, 300] width 18 height 18
click at [0, 0] on input "radio" at bounding box center [0, 0] width 0 height 0
click at [470, 169] on button "Documents" at bounding box center [423, 167] width 158 height 31
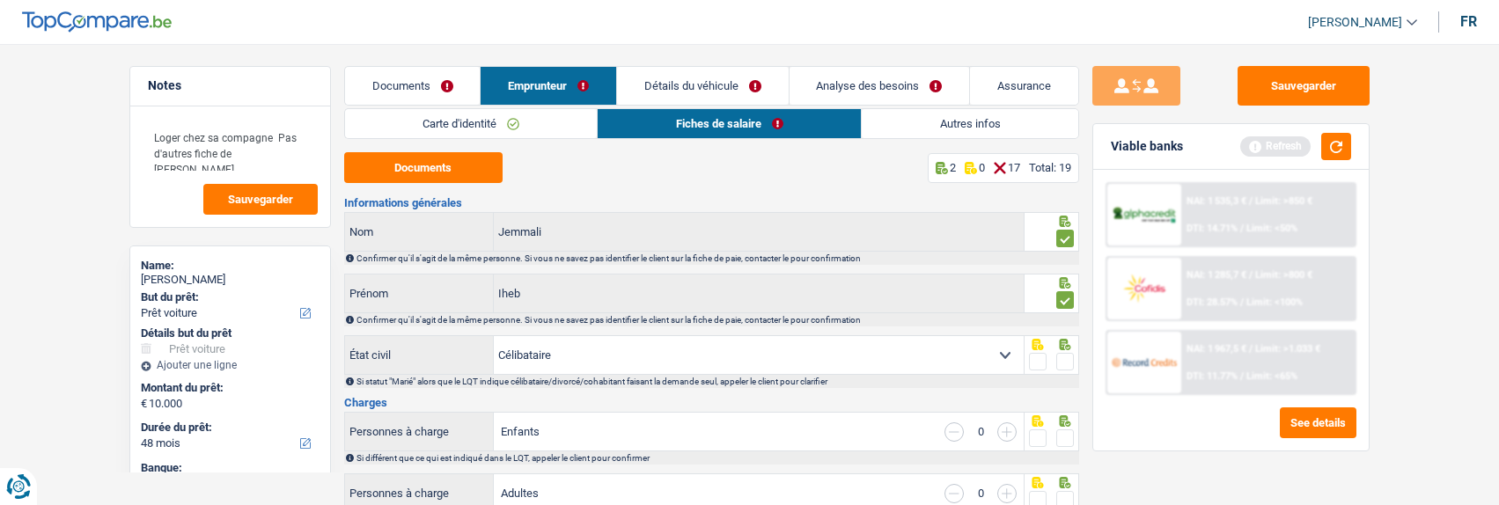
click at [916, 361] on select "Célibataire Marié(e) Cohabitant(e) légal(e) Divorcé(e) Veuf(ve) Séparé (de fait…" at bounding box center [759, 355] width 530 height 38
select select "cohabitation"
click at [494, 336] on select "Célibataire Marié(e) Cohabitant(e) légal(e) Divorcé(e) Veuf(ve) Séparé (de fait…" at bounding box center [759, 355] width 530 height 38
click at [1000, 426] on input "button" at bounding box center [1006, 432] width 19 height 19
select select "familyAllowances"
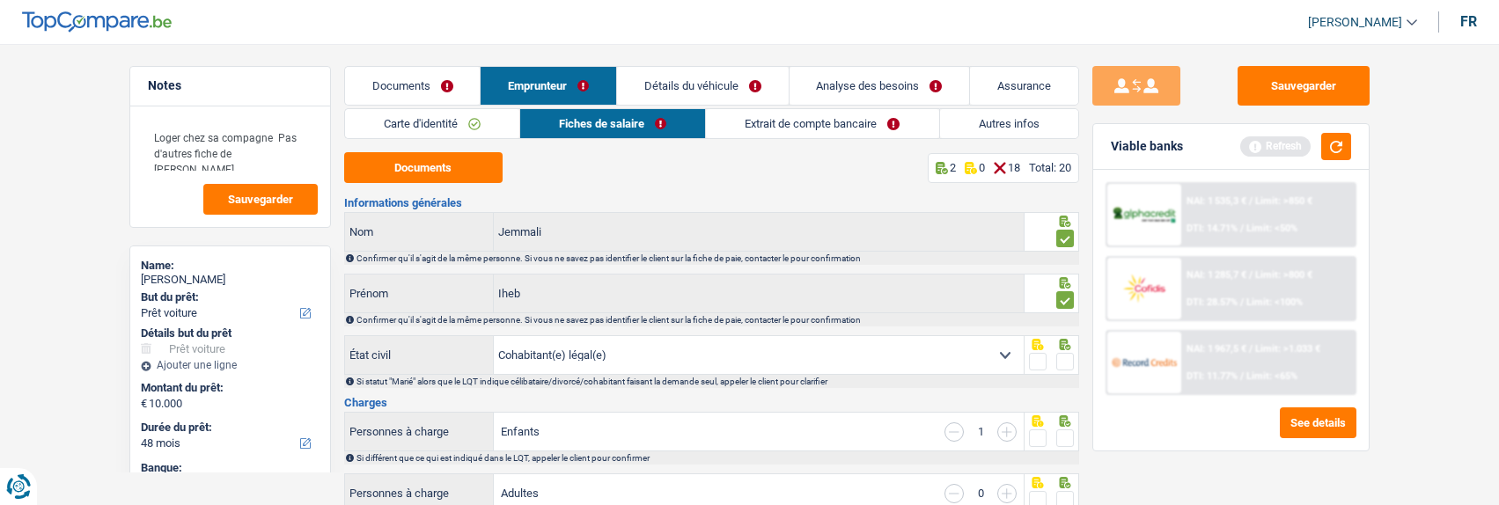
click at [1067, 364] on span at bounding box center [1065, 362] width 18 height 18
click at [0, 0] on input "radio" at bounding box center [0, 0] width 0 height 0
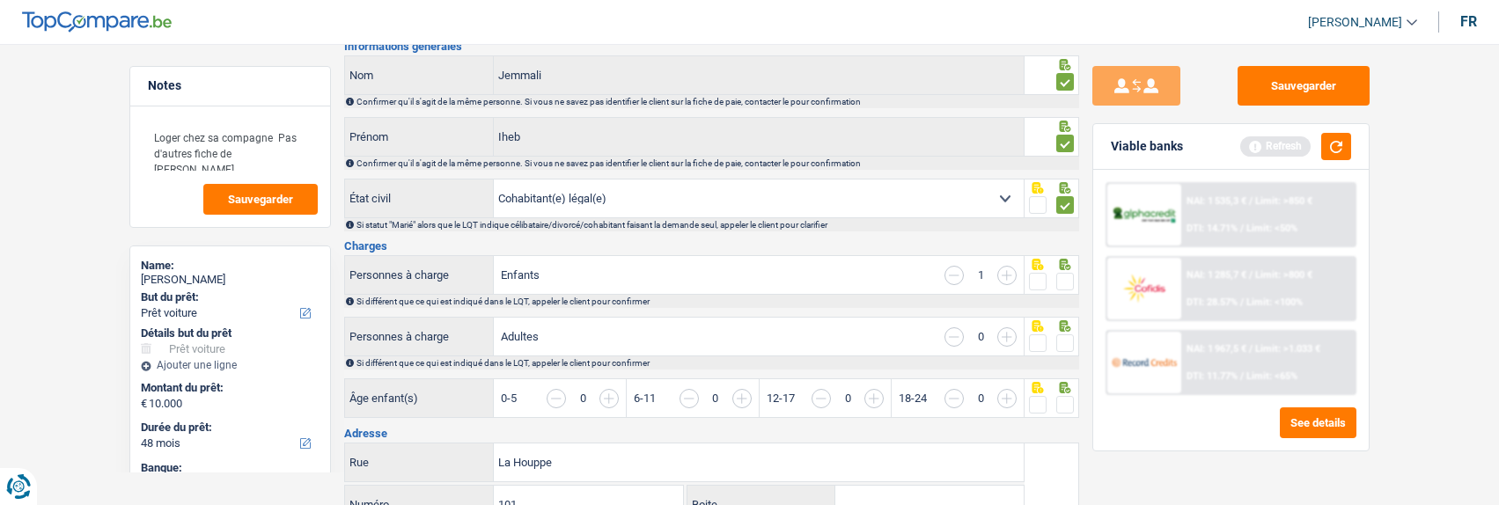
scroll to position [176, 0]
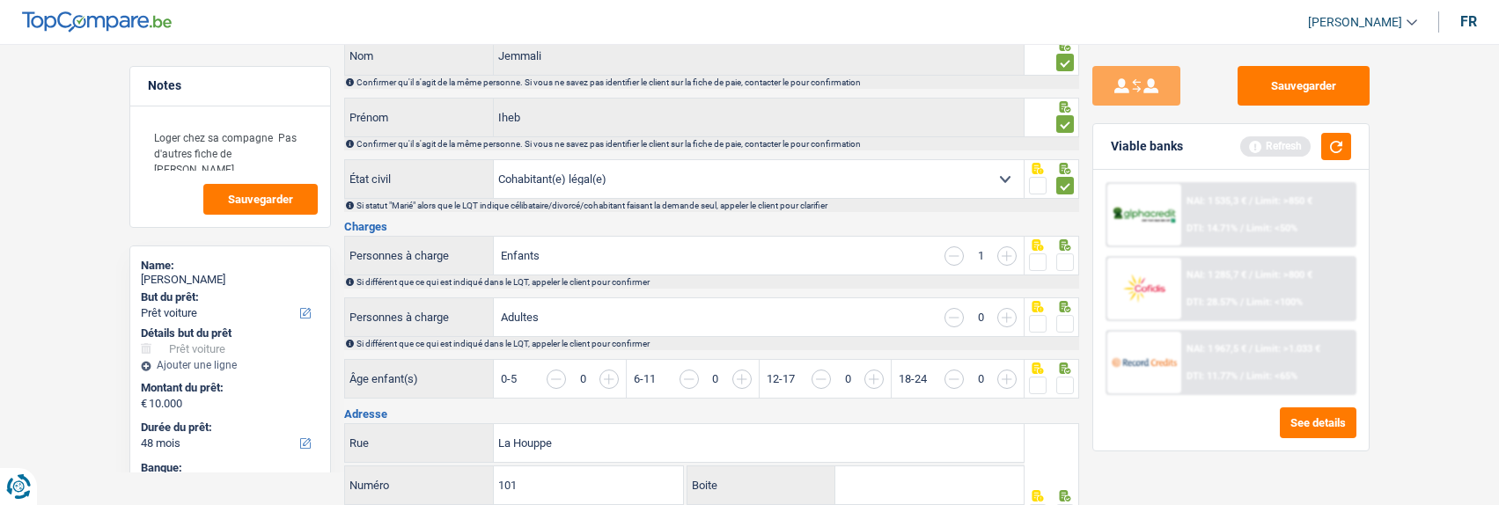
click at [1061, 261] on span at bounding box center [1065, 263] width 18 height 18
click at [0, 0] on input "radio" at bounding box center [0, 0] width 0 height 0
click at [1063, 325] on span at bounding box center [1065, 324] width 18 height 18
click at [0, 0] on input "radio" at bounding box center [0, 0] width 0 height 0
drag, startPoint x: 607, startPoint y: 377, endPoint x: 621, endPoint y: 380, distance: 14.5
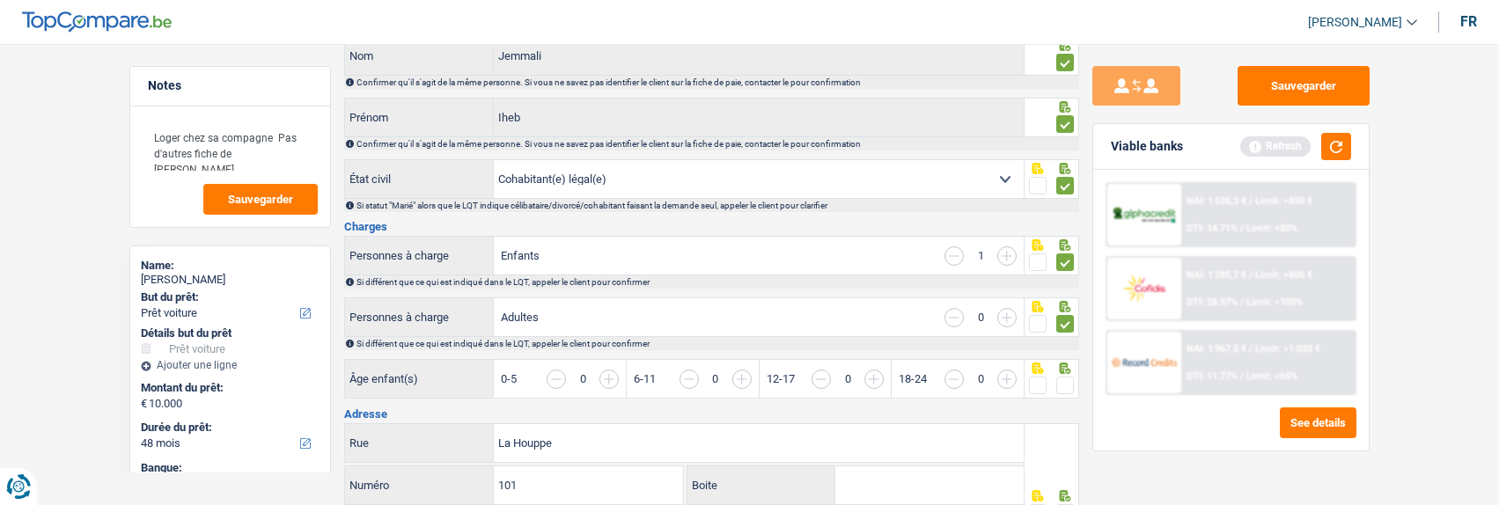
click at [609, 377] on input "button" at bounding box center [940, 389] width 680 height 38
click at [1069, 378] on span at bounding box center [1065, 386] width 18 height 18
click at [0, 0] on input "radio" at bounding box center [0, 0] width 0 height 0
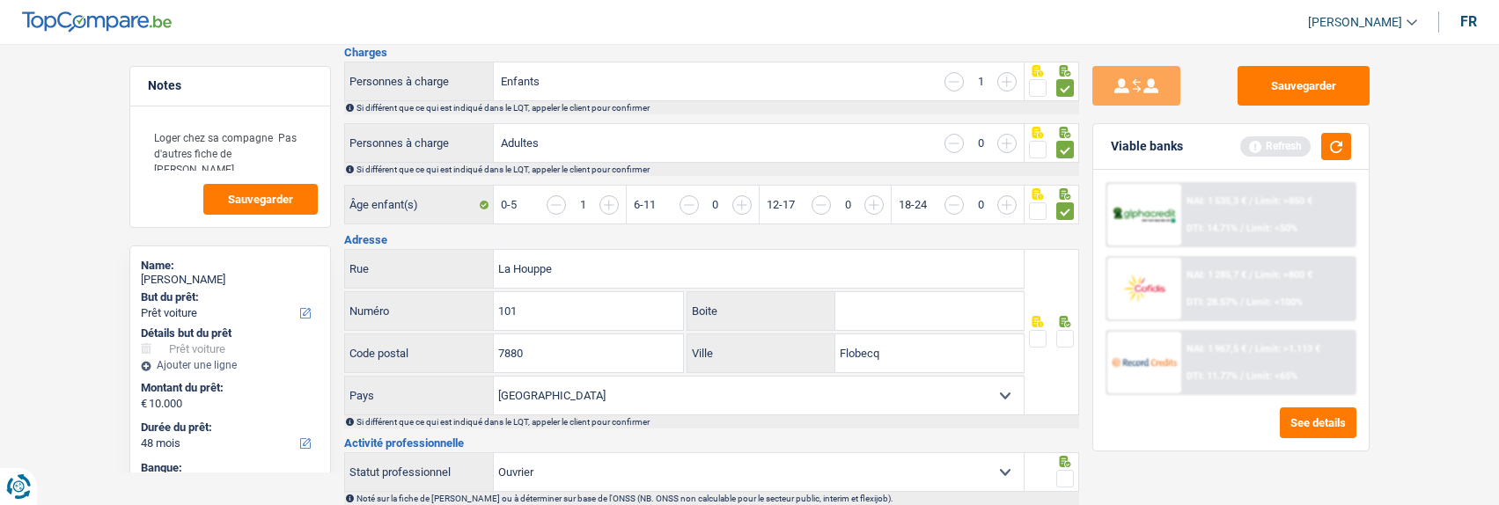
scroll to position [352, 0]
drag, startPoint x: 640, startPoint y: 271, endPoint x: 455, endPoint y: 278, distance: 185.0
click at [455, 278] on div "La Houppe Rue" at bounding box center [685, 267] width 680 height 38
type input "D'hoppe"
click at [1069, 333] on span at bounding box center [1065, 337] width 18 height 18
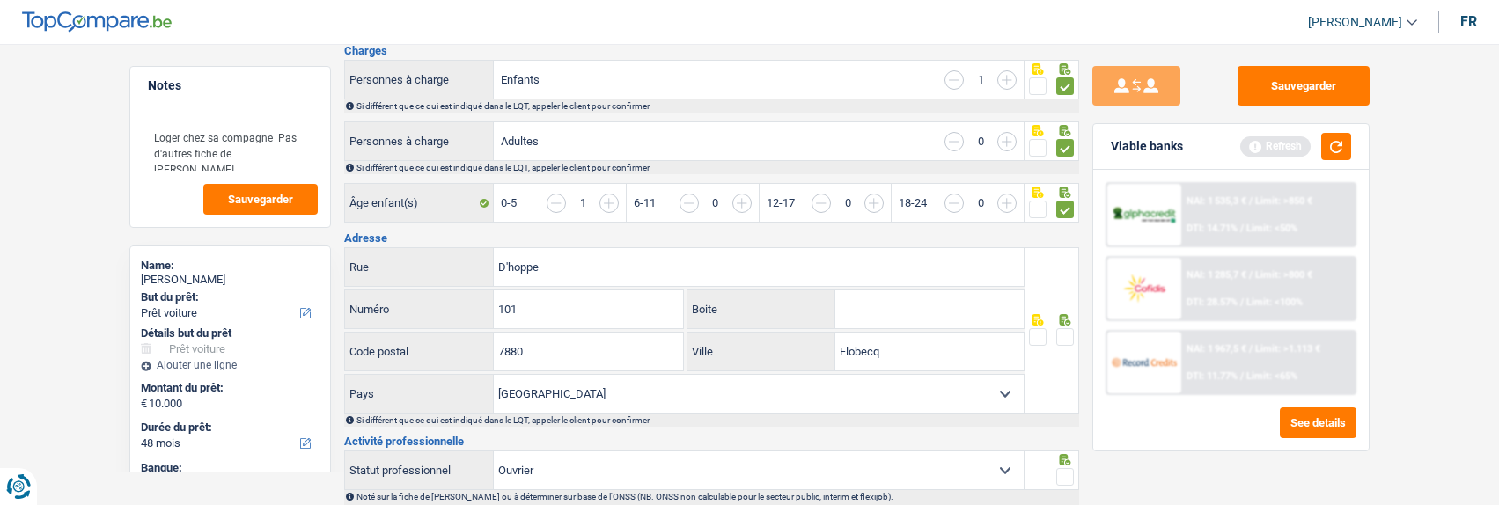
click at [0, 0] on input "radio" at bounding box center [0, 0] width 0 height 0
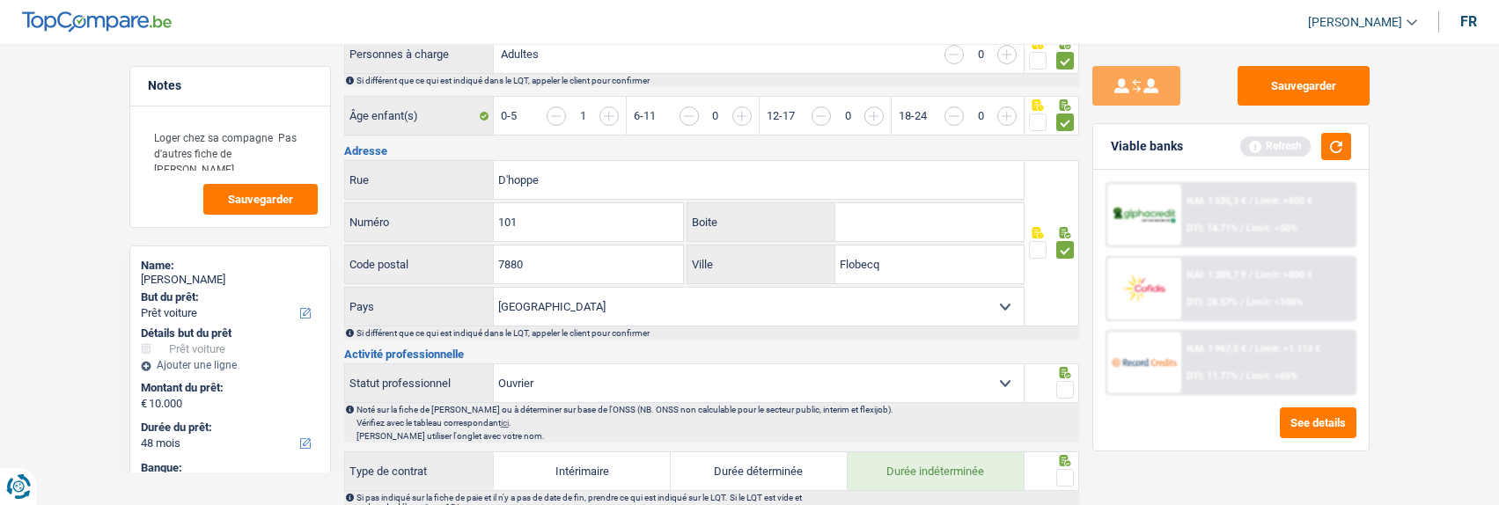
scroll to position [440, 0]
click at [1064, 387] on span at bounding box center [1065, 389] width 18 height 18
click at [0, 0] on input "radio" at bounding box center [0, 0] width 0 height 0
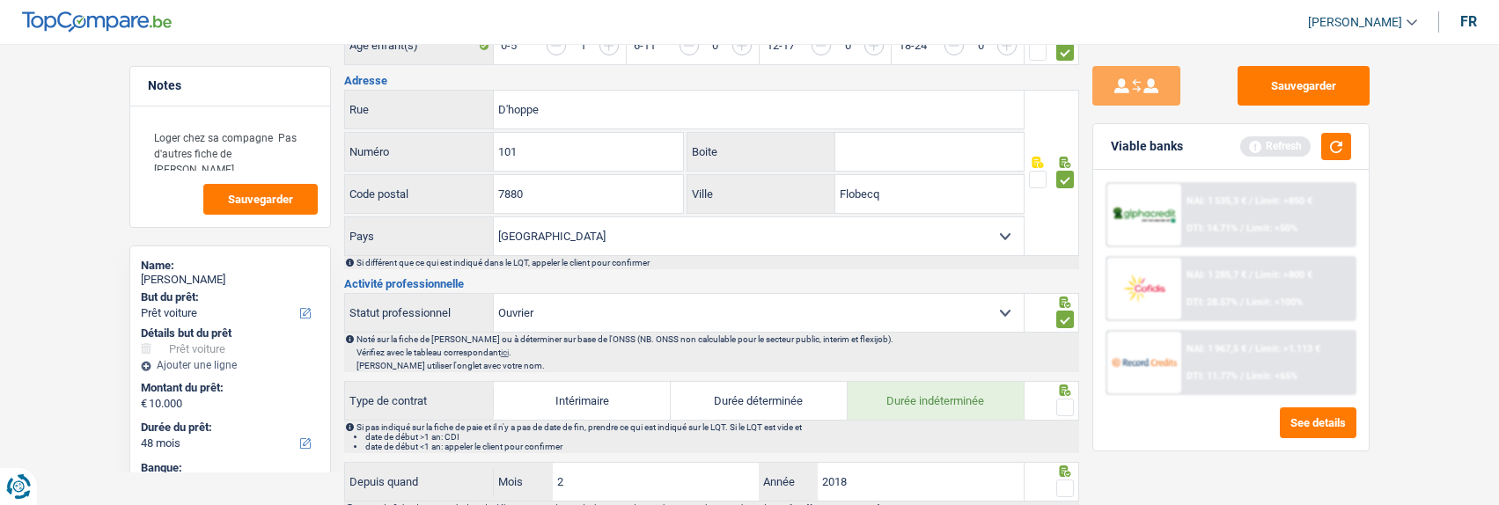
scroll to position [616, 0]
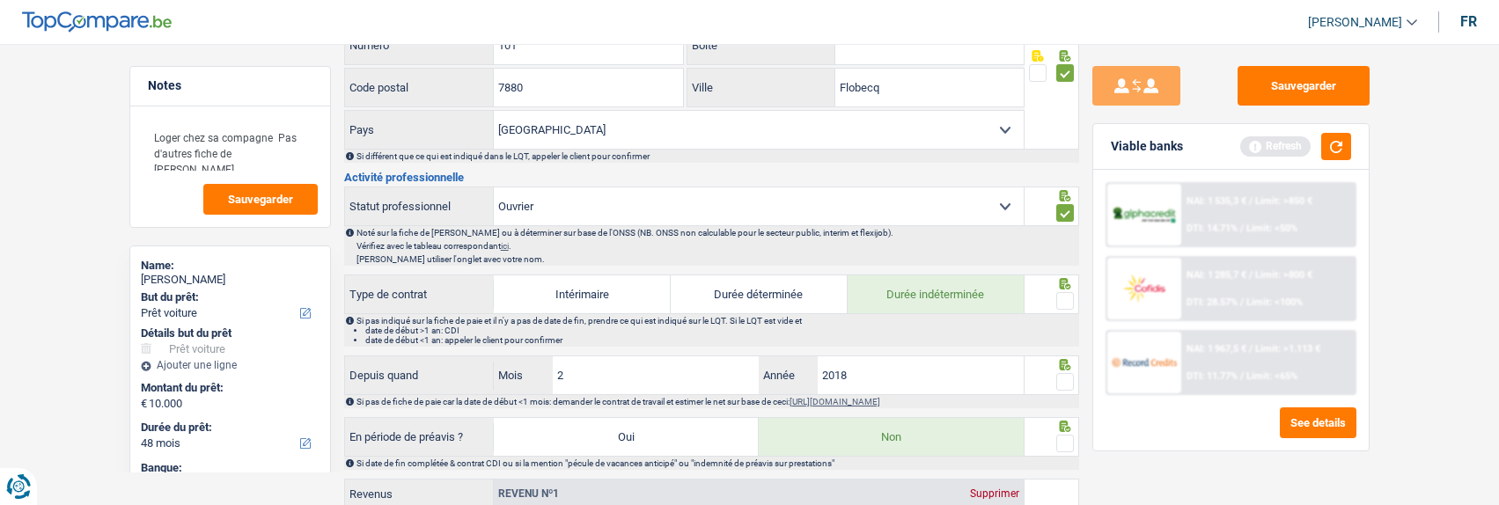
click at [1060, 296] on span at bounding box center [1065, 301] width 18 height 18
click at [0, 0] on input "radio" at bounding box center [0, 0] width 0 height 0
click at [1060, 373] on span at bounding box center [1065, 382] width 18 height 18
click at [0, 0] on input "radio" at bounding box center [0, 0] width 0 height 0
click at [642, 366] on input "2" at bounding box center [656, 376] width 207 height 38
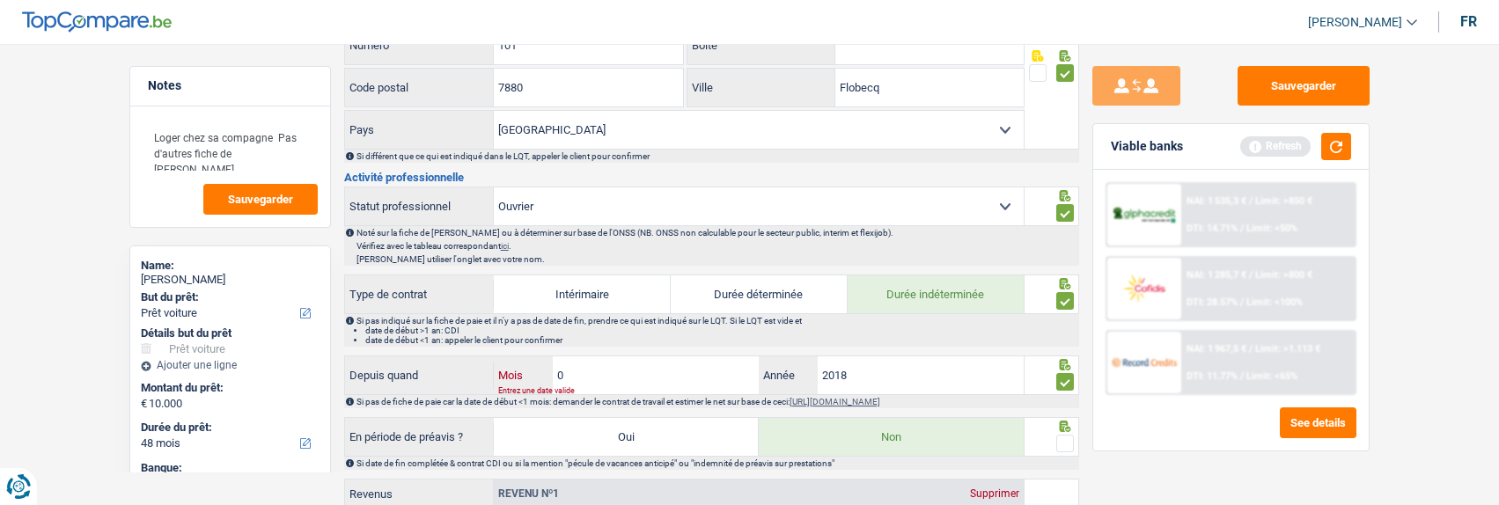
type input "04"
click at [877, 370] on input "2018" at bounding box center [921, 376] width 207 height 38
type input "2025"
click at [1069, 436] on span at bounding box center [1065, 444] width 18 height 18
click at [0, 0] on input "radio" at bounding box center [0, 0] width 0 height 0
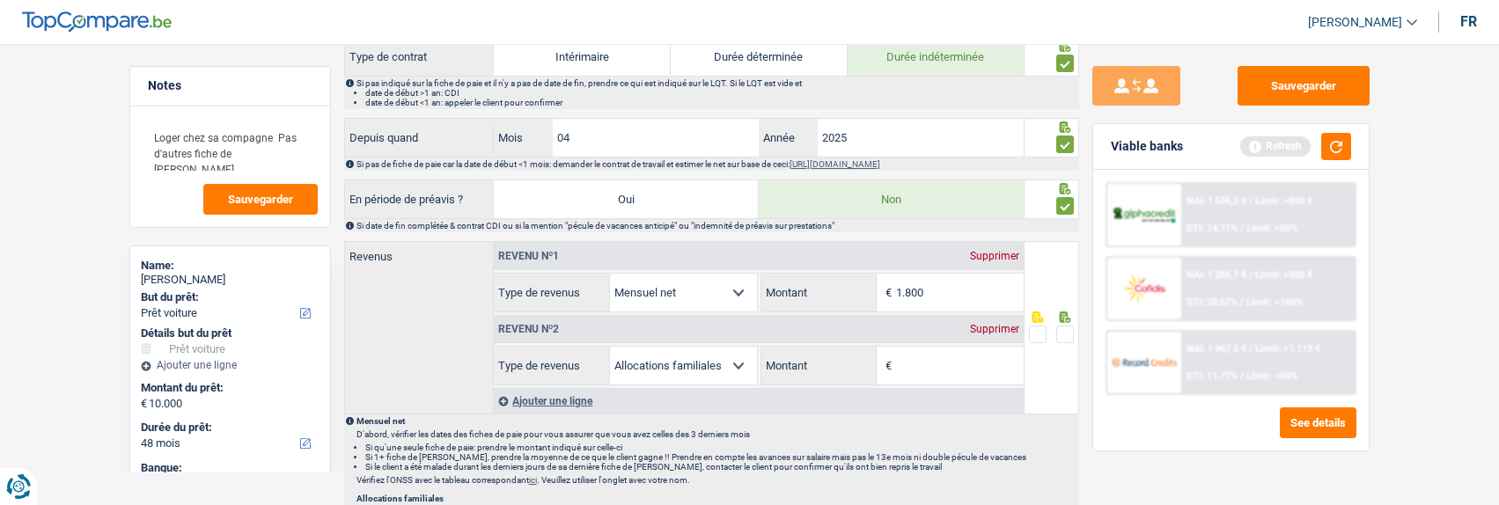
scroll to position [880, 0]
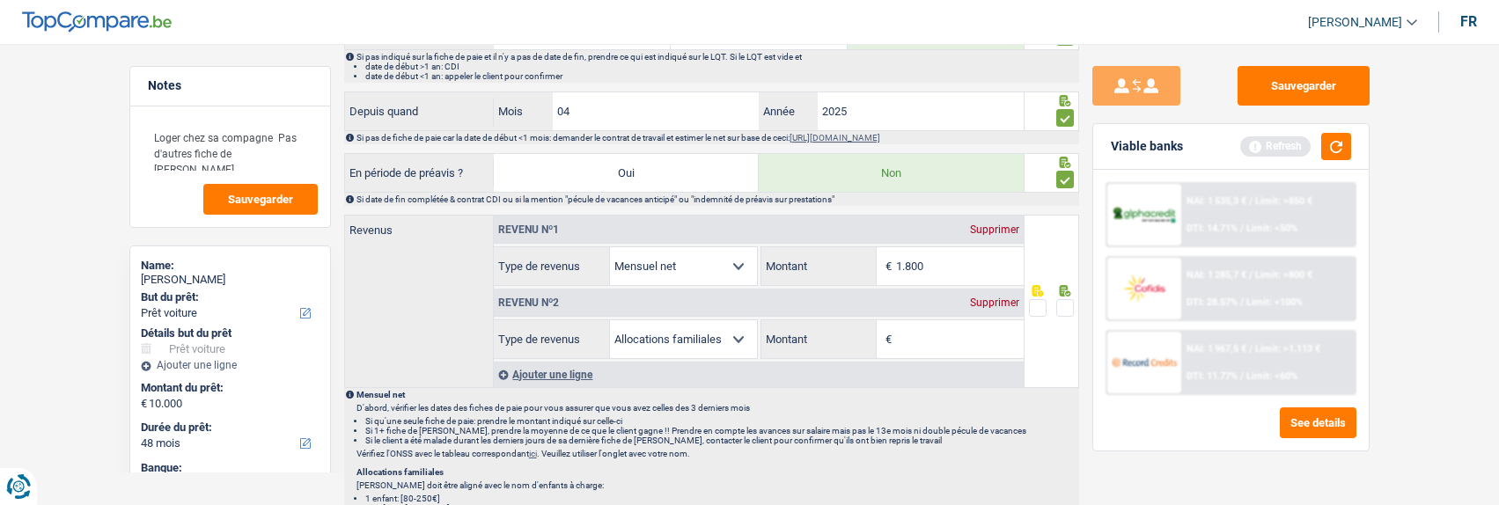
click at [993, 298] on div "Supprimer" at bounding box center [995, 303] width 58 height 11
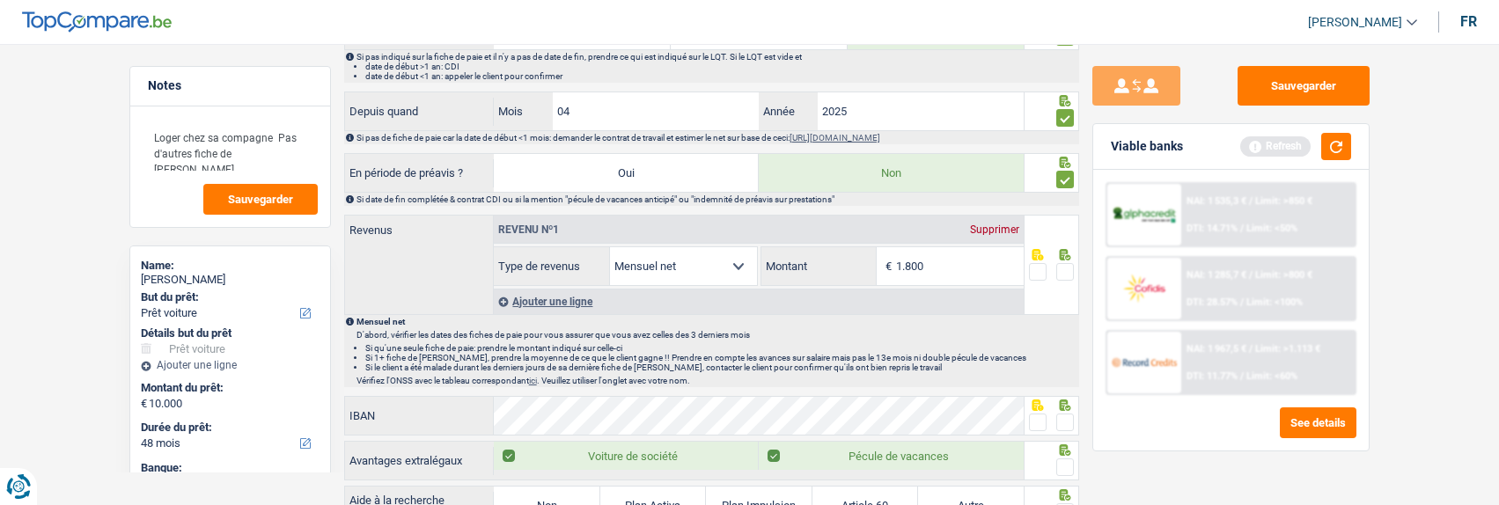
click at [1068, 269] on span at bounding box center [1065, 272] width 18 height 18
click at [0, 0] on input "radio" at bounding box center [0, 0] width 0 height 0
click at [1034, 419] on span at bounding box center [1038, 423] width 18 height 18
click at [0, 0] on input "radio" at bounding box center [0, 0] width 0 height 0
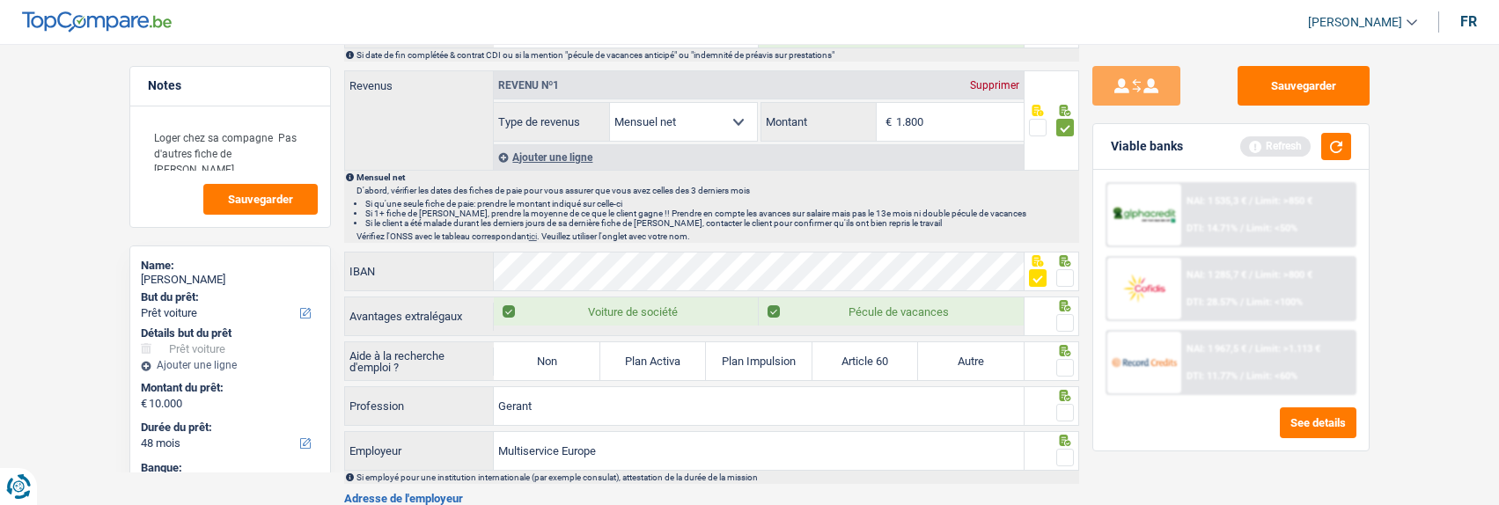
scroll to position [1056, 0]
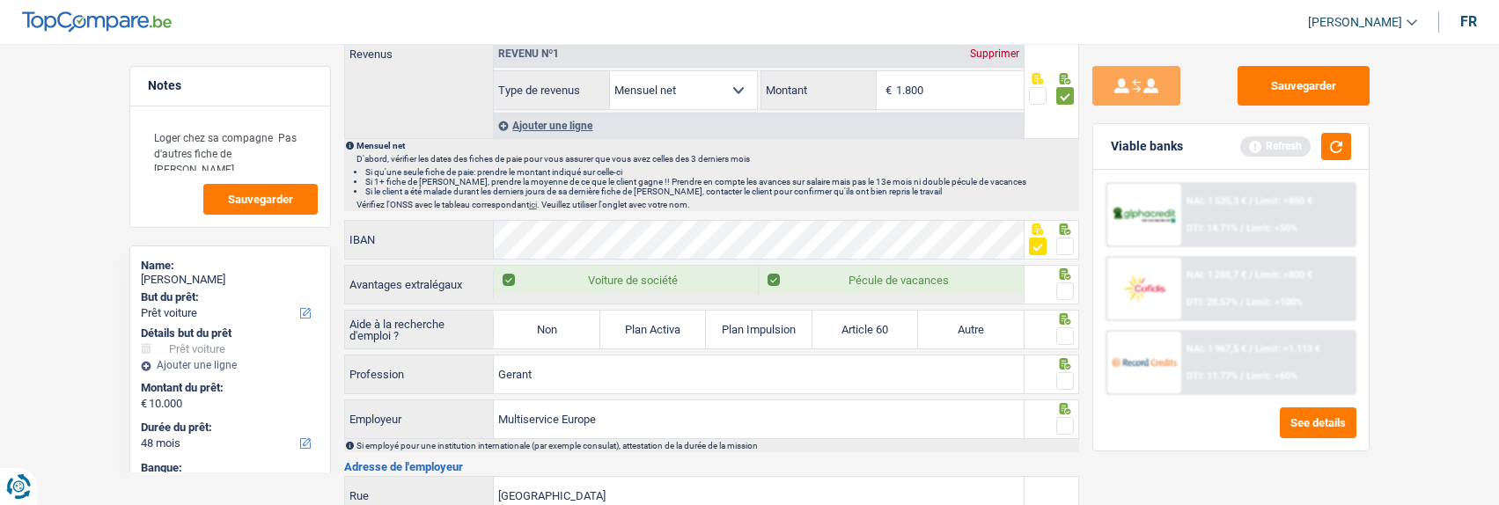
click at [1063, 284] on span at bounding box center [1065, 292] width 18 height 18
click at [0, 0] on input "radio" at bounding box center [0, 0] width 0 height 0
click at [507, 273] on label "Voiture de société" at bounding box center [626, 280] width 265 height 28
click at [507, 273] on input "Voiture de société" at bounding box center [626, 280] width 265 height 28
checkbox input "false"
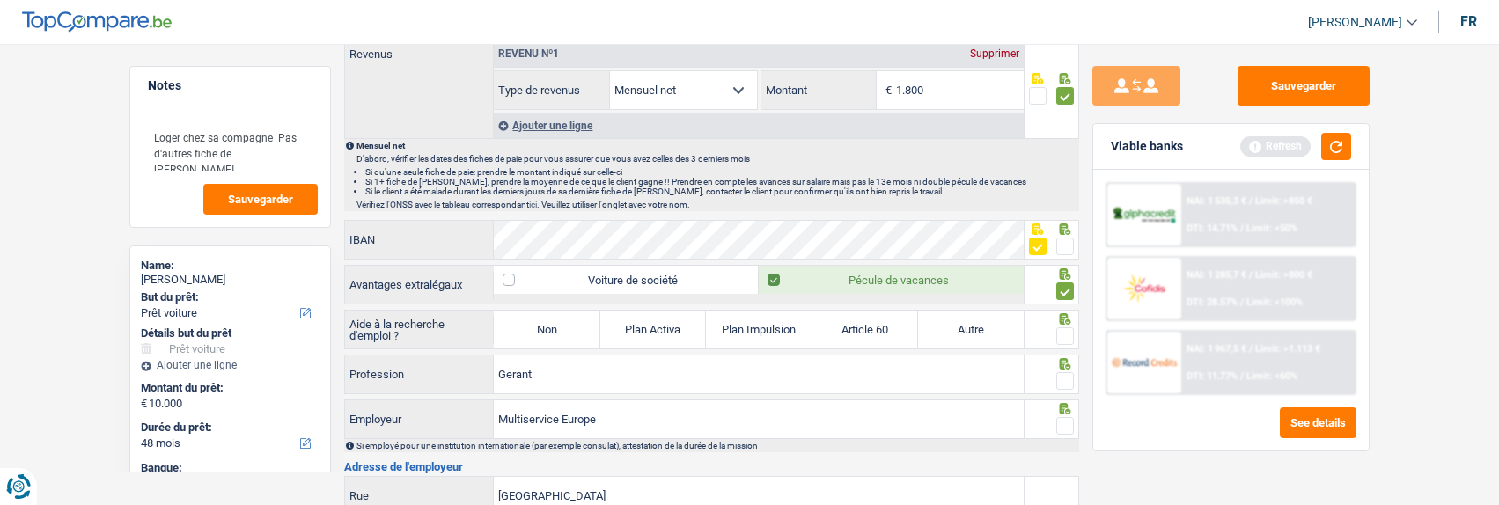
click at [536, 321] on label "Non" at bounding box center [547, 330] width 106 height 38
click at [536, 321] on input "Non" at bounding box center [547, 330] width 106 height 38
radio input "true"
select select "familyAllowances"
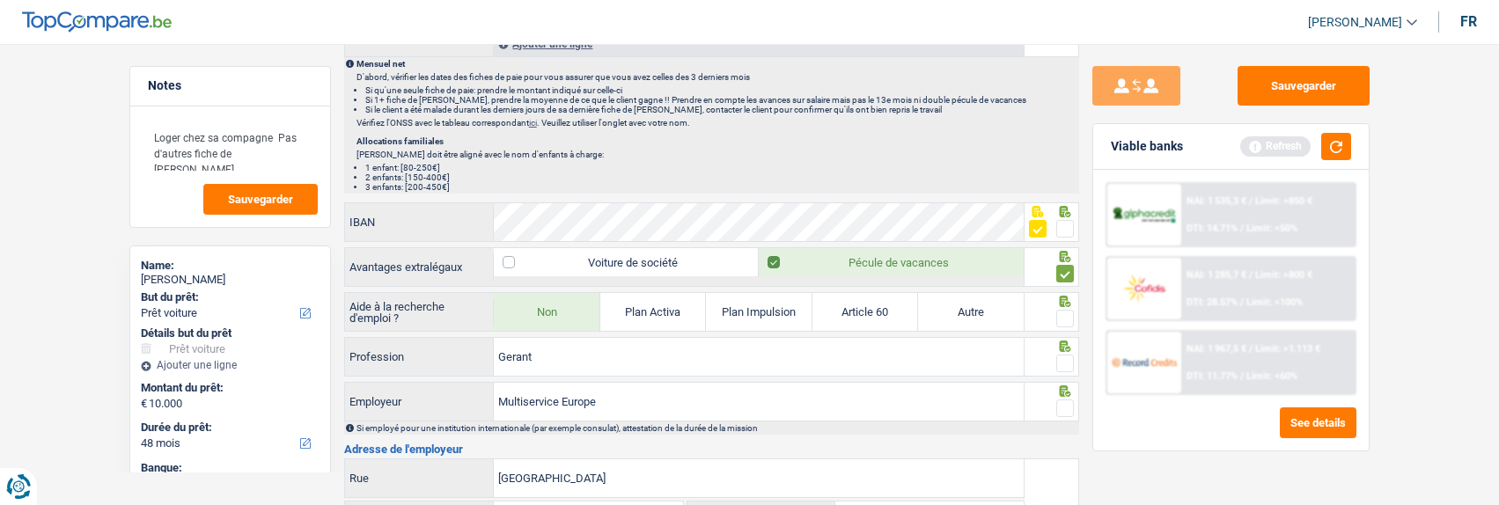
scroll to position [1232, 0]
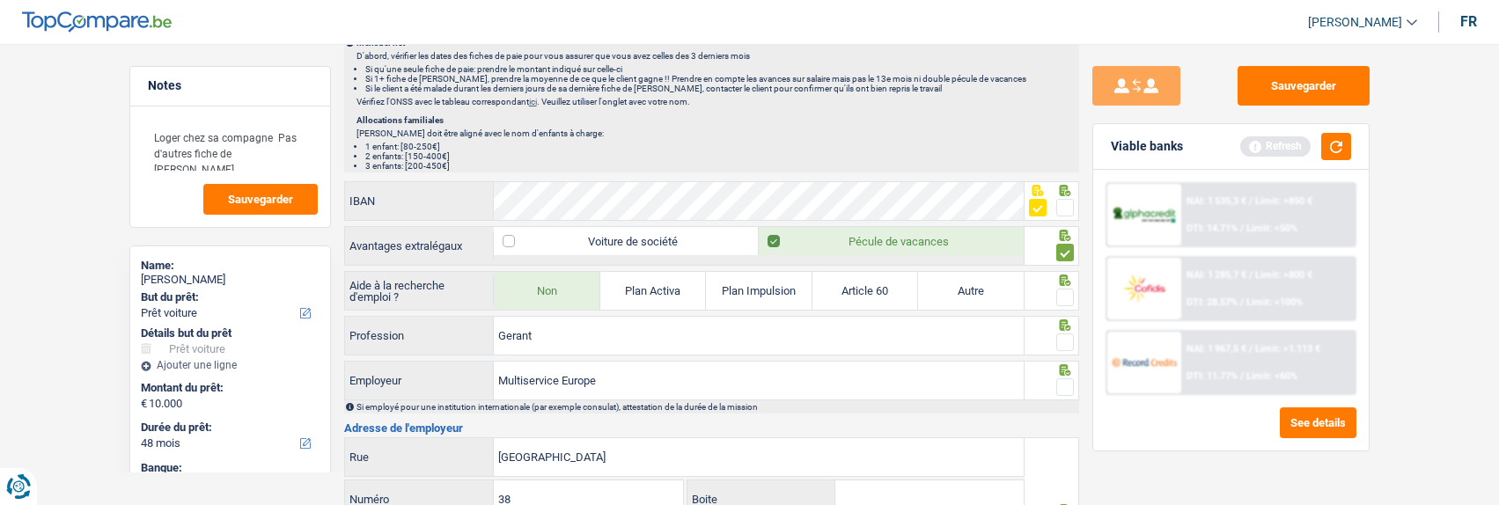
click at [1059, 289] on span at bounding box center [1065, 298] width 18 height 18
click at [0, 0] on input "radio" at bounding box center [0, 0] width 0 height 0
click at [1063, 336] on span at bounding box center [1065, 343] width 18 height 18
click at [0, 0] on input "radio" at bounding box center [0, 0] width 0 height 0
drag, startPoint x: 1058, startPoint y: 379, endPoint x: 1474, endPoint y: 380, distance: 415.5
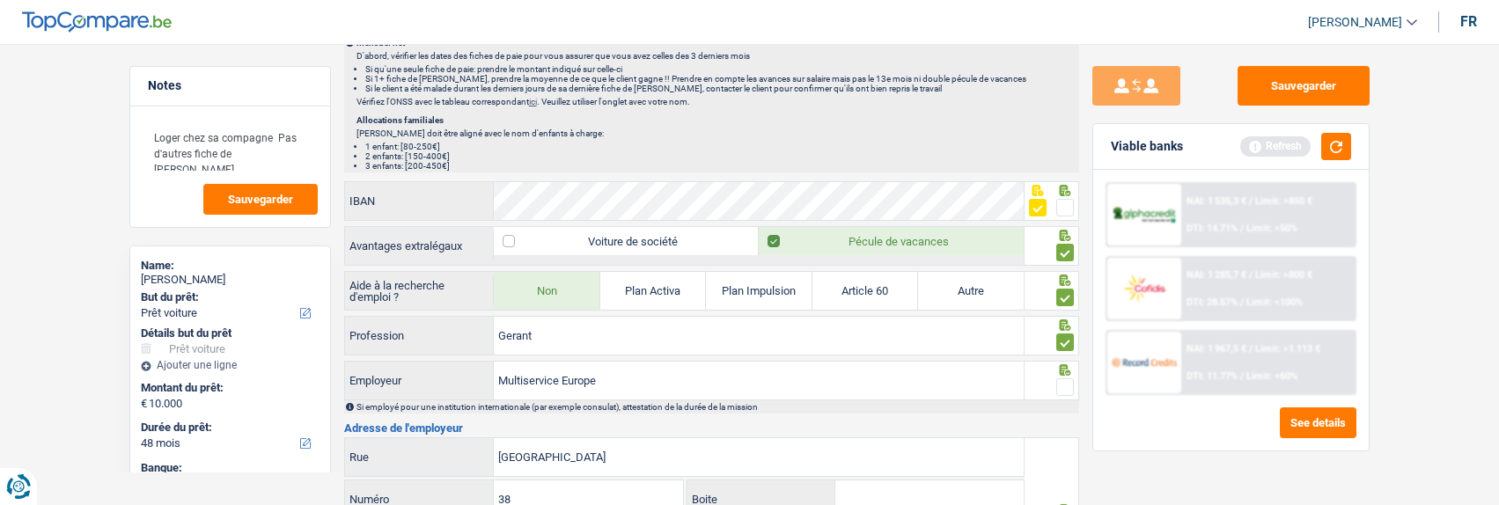
click at [1059, 379] on span at bounding box center [1065, 388] width 18 height 18
click at [0, 0] on input "radio" at bounding box center [0, 0] width 0 height 0
click at [500, 375] on input "Multiservice Europe" at bounding box center [759, 381] width 530 height 38
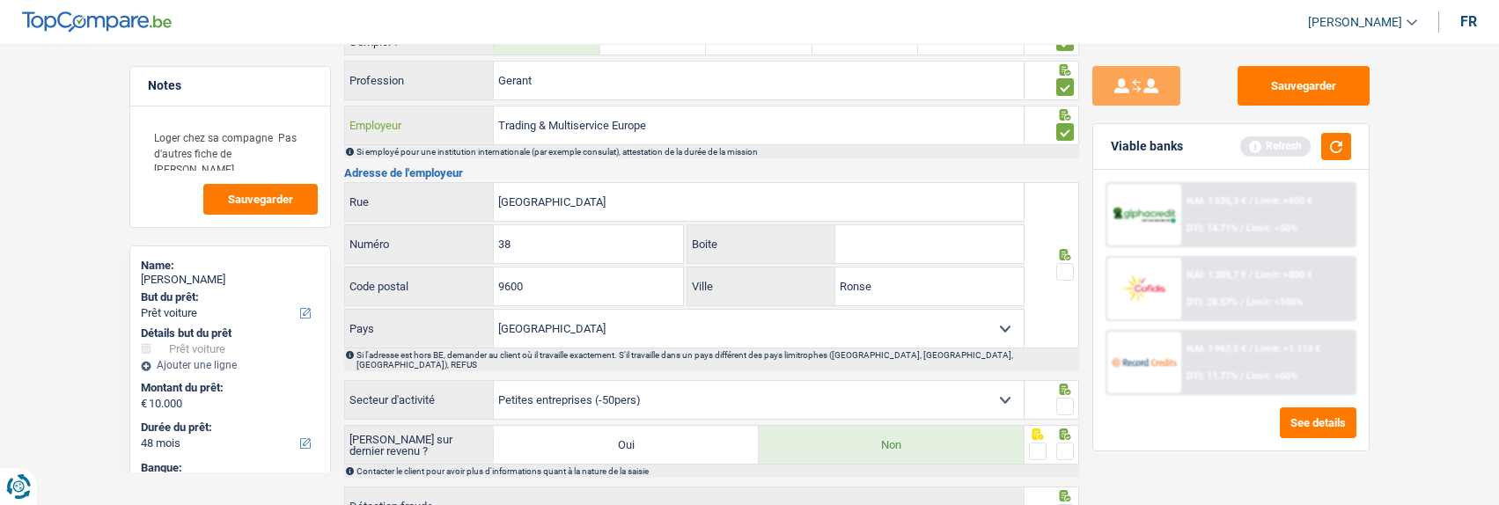
scroll to position [1497, 0]
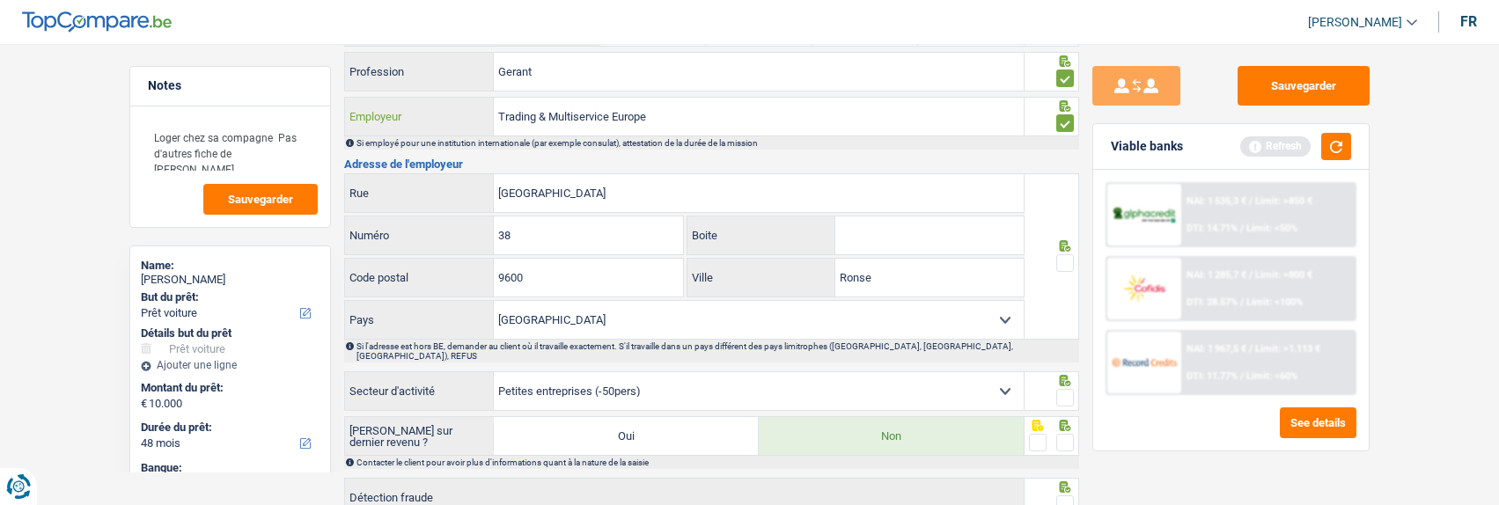
type input "Trading & Multiservice Europe"
click at [1065, 257] on span at bounding box center [1065, 263] width 18 height 18
click at [0, 0] on input "radio" at bounding box center [0, 0] width 0 height 0
click at [1058, 389] on span at bounding box center [1065, 398] width 18 height 18
click at [0, 0] on input "radio" at bounding box center [0, 0] width 0 height 0
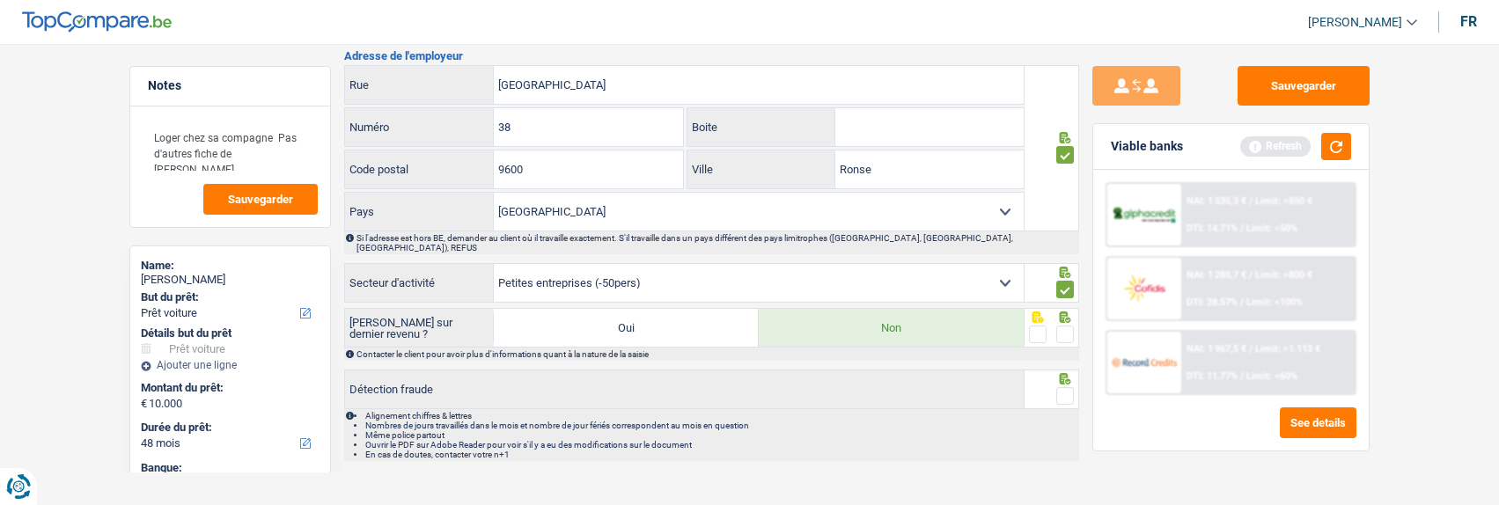
scroll to position [1608, 0]
click at [1071, 324] on span at bounding box center [1065, 332] width 18 height 18
click at [0, 0] on input "radio" at bounding box center [0, 0] width 0 height 0
click at [1064, 383] on div at bounding box center [1065, 394] width 18 height 22
click at [1063, 385] on span at bounding box center [1065, 394] width 18 height 18
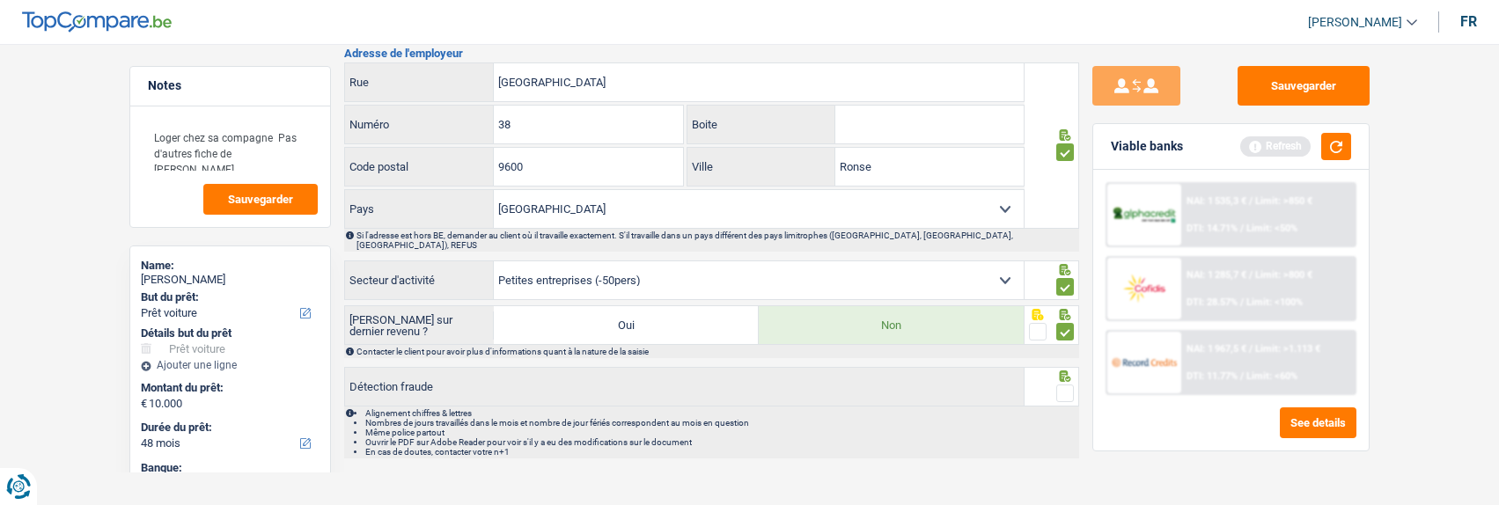
click at [0, 0] on input "radio" at bounding box center [0, 0] width 0 height 0
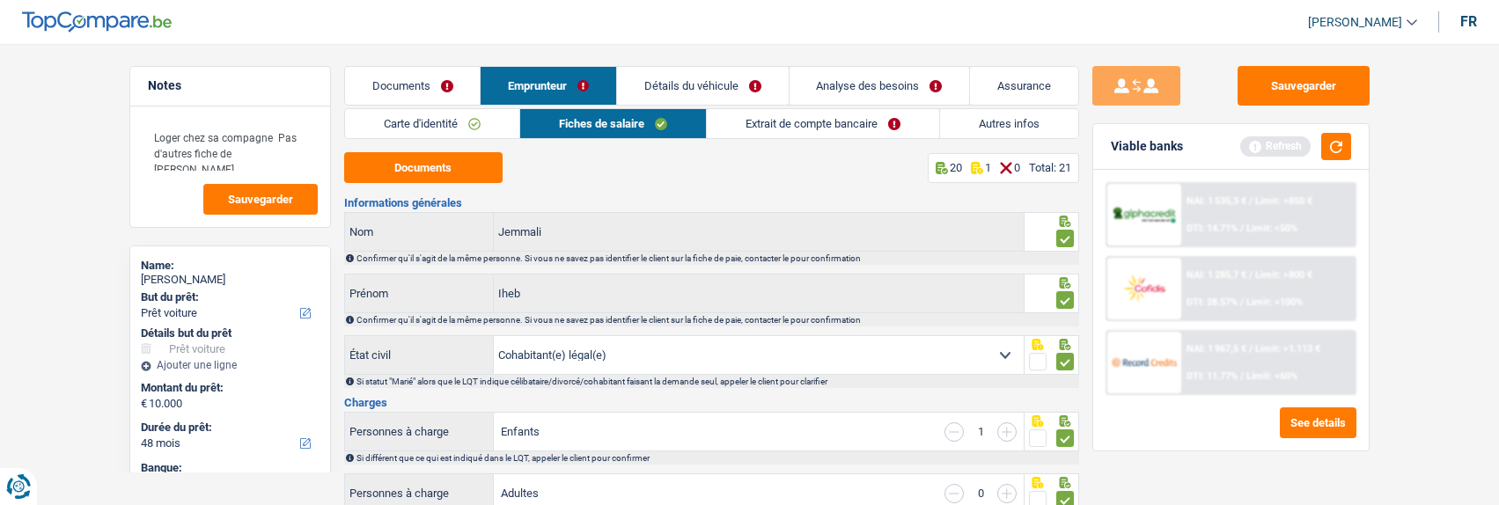
scroll to position [0, 0]
click at [847, 122] on link "Extrait de compte bancaire" at bounding box center [823, 123] width 232 height 29
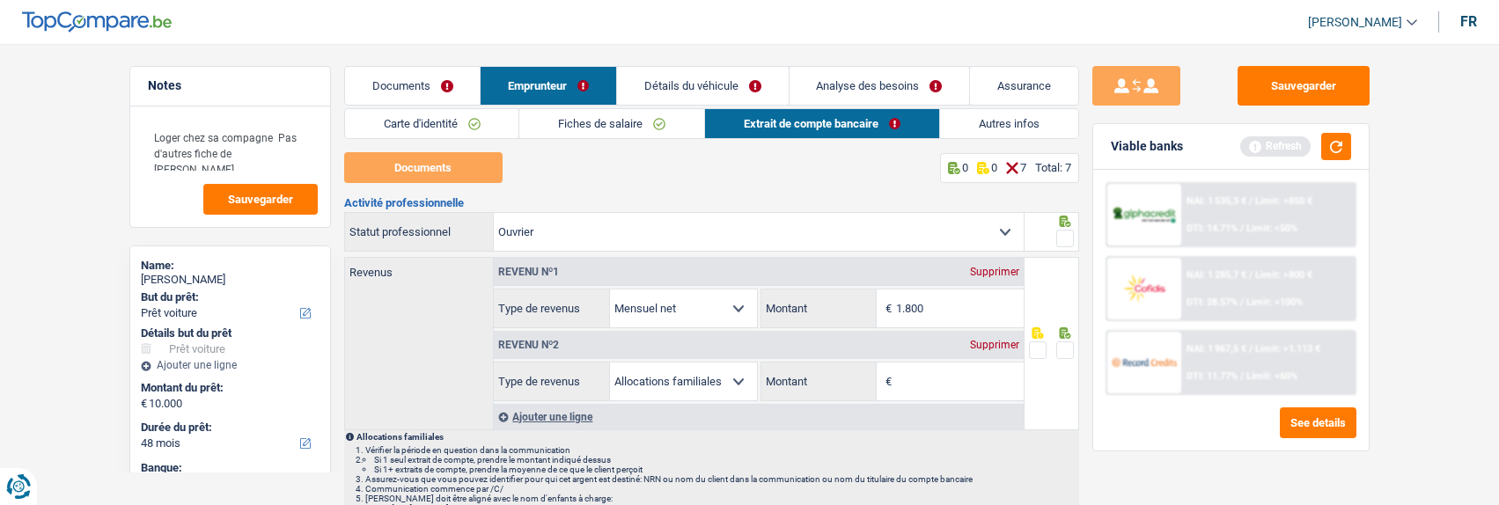
click at [995, 340] on div "Supprimer" at bounding box center [995, 345] width 58 height 11
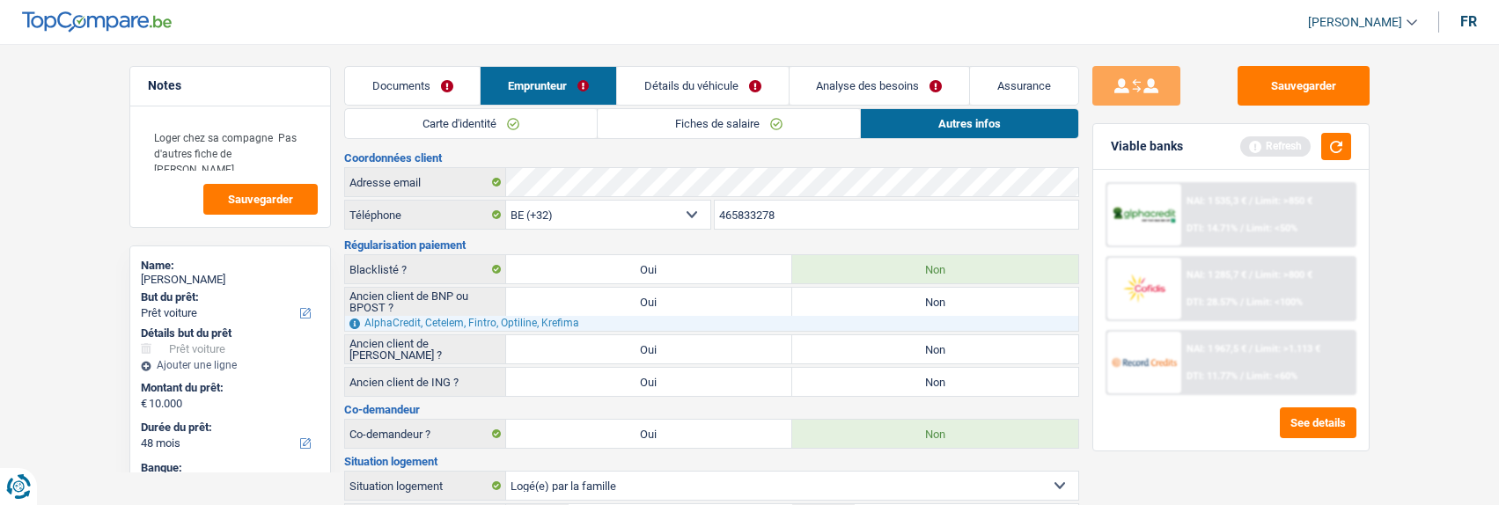
click at [723, 87] on link "Détails du véhicule" at bounding box center [703, 86] width 172 height 38
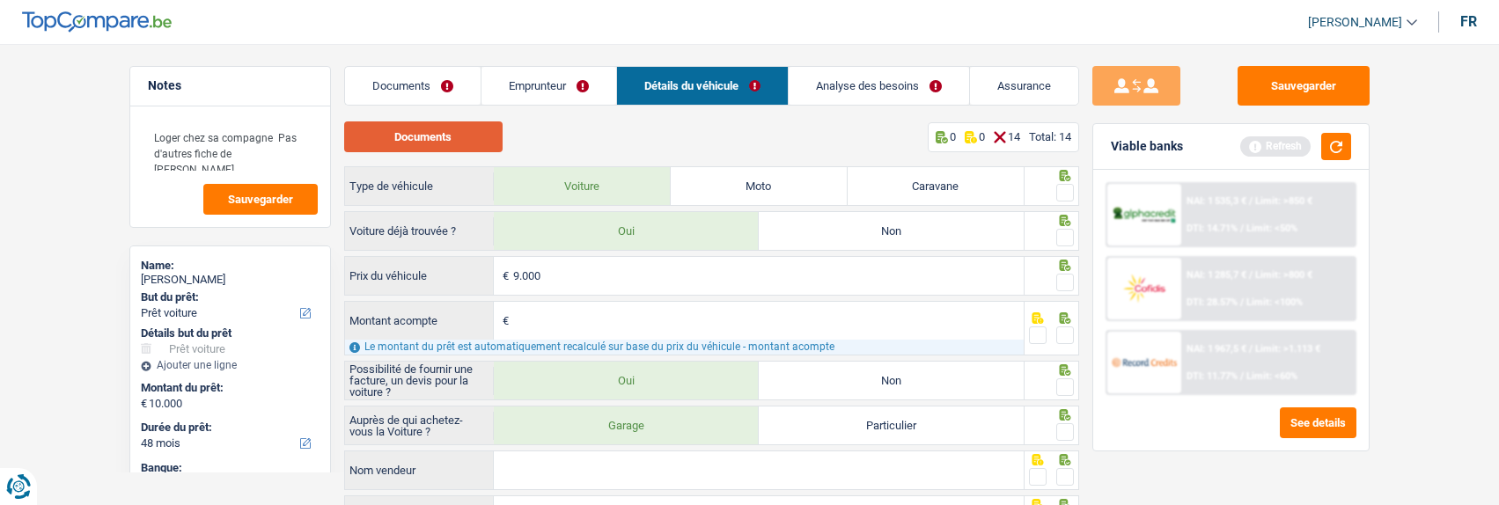
click at [471, 141] on button "Documents" at bounding box center [423, 136] width 158 height 31
click at [420, 77] on link "Documents" at bounding box center [413, 86] width 136 height 38
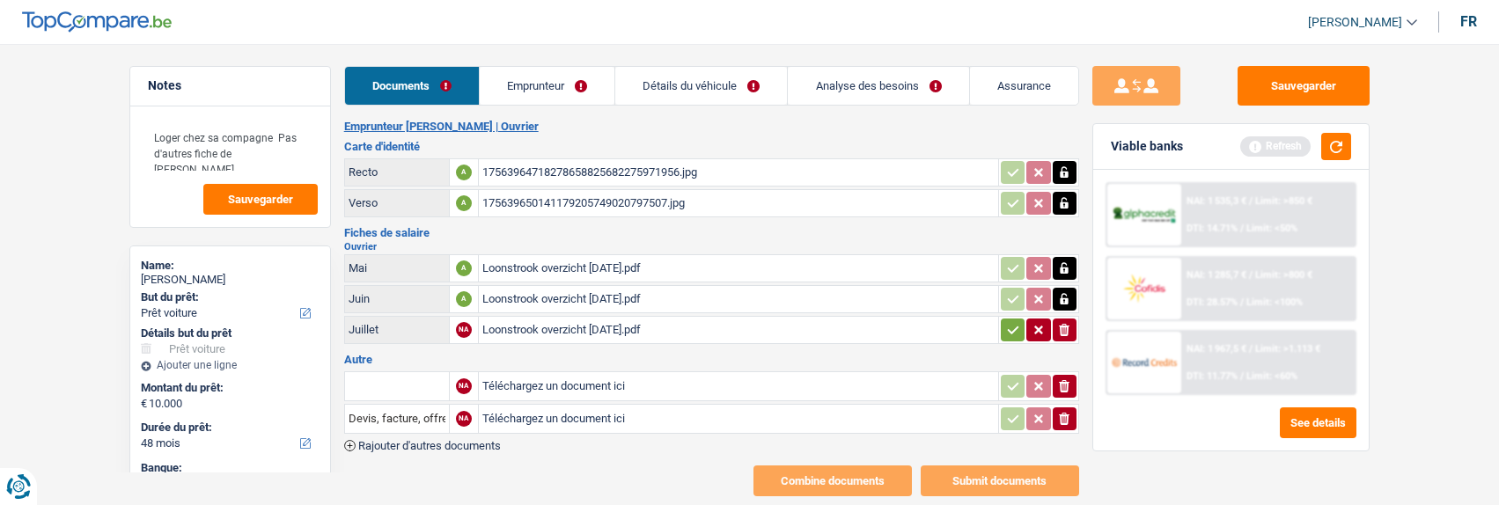
scroll to position [32, 0]
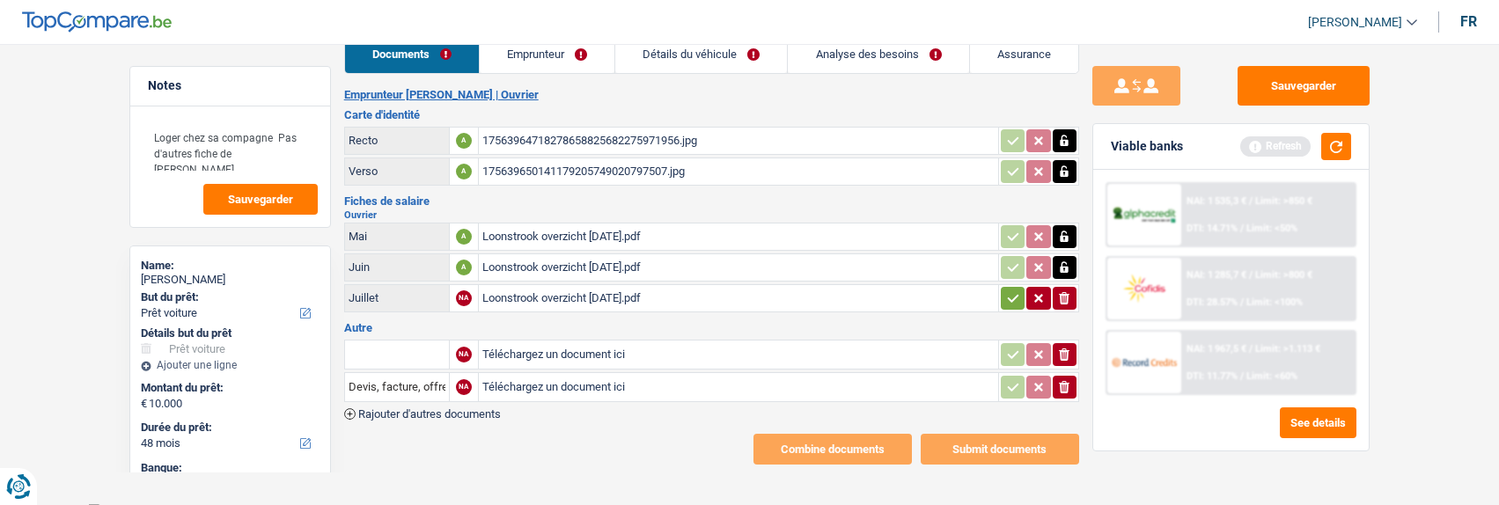
click at [1063, 351] on icon "button" at bounding box center [1064, 355] width 11 height 12
click at [1066, 346] on icon "ionicons-v5-e" at bounding box center [1064, 355] width 14 height 18
click at [1062, 381] on icon "button" at bounding box center [1064, 387] width 11 height 12
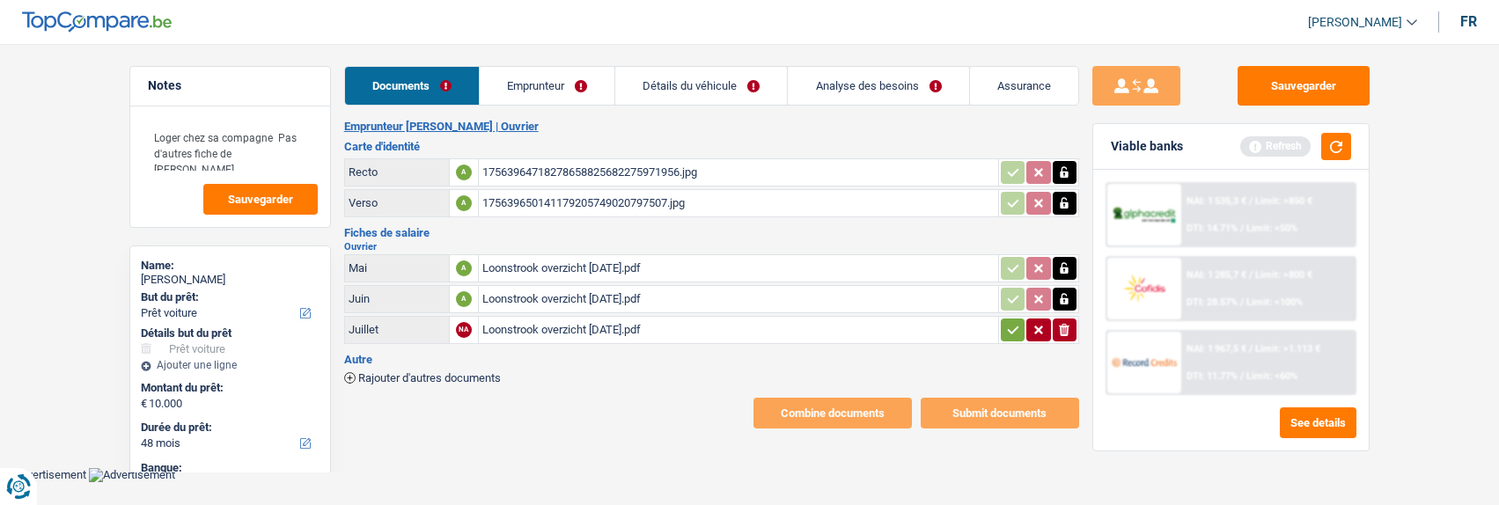
scroll to position [0, 0]
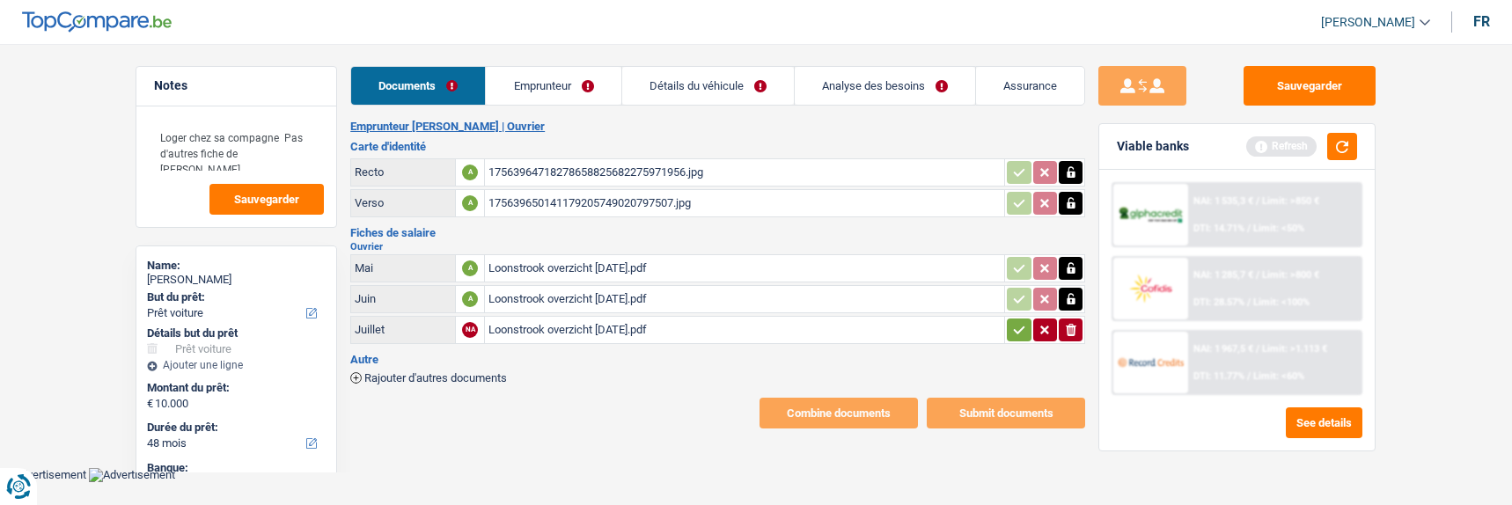
click at [1019, 321] on icon "button" at bounding box center [1019, 330] width 14 height 18
click at [1343, 135] on button "button" at bounding box center [1343, 146] width 30 height 27
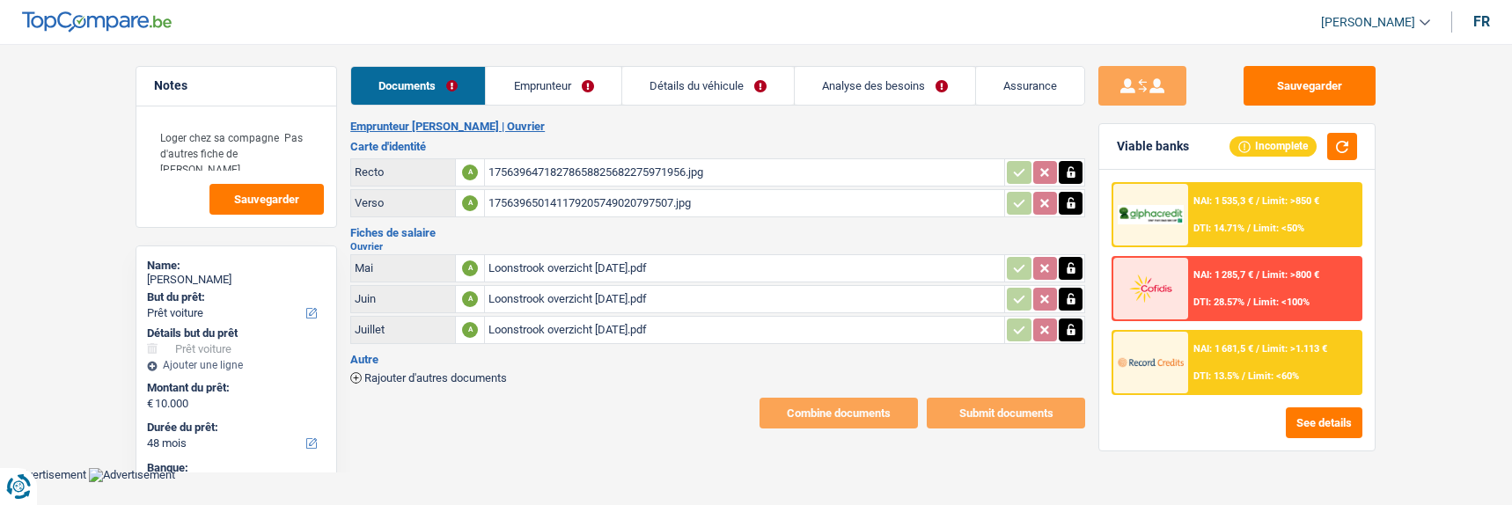
click at [712, 83] on link "Détails du véhicule" at bounding box center [708, 86] width 172 height 38
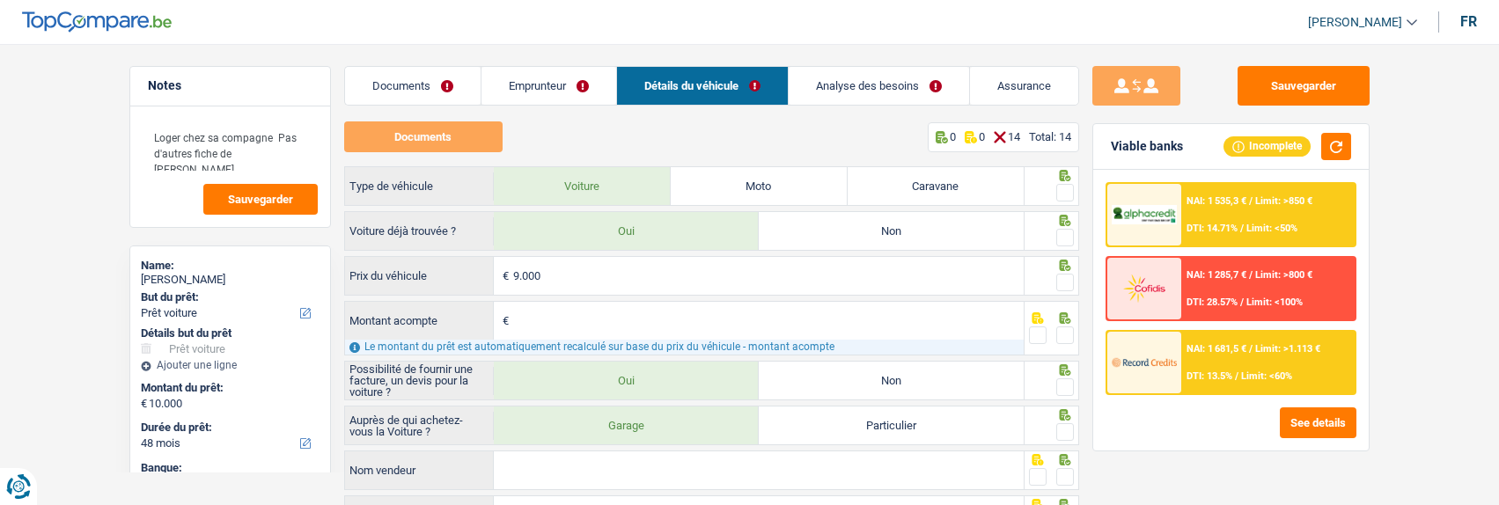
click at [1071, 189] on span at bounding box center [1065, 193] width 18 height 18
click at [0, 0] on input "radio" at bounding box center [0, 0] width 0 height 0
click at [414, 85] on link "Documents" at bounding box center [413, 86] width 136 height 38
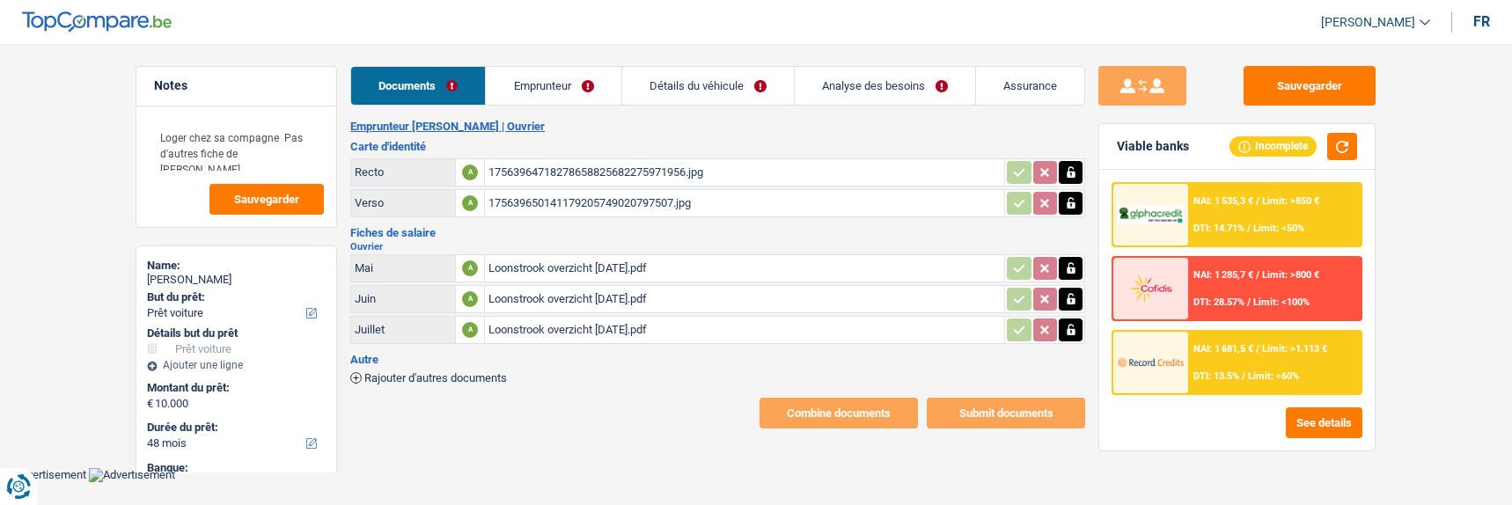
click at [705, 80] on link "Détails du véhicule" at bounding box center [708, 86] width 172 height 38
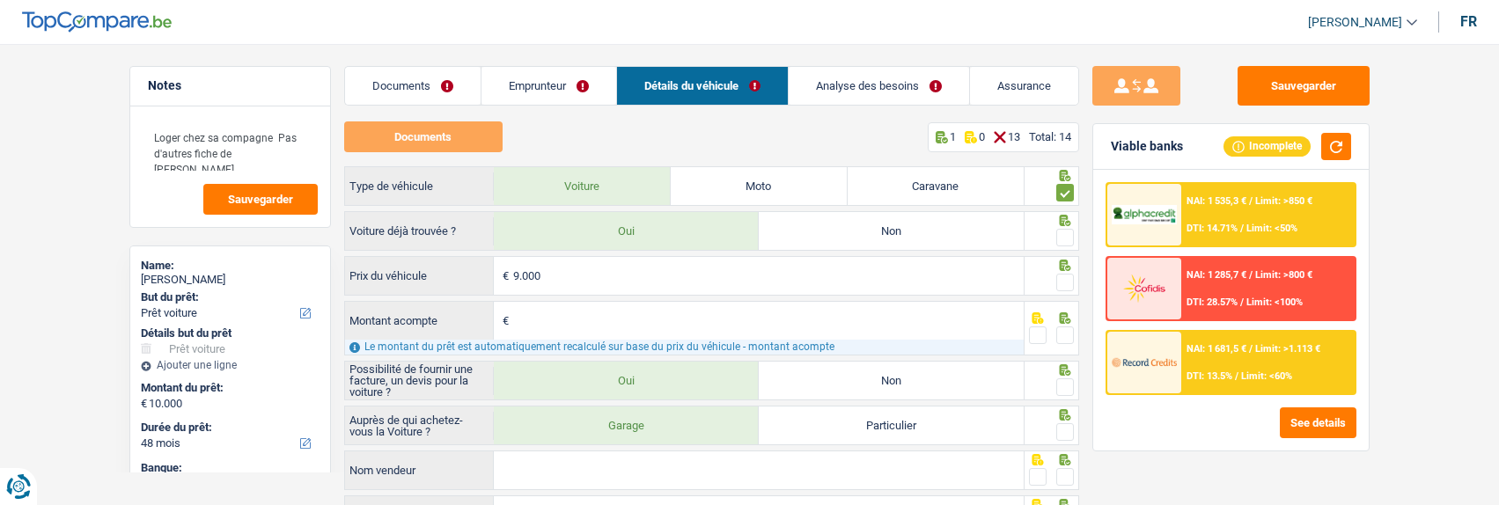
click at [867, 85] on link "Analyse des besoins" at bounding box center [879, 86] width 180 height 38
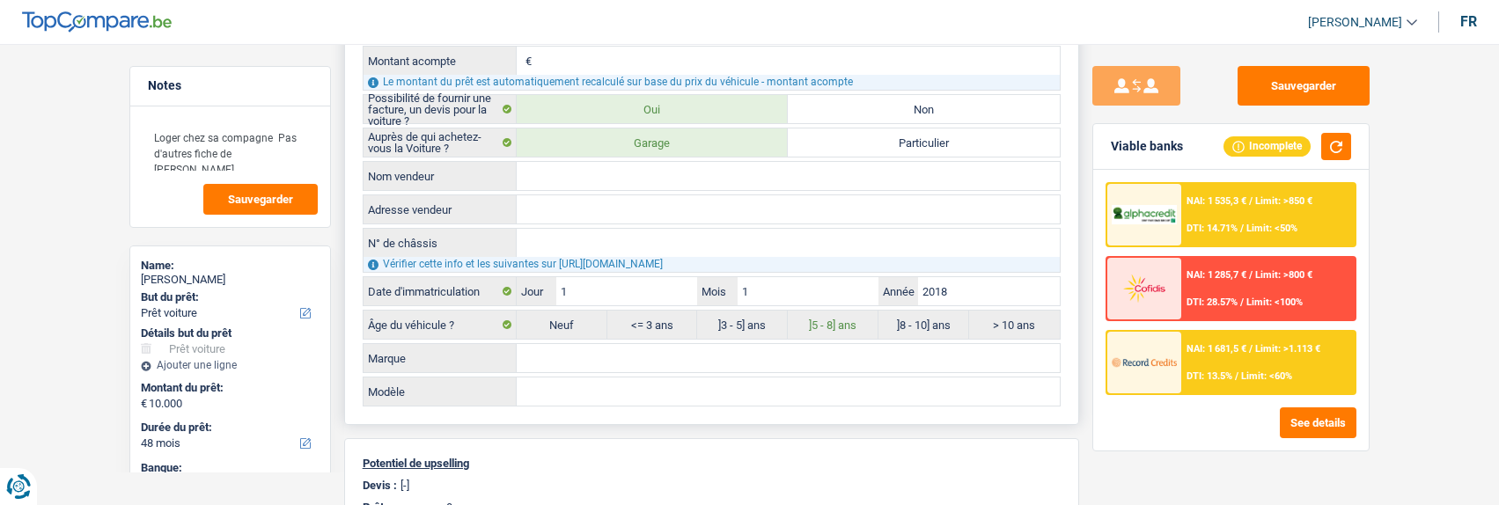
scroll to position [528, 0]
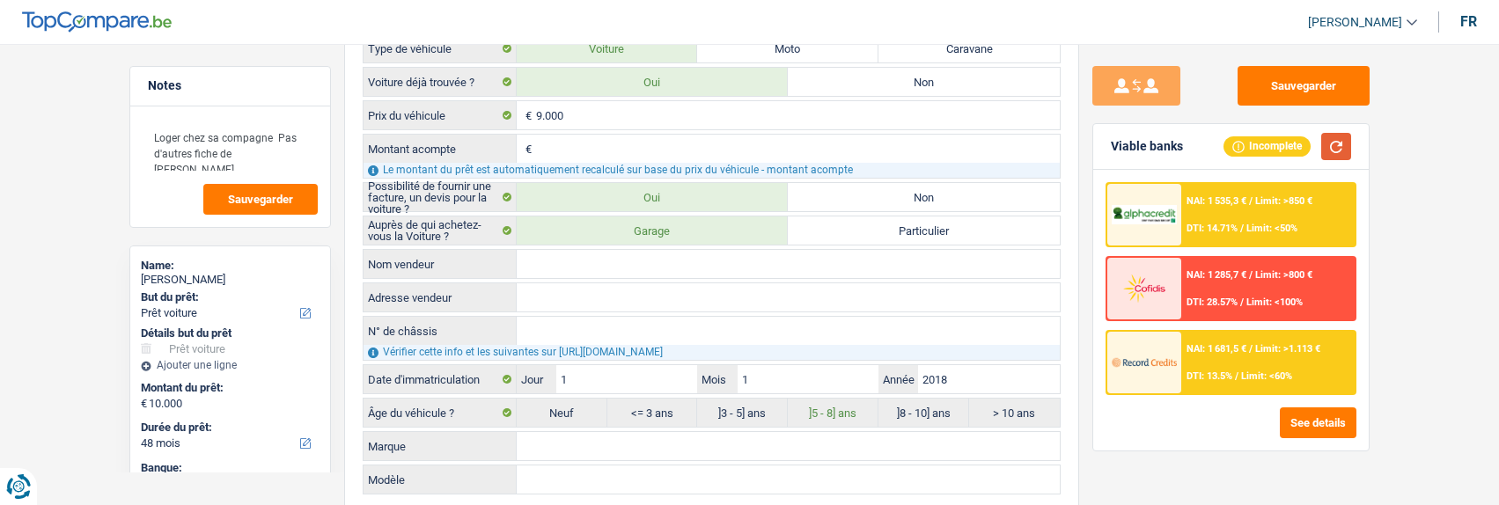
click at [1335, 140] on button "button" at bounding box center [1336, 146] width 30 height 27
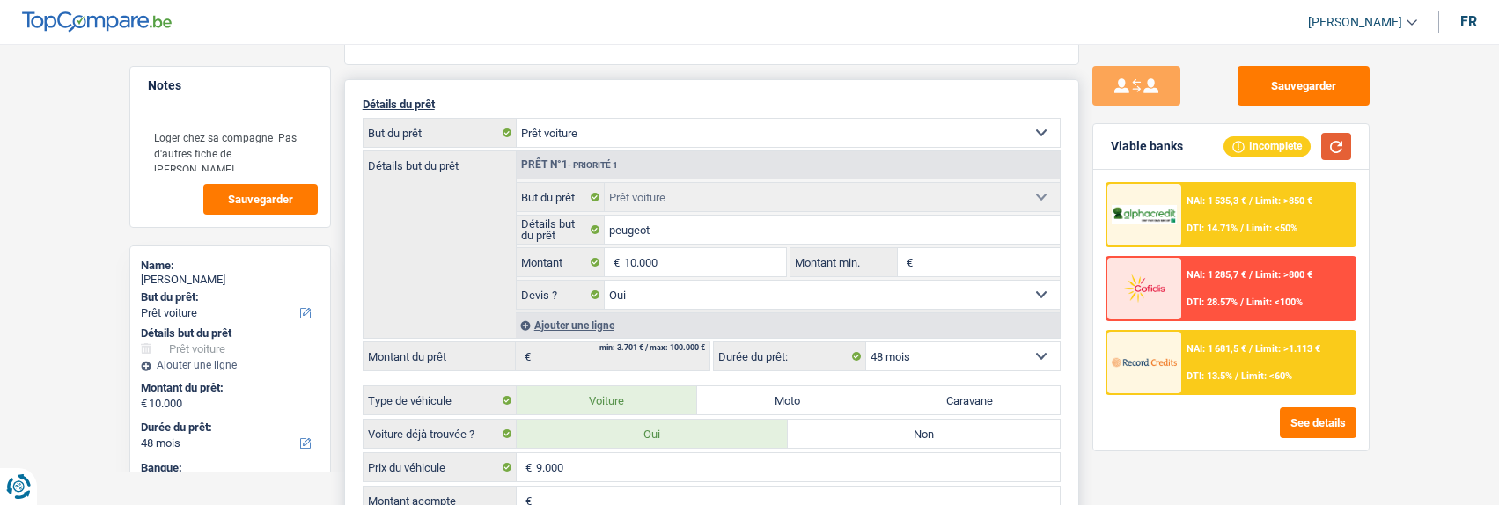
scroll to position [0, 0]
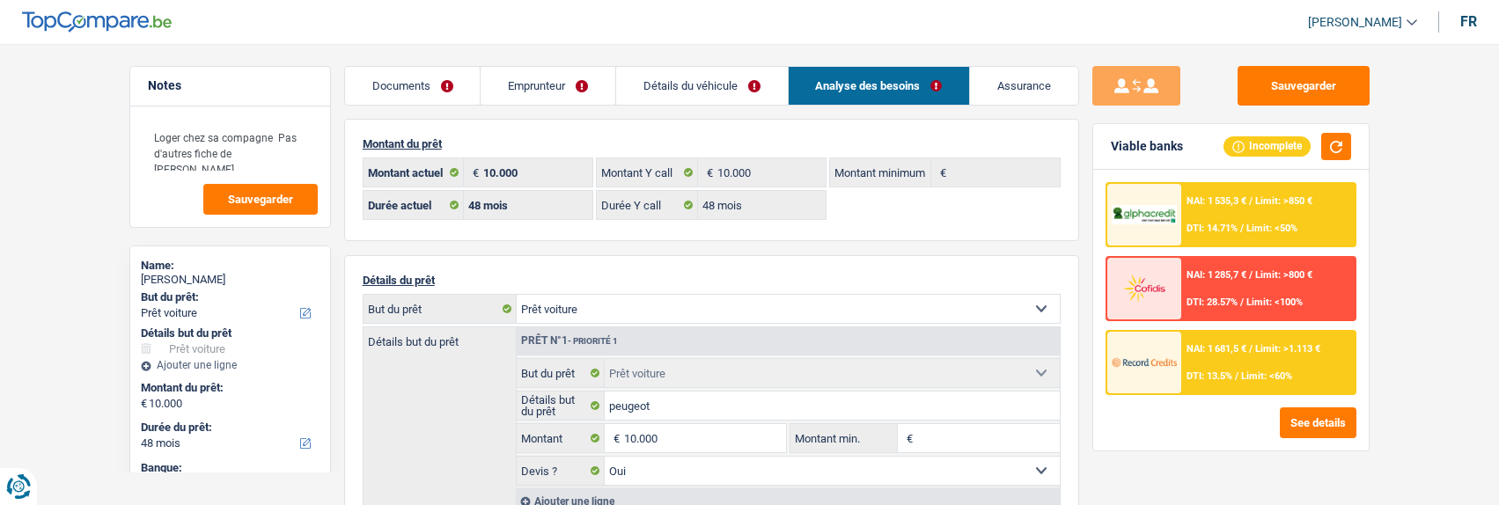
click at [728, 92] on link "Détails du véhicule" at bounding box center [702, 86] width 172 height 38
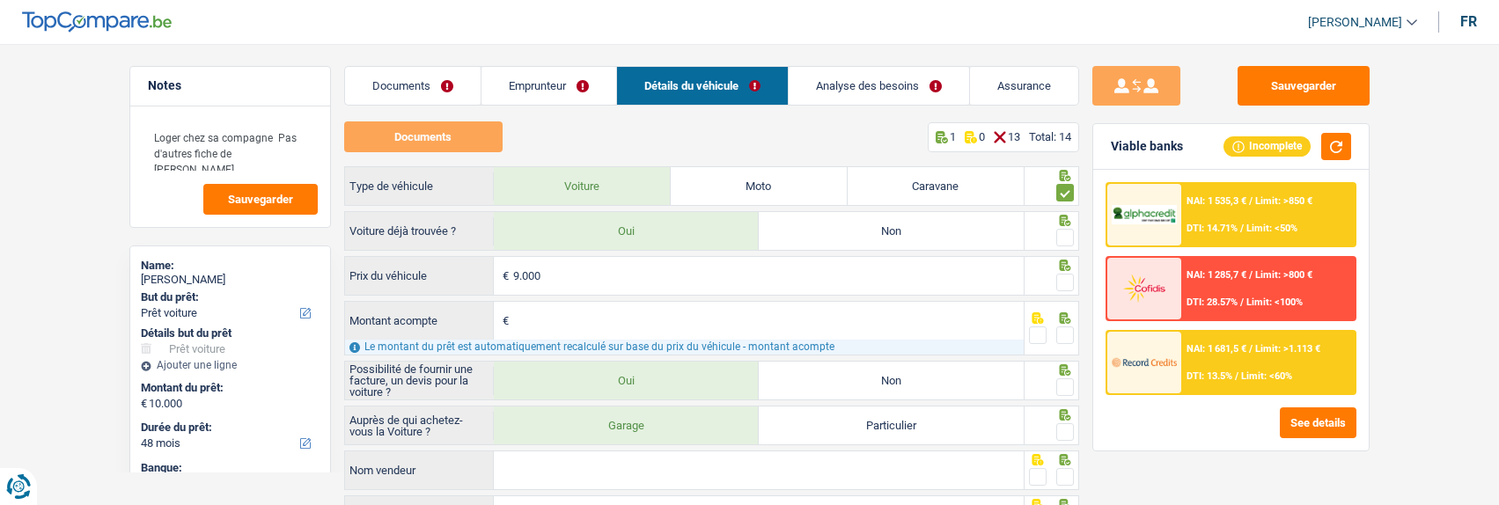
click at [1063, 232] on span at bounding box center [1065, 238] width 18 height 18
click at [0, 0] on input "radio" at bounding box center [0, 0] width 0 height 0
click at [1064, 277] on span at bounding box center [1065, 283] width 18 height 18
click at [0, 0] on input "radio" at bounding box center [0, 0] width 0 height 0
drag, startPoint x: 1062, startPoint y: 332, endPoint x: 1067, endPoint y: 372, distance: 40.0
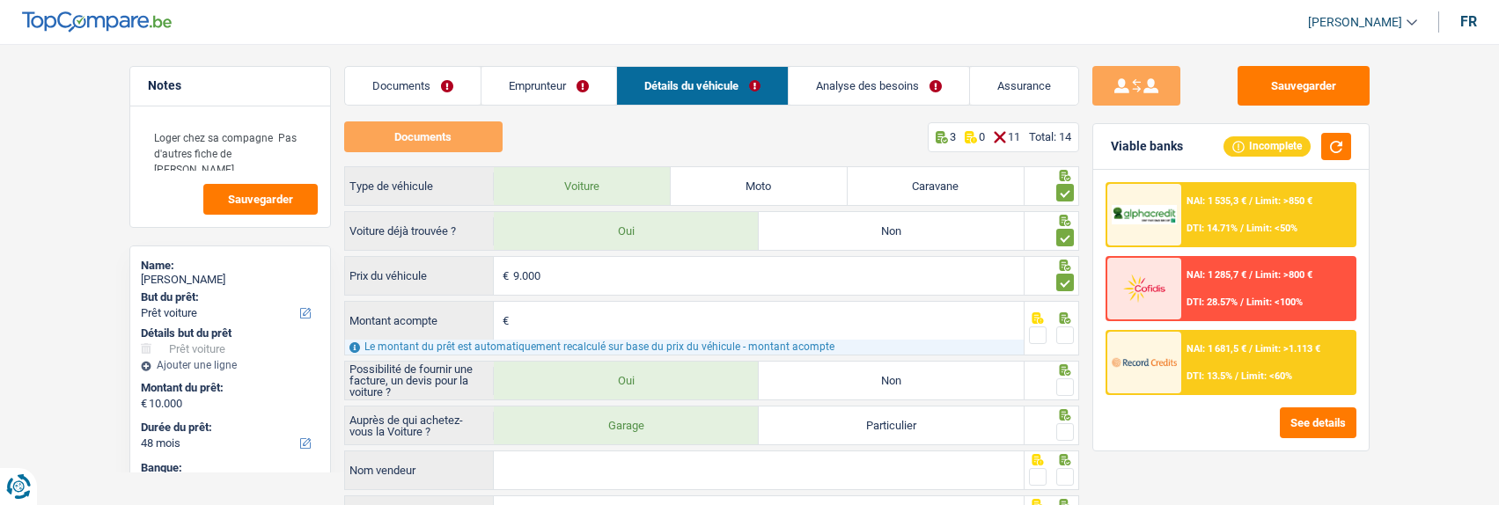
click at [1062, 333] on span at bounding box center [1065, 336] width 18 height 18
click at [0, 0] on input "radio" at bounding box center [0, 0] width 0 height 0
click at [1068, 383] on span at bounding box center [1065, 388] width 18 height 18
click at [0, 0] on input "radio" at bounding box center [0, 0] width 0 height 0
click at [1067, 423] on span at bounding box center [1065, 432] width 18 height 18
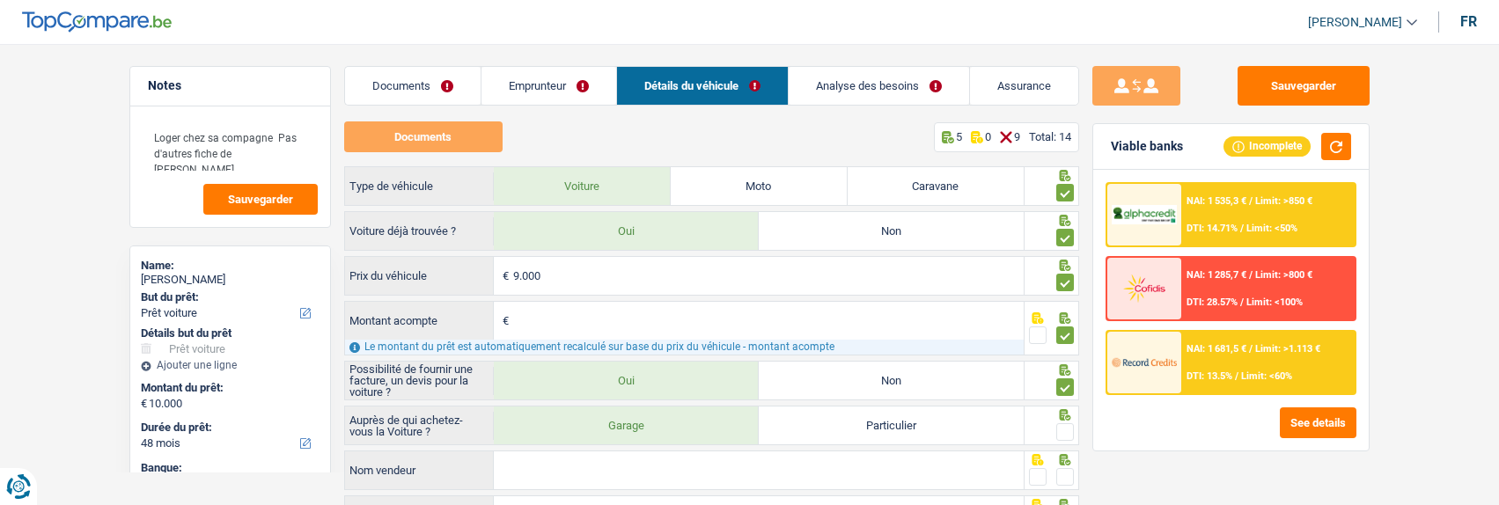
click at [0, 0] on input "radio" at bounding box center [0, 0] width 0 height 0
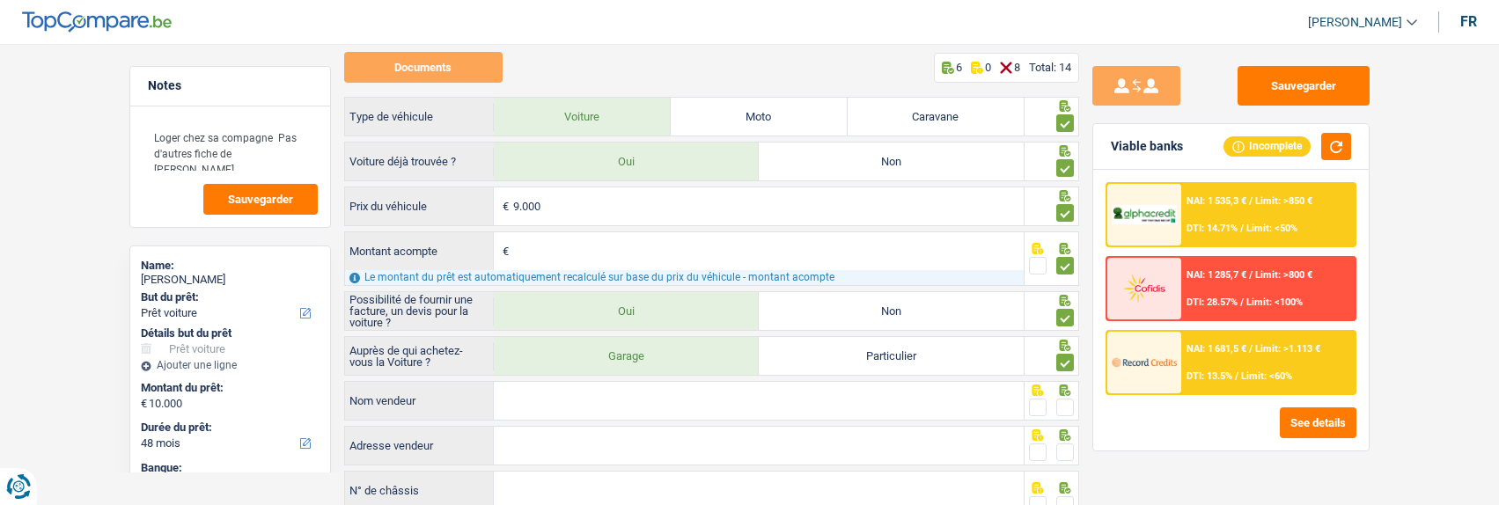
scroll to position [176, 0]
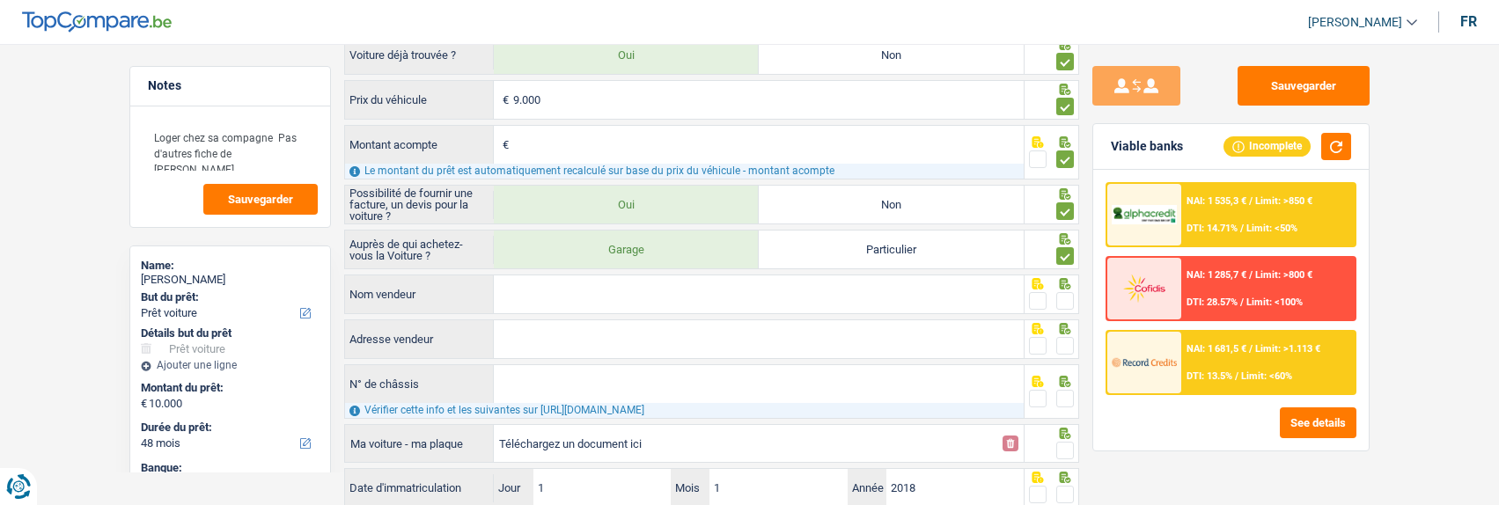
click at [1039, 297] on span at bounding box center [1038, 301] width 18 height 18
click at [0, 0] on input "radio" at bounding box center [0, 0] width 0 height 0
click at [1036, 340] on span at bounding box center [1038, 346] width 18 height 18
click at [0, 0] on input "radio" at bounding box center [0, 0] width 0 height 0
click at [1034, 399] on span at bounding box center [1038, 399] width 18 height 18
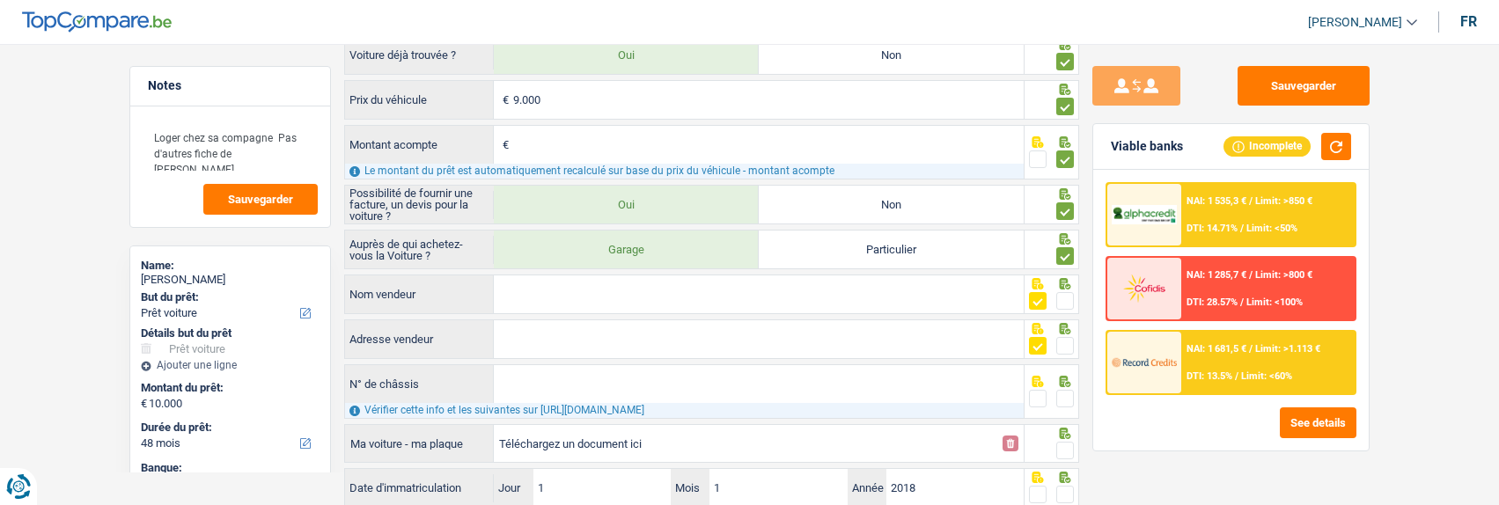
click at [0, 0] on input "radio" at bounding box center [0, 0] width 0 height 0
click at [1063, 442] on span at bounding box center [1065, 451] width 18 height 18
click at [0, 0] on input "radio" at bounding box center [0, 0] width 0 height 0
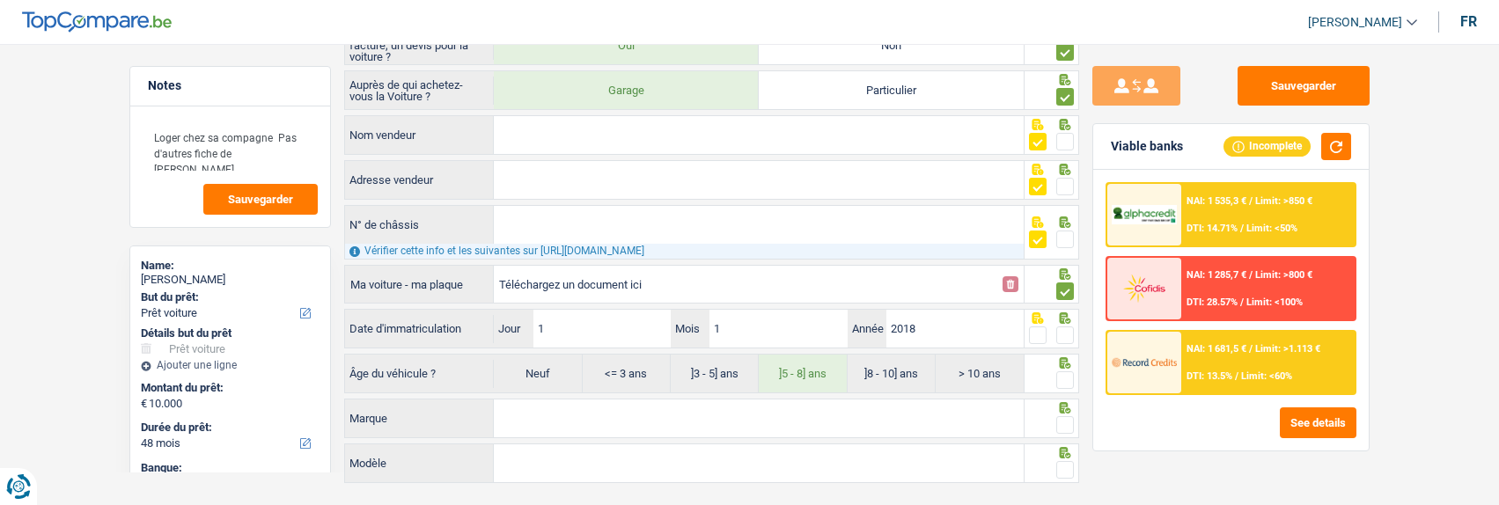
scroll to position [352, 0]
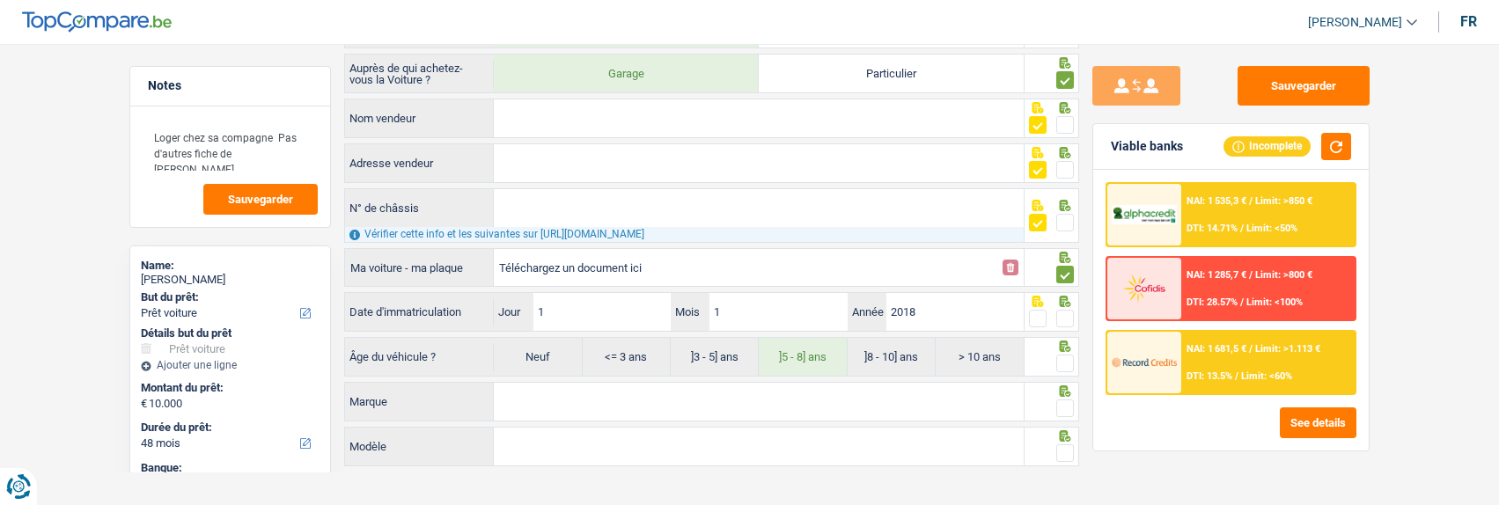
drag, startPoint x: 1070, startPoint y: 309, endPoint x: 1071, endPoint y: 354, distance: 44.9
click at [1070, 312] on span at bounding box center [1065, 319] width 18 height 18
click at [0, 0] on input "radio" at bounding box center [0, 0] width 0 height 0
click at [1066, 355] on span at bounding box center [1065, 364] width 18 height 18
click at [0, 0] on input "radio" at bounding box center [0, 0] width 0 height 0
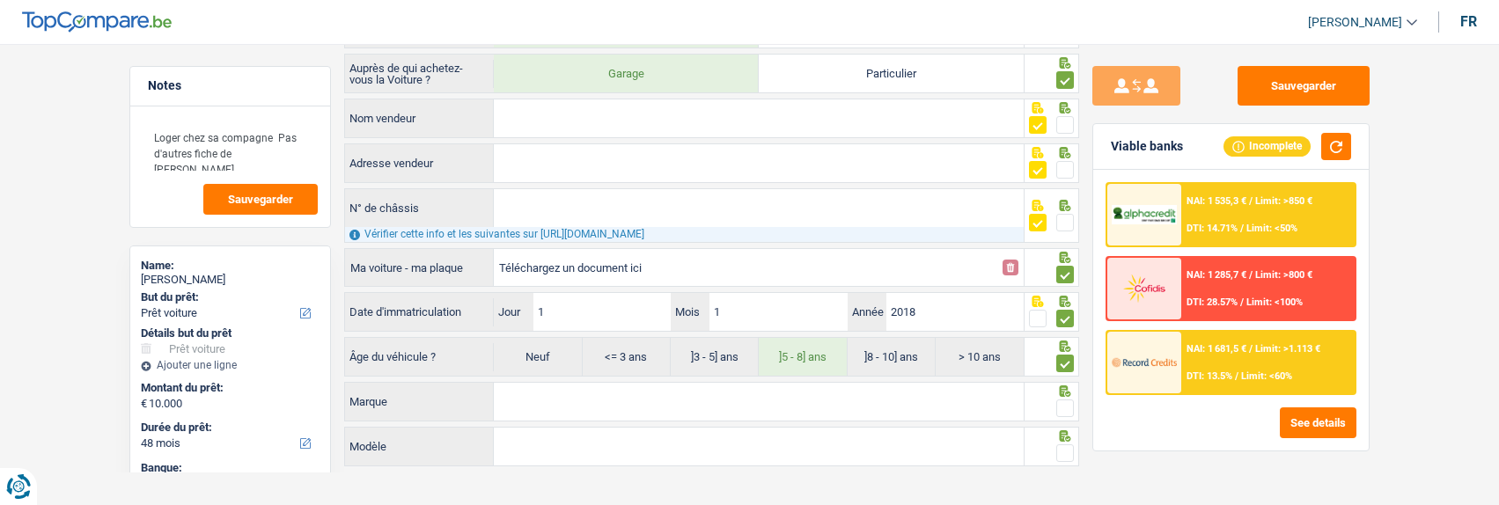
click at [900, 403] on input "Marque" at bounding box center [759, 402] width 530 height 38
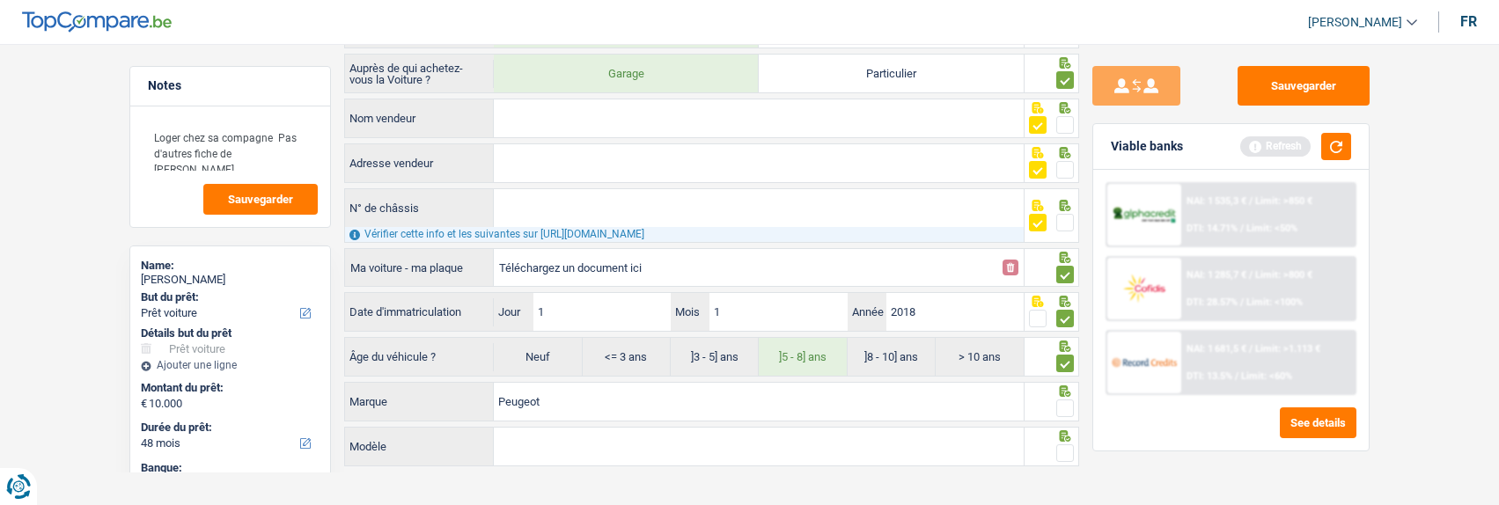
type input "Peugeot"
click at [1063, 405] on span at bounding box center [1065, 409] width 18 height 18
click at [0, 0] on input "radio" at bounding box center [0, 0] width 0 height 0
click at [1067, 448] on span at bounding box center [1065, 454] width 18 height 18
click at [0, 0] on input "radio" at bounding box center [0, 0] width 0 height 0
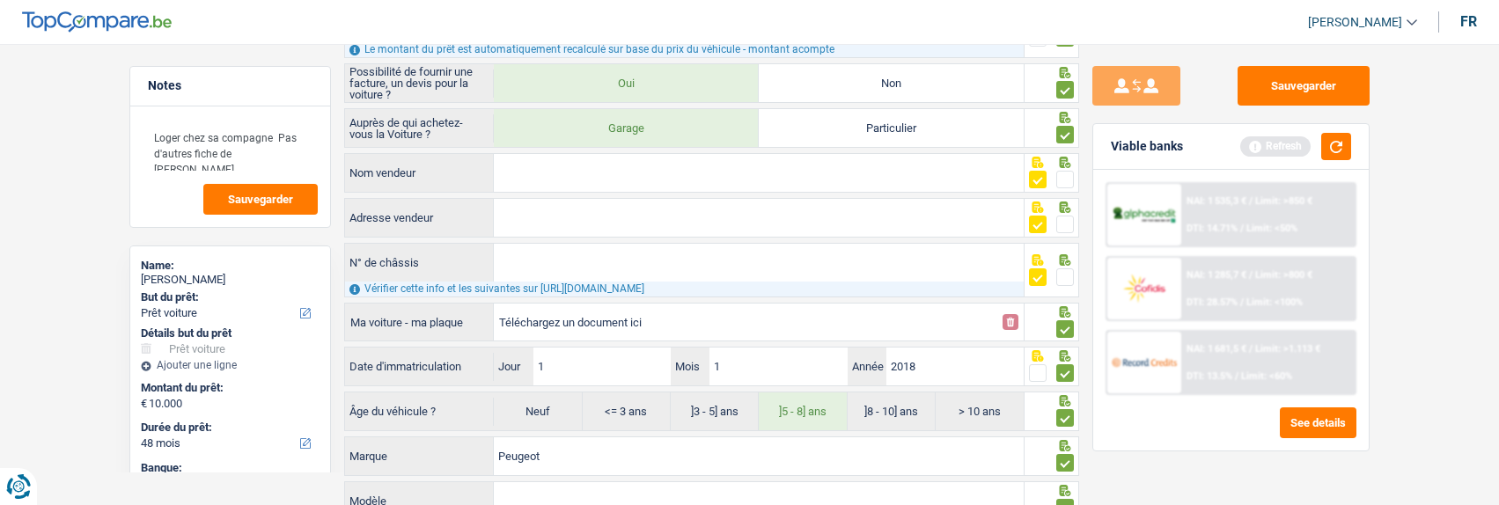
scroll to position [0, 0]
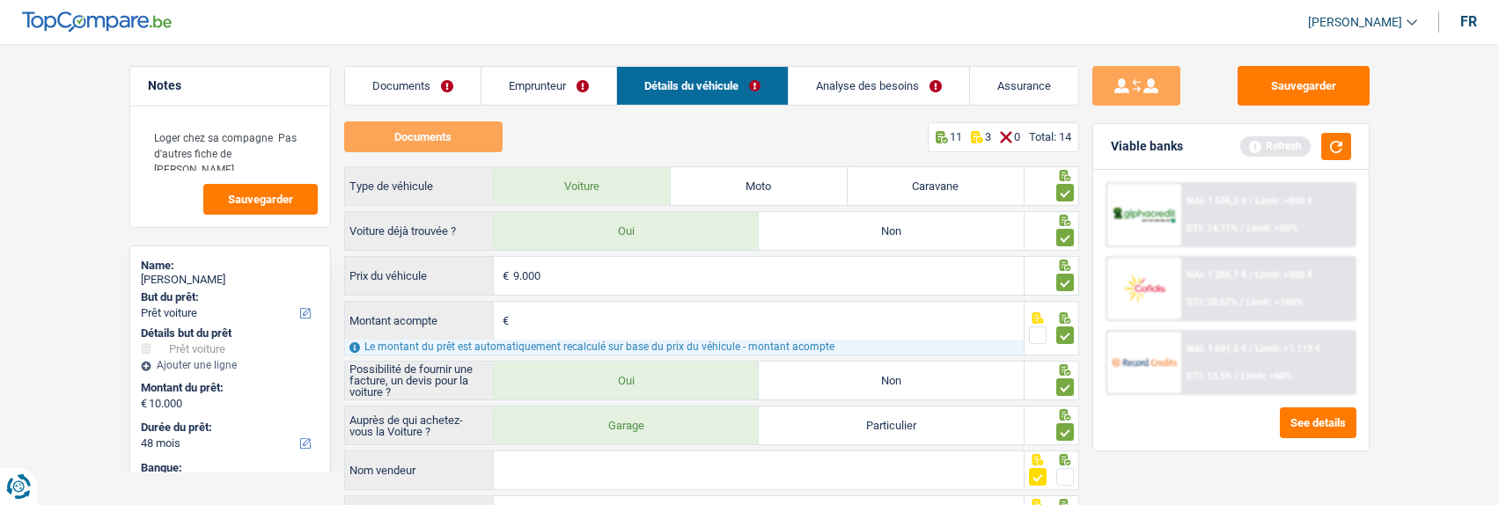
click at [887, 77] on link "Analyse des besoins" at bounding box center [879, 86] width 180 height 38
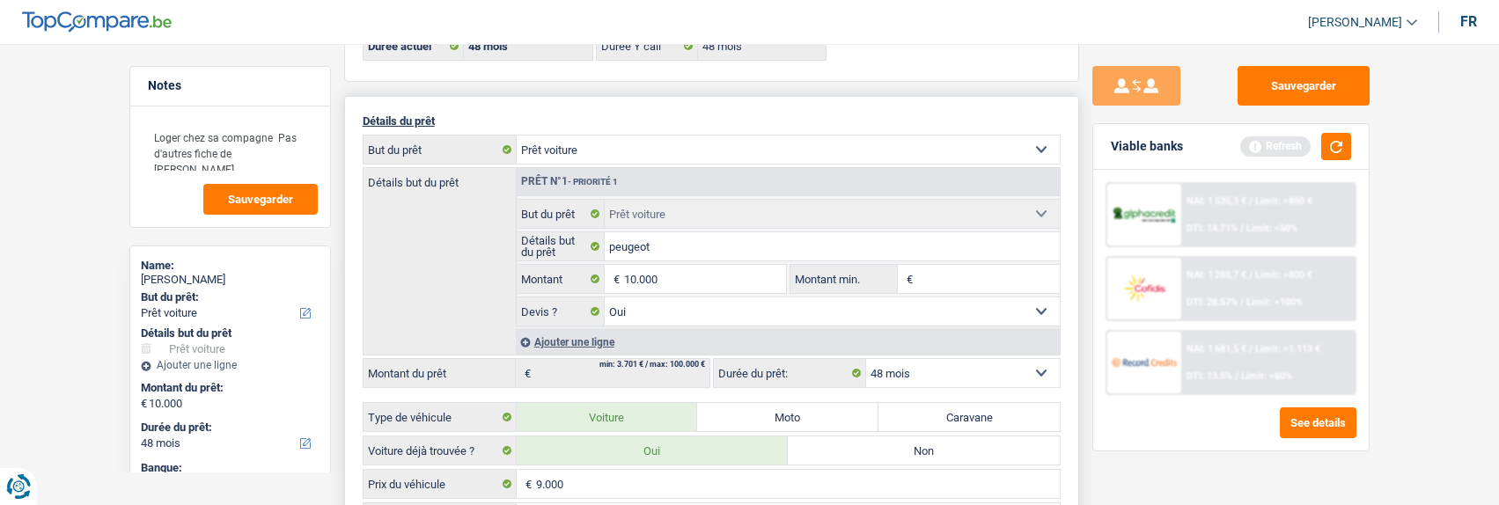
scroll to position [176, 0]
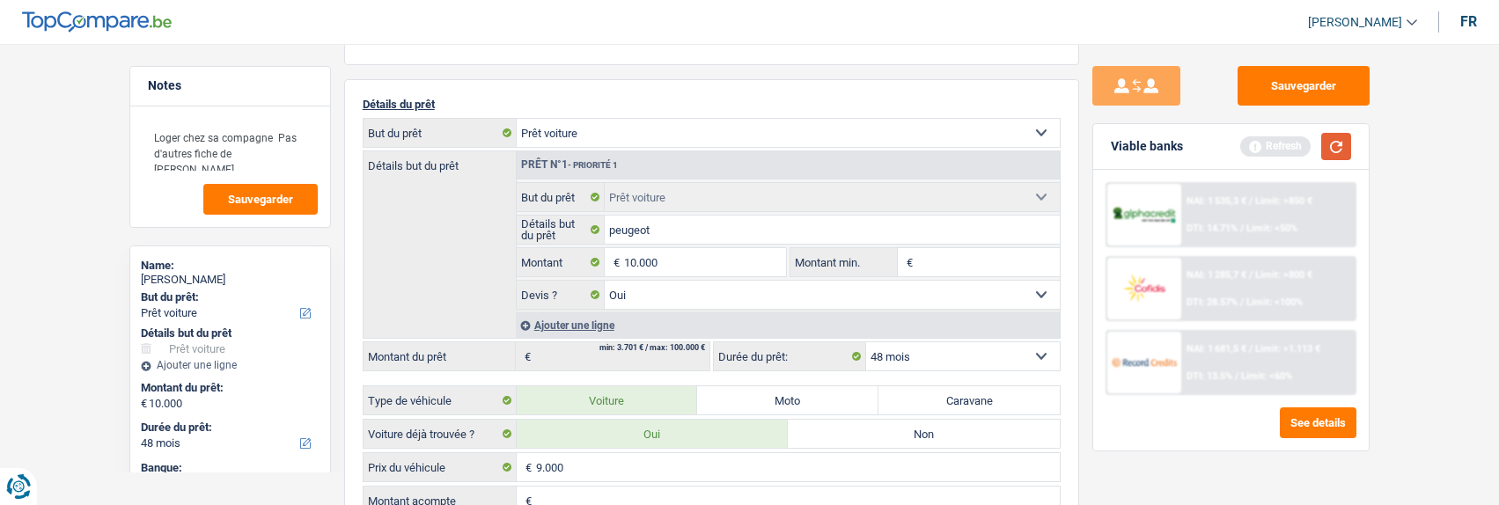
click at [1334, 143] on button "button" at bounding box center [1336, 146] width 30 height 27
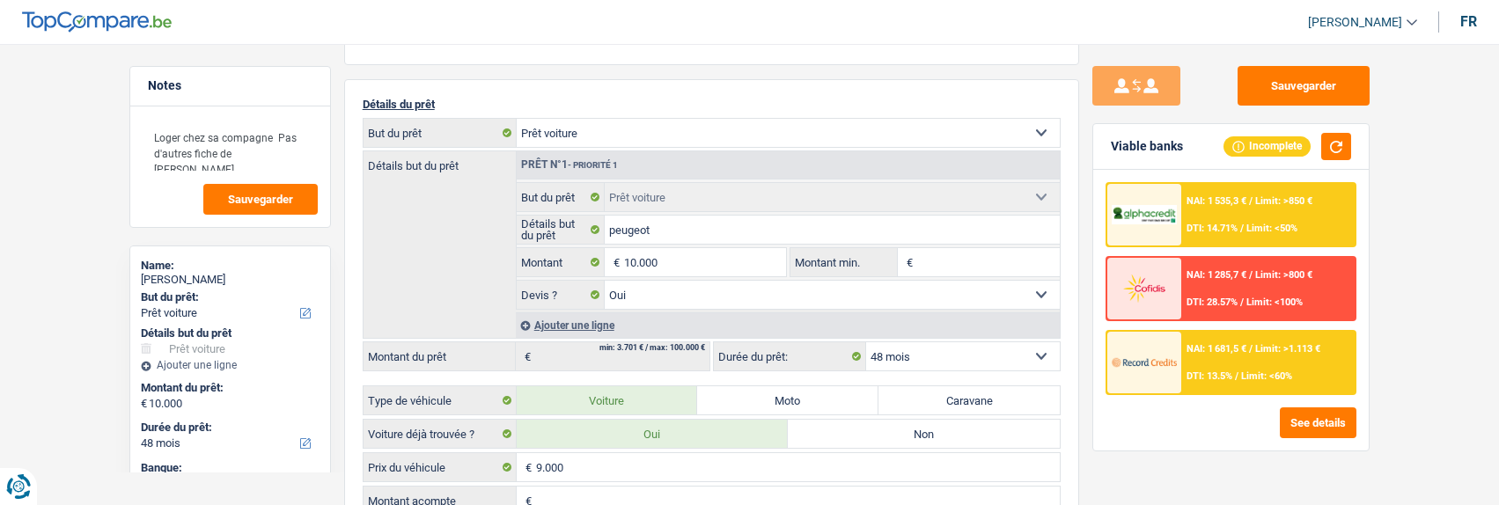
click at [1276, 208] on div "NAI: 1 535,3 € / Limit: >850 € DTI: 14.71% / Limit: <50%" at bounding box center [1267, 215] width 173 height 62
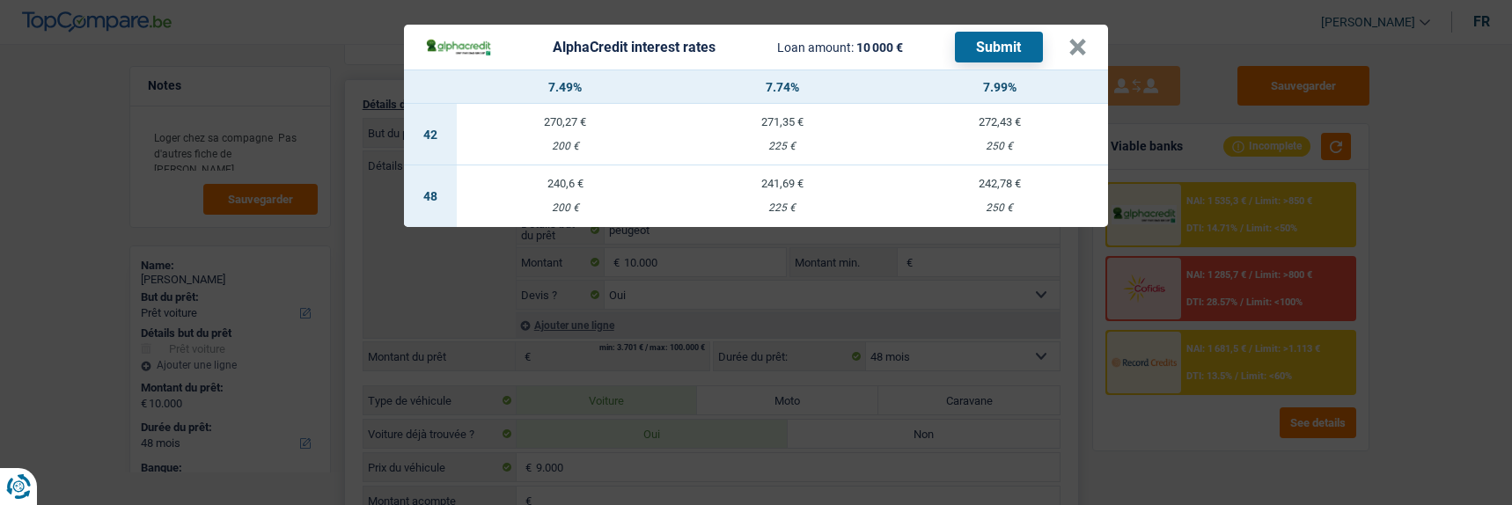
click at [553, 190] on td "240,6 € 200 €" at bounding box center [565, 197] width 217 height 62
select select "alphacredit"
type input "7,49"
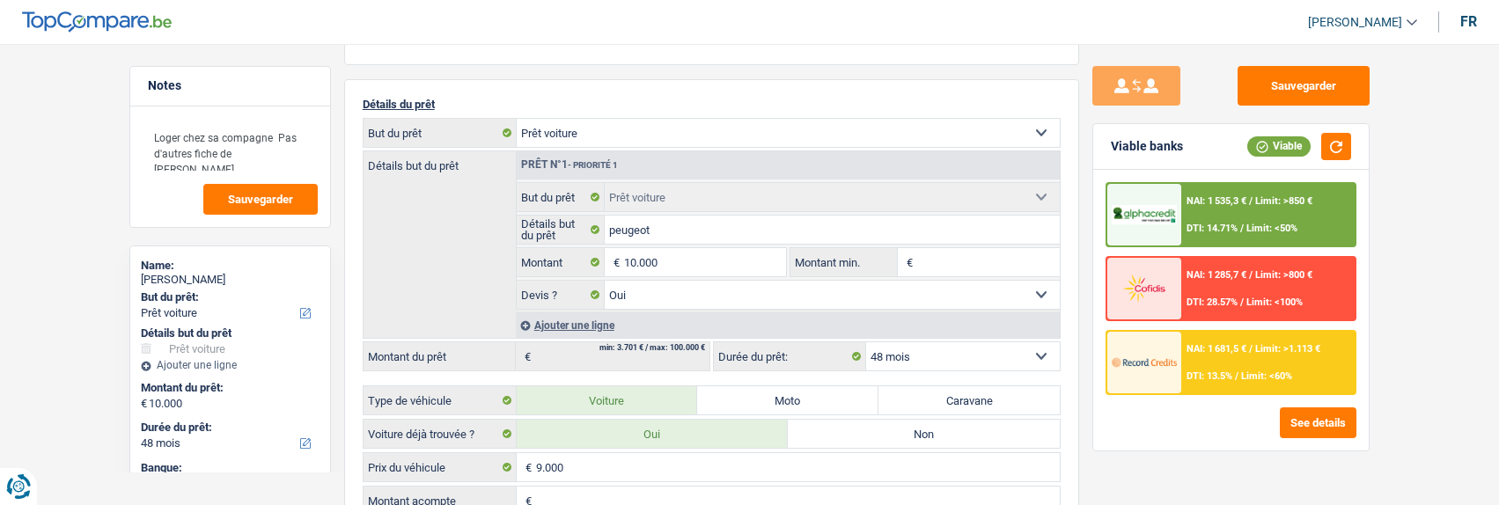
click at [1210, 213] on div "NAI: 1 535,3 € / Limit: >850 € DTI: 14.71% / Limit: <50%" at bounding box center [1267, 215] width 173 height 62
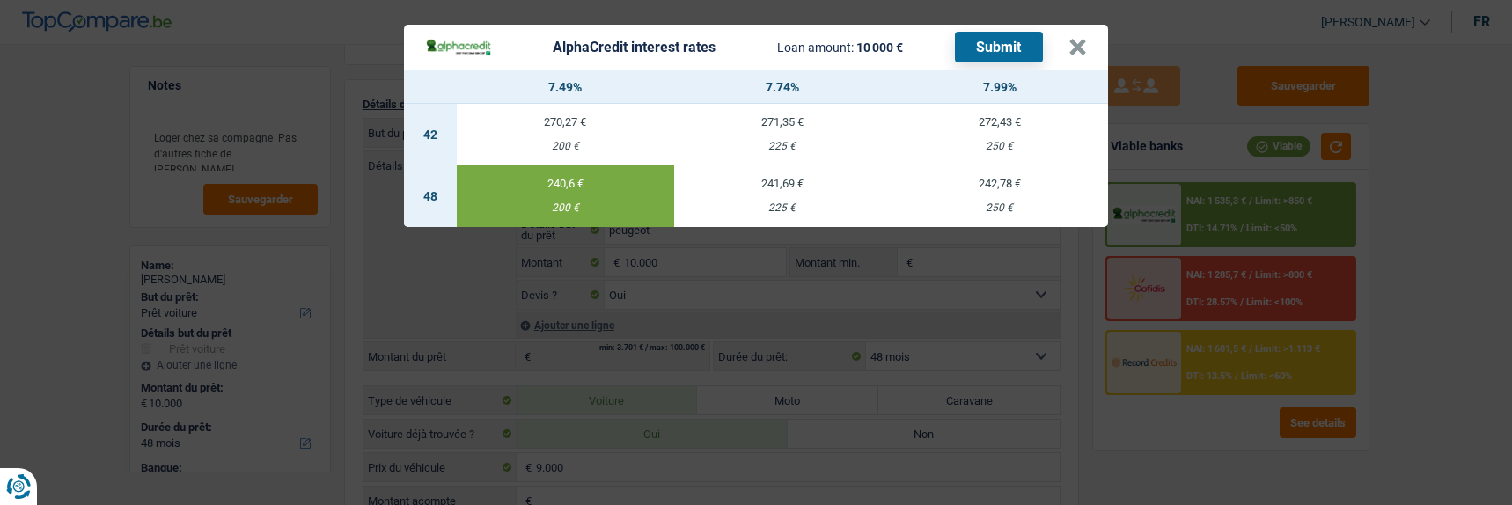
click at [1004, 36] on button "Submit" at bounding box center [999, 47] width 88 height 31
click at [1076, 44] on button "×" at bounding box center [1078, 48] width 18 height 18
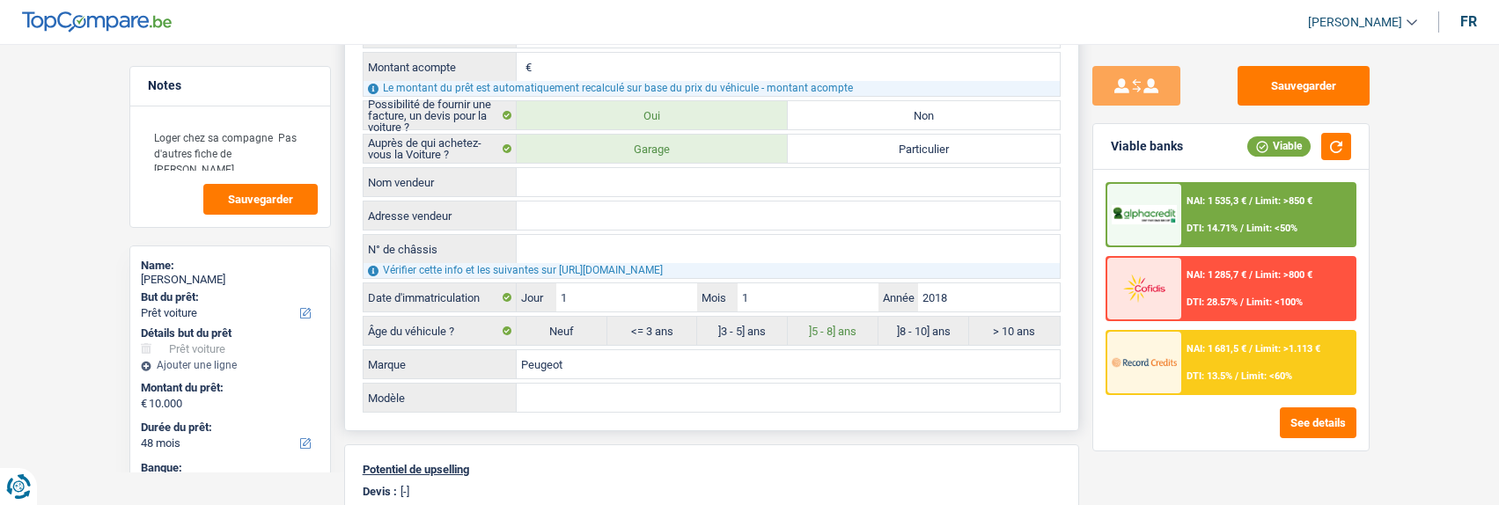
scroll to position [0, 0]
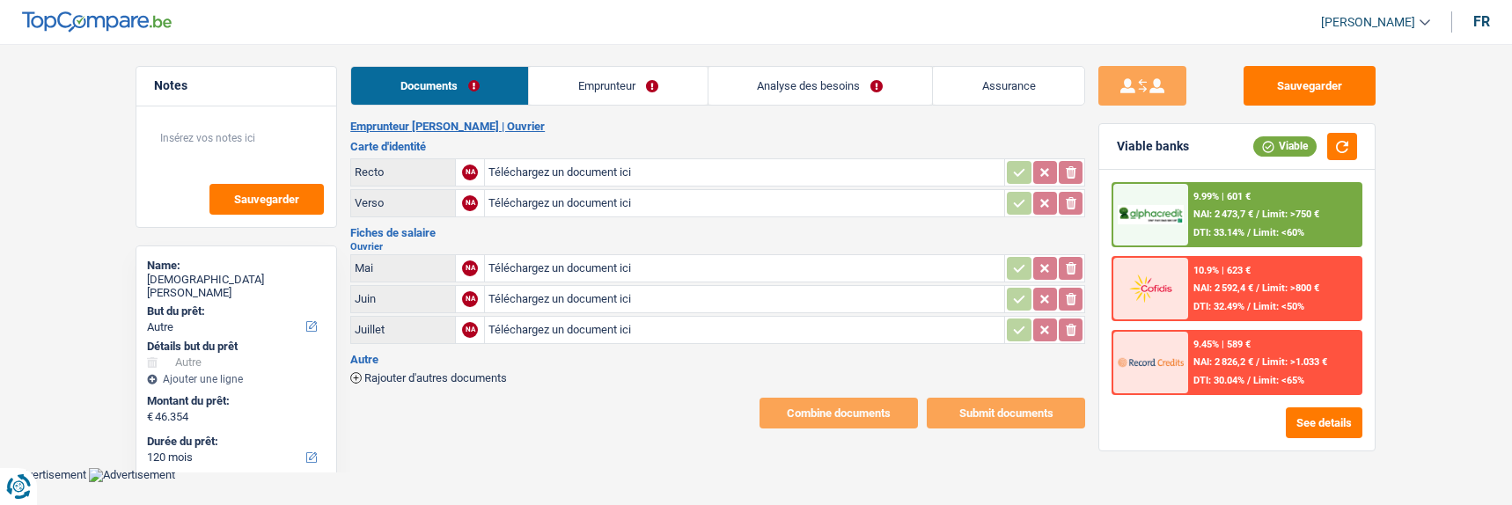
select select "other"
select select "120"
select select "alphacredit"
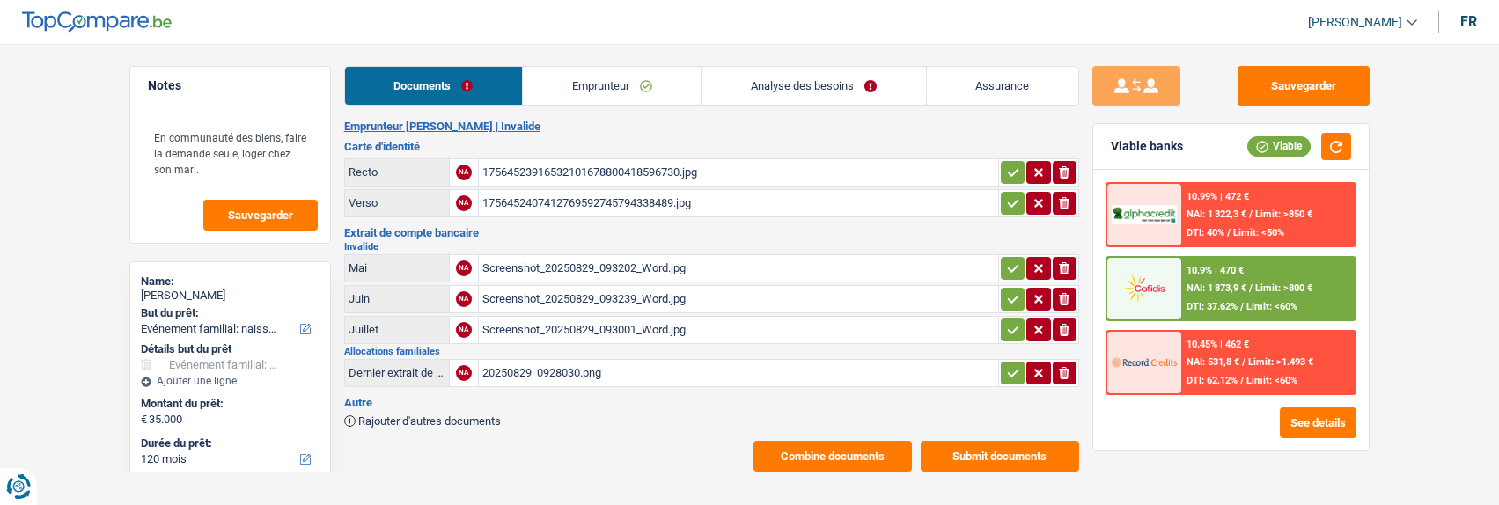
select select "familyEvent"
select select "120"
select select "cofidis"
click at [654, 92] on link "Emprunteur" at bounding box center [612, 86] width 178 height 38
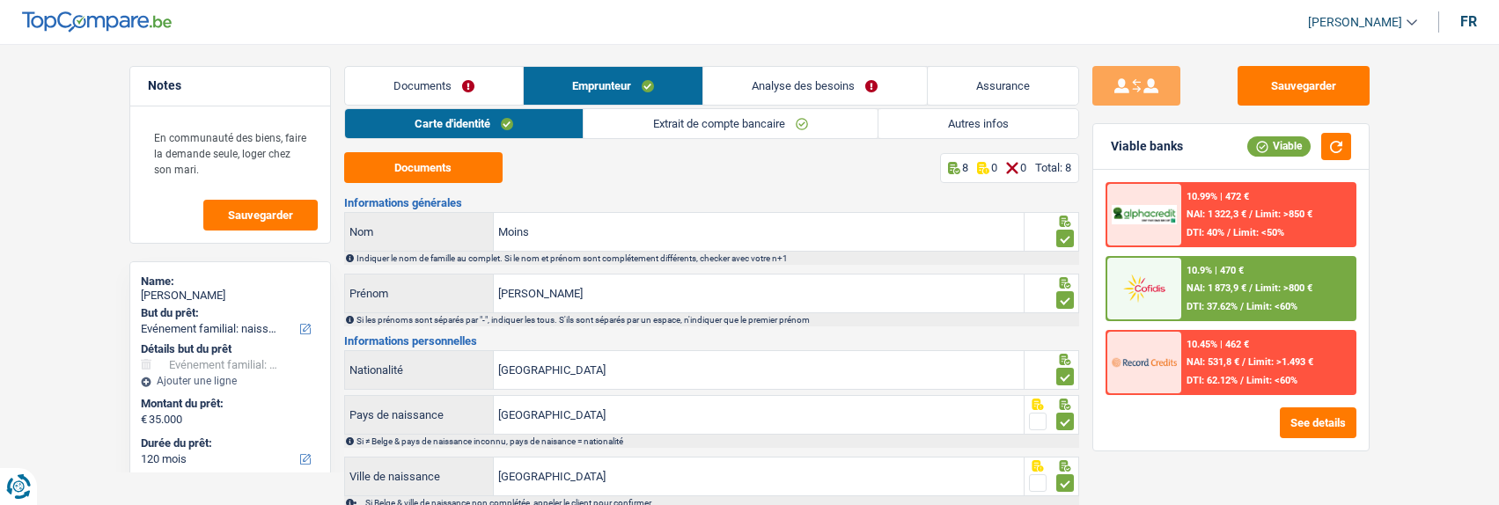
click at [446, 78] on link "Documents" at bounding box center [434, 86] width 178 height 38
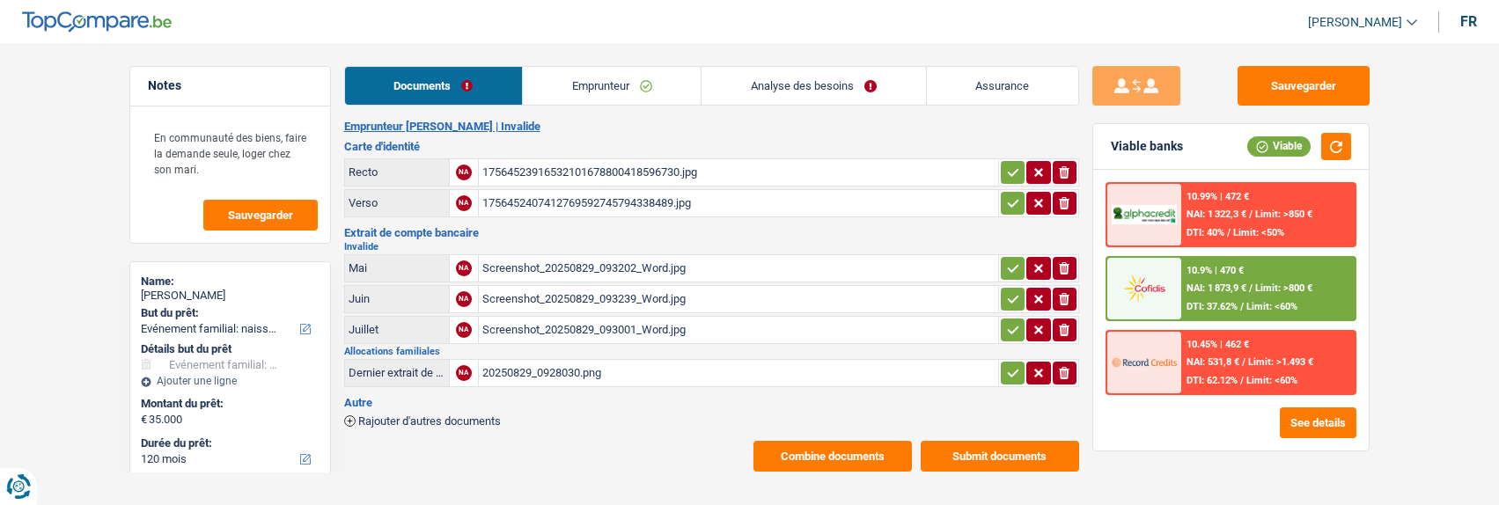
click at [1072, 370] on button "ionicons-v5-e" at bounding box center [1065, 373] width 24 height 23
type input "C:\fakepath\1000060993.jpg"
click at [356, 416] on button "Rajouter d'autres documents" at bounding box center [422, 421] width 157 height 11
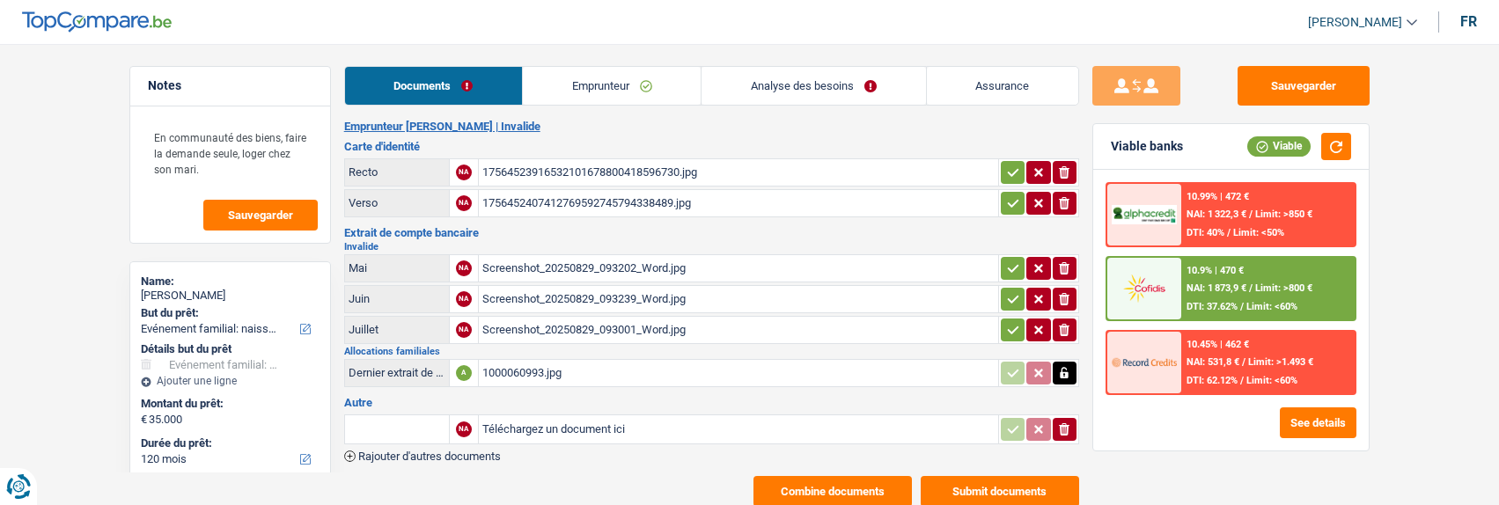
click at [391, 421] on input "text" at bounding box center [397, 430] width 97 height 28
click at [424, 461] on li "Dernier extrait de compte pour vos allocations familiales" at bounding box center [502, 464] width 297 height 22
type input "Dernier extrait de compte pour vos allocations familiales"
type input "C:\fakepath\1000060994.jpg"
click at [1002, 257] on button "button" at bounding box center [1013, 268] width 24 height 23
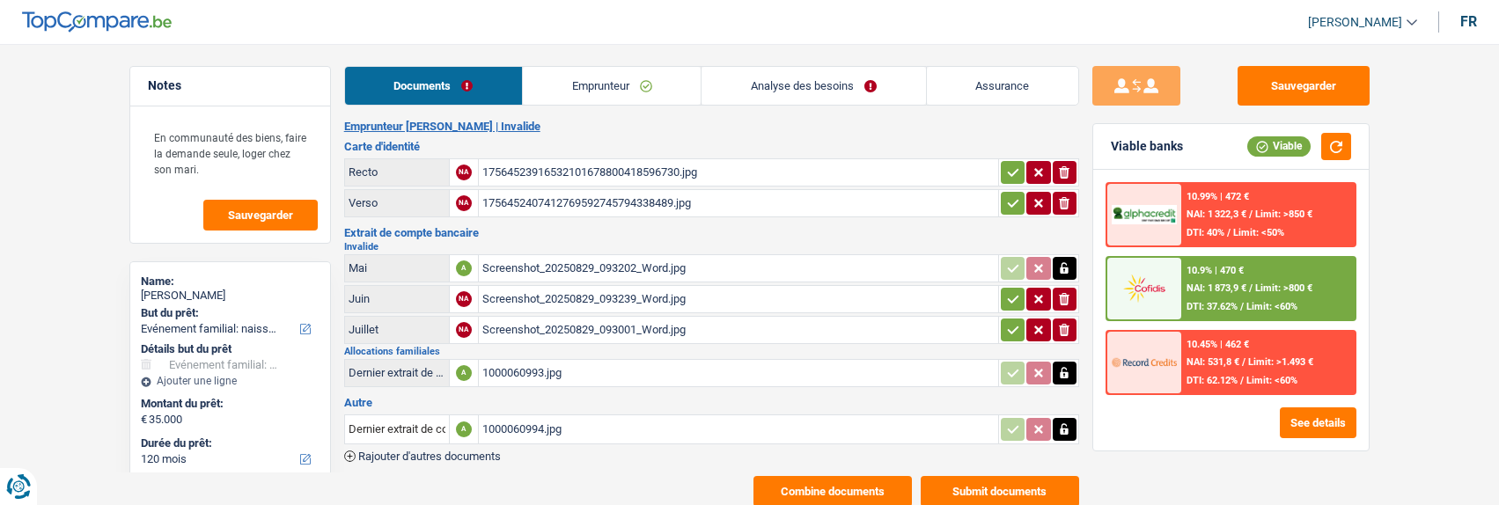
drag, startPoint x: 1009, startPoint y: 293, endPoint x: 1011, endPoint y: 309, distance: 15.9
click at [1011, 296] on icon "button" at bounding box center [1013, 300] width 14 height 18
click at [1013, 326] on icon "button" at bounding box center [1013, 330] width 14 height 18
drag, startPoint x: 1007, startPoint y: 200, endPoint x: 1004, endPoint y: 182, distance: 18.0
click at [1007, 197] on icon "button" at bounding box center [1013, 204] width 14 height 18
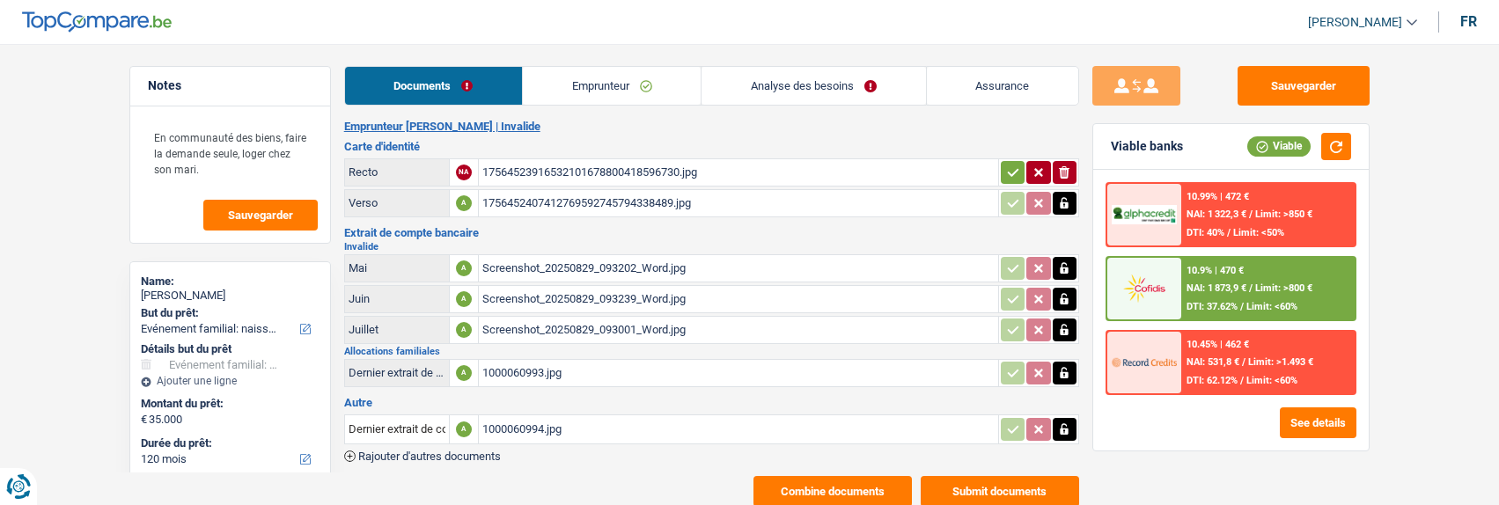
click at [1002, 158] on td "ionicons-v5-e" at bounding box center [1038, 172] width 81 height 28
click at [1006, 166] on icon "button" at bounding box center [1013, 173] width 14 height 18
click at [593, 81] on link "Emprunteur" at bounding box center [613, 86] width 178 height 38
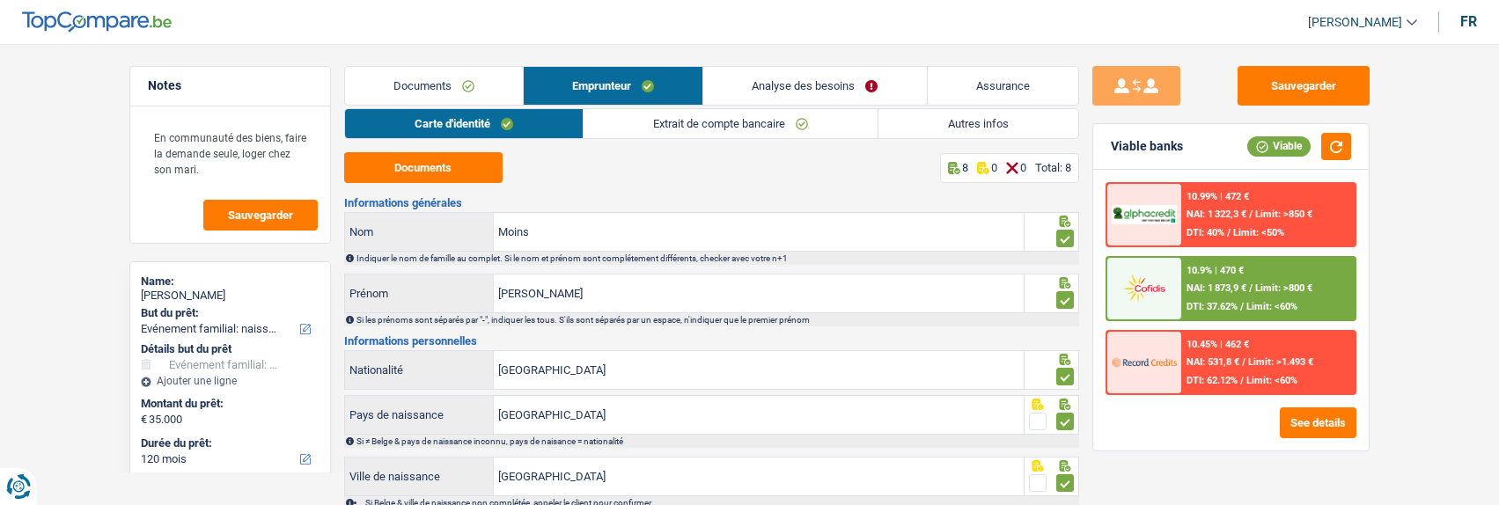
click at [681, 124] on link "Extrait de compte bancaire" at bounding box center [731, 123] width 294 height 29
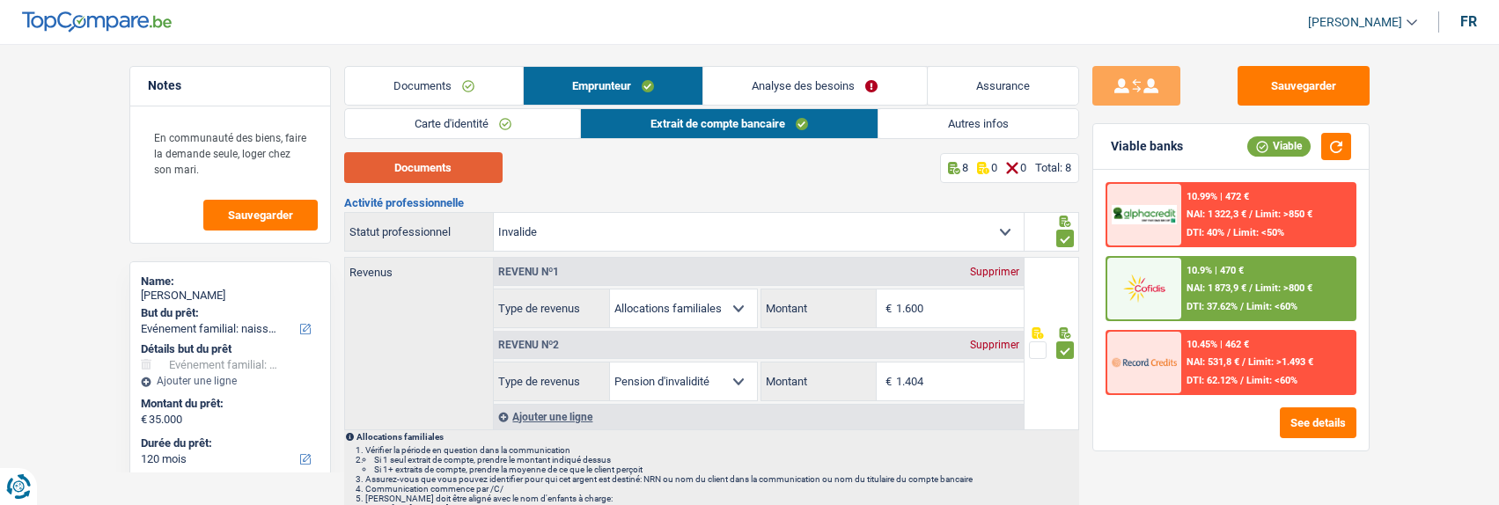
click at [458, 168] on button "Documents" at bounding box center [423, 167] width 158 height 31
click at [941, 316] on input "1.600" at bounding box center [960, 309] width 128 height 38
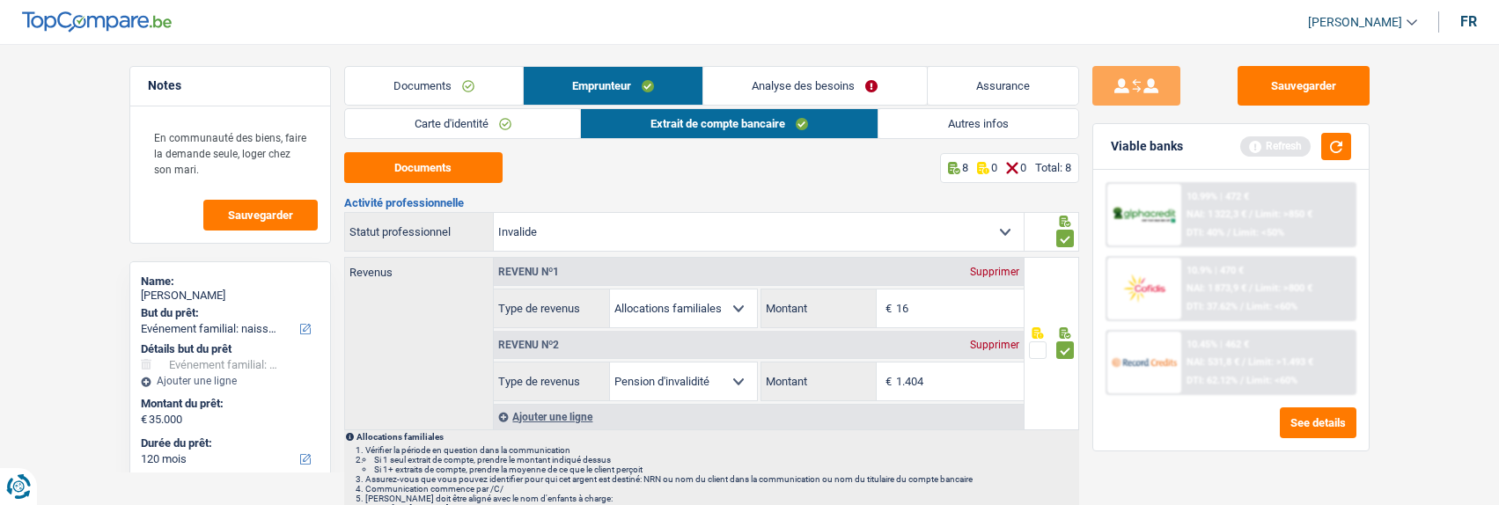
type input "1"
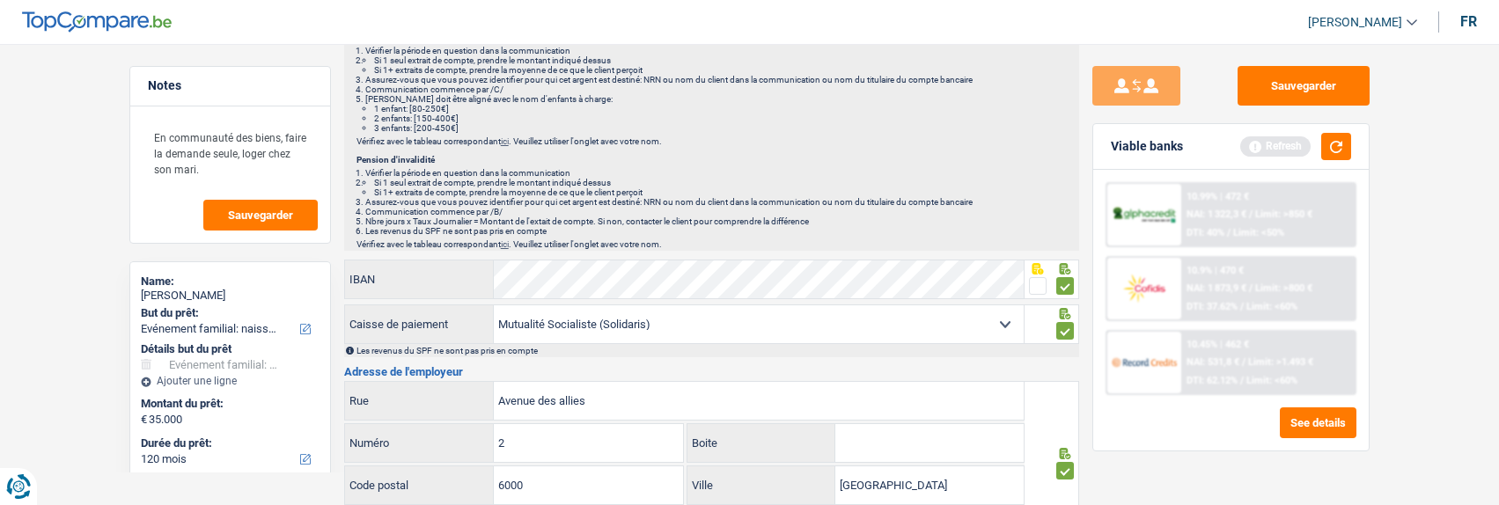
scroll to position [440, 0]
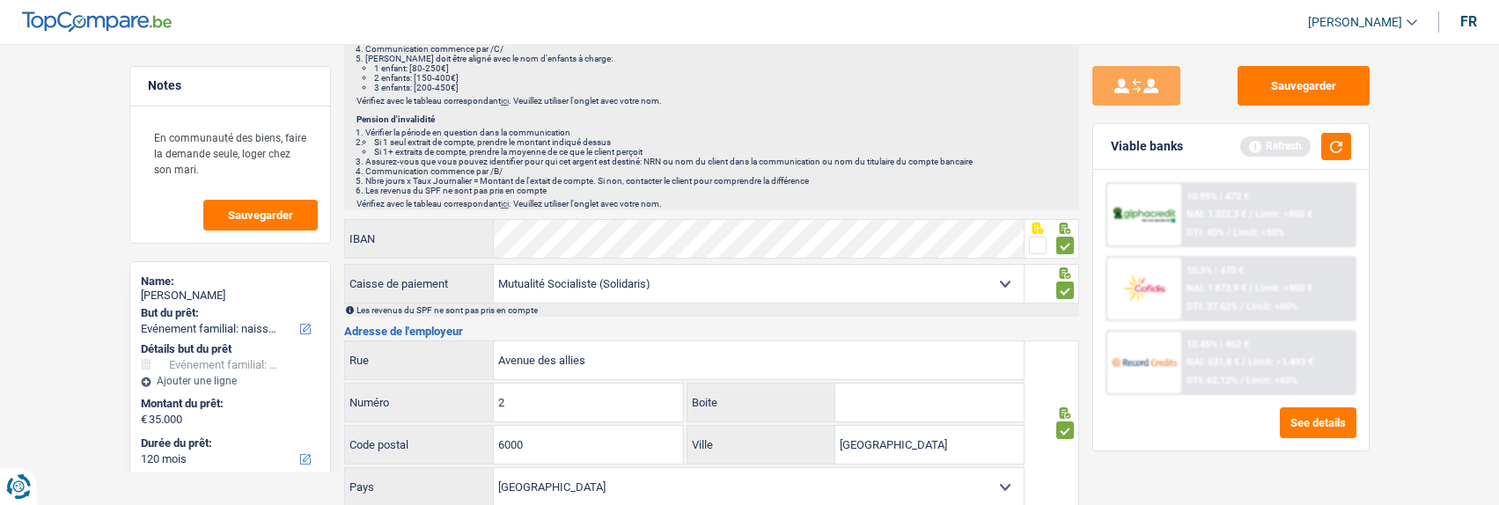
type input "2.003"
click at [255, 226] on div "Notes En communauté des biens, faire la demande seule, loger chez son mari. Sau…" at bounding box center [750, 186] width 1268 height 1120
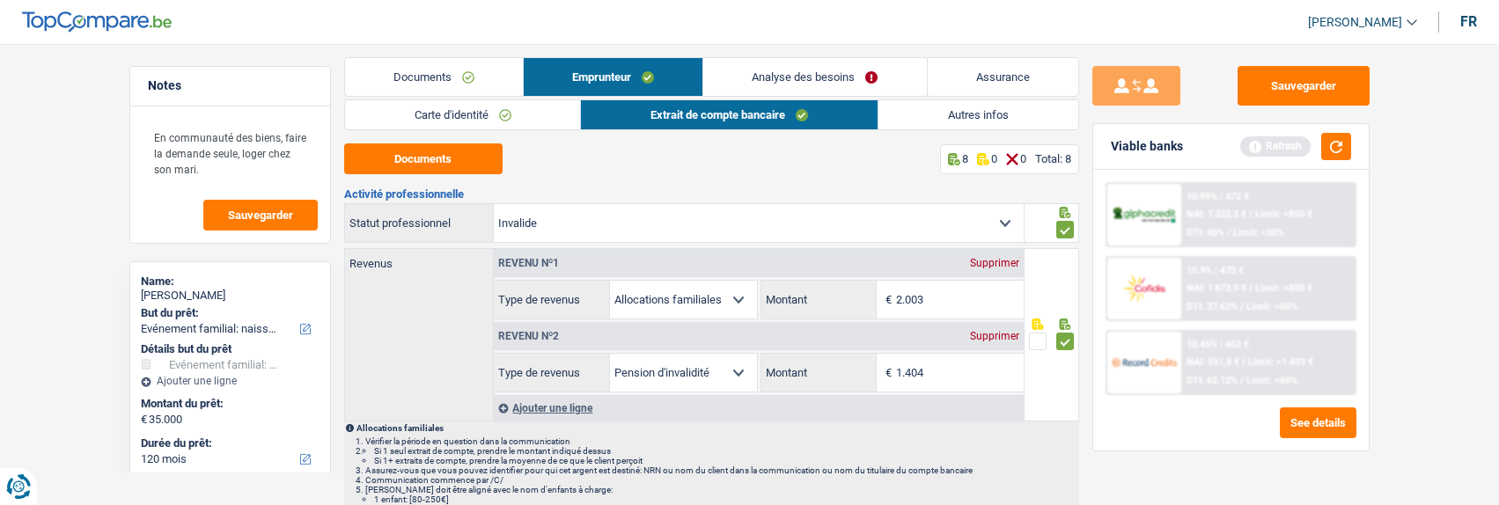
scroll to position [0, 0]
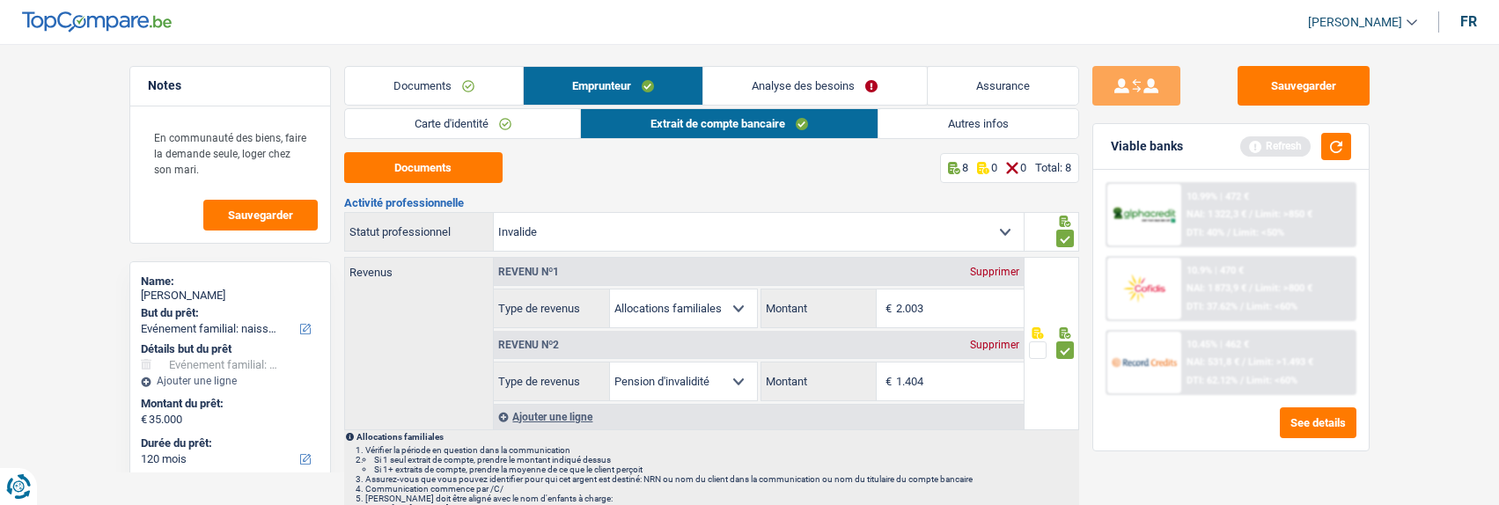
click at [836, 80] on link "Analyse des besoins" at bounding box center [814, 86] width 223 height 38
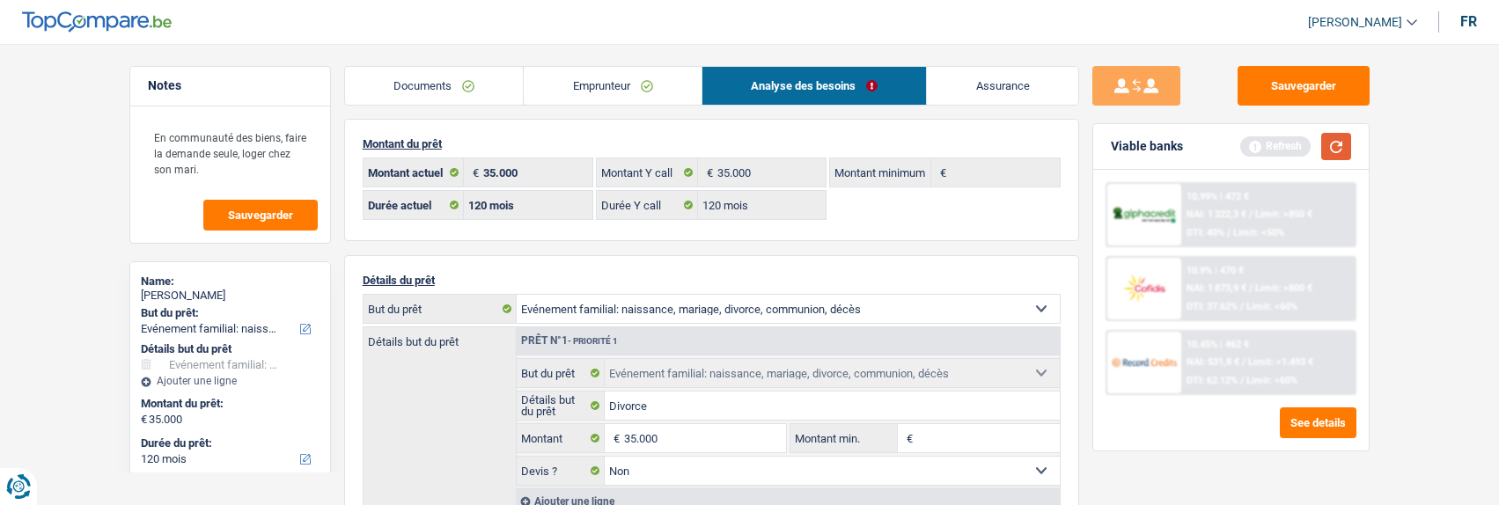
click at [1338, 147] on button "button" at bounding box center [1336, 146] width 30 height 27
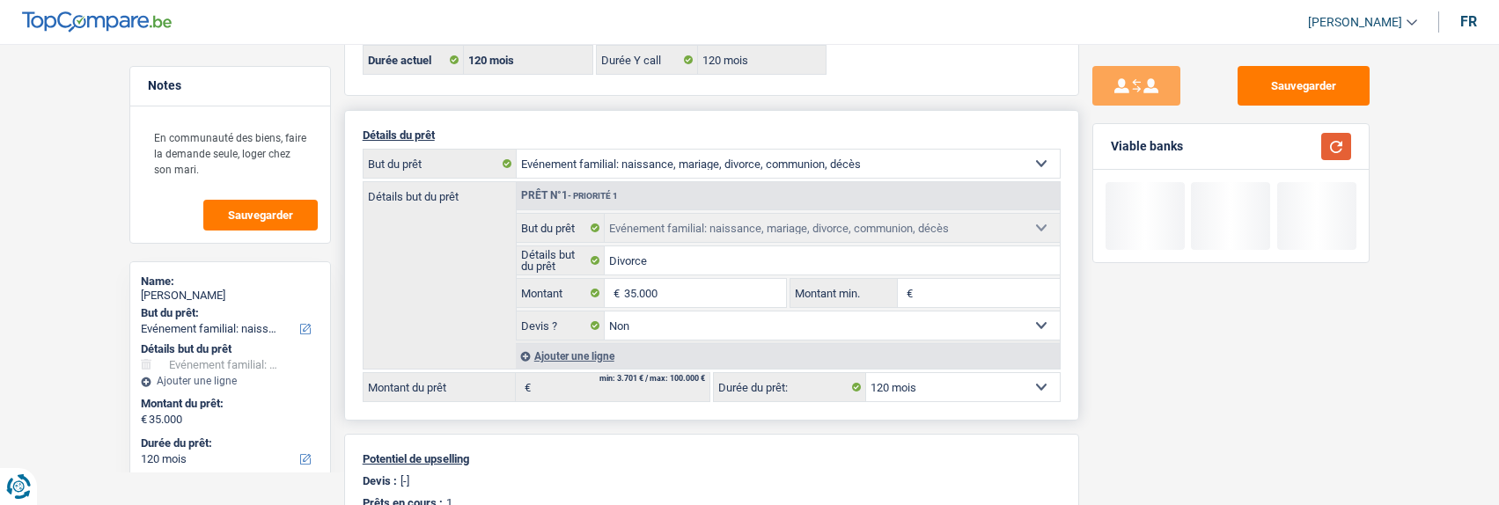
scroll to position [176, 0]
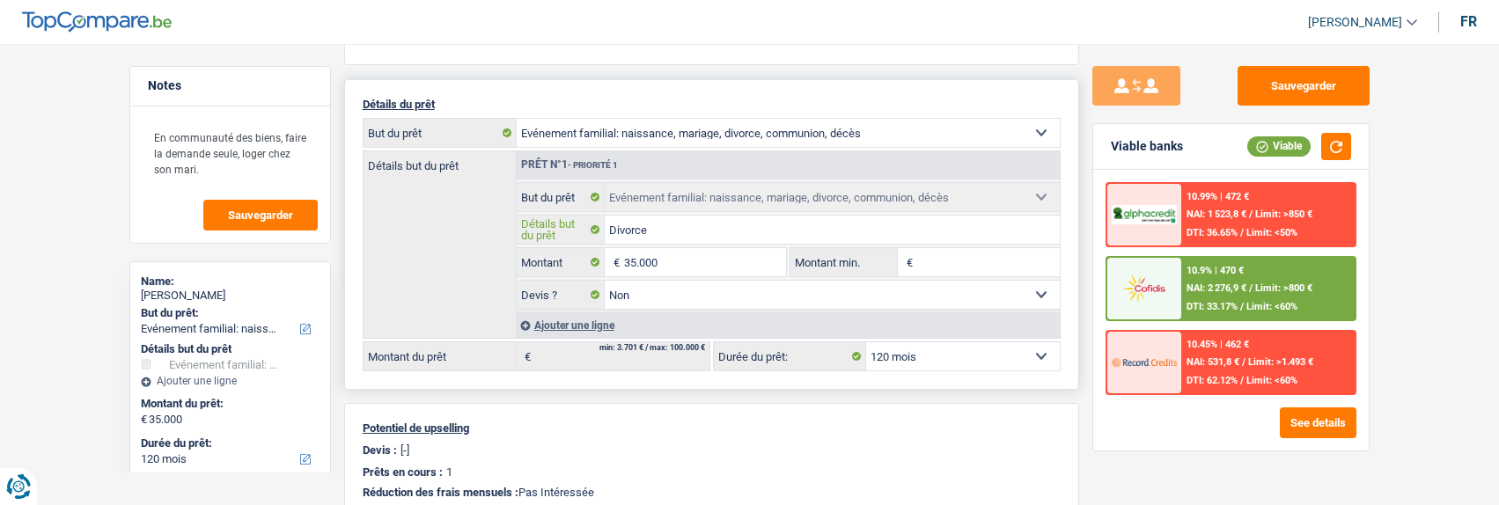
click at [703, 225] on input "Divorce" at bounding box center [832, 230] width 455 height 28
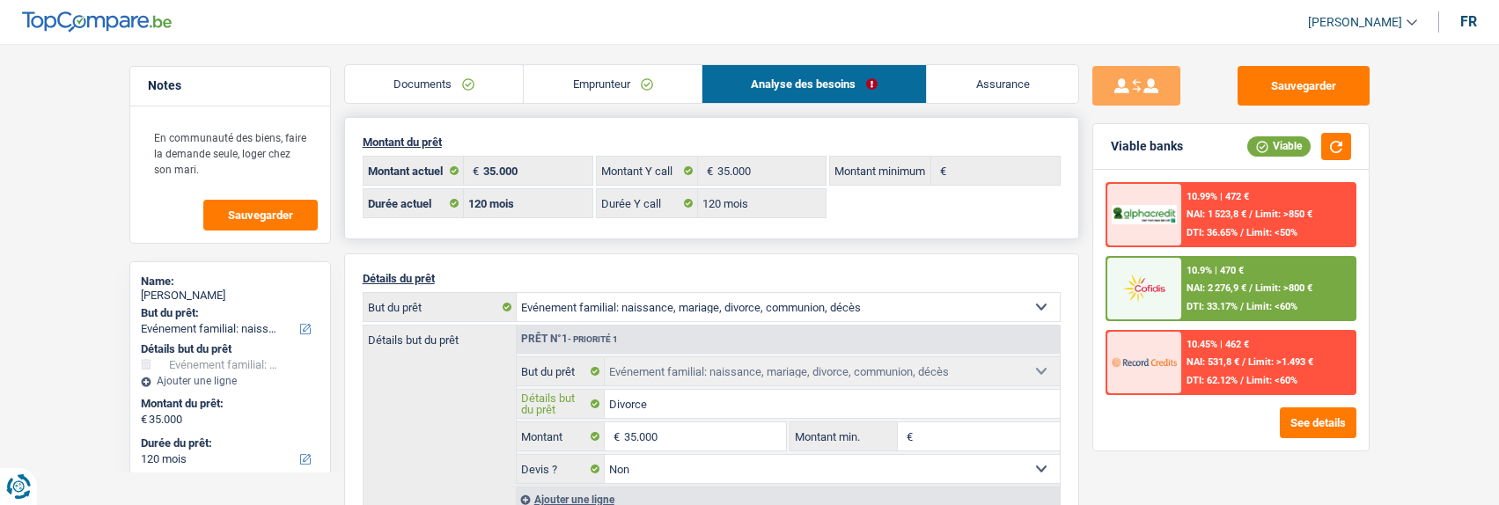
scroll to position [0, 0]
click at [654, 90] on link "Emprunteur" at bounding box center [613, 86] width 178 height 38
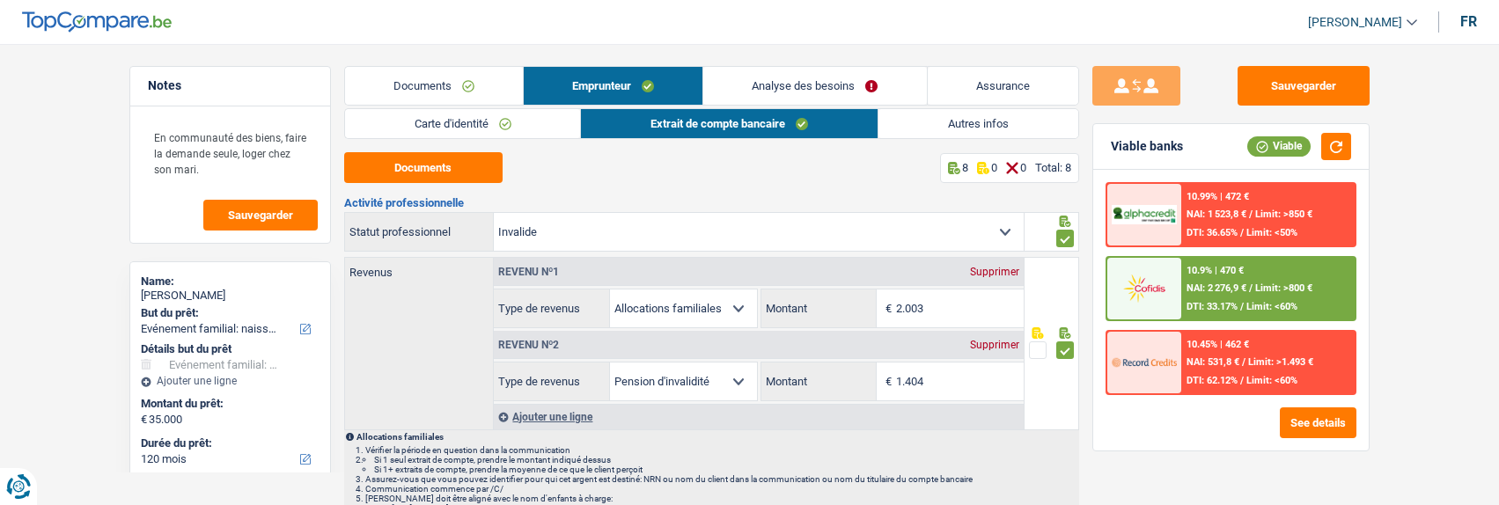
click at [946, 127] on link "Autres infos" at bounding box center [979, 123] width 200 height 29
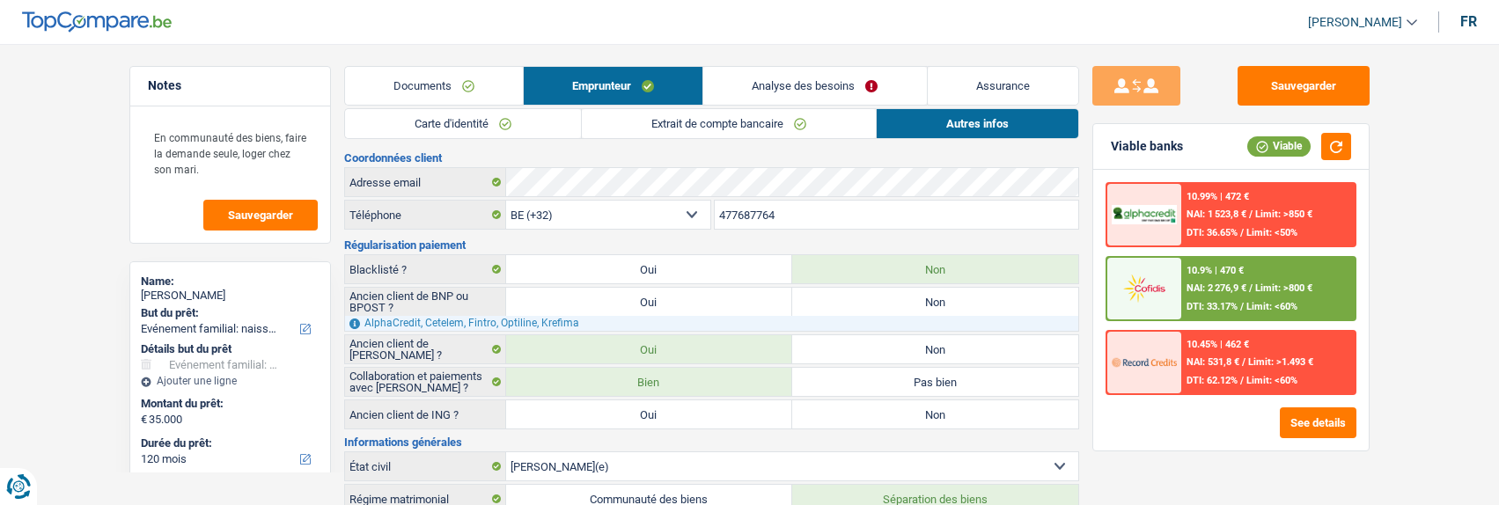
click at [718, 126] on link "Extrait de compte bancaire" at bounding box center [729, 123] width 294 height 29
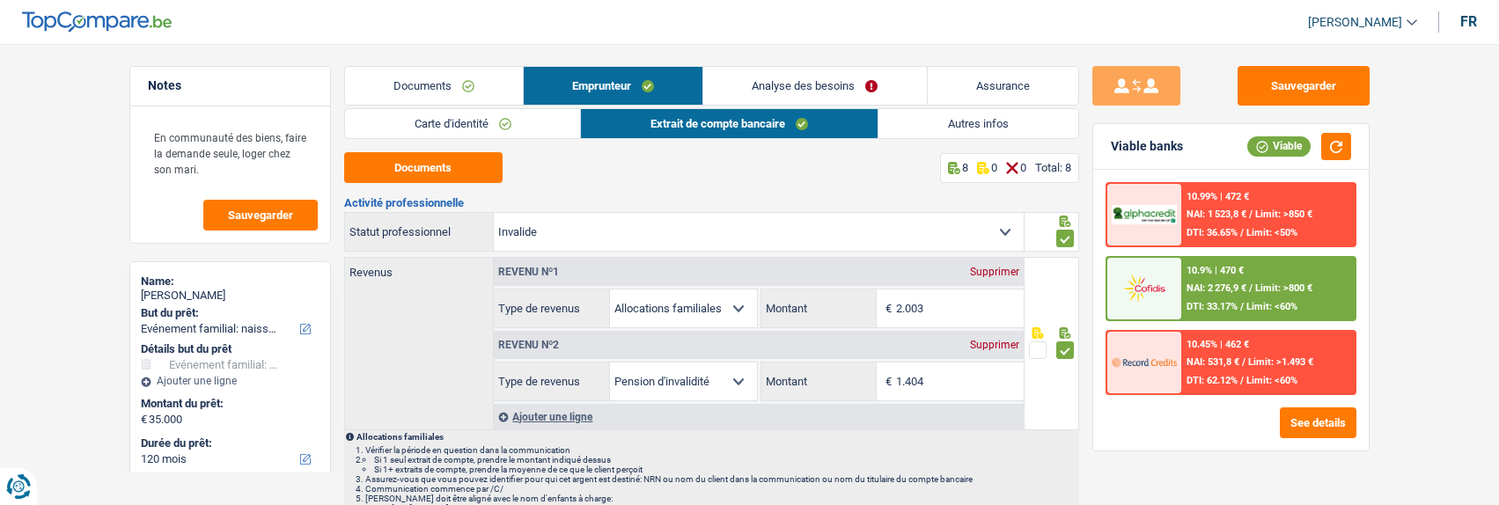
click at [993, 125] on link "Autres infos" at bounding box center [979, 123] width 200 height 29
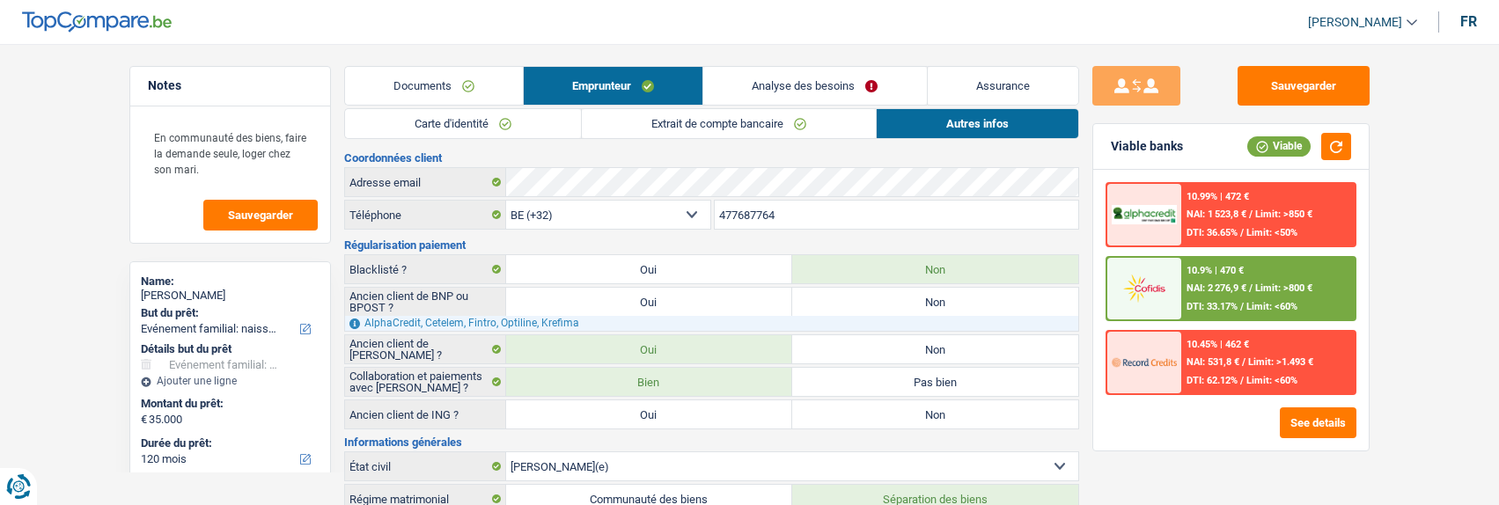
click at [833, 82] on link "Analyse des besoins" at bounding box center [814, 86] width 223 height 38
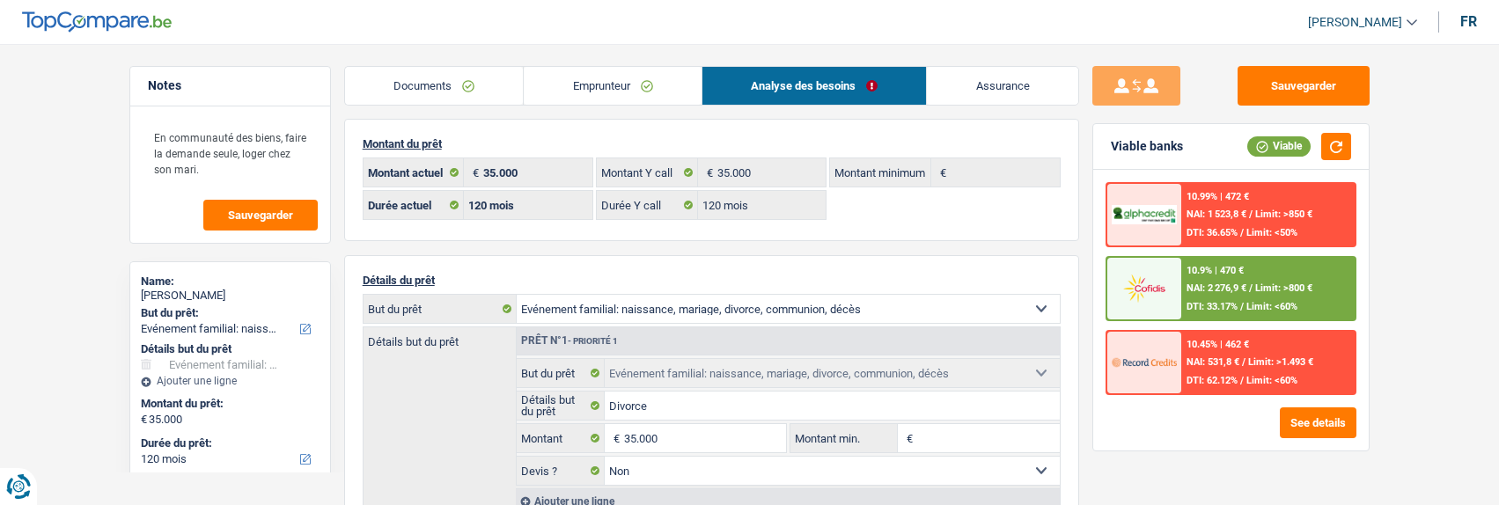
click at [633, 92] on link "Emprunteur" at bounding box center [613, 86] width 178 height 38
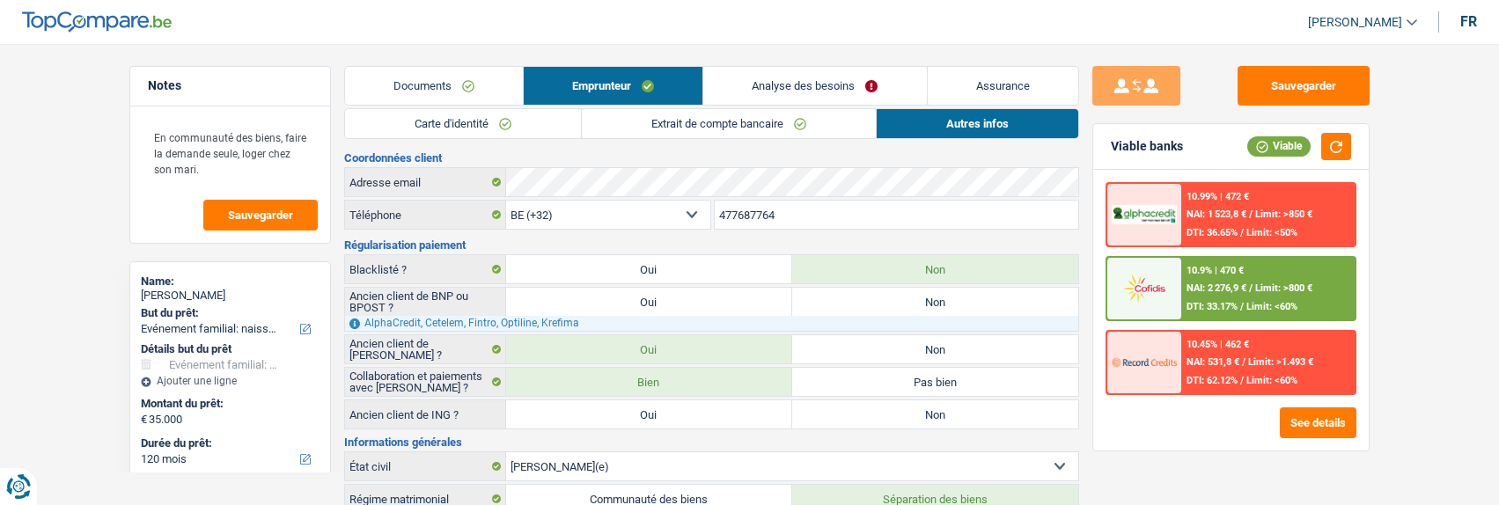
click at [856, 81] on link "Analyse des besoins" at bounding box center [814, 86] width 223 height 38
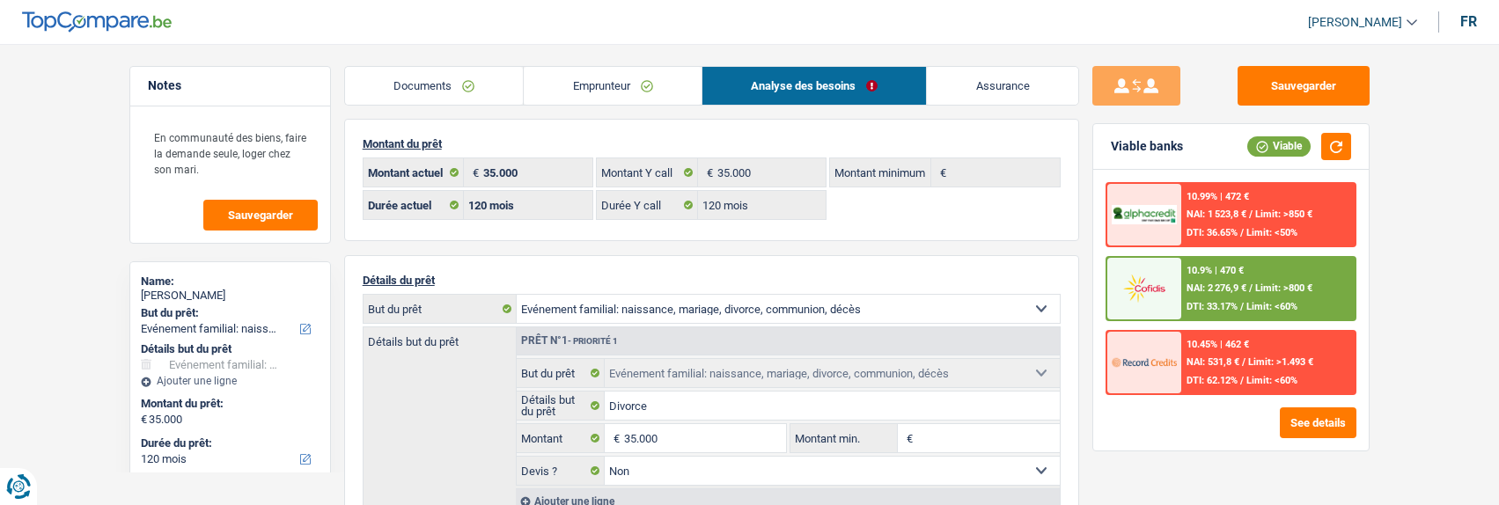
click at [621, 83] on link "Emprunteur" at bounding box center [613, 86] width 178 height 38
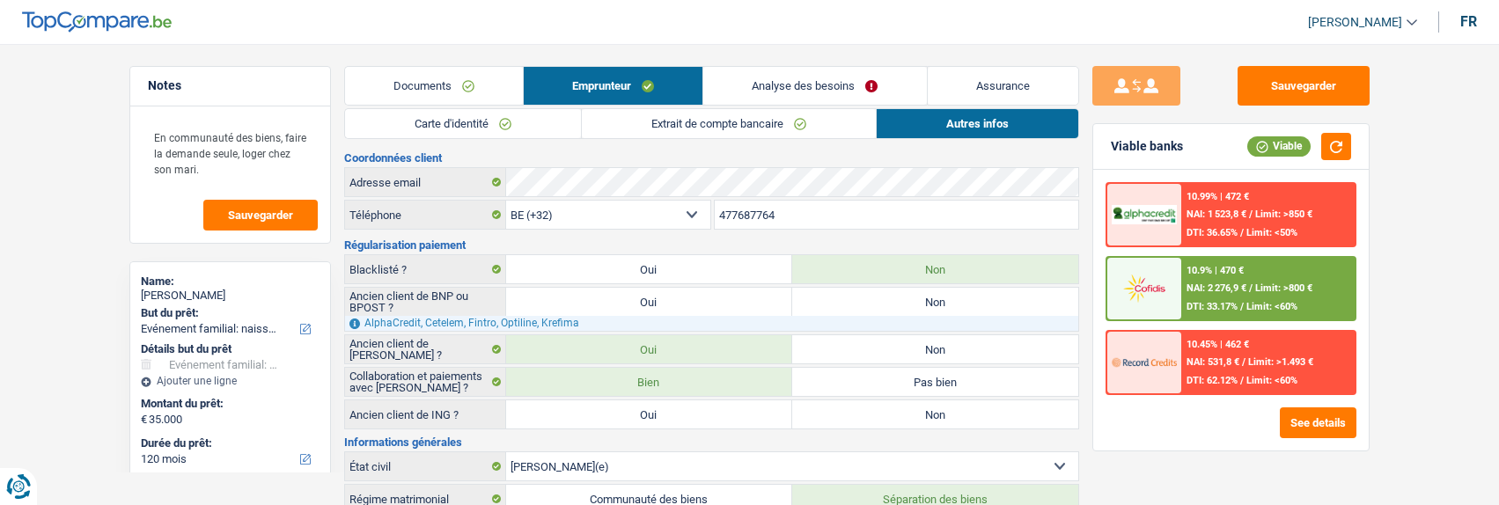
click at [818, 92] on link "Analyse des besoins" at bounding box center [814, 86] width 223 height 38
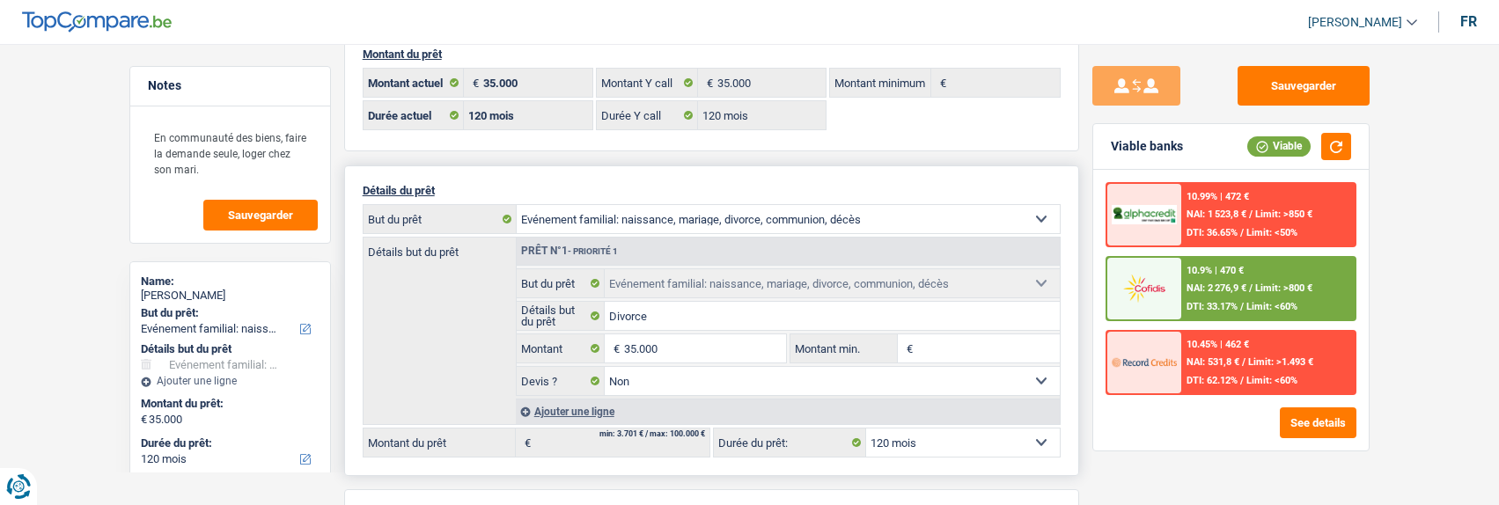
scroll to position [176, 0]
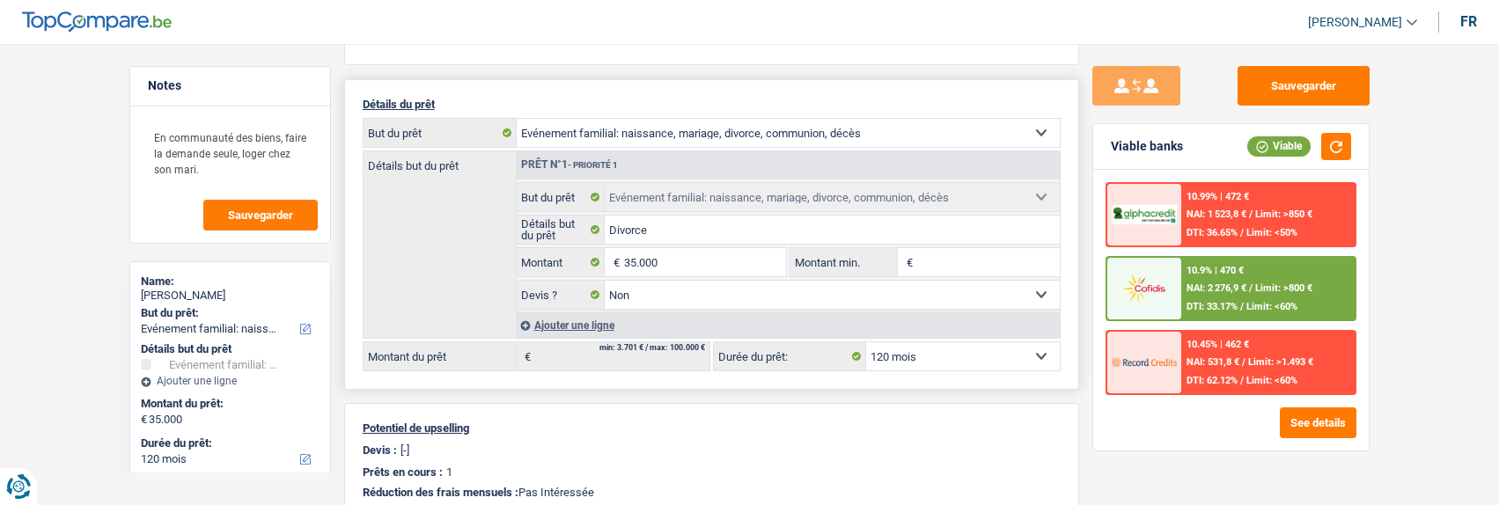
click at [559, 324] on div "Ajouter une ligne" at bounding box center [788, 326] width 544 height 26
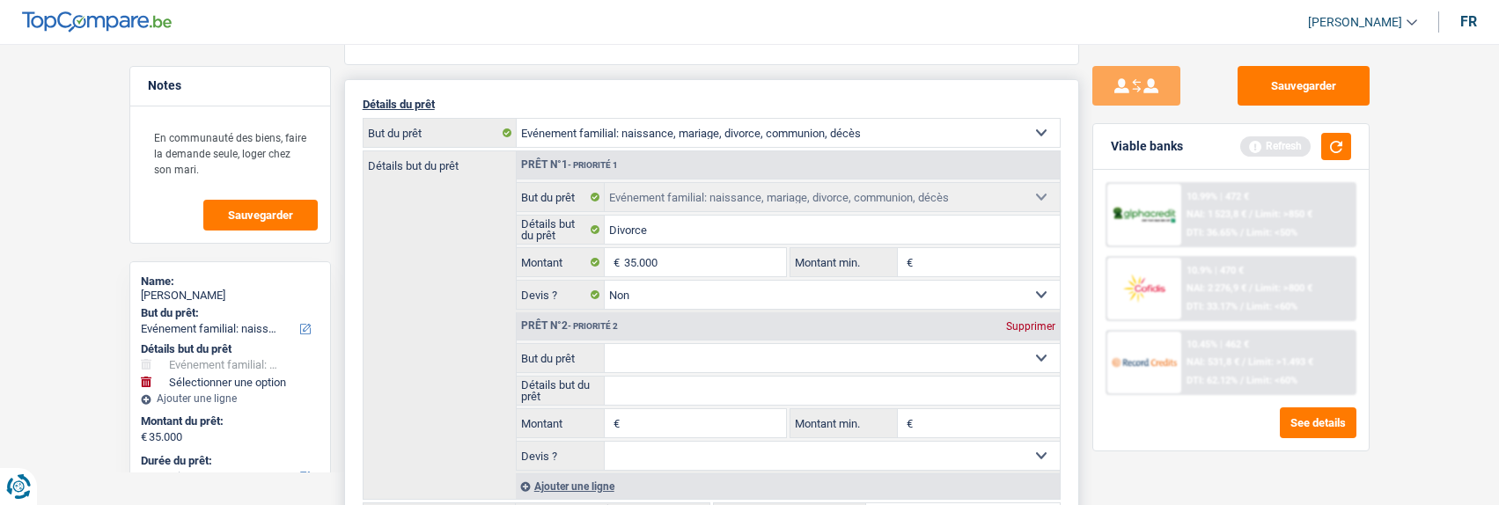
click at [689, 356] on select "Confort maison: meubles, textile, peinture, électroménager, outillage non-profe…" at bounding box center [832, 358] width 455 height 28
select select "household"
click at [605, 344] on select "Confort maison: meubles, textile, peinture, électroménager, outillage non-profe…" at bounding box center [832, 358] width 455 height 28
type input "0"
select select "household"
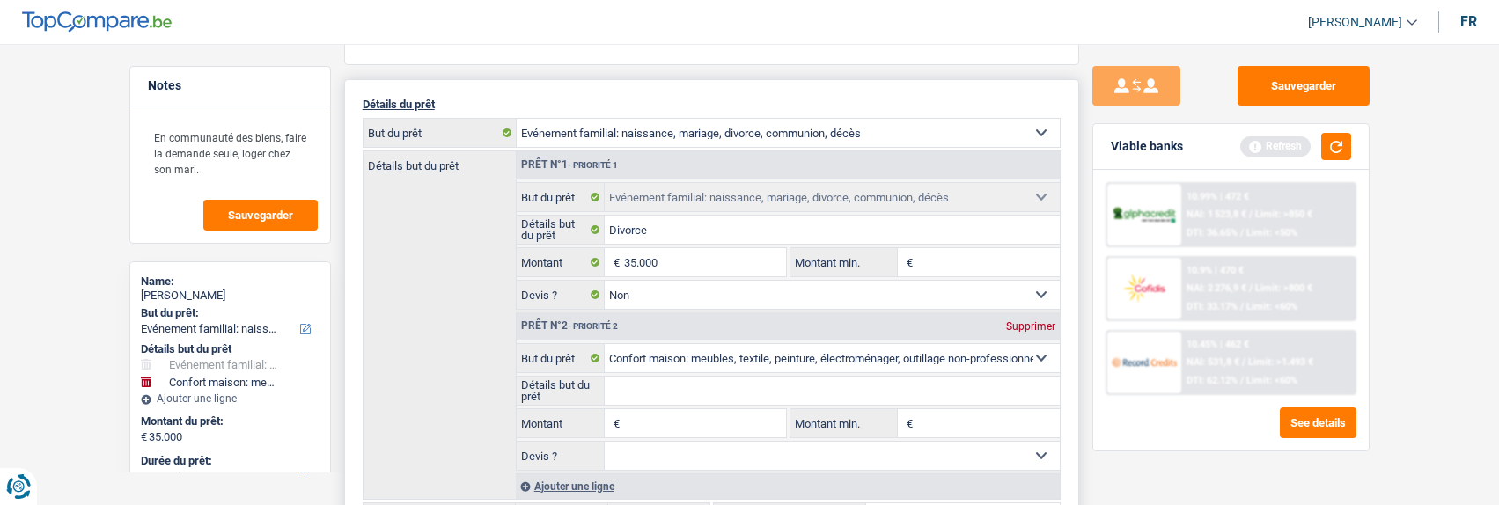
click at [660, 390] on input "Détails but du prêt" at bounding box center [832, 391] width 455 height 28
click at [646, 414] on input "Montant" at bounding box center [704, 423] width 161 height 28
click at [710, 386] on input "Détails but du prêt" at bounding box center [832, 391] width 455 height 28
type input "Ameublement, Electroménager"
click at [659, 415] on input "Montant" at bounding box center [704, 423] width 161 height 28
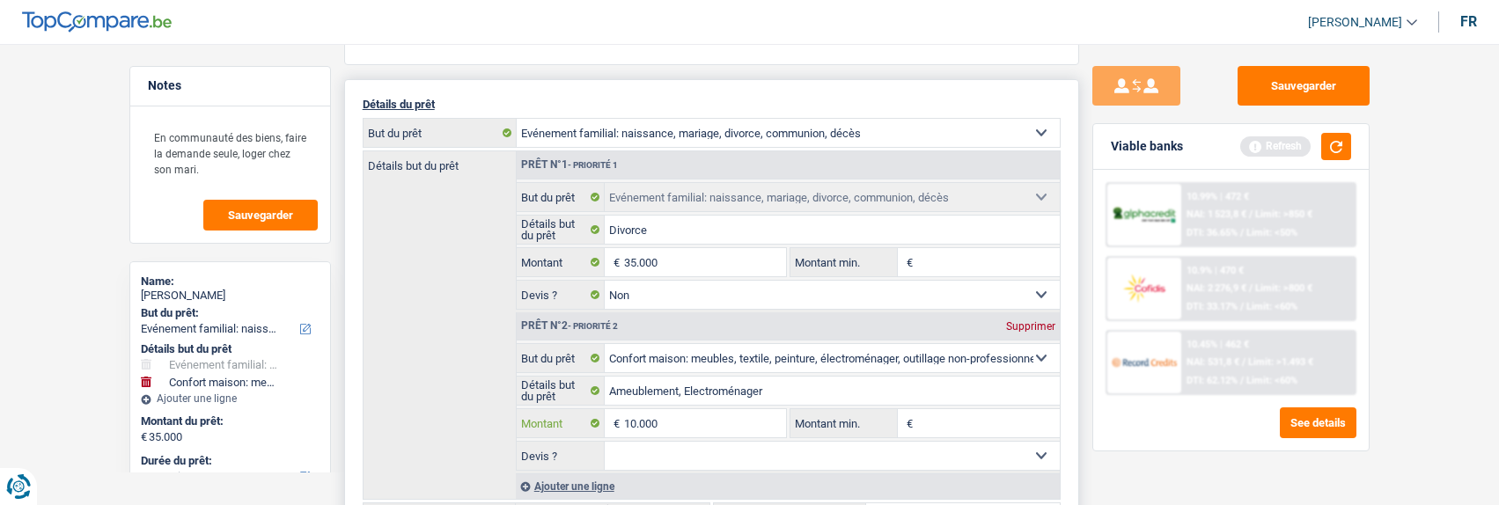
type input "10.000"
type input "45.000"
select select "144"
type input "45.000"
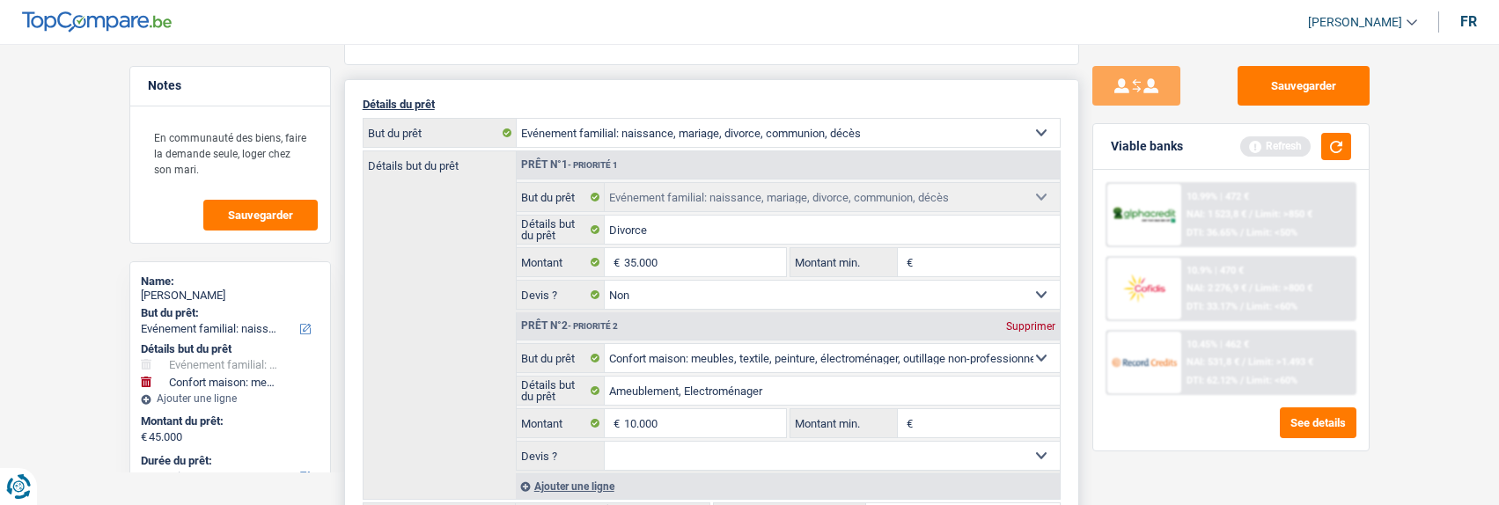
select select "144"
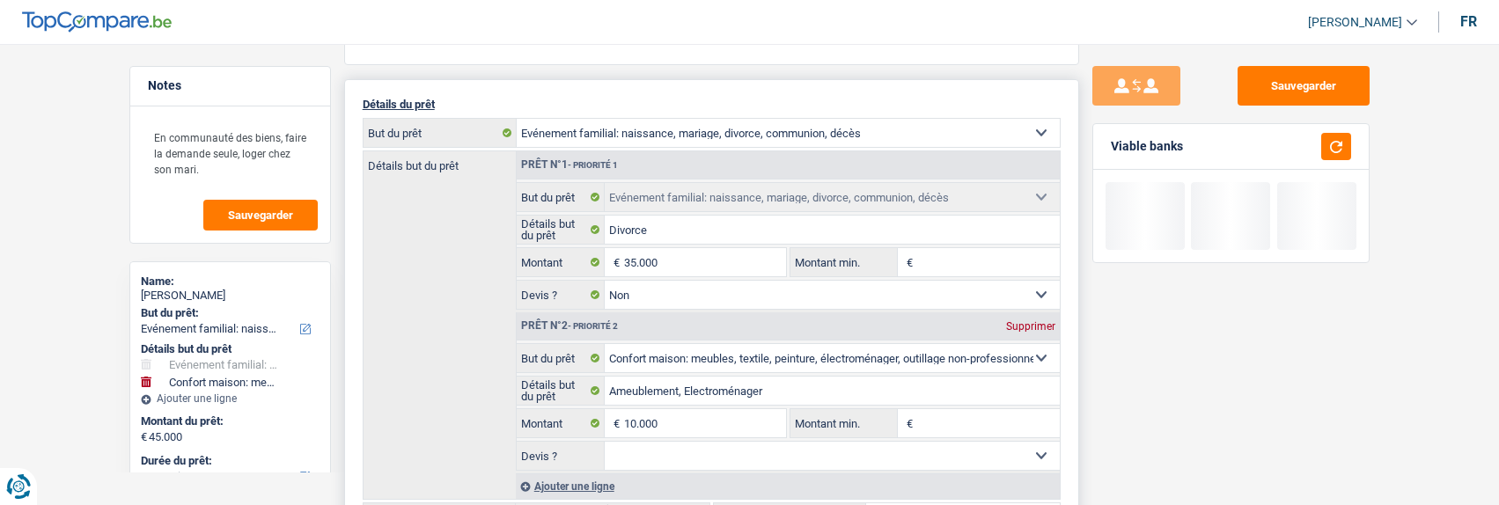
click at [710, 453] on select "Oui Non Non répondu Sélectionner une option" at bounding box center [832, 456] width 455 height 28
select select "false"
click at [605, 442] on select "Oui Non Non répondu Sélectionner une option" at bounding box center [832, 456] width 455 height 28
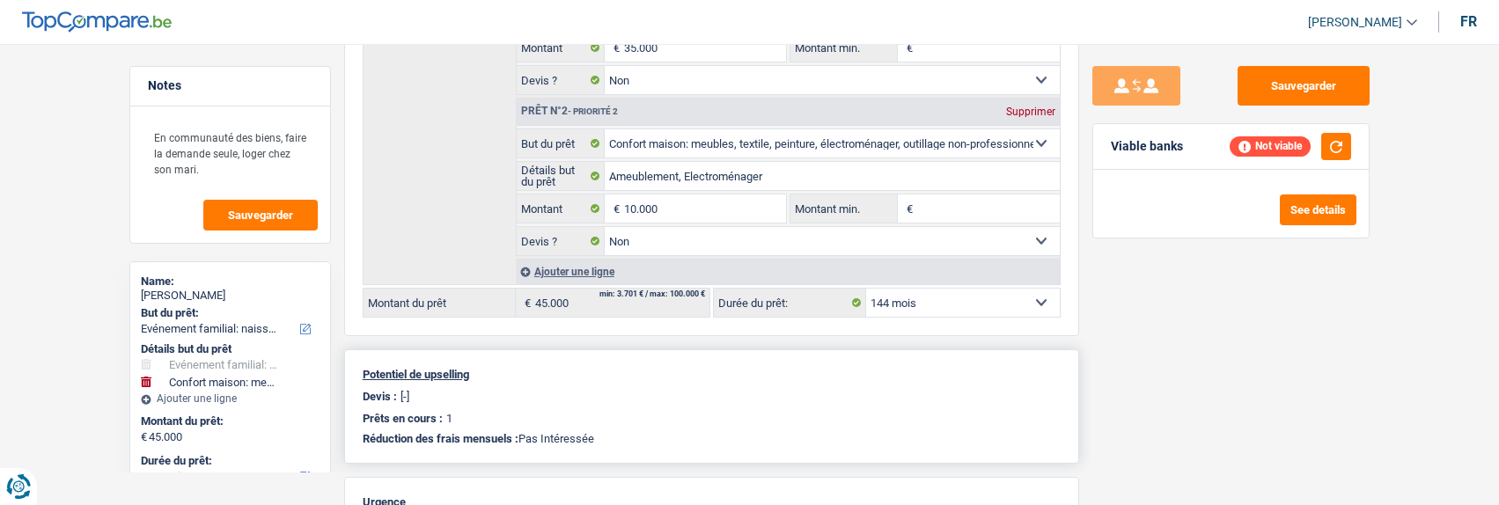
scroll to position [440, 0]
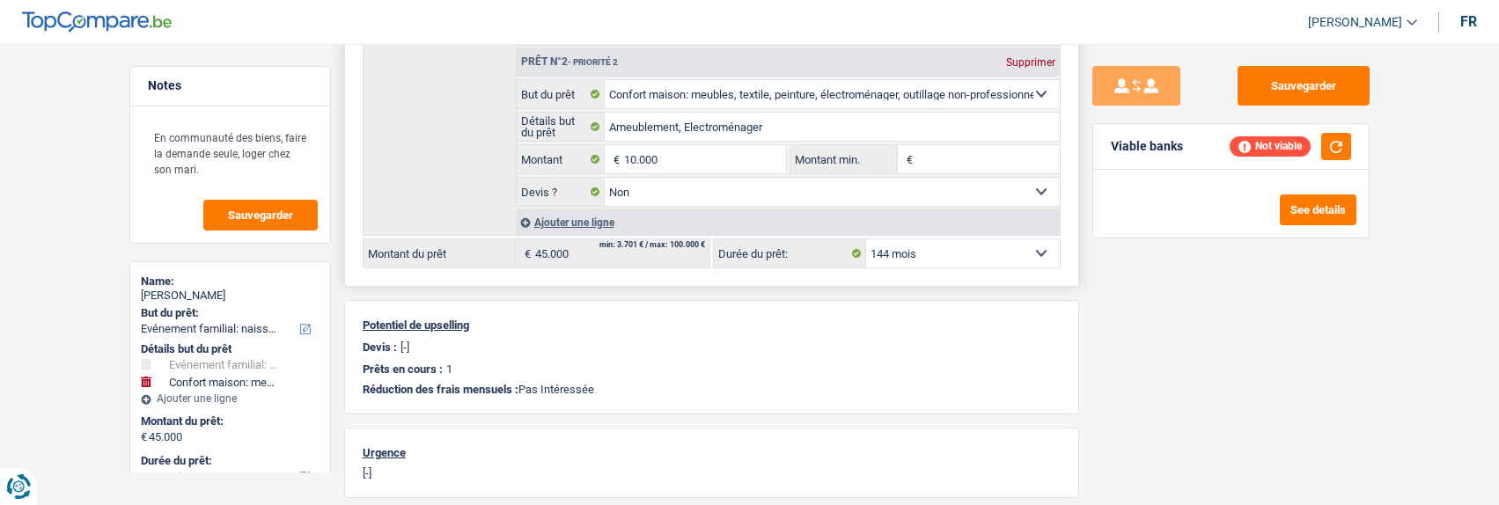
click at [586, 216] on div "Ajouter une ligne" at bounding box center [788, 223] width 544 height 26
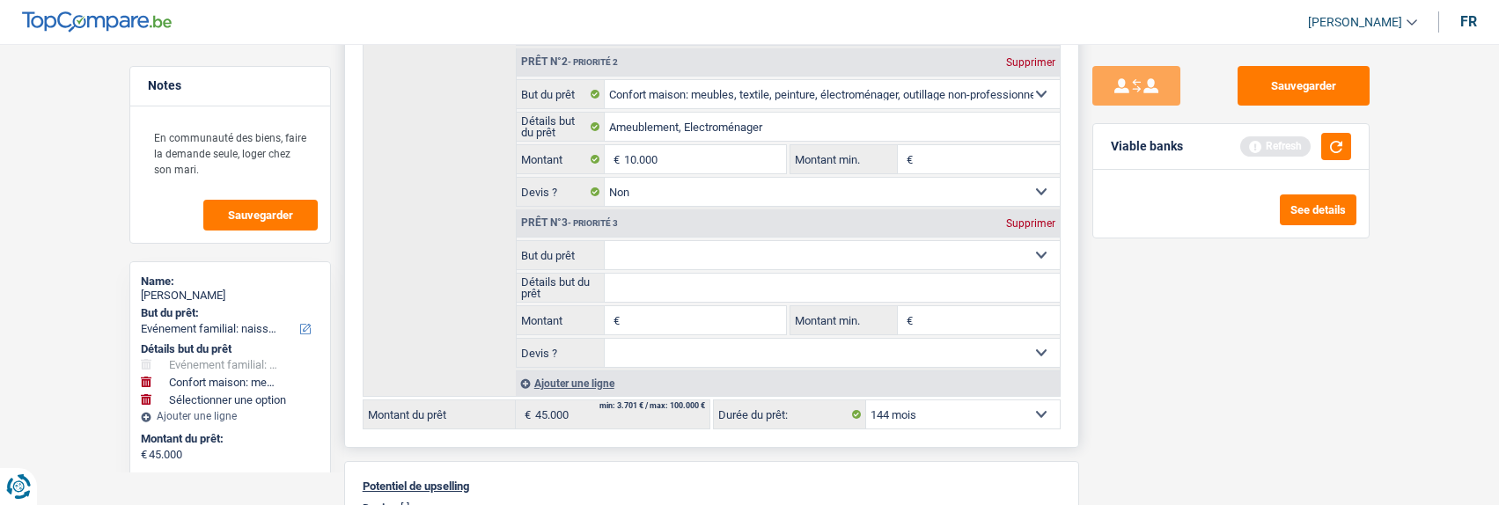
click at [646, 249] on select "Confort maison: meubles, textile, peinture, électroménager, outillage non-profe…" at bounding box center [832, 255] width 455 height 28
select select "movingOrInstallation"
click at [605, 241] on select "Confort maison: meubles, textile, peinture, électroménager, outillage non-profe…" at bounding box center [832, 255] width 455 height 28
select select "movingOrInstallation"
click at [654, 283] on input "Détails but du prêt" at bounding box center [832, 288] width 455 height 28
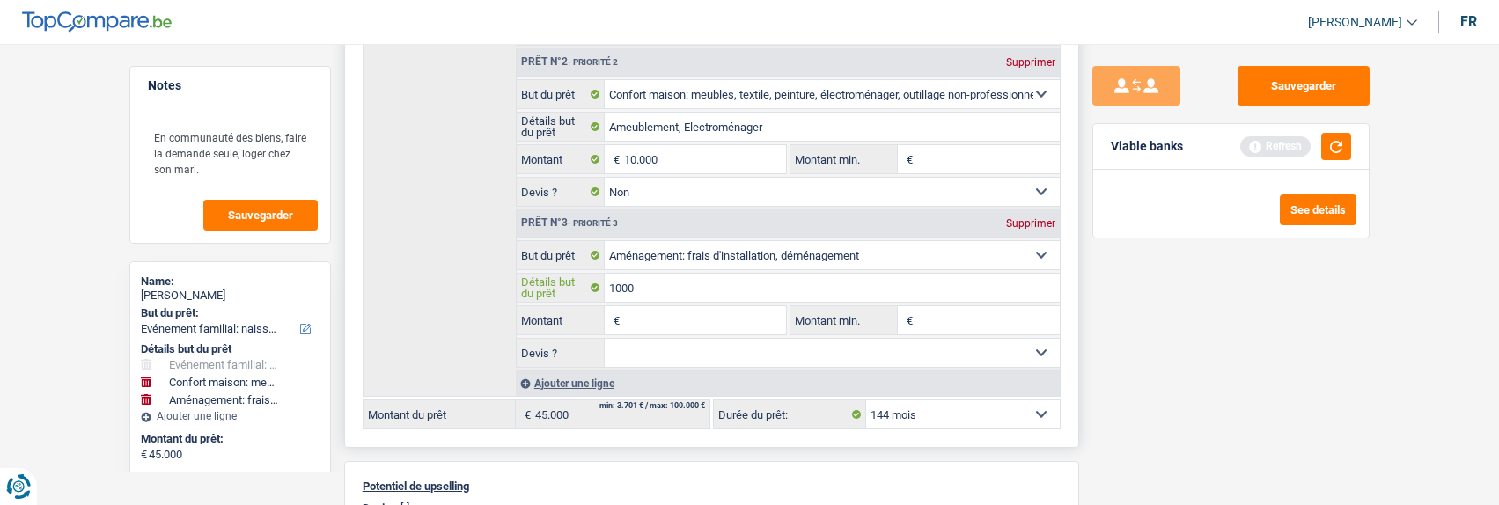
type input "10000"
click at [697, 322] on input "Montant" at bounding box center [704, 320] width 161 height 28
paste input
click at [627, 291] on input "Détails but du prêt" at bounding box center [832, 288] width 455 height 28
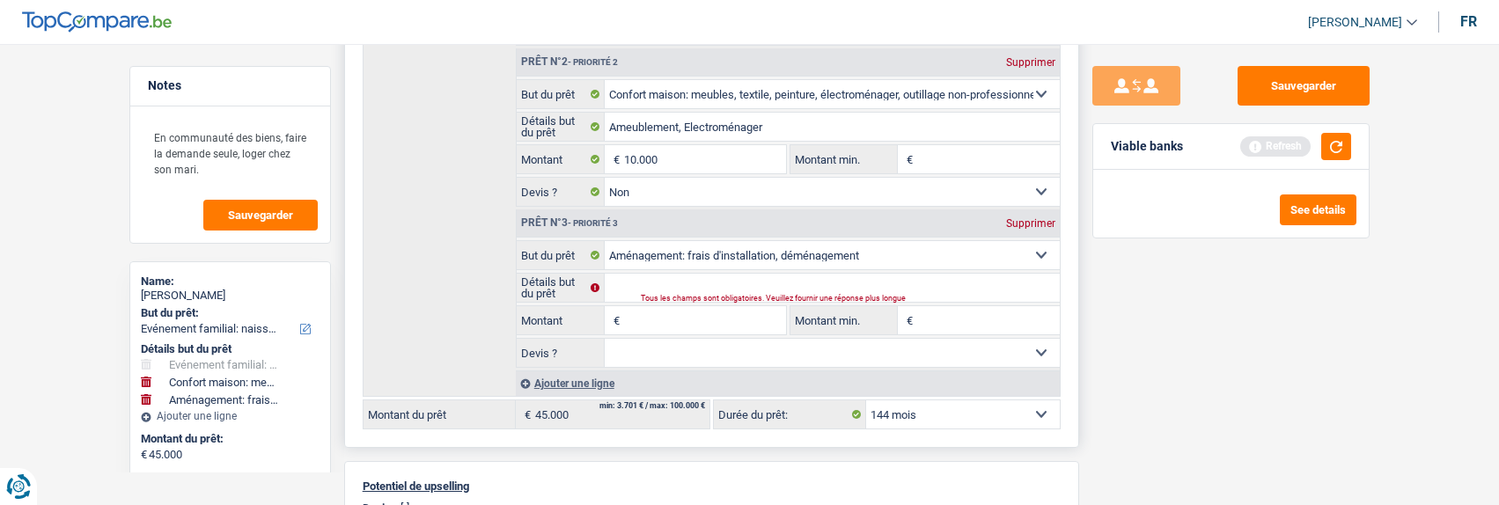
click at [645, 313] on input "Montant" at bounding box center [704, 320] width 161 height 28
type input "10.000"
type input "55.000"
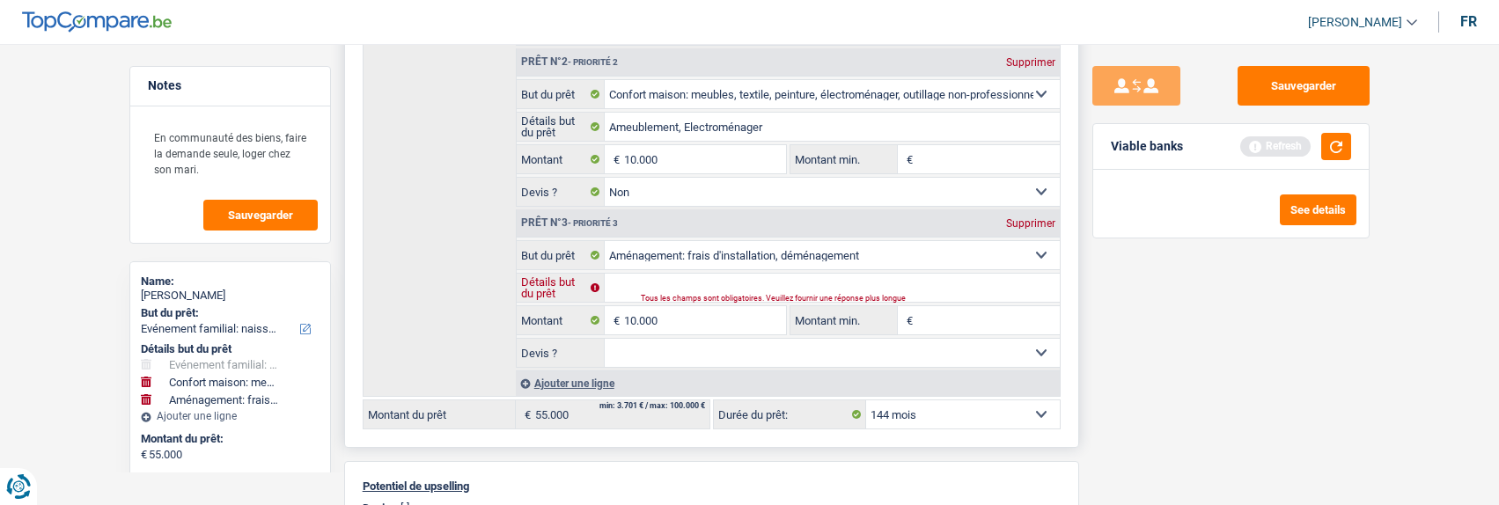
click at [704, 283] on input "Détails but du prêt" at bounding box center [832, 288] width 455 height 28
click at [890, 250] on select "Confort maison: meubles, textile, peinture, électroménager, outillage non-profe…" at bounding box center [832, 255] width 455 height 28
select select "tech"
click at [605, 241] on select "Confort maison: meubles, textile, peinture, électroménager, outillage non-profe…" at bounding box center [832, 255] width 455 height 28
select select "tech"
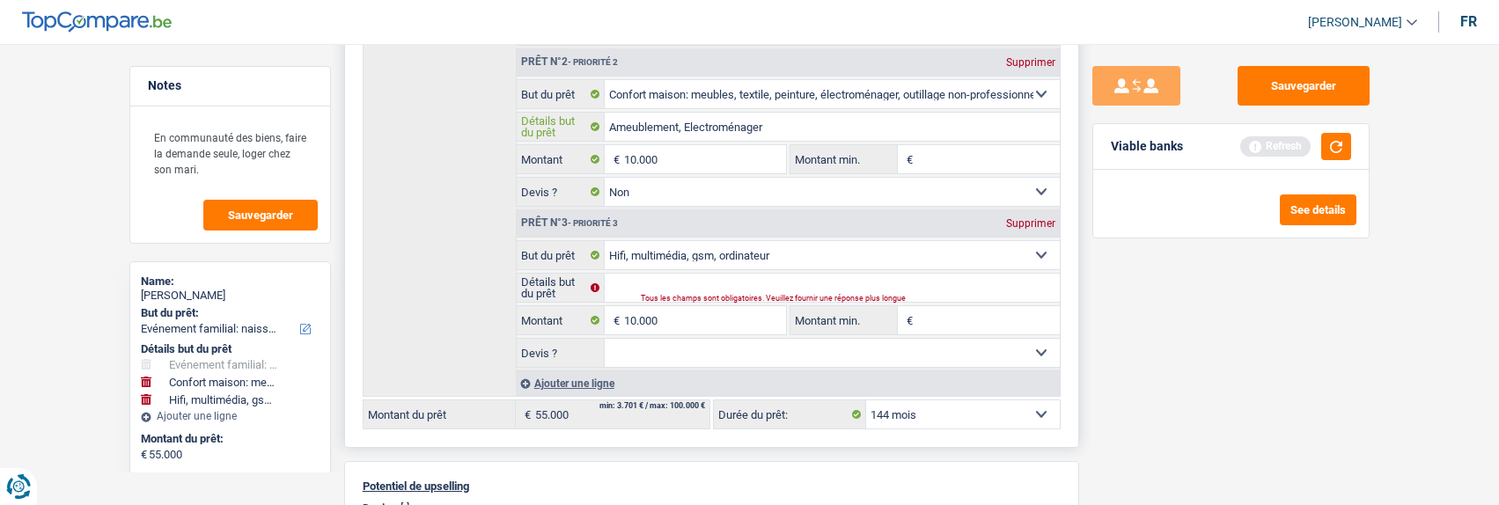
click at [764, 128] on input "Ameublement, Electroménager" at bounding box center [832, 127] width 455 height 28
type input "Ameublement"
click at [649, 284] on input "Détails but du prêt" at bounding box center [832, 288] width 455 height 28
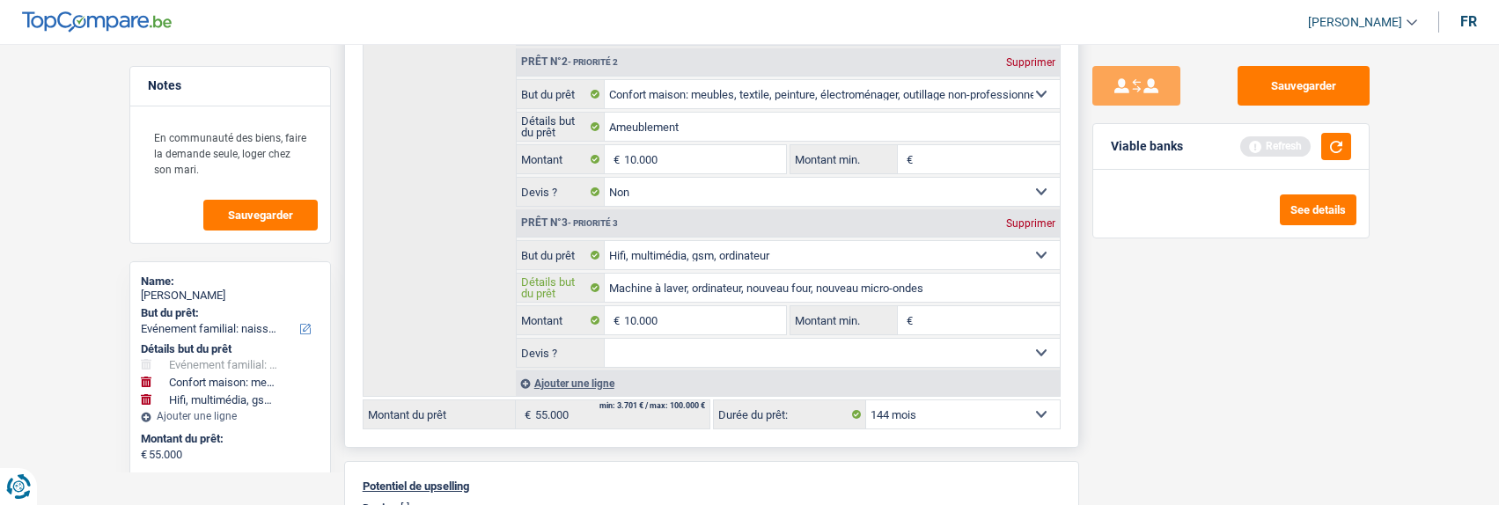
type input "Machine à laver, ordinateur, nouveau four, nouveau micro-ondes"
click at [589, 378] on div "Ajouter une ligne" at bounding box center [788, 384] width 544 height 26
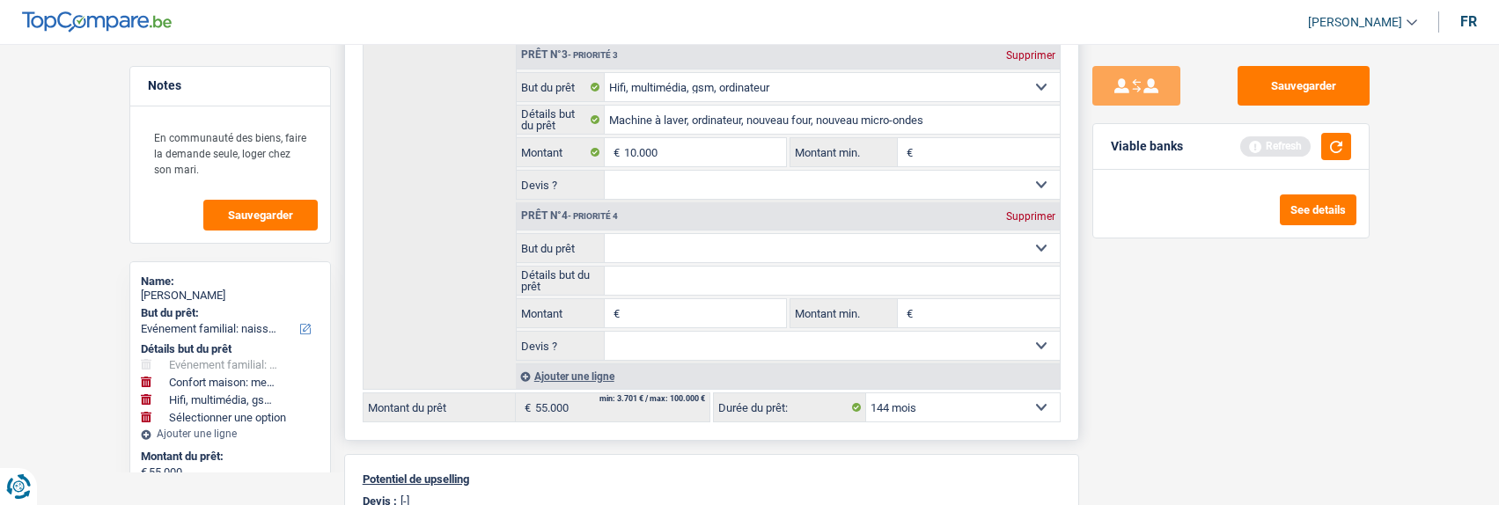
scroll to position [616, 0]
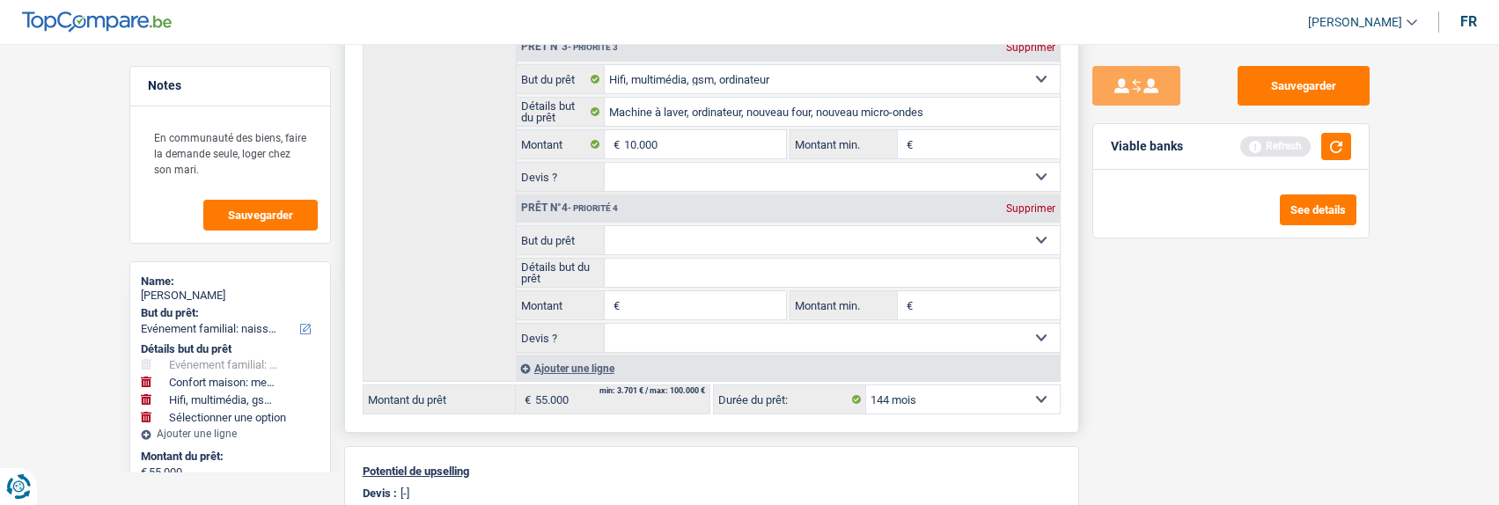
click at [712, 233] on select "Confort maison: meubles, textile, peinture, électroménager, outillage non-profe…" at bounding box center [832, 240] width 455 height 28
select select "hobbies"
click at [605, 226] on select "Confort maison: meubles, textile, peinture, électroménager, outillage non-profe…" at bounding box center [832, 240] width 455 height 28
select select "hobbies"
click at [654, 305] on input "Montant" at bounding box center [704, 305] width 161 height 28
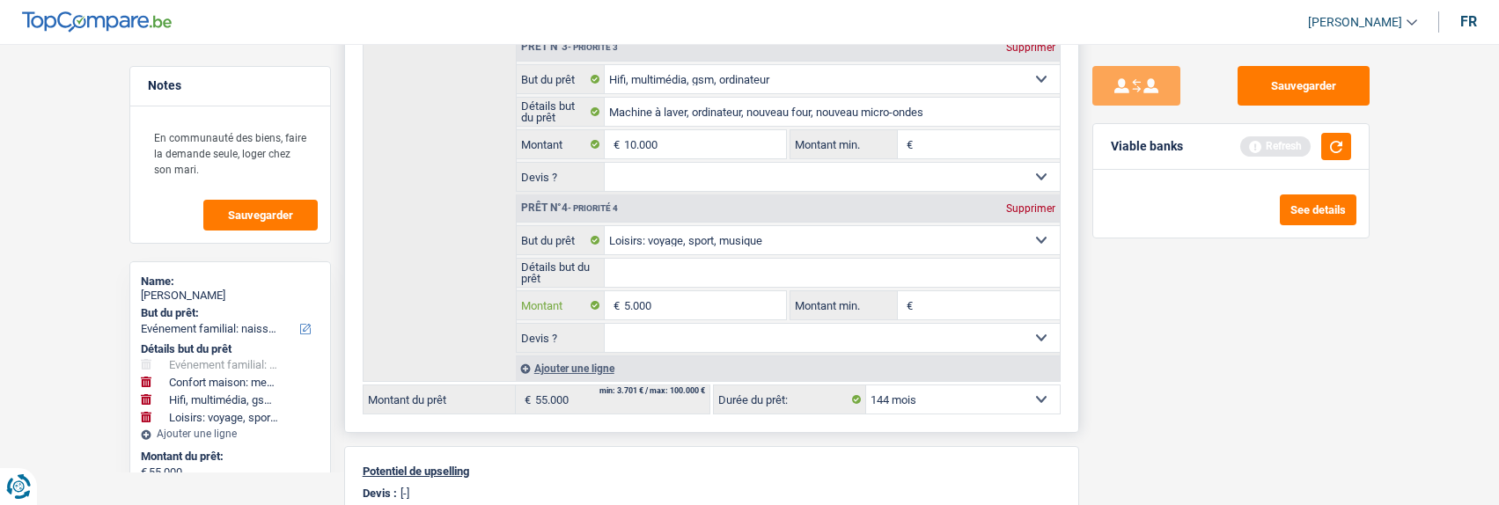
type input "5.000"
type input "60.000"
click at [636, 337] on select "Oui Non Non répondu Sélectionner une option" at bounding box center [832, 338] width 455 height 28
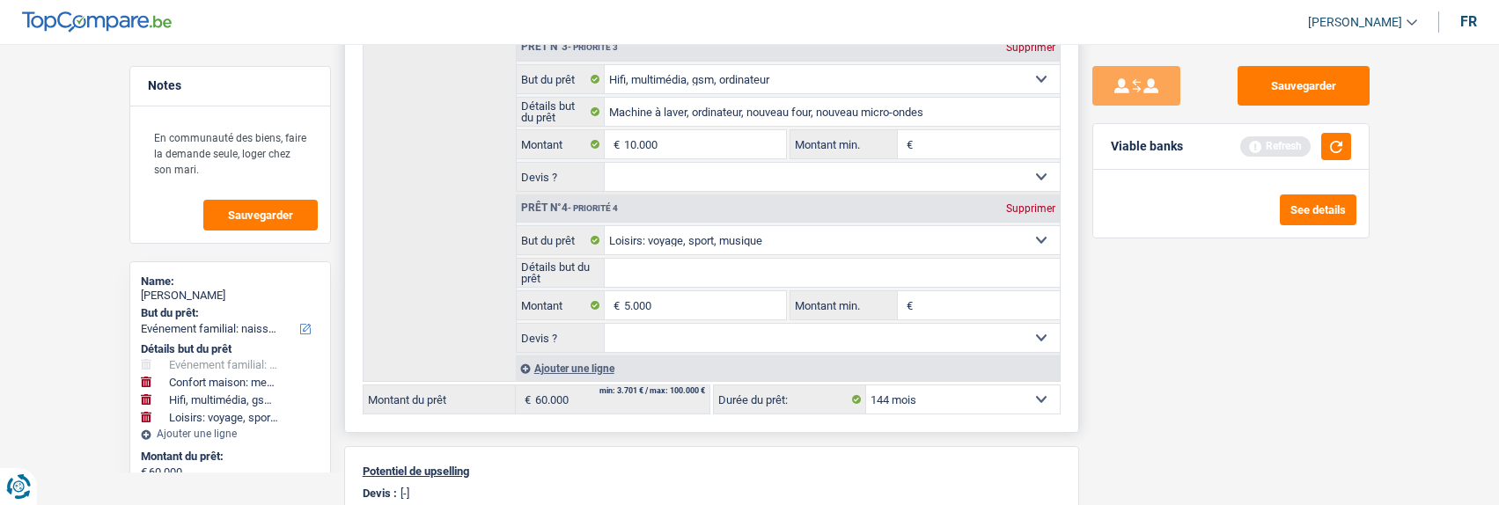
select select "false"
click at [605, 324] on select "Oui Non Non répondu Sélectionner une option" at bounding box center [832, 338] width 455 height 28
click at [553, 366] on div "Ajouter une ligne" at bounding box center [788, 369] width 544 height 26
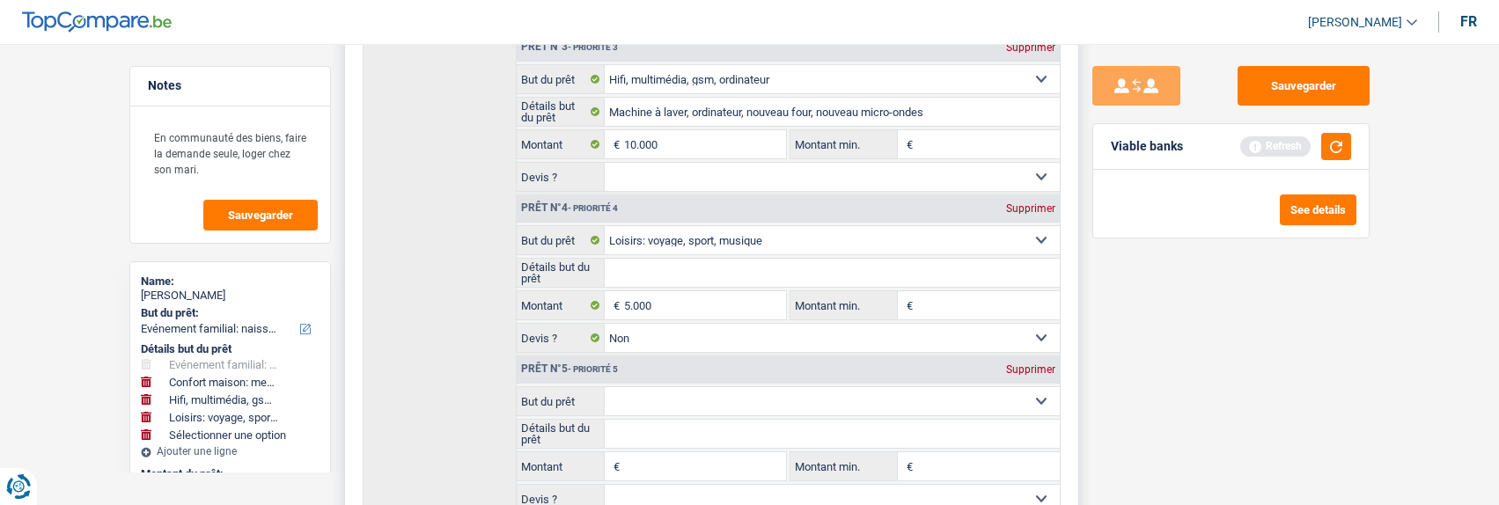
click at [659, 394] on select "Confort maison: meubles, textile, peinture, électroménager, outillage non-profe…" at bounding box center [832, 401] width 455 height 28
select select "houseOrGarden"
click at [605, 387] on select "Confort maison: meubles, textile, peinture, électroménager, outillage non-profe…" at bounding box center [832, 401] width 455 height 28
select select "houseOrGarden"
click at [687, 434] on input "Détails but du prêt" at bounding box center [832, 434] width 455 height 28
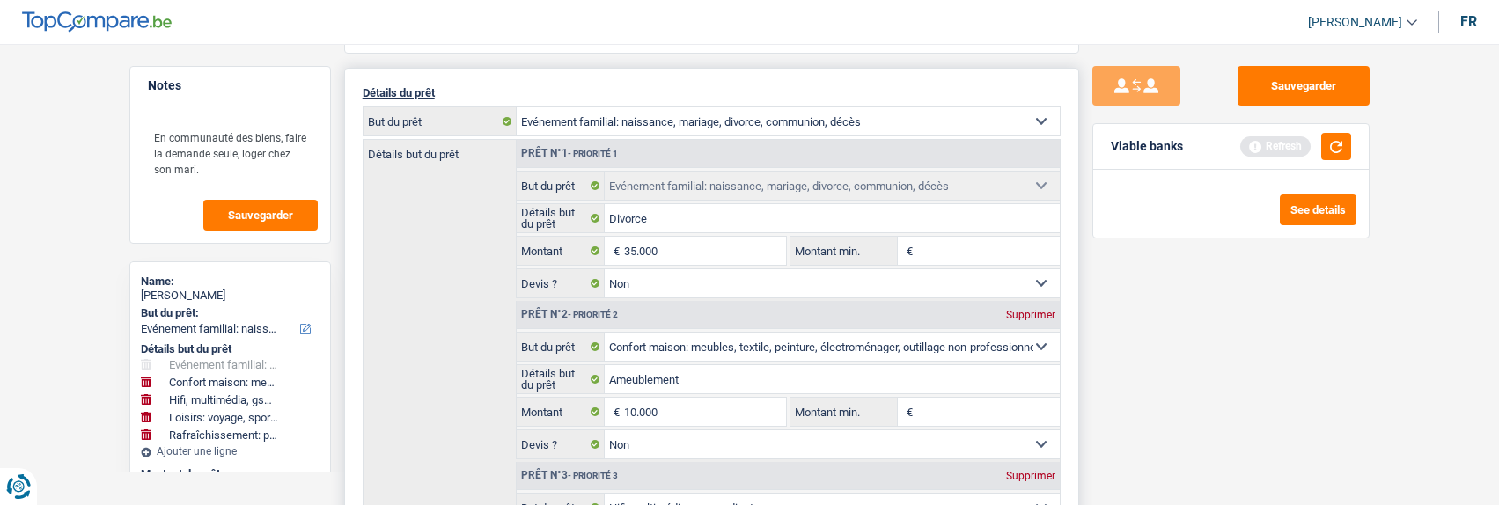
scroll to position [176, 0]
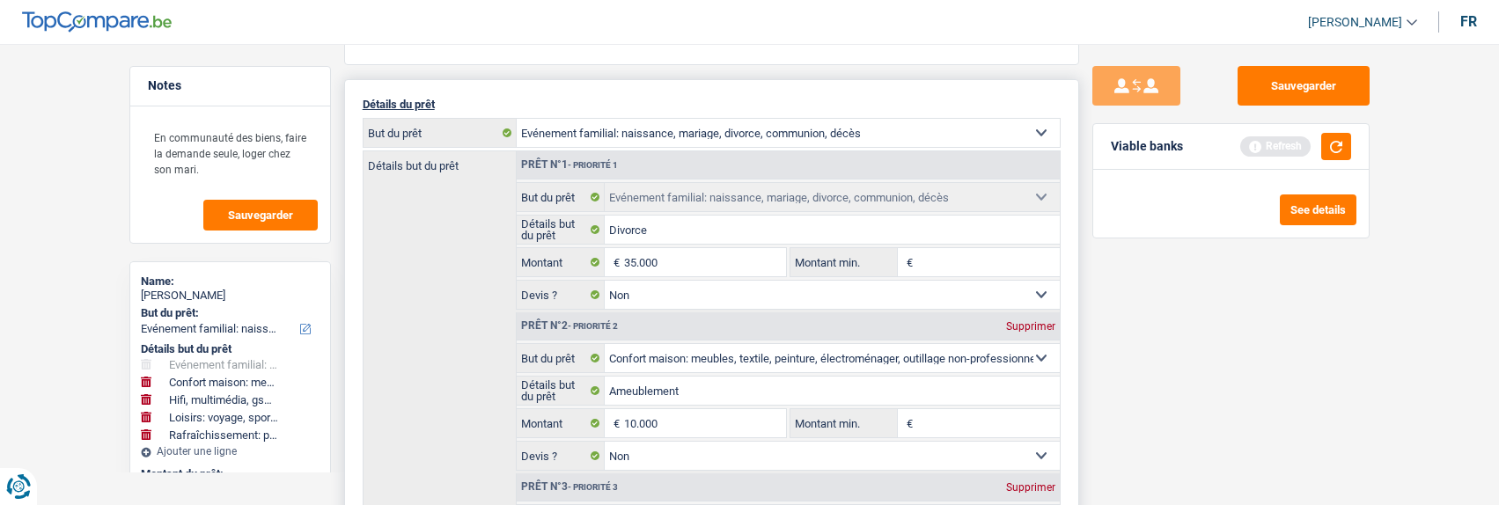
type input "Petits travaux balcons"
click at [694, 261] on input "35.000" at bounding box center [704, 262] width 161 height 28
type input "3"
type input "10.000"
type input "35.000"
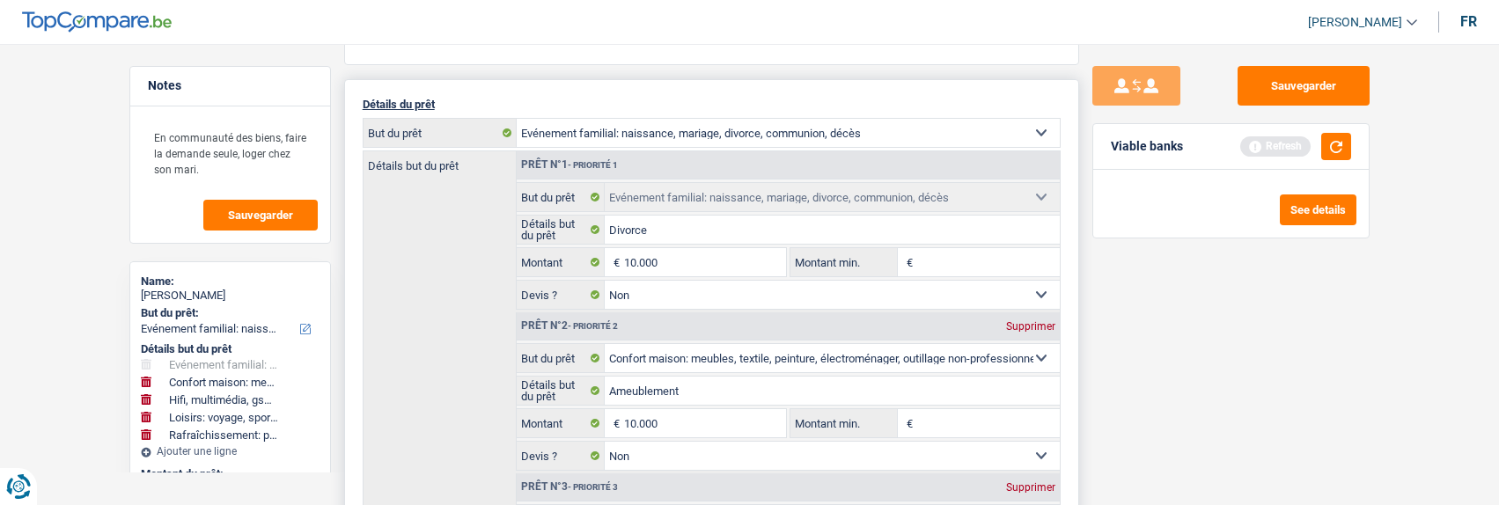
select select "120"
type input "35.000"
select select "120"
type input "35.000"
select select "120"
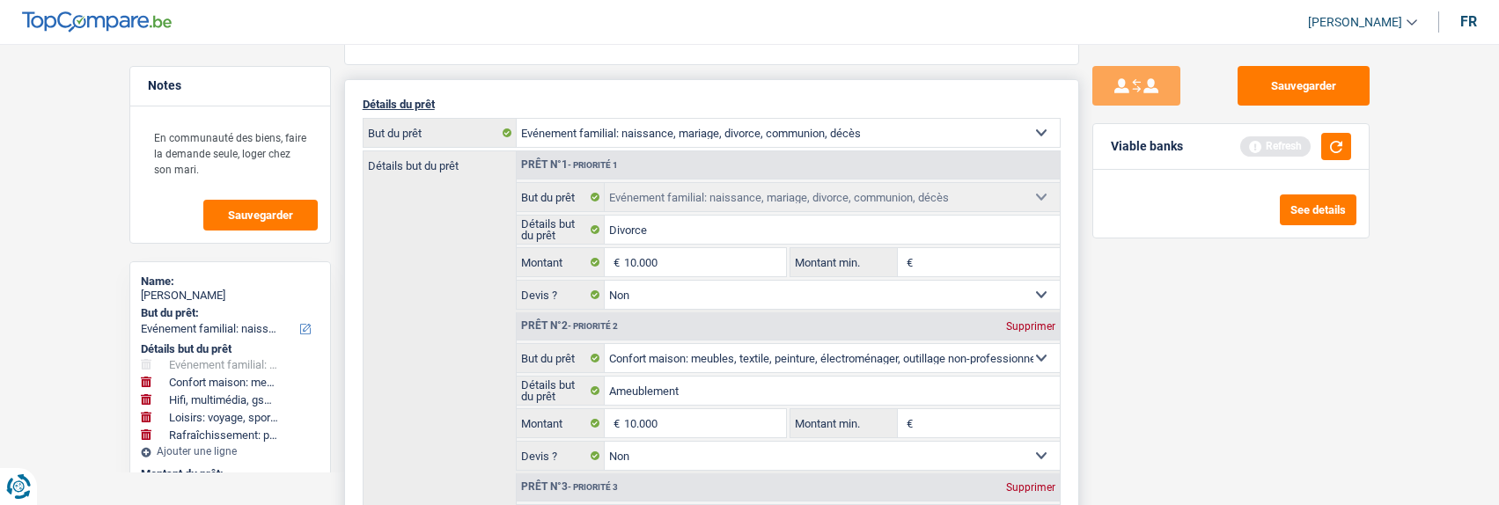
click at [817, 130] on select "Confort maison: meubles, textile, peinture, électroménager, outillage non-profe…" at bounding box center [788, 133] width 543 height 28
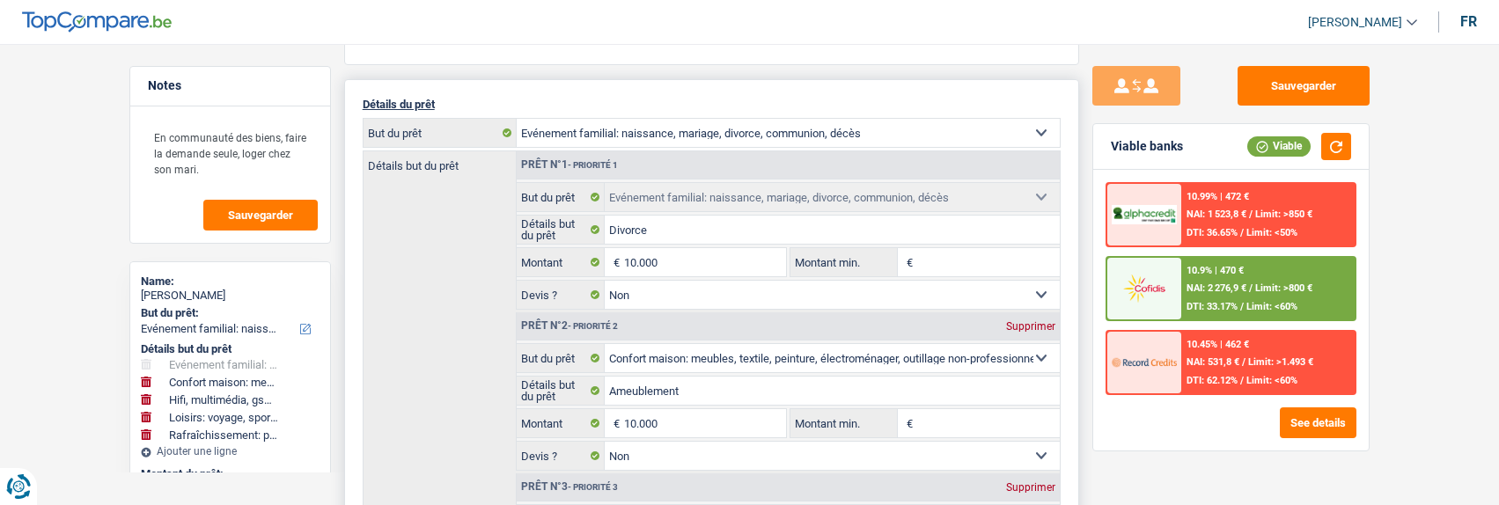
select select "houseOrGarden"
click at [517, 119] on select "Confort maison: meubles, textile, peinture, électroménager, outillage non-profe…" at bounding box center [788, 133] width 543 height 28
select select "houseOrGarden"
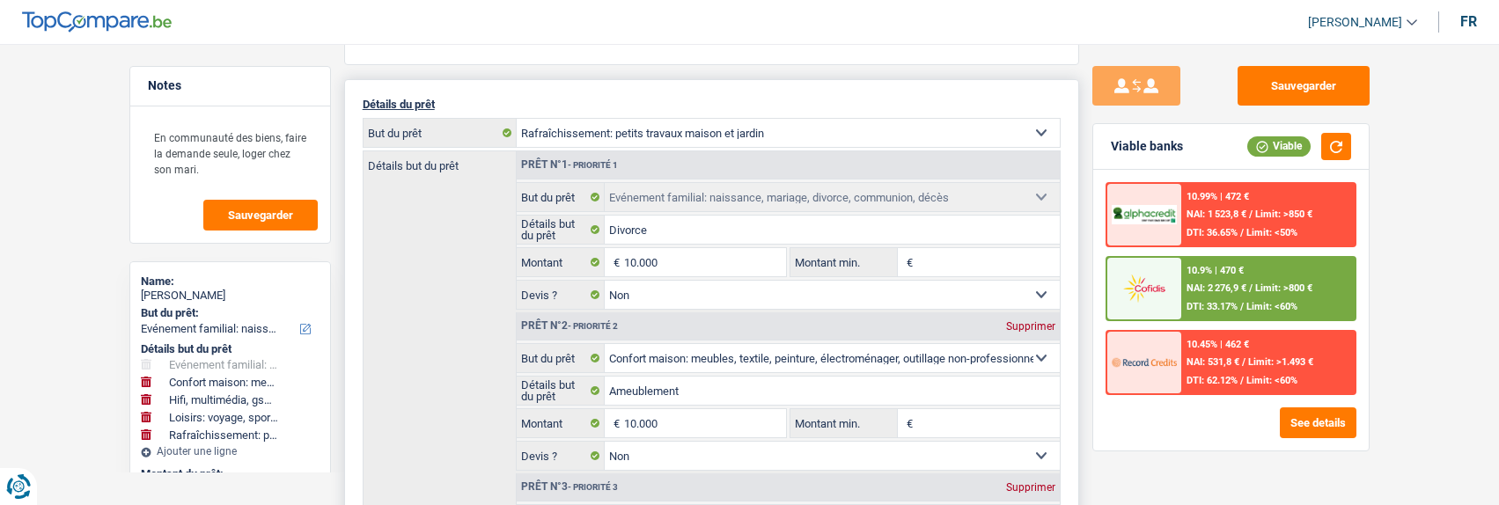
type input "Petits travaux balcons"
select select
select select "familyEvent"
type input "Divorce"
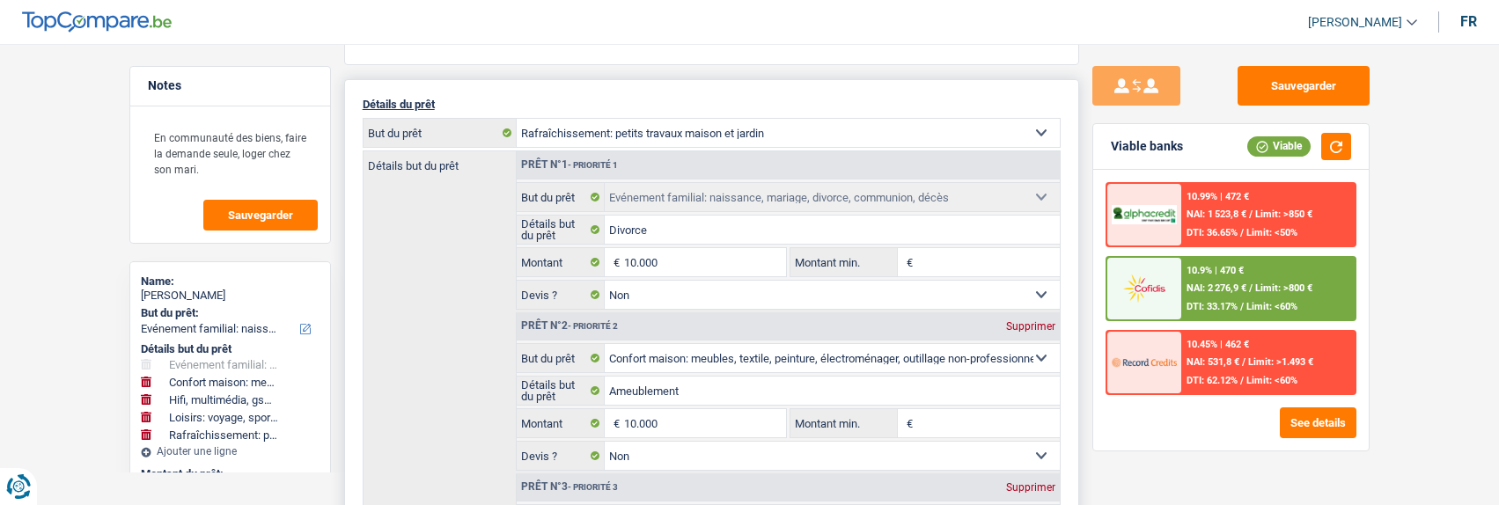
select select "household"
type input "Ameublement"
select select "false"
select select "tech"
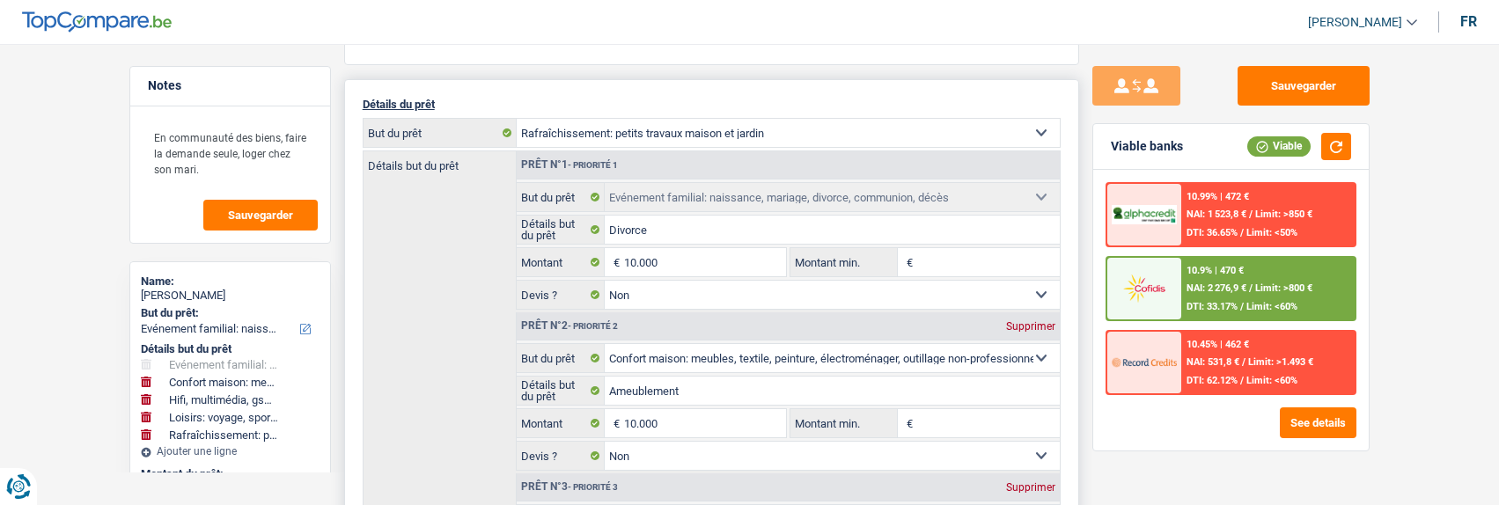
select select "tech"
type input "Machine à laver, ordinateur, nouveau four, nouveau micro-ondes"
type input "10.000"
select select
select select "hobbies"
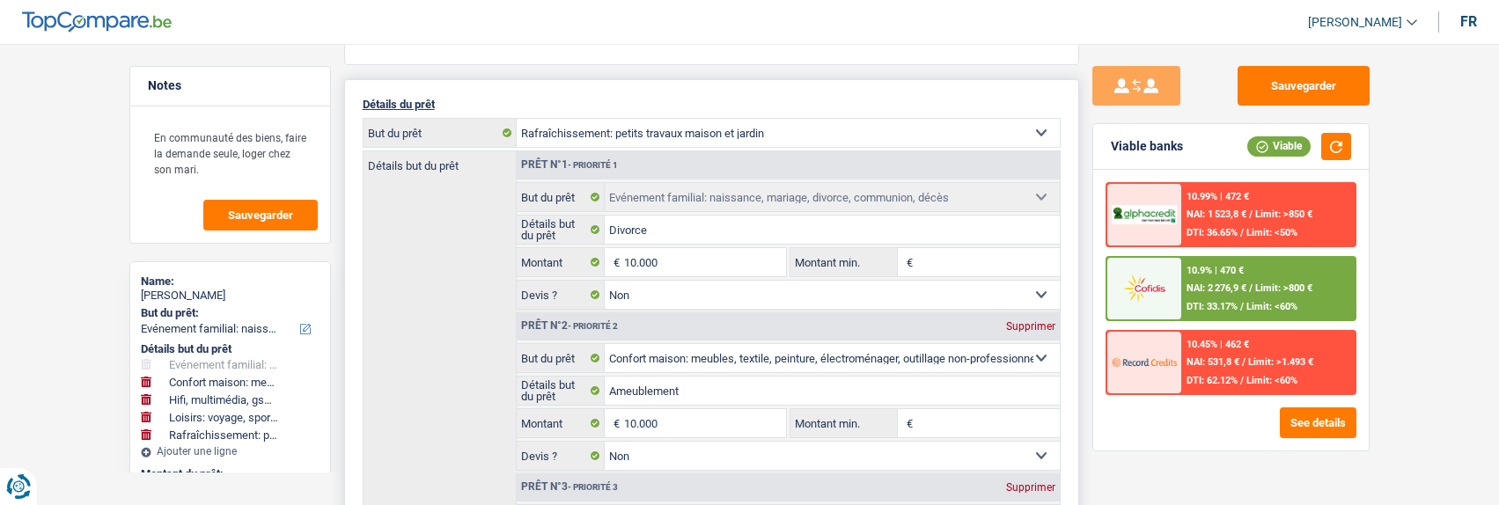
select select "hobbies"
type input "5.000"
select select "false"
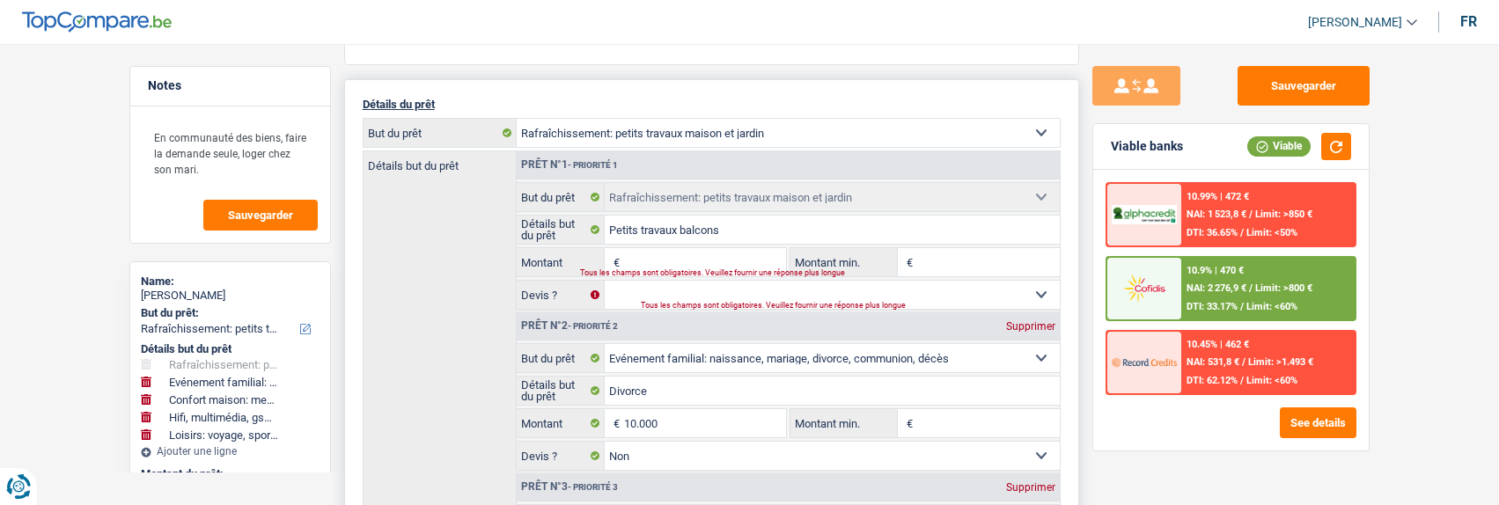
click at [695, 269] on div "Tous les champs sont obligatoires. Veuillez fournir une réponse plus longue" at bounding box center [672, 272] width 184 height 7
click at [680, 269] on div "Tous les champs sont obligatoires. Veuillez fournir une réponse plus longue" at bounding box center [672, 272] width 184 height 7
drag, startPoint x: 678, startPoint y: 263, endPoint x: 666, endPoint y: 253, distance: 16.2
click at [674, 260] on input "Montant" at bounding box center [704, 262] width 161 height 28
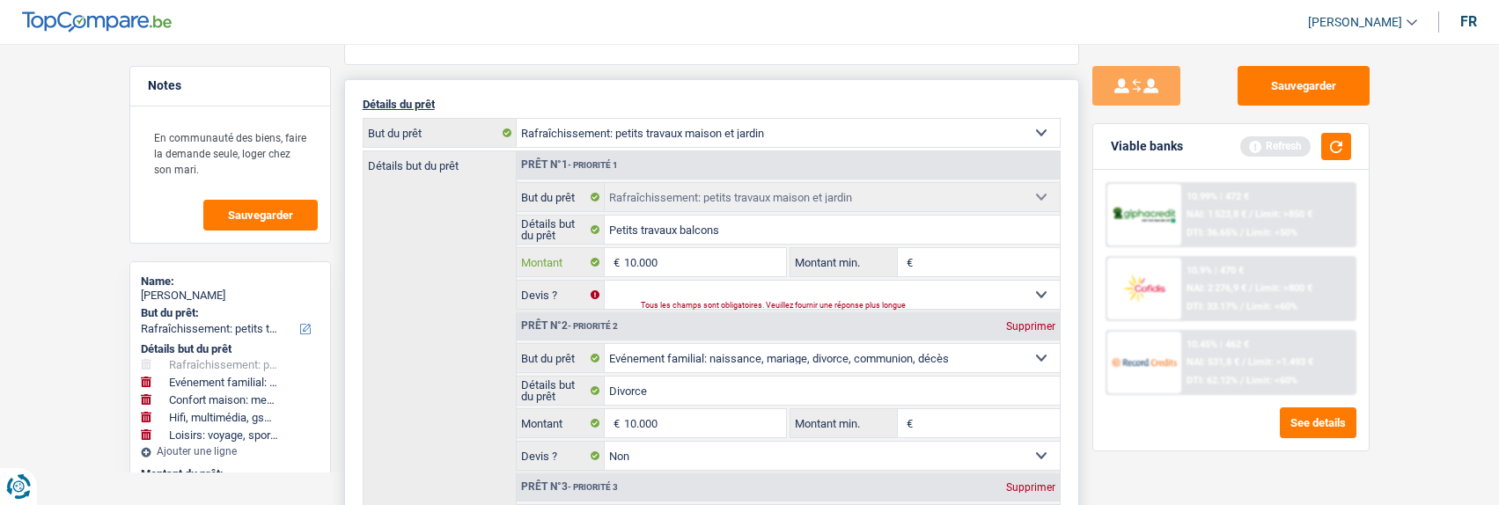
type input "10.000"
type input "45.000"
select select "144"
type input "45.000"
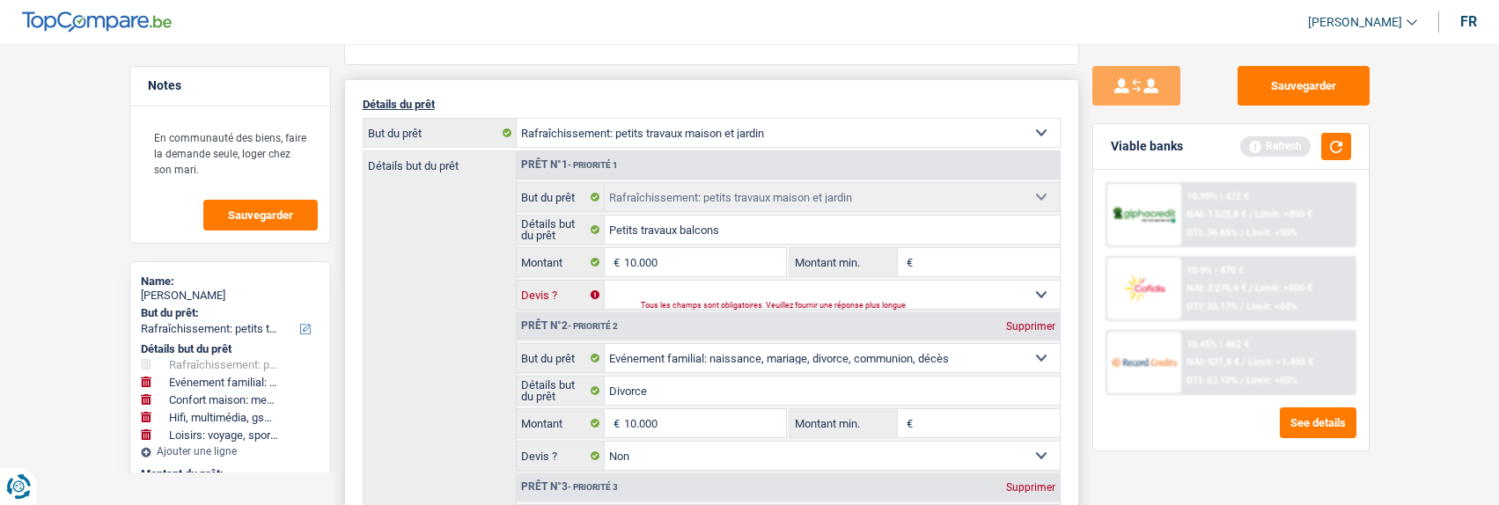
click at [737, 290] on select "Oui Non Non répondu Sélectionner une option" at bounding box center [832, 295] width 455 height 28
select select "144"
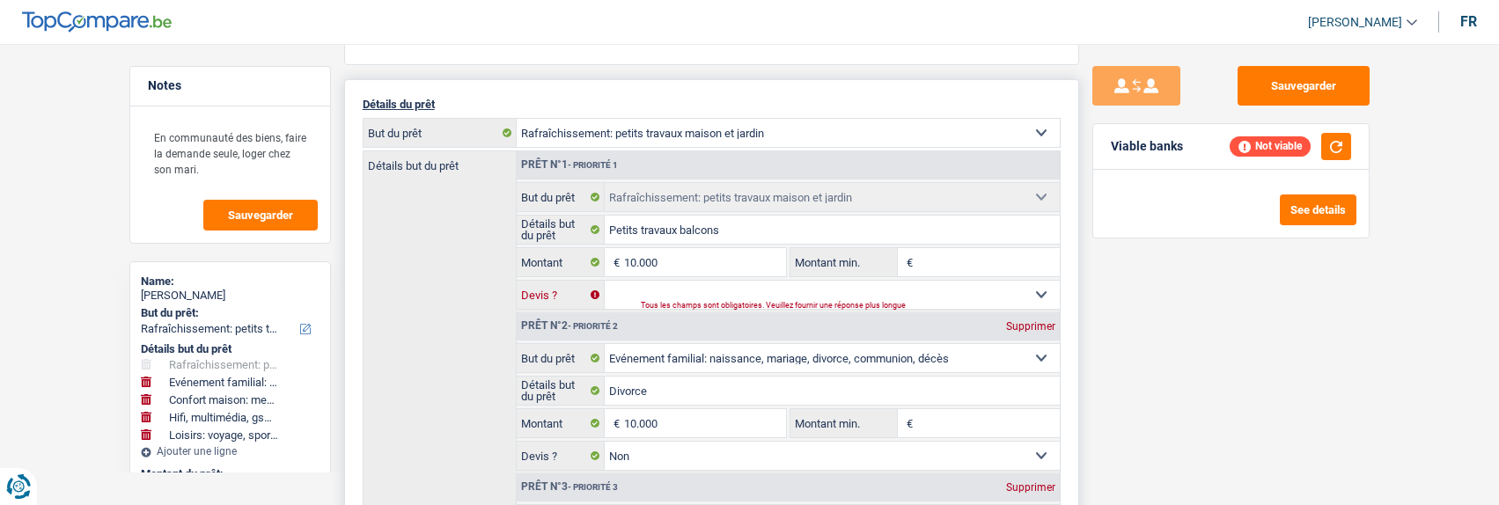
click at [605, 281] on select "Oui Non Non répondu Sélectionner une option" at bounding box center [832, 295] width 455 height 28
click at [715, 292] on select "Oui Non Non répondu Sélectionner une option" at bounding box center [832, 295] width 455 height 28
select select "not_answered"
click at [605, 281] on select "Oui Non Non répondu Sélectionner une option" at bounding box center [832, 295] width 455 height 28
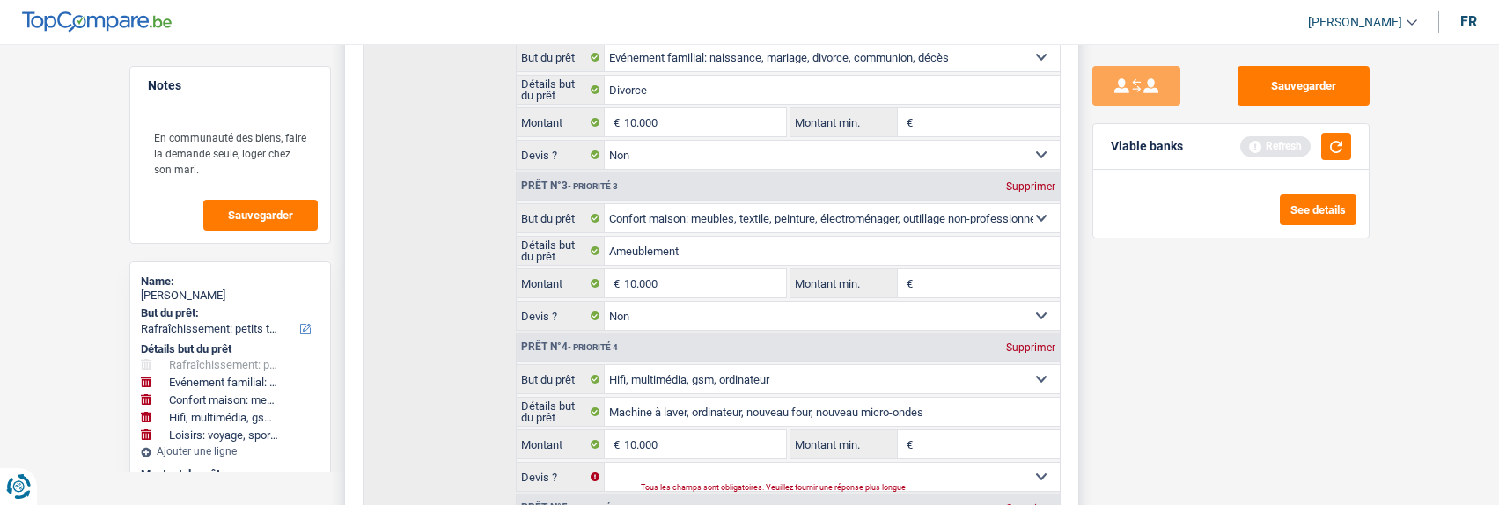
scroll to position [616, 0]
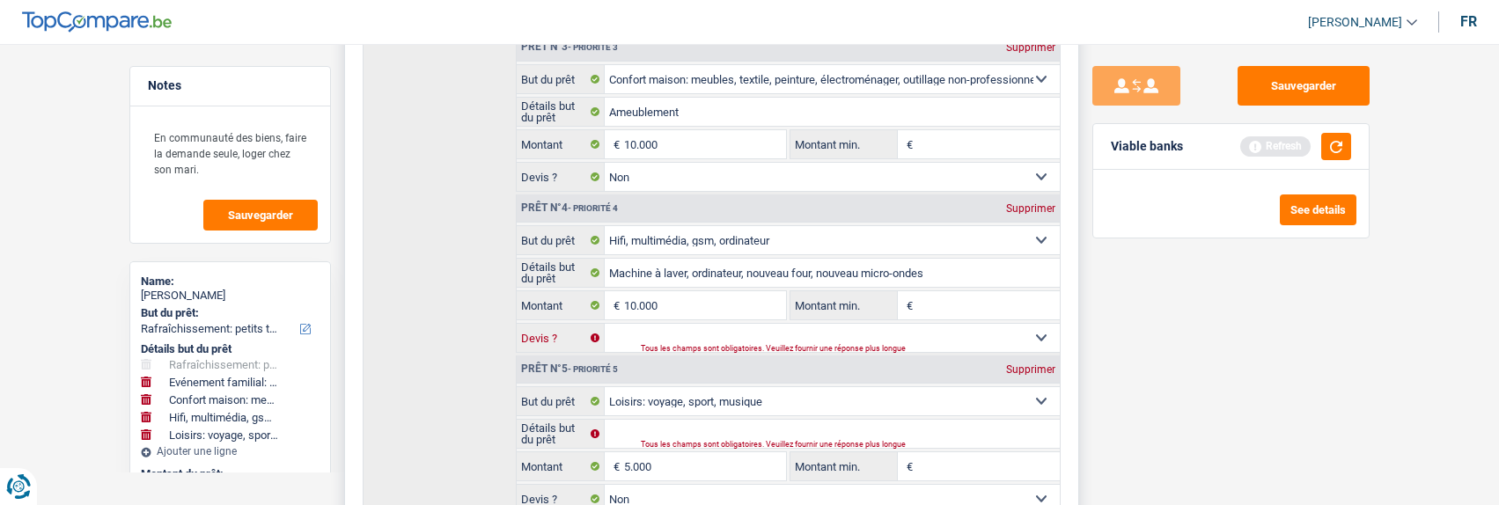
click at [710, 339] on select "Oui Non Non répondu Sélectionner une option" at bounding box center [832, 338] width 455 height 28
select select "yes"
click at [605, 324] on select "Oui Non Non répondu Sélectionner une option" at bounding box center [832, 338] width 455 height 28
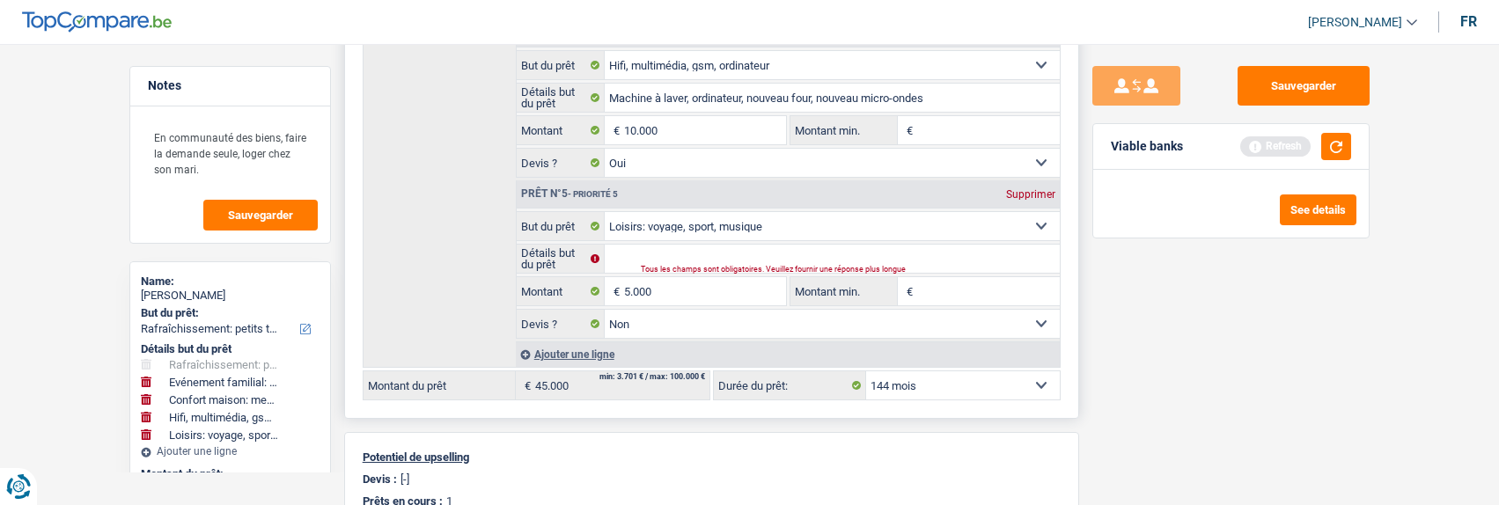
scroll to position [792, 0]
click at [688, 256] on input "Détails but du prêt" at bounding box center [832, 258] width 455 height 28
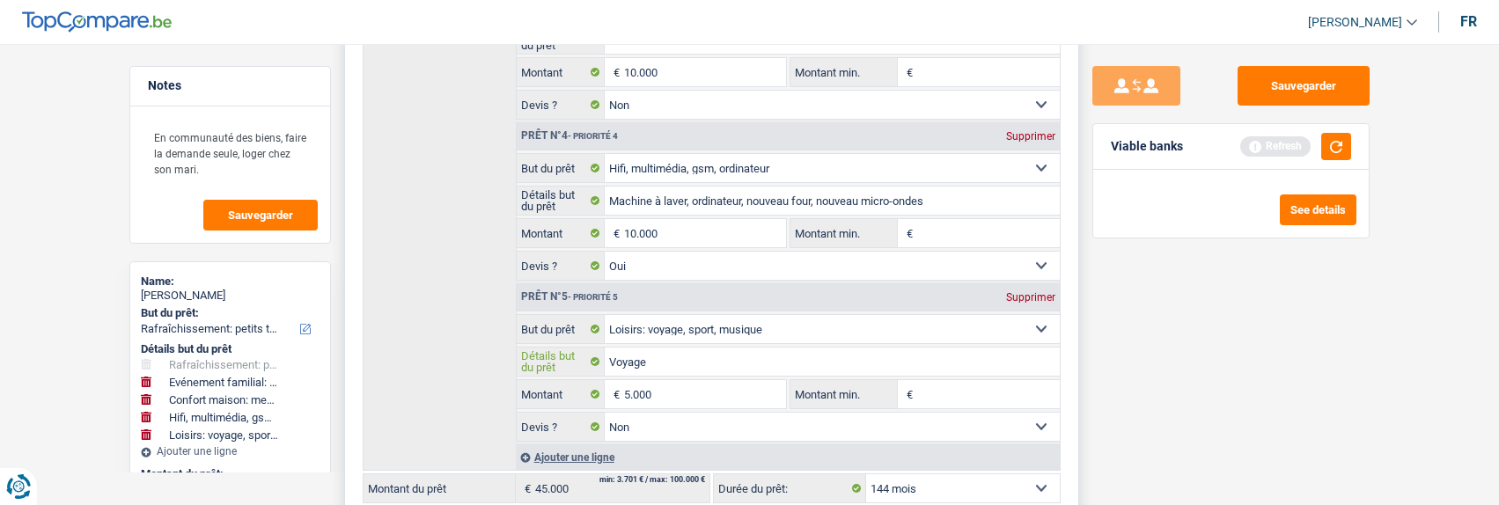
scroll to position [704, 0]
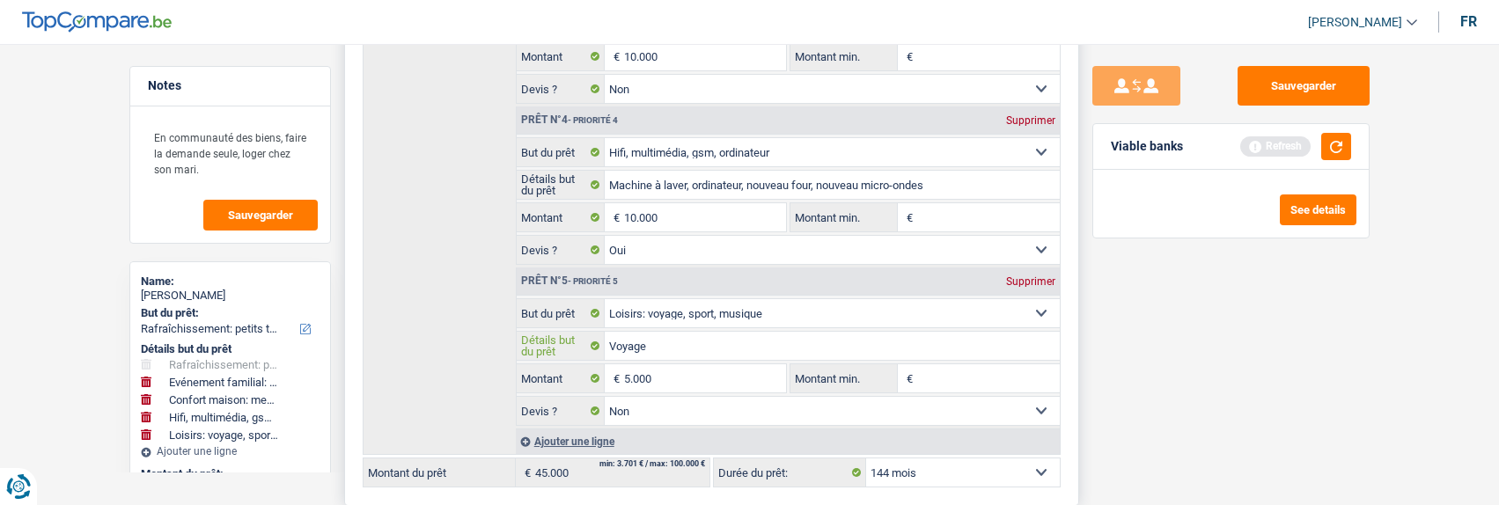
type input "Voyage"
click at [1047, 276] on div "Supprimer" at bounding box center [1031, 281] width 58 height 11
type input "40.000"
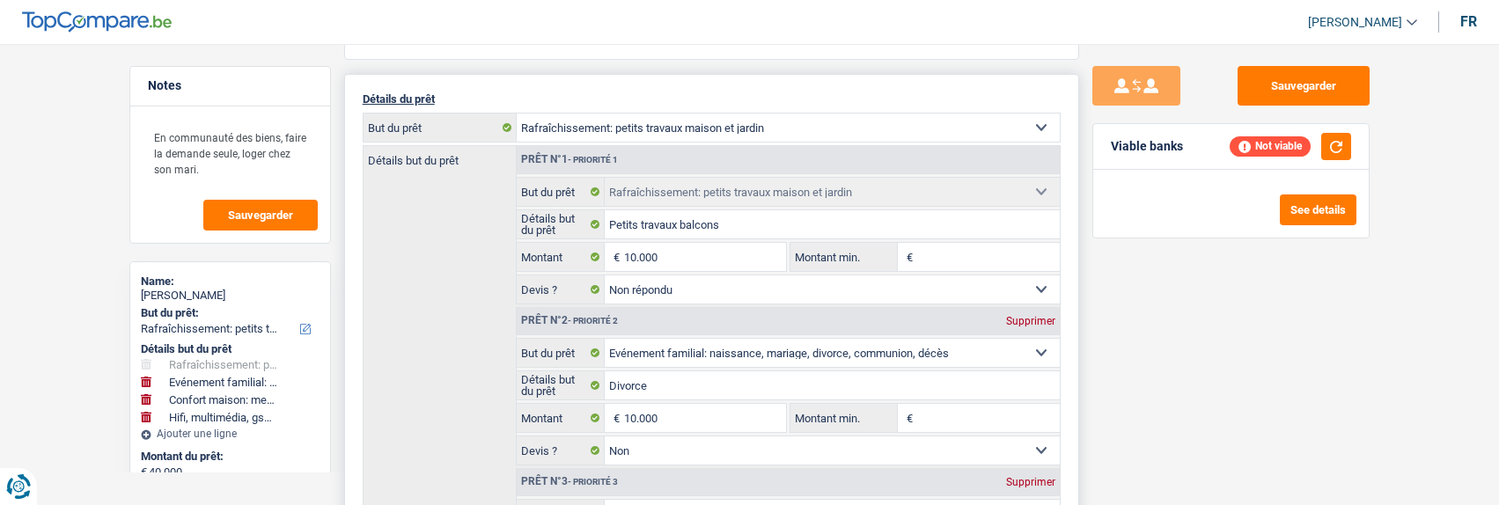
scroll to position [264, 0]
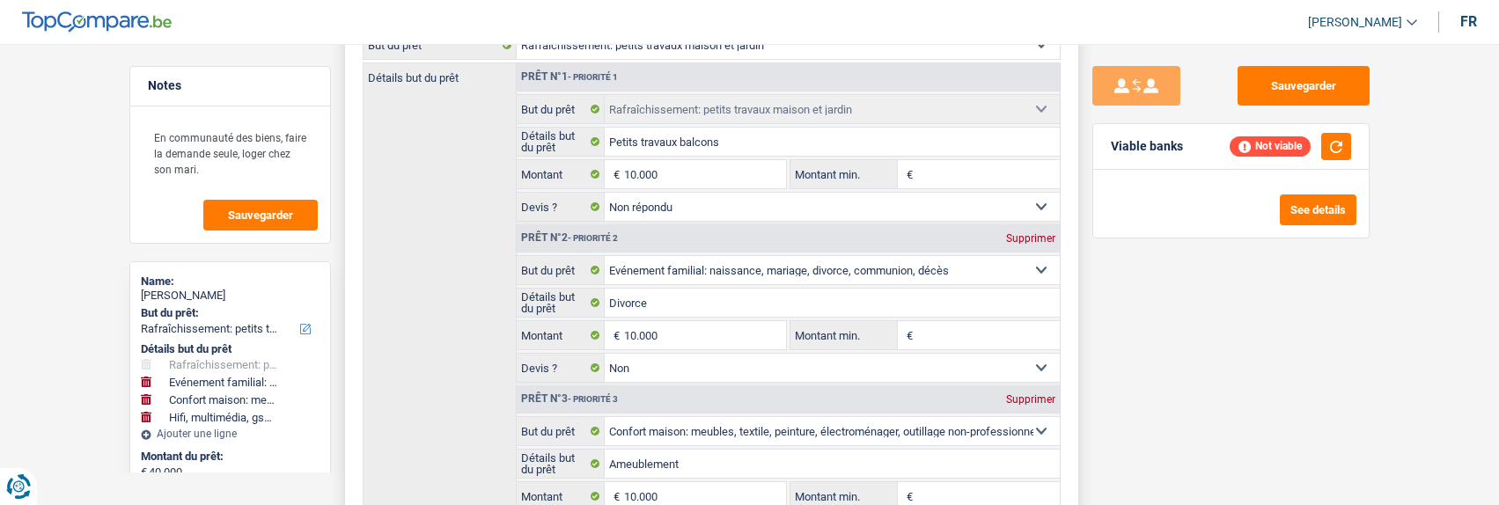
click at [857, 258] on select "Confort maison: meubles, textile, peinture, électroménager, outillage non-profe…" at bounding box center [832, 270] width 455 height 28
select select "hobbies"
click at [605, 256] on select "Confort maison: meubles, textile, peinture, électroménager, outillage non-profe…" at bounding box center [832, 270] width 455 height 28
select select "hobbies"
click at [676, 324] on input "10.000" at bounding box center [704, 335] width 161 height 28
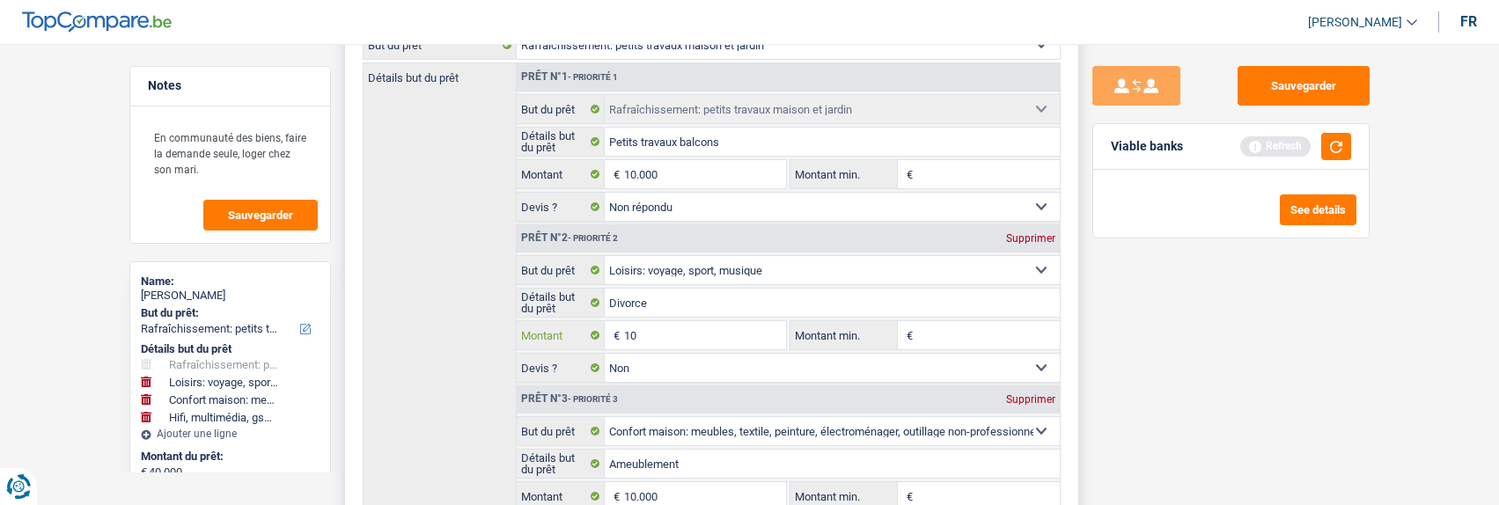
type input "1"
type input "5.000"
type input "35.000"
select select "120"
type input "35.000"
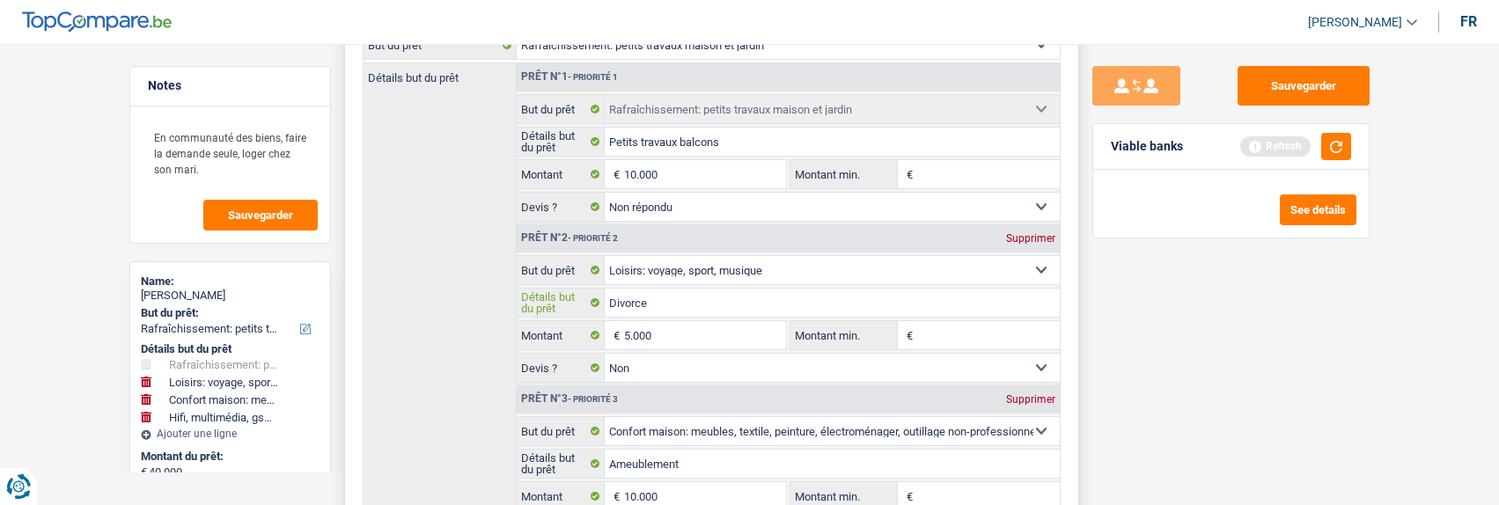
select select "120"
type input "35.000"
select select "120"
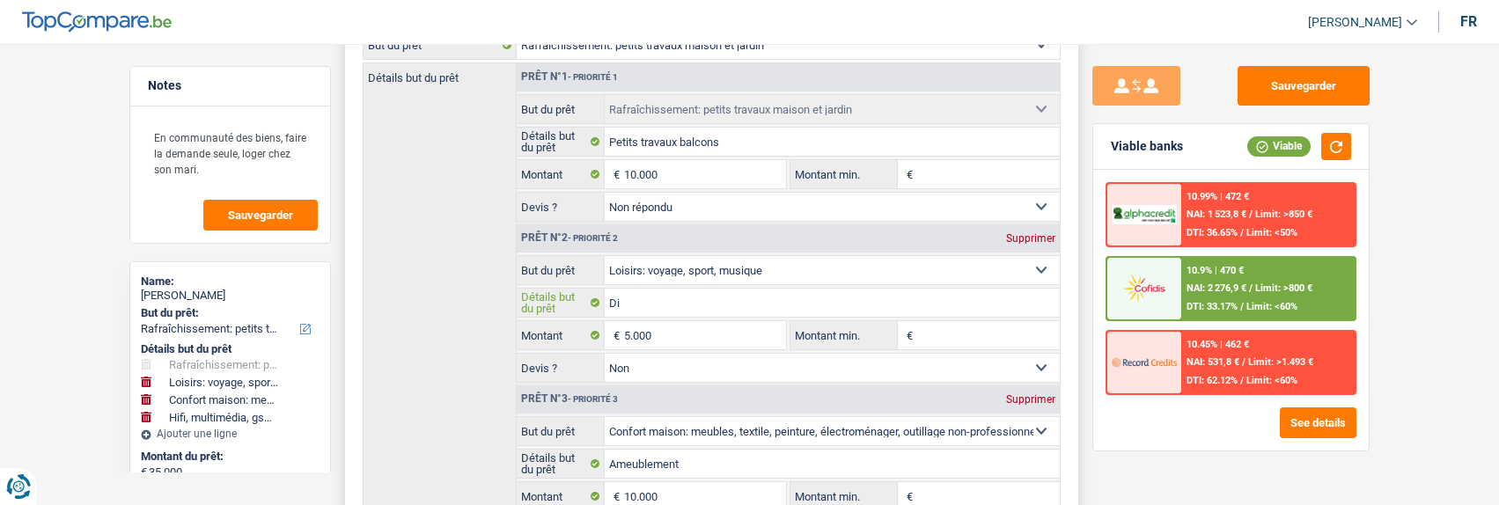
type input "D"
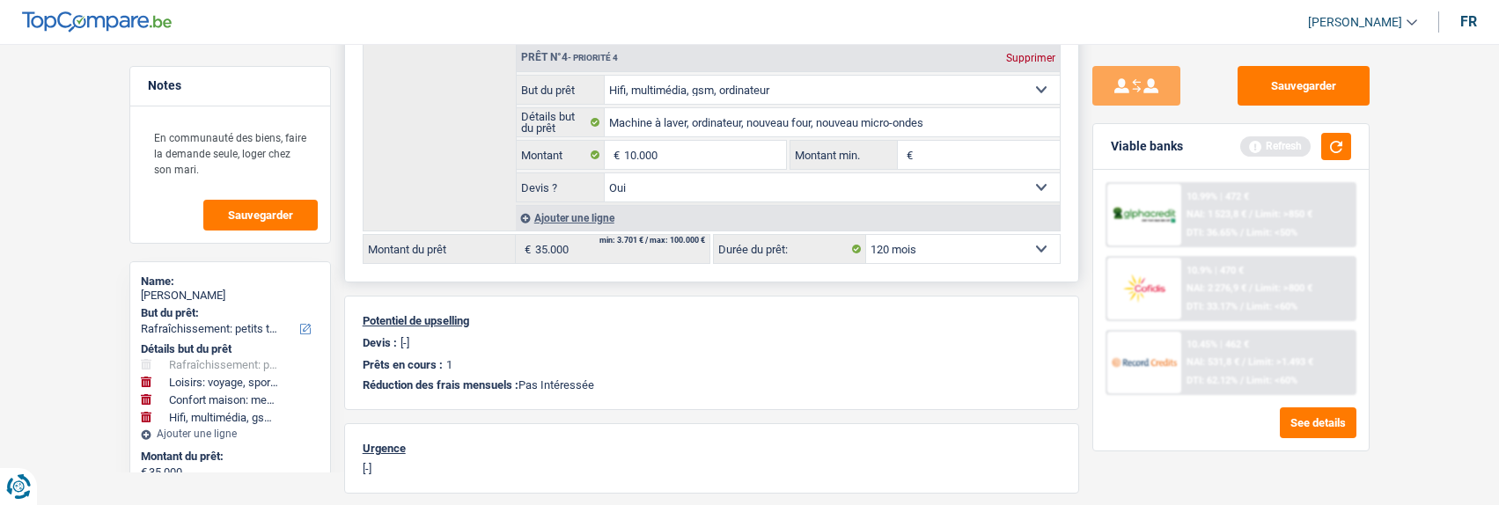
scroll to position [792, 0]
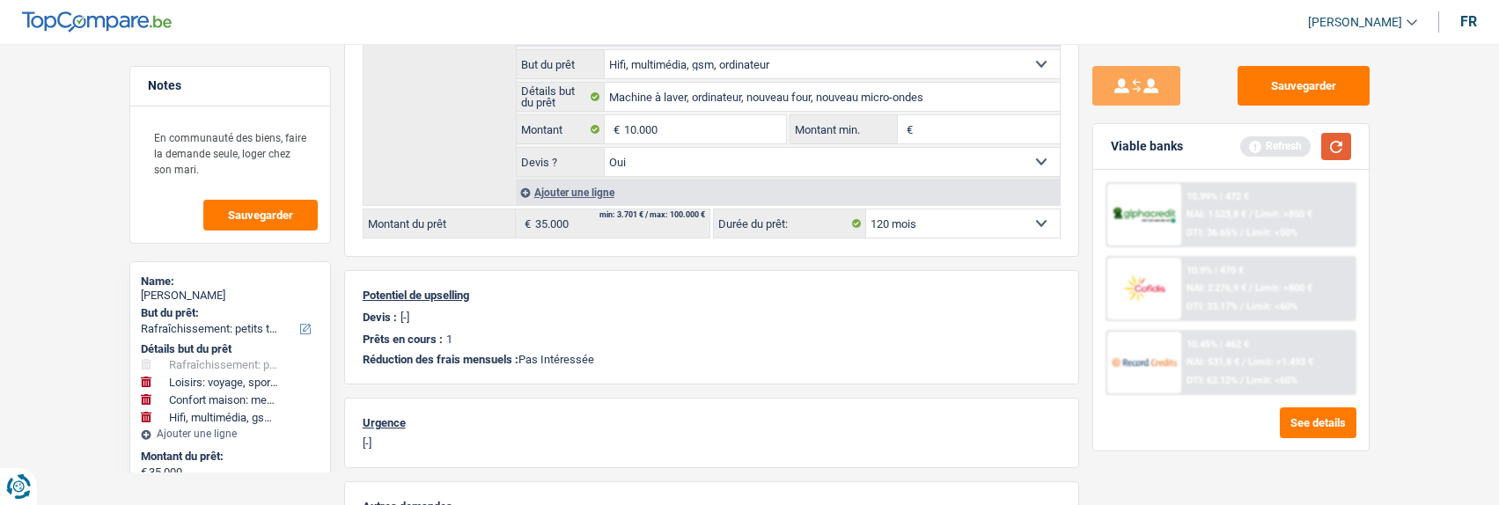
type input "Voayge"
click at [1342, 139] on button "button" at bounding box center [1336, 146] width 30 height 27
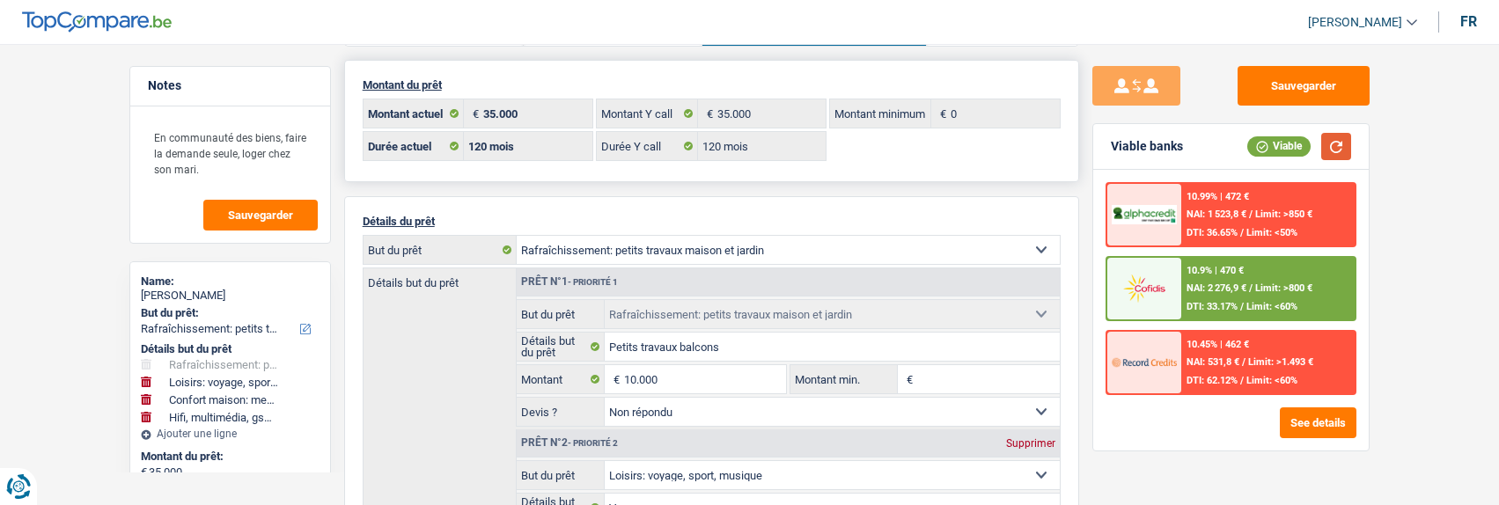
scroll to position [0, 0]
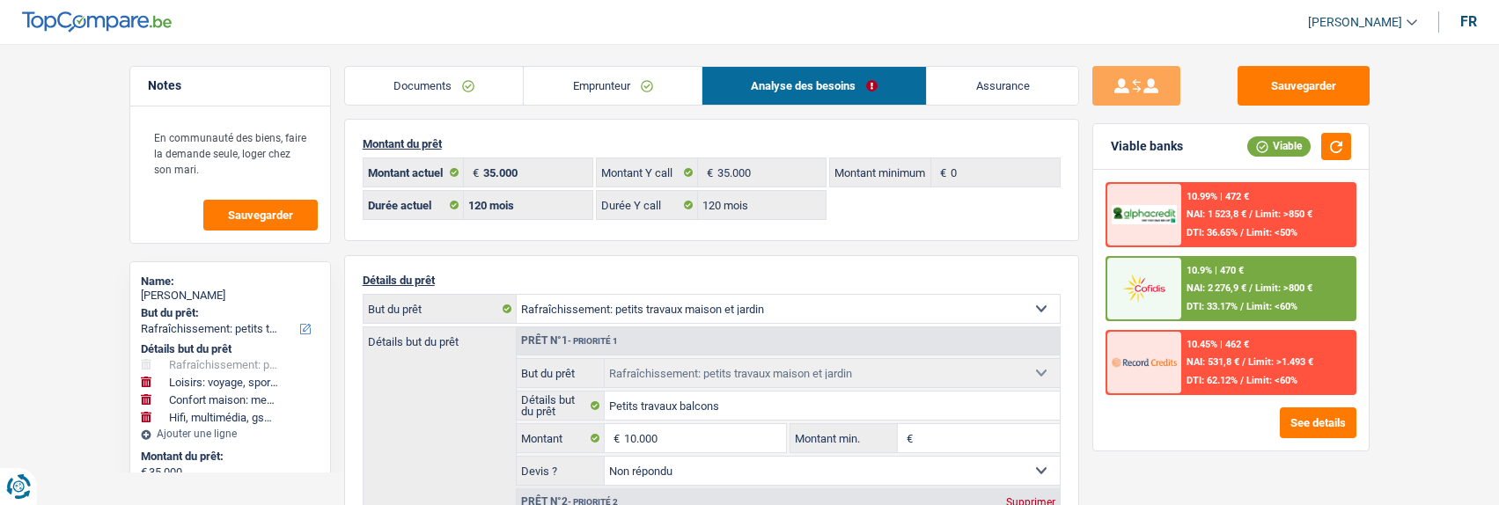
click at [1263, 295] on div "10.9% | 470 € NAI: 2 276,9 € / Limit: >800 € DTI: 33.17% / Limit: <60%" at bounding box center [1267, 289] width 173 height 62
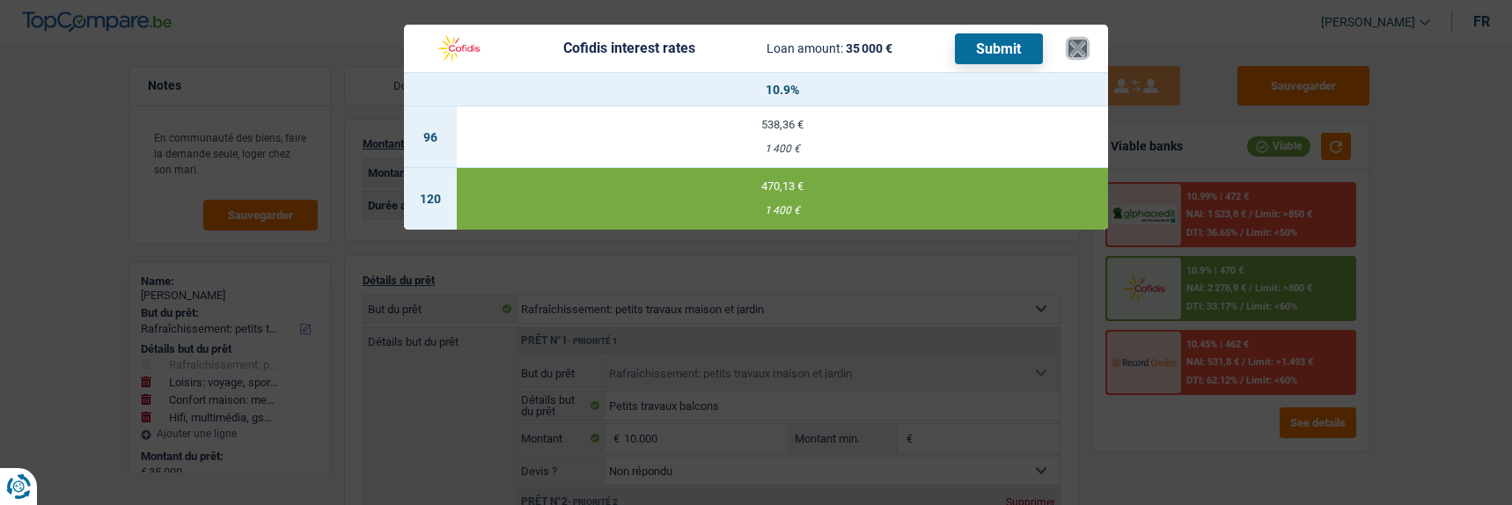
drag, startPoint x: 1083, startPoint y: 42, endPoint x: 1106, endPoint y: 44, distance: 23.0
click at [1087, 42] on button "×" at bounding box center [1078, 49] width 18 height 18
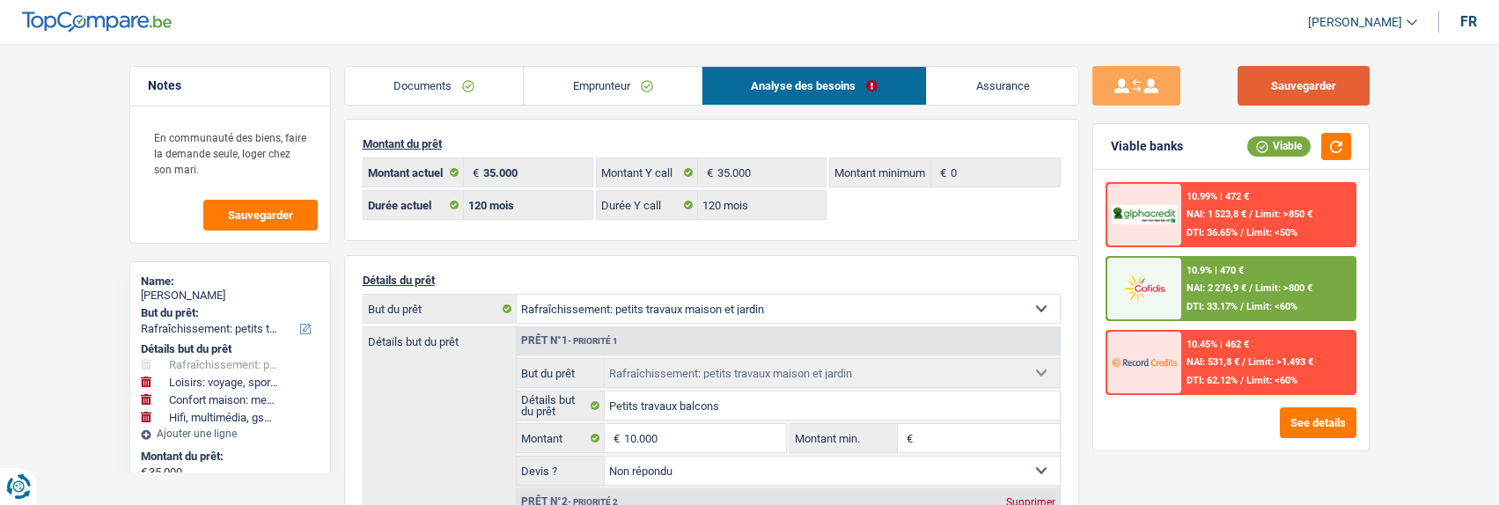
click at [1267, 80] on button "Sauvegarder" at bounding box center [1304, 86] width 132 height 40
click at [1242, 281] on div "10.9% | 470 € NAI: 2 276,9 € / Limit: >800 € DTI: 33.17% / Limit: <60%" at bounding box center [1267, 289] width 173 height 62
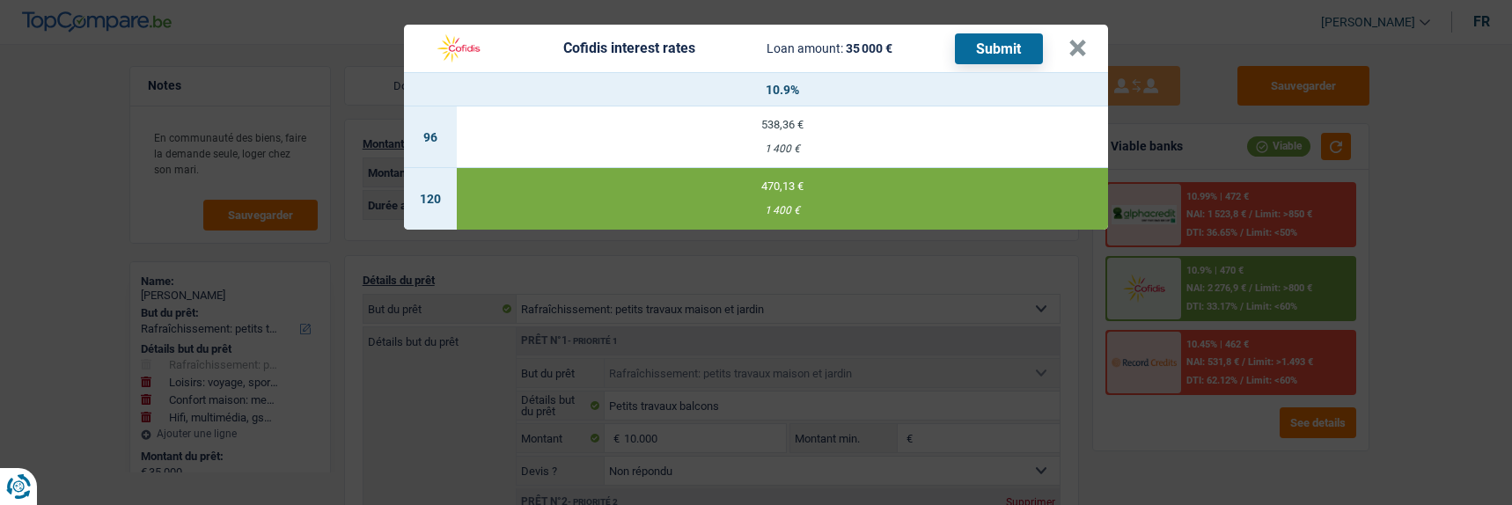
click at [828, 180] on div "470,13 €" at bounding box center [782, 185] width 651 height 11
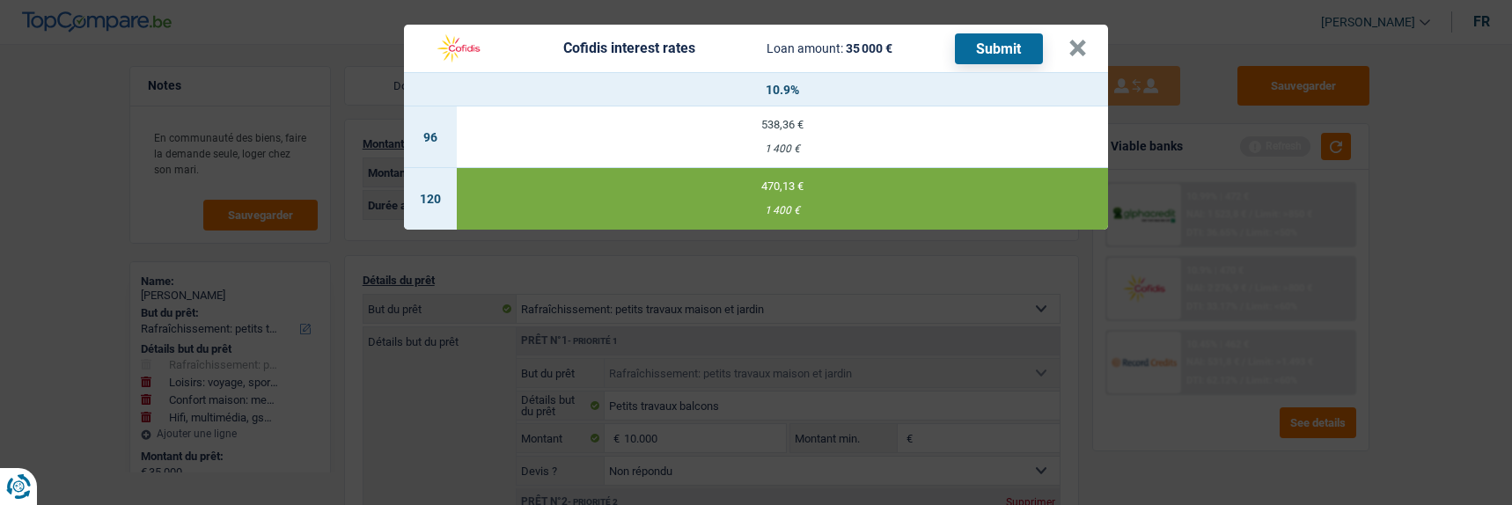
click at [1009, 47] on button "Submit" at bounding box center [999, 48] width 88 height 31
click at [1083, 41] on button "×" at bounding box center [1078, 49] width 18 height 18
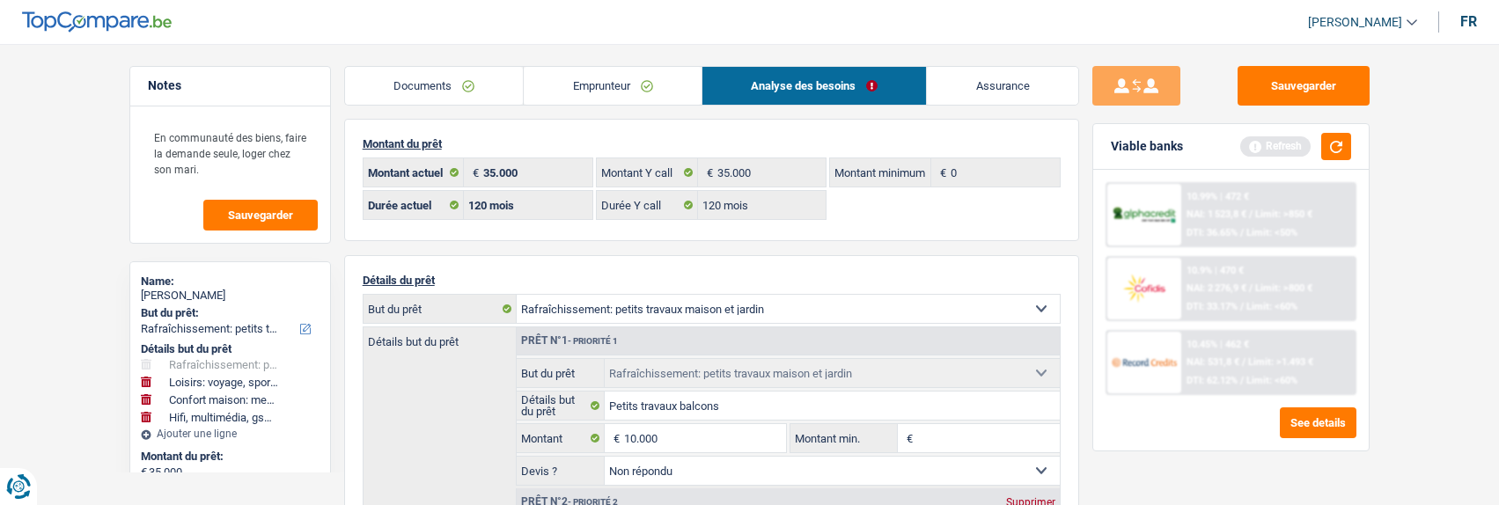
drag, startPoint x: 629, startPoint y: 90, endPoint x: 663, endPoint y: 97, distance: 34.2
click at [631, 90] on link "Emprunteur" at bounding box center [613, 86] width 178 height 38
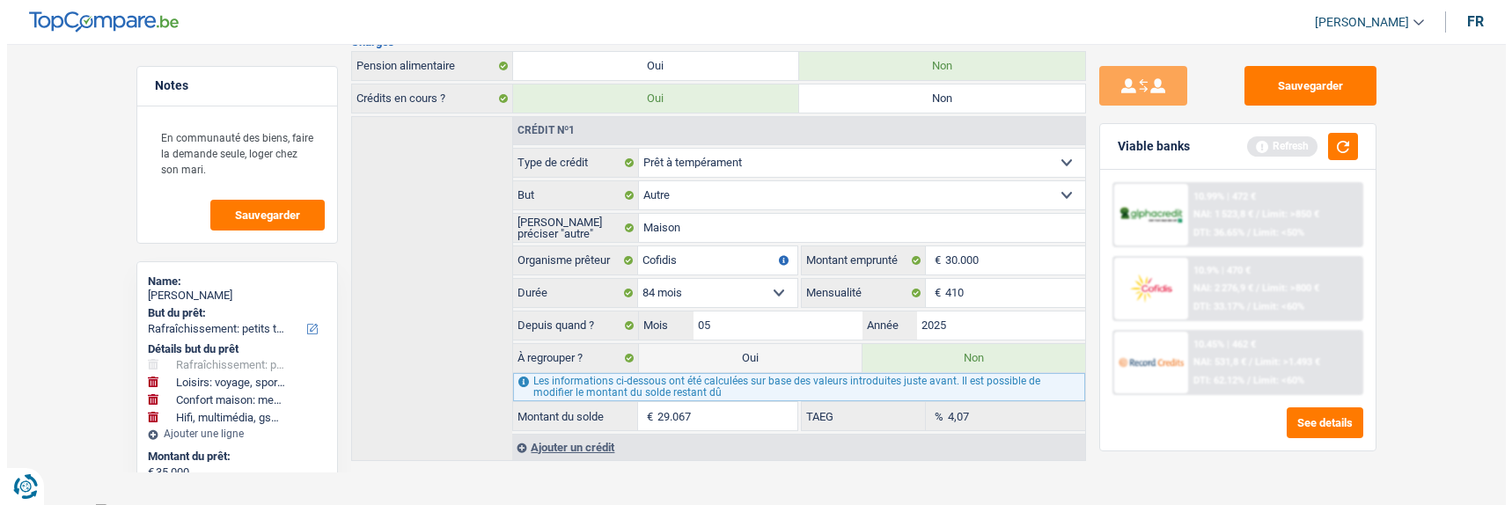
scroll to position [847, 0]
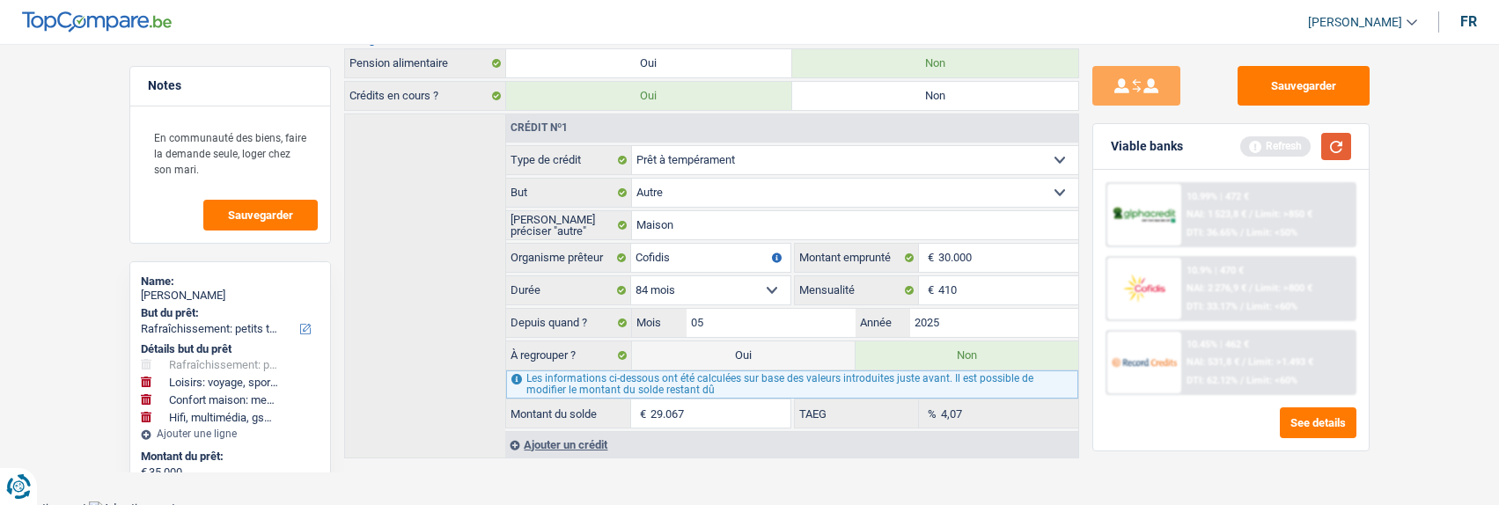
click at [1343, 147] on button "button" at bounding box center [1336, 146] width 30 height 27
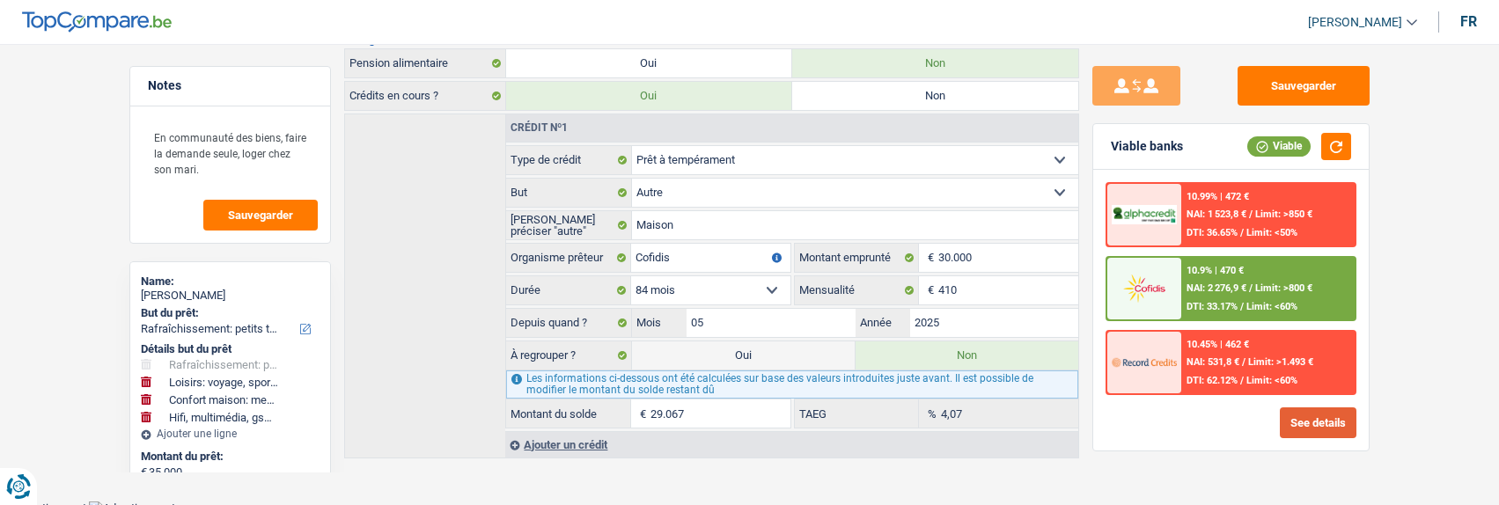
click at [1307, 416] on button "See details" at bounding box center [1318, 423] width 77 height 31
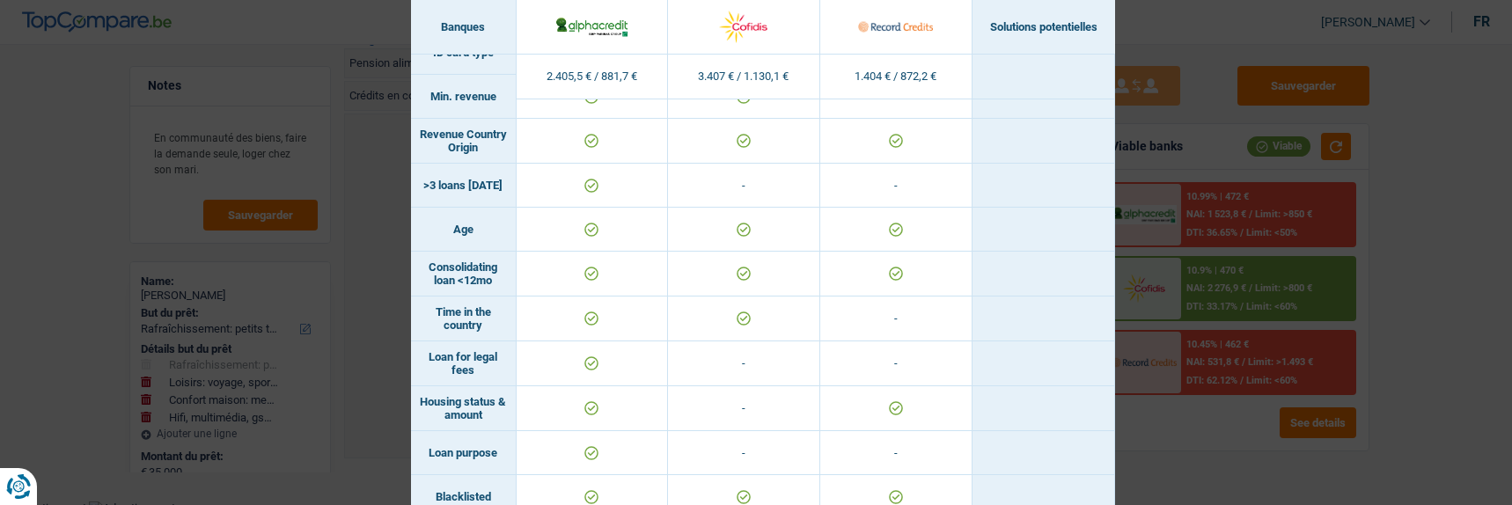
scroll to position [299, 0]
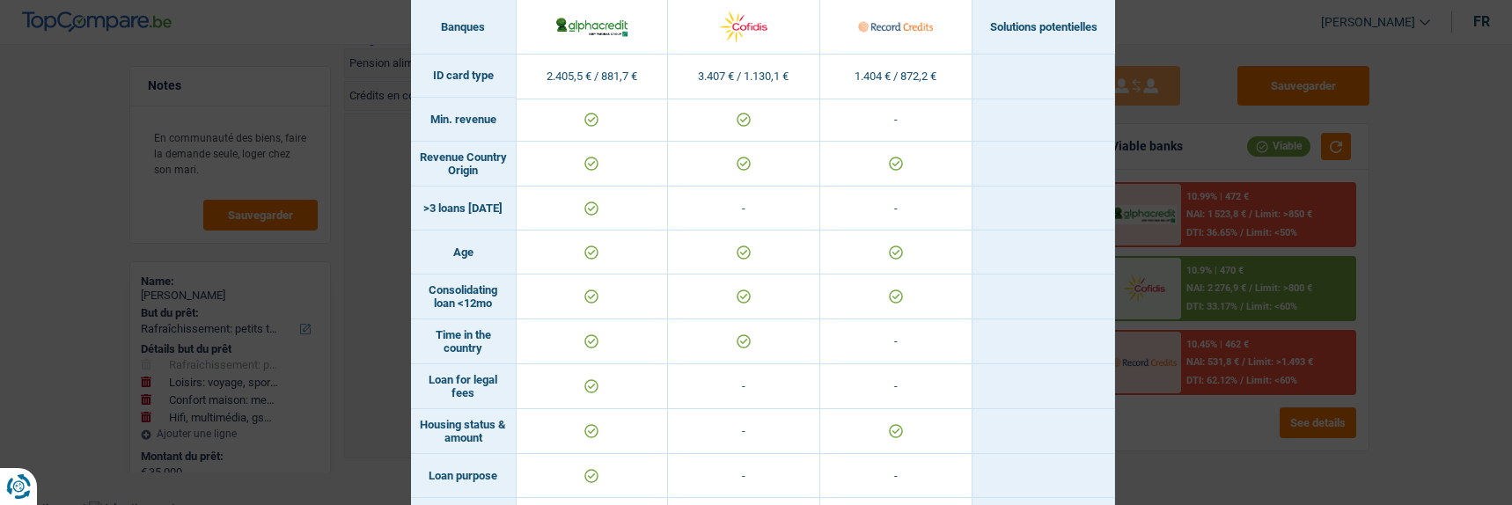
click at [1473, 97] on div "Banks conditions × Banques Solutions potentielles Revenus / Charges 2.405,5 € /…" at bounding box center [756, 252] width 1512 height 505
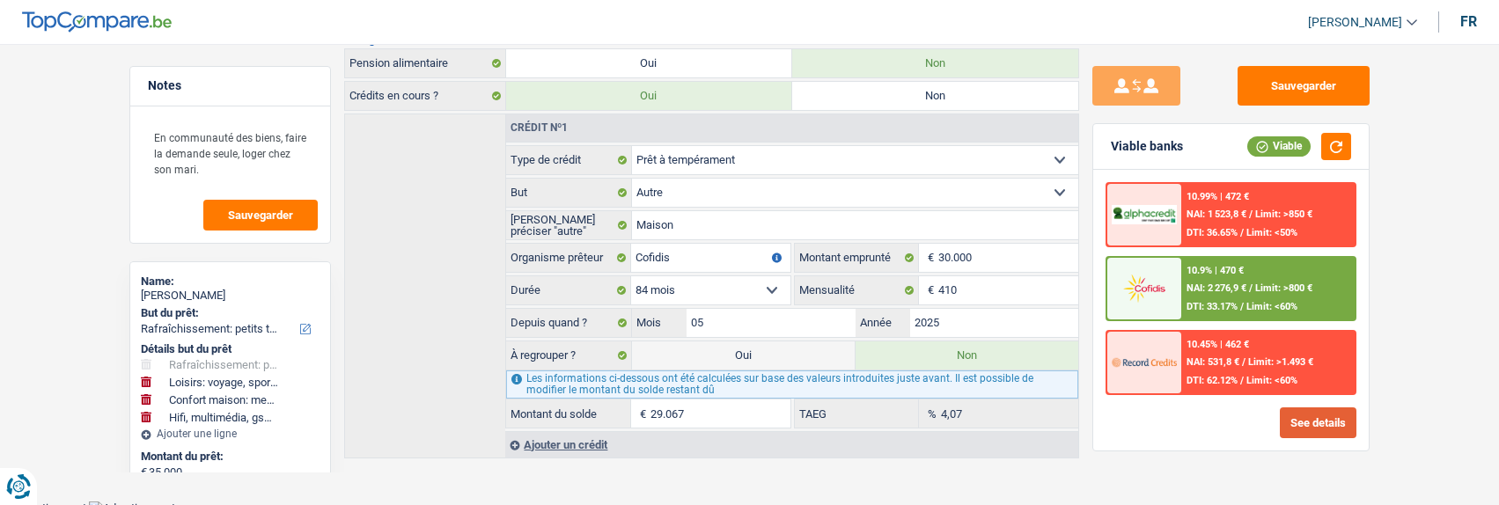
click at [1313, 423] on button "See details" at bounding box center [1318, 423] width 77 height 31
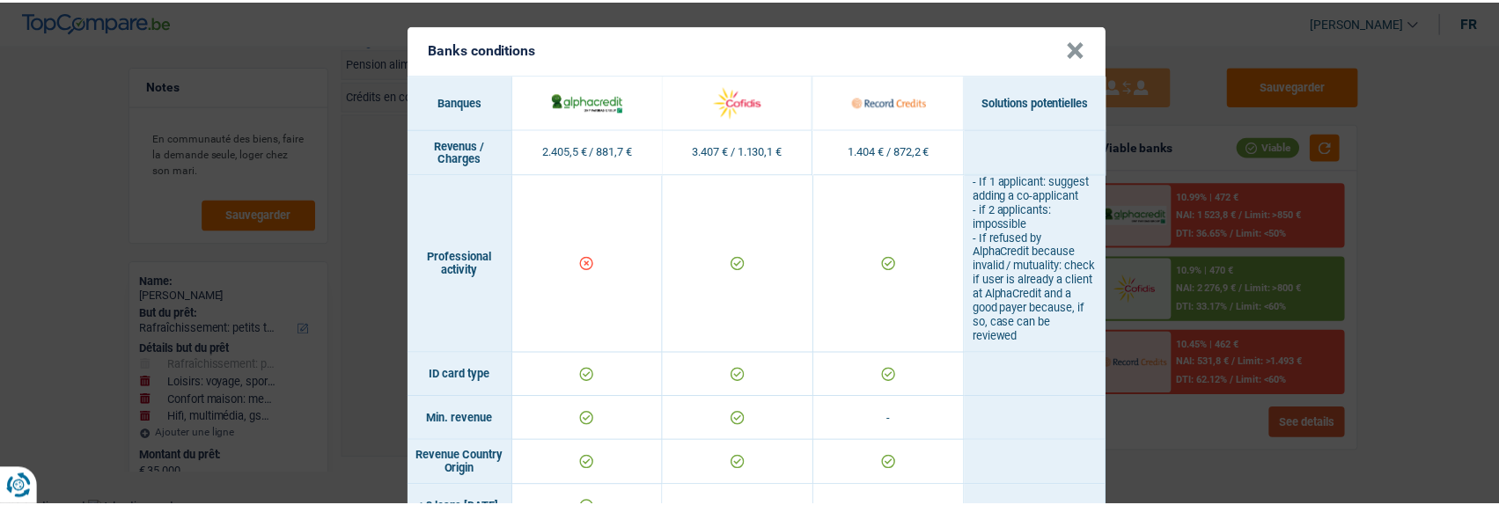
scroll to position [0, 0]
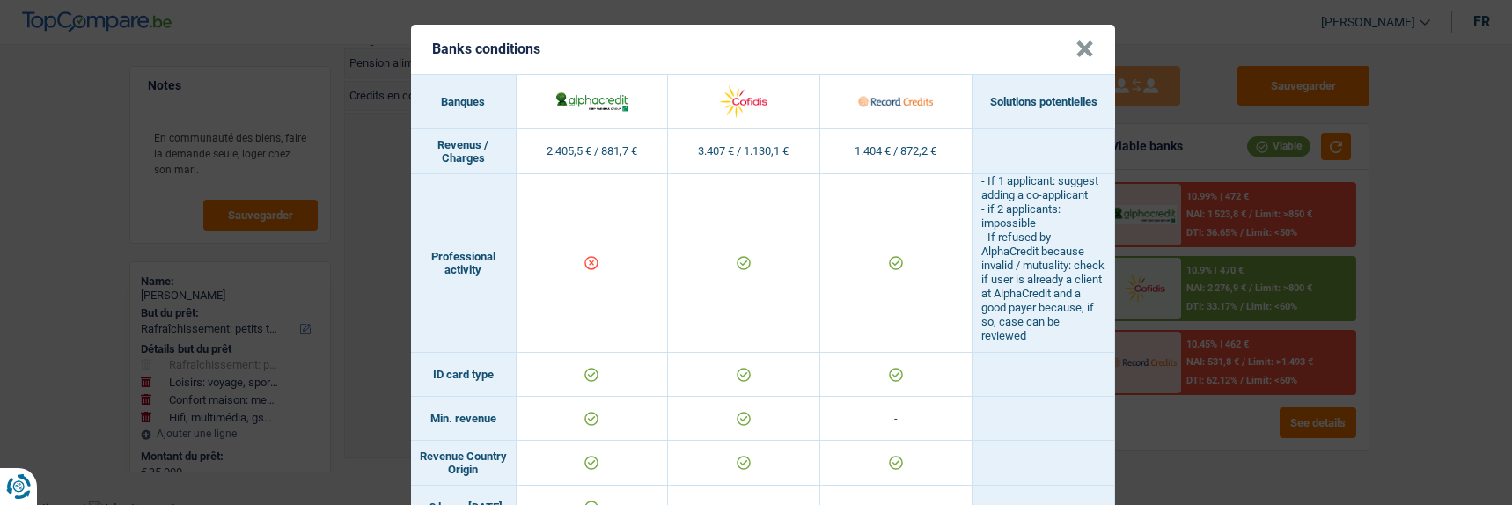
click at [1084, 41] on button "×" at bounding box center [1085, 49] width 18 height 18
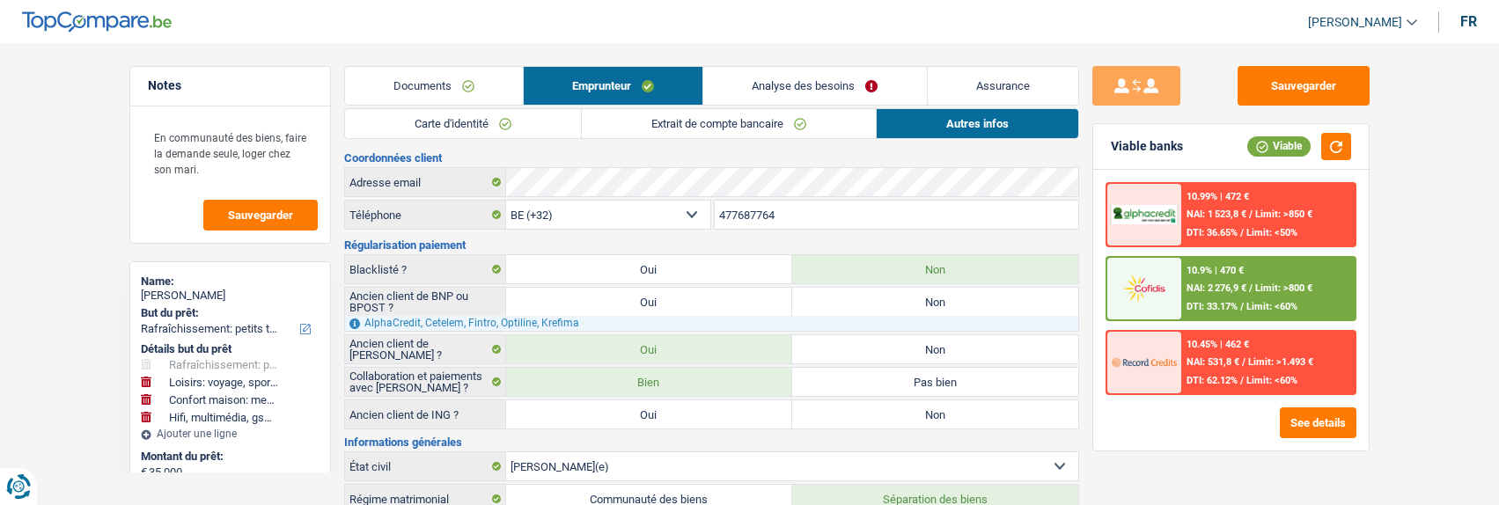
click at [690, 119] on link "Extrait de compte bancaire" at bounding box center [729, 123] width 294 height 29
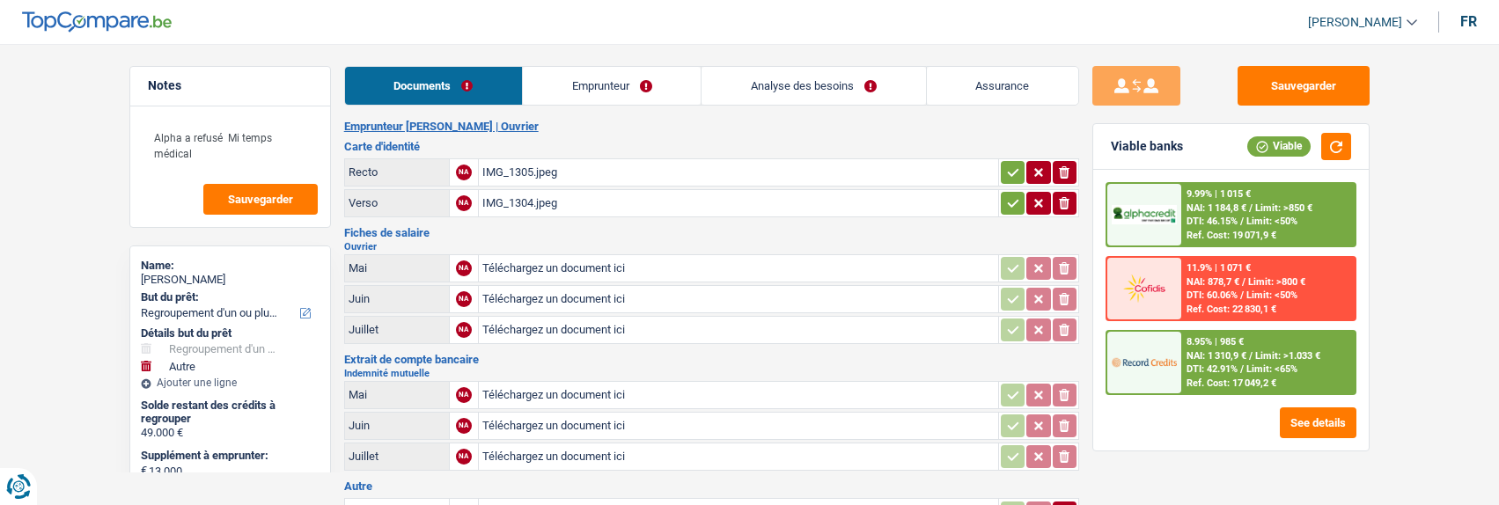
select select "refinancing"
select select "other"
select select "84"
select select "record credits"
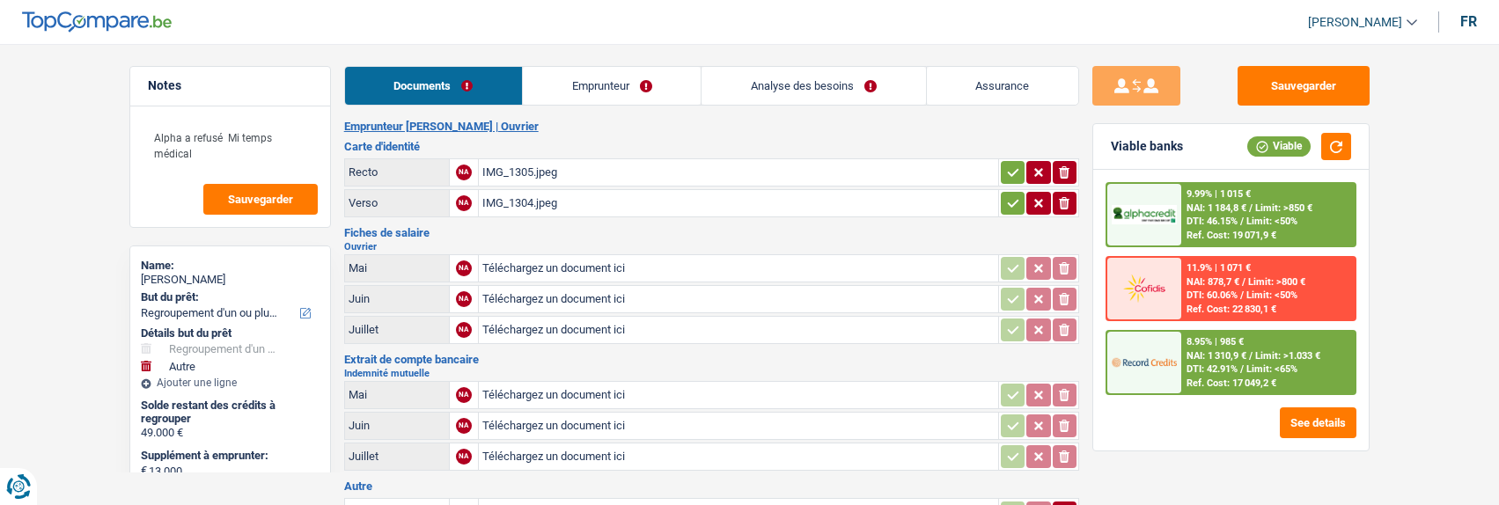
click at [628, 74] on link "Emprunteur" at bounding box center [612, 86] width 178 height 38
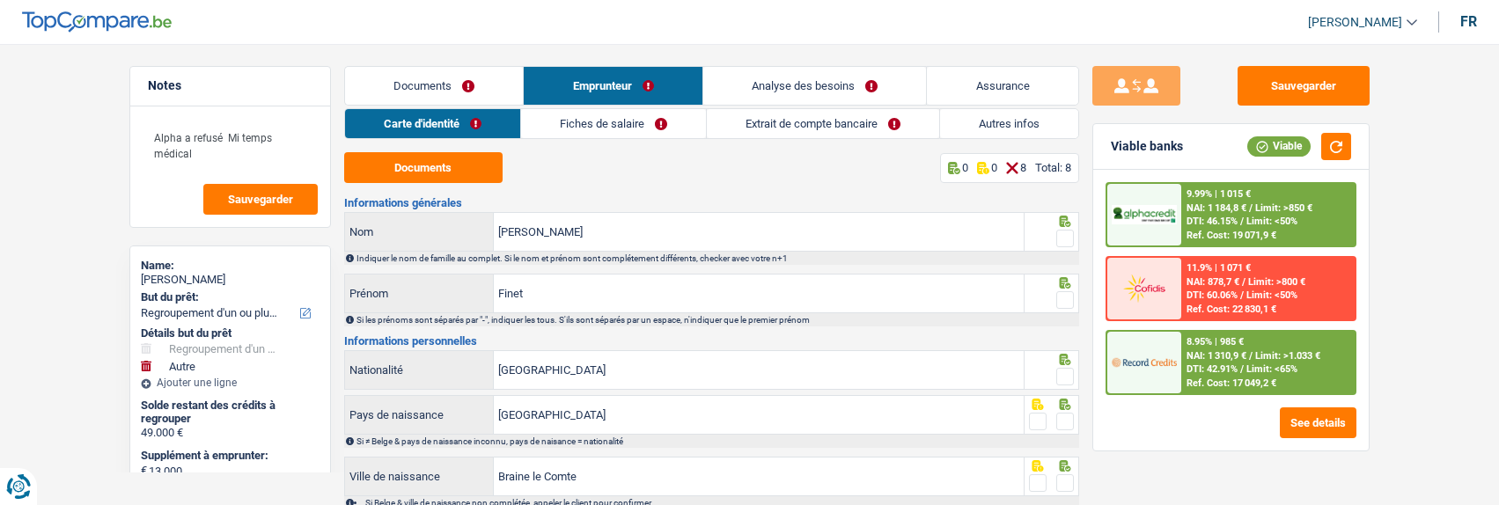
click at [432, 82] on link "Documents" at bounding box center [434, 86] width 179 height 38
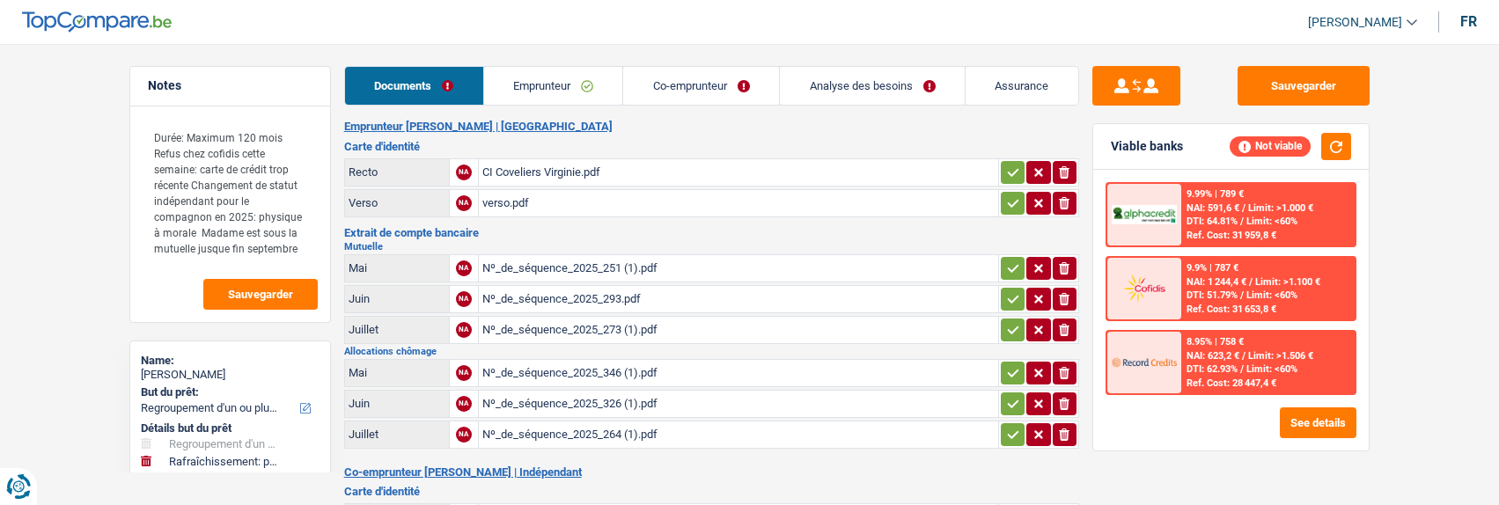
select select "refinancing"
select select "houseOrGarden"
select select "120"
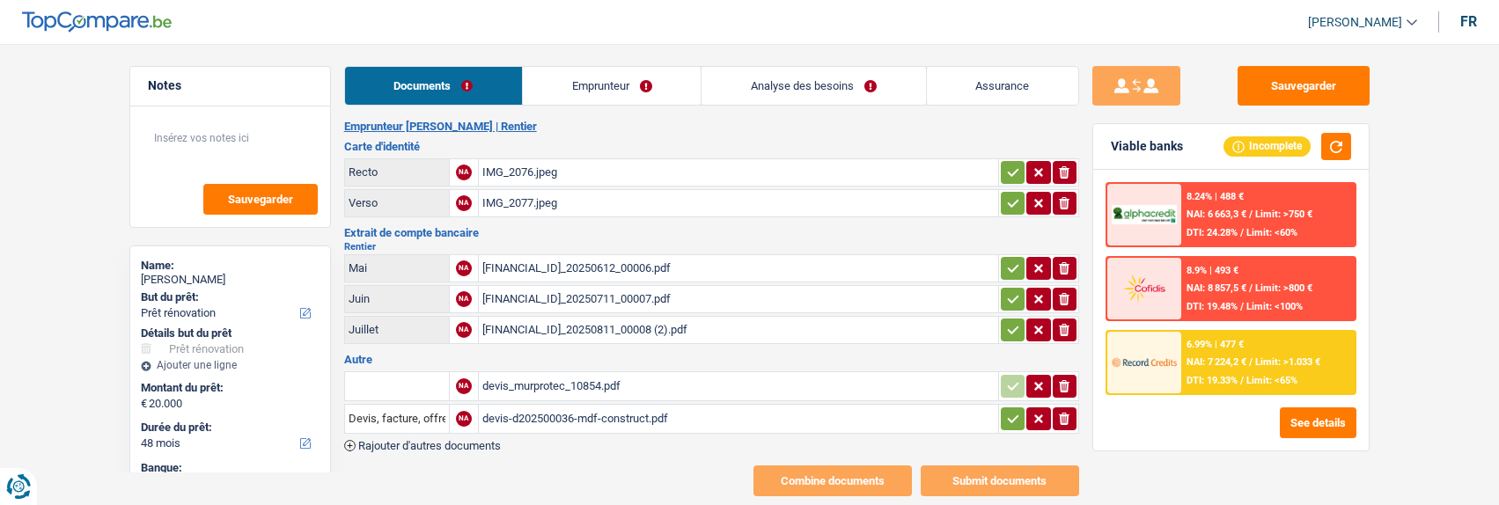
select select "renovation"
select select "48"
select select "record credits"
click at [633, 94] on link "Emprunteur" at bounding box center [612, 86] width 178 height 38
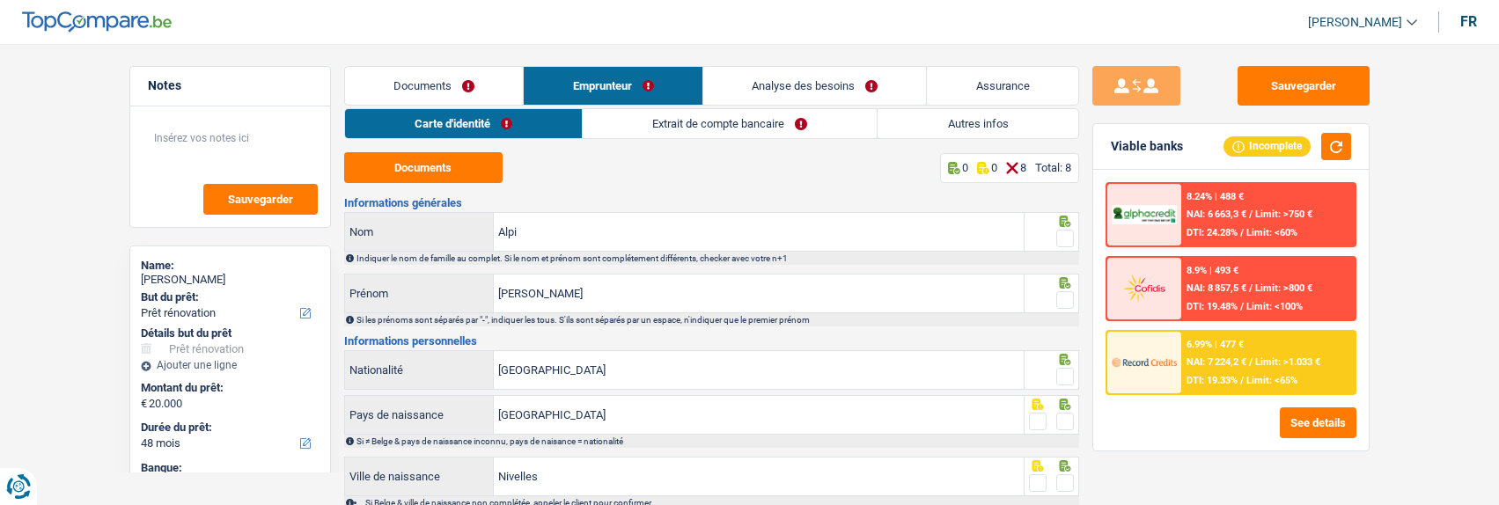
click at [662, 135] on link "Extrait de compte bancaire" at bounding box center [730, 123] width 294 height 29
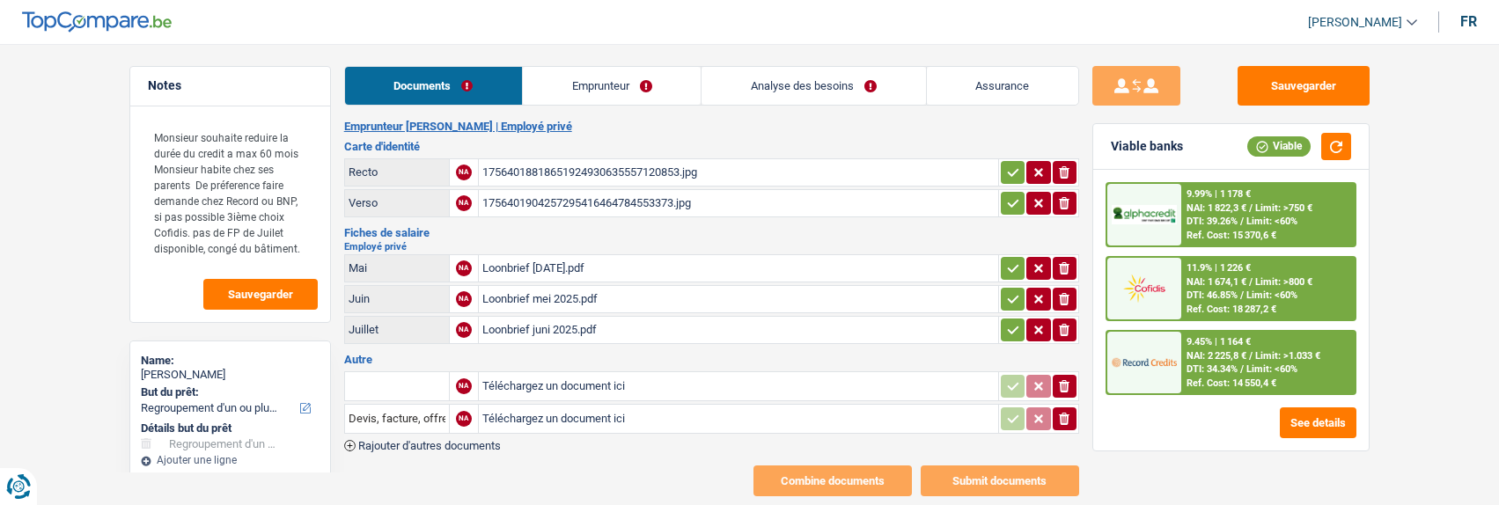
select select "refinancing"
select select "60"
select select "refinancing"
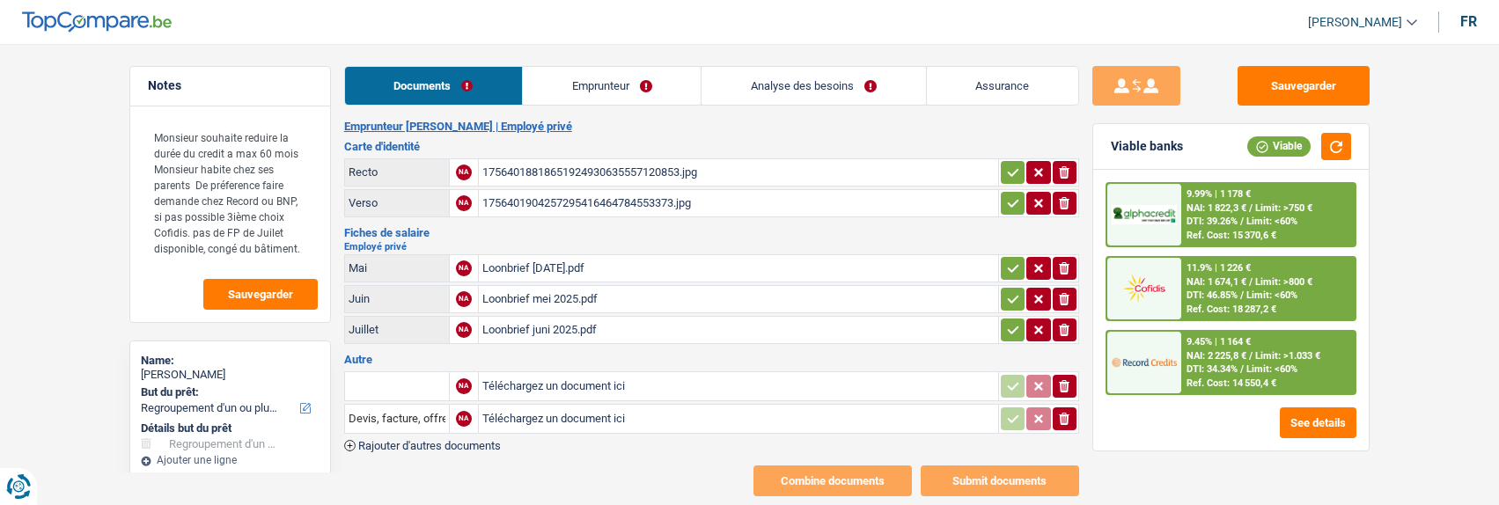
select select "60"
click at [600, 86] on link "Emprunteur" at bounding box center [612, 86] width 178 height 38
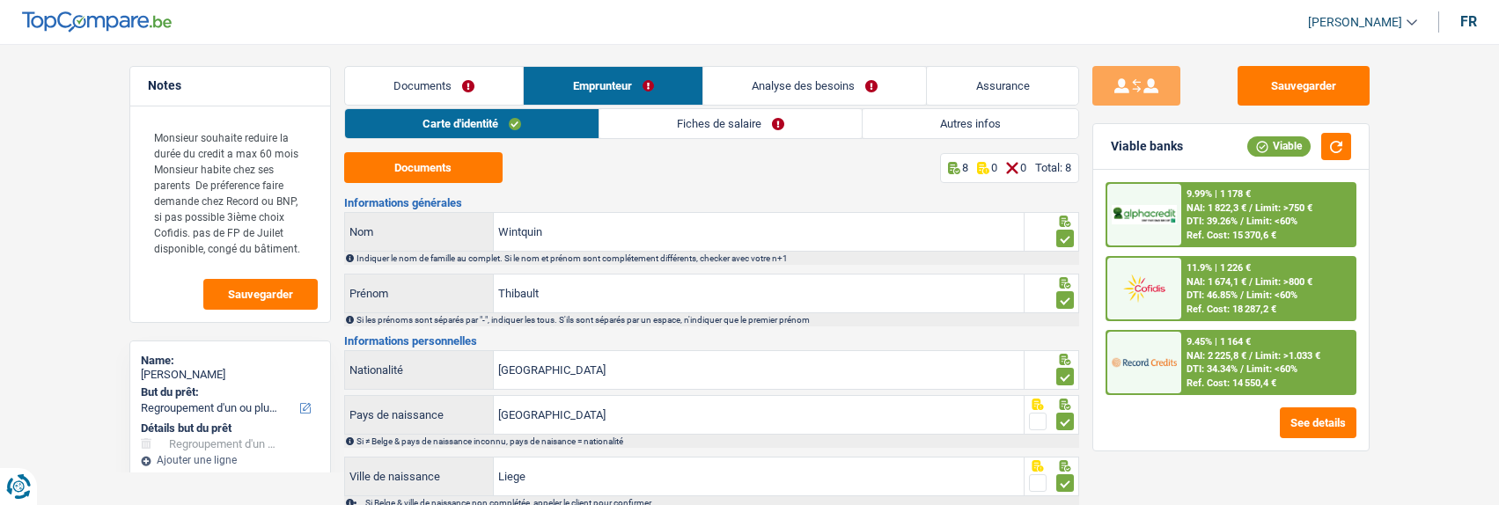
click at [755, 129] on link "Fiches de salaire" at bounding box center [731, 123] width 262 height 29
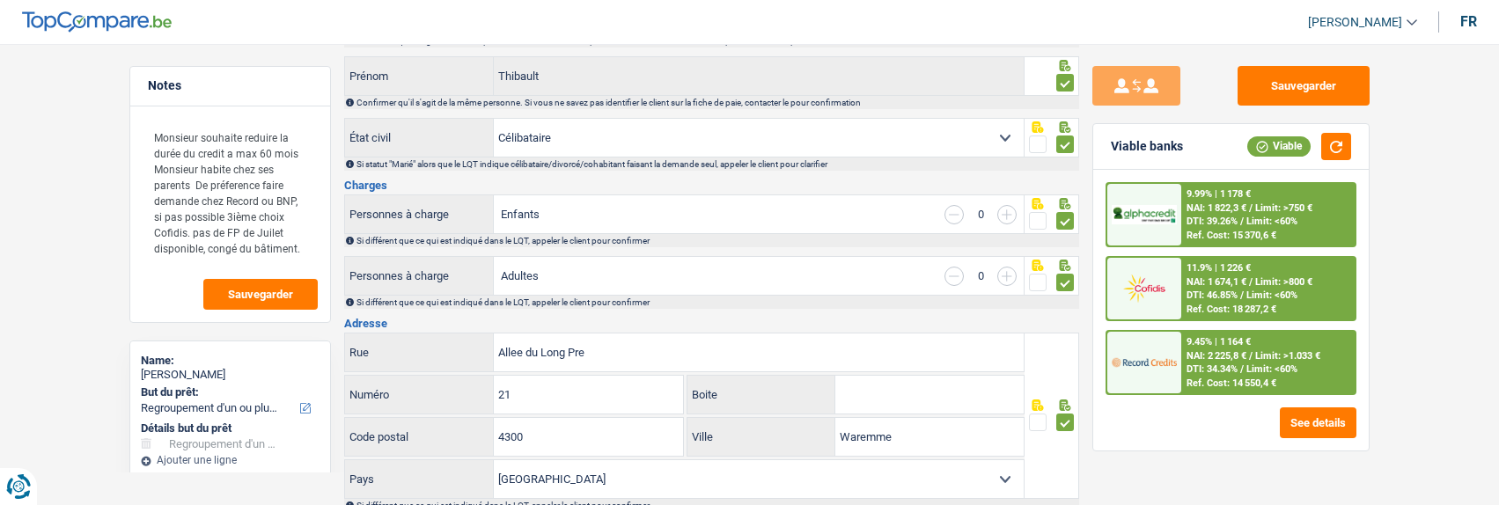
scroll to position [264, 0]
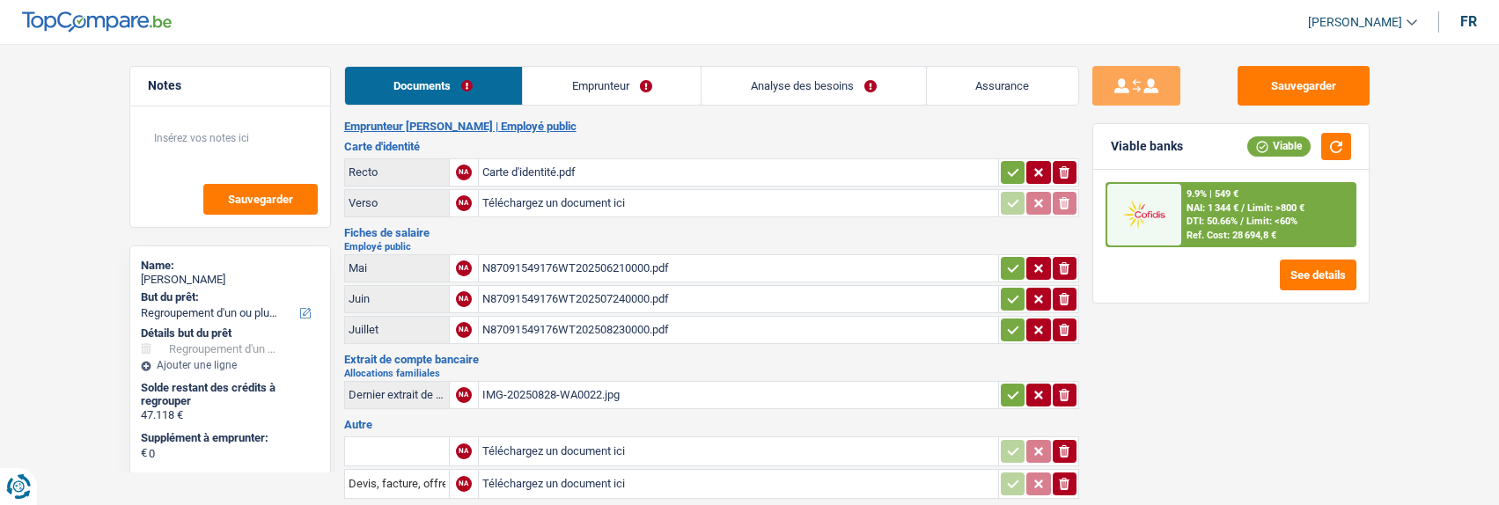
select select "refinancing"
select select "144"
click at [1071, 443] on icon "ionicons-v5-e" at bounding box center [1064, 452] width 14 height 18
click at [1071, 475] on icon "ionicons-v5-e" at bounding box center [1064, 484] width 14 height 18
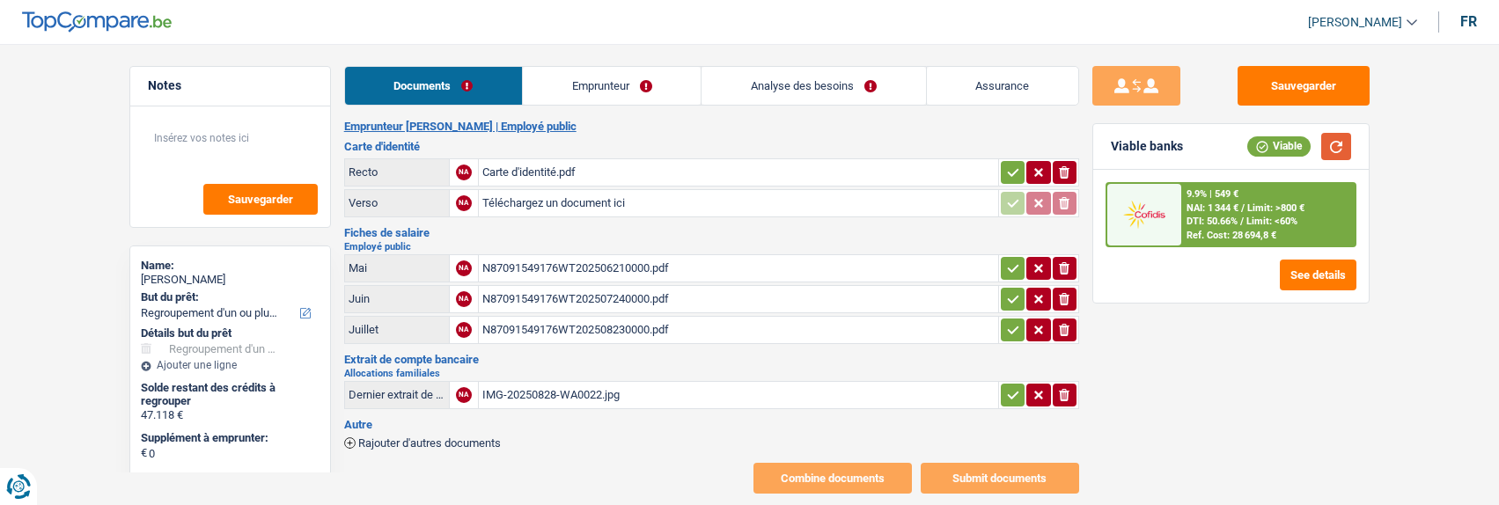
click at [1332, 145] on button "button" at bounding box center [1336, 146] width 30 height 27
click at [589, 83] on link "Emprunteur" at bounding box center [612, 86] width 178 height 38
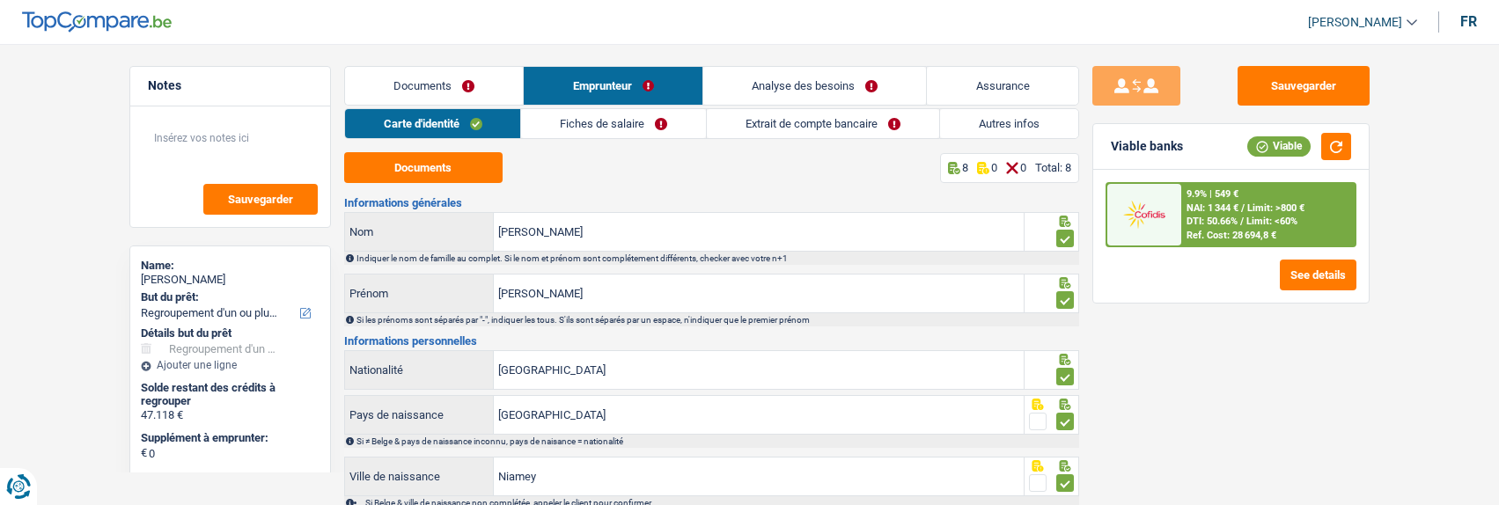
click at [664, 123] on link "Fiches de salaire" at bounding box center [613, 123] width 185 height 29
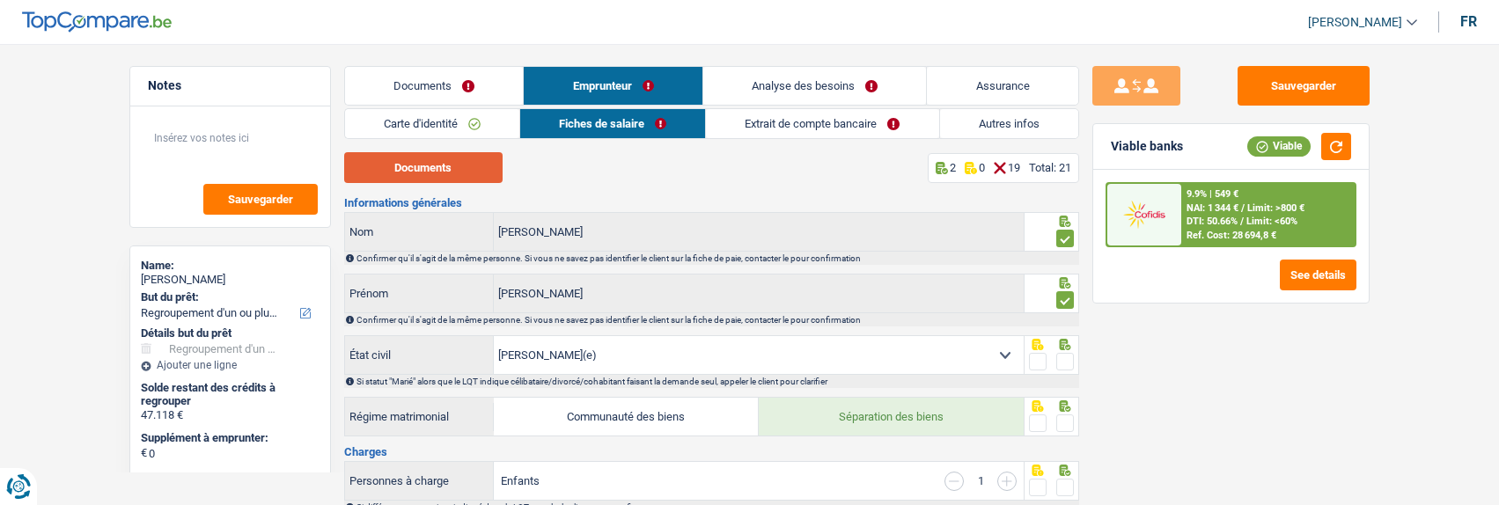
click at [461, 173] on button "Documents" at bounding box center [423, 167] width 158 height 31
click at [449, 81] on link "Documents" at bounding box center [434, 86] width 179 height 38
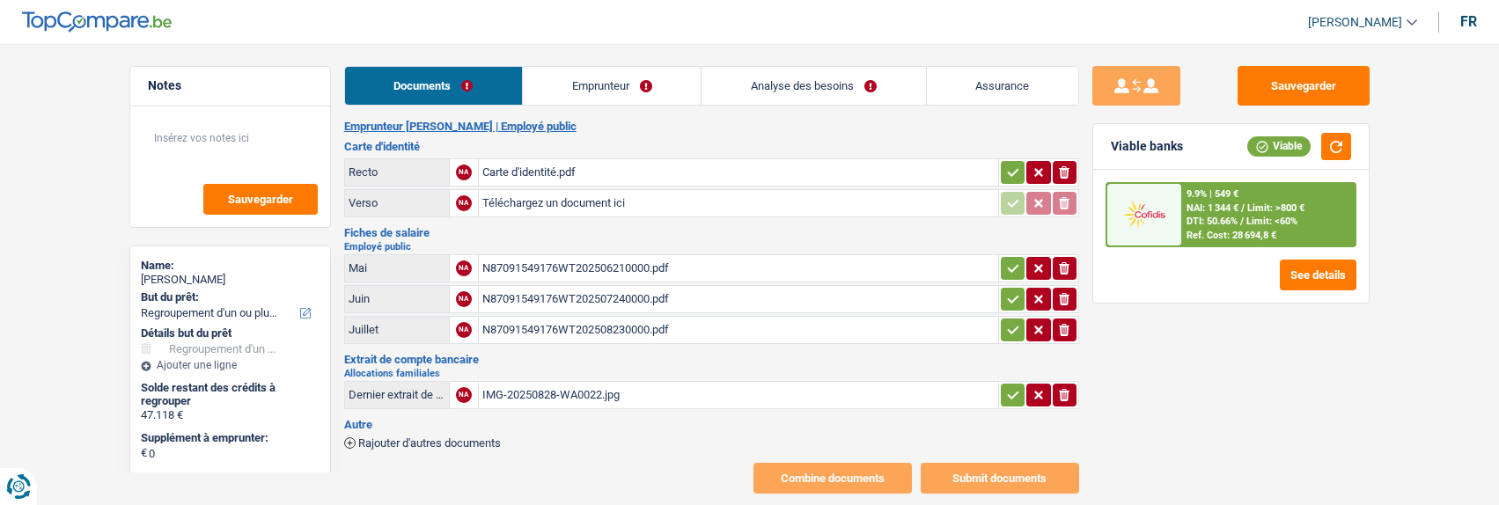
click at [590, 387] on div "IMG-20250828-WA0022.jpg" at bounding box center [738, 395] width 512 height 26
click at [612, 92] on link "Emprunteur" at bounding box center [612, 86] width 178 height 38
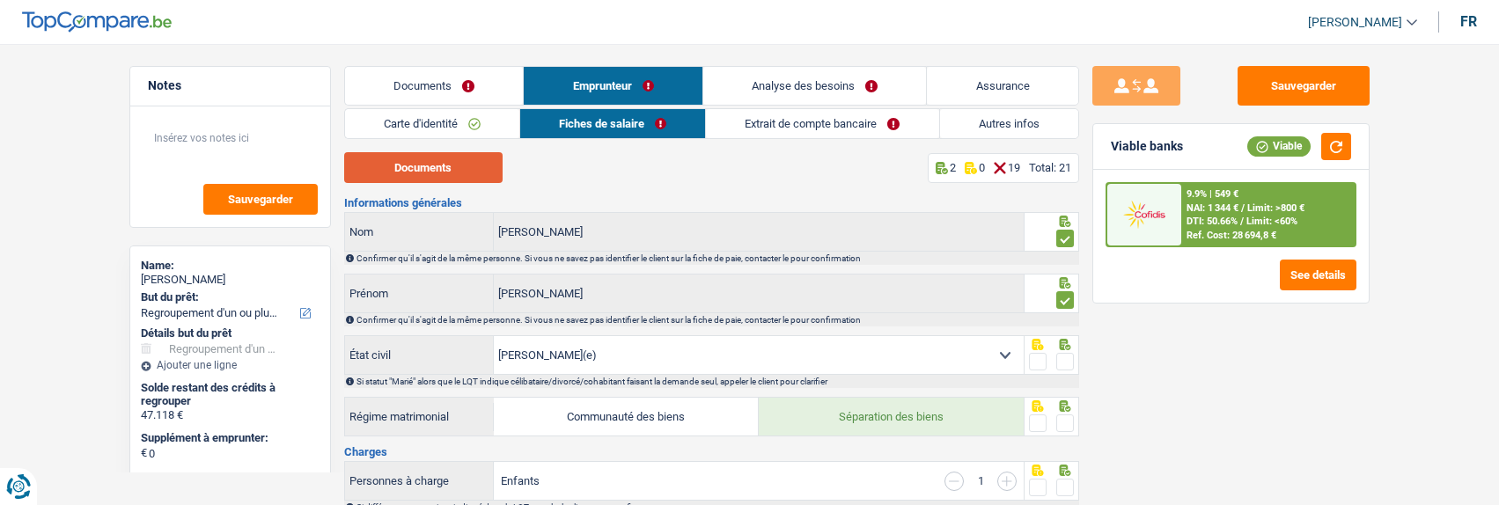
click at [460, 166] on button "Documents" at bounding box center [423, 167] width 158 height 31
click at [1063, 357] on span at bounding box center [1065, 362] width 18 height 18
click at [0, 0] on input "radio" at bounding box center [0, 0] width 0 height 0
click at [1068, 417] on span at bounding box center [1065, 424] width 18 height 18
click at [0, 0] on input "radio" at bounding box center [0, 0] width 0 height 0
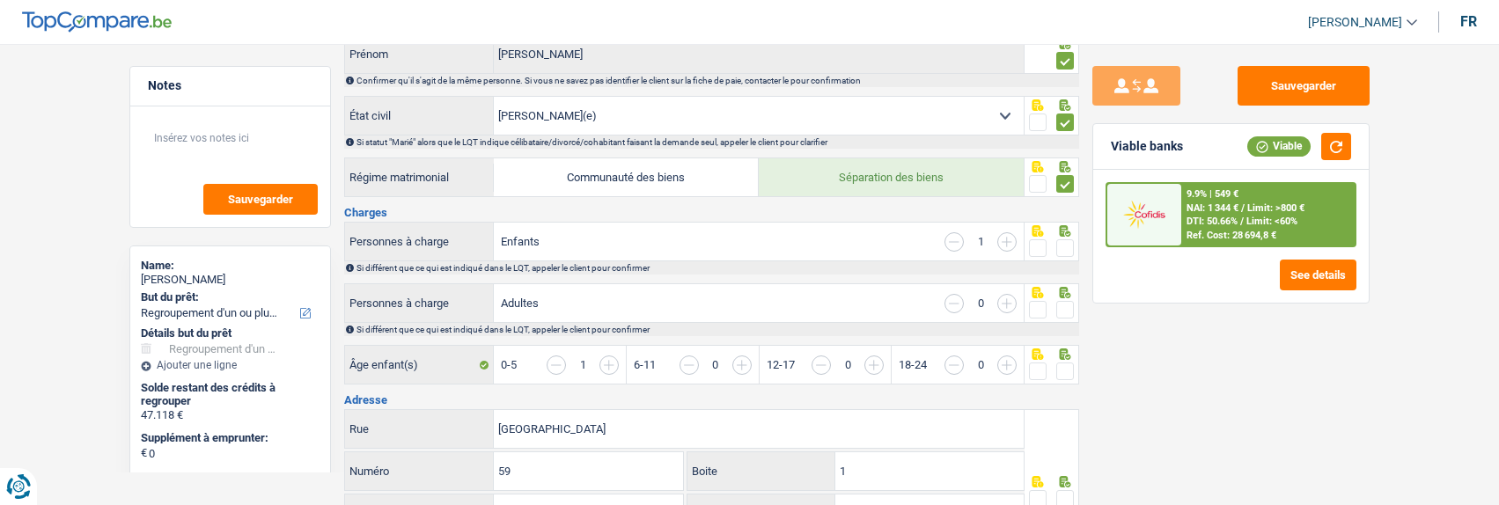
scroll to position [264, 0]
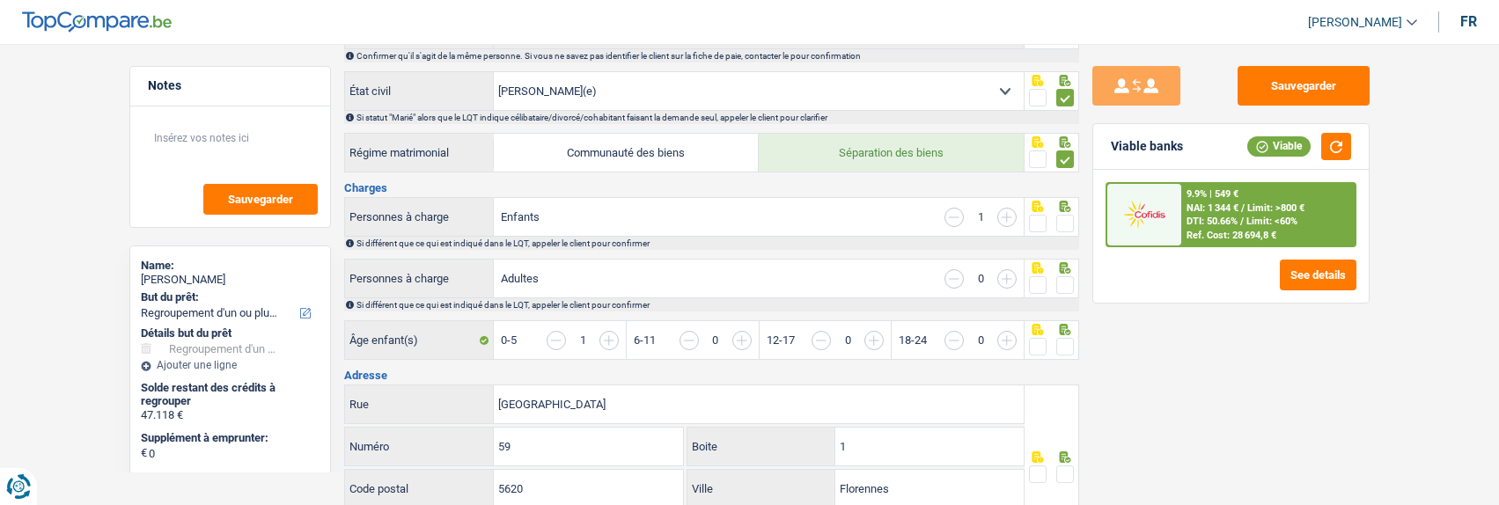
click at [1065, 221] on span at bounding box center [1065, 224] width 18 height 18
click at [0, 0] on input "radio" at bounding box center [0, 0] width 0 height 0
click at [1069, 276] on span at bounding box center [1065, 285] width 18 height 18
click at [0, 0] on input "radio" at bounding box center [0, 0] width 0 height 0
click at [1070, 342] on span at bounding box center [1065, 347] width 18 height 18
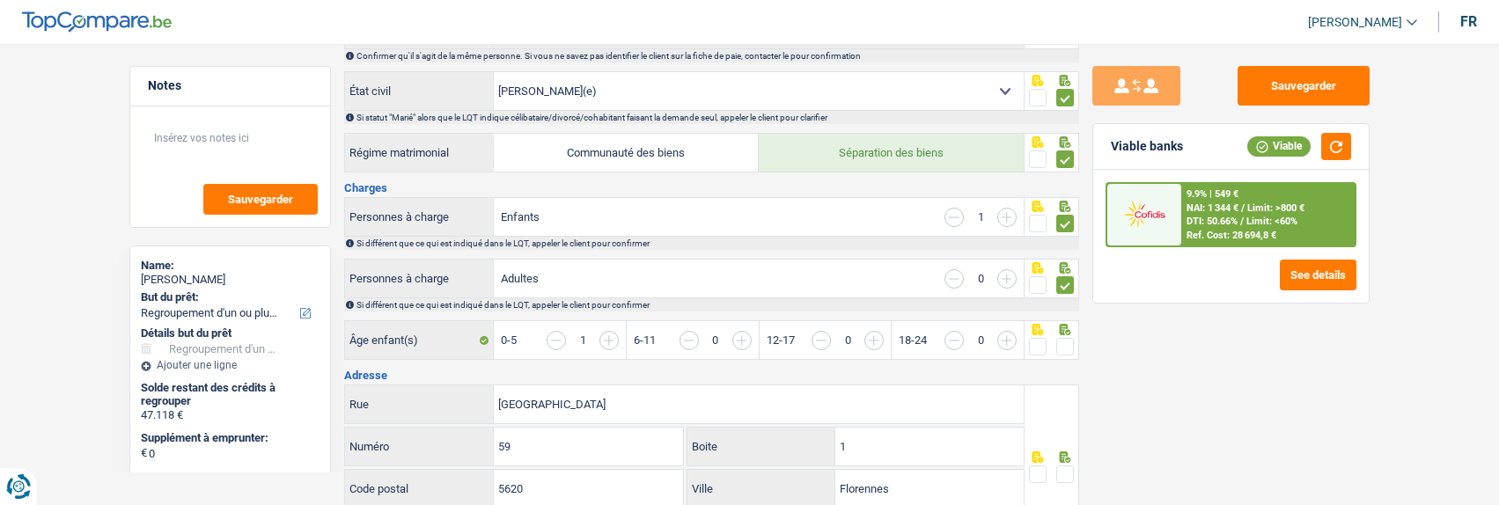
click at [0, 0] on input "radio" at bounding box center [0, 0] width 0 height 0
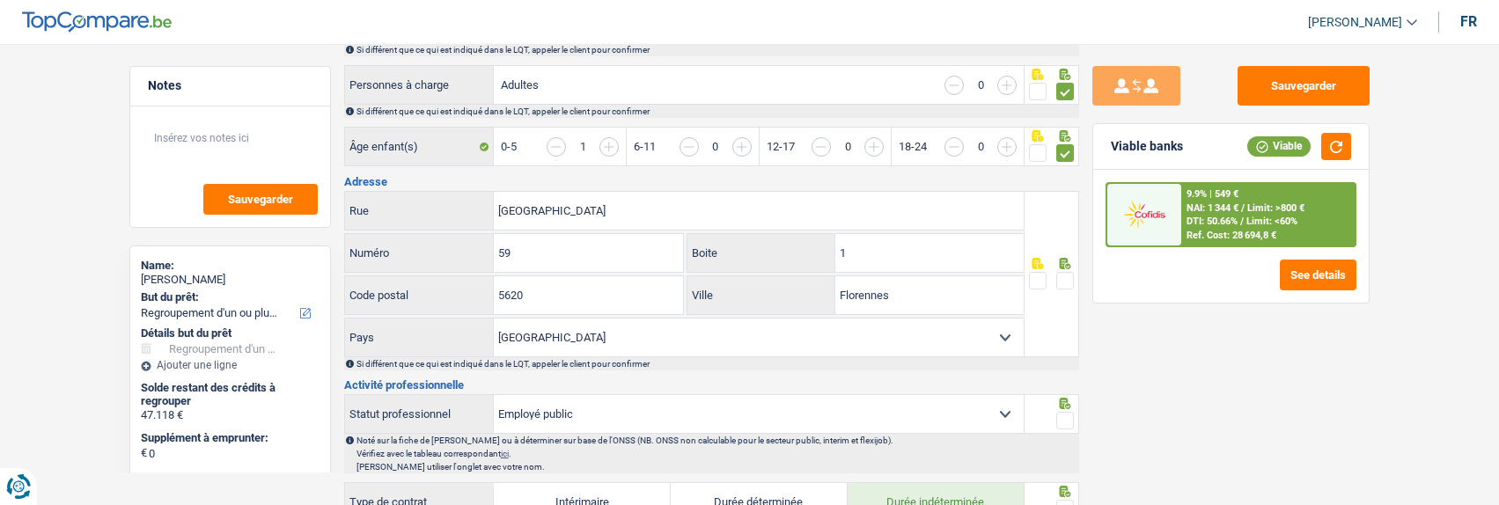
scroll to position [528, 0]
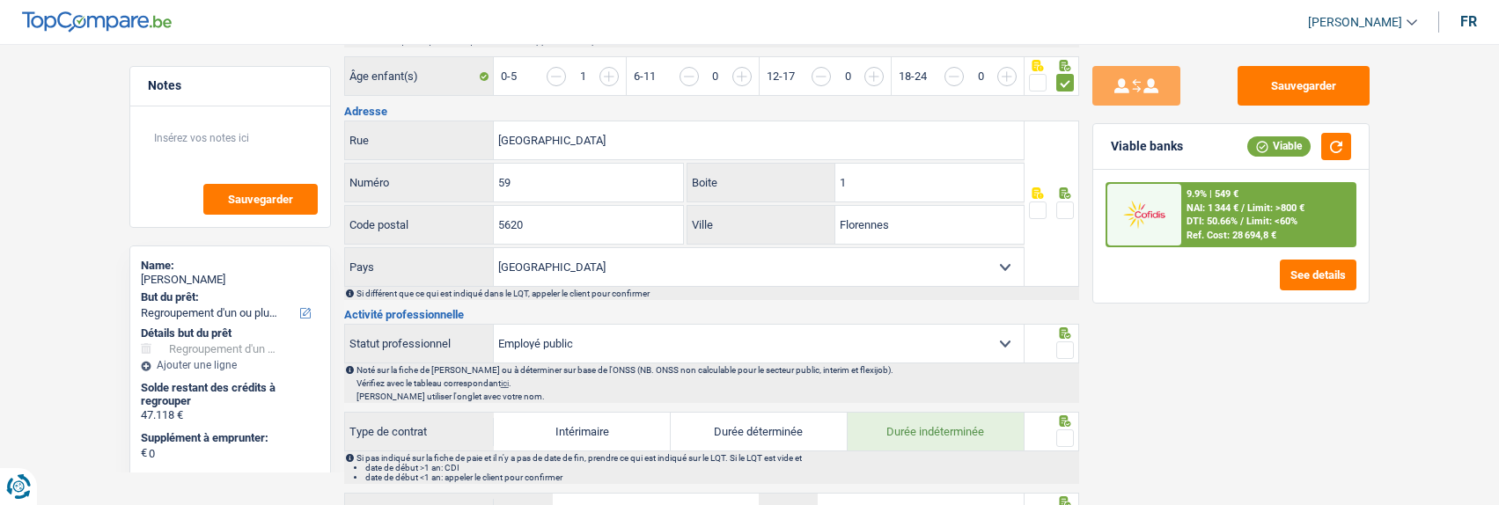
click at [1072, 202] on span at bounding box center [1065, 211] width 18 height 18
click at [0, 0] on input "radio" at bounding box center [0, 0] width 0 height 0
click at [913, 185] on input "1" at bounding box center [929, 183] width 188 height 38
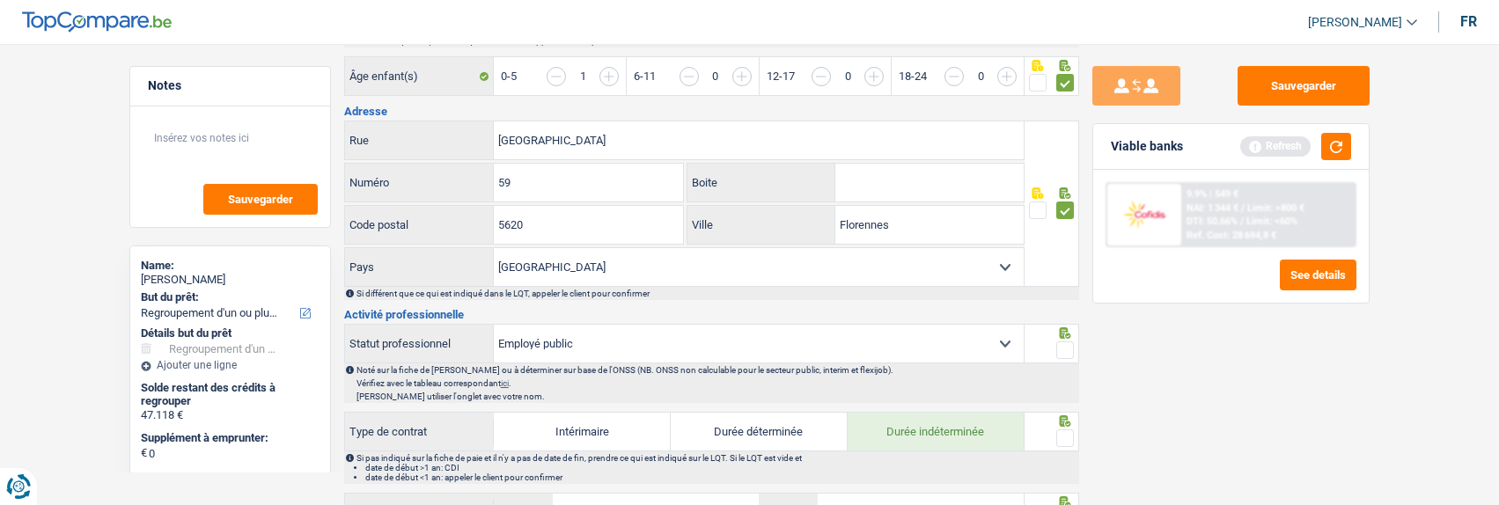
click at [1059, 342] on span at bounding box center [1065, 351] width 18 height 18
click at [0, 0] on input "radio" at bounding box center [0, 0] width 0 height 0
drag, startPoint x: 1066, startPoint y: 425, endPoint x: 1042, endPoint y: 407, distance: 30.1
click at [1066, 430] on span at bounding box center [1065, 439] width 18 height 18
click at [0, 0] on input "radio" at bounding box center [0, 0] width 0 height 0
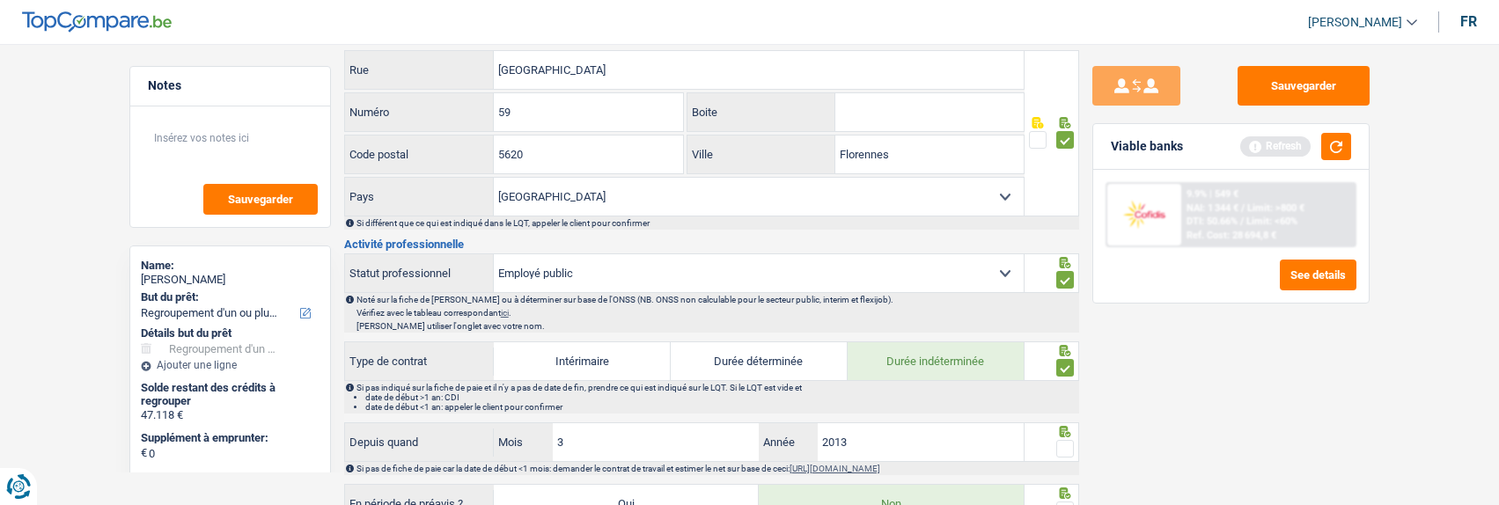
scroll to position [704, 0]
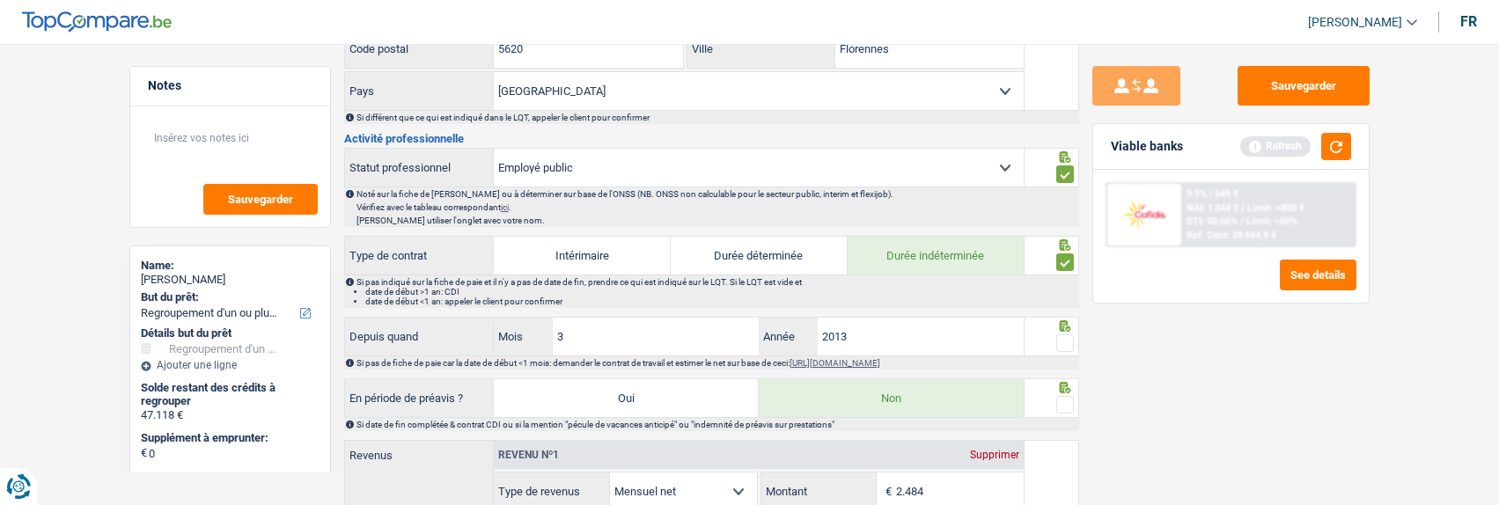
click at [1065, 342] on span at bounding box center [1065, 344] width 18 height 18
click at [0, 0] on input "radio" at bounding box center [0, 0] width 0 height 0
click at [1063, 398] on span at bounding box center [1065, 405] width 18 height 18
click at [0, 0] on input "radio" at bounding box center [0, 0] width 0 height 0
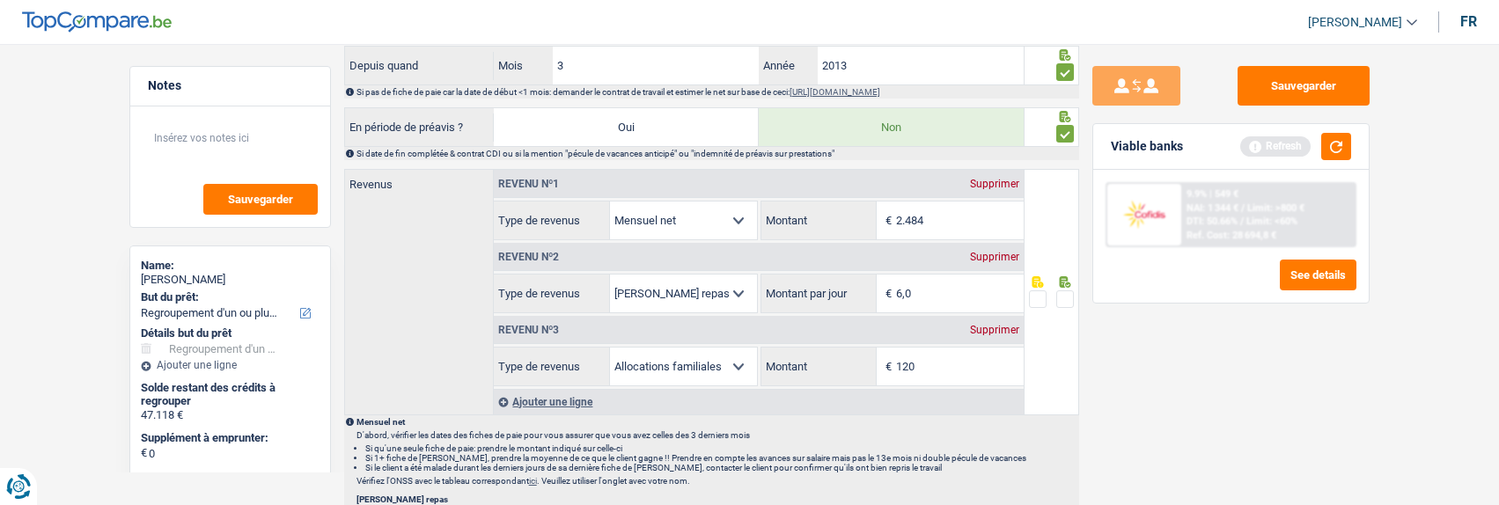
scroll to position [968, 0]
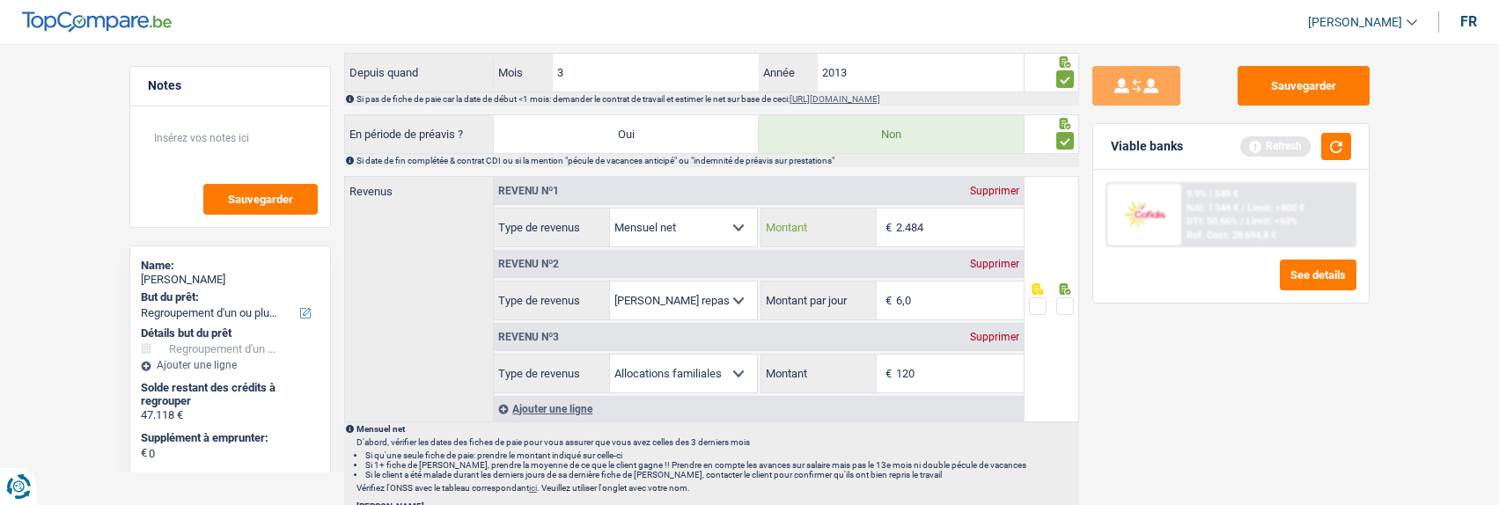
click at [936, 212] on input "2.484" at bounding box center [960, 228] width 128 height 38
type input "2.396"
click at [1057, 298] on span at bounding box center [1065, 307] width 18 height 18
click at [0, 0] on input "radio" at bounding box center [0, 0] width 0 height 0
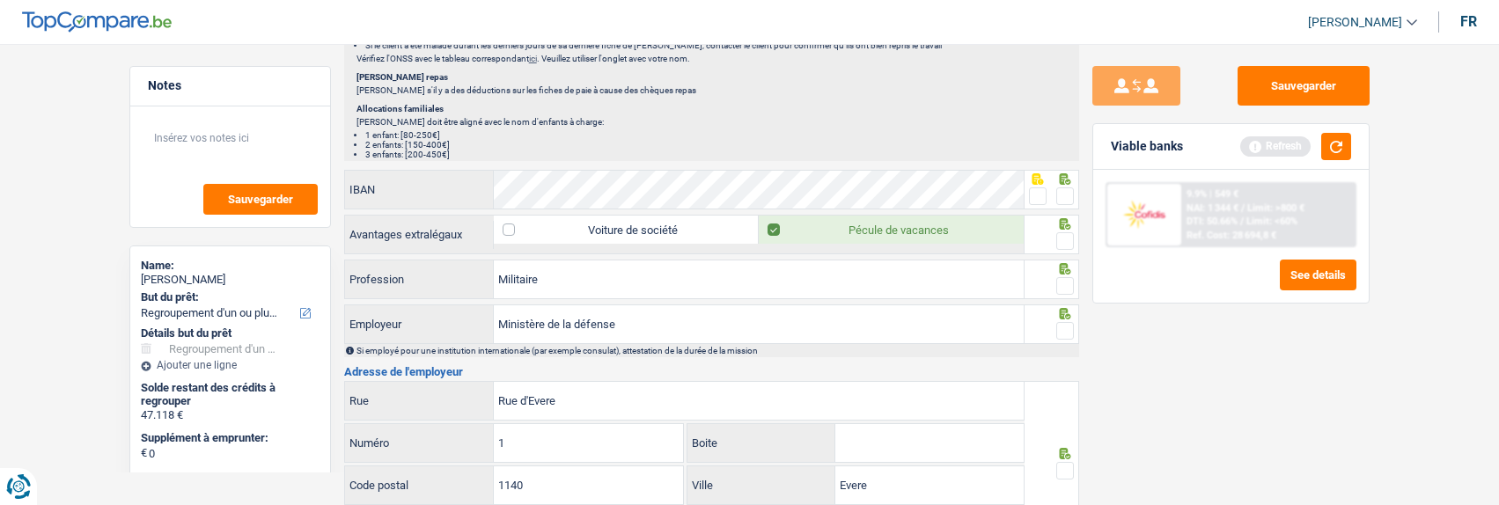
scroll to position [1409, 0]
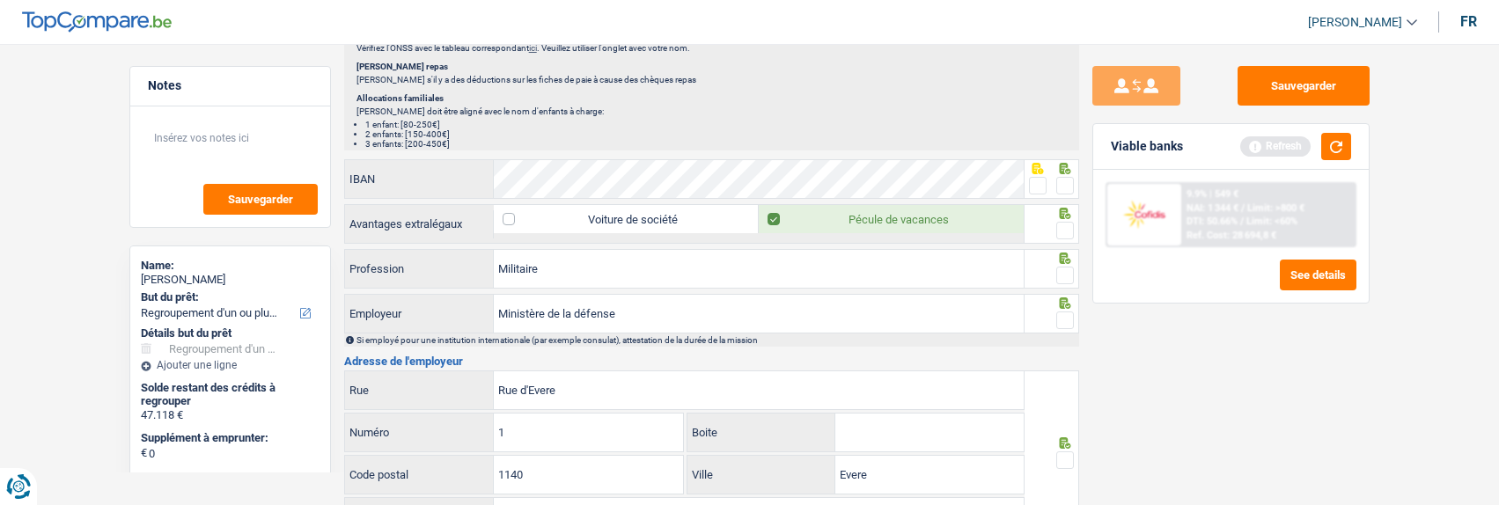
click at [1064, 179] on span at bounding box center [1065, 186] width 18 height 18
click at [0, 0] on input "radio" at bounding box center [0, 0] width 0 height 0
click at [1067, 224] on span at bounding box center [1065, 231] width 18 height 18
click at [0, 0] on input "radio" at bounding box center [0, 0] width 0 height 0
click at [1070, 267] on span at bounding box center [1065, 276] width 18 height 18
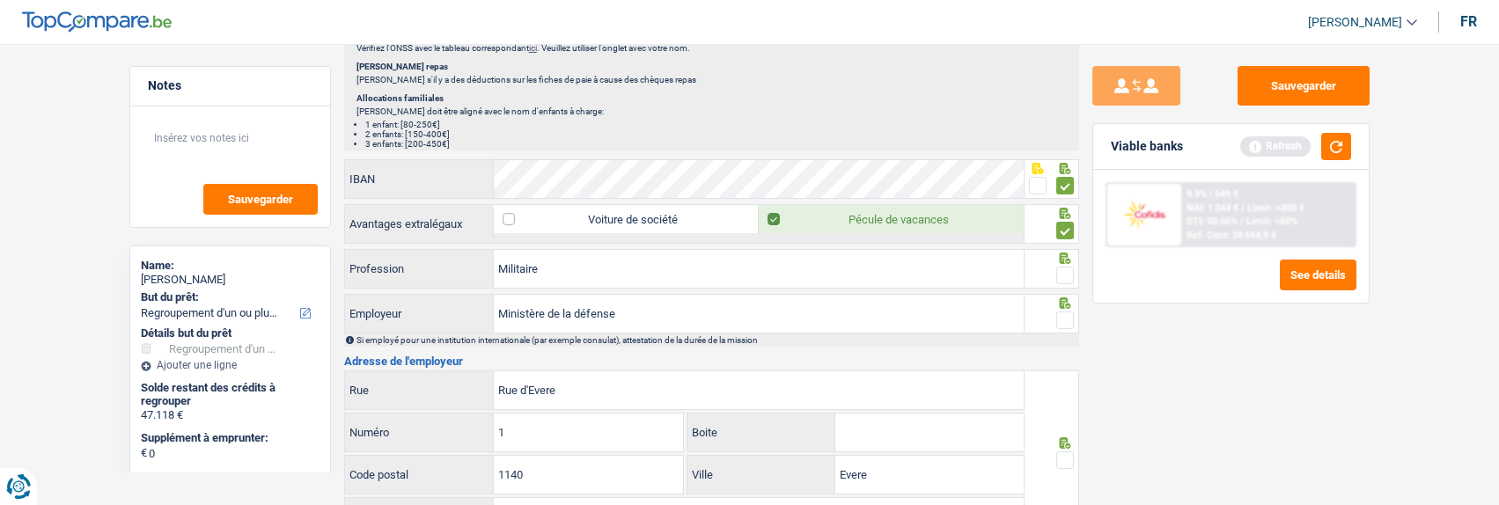
click at [0, 0] on input "radio" at bounding box center [0, 0] width 0 height 0
click at [1065, 312] on span at bounding box center [1065, 321] width 18 height 18
click at [0, 0] on input "radio" at bounding box center [0, 0] width 0 height 0
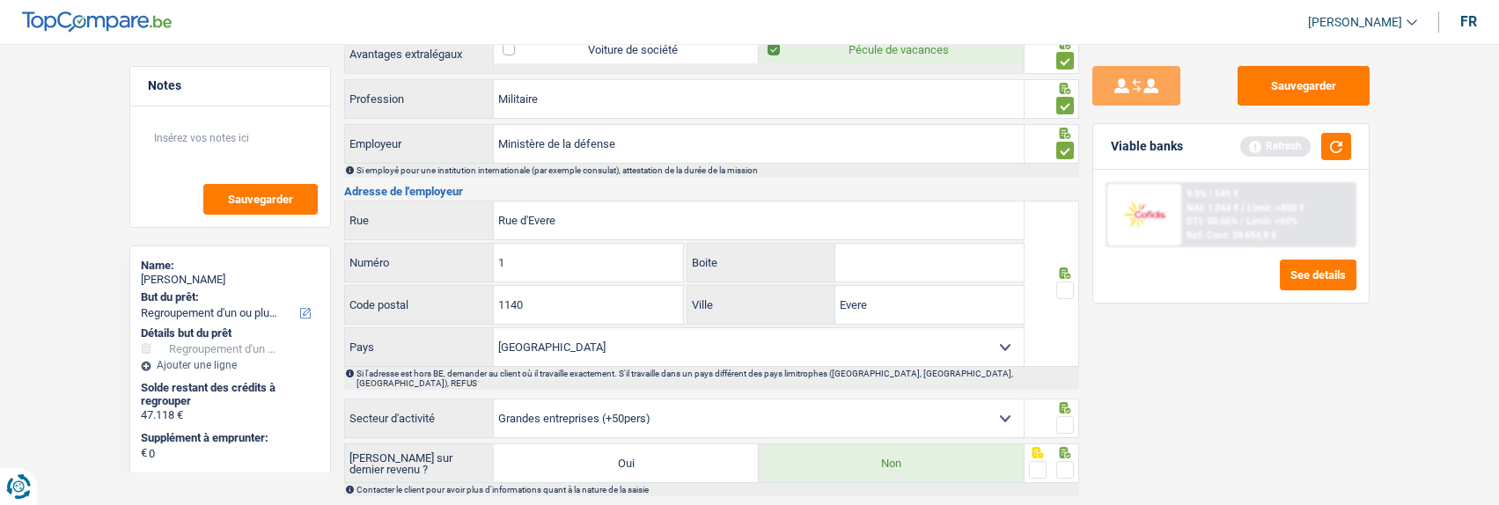
scroll to position [1585, 0]
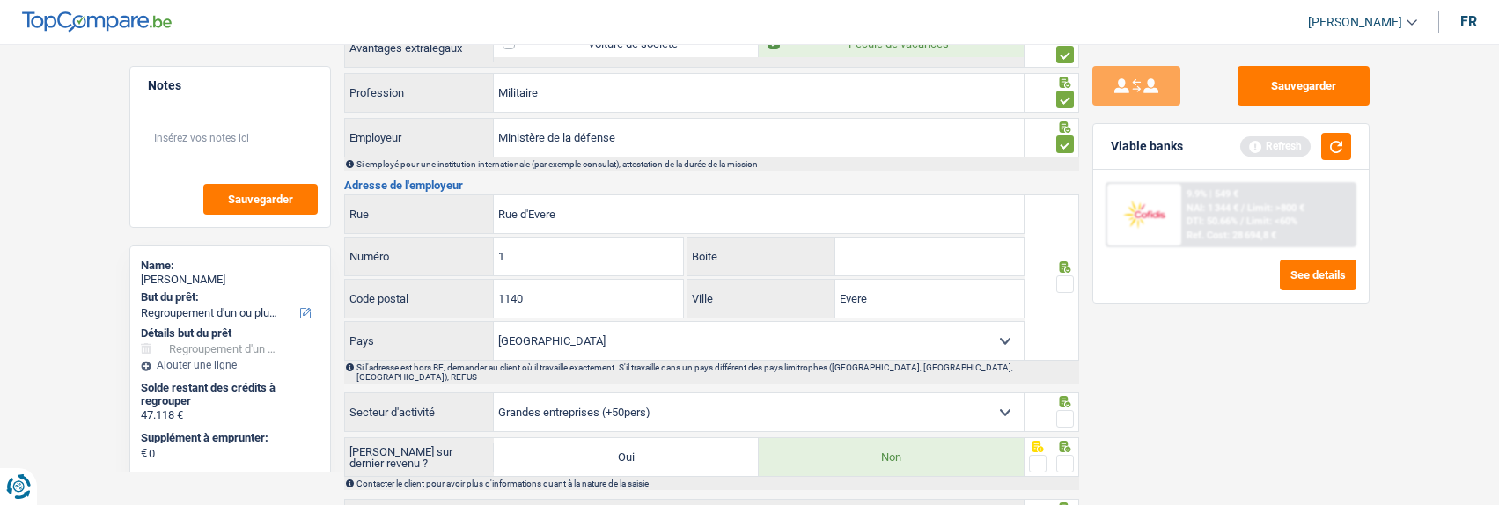
click at [1062, 277] on span at bounding box center [1065, 285] width 18 height 18
click at [0, 0] on input "radio" at bounding box center [0, 0] width 0 height 0
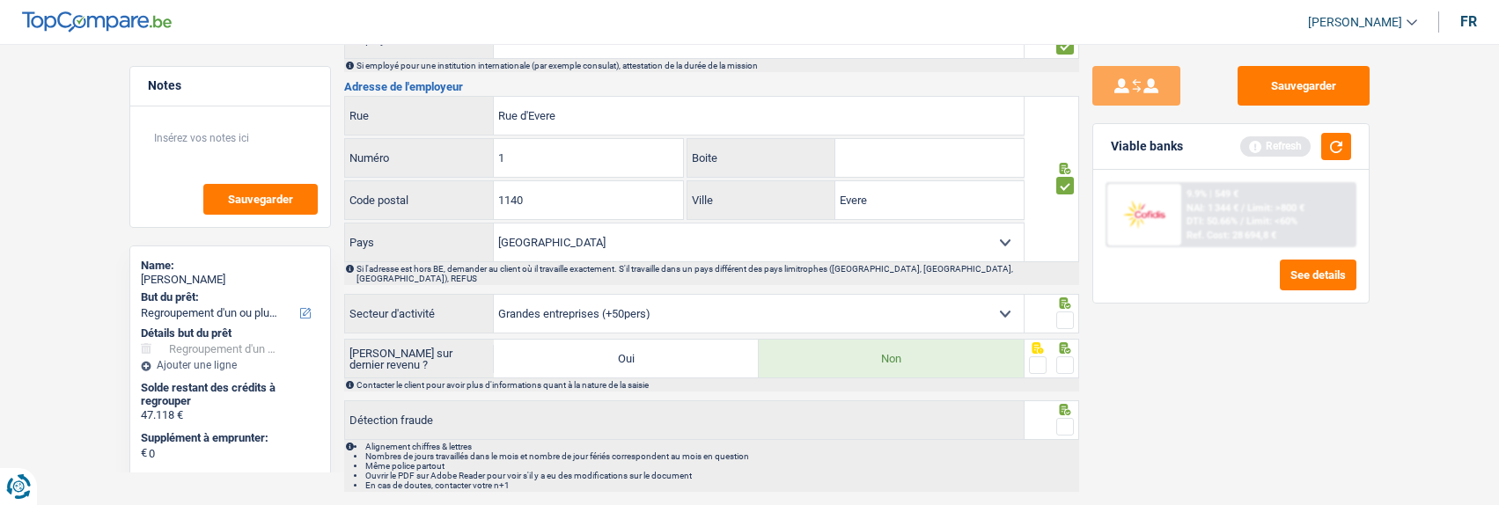
scroll to position [1715, 0]
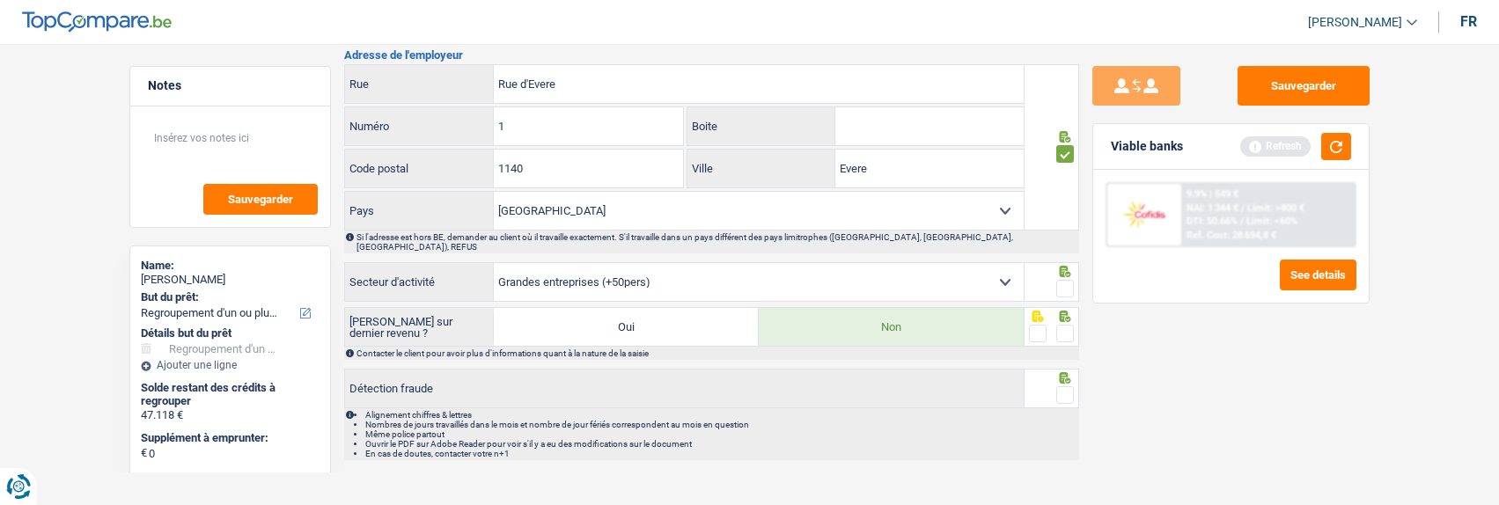
click at [1062, 280] on span at bounding box center [1065, 289] width 18 height 18
click at [0, 0] on input "radio" at bounding box center [0, 0] width 0 height 0
drag, startPoint x: 1065, startPoint y: 313, endPoint x: 1071, endPoint y: 351, distance: 38.4
click at [1065, 325] on span at bounding box center [1065, 334] width 18 height 18
click at [0, 0] on input "radio" at bounding box center [0, 0] width 0 height 0
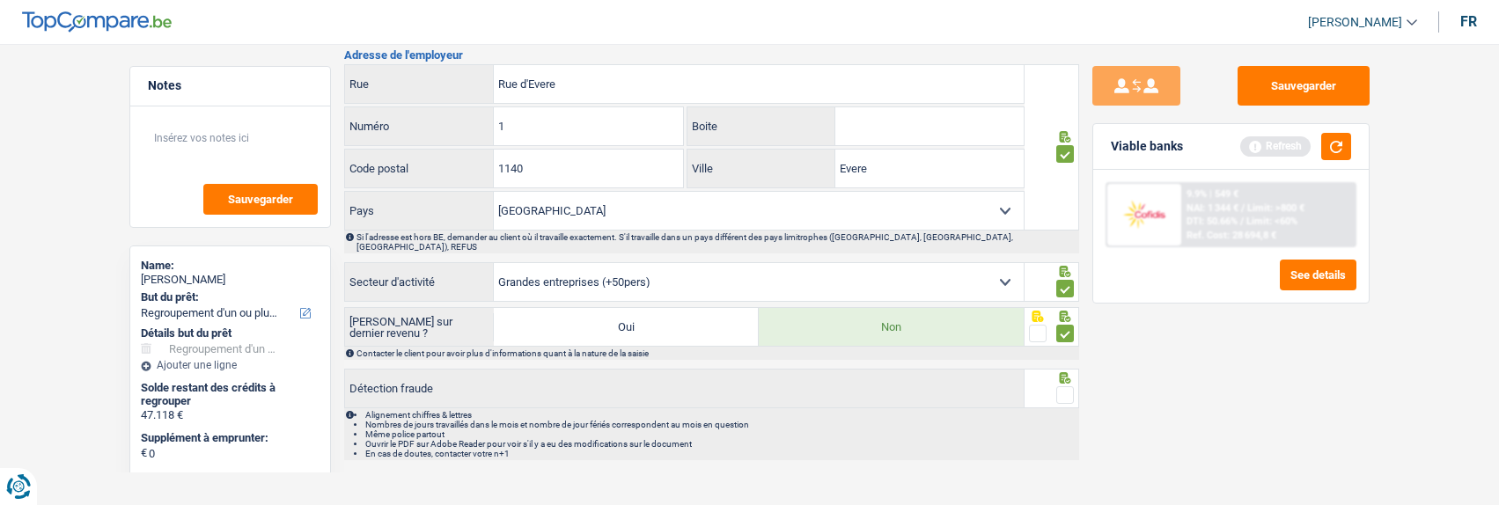
click at [1073, 386] on span at bounding box center [1065, 395] width 18 height 18
click at [0, 0] on input "radio" at bounding box center [0, 0] width 0 height 0
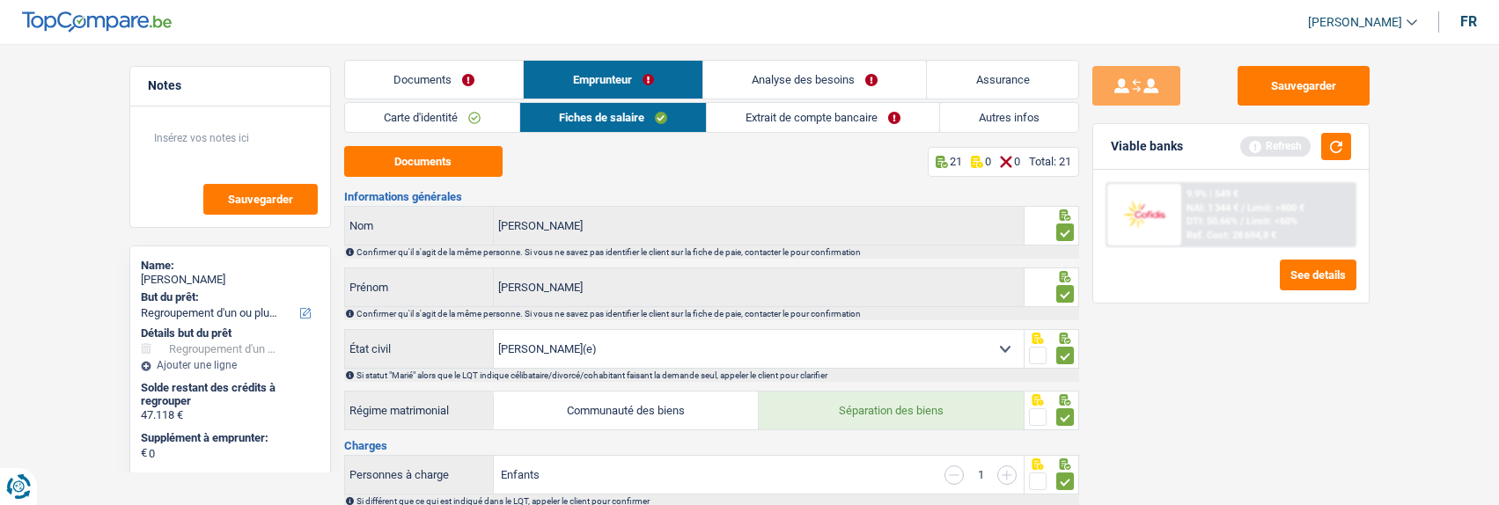
scroll to position [0, 0]
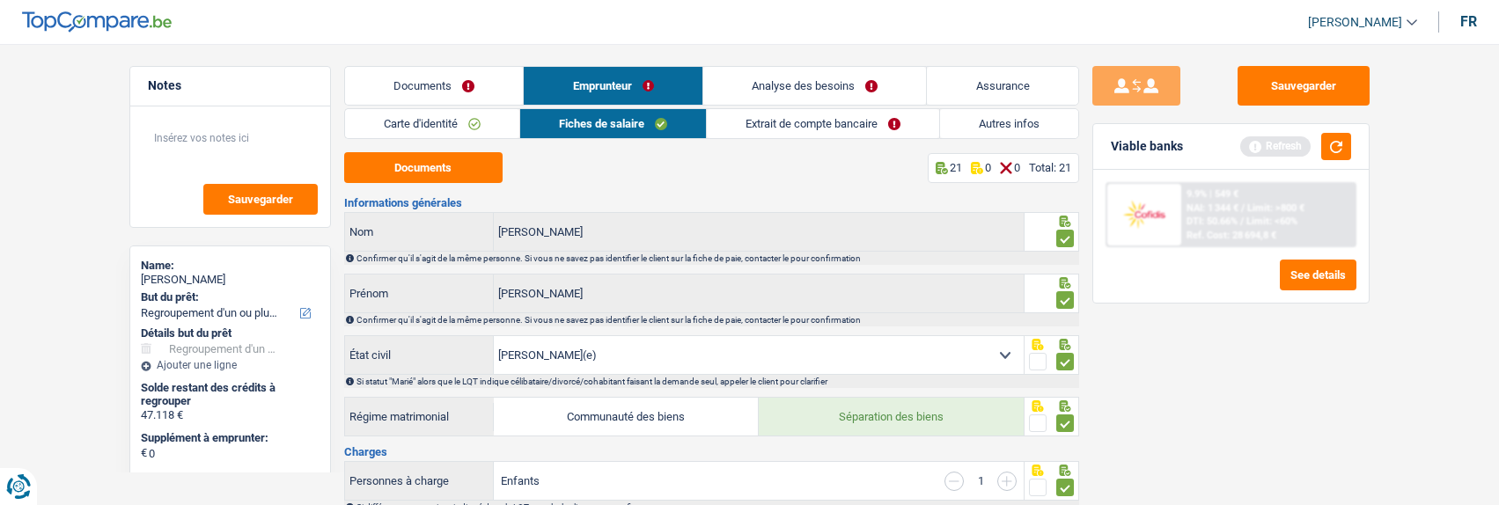
click at [877, 120] on link "Extrait de compte bancaire" at bounding box center [823, 123] width 232 height 29
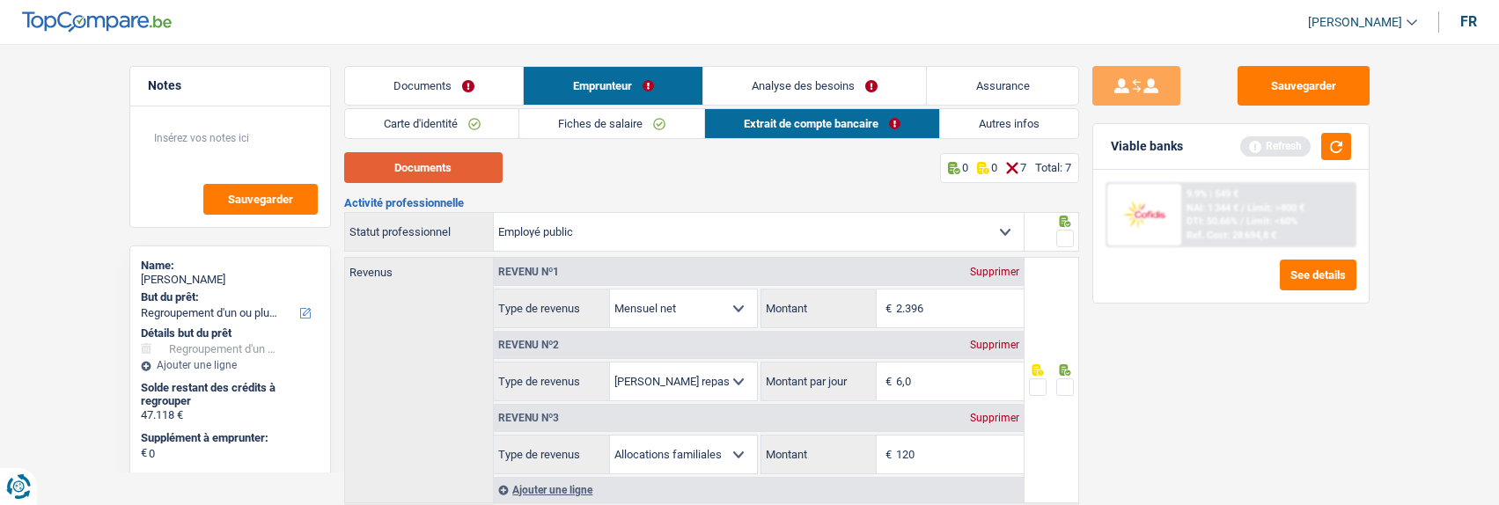
click at [467, 159] on button "Documents" at bounding box center [423, 167] width 158 height 31
click at [969, 461] on input "120" at bounding box center [960, 455] width 128 height 38
type input "1"
type input "217"
click at [1070, 391] on span at bounding box center [1065, 388] width 18 height 18
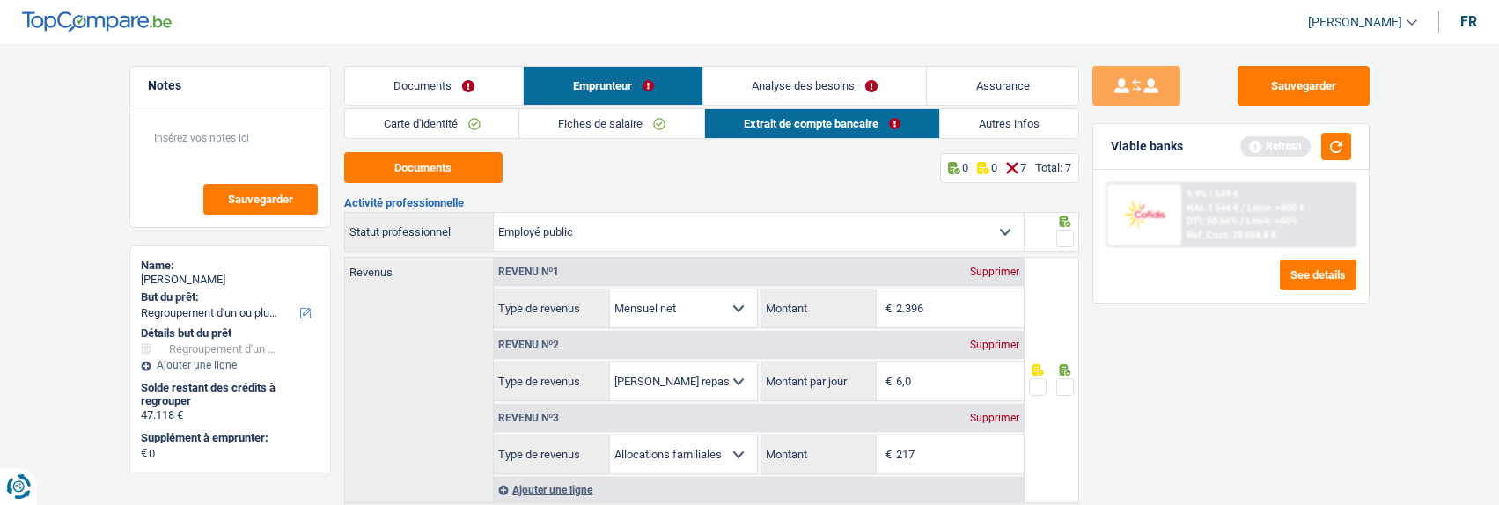
click at [0, 0] on input "radio" at bounding box center [0, 0] width 0 height 0
click at [1063, 236] on span at bounding box center [1065, 239] width 18 height 18
click at [0, 0] on input "radio" at bounding box center [0, 0] width 0 height 0
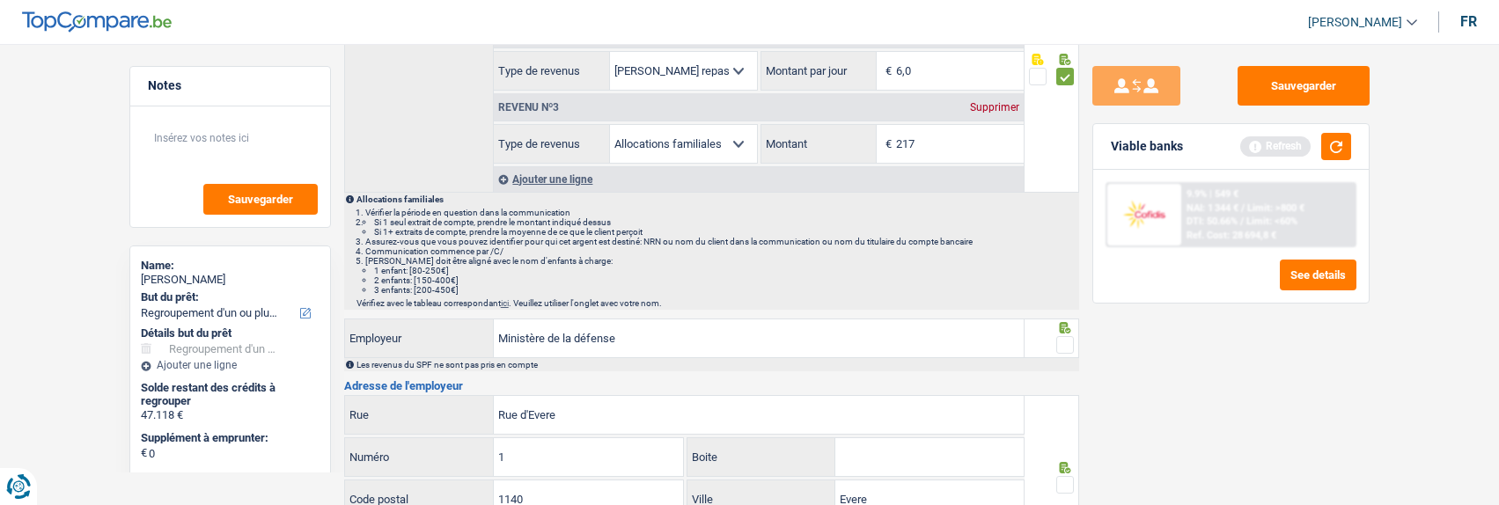
scroll to position [352, 0]
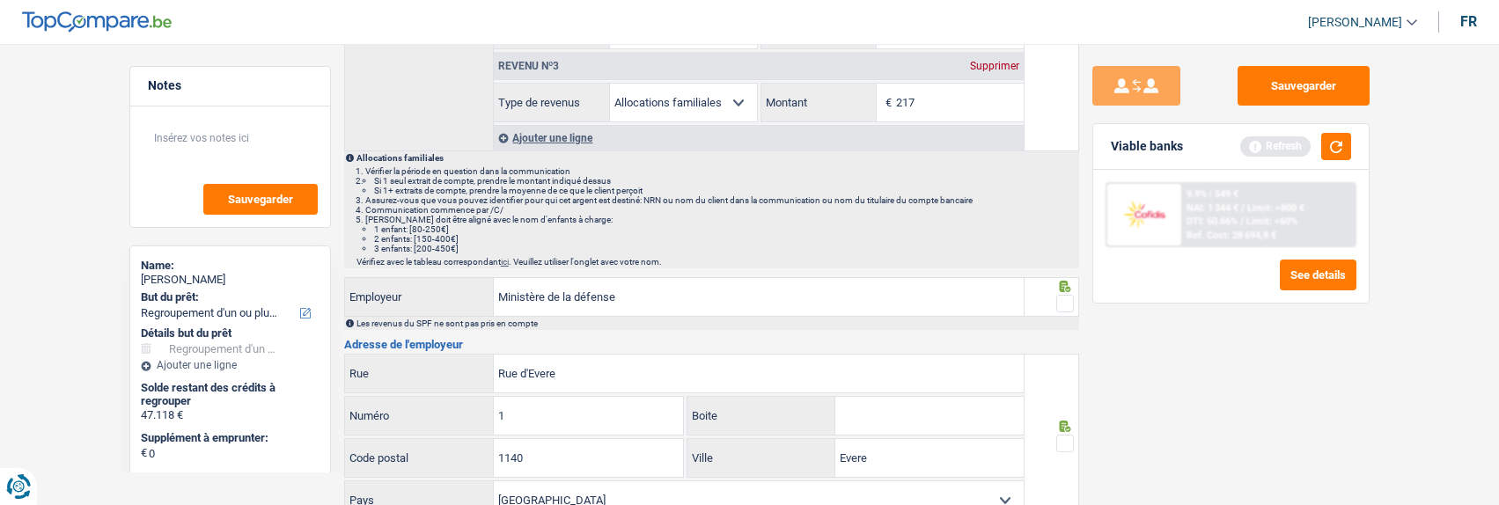
click at [1066, 296] on span at bounding box center [1065, 304] width 18 height 18
click at [0, 0] on input "radio" at bounding box center [0, 0] width 0 height 0
click at [1067, 443] on span at bounding box center [1065, 444] width 18 height 18
click at [0, 0] on input "radio" at bounding box center [0, 0] width 0 height 0
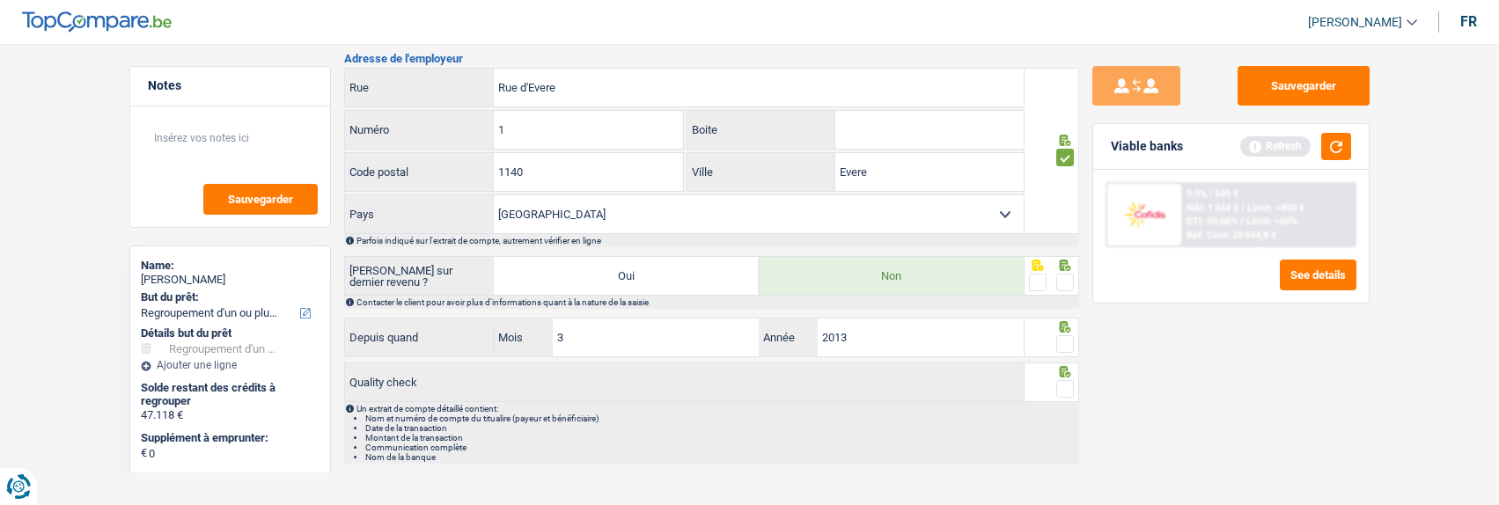
scroll to position [655, 0]
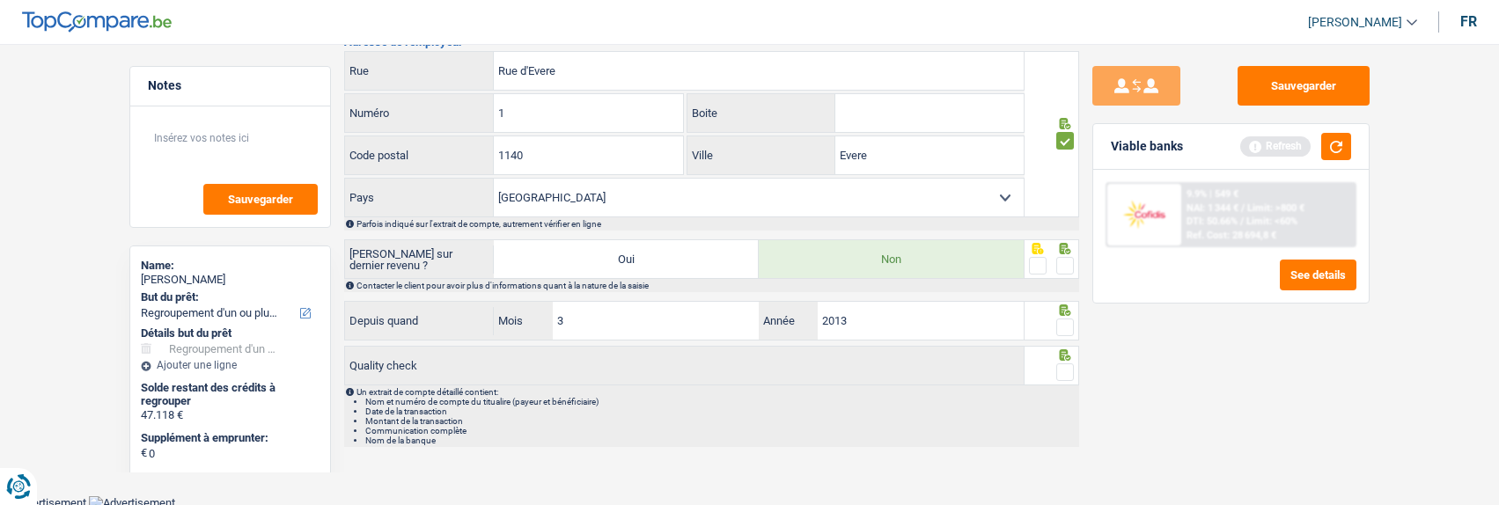
drag, startPoint x: 1072, startPoint y: 268, endPoint x: 1064, endPoint y: 304, distance: 37.0
click at [1071, 269] on span at bounding box center [1065, 266] width 18 height 18
click at [0, 0] on input "radio" at bounding box center [0, 0] width 0 height 0
click at [1071, 327] on span at bounding box center [1065, 328] width 18 height 18
click at [0, 0] on input "radio" at bounding box center [0, 0] width 0 height 0
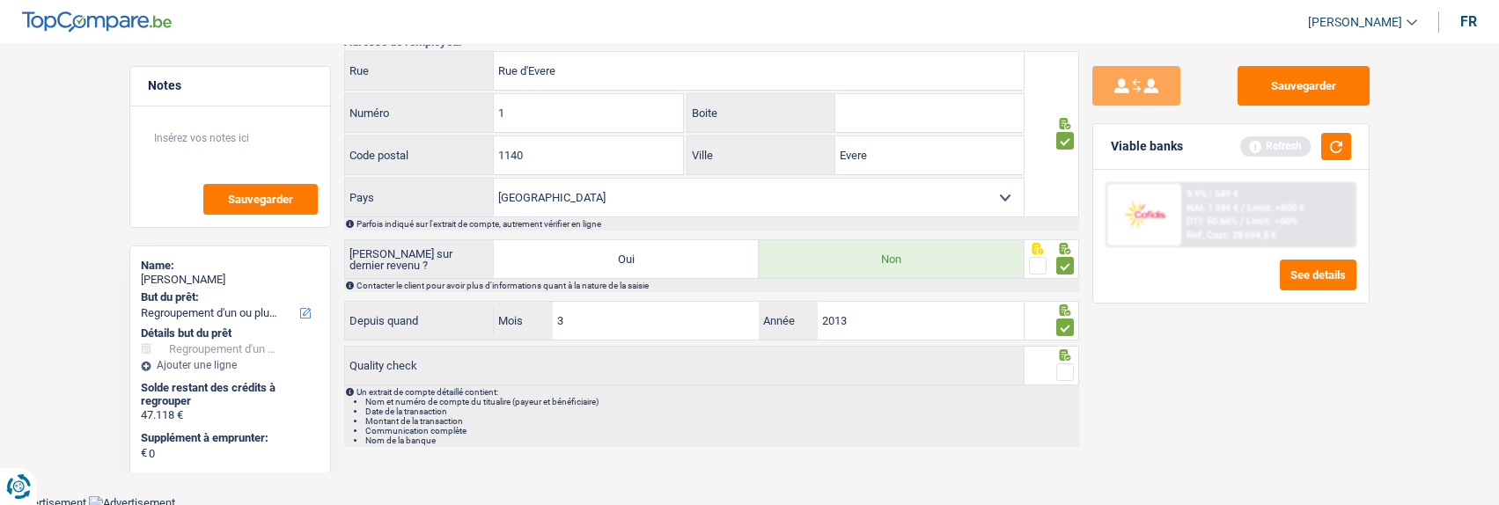
click at [1069, 372] on span at bounding box center [1065, 373] width 18 height 18
click at [0, 0] on input "radio" at bounding box center [0, 0] width 0 height 0
drag, startPoint x: 1294, startPoint y: 88, endPoint x: 1213, endPoint y: 99, distance: 81.7
click at [1293, 88] on button "Sauvegarder" at bounding box center [1304, 86] width 132 height 40
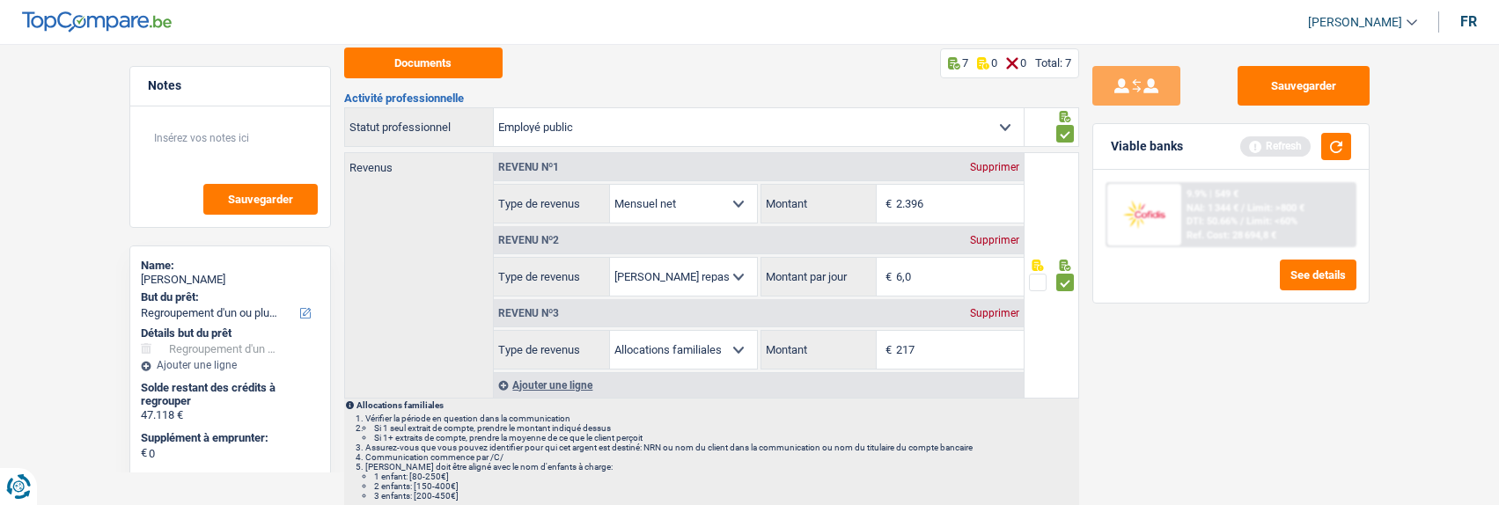
scroll to position [0, 0]
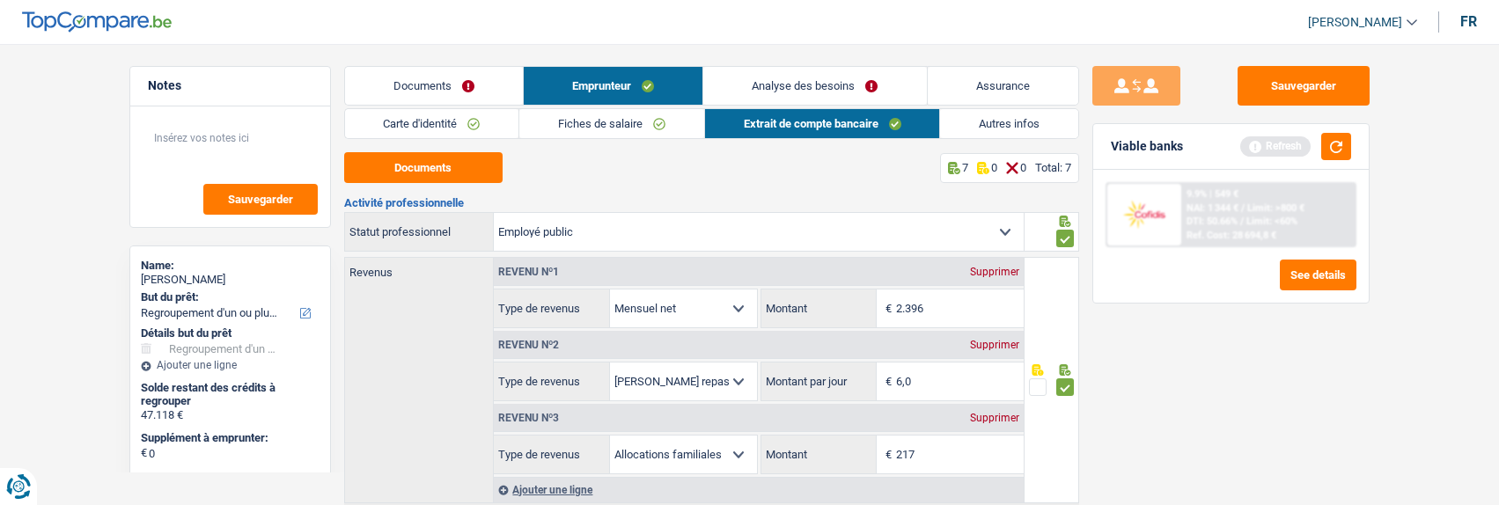
click at [1024, 114] on link "Autres infos" at bounding box center [1009, 123] width 138 height 29
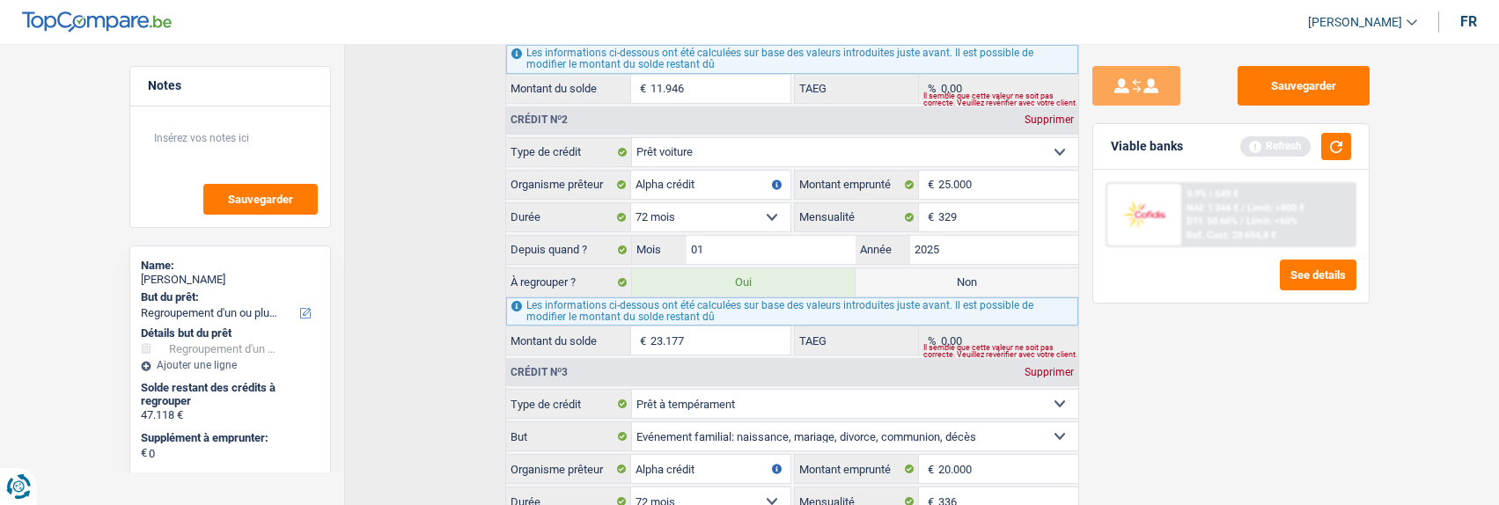
scroll to position [835, 0]
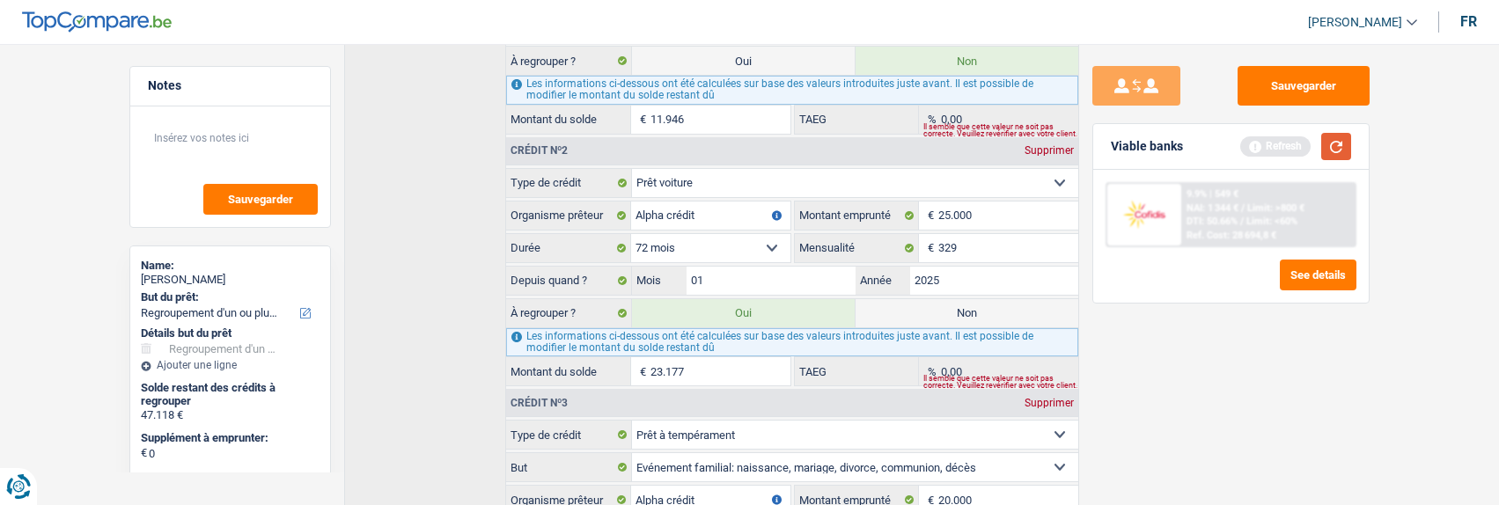
click at [1333, 142] on button "button" at bounding box center [1336, 146] width 30 height 27
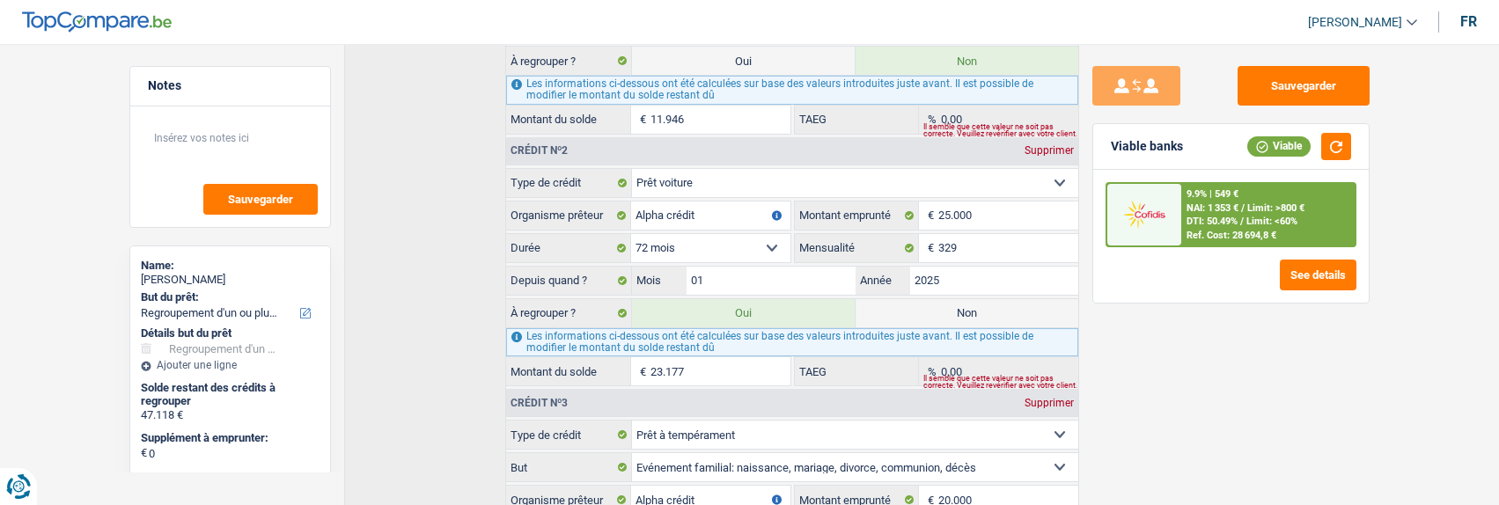
click at [968, 302] on label "Non" at bounding box center [967, 313] width 223 height 28
click at [968, 302] on input "Non" at bounding box center [967, 313] width 223 height 28
radio input "true"
type input "23.941"
select select "120"
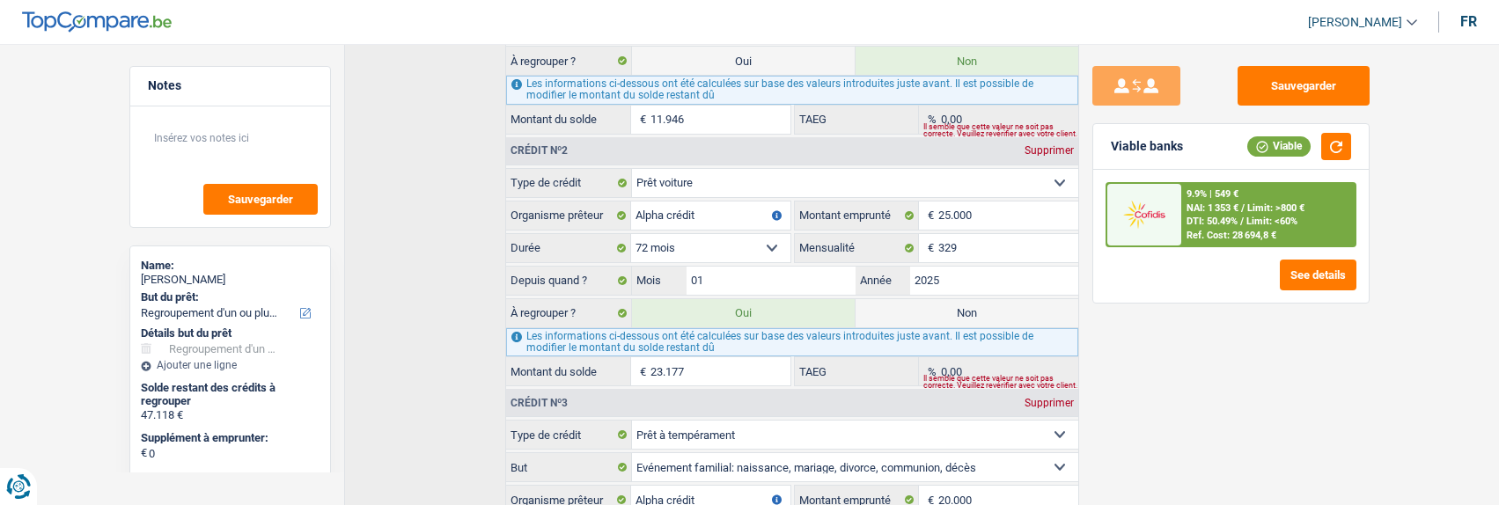
radio input "false"
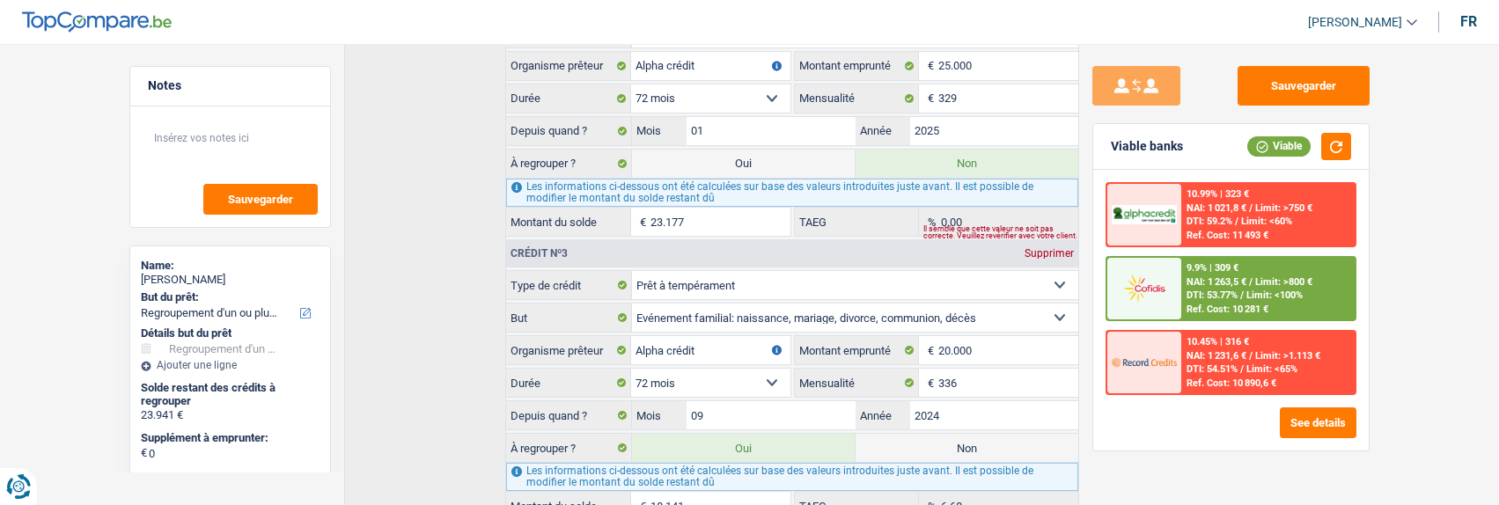
scroll to position [1011, 0]
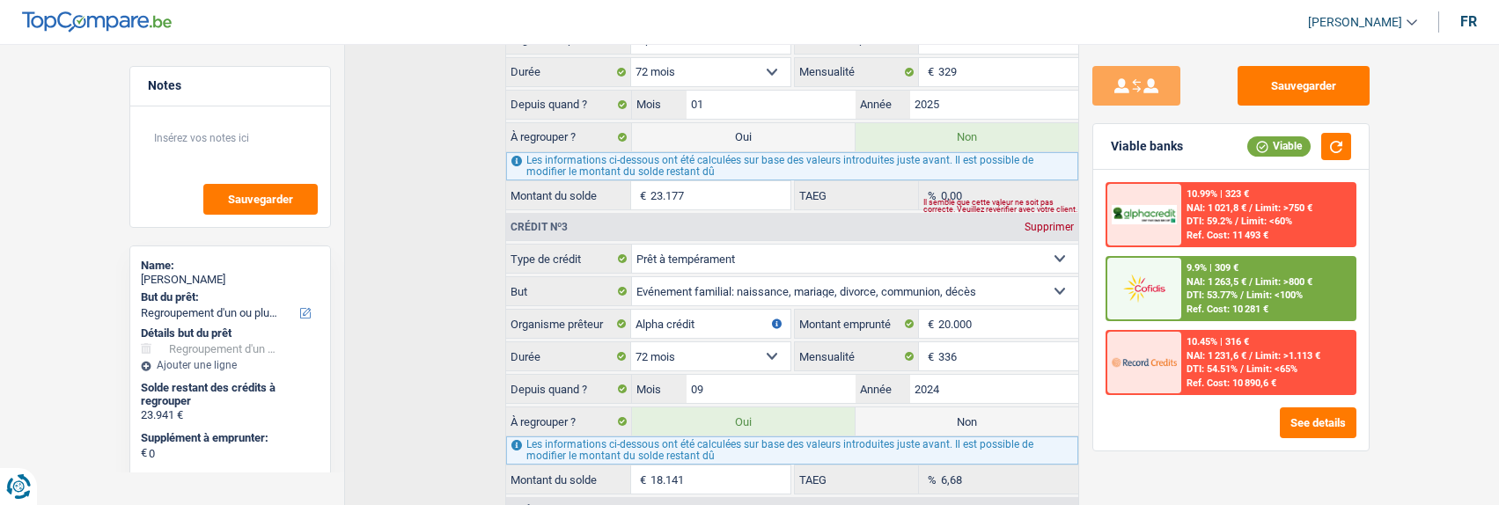
click at [976, 410] on label "Non" at bounding box center [967, 422] width 223 height 28
click at [976, 410] on input "Non" at bounding box center [967, 422] width 223 height 28
radio input "true"
type input "5.800"
select select "42"
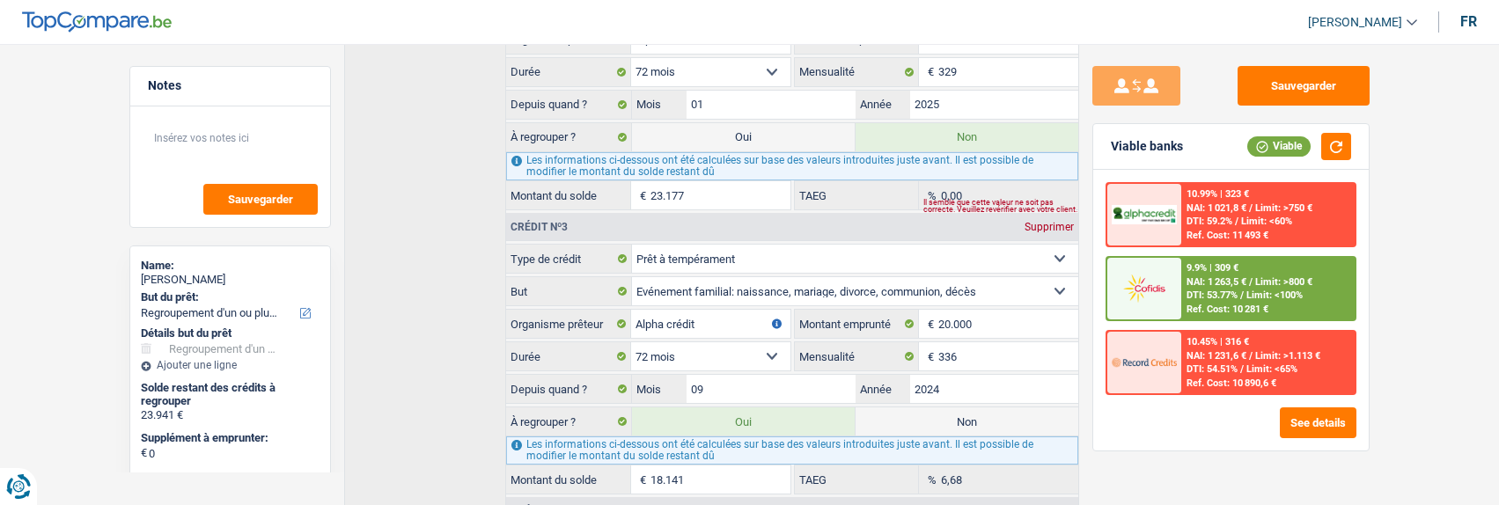
radio input "false"
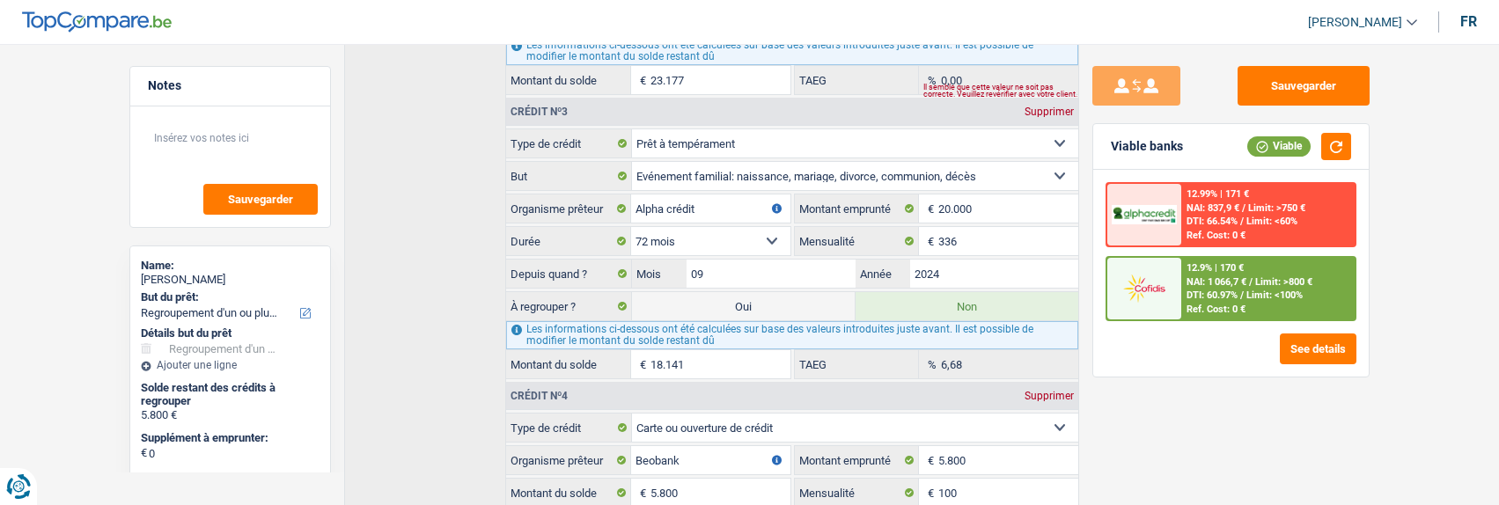
scroll to position [1275, 0]
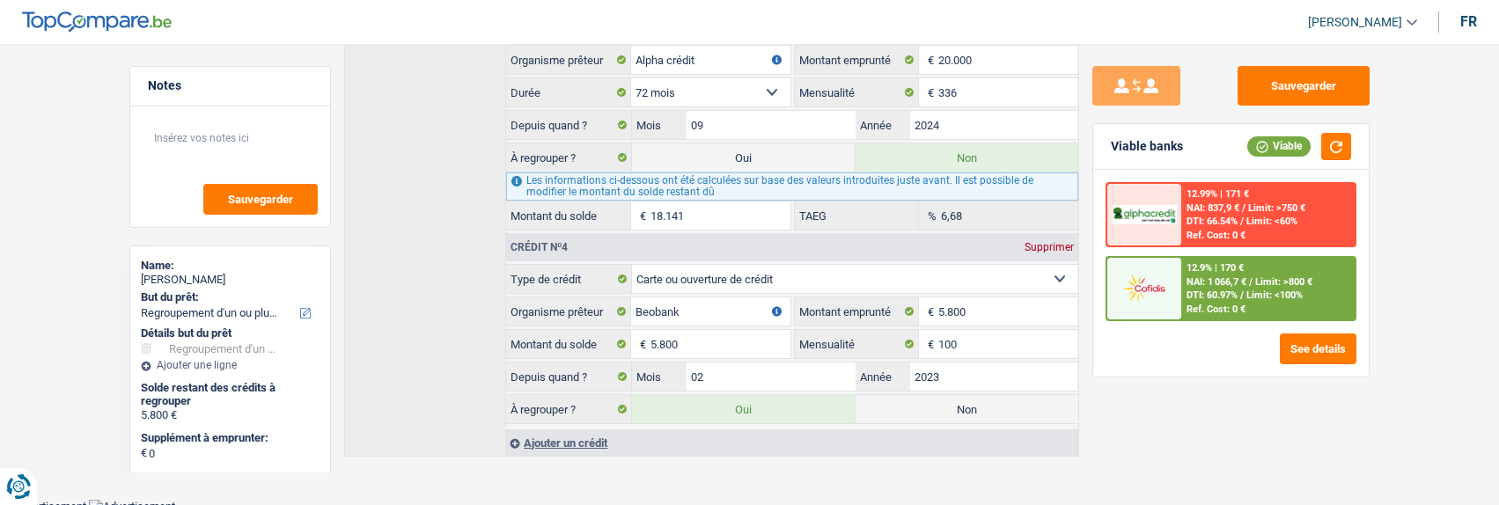
click at [973, 398] on label "Non" at bounding box center [967, 409] width 223 height 28
click at [973, 398] on input "Non" at bounding box center [967, 409] width 223 height 28
radio input "true"
select select
select select "24"
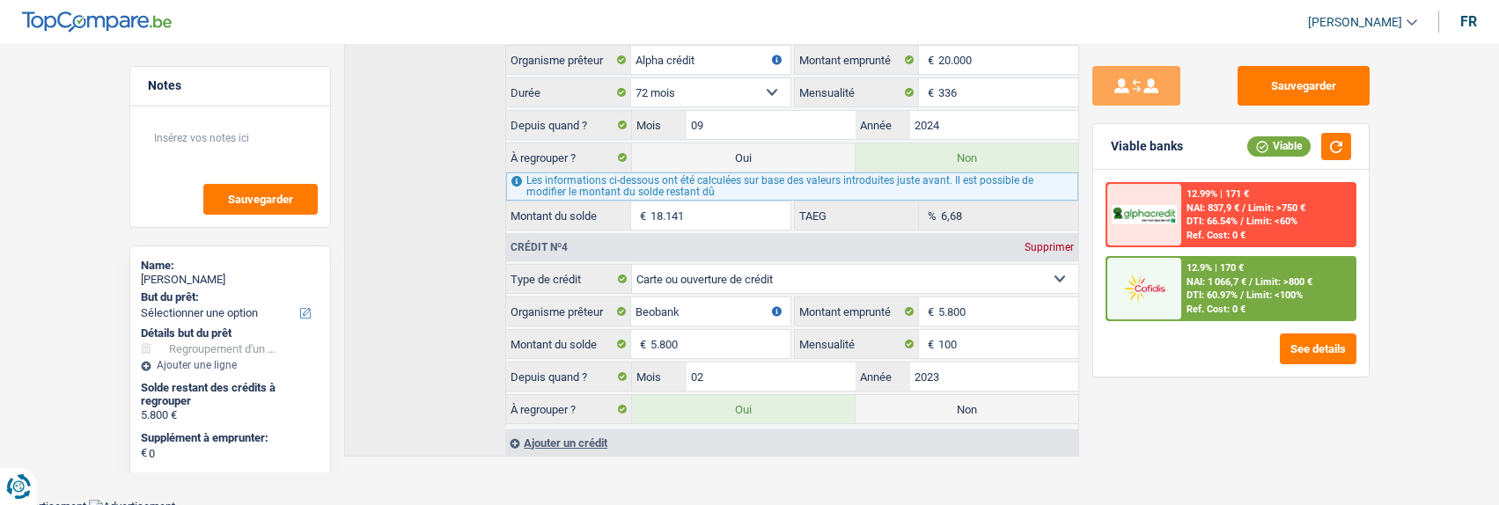
radio input "false"
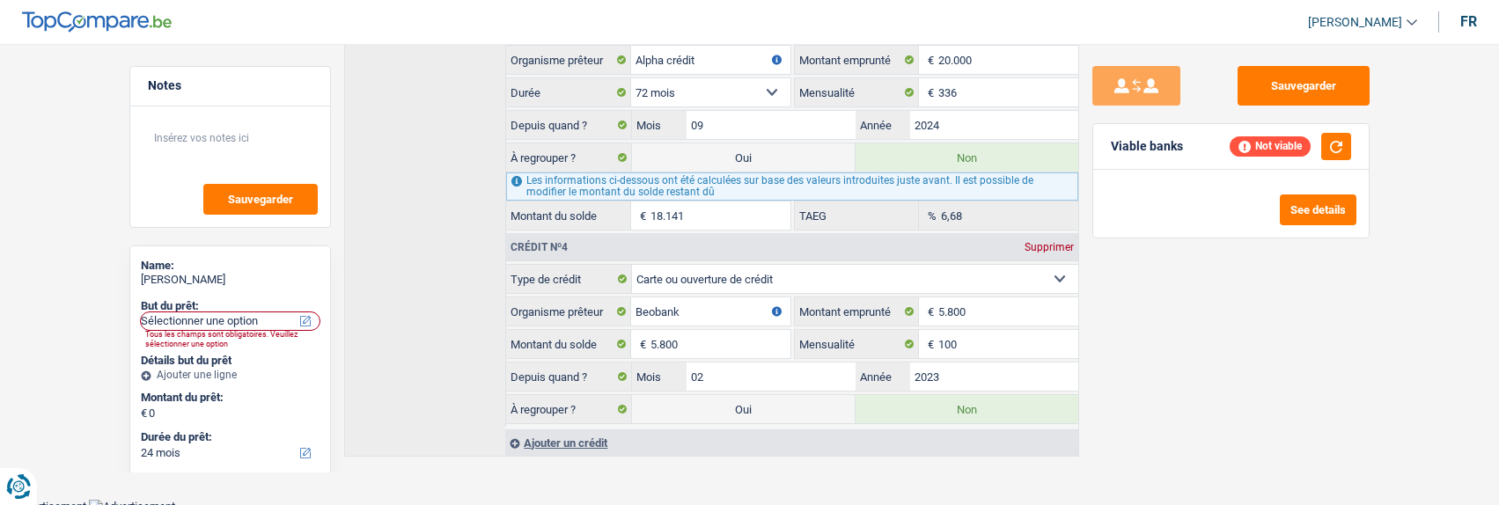
click at [761, 157] on label "Oui" at bounding box center [743, 157] width 223 height 28
click at [761, 157] on input "Oui" at bounding box center [743, 157] width 223 height 28
radio input "true"
radio input "false"
type input "18.141"
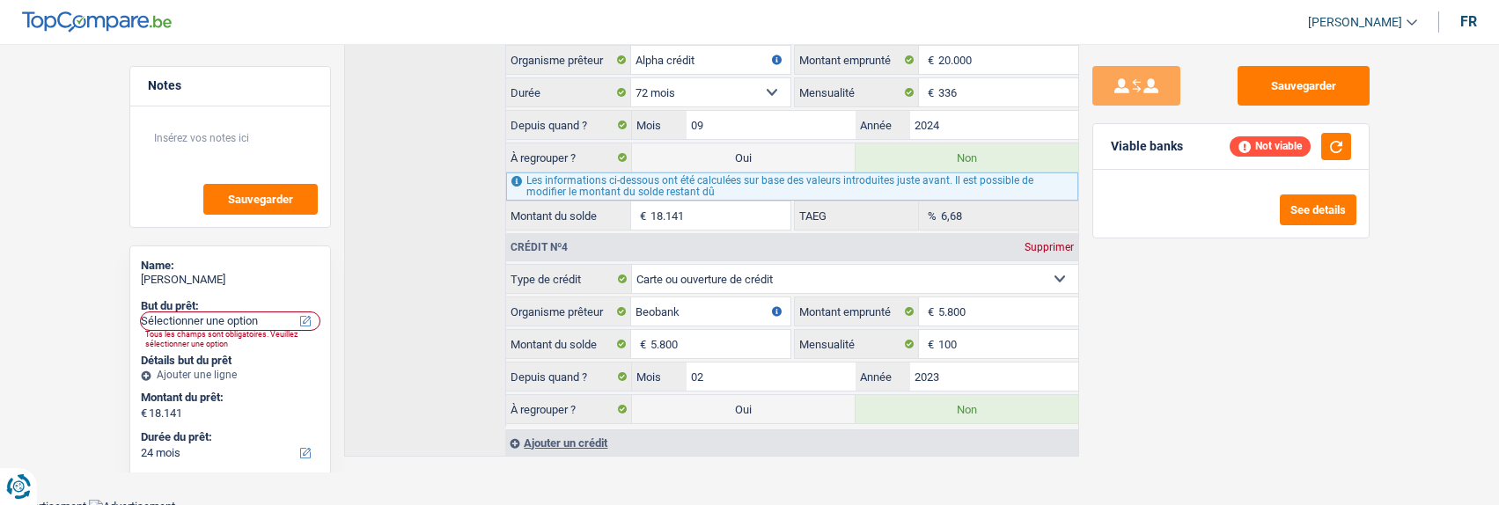
select select "refinancing"
select select "84"
select select "refinancing"
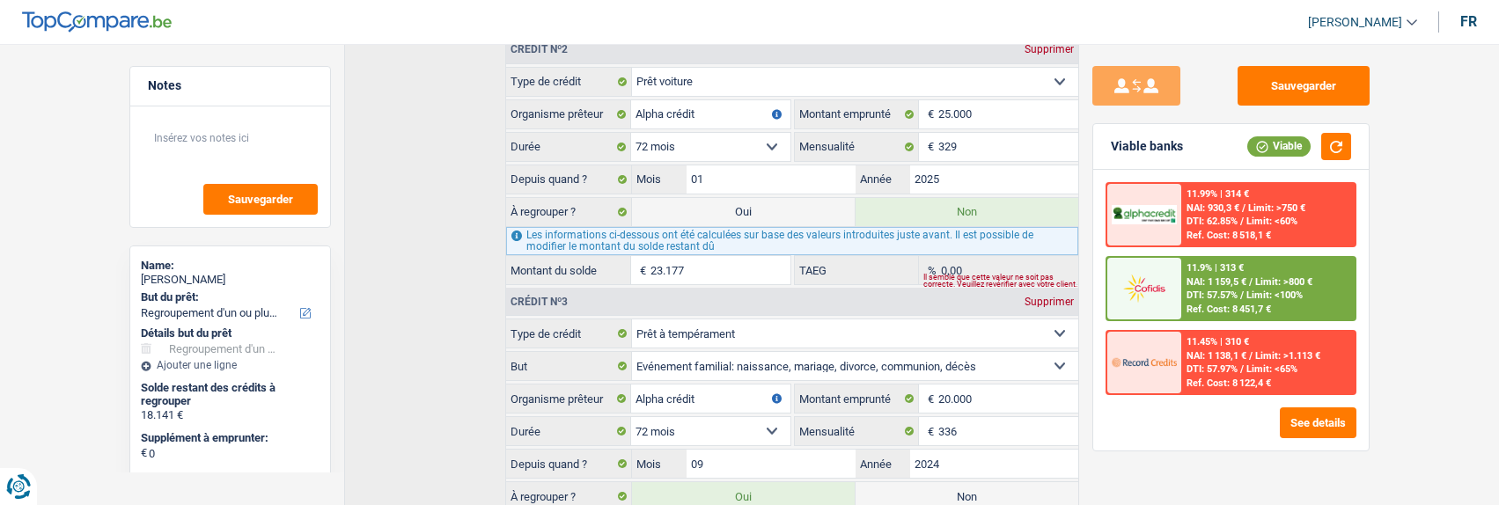
scroll to position [835, 0]
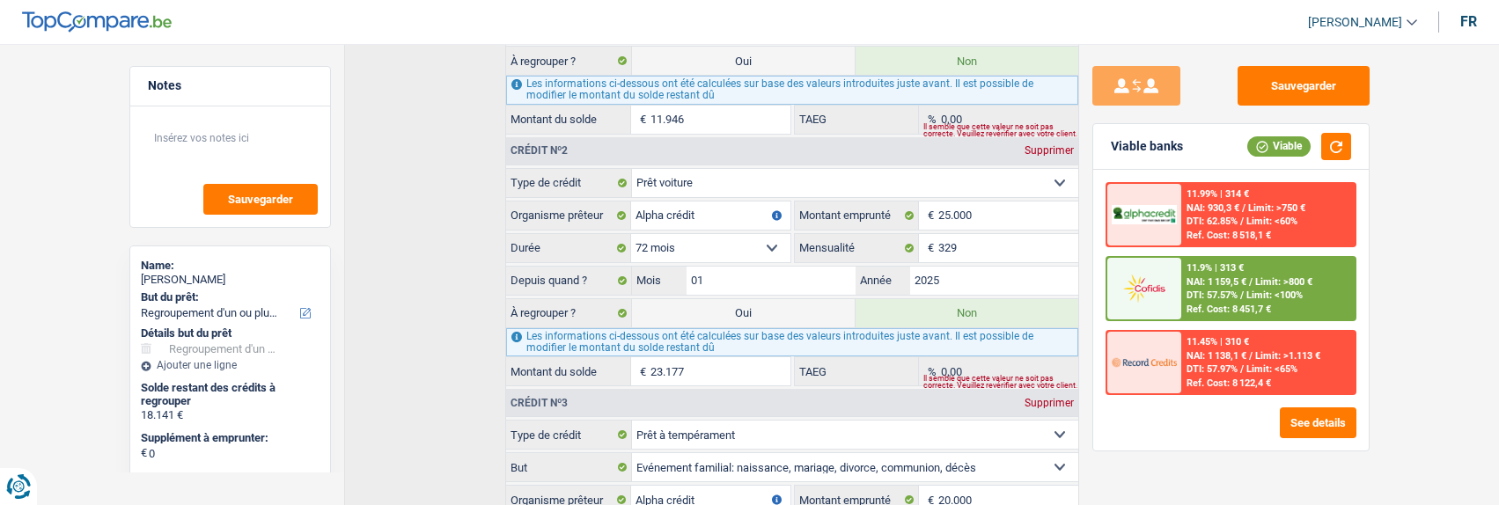
click at [756, 305] on label "Oui" at bounding box center [743, 313] width 223 height 28
click at [756, 305] on input "Oui" at bounding box center [743, 313] width 223 height 28
radio input "true"
radio input "false"
type input "41.318"
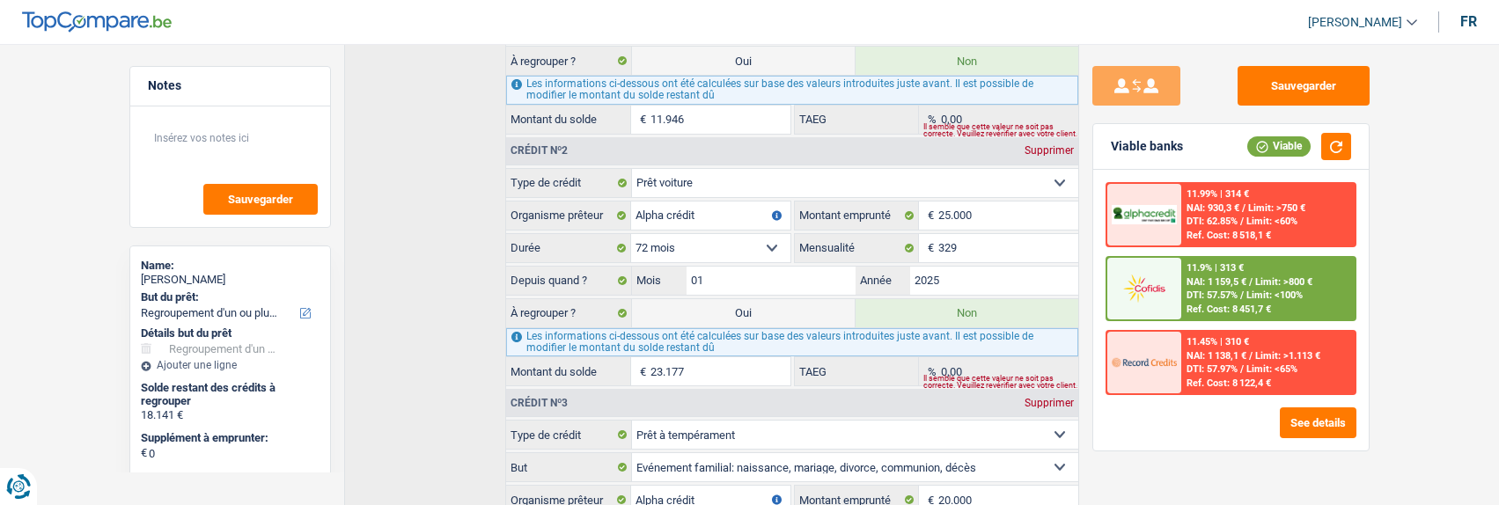
select select "144"
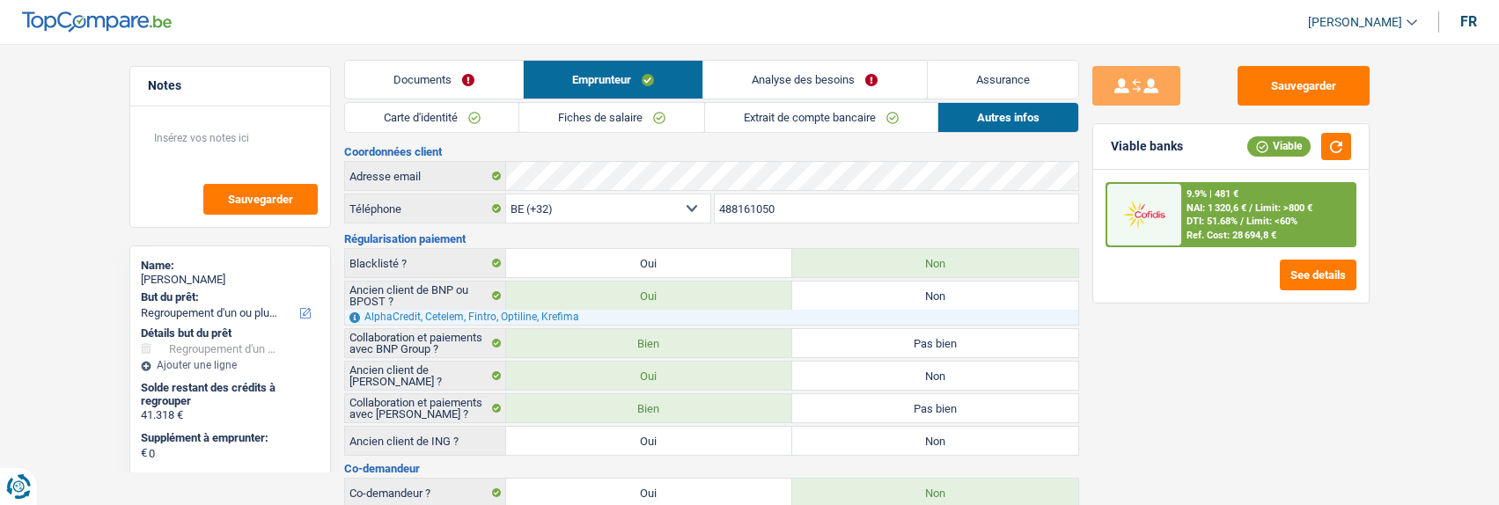
scroll to position [0, 0]
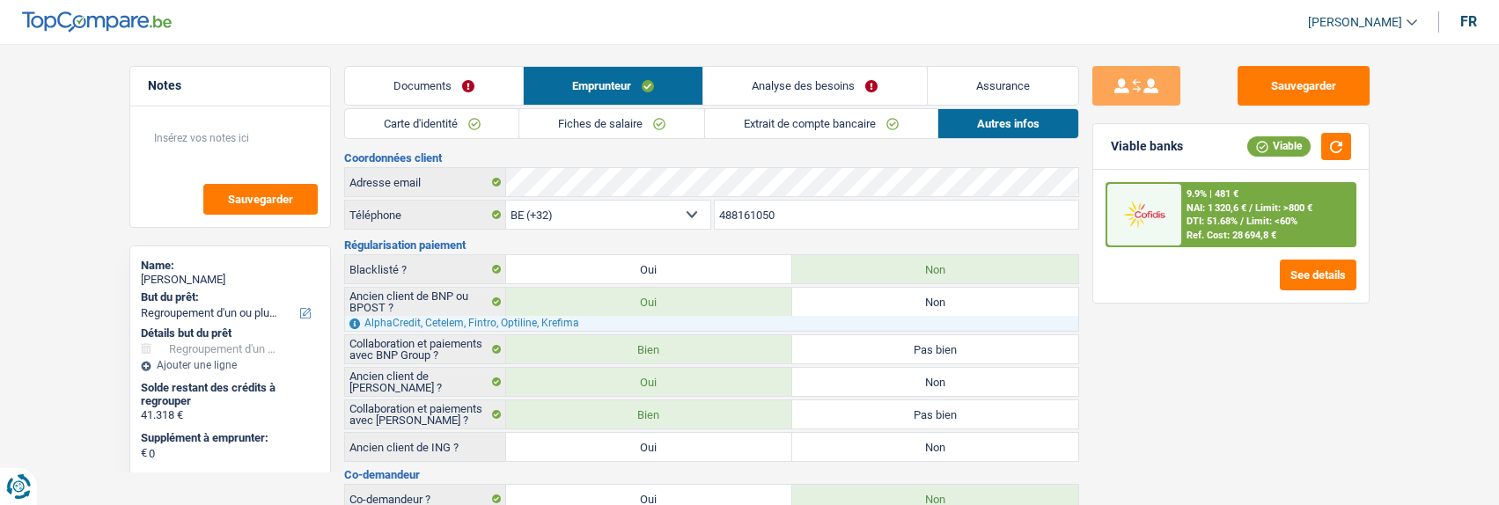
click at [863, 77] on link "Analyse des besoins" at bounding box center [814, 86] width 223 height 38
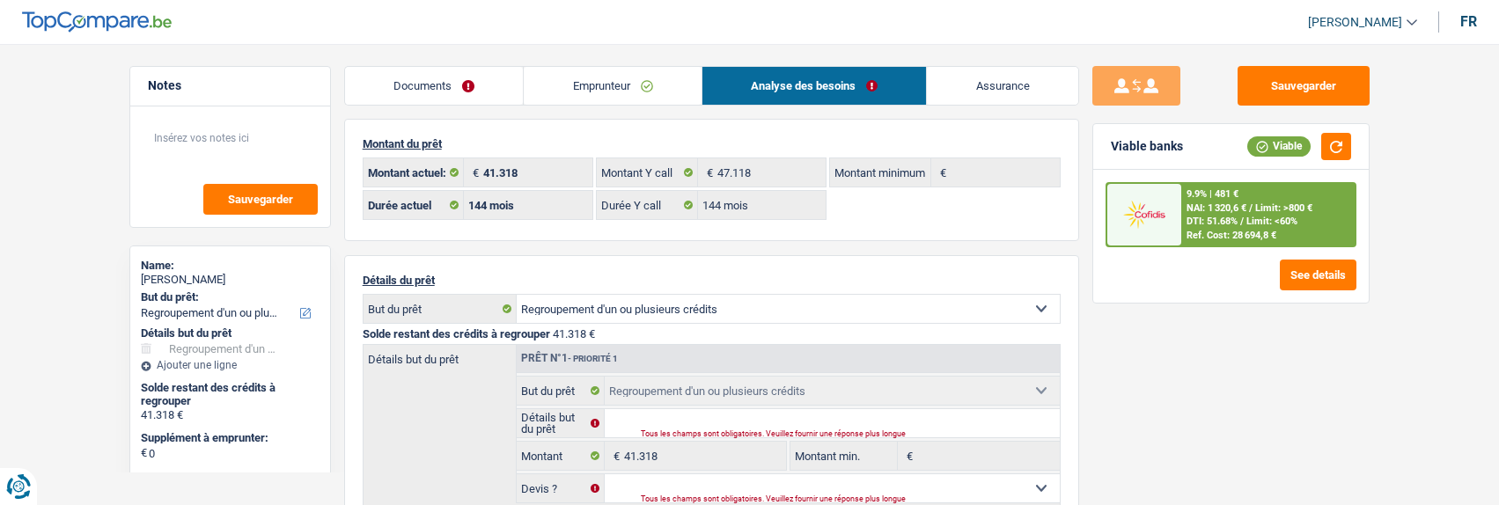
click at [627, 84] on link "Emprunteur" at bounding box center [613, 86] width 178 height 38
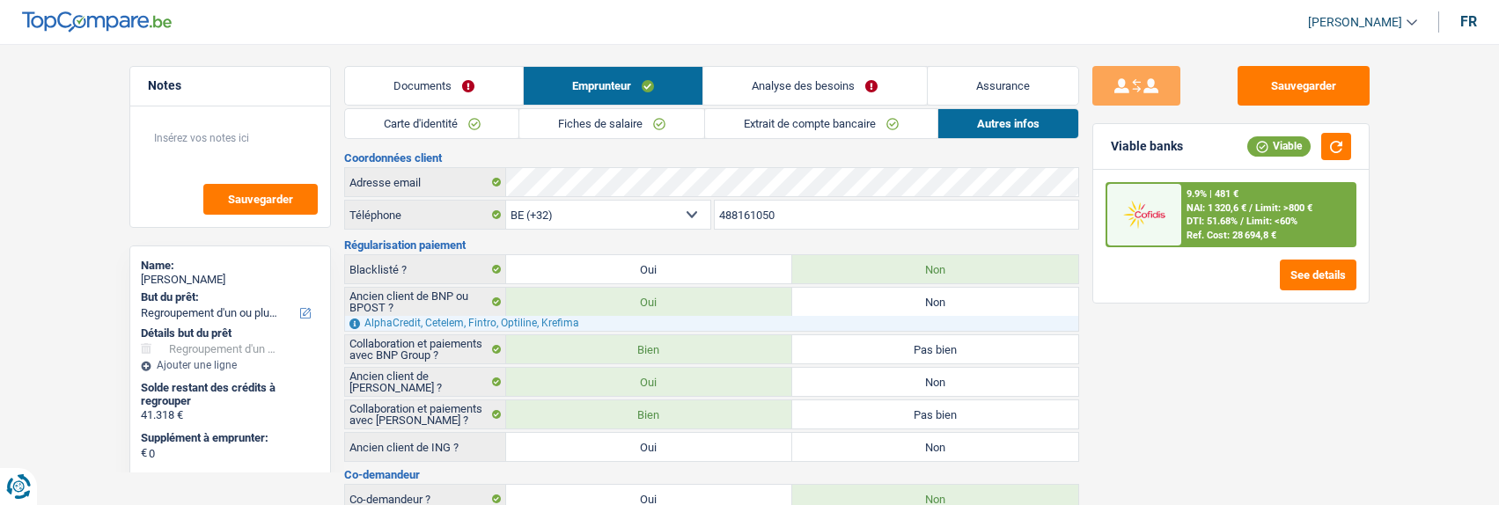
click at [824, 85] on link "Analyse des besoins" at bounding box center [814, 86] width 223 height 38
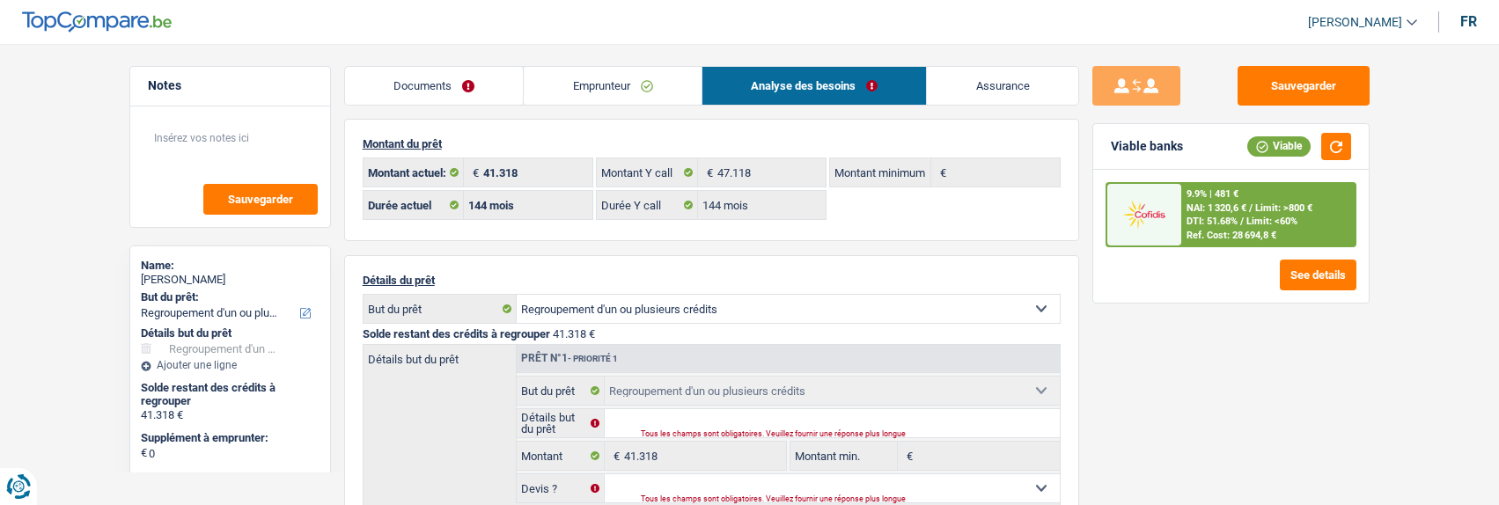
click at [626, 85] on link "Emprunteur" at bounding box center [613, 86] width 178 height 38
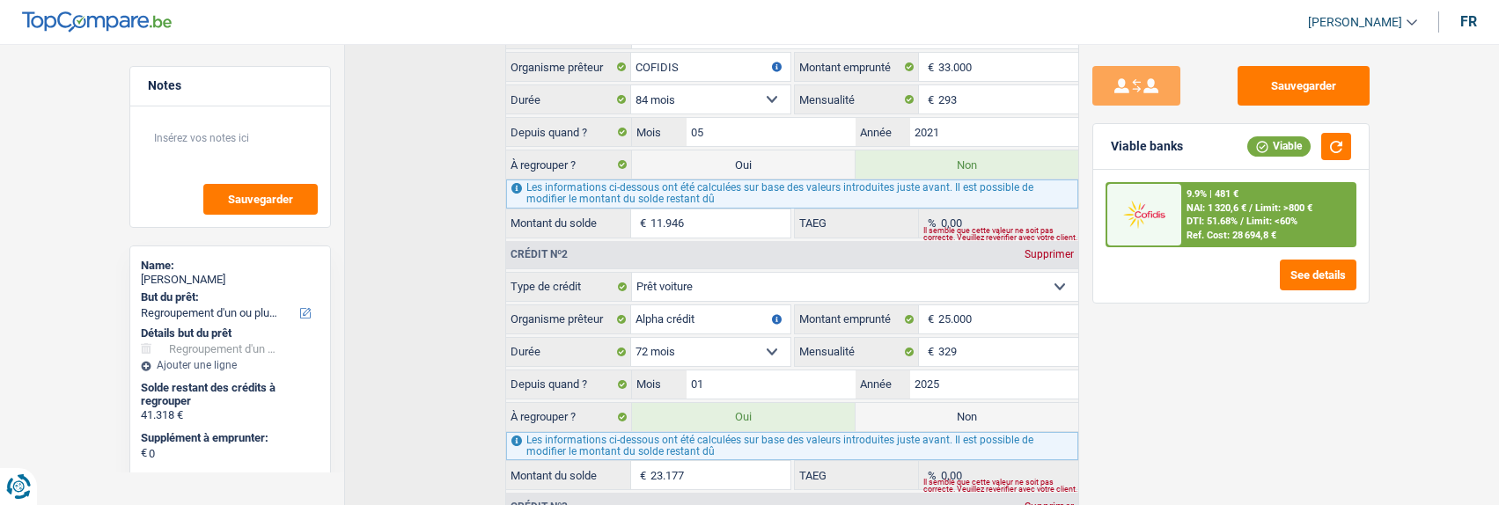
scroll to position [704, 0]
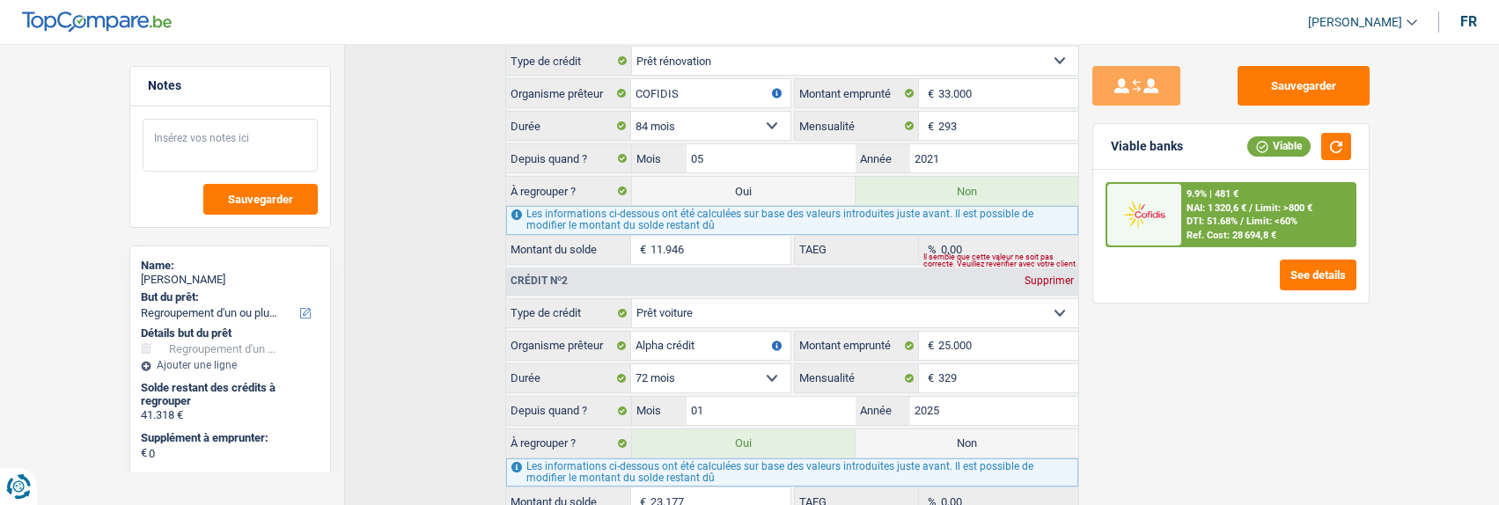
click at [242, 129] on textarea at bounding box center [230, 145] width 175 height 53
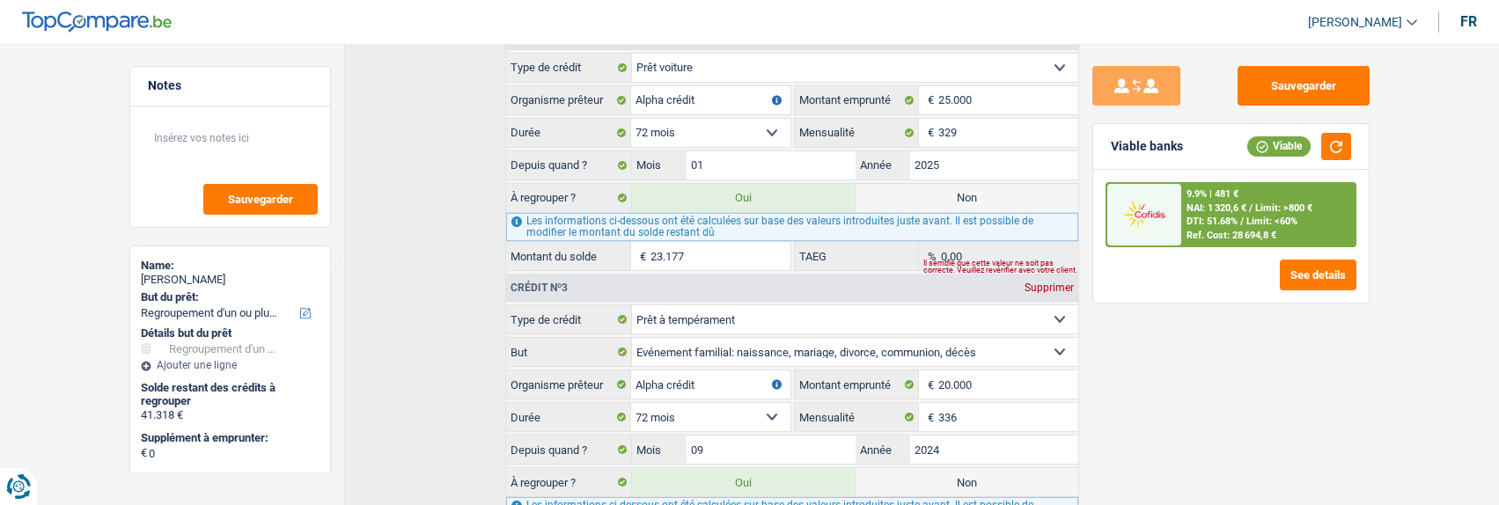
scroll to position [1056, 0]
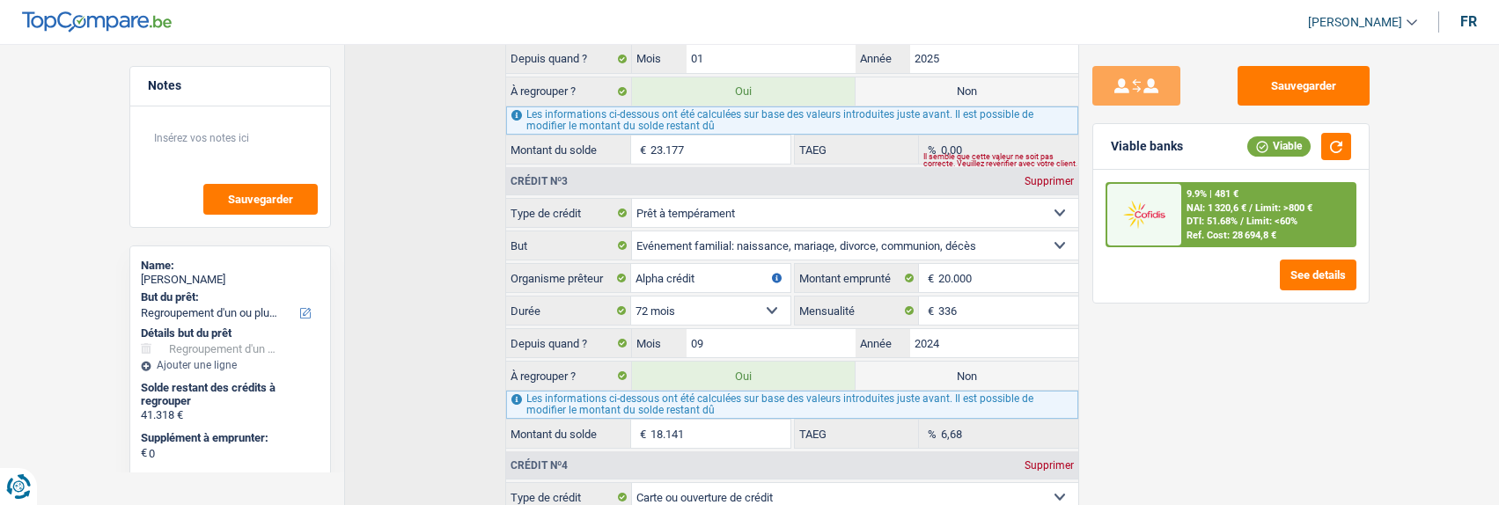
click at [947, 82] on label "Non" at bounding box center [967, 91] width 223 height 28
click at [947, 82] on input "Non" at bounding box center [967, 91] width 223 height 28
radio input "true"
select select "84"
radio input "false"
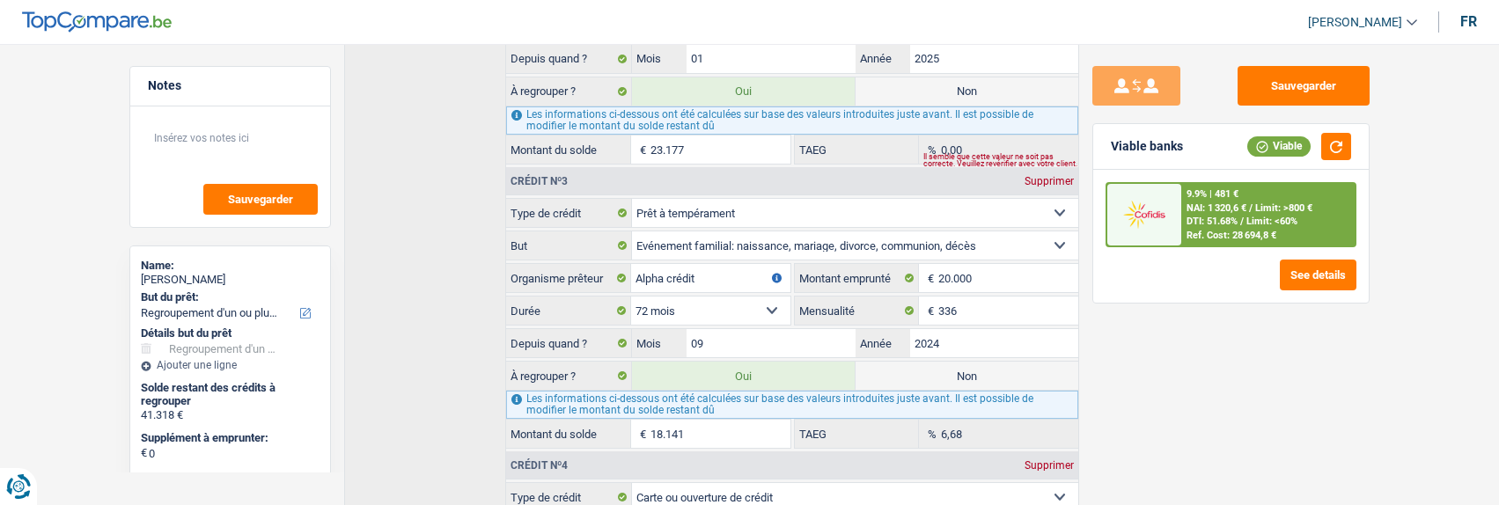
type input "18.141"
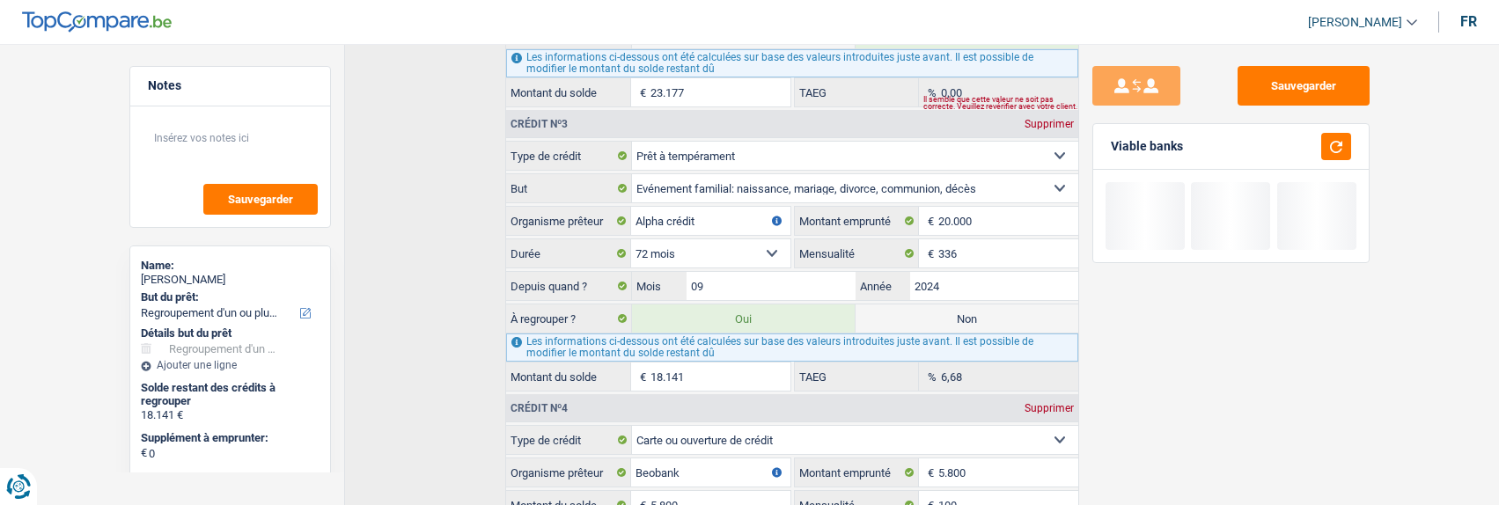
scroll to position [1144, 0]
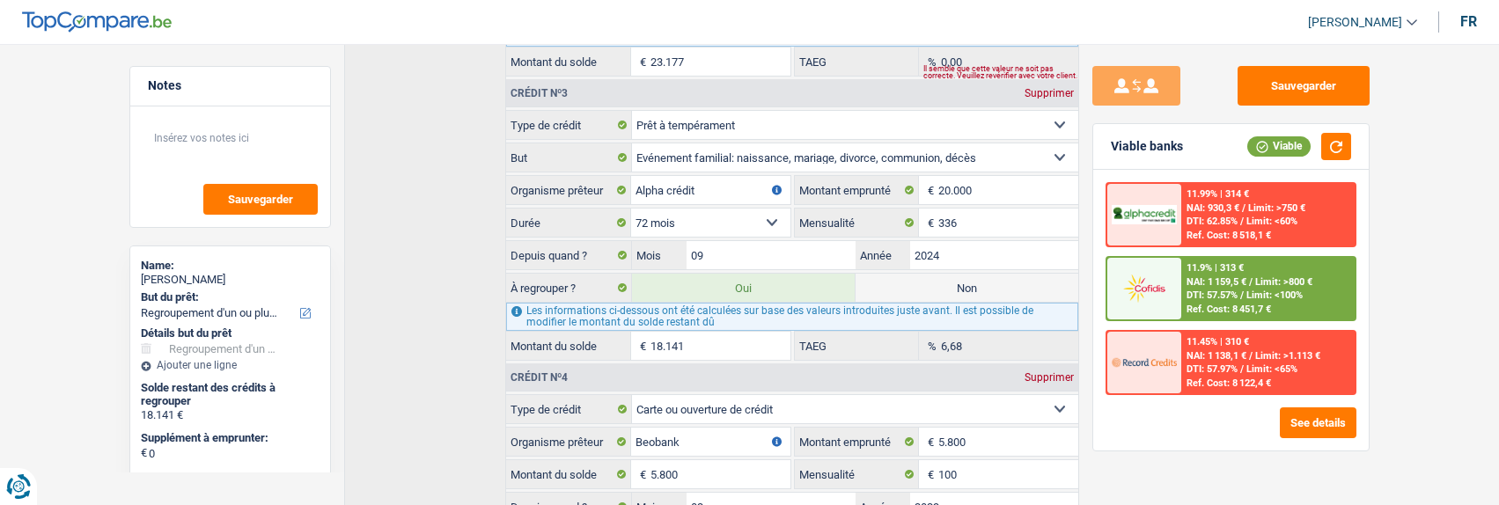
click at [982, 276] on label "Non" at bounding box center [967, 288] width 223 height 28
click at [982, 276] on input "Non" at bounding box center [967, 288] width 223 height 28
radio input "true"
select select
select select "24"
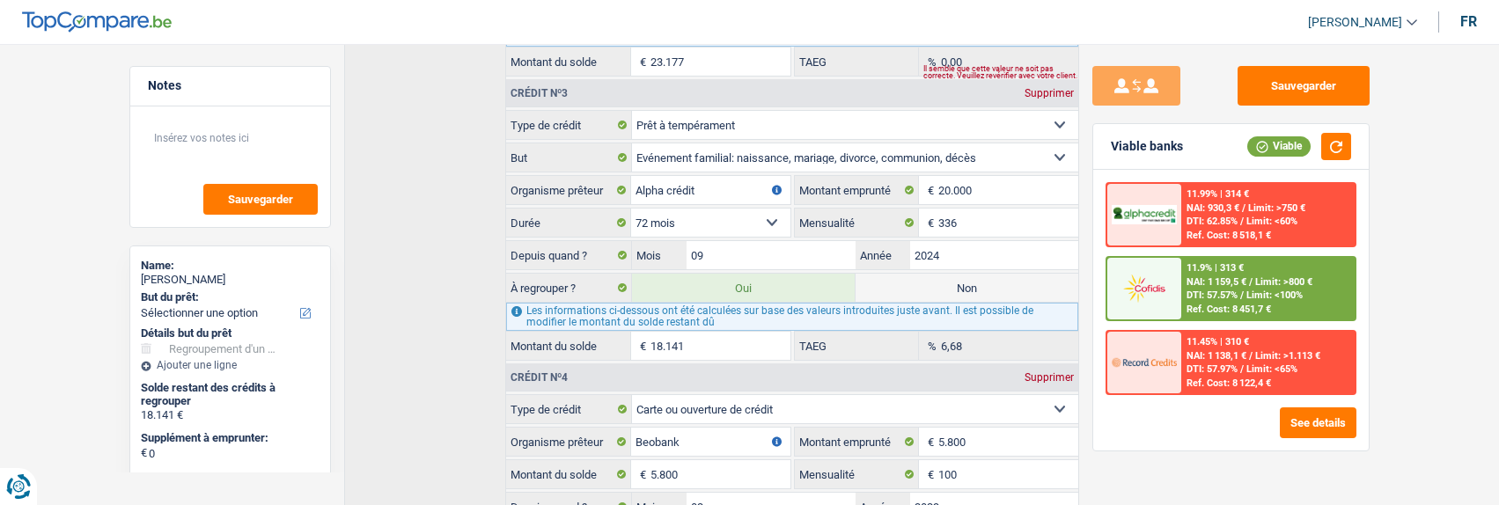
radio input "false"
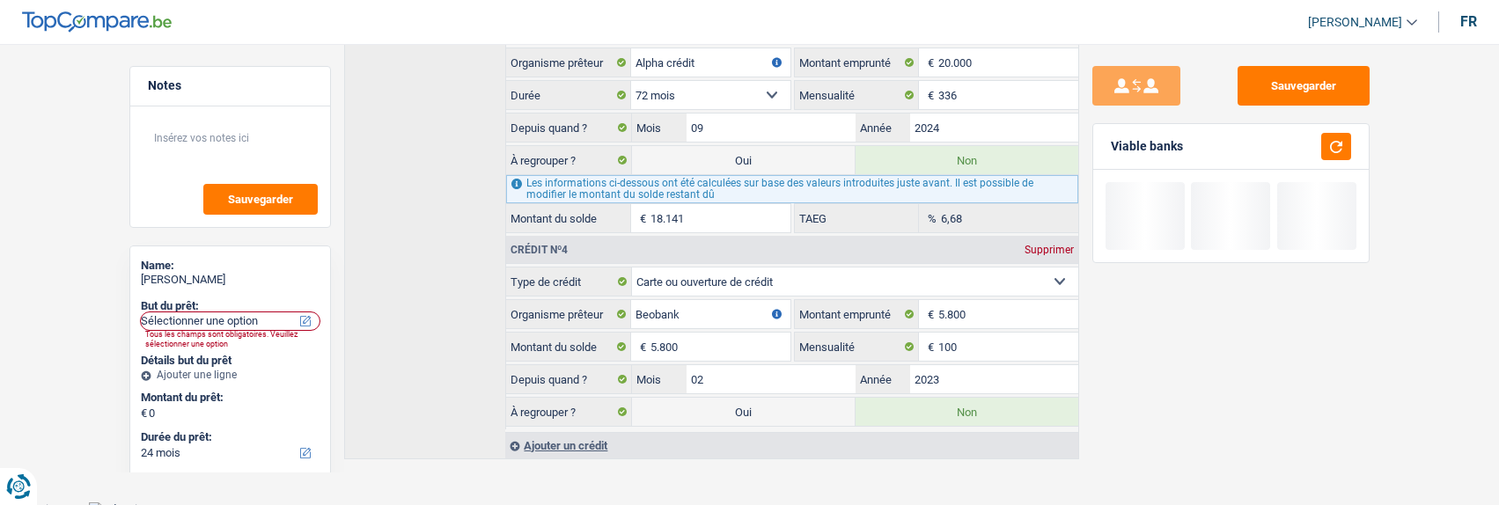
scroll to position [1275, 0]
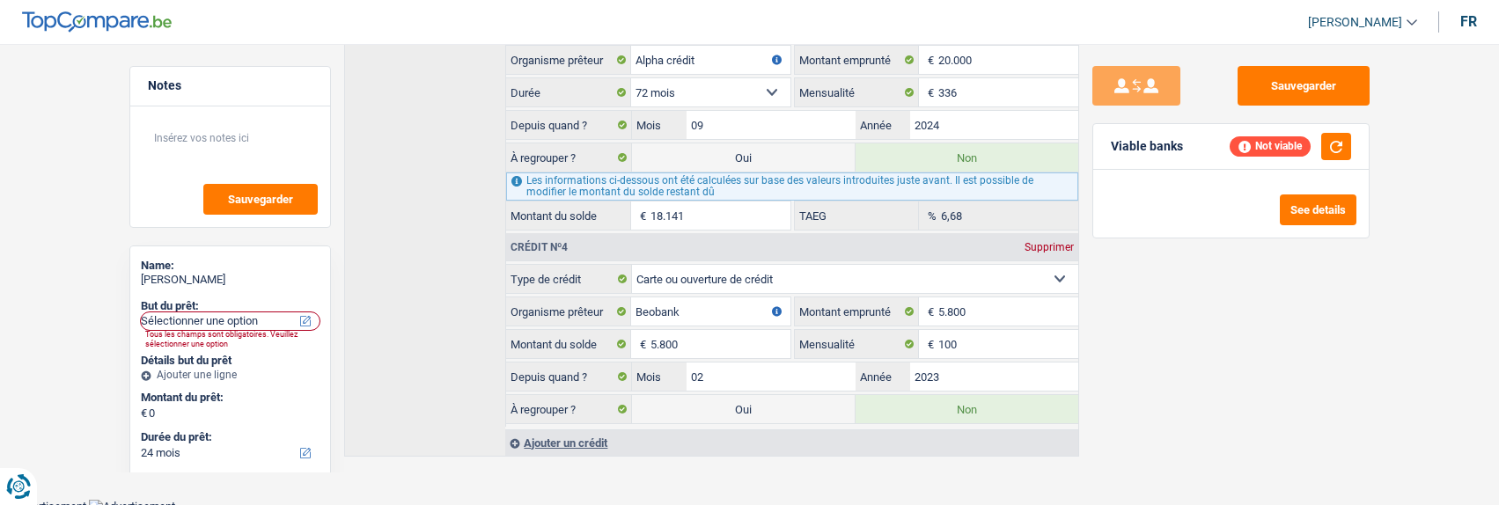
click at [764, 395] on label "Oui" at bounding box center [743, 409] width 223 height 28
click at [764, 395] on input "Oui" at bounding box center [743, 409] width 223 height 28
radio input "true"
radio input "false"
type input "5.800"
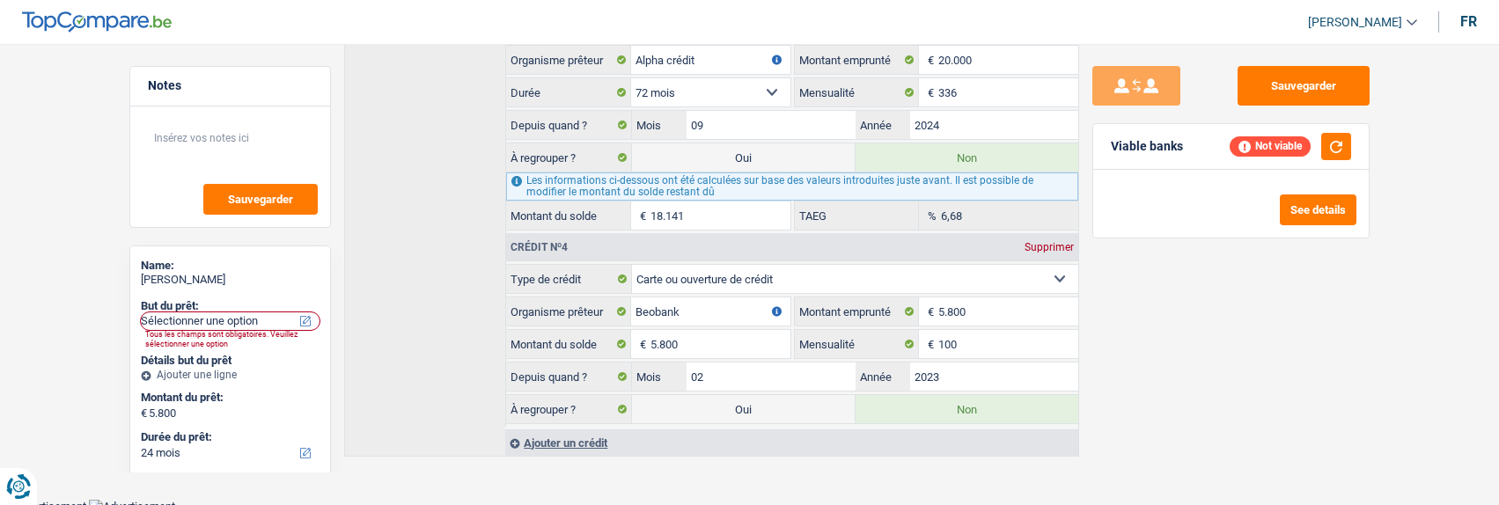
select select "refinancing"
select select "42"
select select "refinancing"
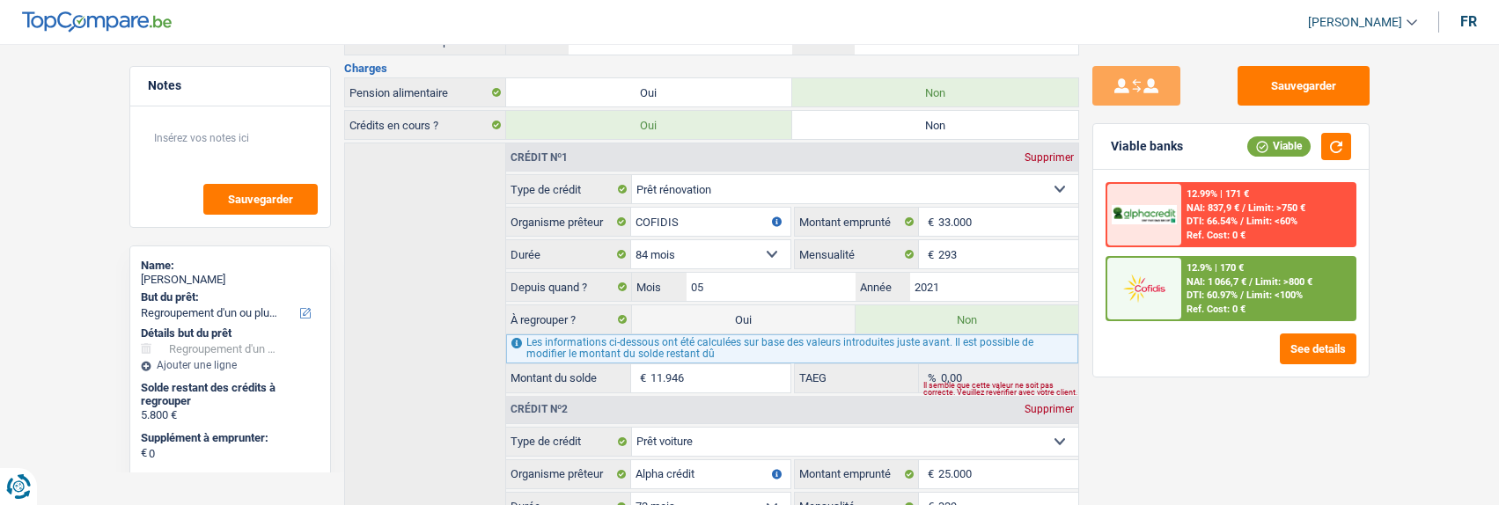
scroll to position [570, 0]
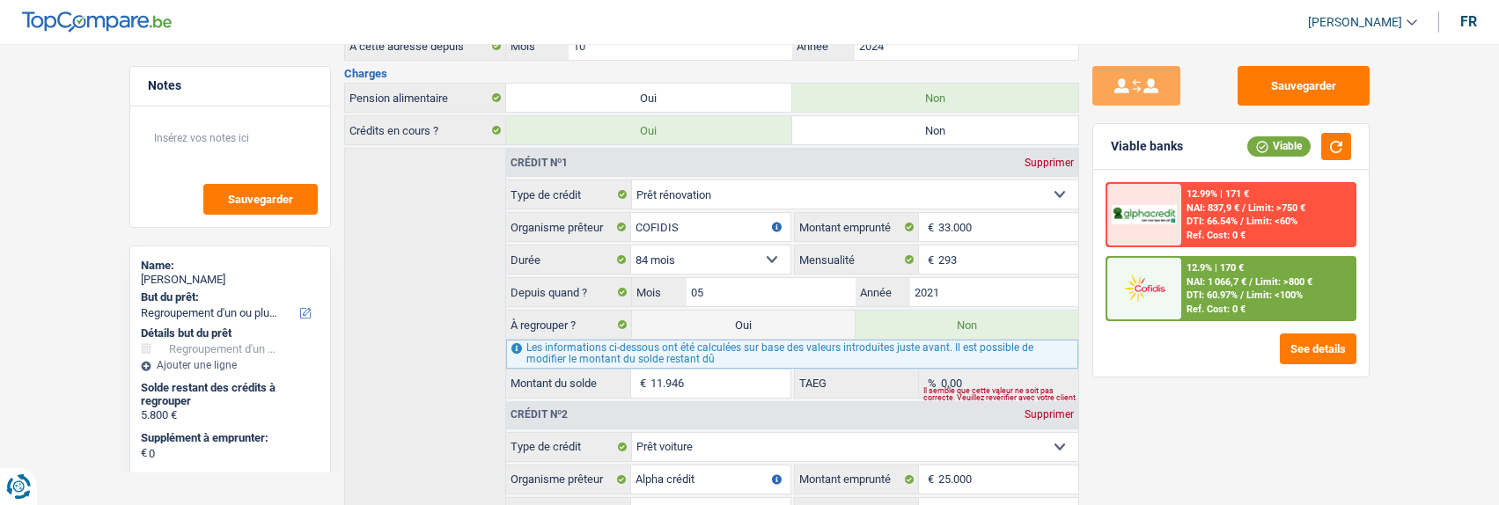
click at [757, 326] on label "Oui" at bounding box center [743, 325] width 223 height 28
click at [757, 326] on input "Oui" at bounding box center [743, 325] width 223 height 28
radio input "true"
radio input "false"
type input "17.746"
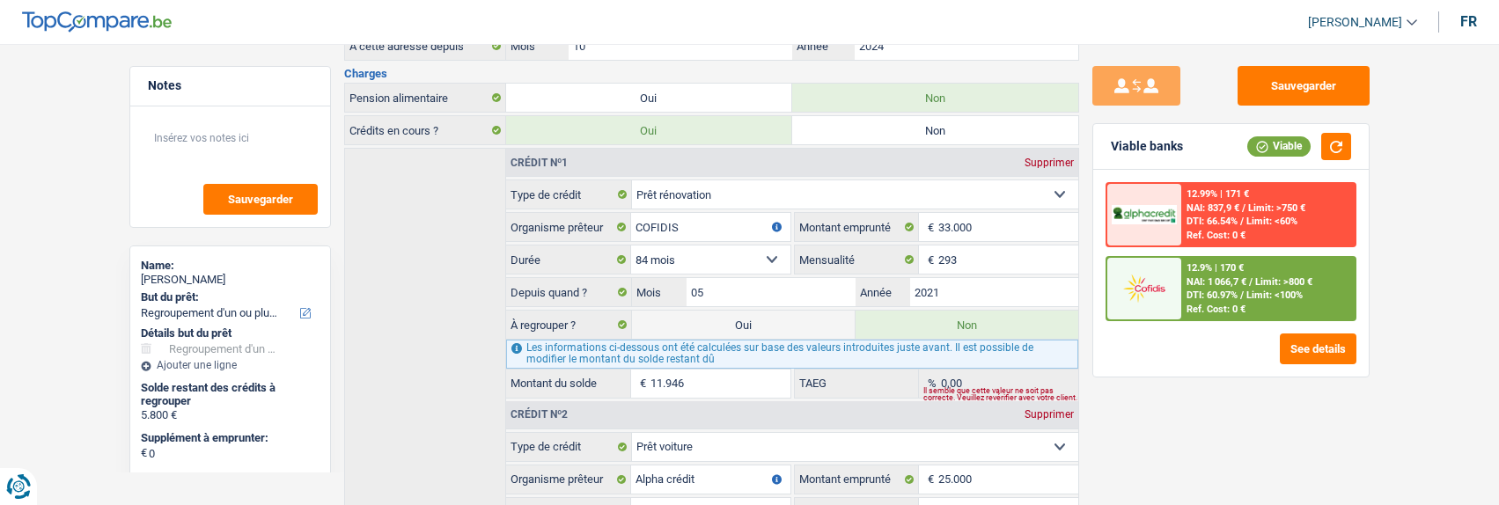
select select "84"
